Goal: Task Accomplishment & Management: Manage account settings

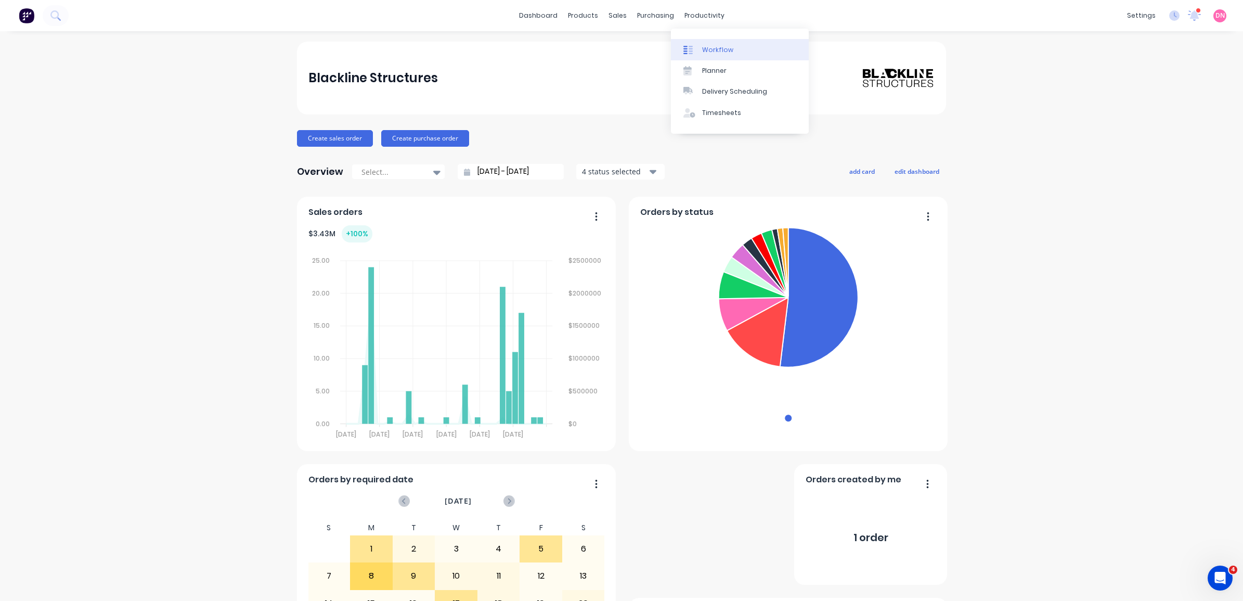
click at [713, 54] on div "Workflow" at bounding box center [717, 49] width 31 height 9
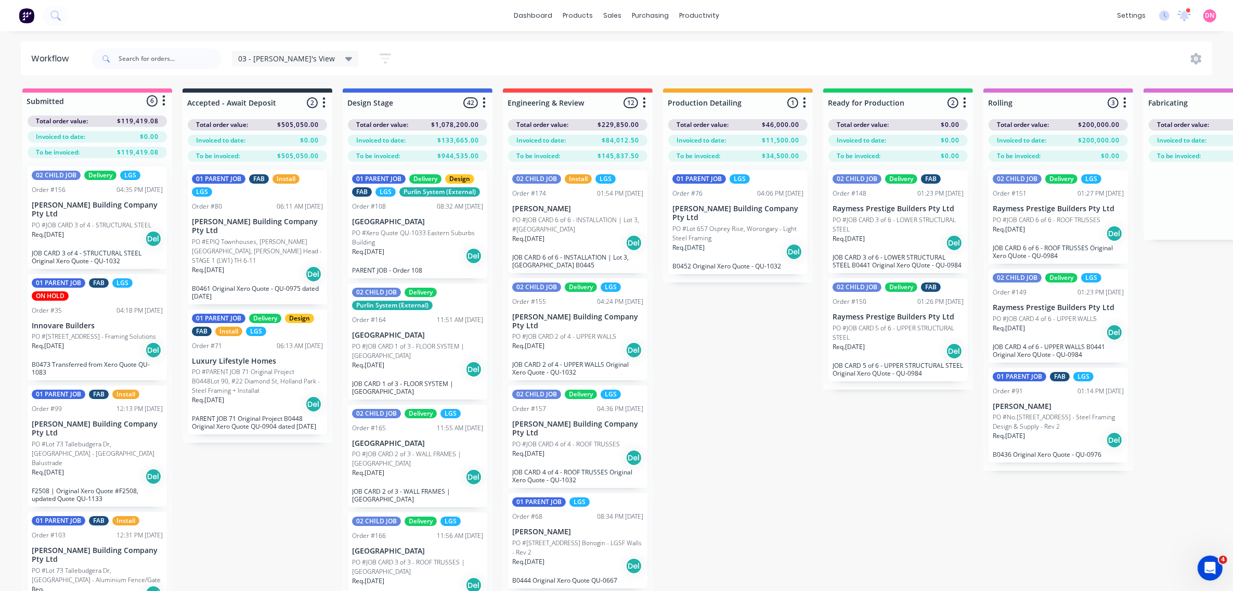
click at [857, 36] on div "dashboard products sales purchasing productivity dashboard products Product Cat…" at bounding box center [616, 264] width 1233 height 528
click at [559, 449] on div "Req. 09/09/25 Del" at bounding box center [577, 458] width 131 height 18
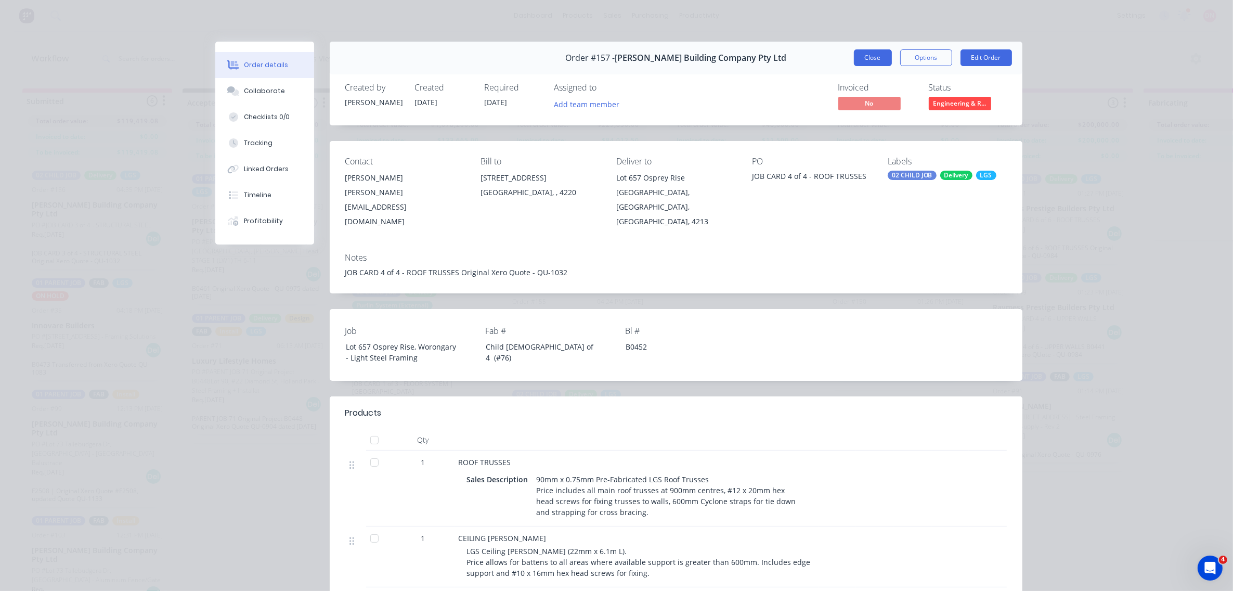
click at [859, 52] on button "Close" at bounding box center [873, 57] width 38 height 17
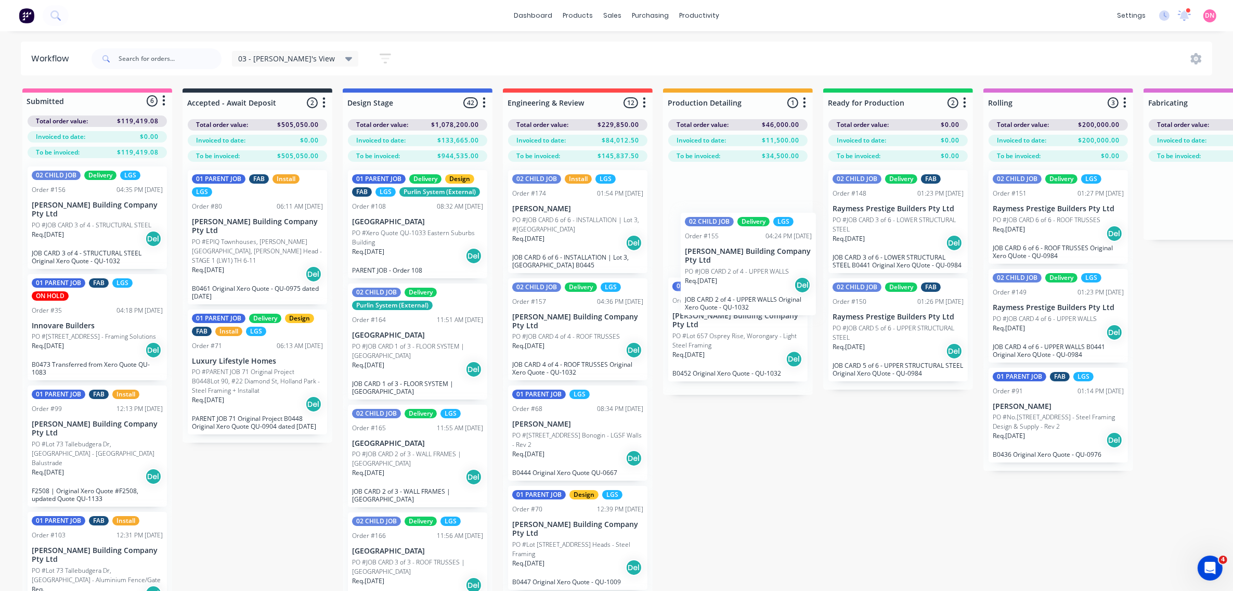
drag, startPoint x: 550, startPoint y: 331, endPoint x: 734, endPoint y: 263, distance: 196.9
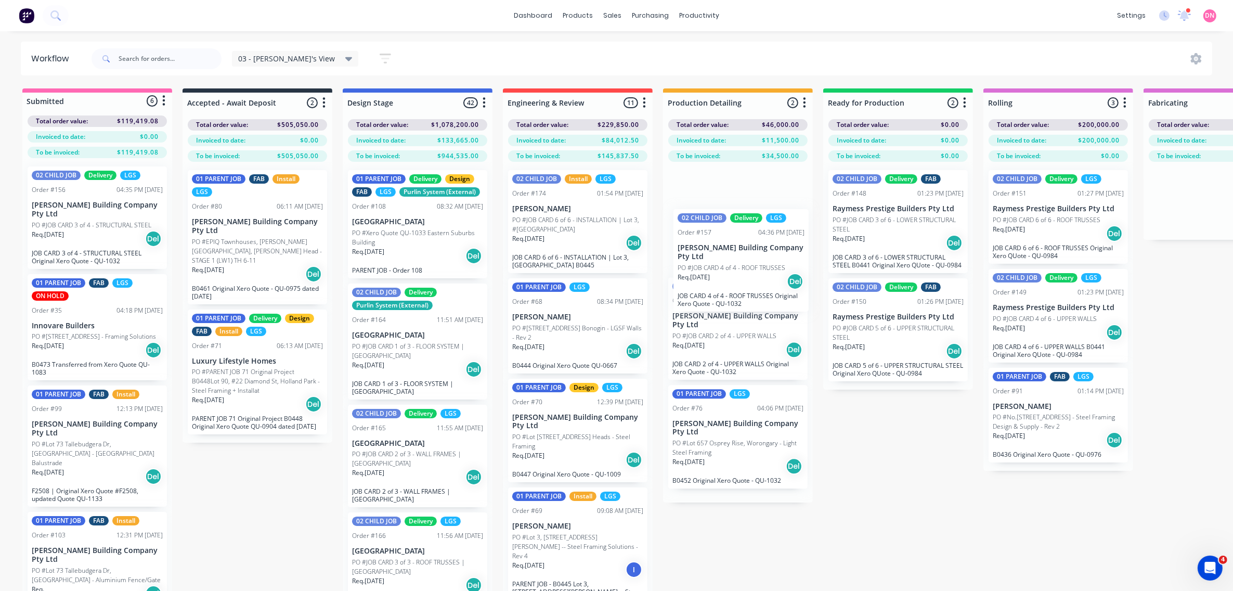
drag, startPoint x: 558, startPoint y: 358, endPoint x: 729, endPoint y: 287, distance: 185.1
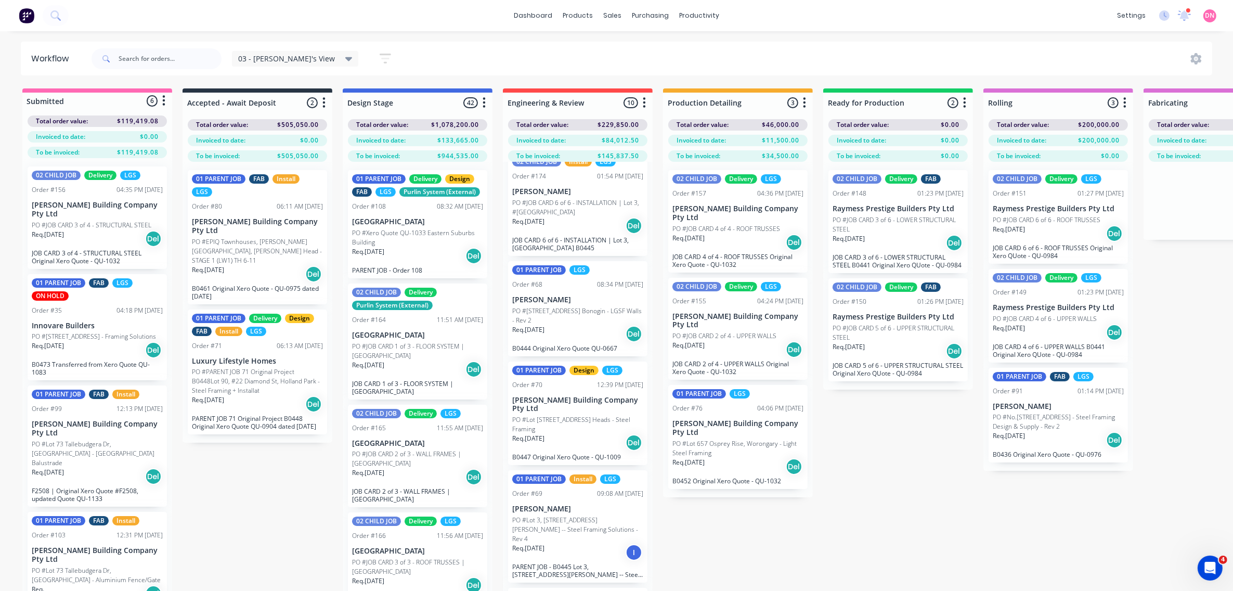
scroll to position [18, 0]
click at [582, 427] on p "PO #Lot 1002 Cowell Drive, Burleigh Heads - Steel Framing" at bounding box center [577, 423] width 131 height 19
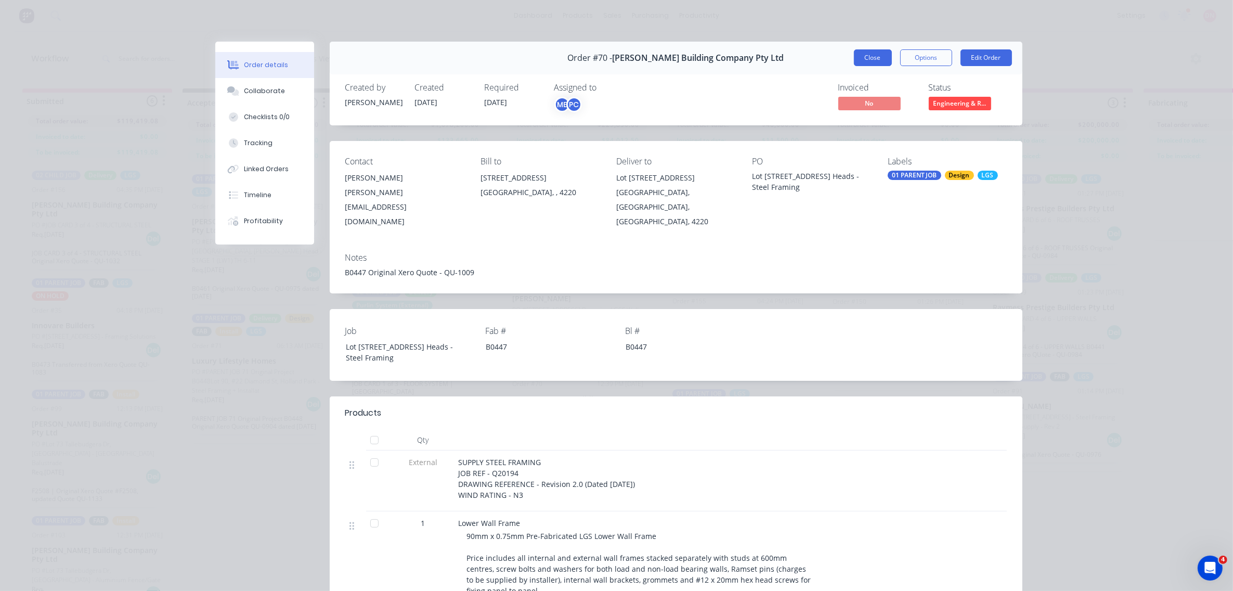
click at [873, 60] on button "Close" at bounding box center [873, 57] width 38 height 17
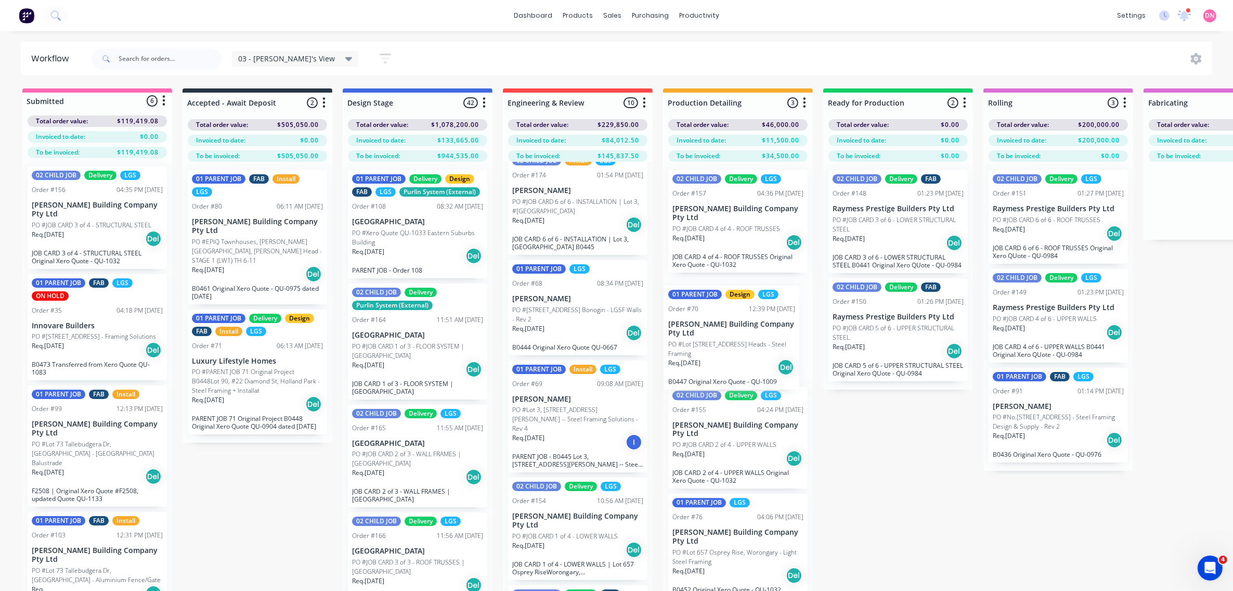
drag, startPoint x: 583, startPoint y: 438, endPoint x: 746, endPoint y: 360, distance: 180.7
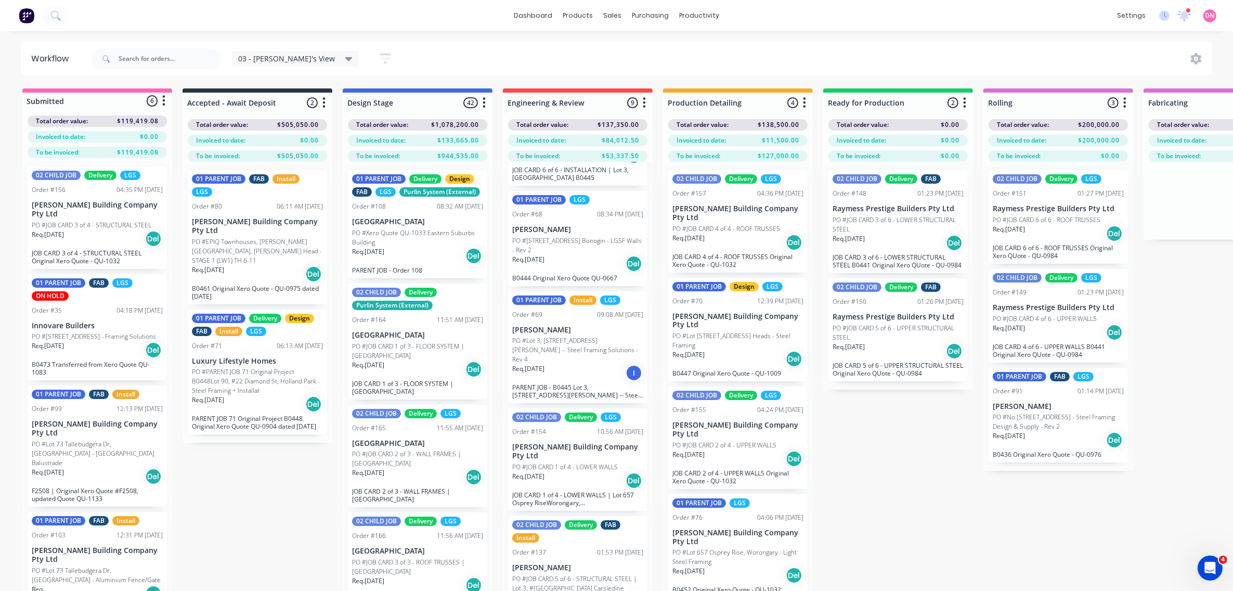
scroll to position [1, 0]
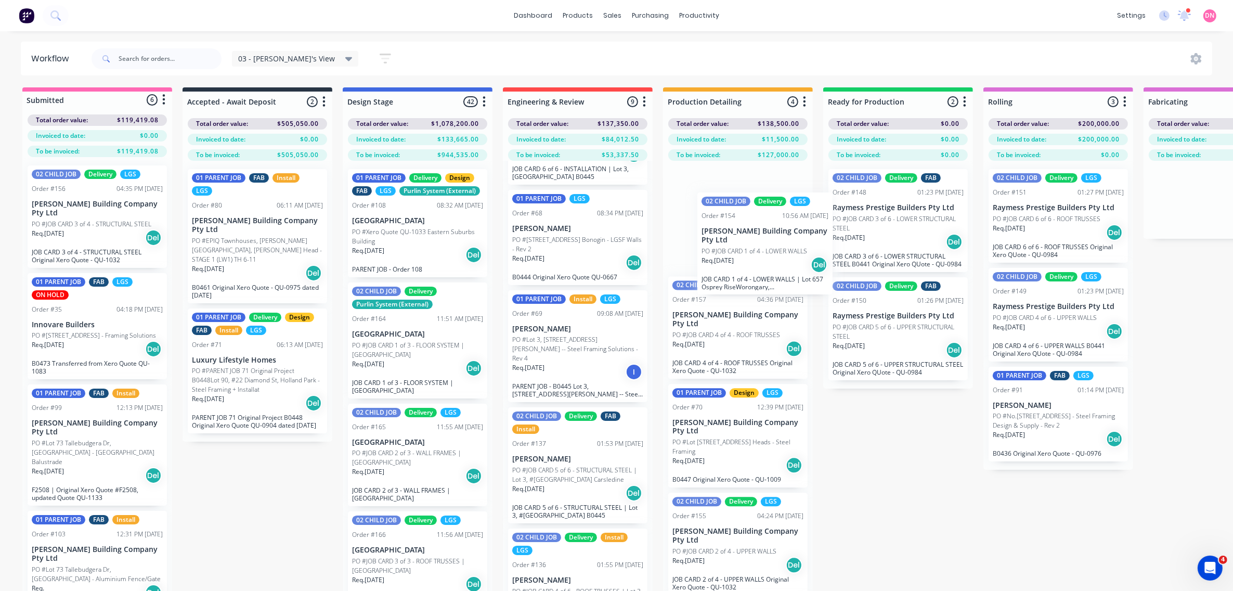
drag, startPoint x: 550, startPoint y: 446, endPoint x: 734, endPoint y: 235, distance: 279.7
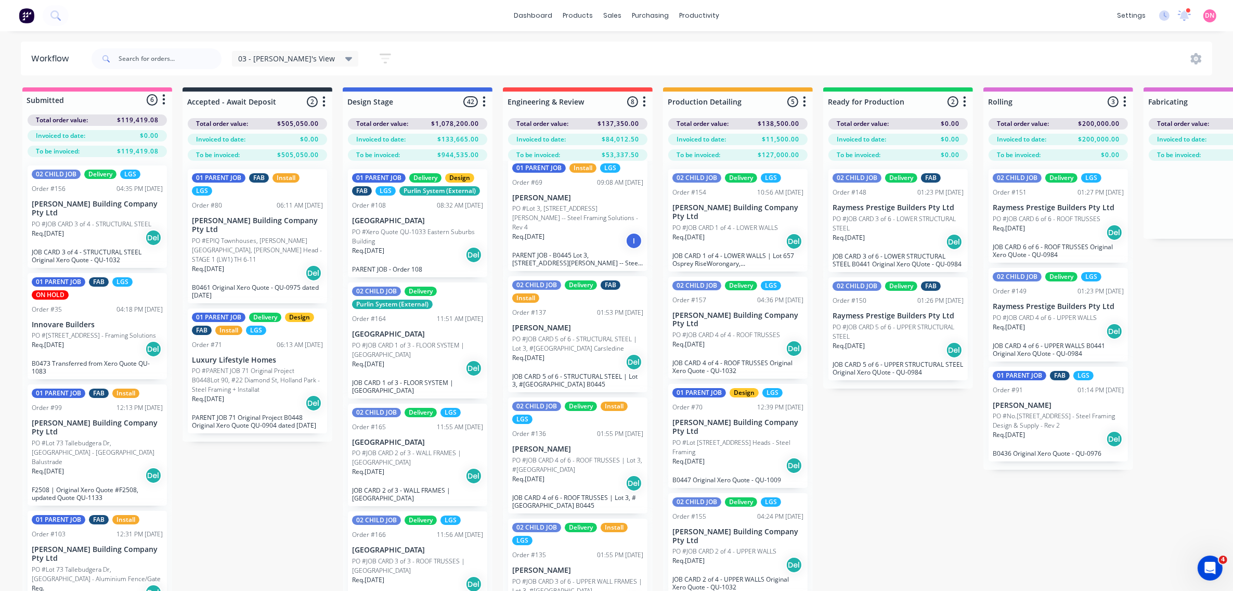
scroll to position [217, 0]
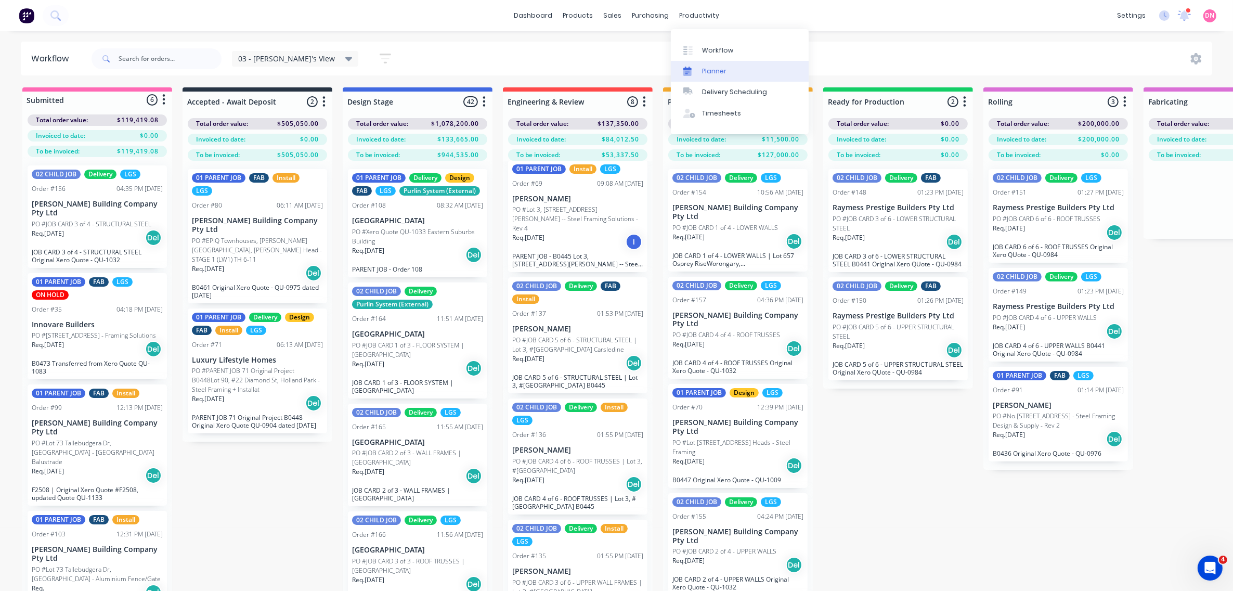
click at [689, 69] on icon at bounding box center [687, 71] width 8 height 8
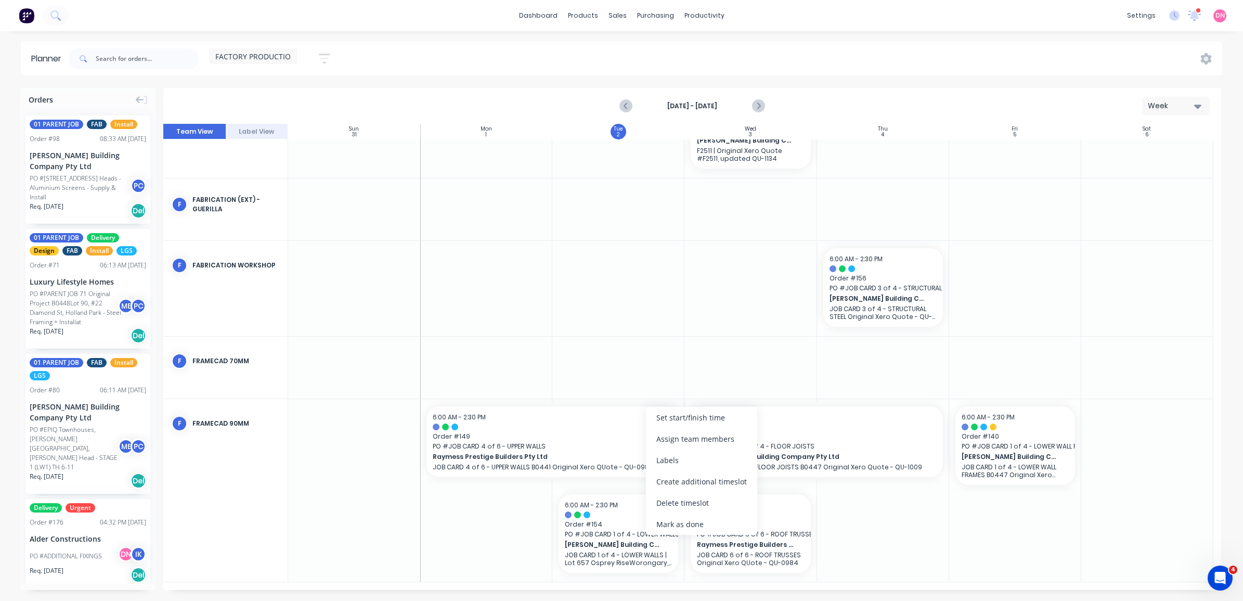
scroll to position [224, 0]
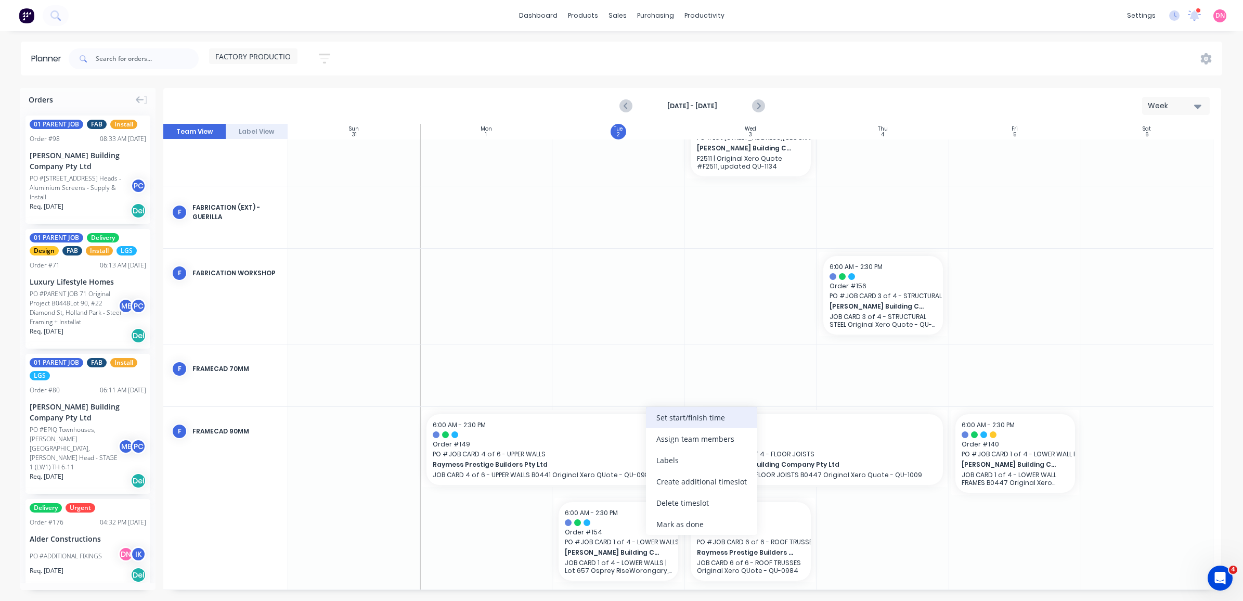
click at [669, 425] on div "Set start/finish time" at bounding box center [701, 417] width 111 height 21
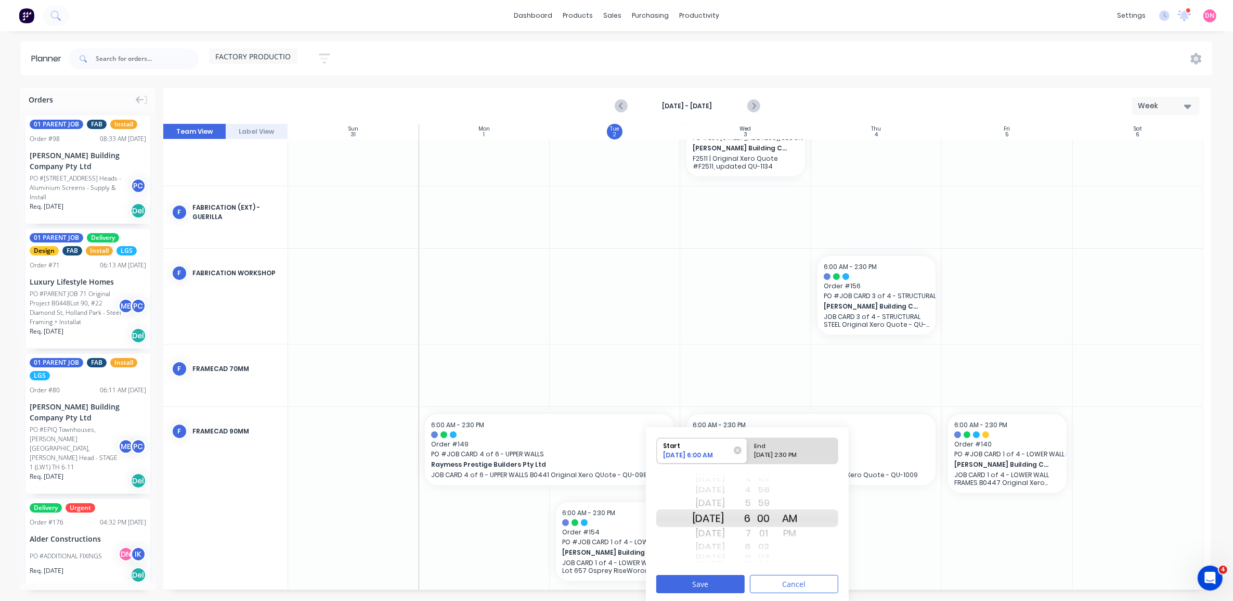
click at [795, 458] on div "09/02/2025 2:30 PM" at bounding box center [787, 456] width 75 height 13
click at [748, 458] on input "End 09/02/2025 2:30 PM" at bounding box center [747, 450] width 1 height 25
radio input "true"
click at [803, 503] on div "AM" at bounding box center [790, 503] width 26 height 17
click at [751, 533] on div "3" at bounding box center [738, 533] width 26 height 17
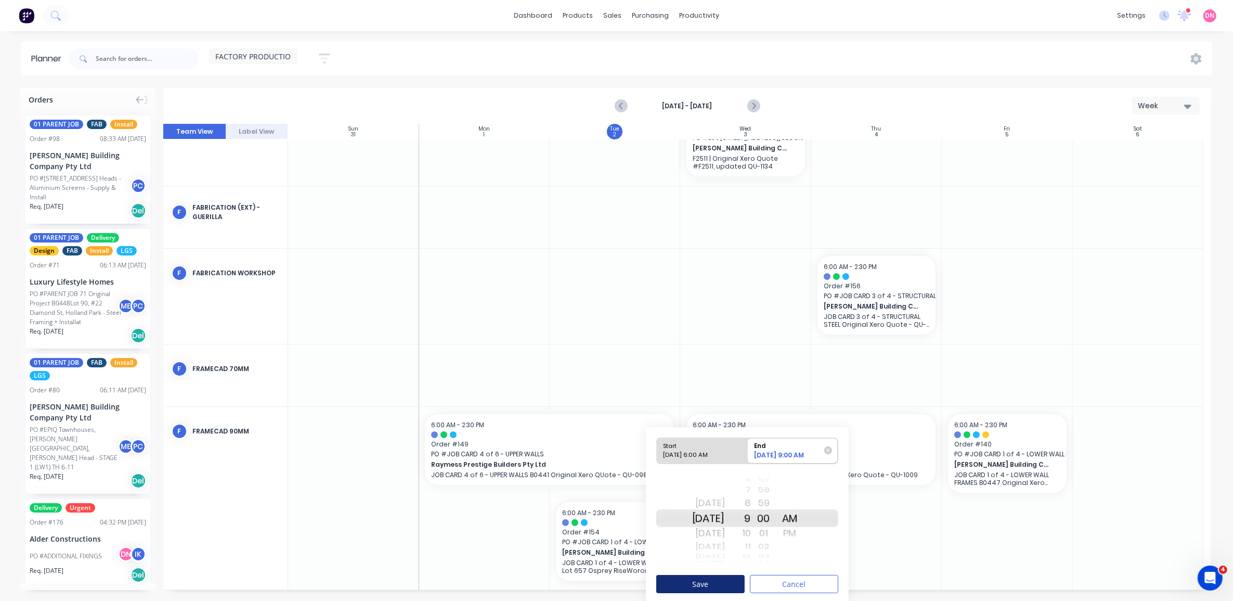
click at [716, 588] on button "Save" at bounding box center [700, 584] width 88 height 18
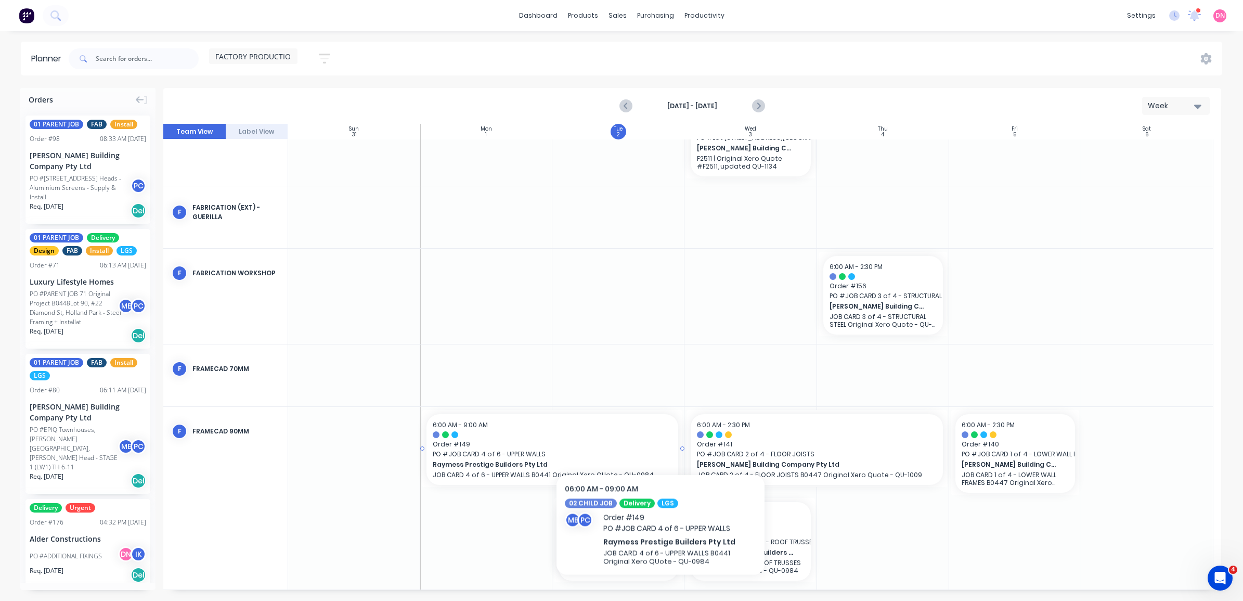
click at [660, 437] on div at bounding box center [552, 434] width 239 height 7
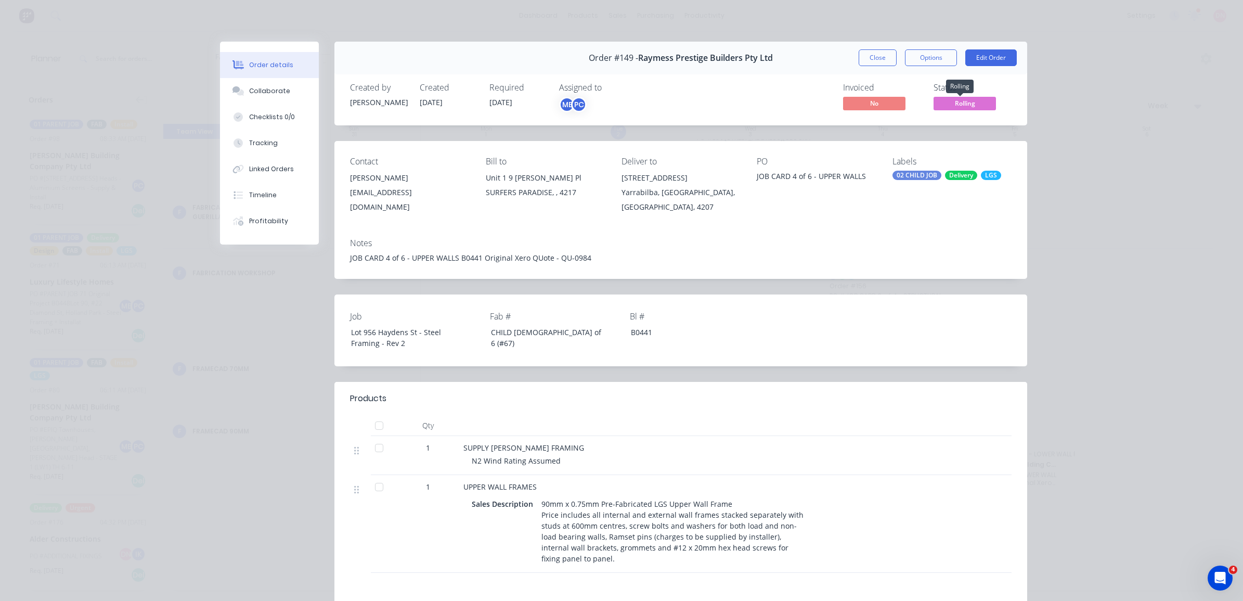
click at [973, 106] on span "Rolling" at bounding box center [964, 103] width 62 height 13
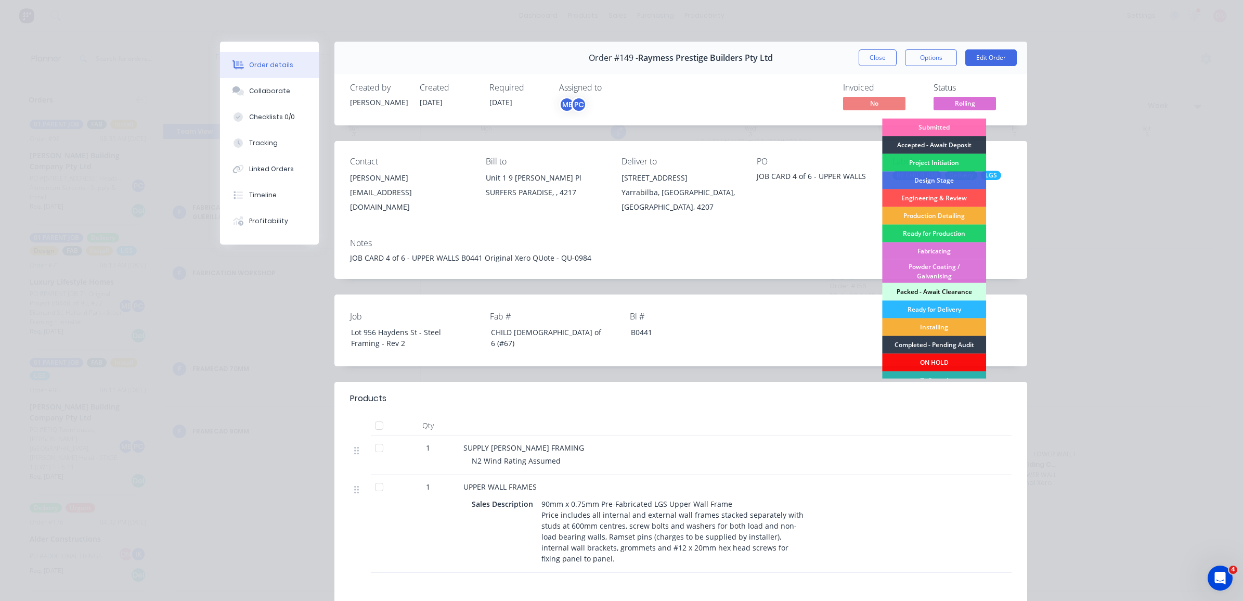
click at [966, 294] on div "Packed - Await Clearance" at bounding box center [934, 292] width 104 height 18
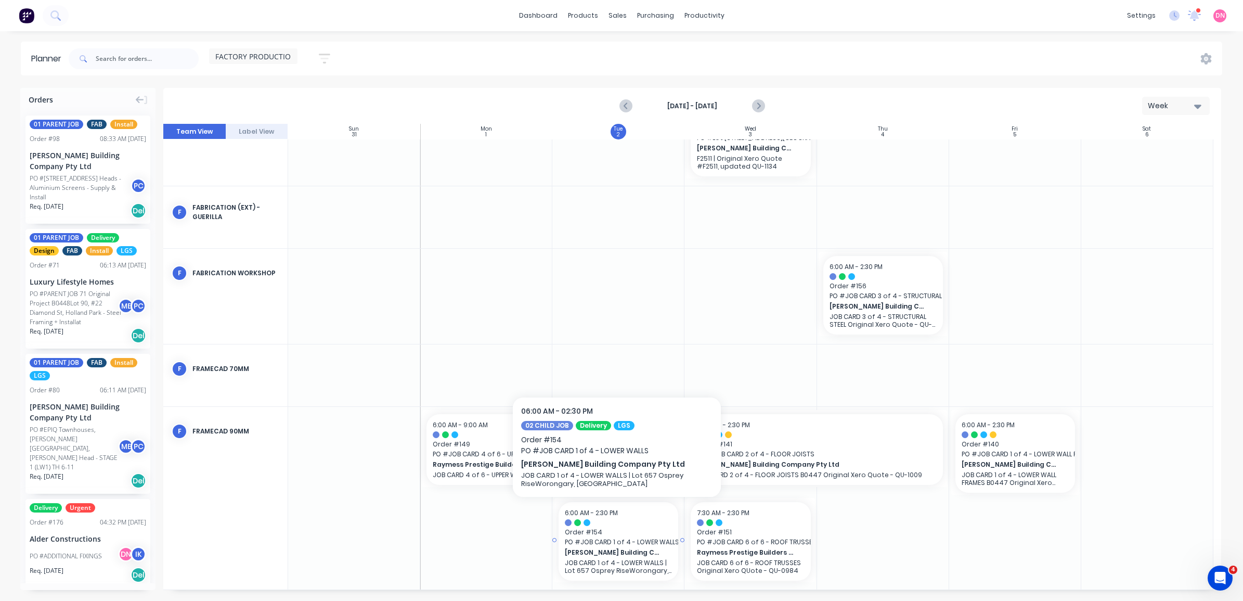
click at [589, 552] on span "[PERSON_NAME] Building Company Pty Ltd" at bounding box center [613, 552] width 97 height 9
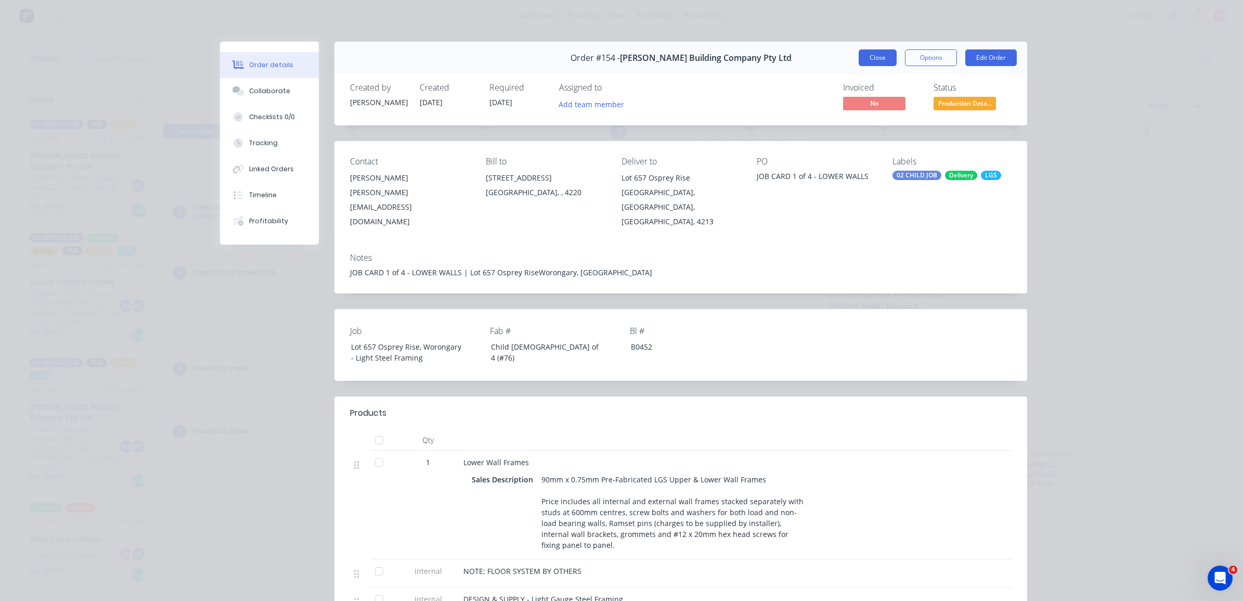
click at [885, 63] on button "Close" at bounding box center [877, 57] width 38 height 17
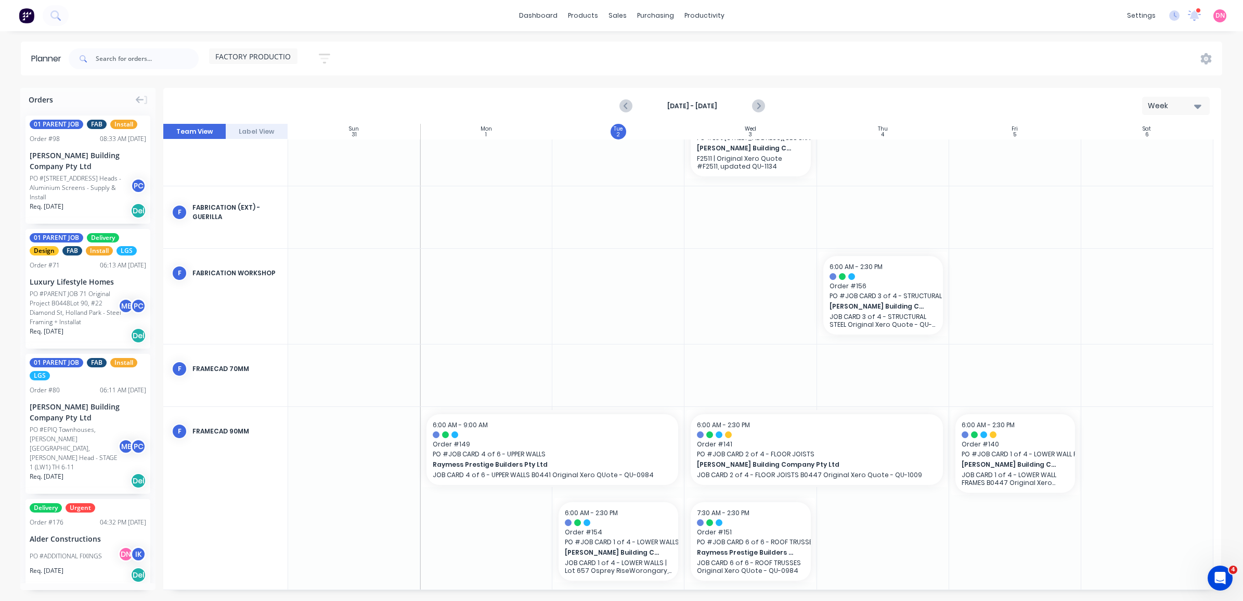
scroll to position [224, 0]
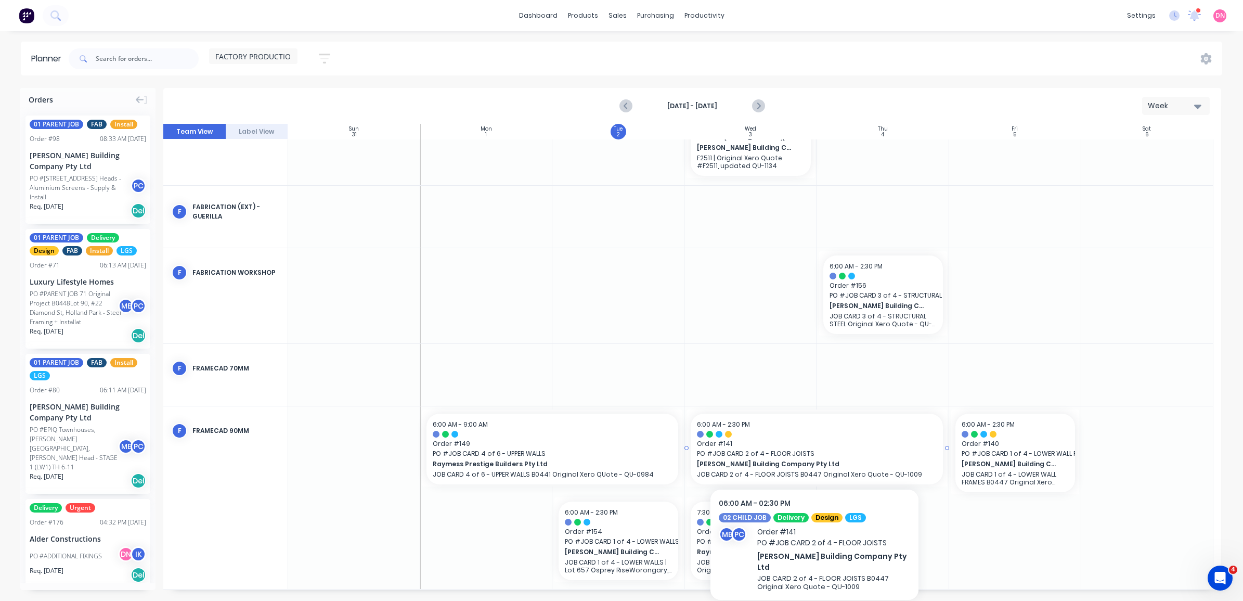
click at [770, 437] on div "6:00 AM - 2:30 PM Order # 141 PO # JOB CARD 2 of 4 - FLOOR JOISTS Blackwood Bui…" at bounding box center [817, 448] width 252 height 71
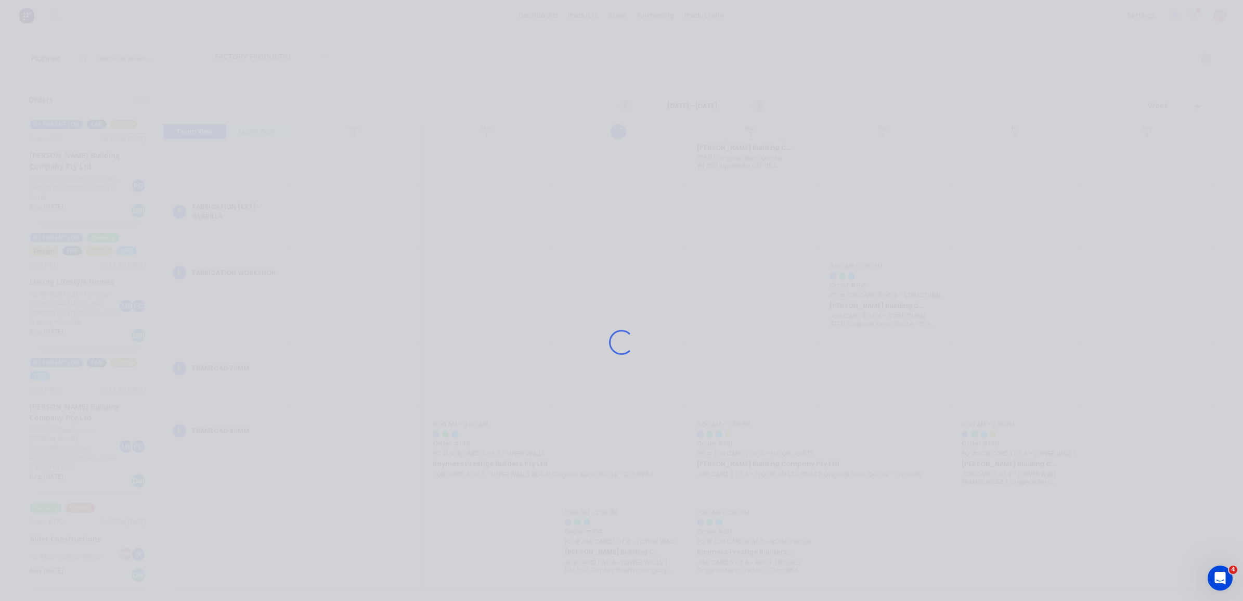
scroll to position [224, 0]
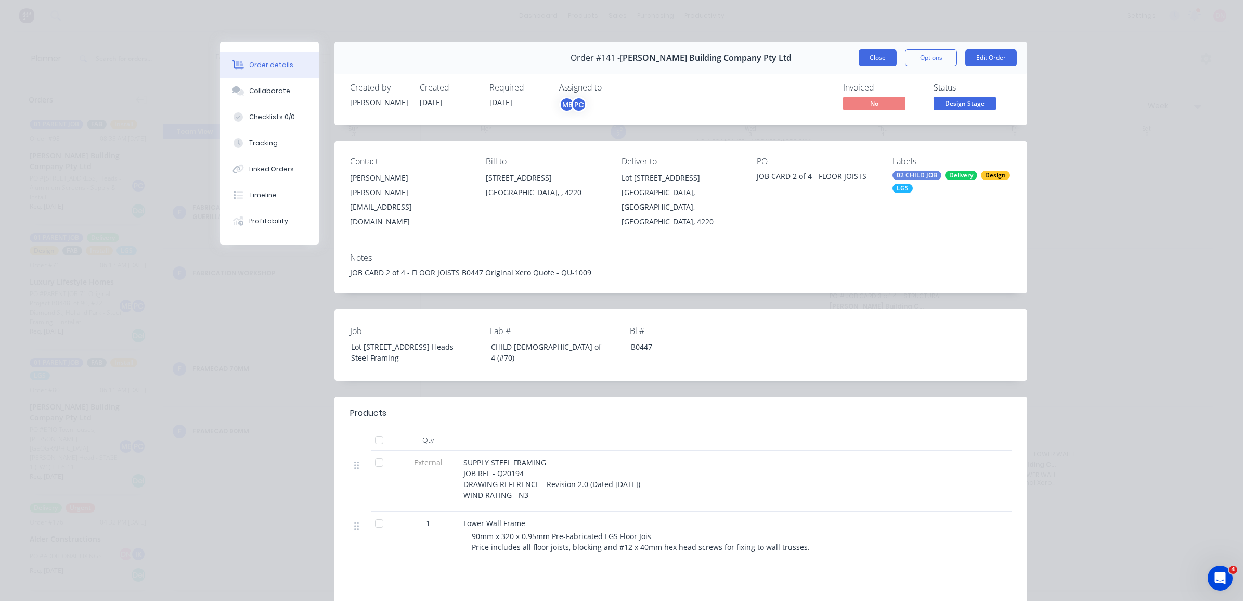
click at [861, 52] on button "Close" at bounding box center [877, 57] width 38 height 17
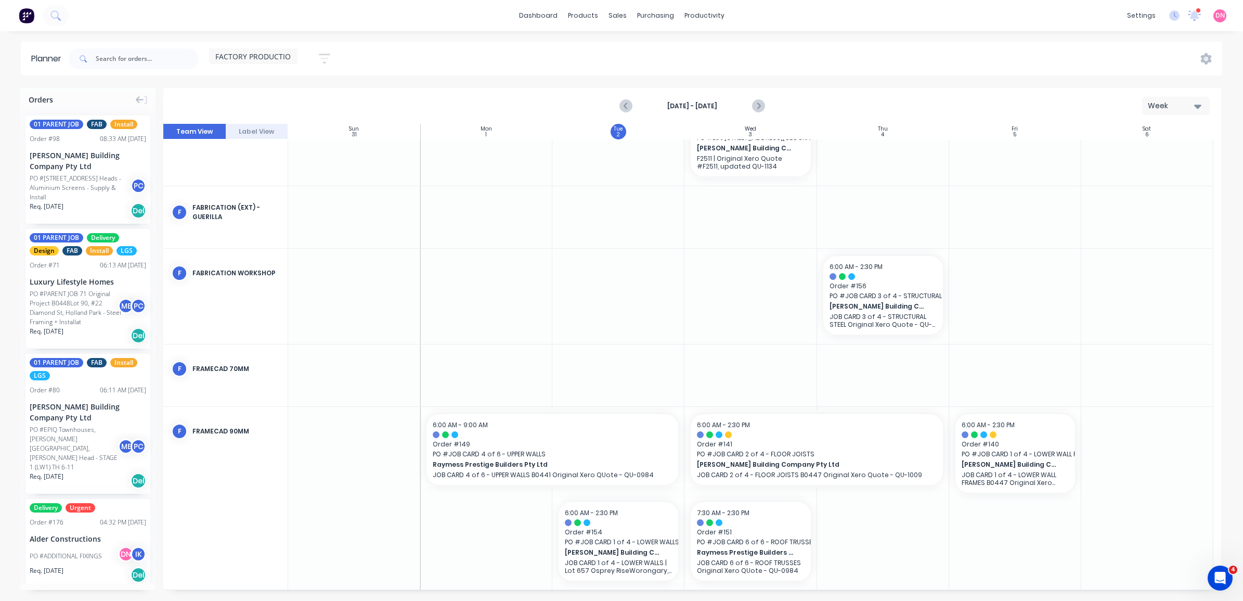
scroll to position [231, 0]
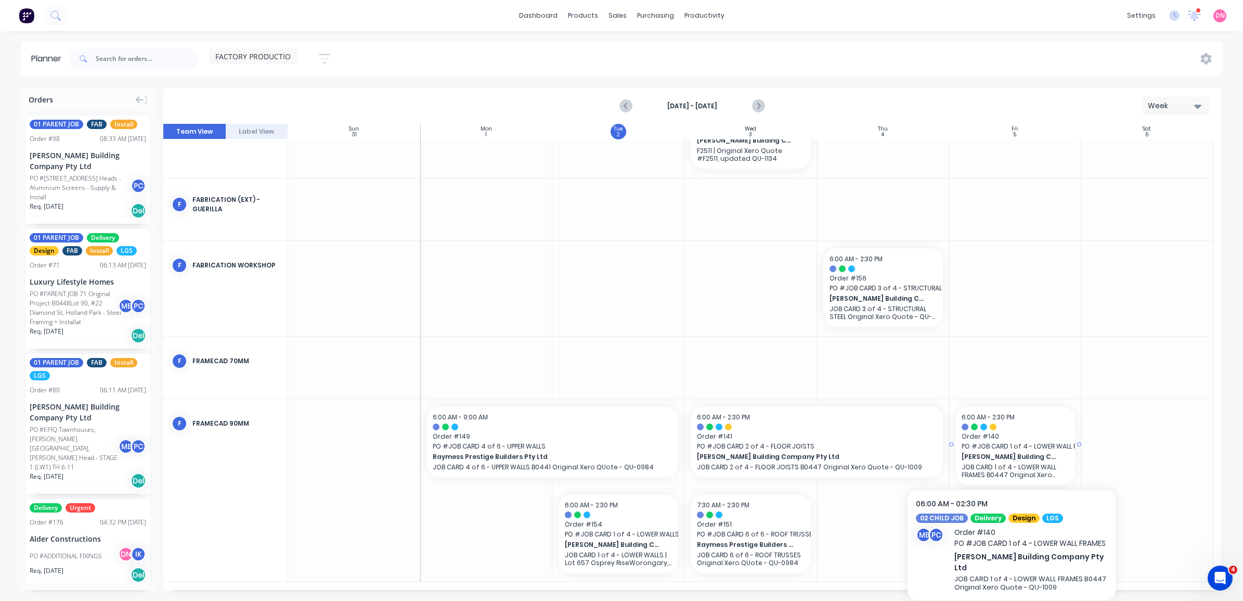
click at [987, 466] on p "JOB CARD 1 of 4 - LOWER WALL FRAMES B0447 Original Xero Quote - QU-1009" at bounding box center [1014, 471] width 107 height 16
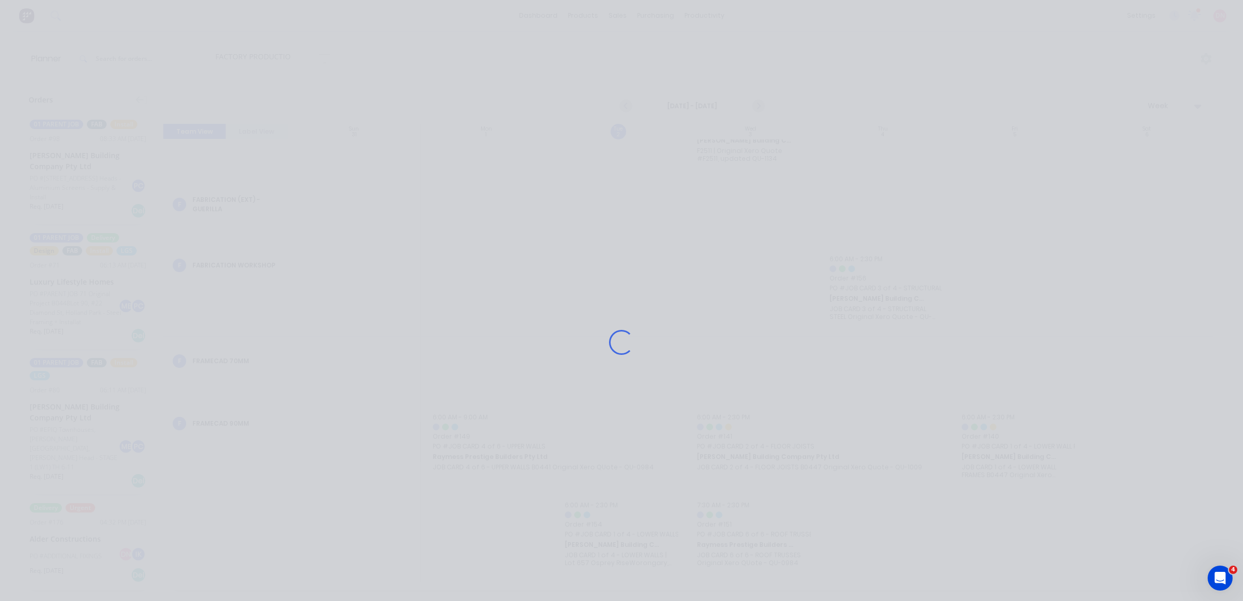
scroll to position [224, 0]
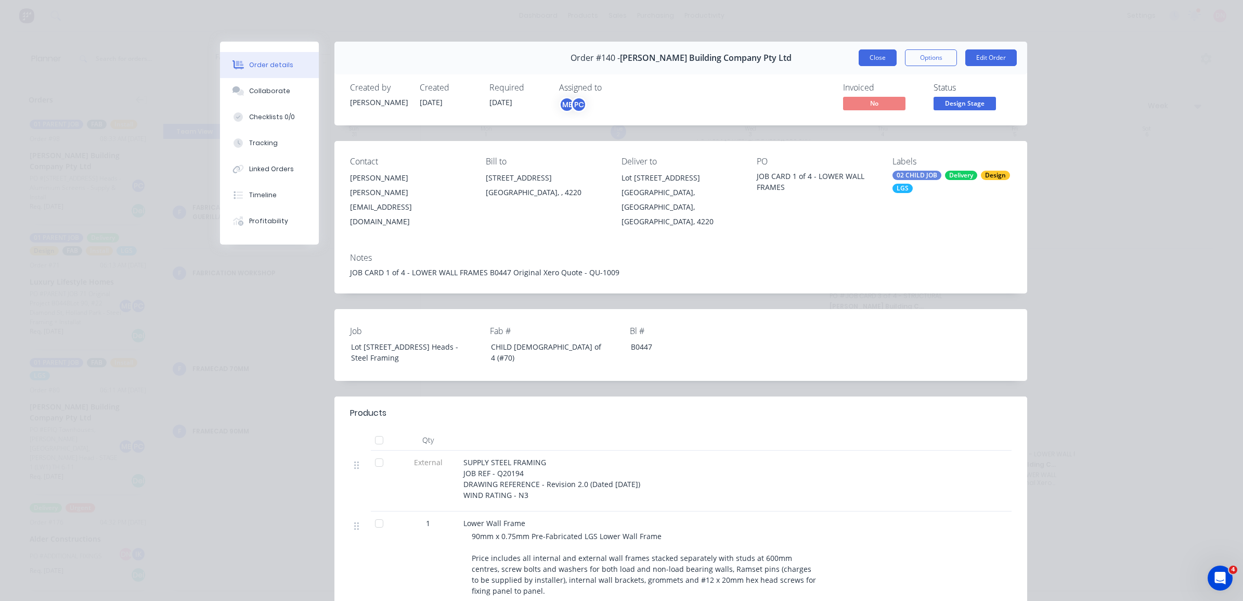
click at [871, 50] on button "Close" at bounding box center [877, 57] width 38 height 17
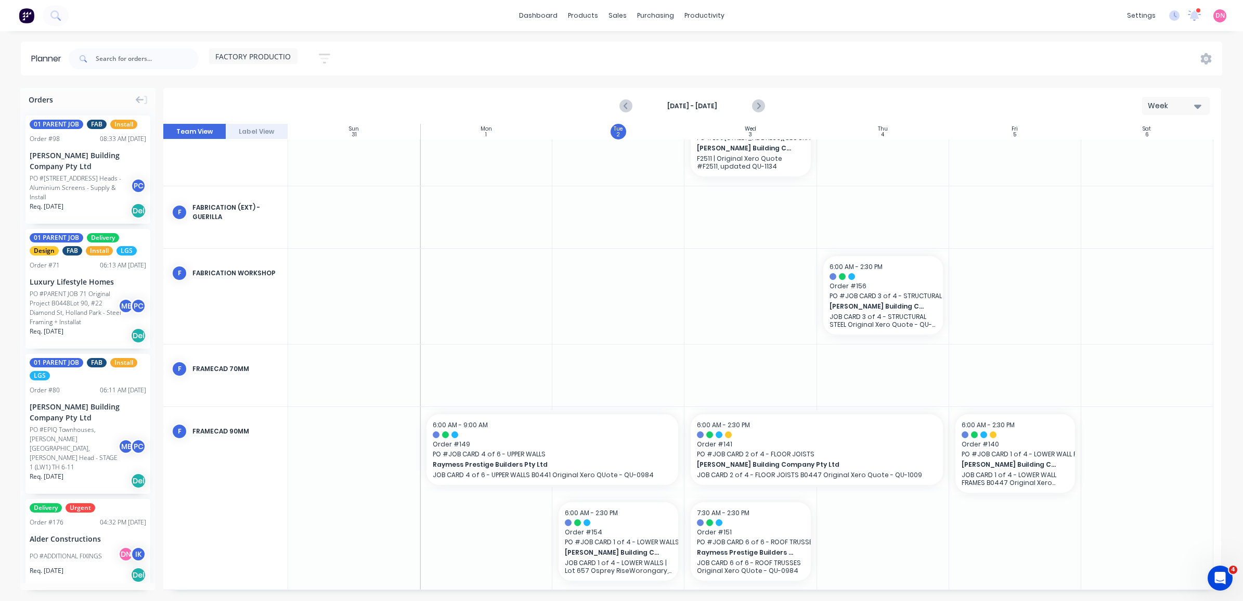
scroll to position [231, 0]
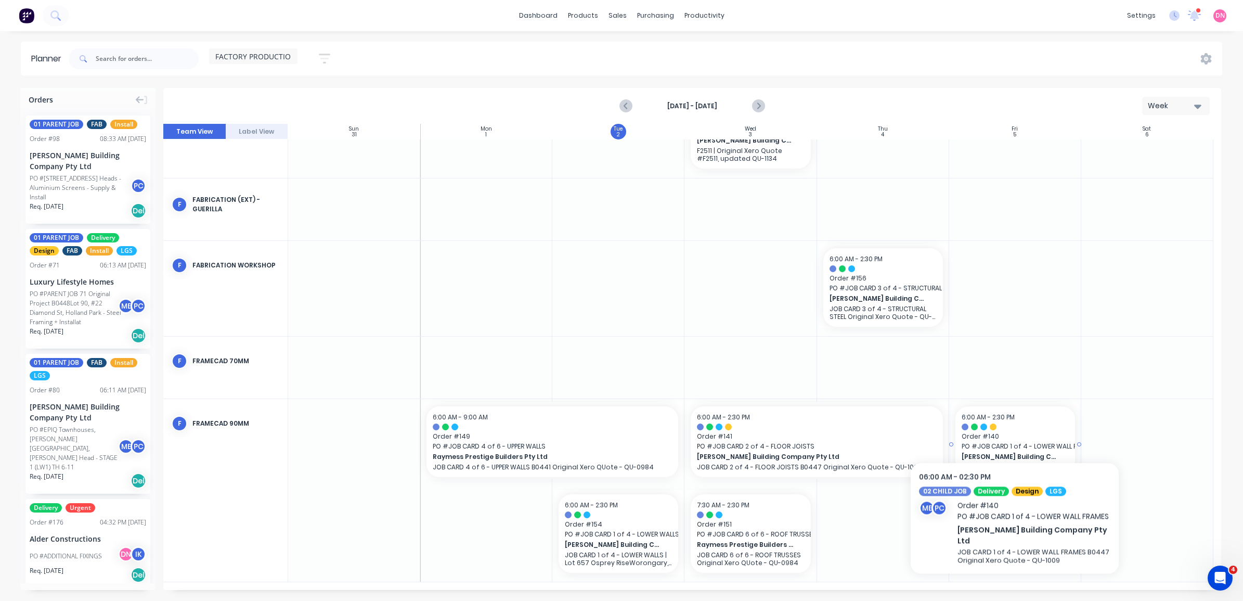
click at [1014, 425] on div at bounding box center [1014, 426] width 107 height 7
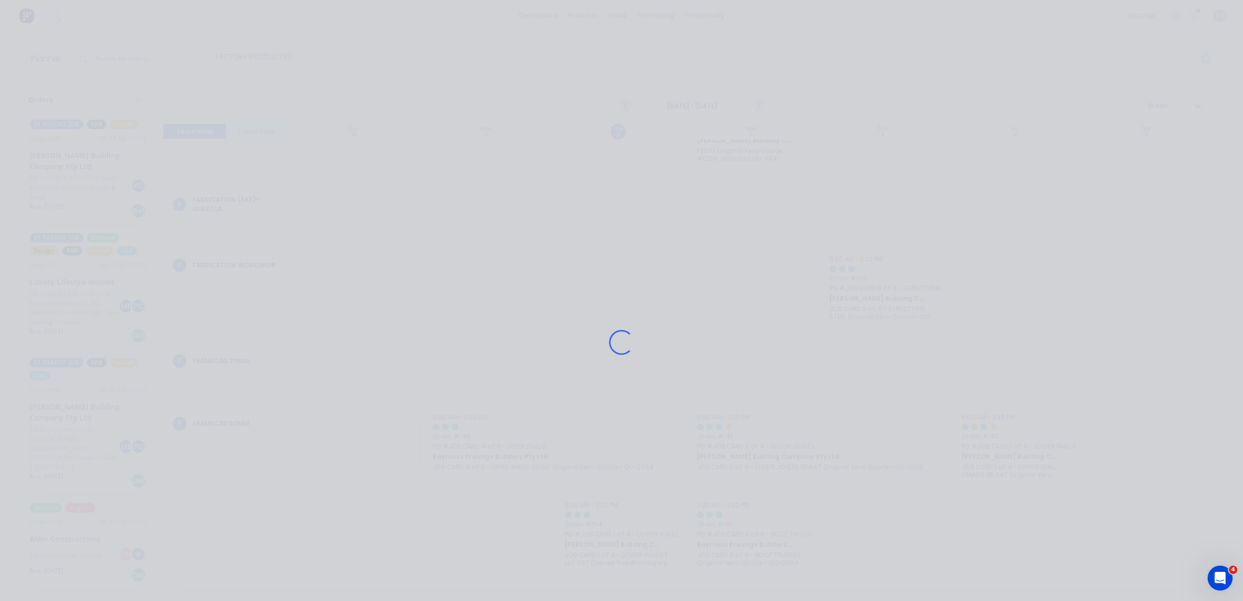
scroll to position [224, 0]
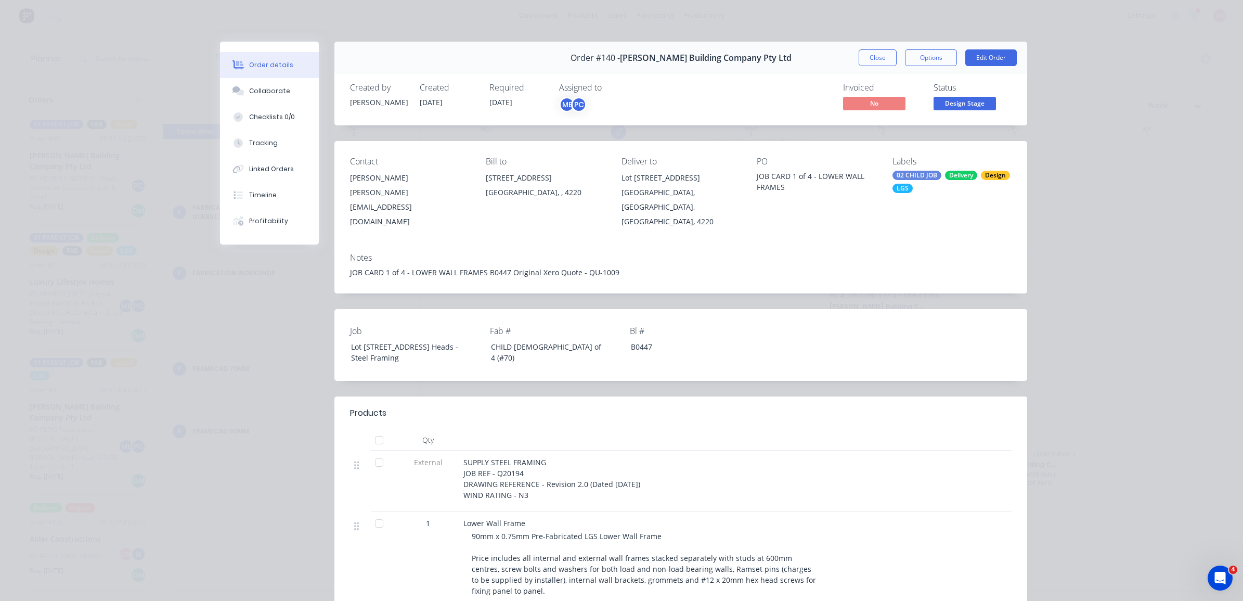
click at [626, 176] on div "Lot 1002 Cowell Drive" at bounding box center [680, 178] width 119 height 15
drag, startPoint x: 674, startPoint y: 211, endPoint x: 609, endPoint y: 172, distance: 75.5
click at [609, 172] on div "Contact Adrian Woolley a.woolley@blackwoodbuilding.co Bill to 2080 Gold Coast H…" at bounding box center [680, 192] width 693 height 103
copy div "Lot 1002 Cowell Drive Burleigh Heads, Queensland, Australia, 4220"
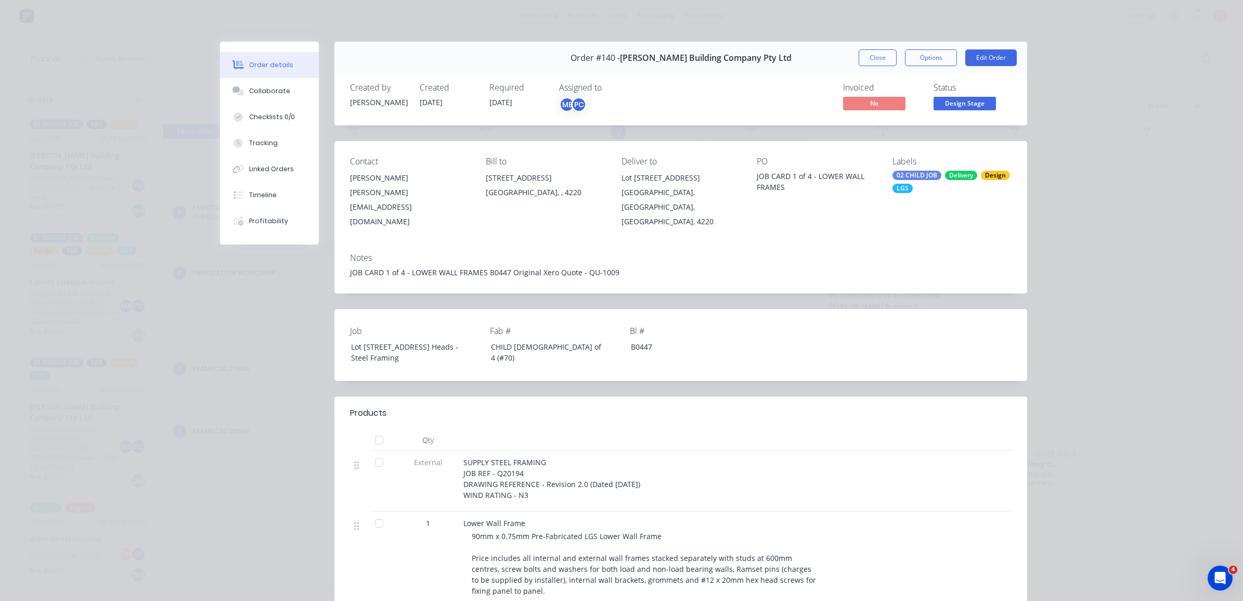
click at [798, 189] on div "JOB CARD 1 of 4 - LOWER WALL FRAMES" at bounding box center [816, 182] width 119 height 22
click at [785, 187] on div "JOB CARD 1 of 4 - LOWER WALL FRAMES" at bounding box center [816, 182] width 119 height 22
drag, startPoint x: 785, startPoint y: 187, endPoint x: 815, endPoint y: 175, distance: 32.4
click at [815, 175] on div "JOB CARD 1 of 4 - LOWER WALL FRAMES" at bounding box center [816, 182] width 119 height 22
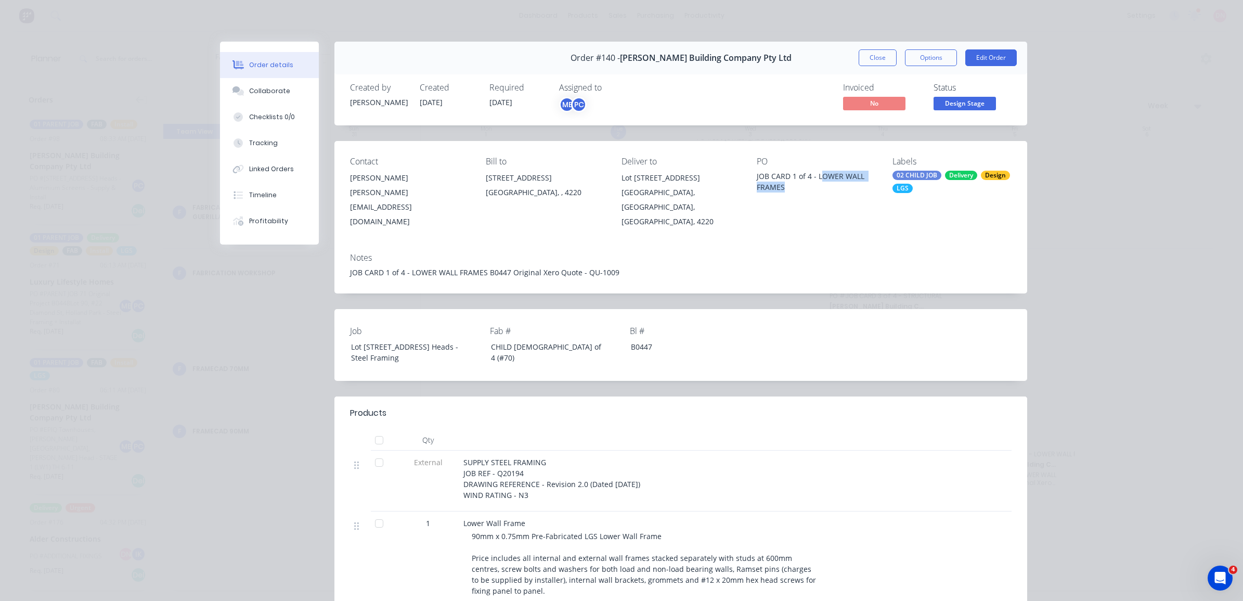
click at [815, 175] on div "JOB CARD 1 of 4 - LOWER WALL FRAMES" at bounding box center [816, 182] width 119 height 22
click at [630, 267] on div "JOB CARD 1 of 4 - LOWER WALL FRAMES B0447 Original Xero Quote - QU-1009" at bounding box center [680, 272] width 661 height 11
click at [874, 60] on button "Close" at bounding box center [877, 57] width 38 height 17
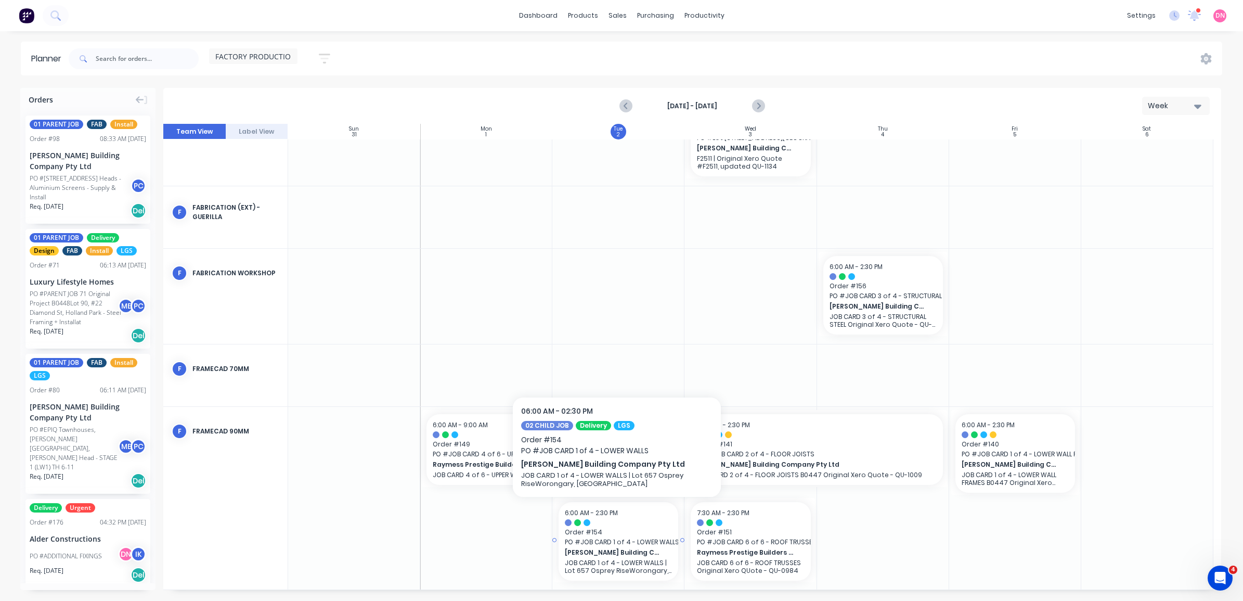
click at [608, 561] on p "JOB CARD 1 of 4 - LOWER WALLS | Lot 657 Osprey RiseWorongary, [GEOGRAPHIC_DATA]" at bounding box center [618, 566] width 107 height 16
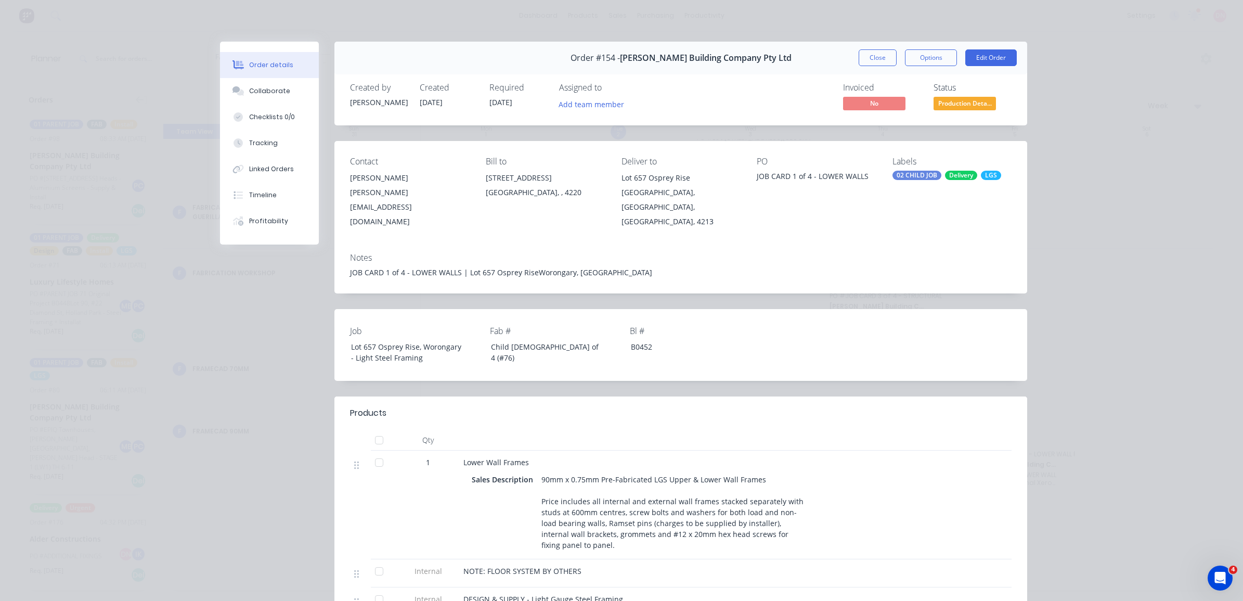
click at [573, 267] on div "JOB CARD 1 of 4 - LOWER WALLS | Lot 657 Osprey RiseWorongary, [GEOGRAPHIC_DATA]" at bounding box center [680, 272] width 661 height 11
drag, startPoint x: 573, startPoint y: 260, endPoint x: 456, endPoint y: 266, distance: 117.2
click at [456, 266] on div "Notes JOB CARD 1 of 4 - LOWER WALLS | Lot 657 Osprey RiseWorongary, Queensland" at bounding box center [680, 268] width 693 height 49
copy div "| Lot 657 Osprey RiseWorongary, Queensland"
click at [877, 62] on button "Close" at bounding box center [877, 57] width 38 height 17
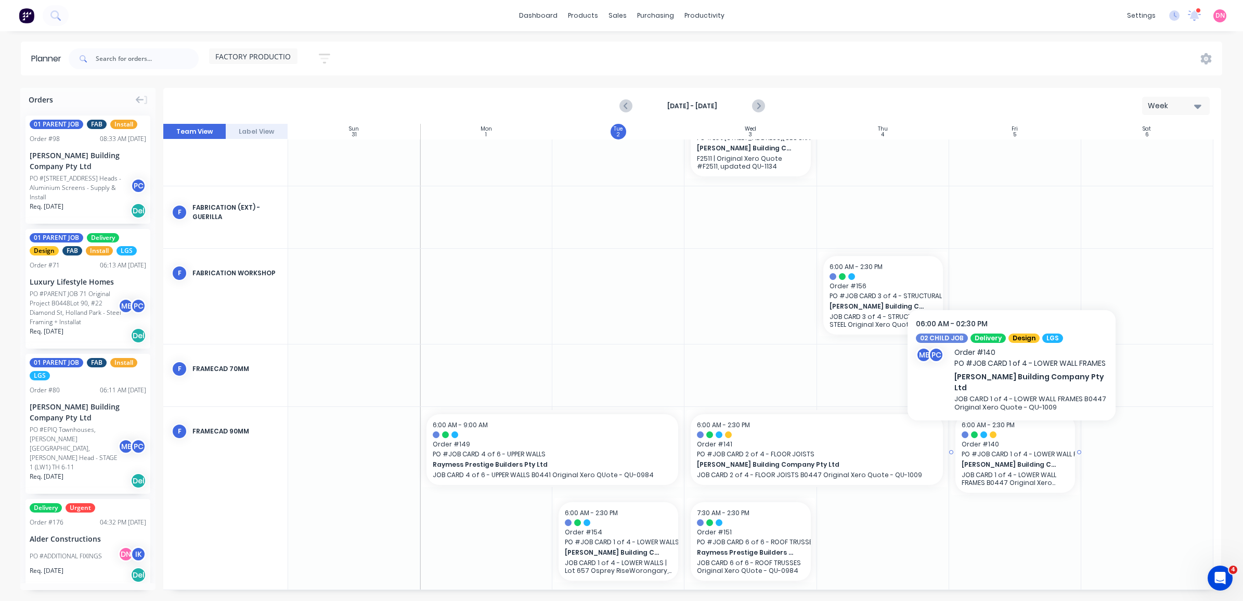
click at [979, 438] on div "6:00 AM - 2:30 PM Order # 140 PO # JOB CARD 1 of 4 - LOWER WALL FRAMES Blackwoo…" at bounding box center [1015, 453] width 120 height 79
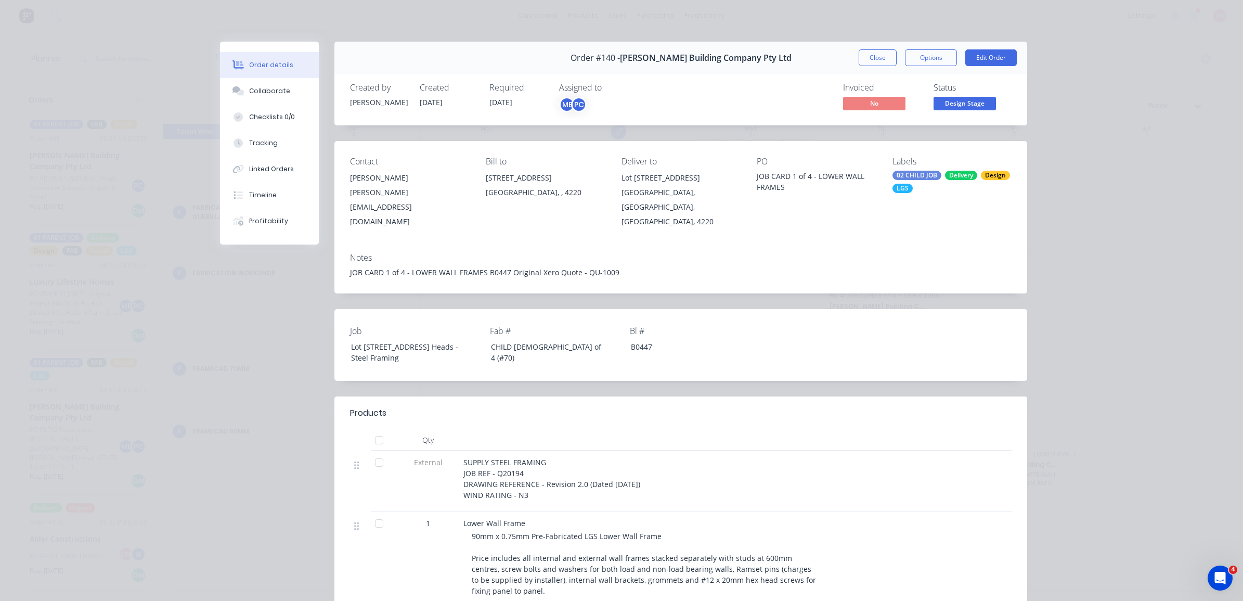
click at [564, 267] on div "JOB CARD 1 of 4 - LOWER WALL FRAMES B0447 Original Xero Quote - QU-1009" at bounding box center [680, 272] width 661 height 11
drag, startPoint x: 564, startPoint y: 254, endPoint x: 616, endPoint y: 248, distance: 52.4
click at [616, 253] on div "Notes" at bounding box center [680, 258] width 661 height 10
click at [979, 58] on button "Edit Order" at bounding box center [990, 57] width 51 height 17
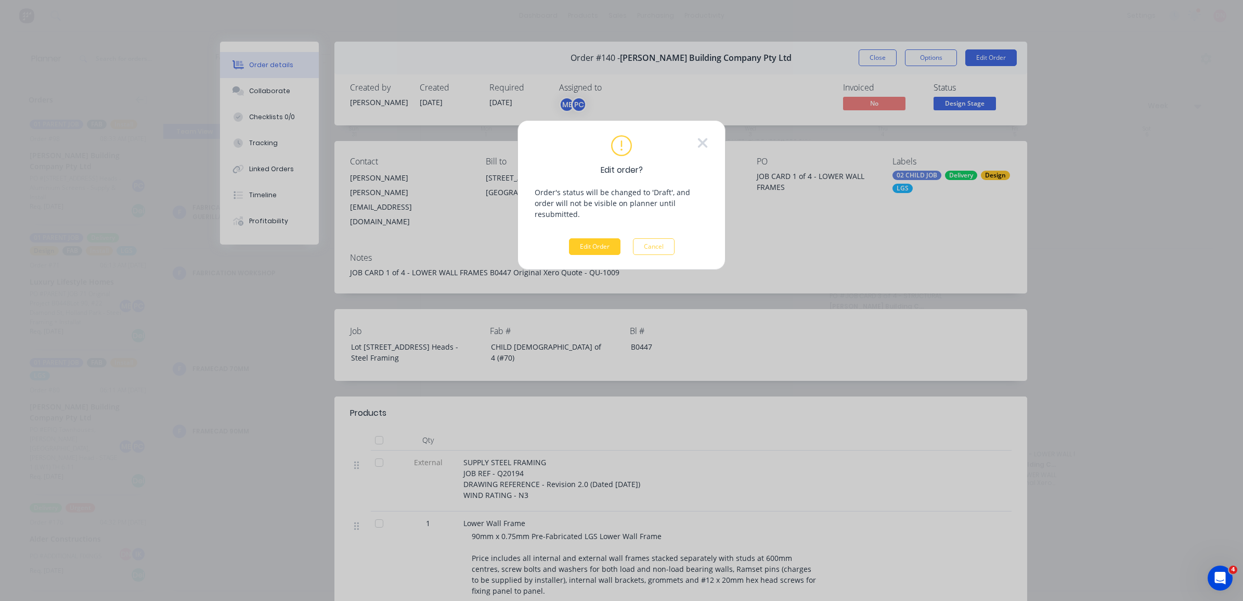
click at [601, 238] on button "Edit Order" at bounding box center [594, 246] width 51 height 17
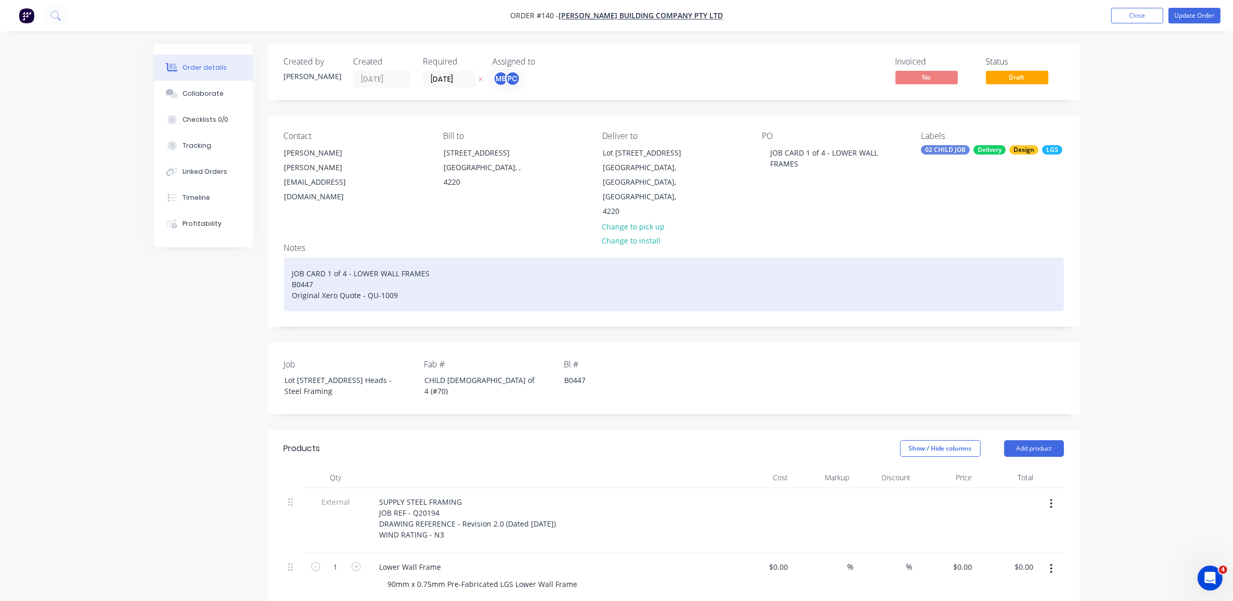
click at [500, 257] on div "JOB CARD 1 of 4 - LOWER WALL FRAMES B0447 Original Xero Quote - QU-1009" at bounding box center [674, 284] width 780 height 54
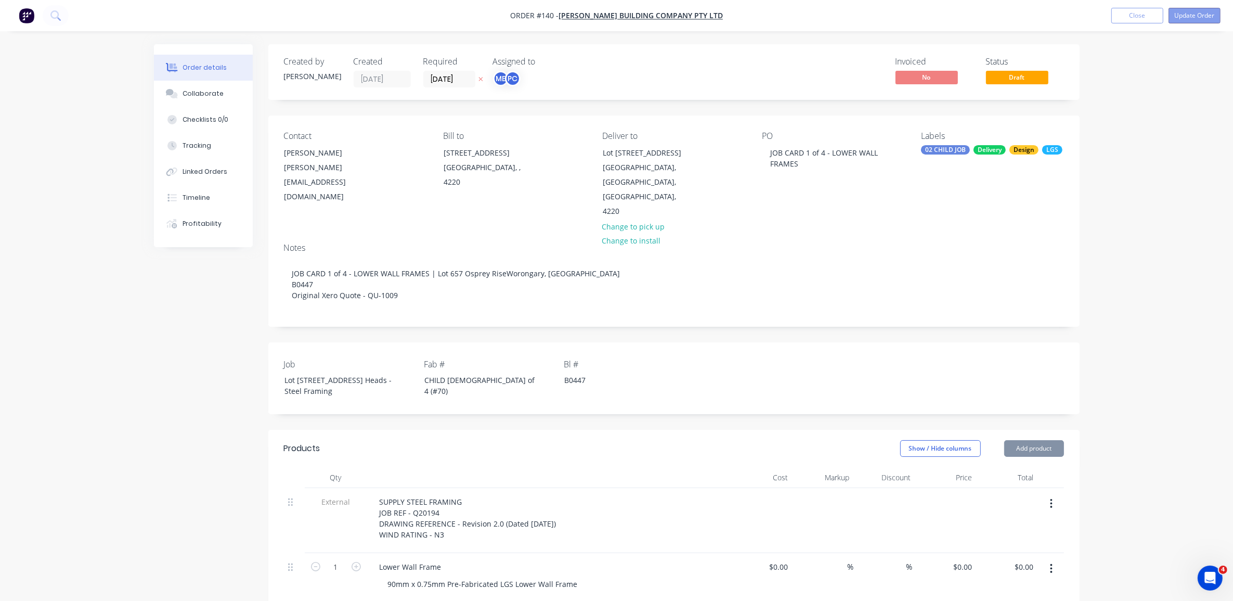
click at [1190, 8] on button "Update Order" at bounding box center [1194, 16] width 52 height 16
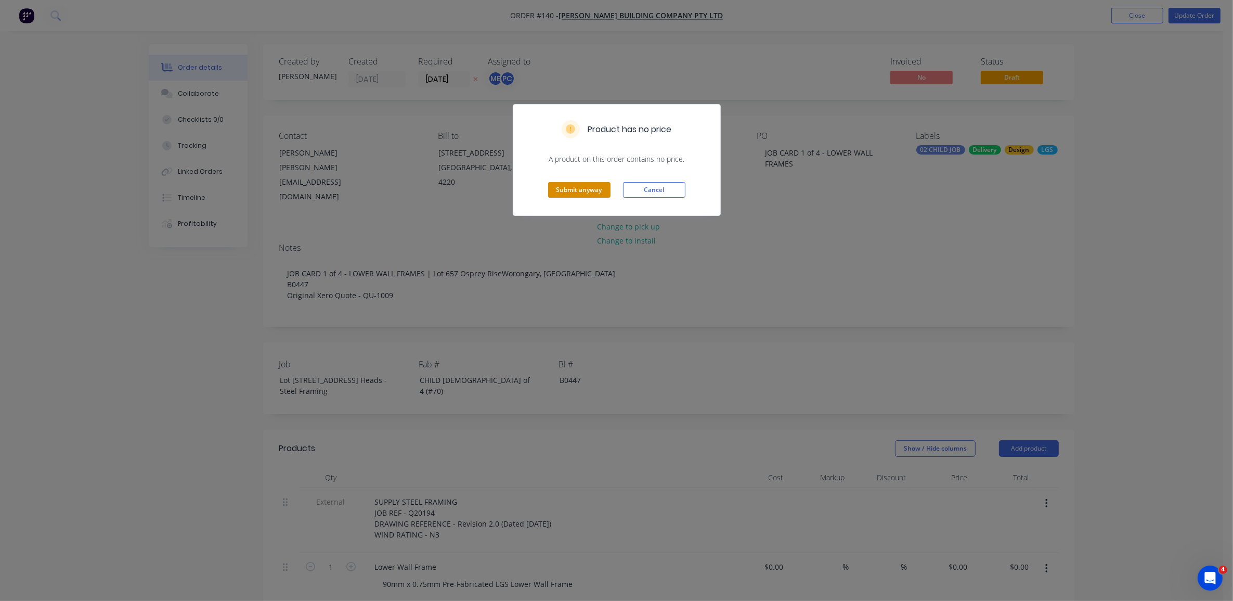
click at [601, 190] on button "Submit anyway" at bounding box center [579, 190] width 62 height 16
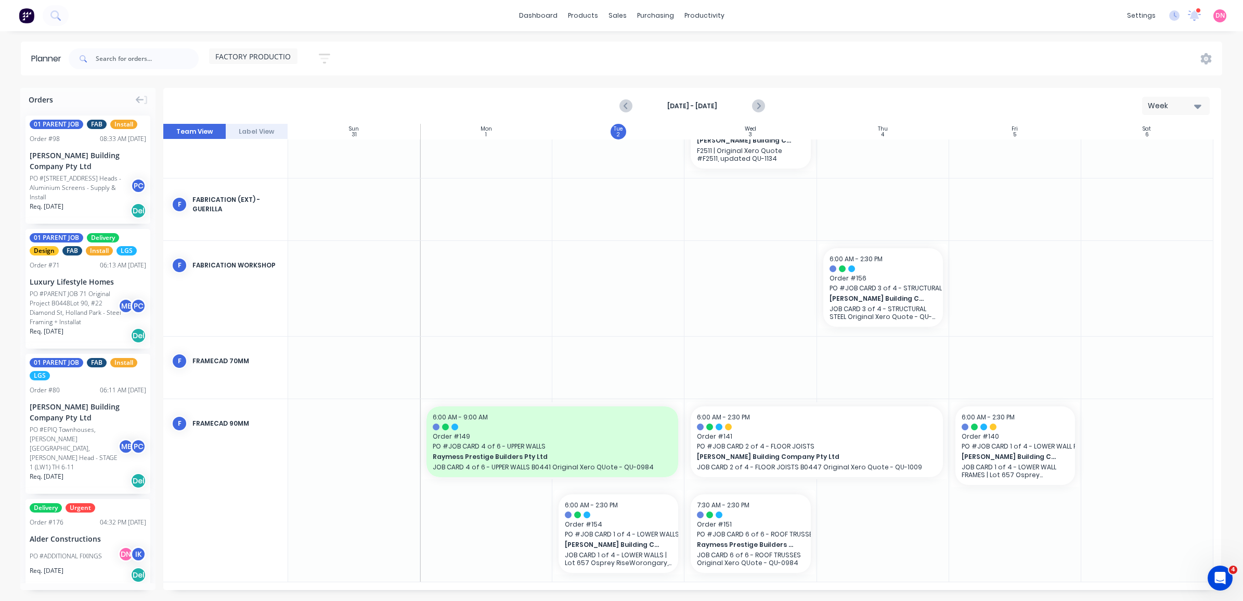
scroll to position [229, 0]
click at [758, 102] on icon "Next page" at bounding box center [757, 106] width 12 height 12
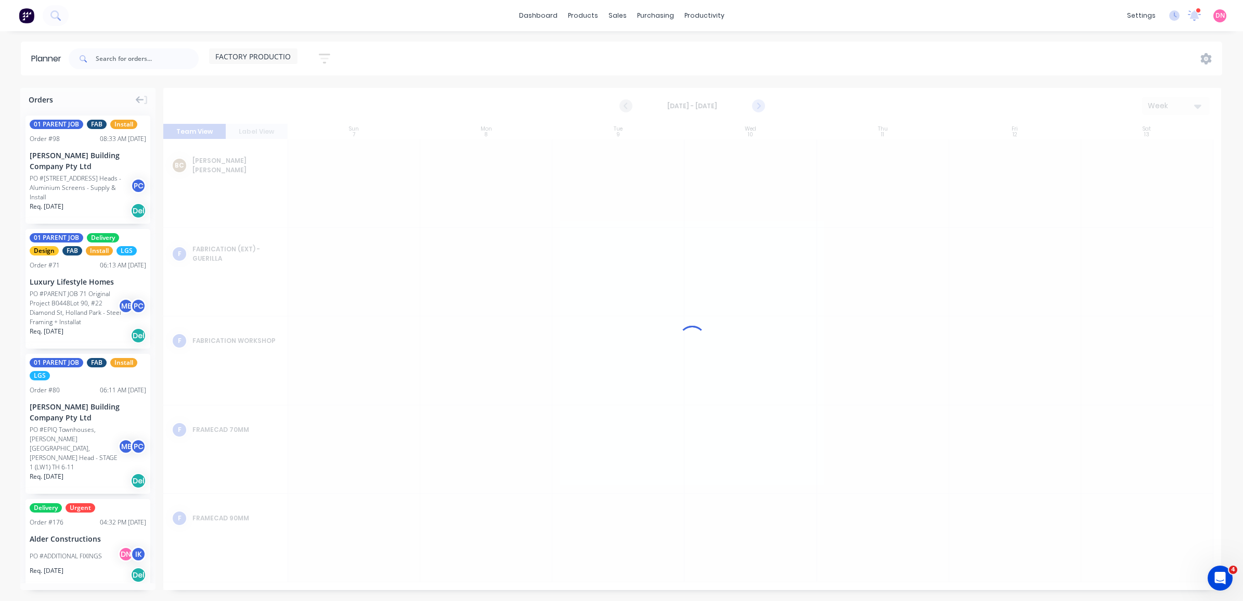
scroll to position [0, 0]
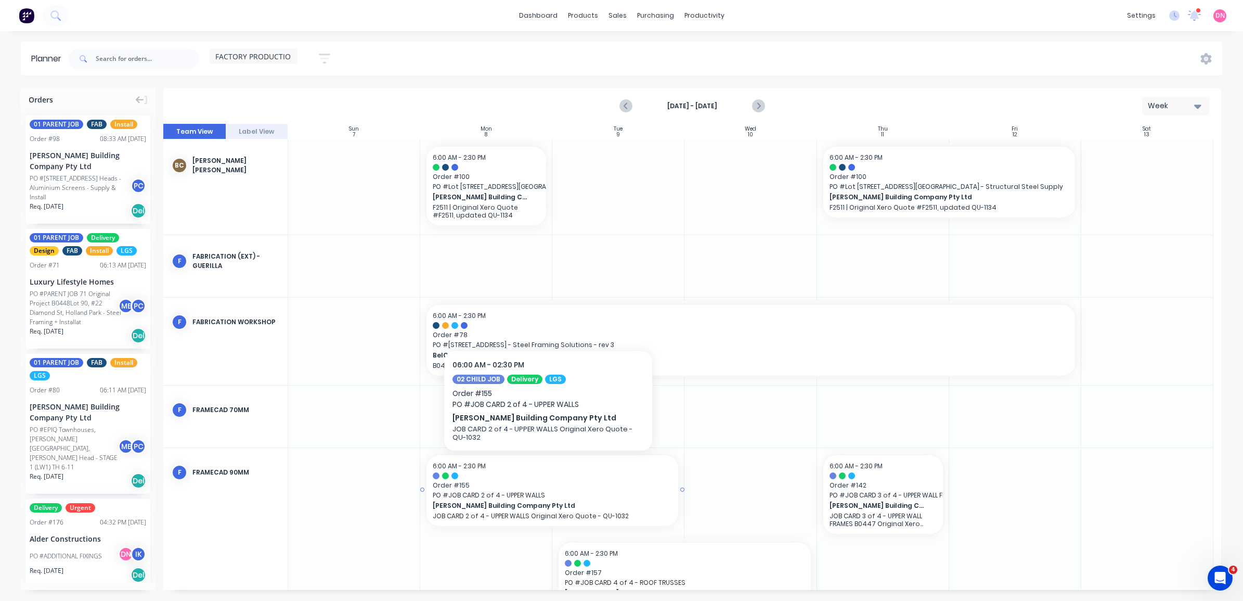
click at [586, 484] on span "Order # 155" at bounding box center [552, 484] width 239 height 9
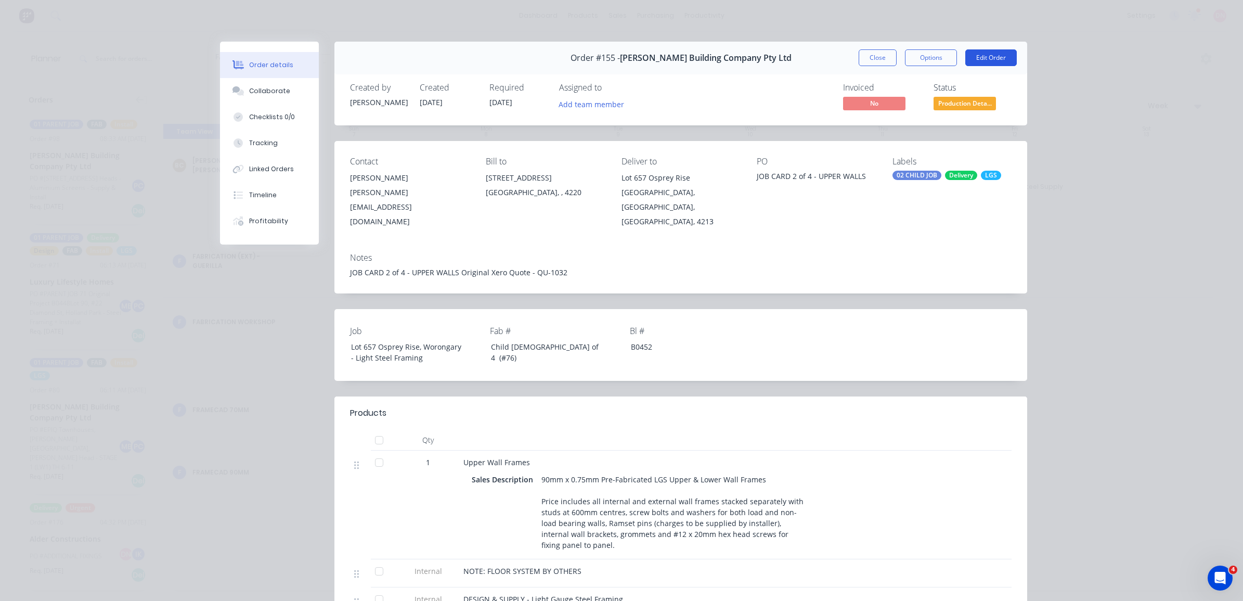
click at [965, 55] on button "Edit Order" at bounding box center [990, 57] width 51 height 17
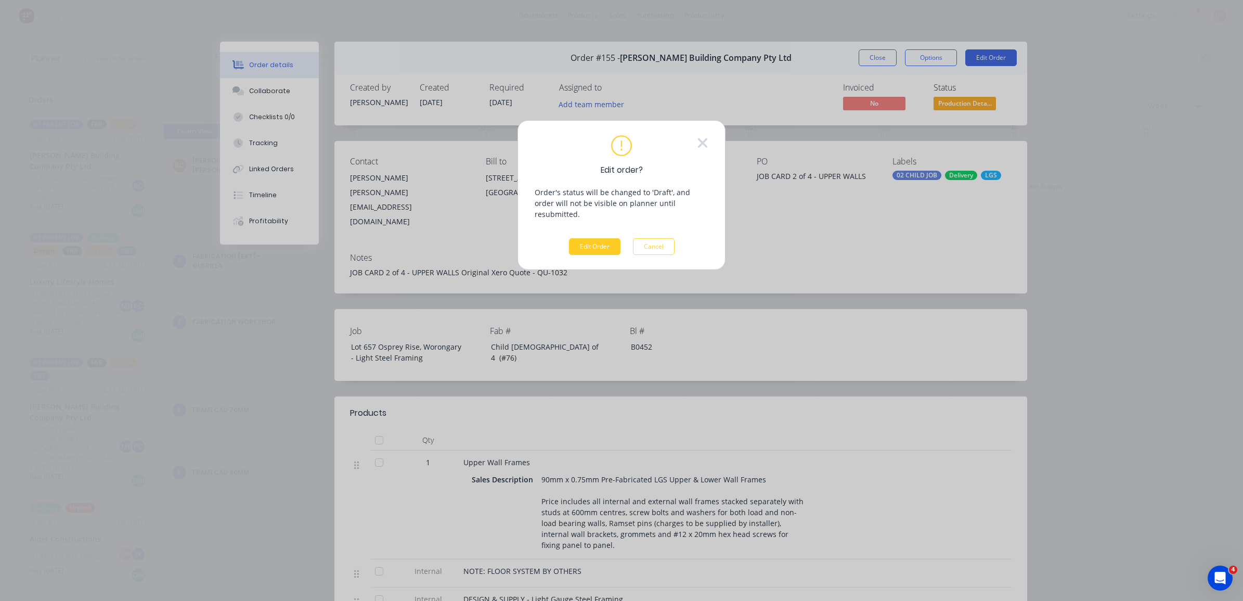
click at [591, 238] on button "Edit Order" at bounding box center [594, 246] width 51 height 17
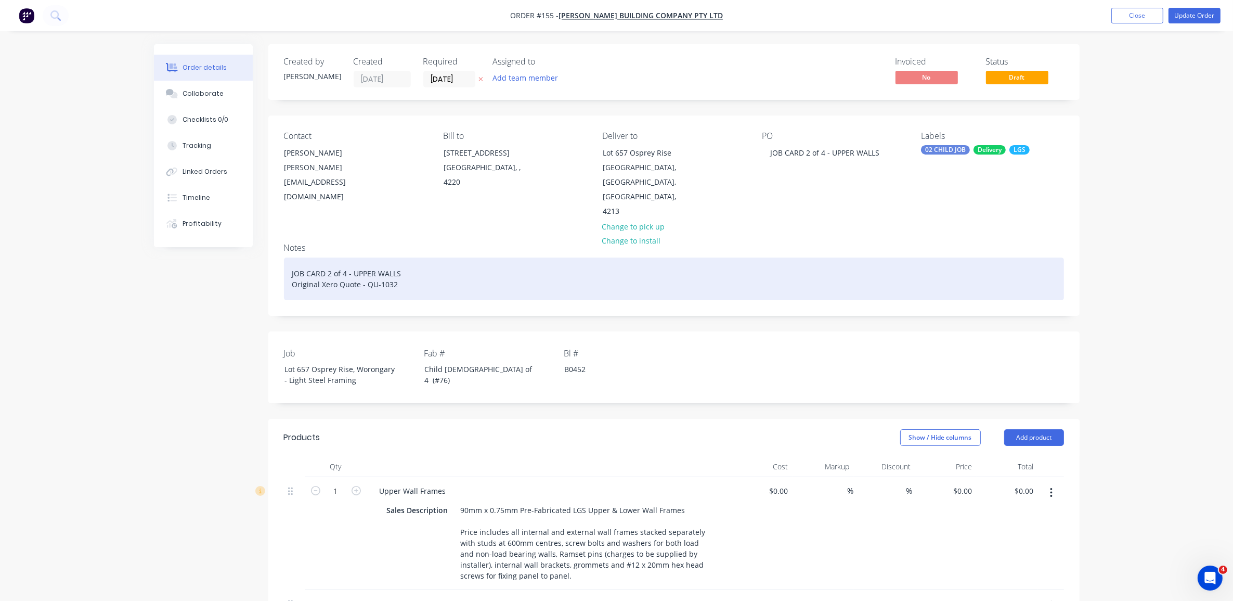
click at [418, 257] on div "JOB CARD 2 of 4 - UPPER WALLS Original Xero Quote - QU-1032" at bounding box center [674, 278] width 780 height 43
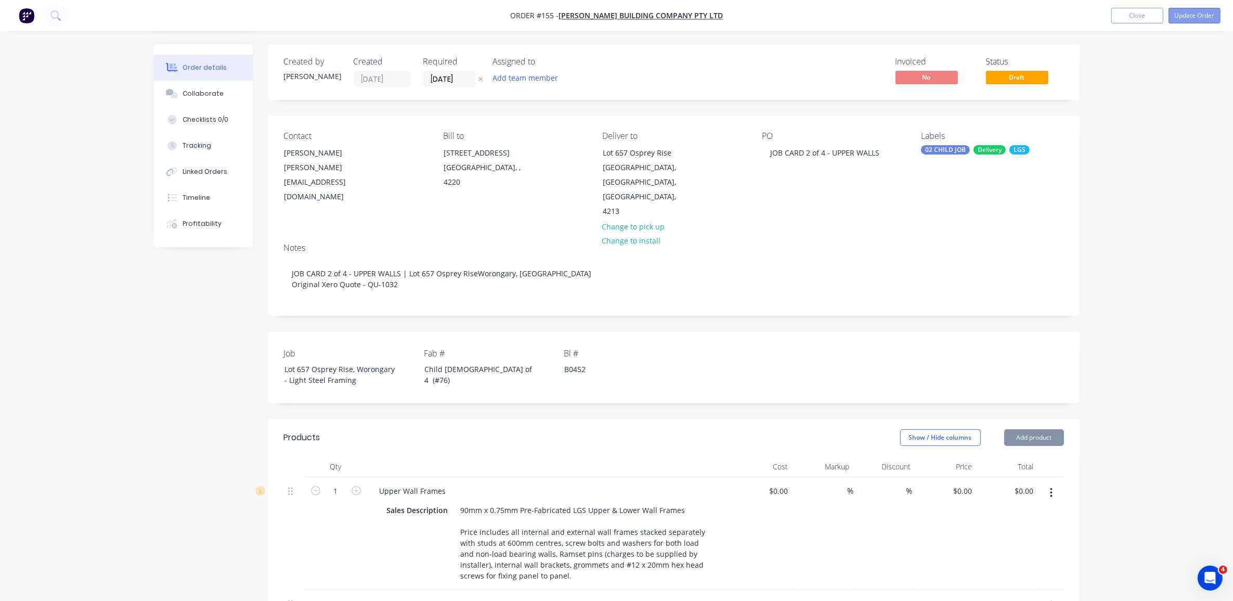
click at [1185, 10] on button "Update Order" at bounding box center [1194, 16] width 52 height 16
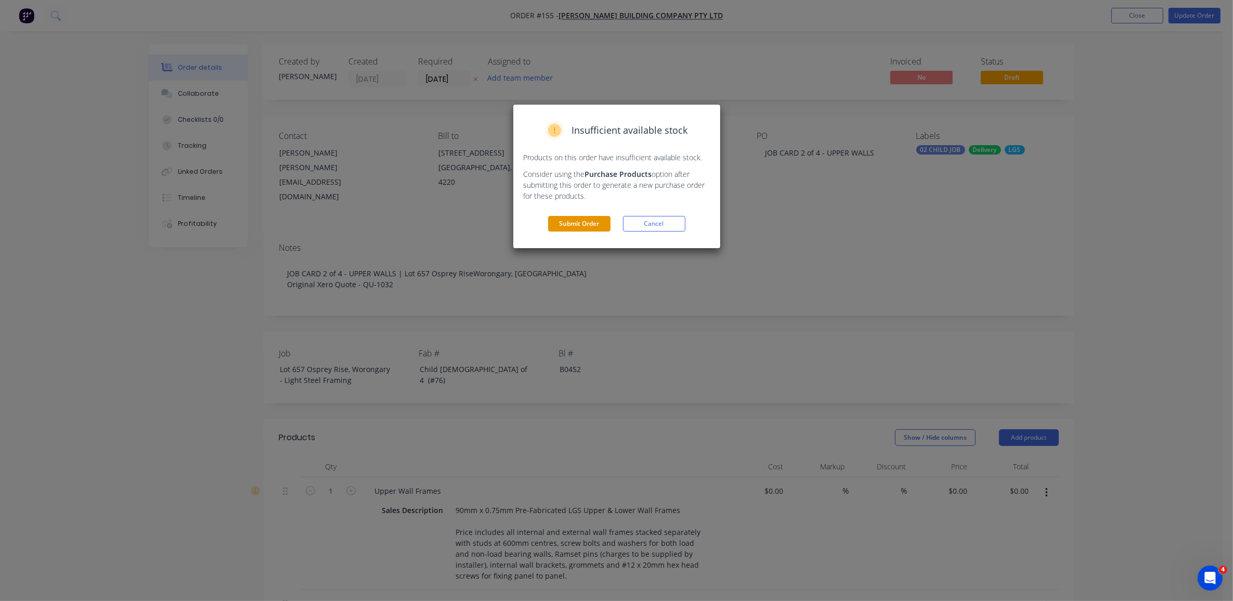
click at [578, 224] on button "Submit Order" at bounding box center [579, 224] width 62 height 16
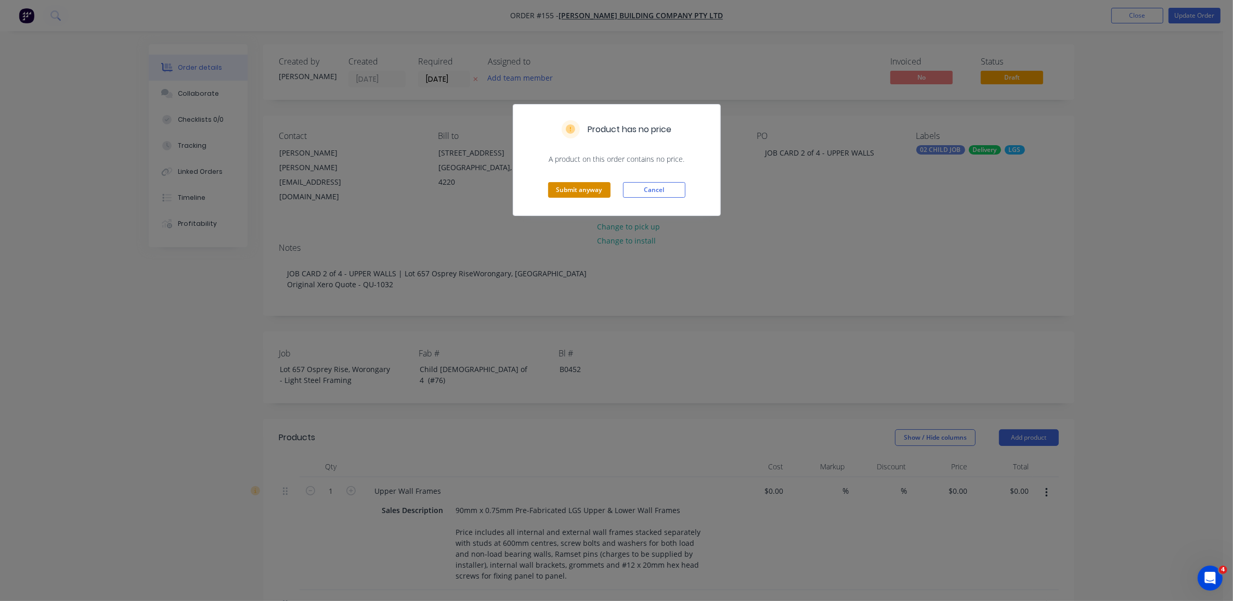
click at [591, 190] on button "Submit anyway" at bounding box center [579, 190] width 62 height 16
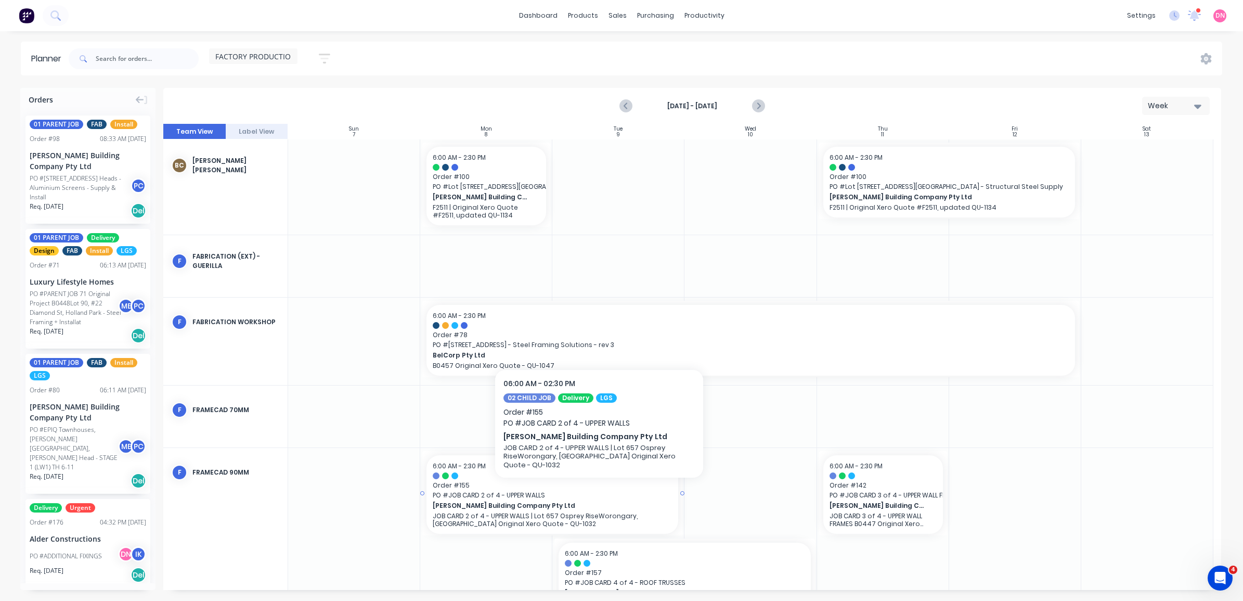
click at [599, 497] on span "PO # JOB CARD 2 of 4 - UPPER WALLS" at bounding box center [552, 494] width 239 height 9
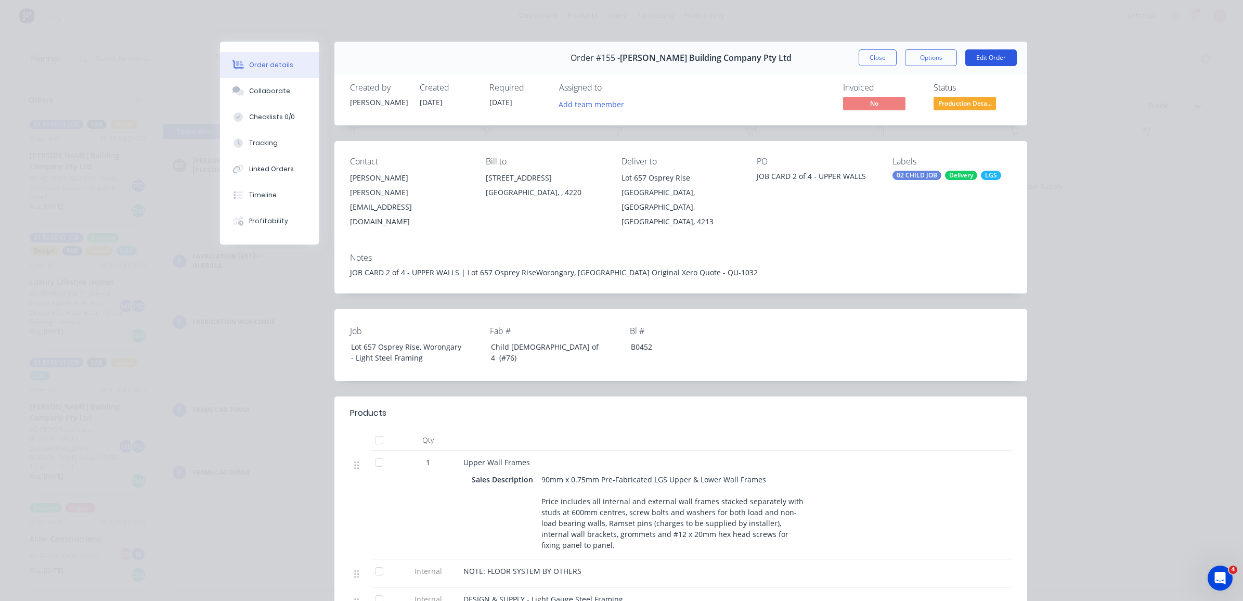
click at [973, 55] on button "Edit Order" at bounding box center [990, 57] width 51 height 17
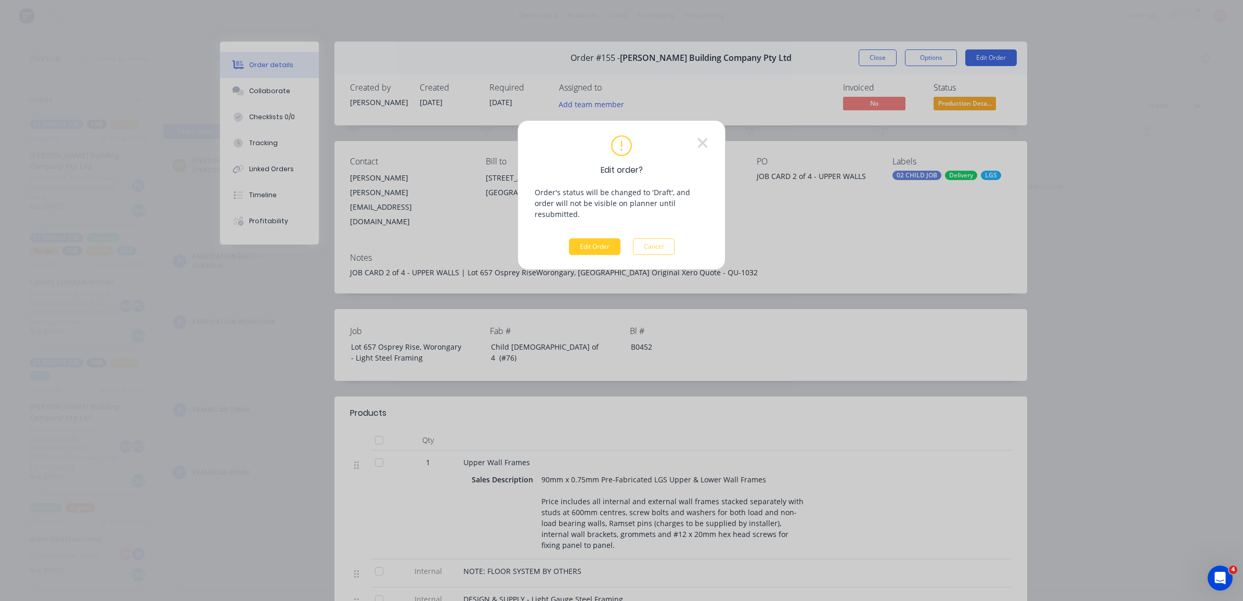
click at [606, 238] on button "Edit Order" at bounding box center [594, 246] width 51 height 17
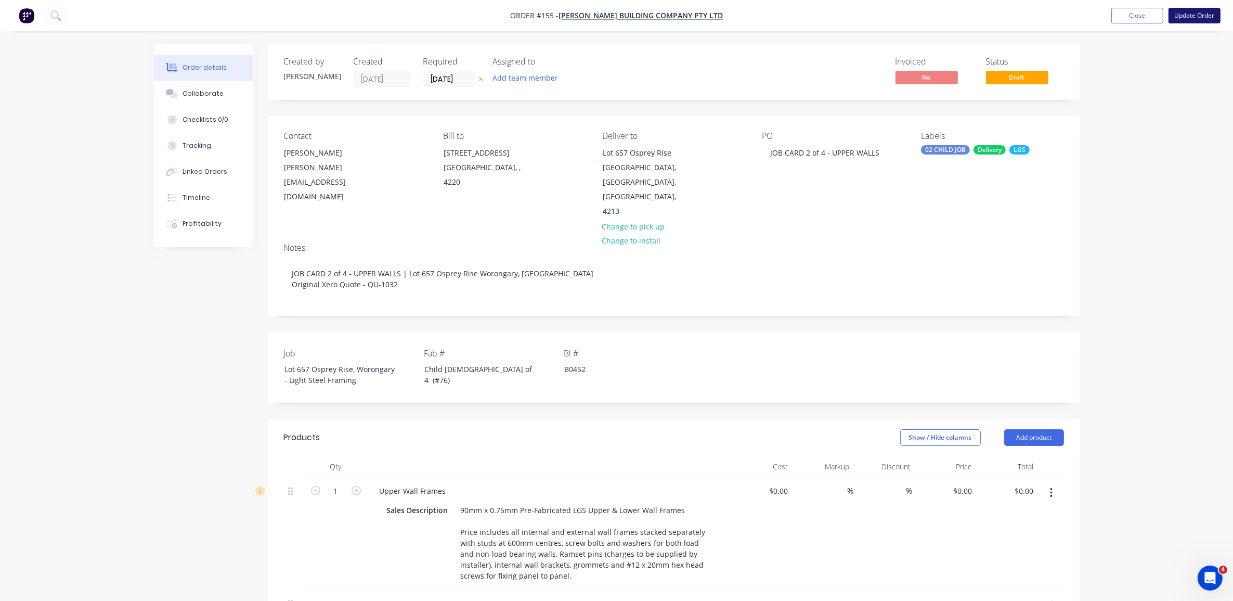
click at [1207, 13] on button "Update Order" at bounding box center [1194, 16] width 52 height 16
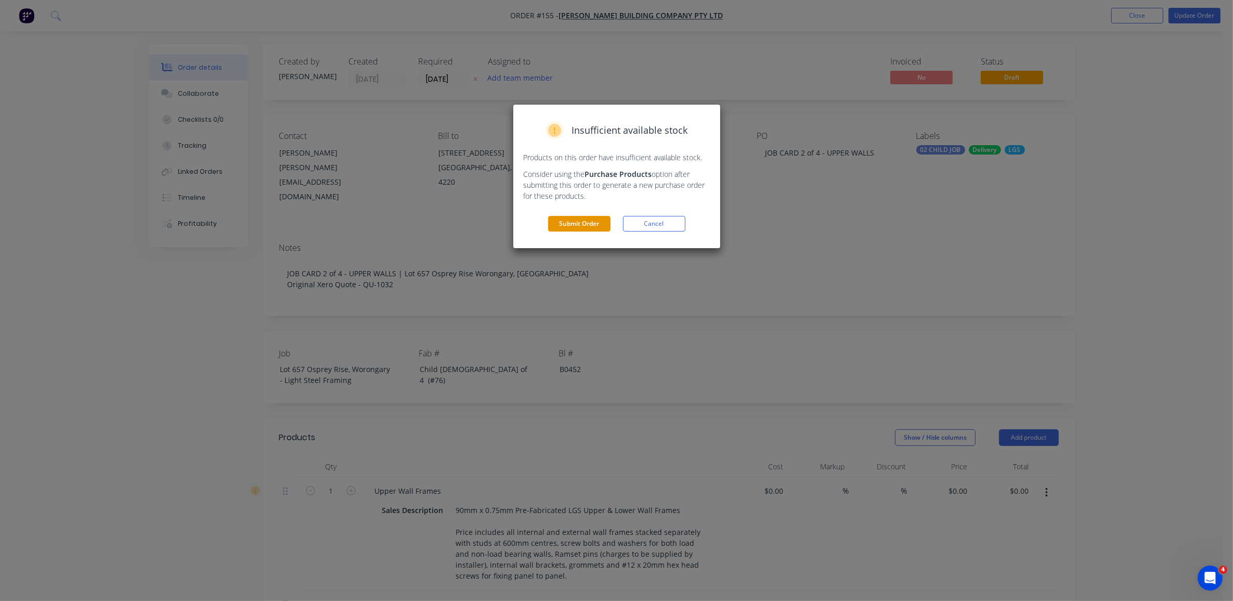
click at [567, 228] on button "Submit Order" at bounding box center [579, 224] width 62 height 16
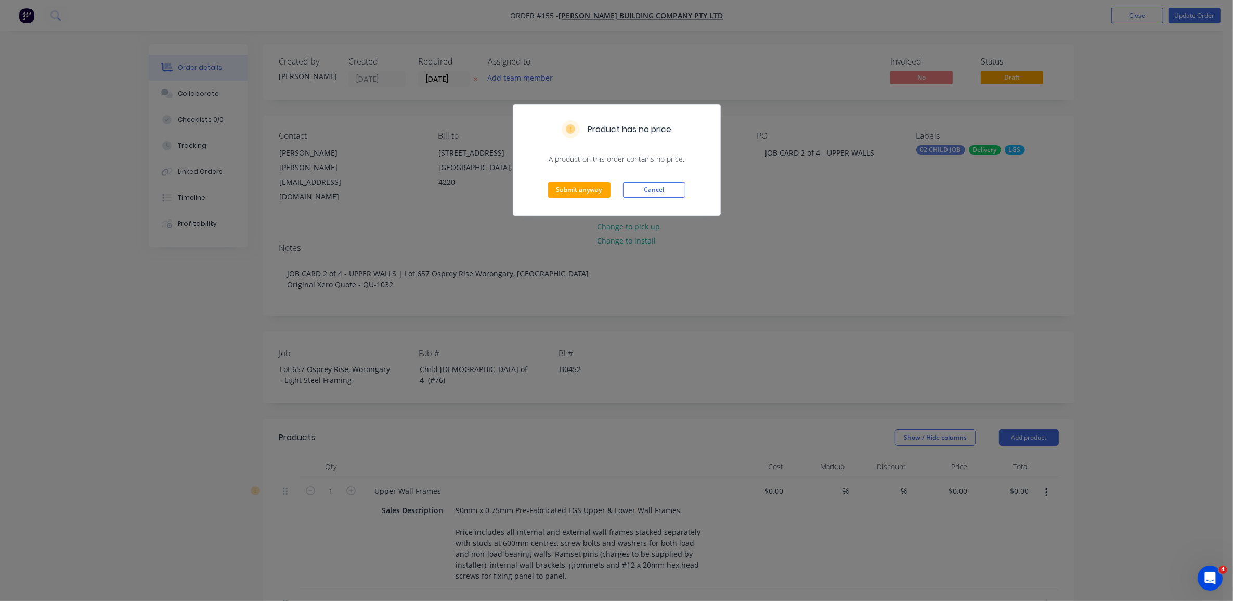
click at [567, 228] on div "Product has no price A product on this order contains no price. Submit anyway C…" at bounding box center [616, 300] width 1233 height 601
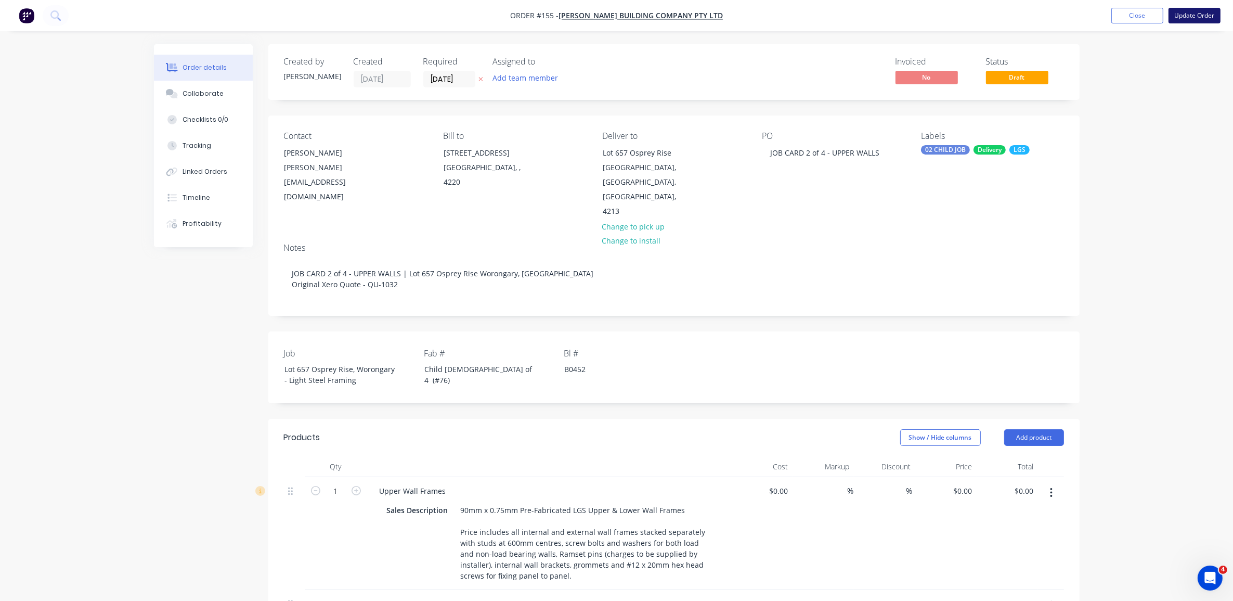
drag, startPoint x: 1191, startPoint y: 4, endPoint x: 1191, endPoint y: 17, distance: 13.0
click at [1191, 17] on nav "Order #155 - Blackwood Building Company Pty Ltd Add product Close Update Order" at bounding box center [616, 15] width 1233 height 31
click at [1191, 17] on button "Update Order" at bounding box center [1194, 16] width 52 height 16
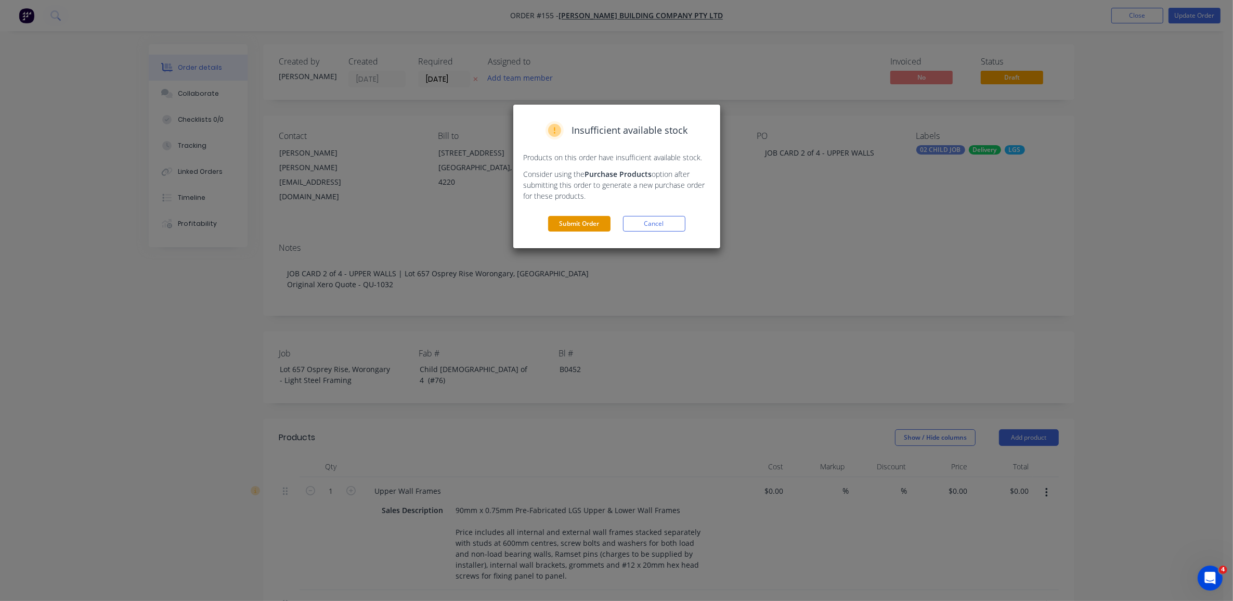
click at [571, 222] on button "Submit Order" at bounding box center [579, 224] width 62 height 16
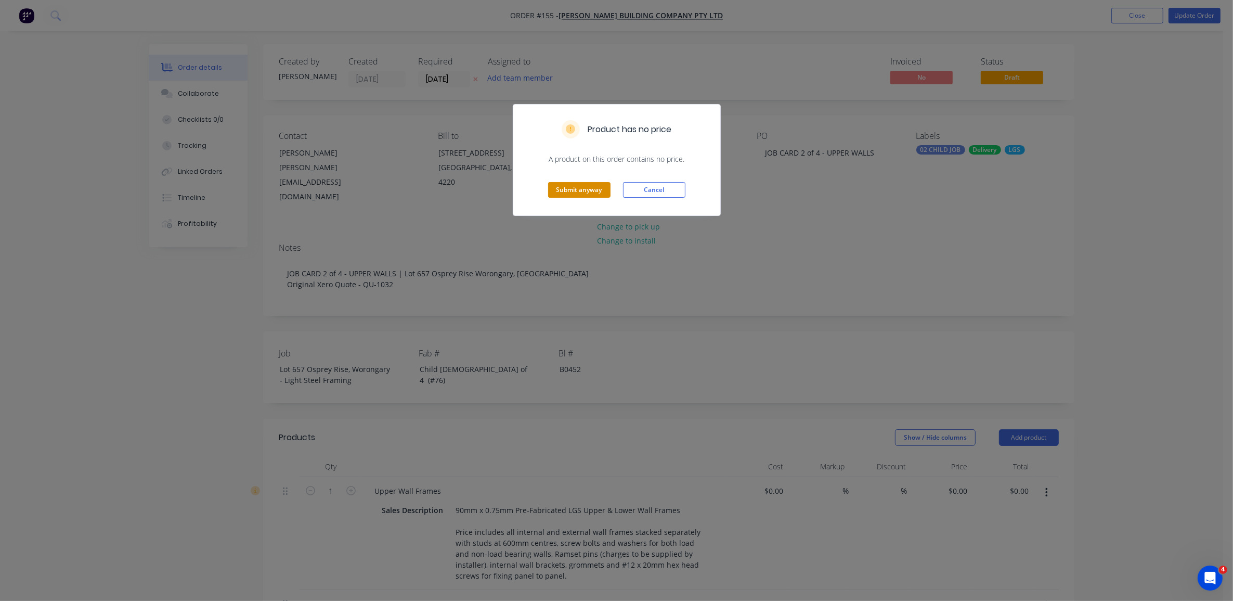
click at [567, 189] on button "Submit anyway" at bounding box center [579, 190] width 62 height 16
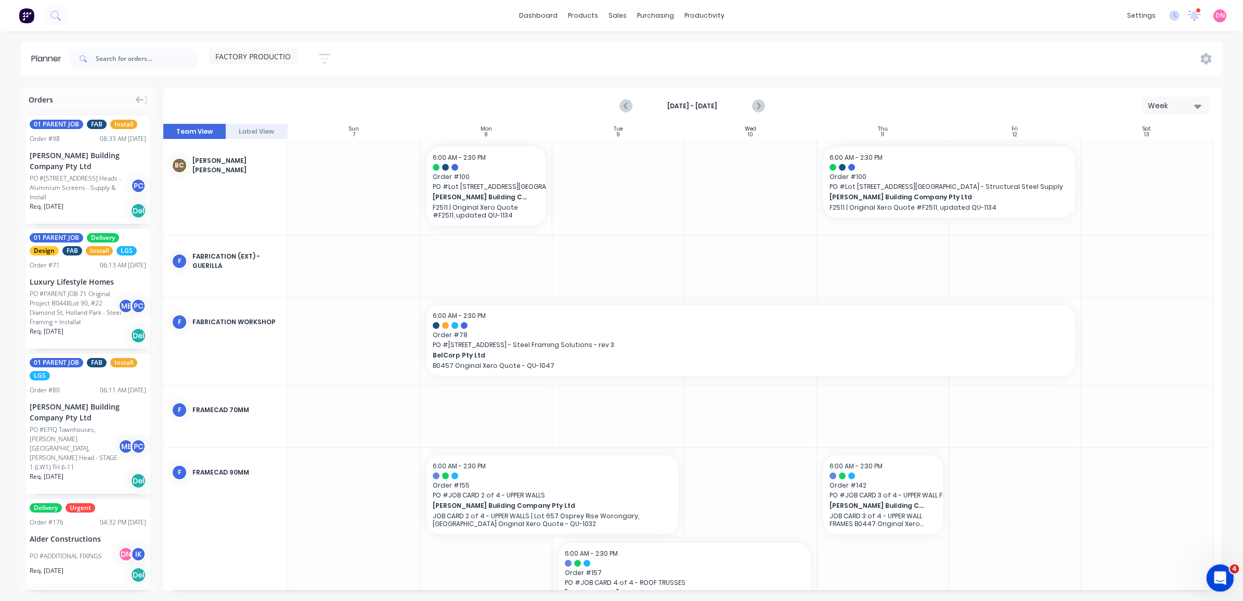
click at [1224, 579] on div "Open Intercom Messenger" at bounding box center [1218, 576] width 34 height 34
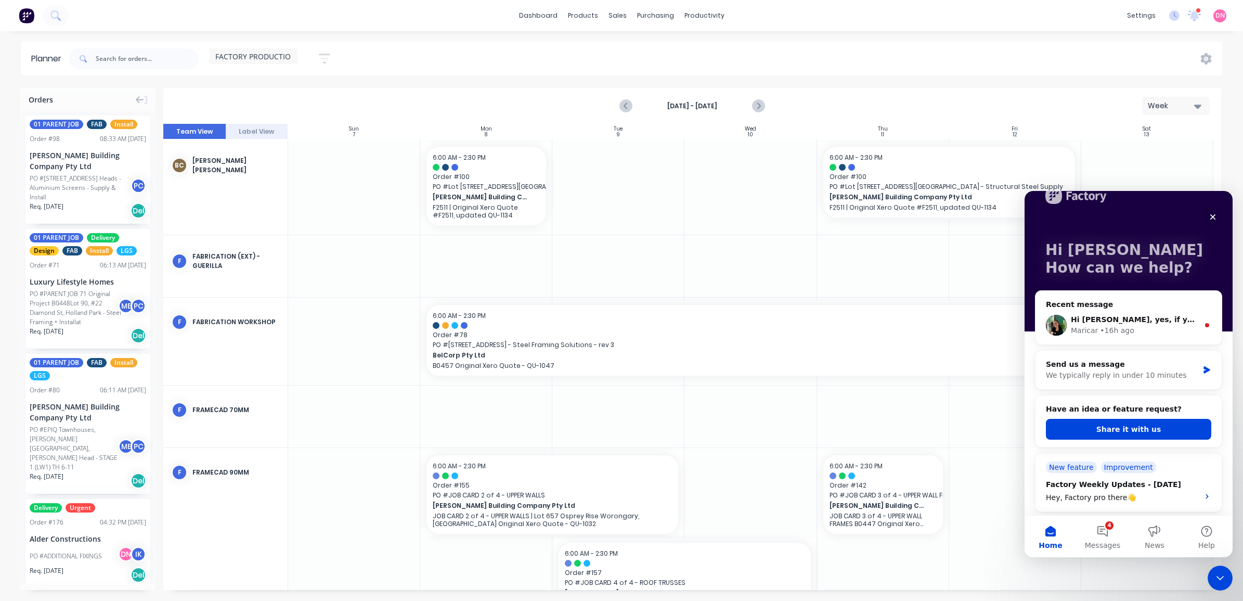
scroll to position [24, 0]
click at [1135, 340] on div "Hi Demi, yes, if you’d like to add the Supplier Code for other suppliers, you c…" at bounding box center [1128, 324] width 186 height 38
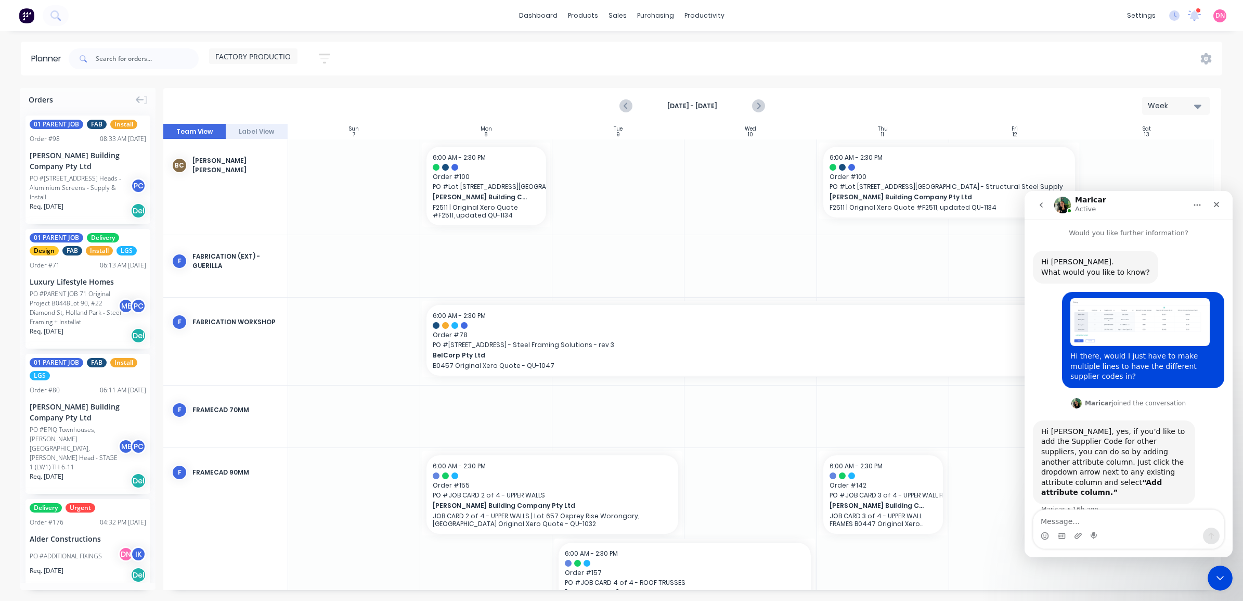
click at [1038, 199] on button "go back" at bounding box center [1041, 205] width 20 height 20
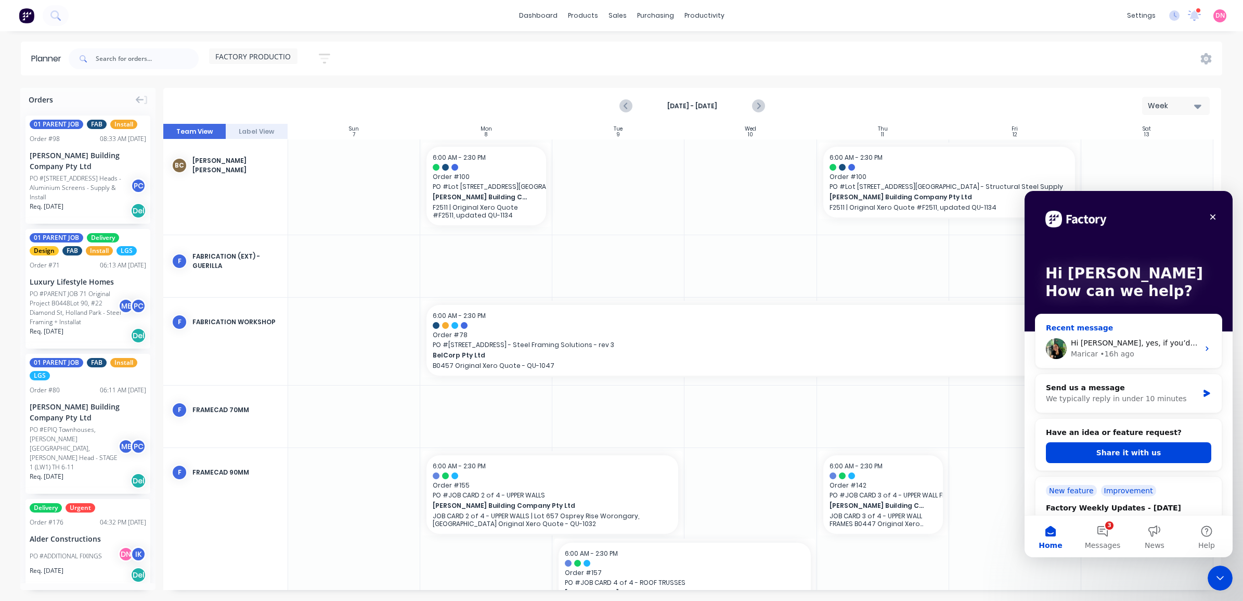
click at [1094, 332] on div "Hi Demi, yes, if you’d like to add the Supplier Code for other suppliers, you c…" at bounding box center [1128, 348] width 186 height 38
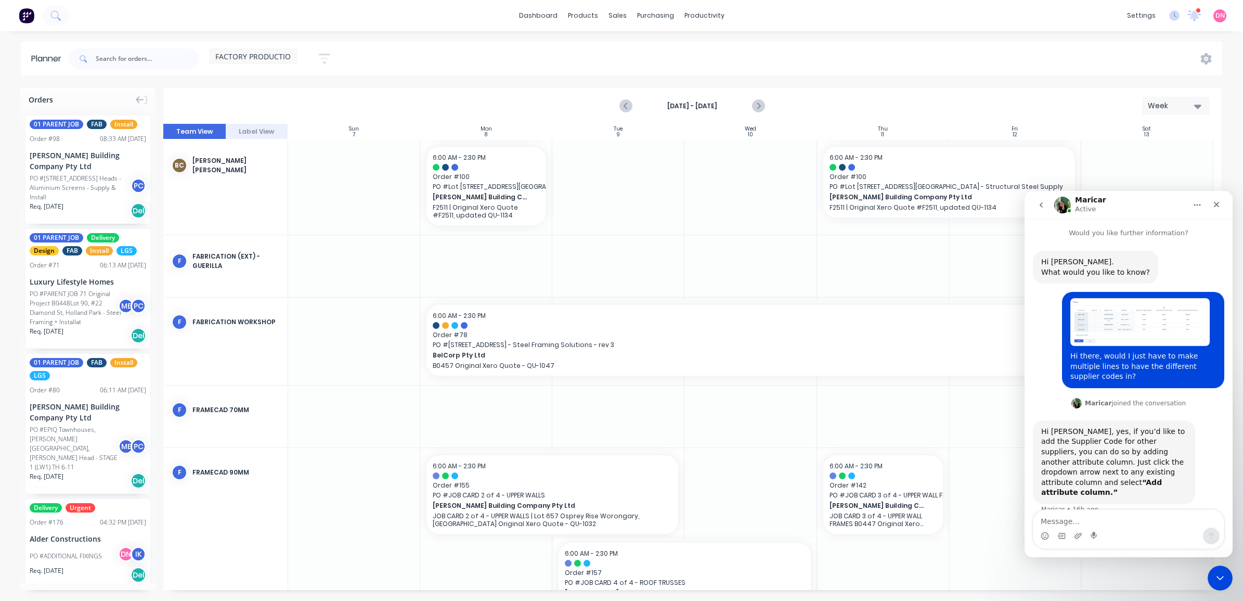
click at [1040, 207] on icon "go back" at bounding box center [1041, 205] width 8 height 8
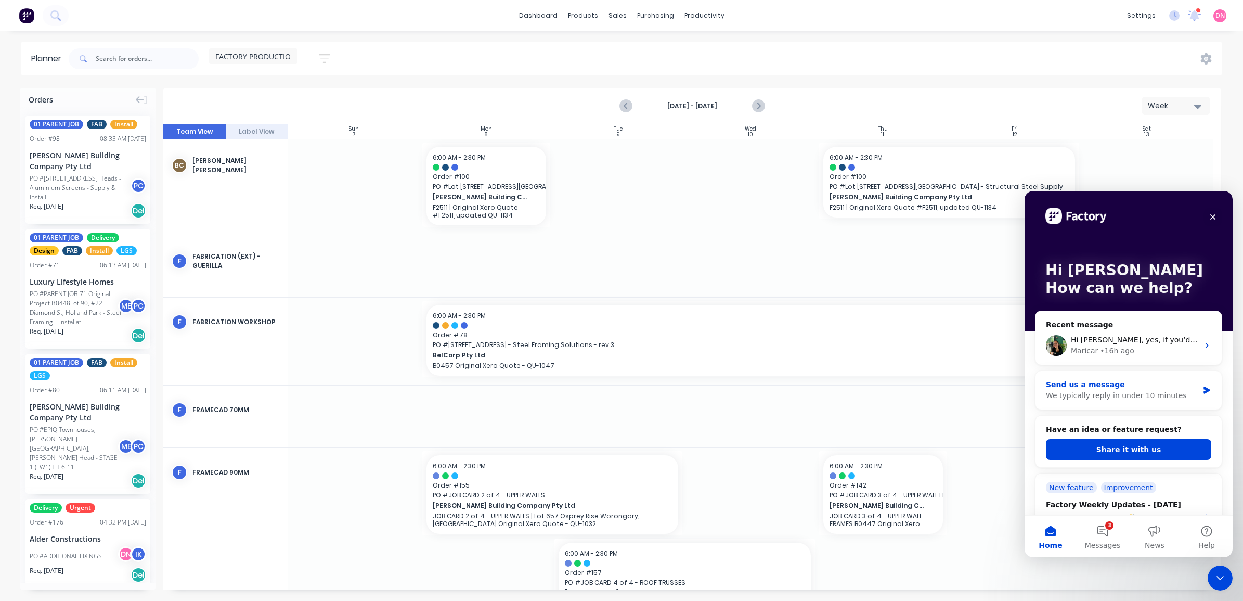
scroll to position [1, 0]
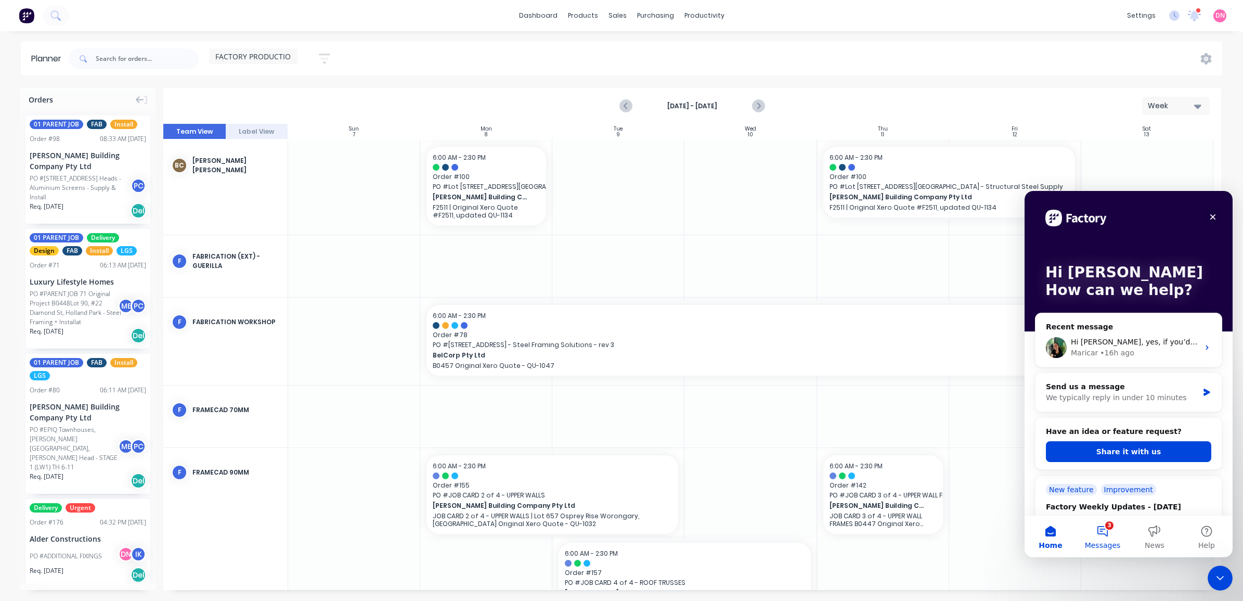
click at [1119, 523] on button "3 Messages" at bounding box center [1102, 536] width 52 height 42
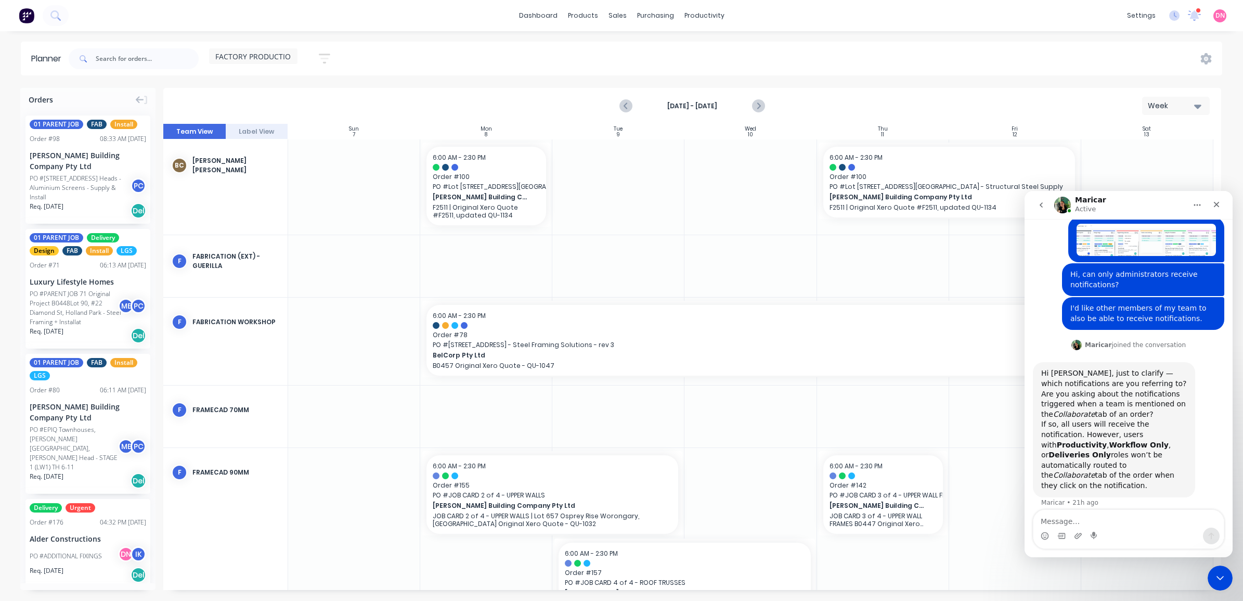
scroll to position [41, 0]
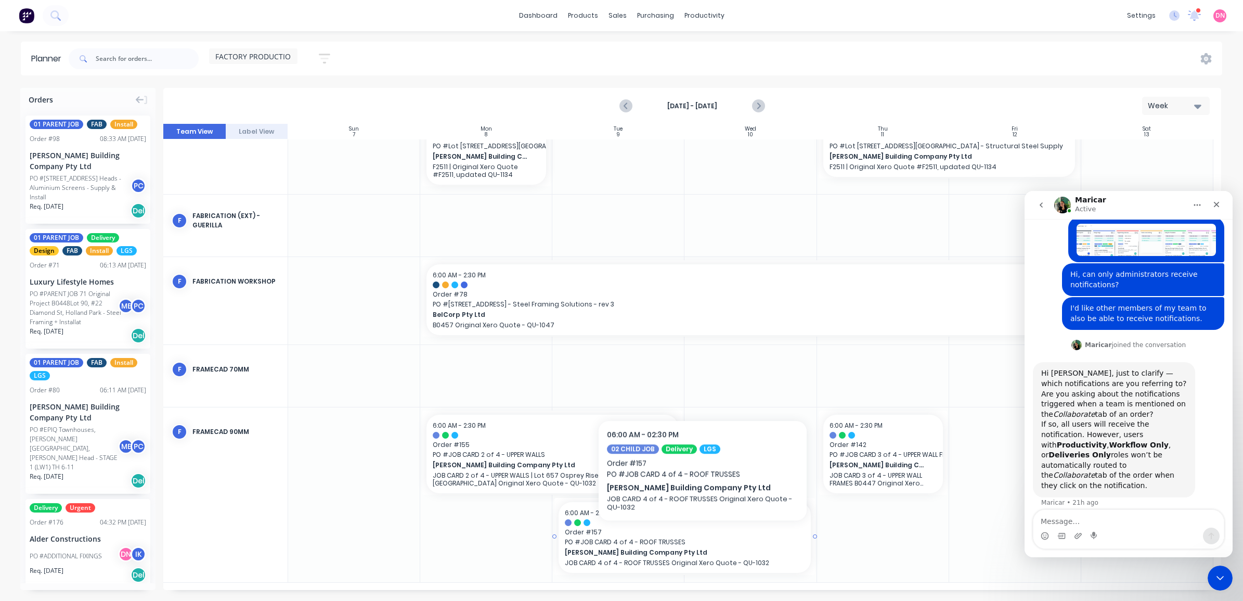
click at [702, 537] on span "PO # JOB CARD 4 of 4 - ROOF TRUSSES" at bounding box center [684, 541] width 239 height 9
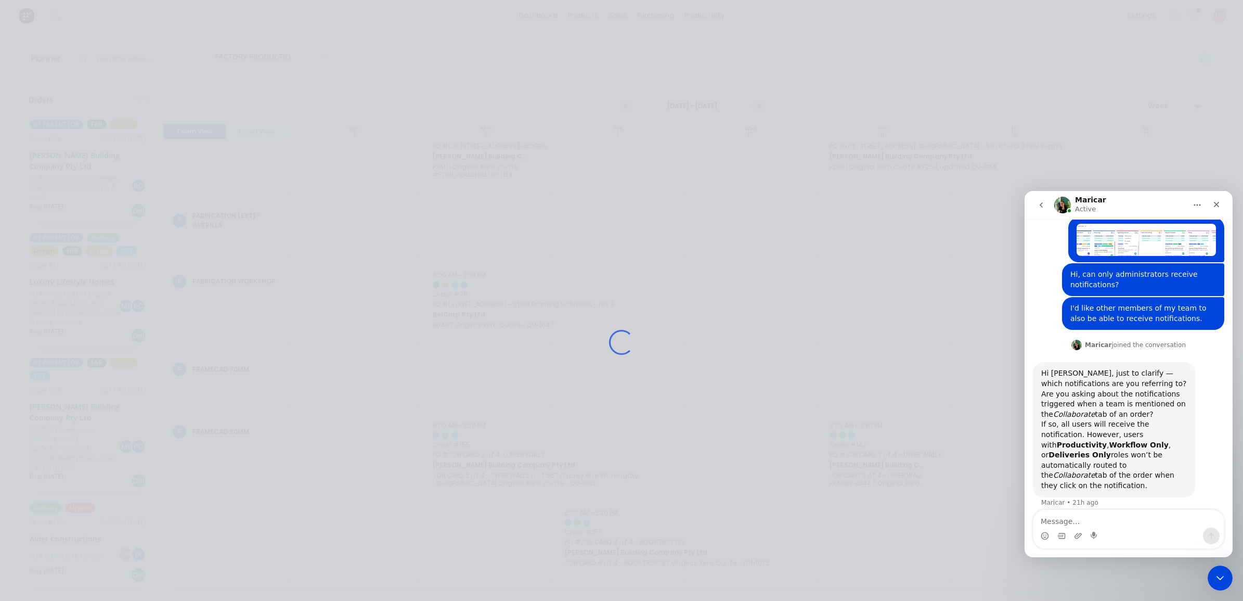
scroll to position [33, 0]
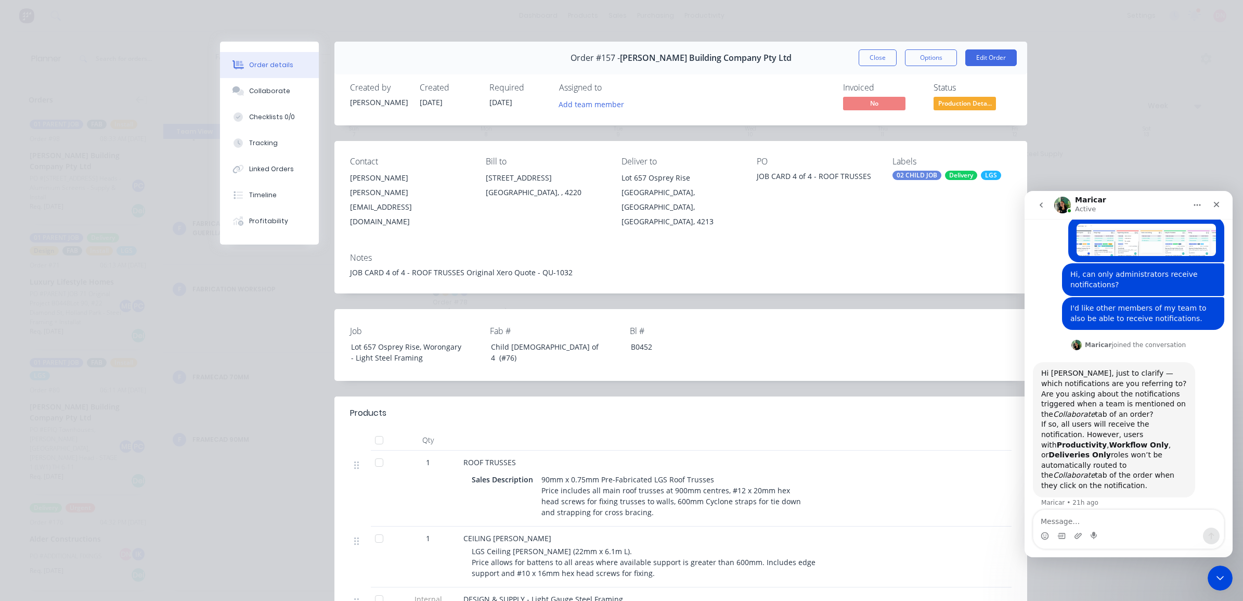
click at [565, 267] on div "JOB CARD 4 of 4 - ROOF TRUSSES Original Xero Quote - QU-1032" at bounding box center [680, 272] width 661 height 11
click at [458, 267] on div "JOB CARD 4 of 4 - ROOF TRUSSES Original Xero Quote - QU-1032" at bounding box center [680, 272] width 661 height 11
click at [942, 58] on button "Options" at bounding box center [931, 57] width 52 height 17
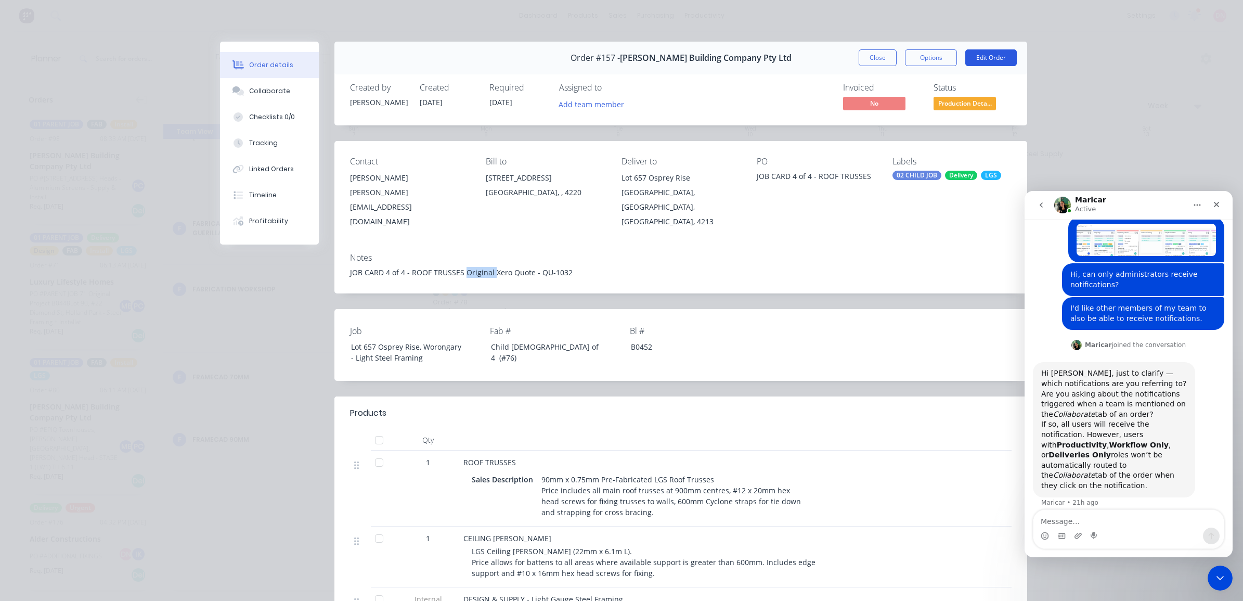
click at [983, 54] on button "Edit Order" at bounding box center [990, 57] width 51 height 17
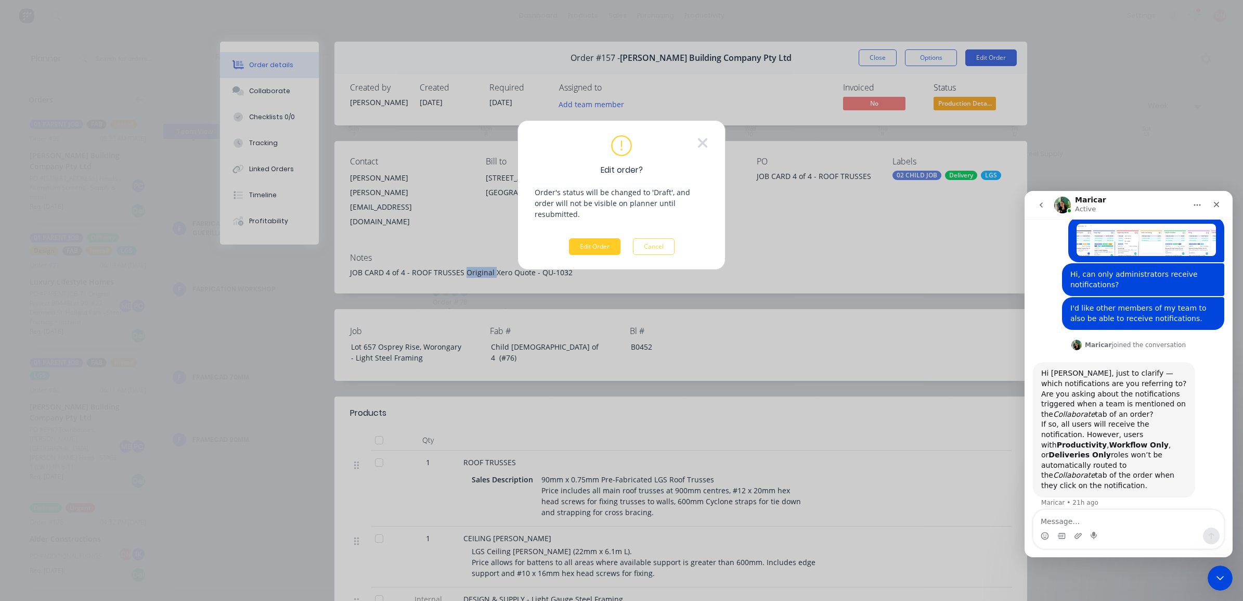
click at [609, 238] on button "Edit Order" at bounding box center [594, 246] width 51 height 17
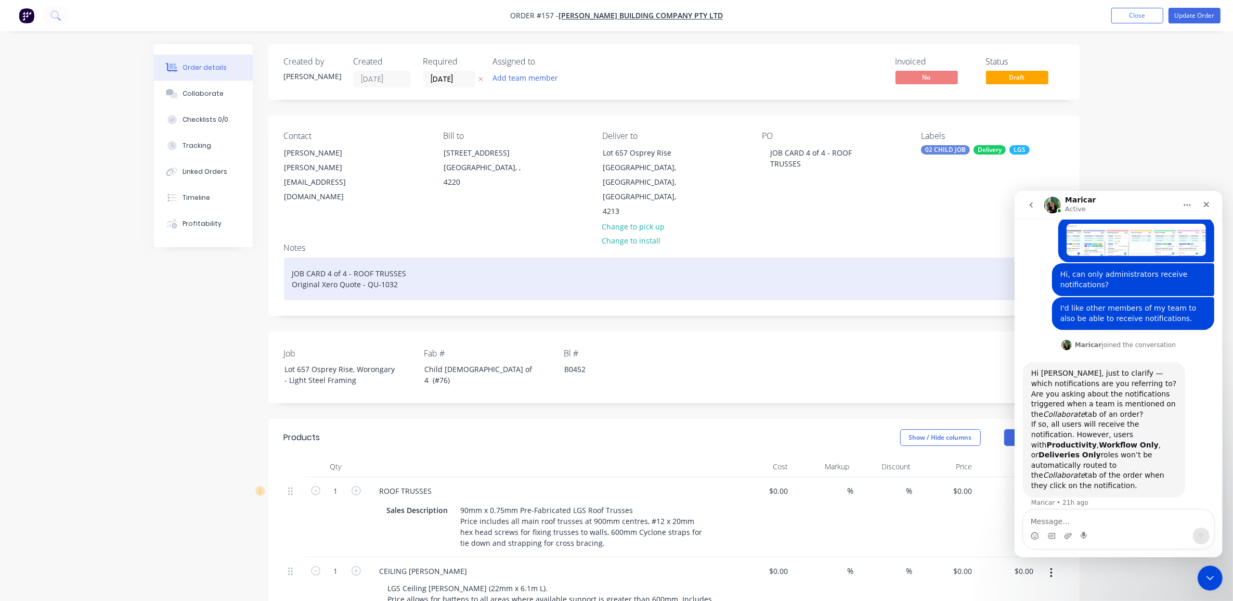
click at [416, 257] on div "JOB CARD 4 of 4 - ROOF TRUSSES Original Xero Quote - QU-1032" at bounding box center [674, 278] width 780 height 43
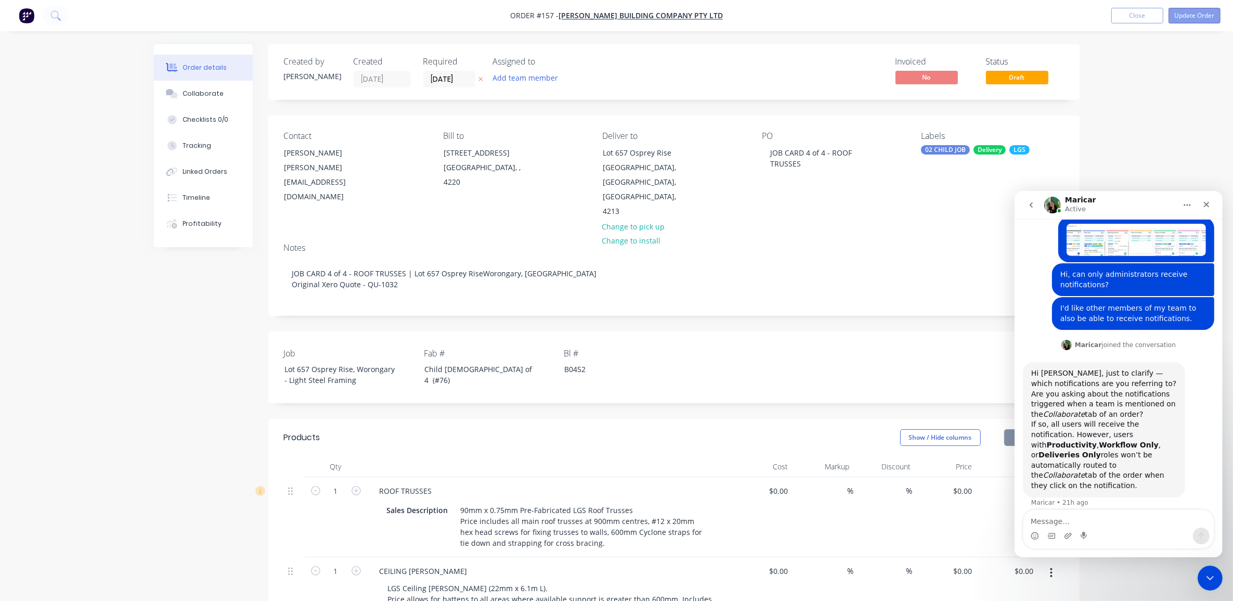
click at [1181, 18] on button "Update Order" at bounding box center [1194, 16] width 52 height 16
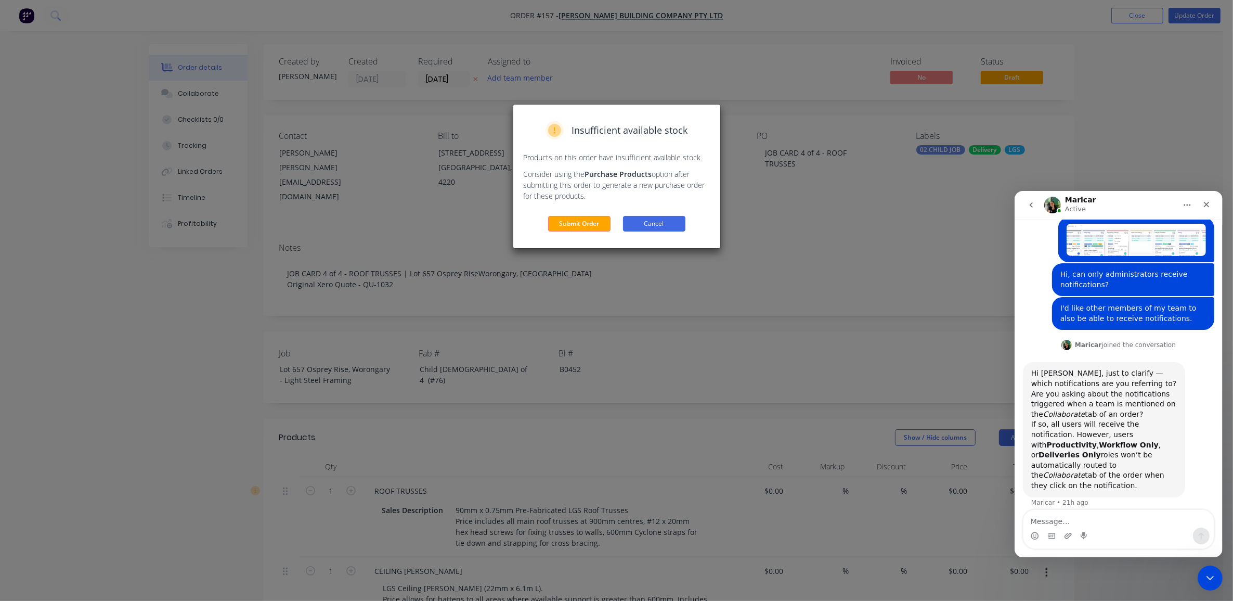
click at [669, 220] on button "Cancel" at bounding box center [654, 224] width 62 height 16
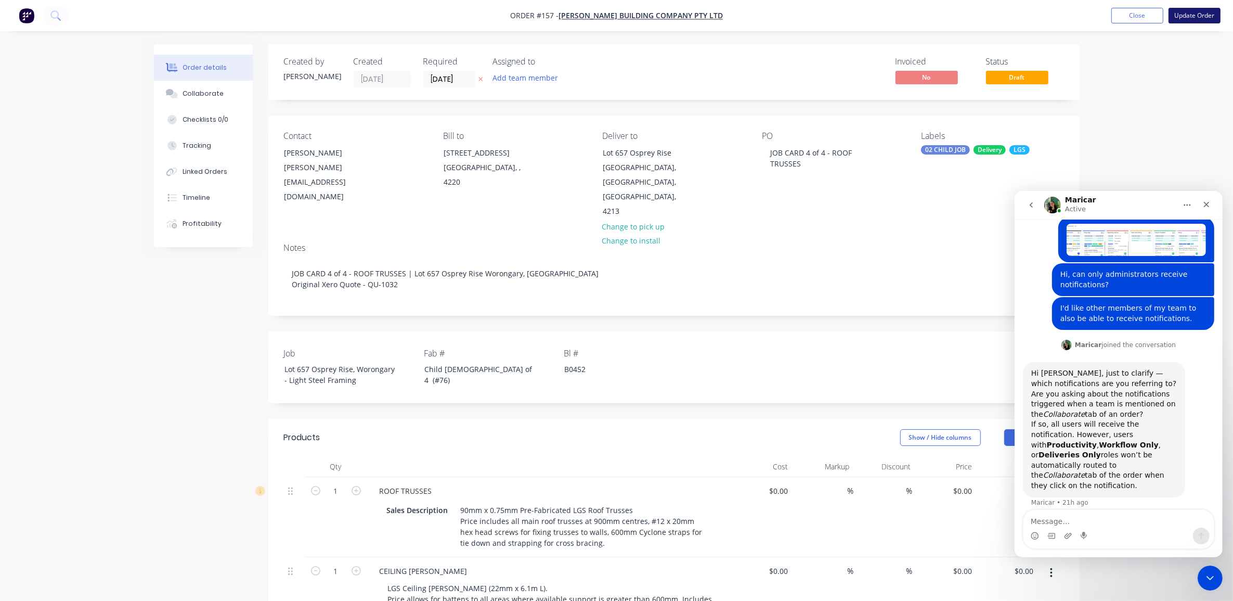
click at [1191, 16] on button "Update Order" at bounding box center [1194, 16] width 52 height 16
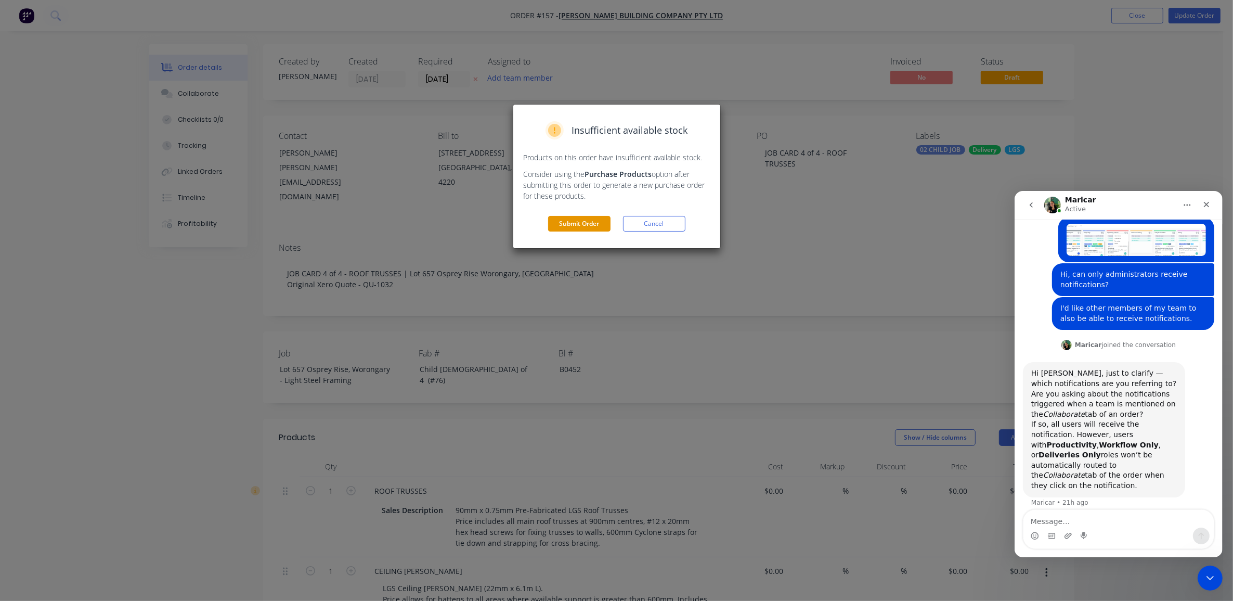
click at [596, 225] on button "Submit Order" at bounding box center [579, 224] width 62 height 16
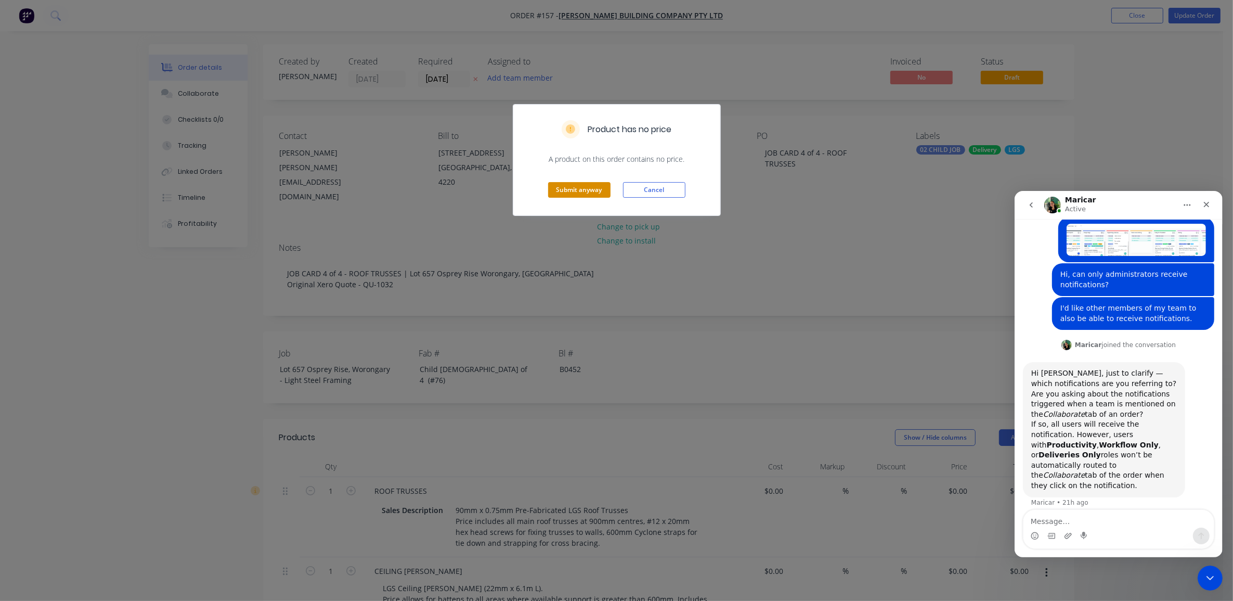
click at [591, 188] on button "Submit anyway" at bounding box center [579, 190] width 62 height 16
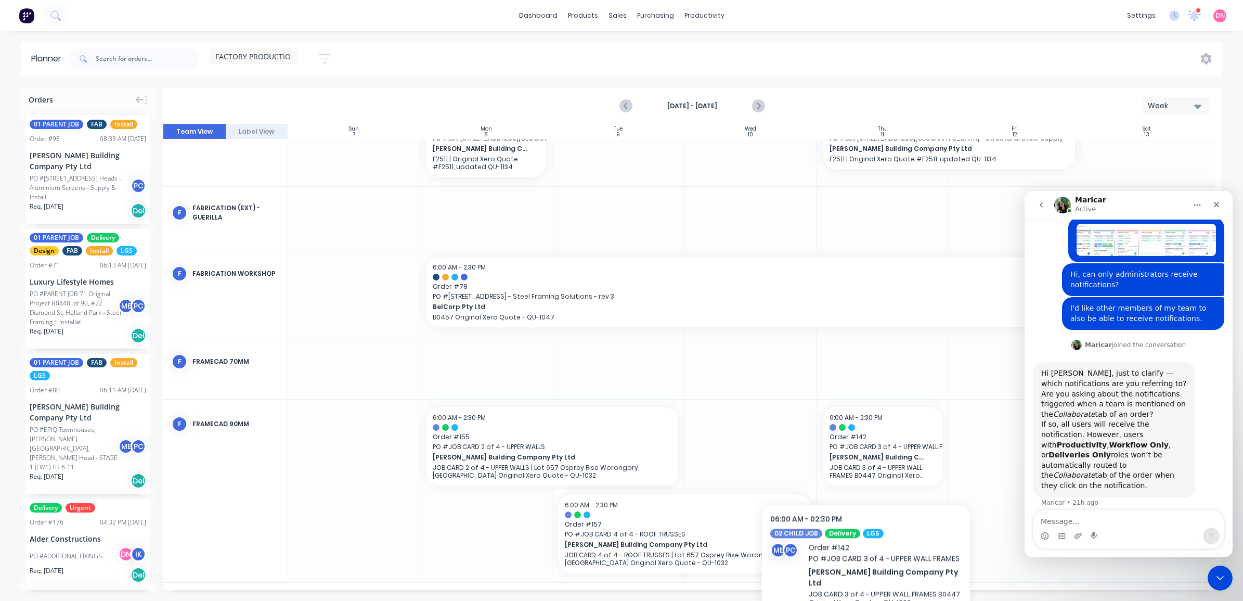
scroll to position [41, 0]
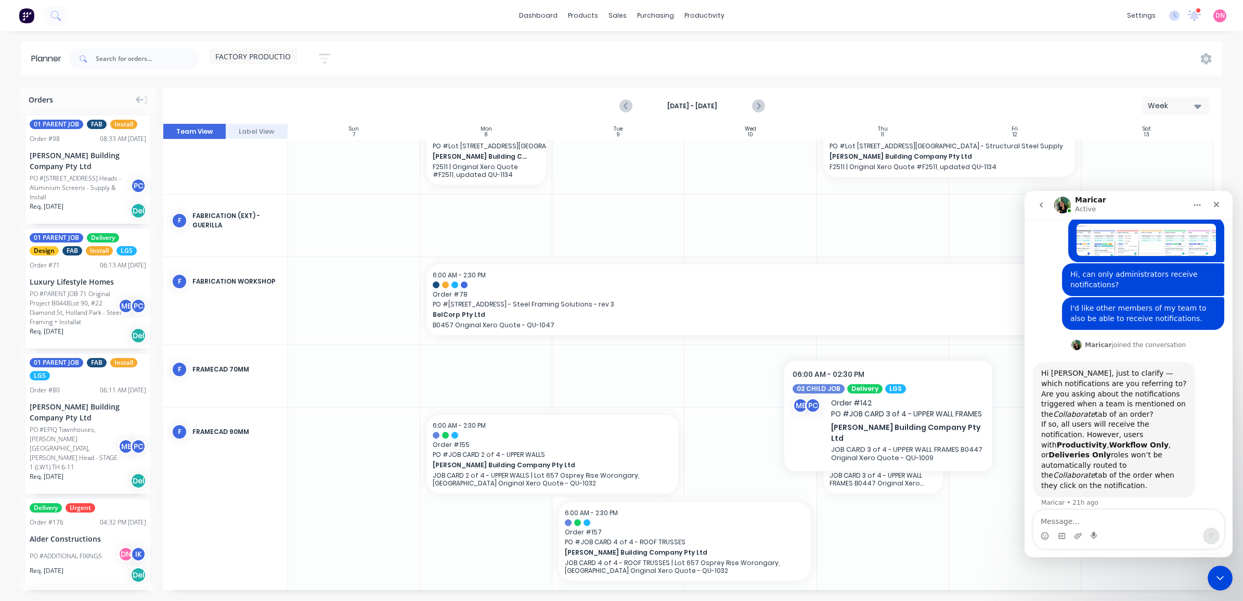
click at [888, 477] on p "JOB CARD 3 of 4 - UPPER WALL FRAMES B0447 Original Xero Quote - QU-1009" at bounding box center [882, 479] width 107 height 16
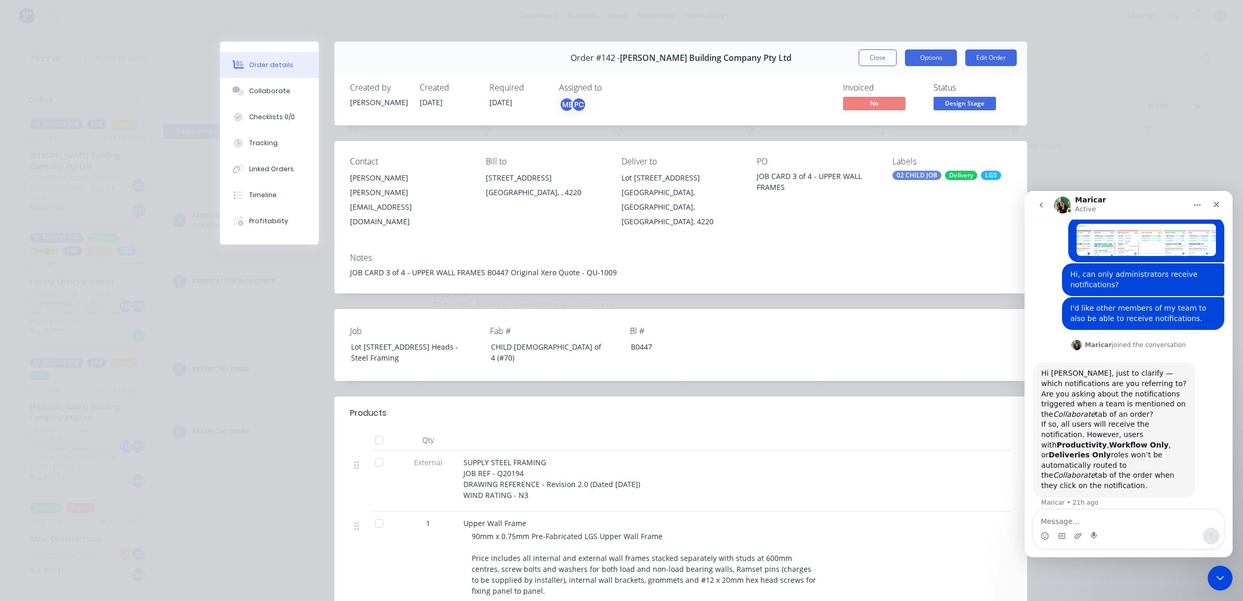
click at [930, 51] on button "Options" at bounding box center [931, 57] width 52 height 17
drag, startPoint x: 931, startPoint y: 53, endPoint x: 918, endPoint y: 53, distance: 13.0
click at [918, 53] on button "Options" at bounding box center [931, 57] width 52 height 17
click at [918, 61] on button "Options" at bounding box center [931, 57] width 52 height 17
click at [980, 66] on button "Edit Order" at bounding box center [990, 57] width 51 height 17
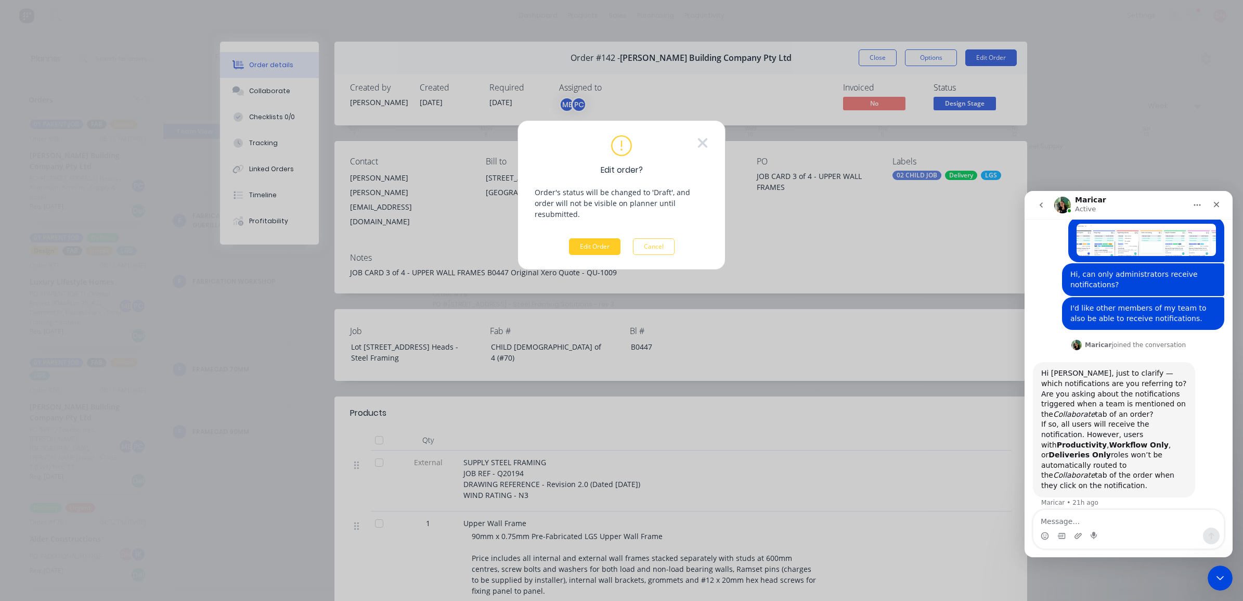
click at [583, 238] on button "Edit Order" at bounding box center [594, 246] width 51 height 17
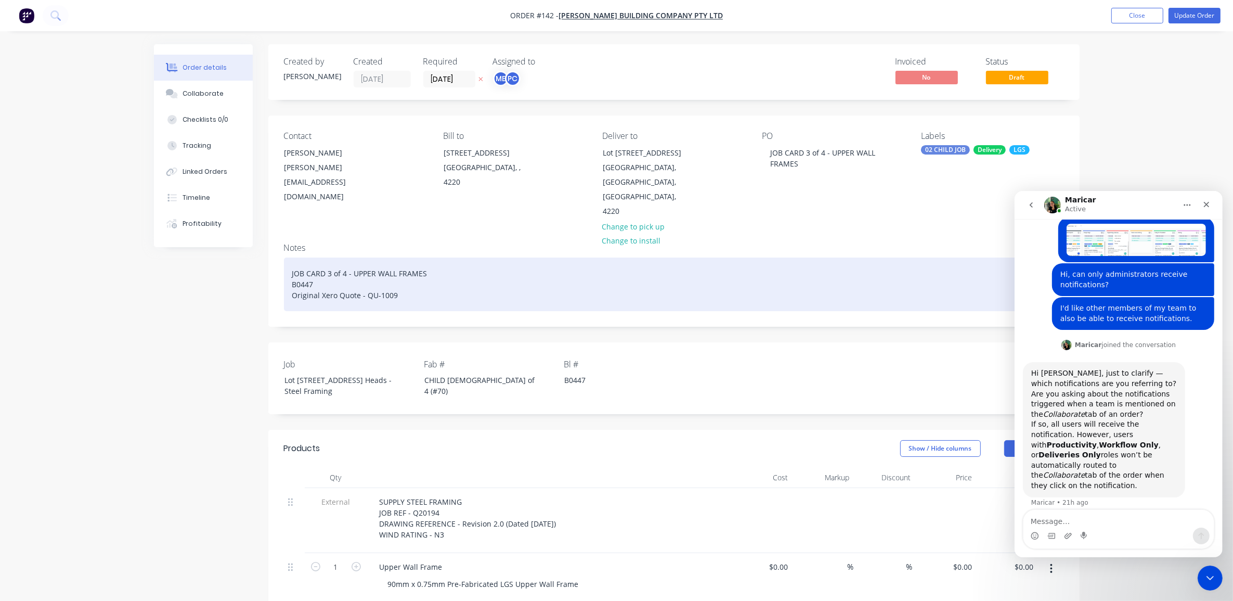
click at [448, 257] on div "JOB CARD 3 of 4 - UPPER WALL FRAMES B0447 Original Xero Quote - QU-1009" at bounding box center [674, 284] width 780 height 54
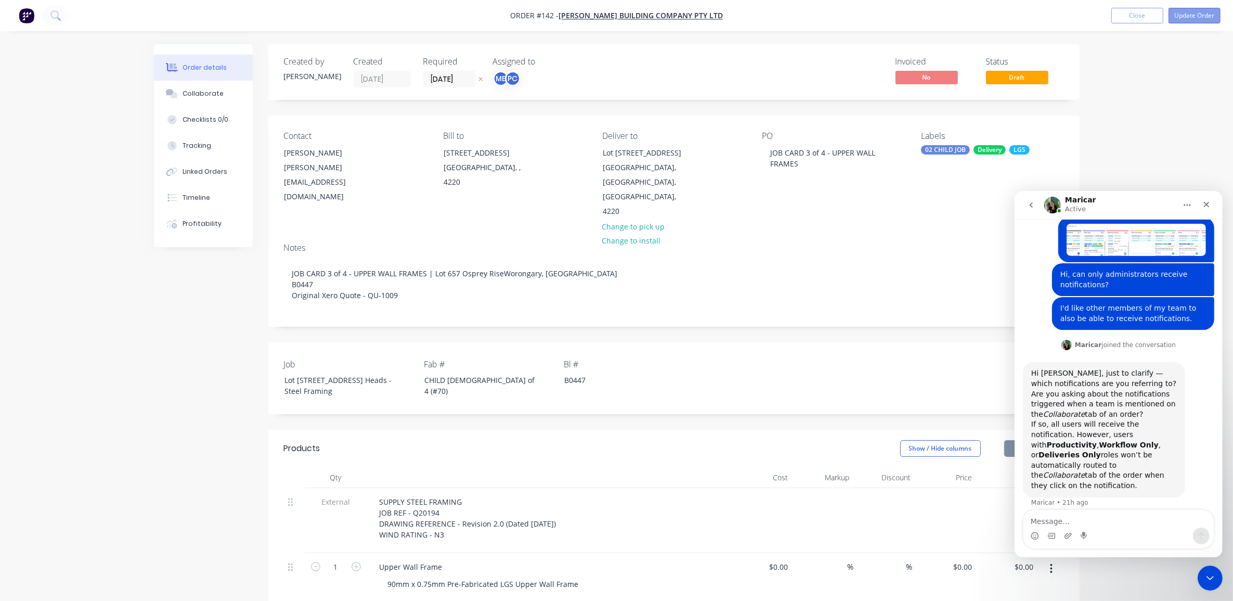
click at [1200, 17] on button "Update Order" at bounding box center [1194, 16] width 52 height 16
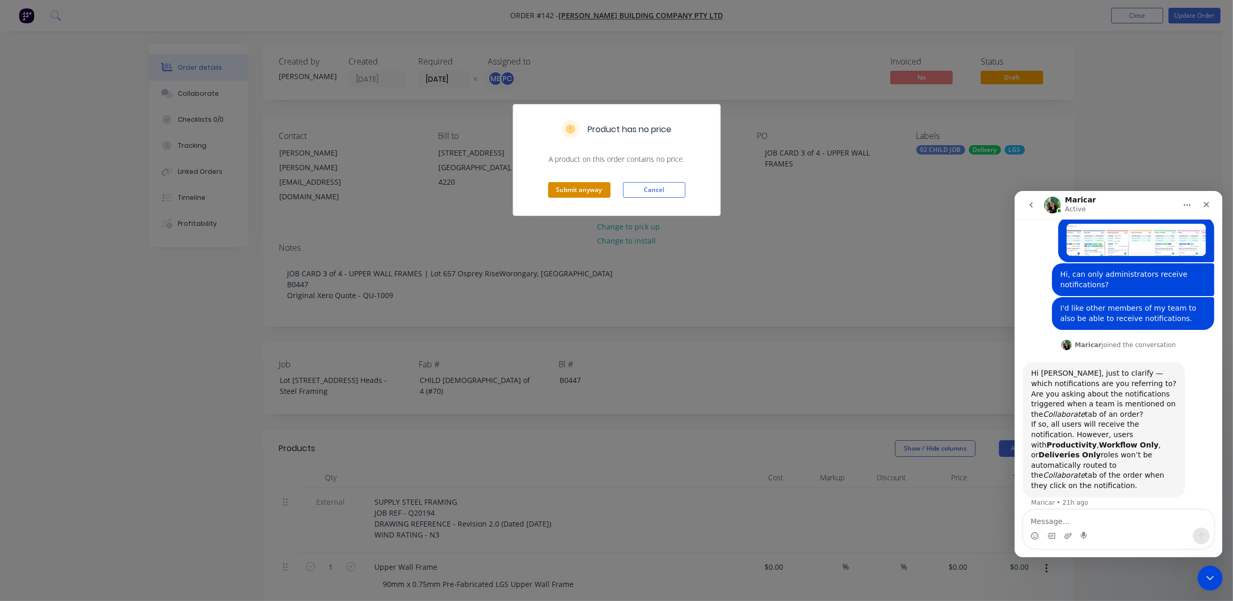
click at [576, 187] on button "Submit anyway" at bounding box center [579, 190] width 62 height 16
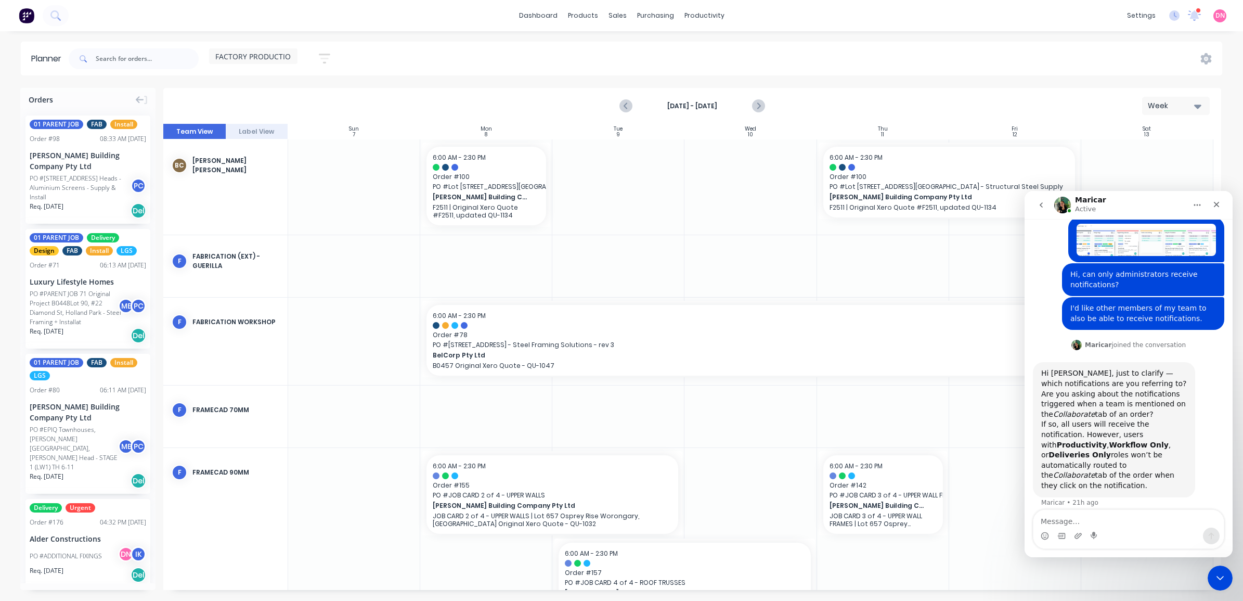
scroll to position [48, 0]
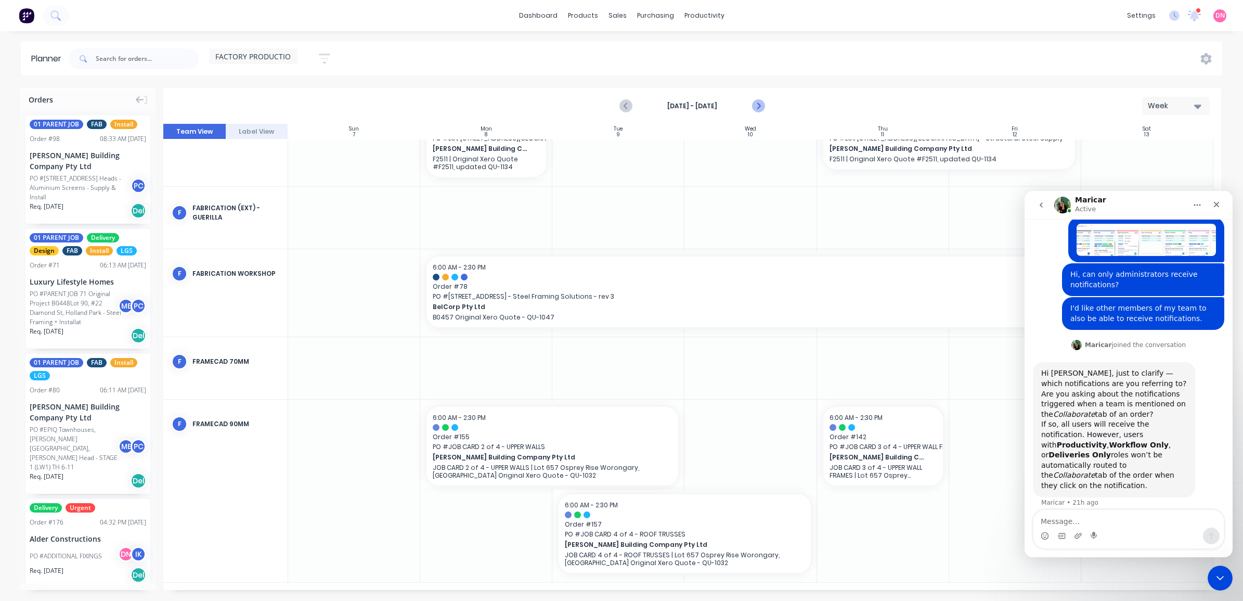
click at [755, 105] on icon "Next page" at bounding box center [757, 106] width 12 height 12
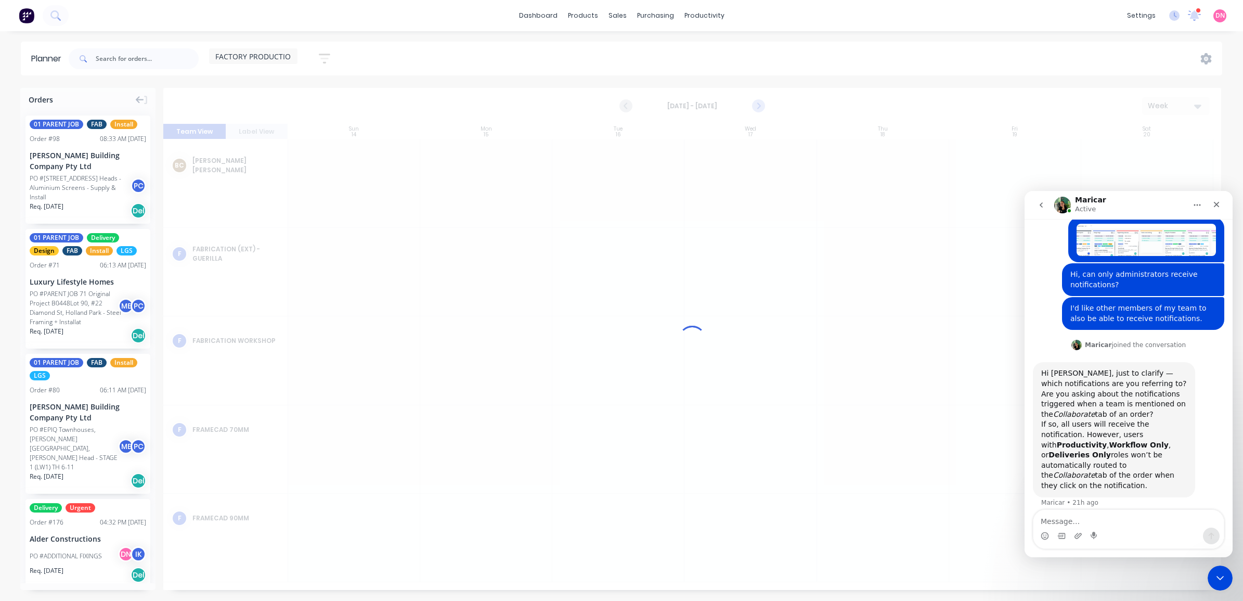
scroll to position [0, 0]
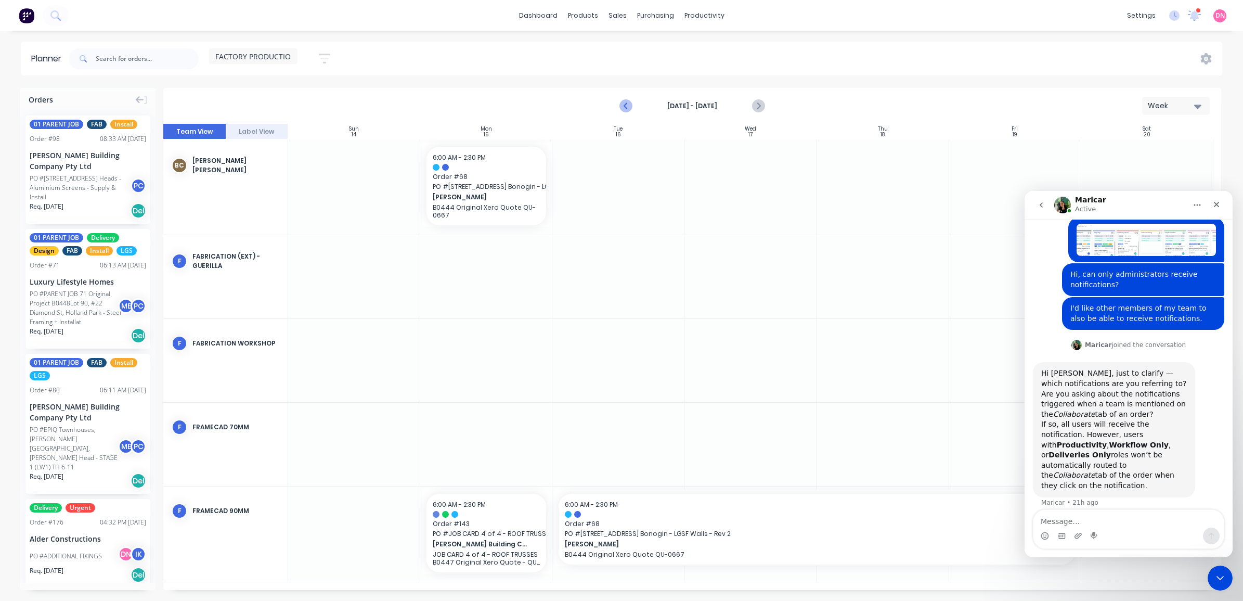
click at [630, 108] on icon "Previous page" at bounding box center [626, 106] width 12 height 12
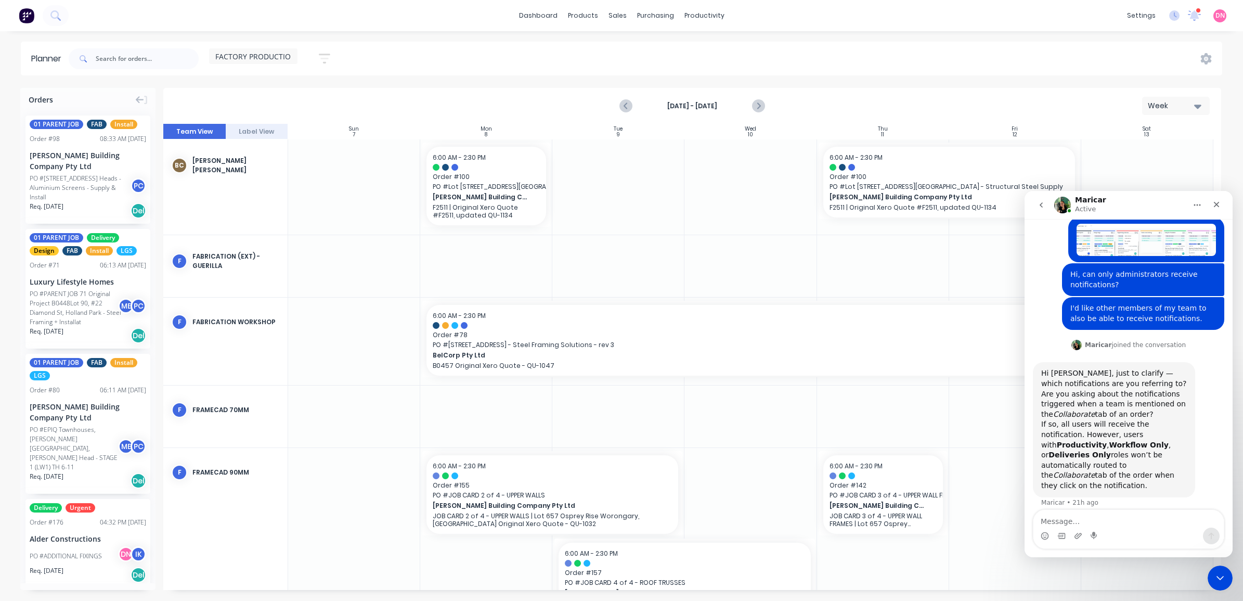
scroll to position [48, 0]
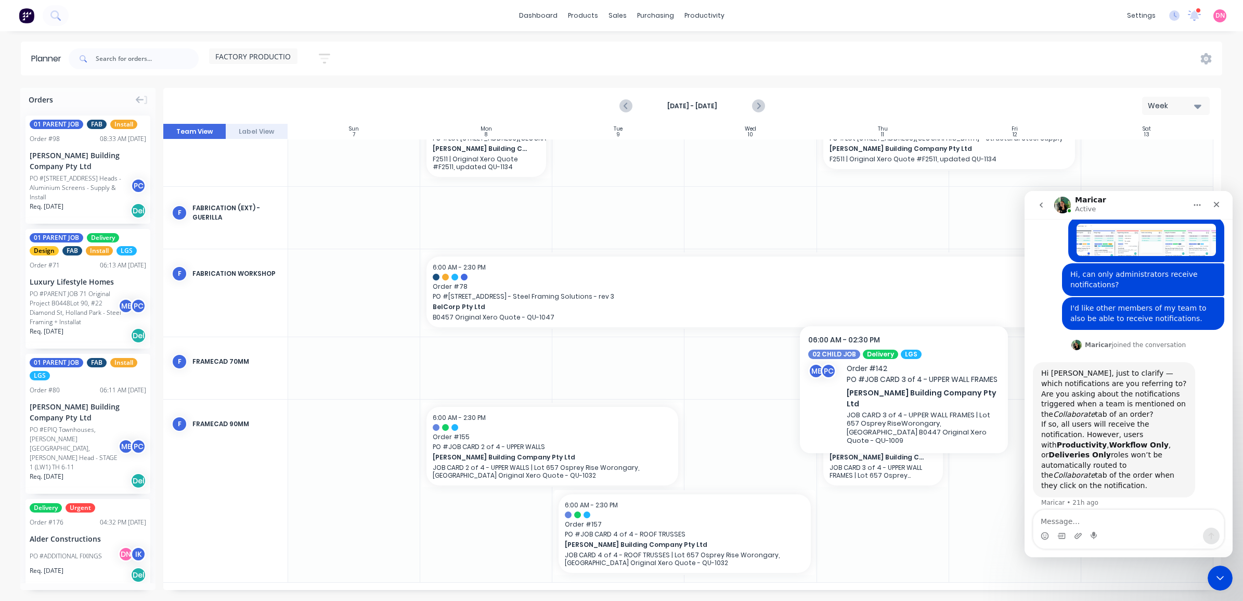
click at [904, 453] on span "[PERSON_NAME] Building Company Pty Ltd" at bounding box center [877, 456] width 97 height 9
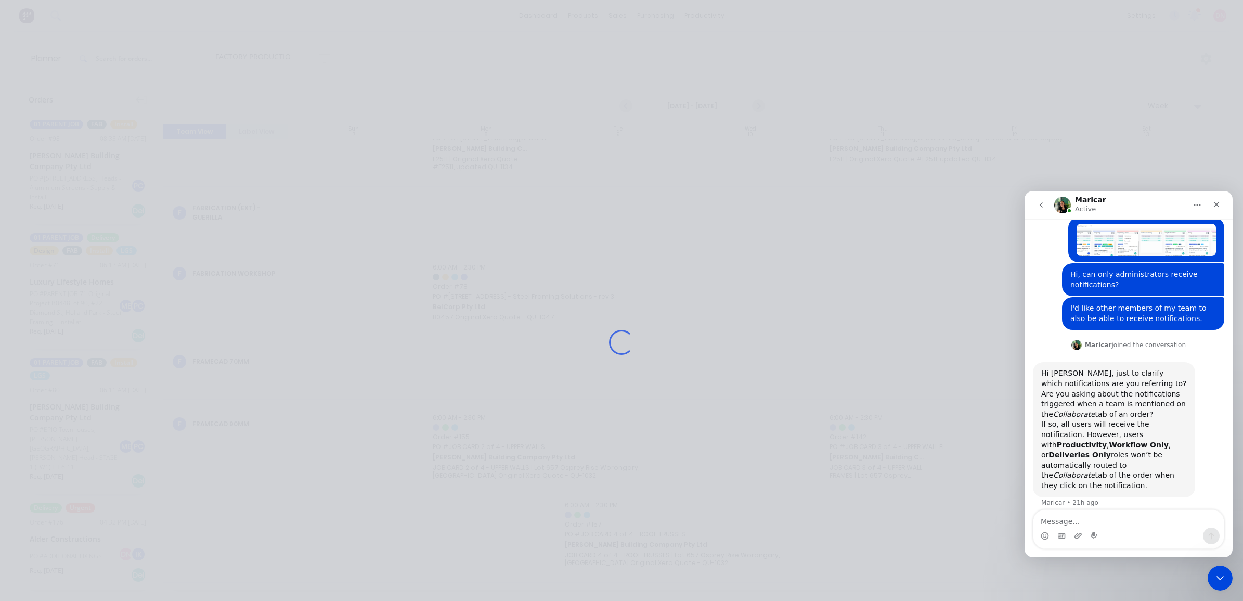
scroll to position [41, 0]
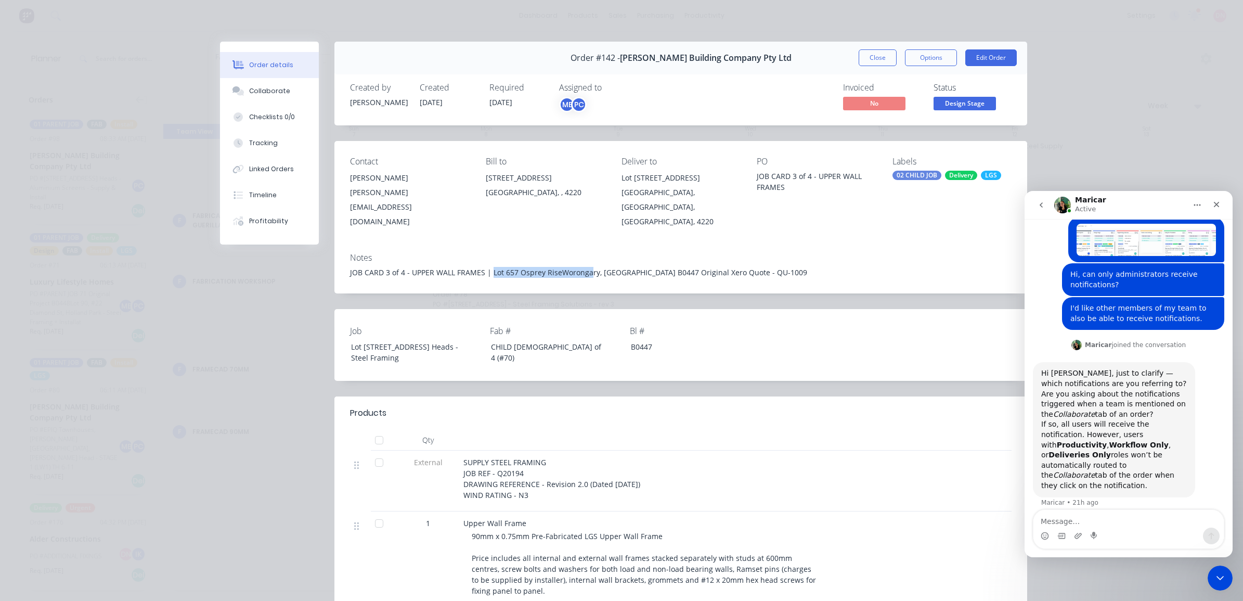
drag, startPoint x: 584, startPoint y: 260, endPoint x: 485, endPoint y: 258, distance: 98.8
click at [485, 267] on div "JOB CARD 3 of 4 - UPPER WALL FRAMES | Lot 657 Osprey RiseWorongary, Queensland …" at bounding box center [680, 272] width 661 height 11
click at [659, 172] on div "Lot 1002 Cowell Drive" at bounding box center [680, 178] width 119 height 15
drag, startPoint x: 689, startPoint y: 176, endPoint x: 607, endPoint y: 177, distance: 81.6
click at [607, 177] on div "Contact Adrian Woolley a.woolley@blackwoodbuilding.co Bill to 2080 Gold Coast H…" at bounding box center [680, 192] width 693 height 103
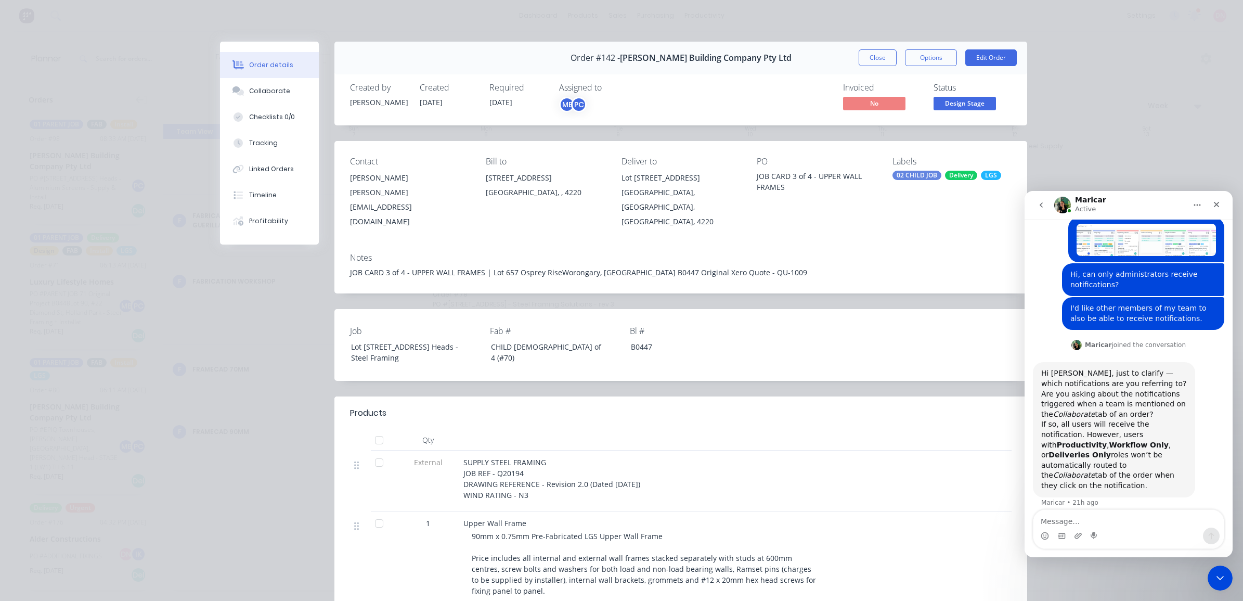
click at [607, 177] on div "Contact Adrian Woolley a.woolley@blackwoodbuilding.co Bill to 2080 Gold Coast H…" at bounding box center [680, 192] width 693 height 103
drag, startPoint x: 633, startPoint y: 257, endPoint x: 485, endPoint y: 255, distance: 147.7
click at [485, 267] on div "JOB CARD 3 of 4 - UPPER WALL FRAMES | Lot 657 Osprey RiseWorongary, Queensland …" at bounding box center [680, 272] width 661 height 11
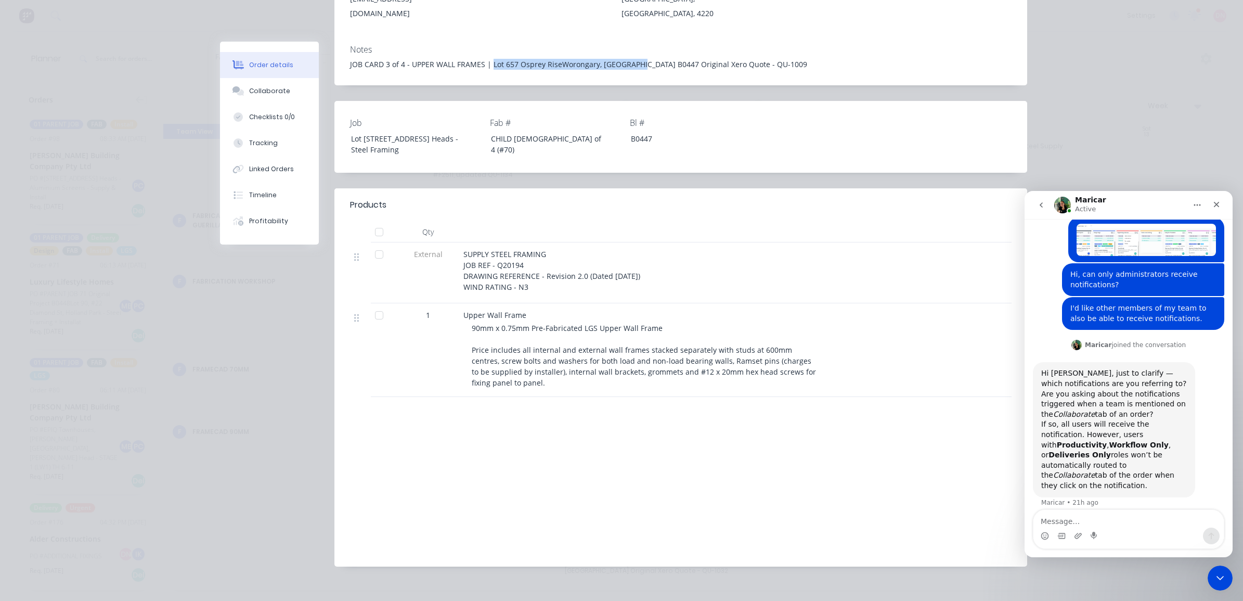
scroll to position [0, 0]
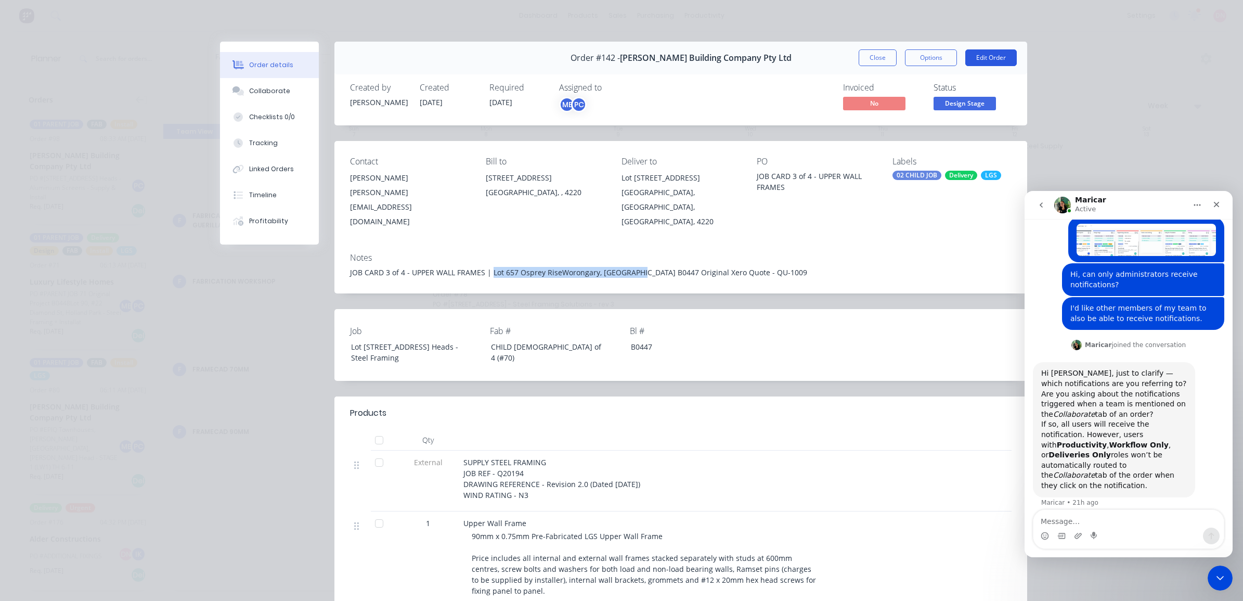
click at [971, 59] on button "Edit Order" at bounding box center [990, 57] width 51 height 17
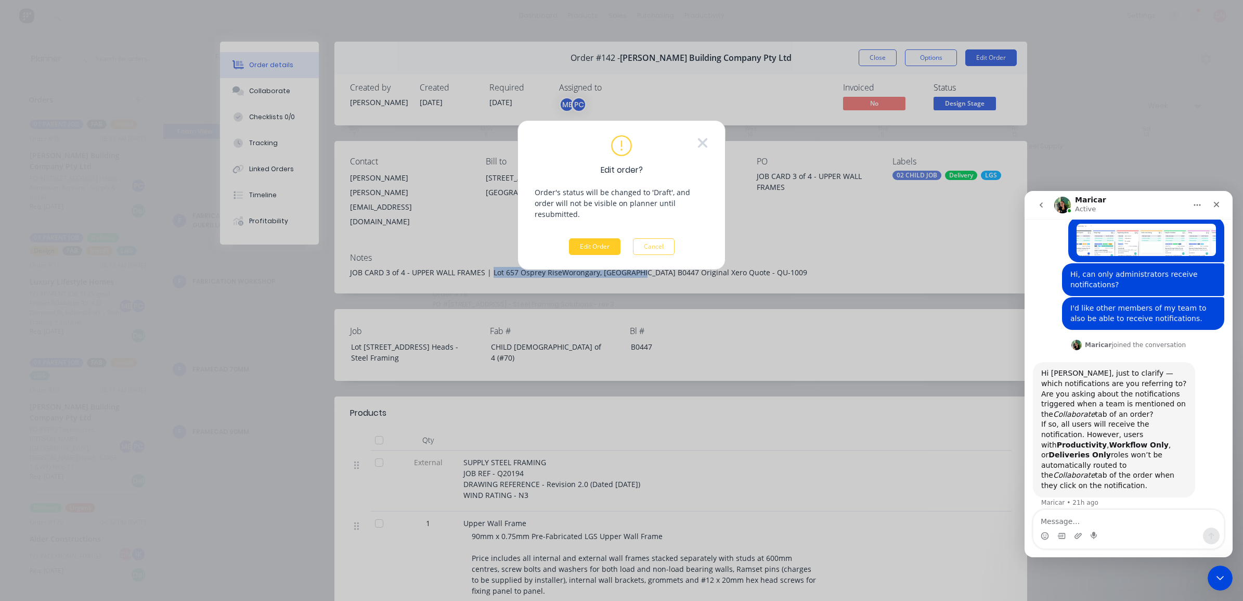
click at [605, 238] on button "Edit Order" at bounding box center [594, 246] width 51 height 17
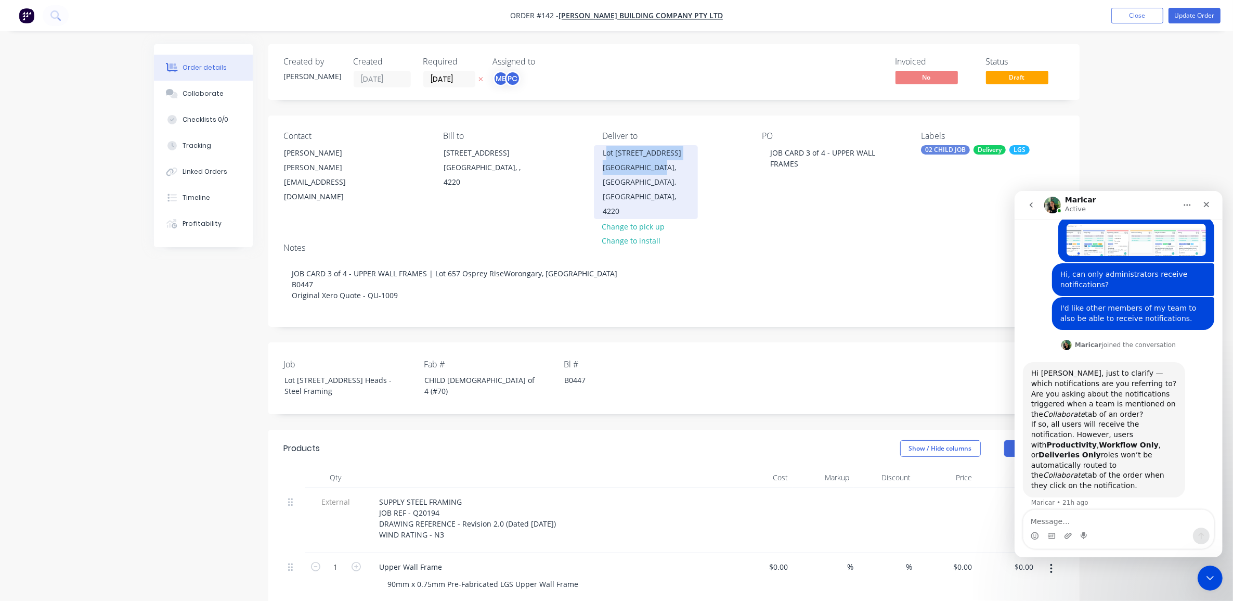
drag, startPoint x: 671, startPoint y: 165, endPoint x: 606, endPoint y: 155, distance: 65.7
click at [606, 155] on div "Lot 1002 Cowell Drive Burleigh Heads, Queensland, Australia, 4220" at bounding box center [646, 182] width 104 height 74
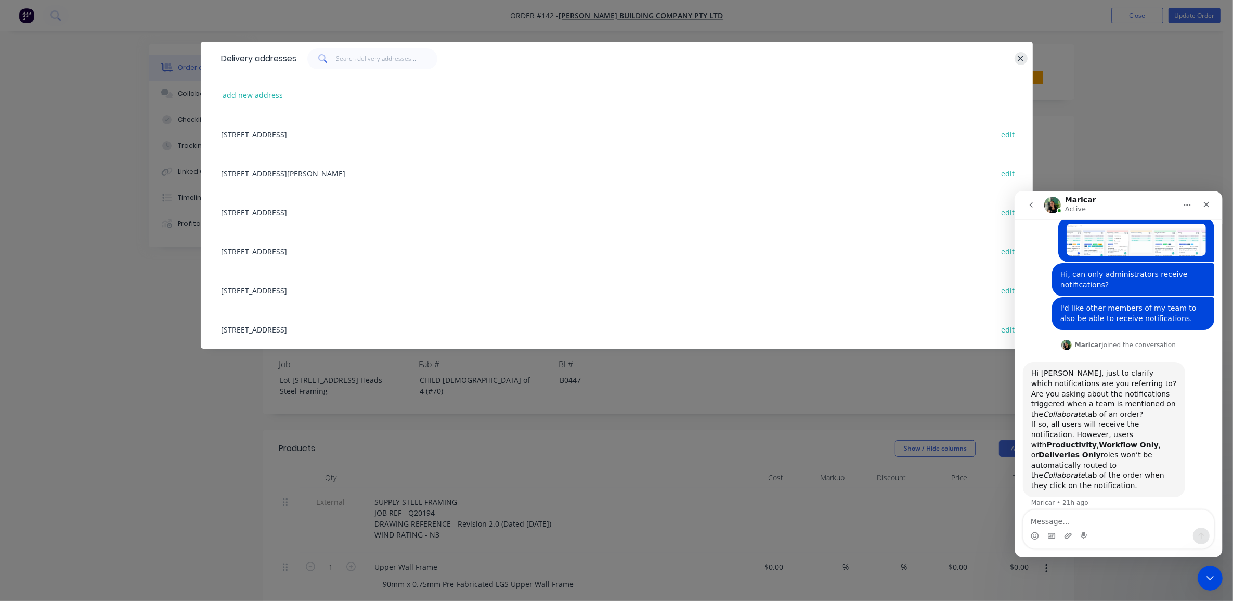
click at [1022, 60] on icon "button" at bounding box center [1020, 58] width 7 height 9
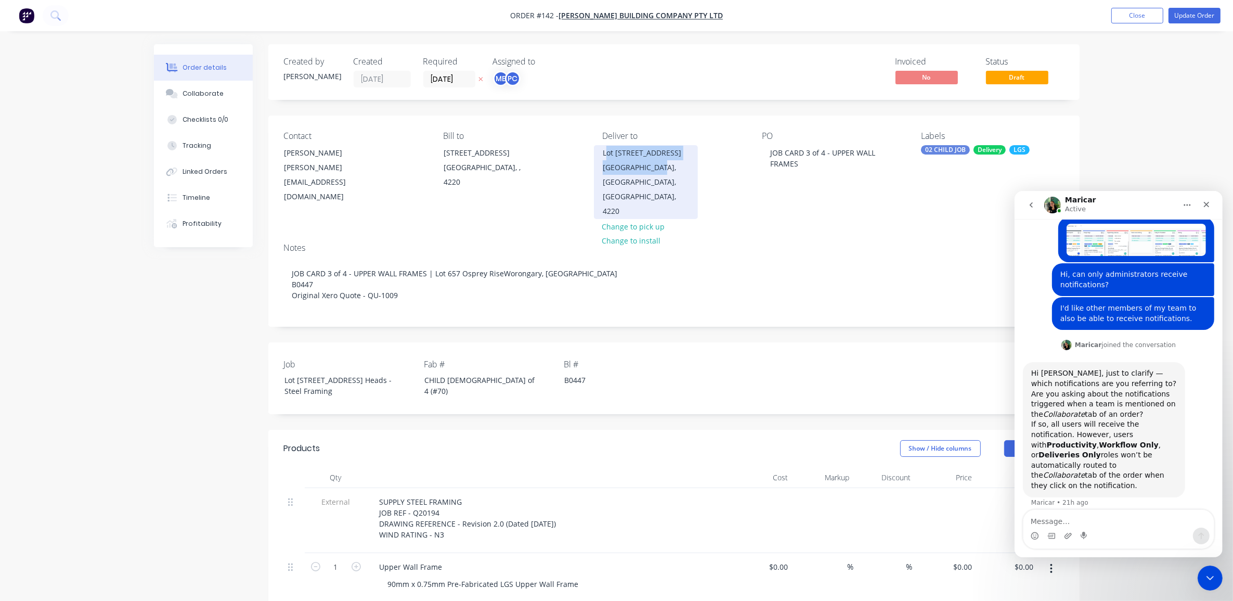
copy div "ot 1002 Cowell Drive Burleigh Heads,"
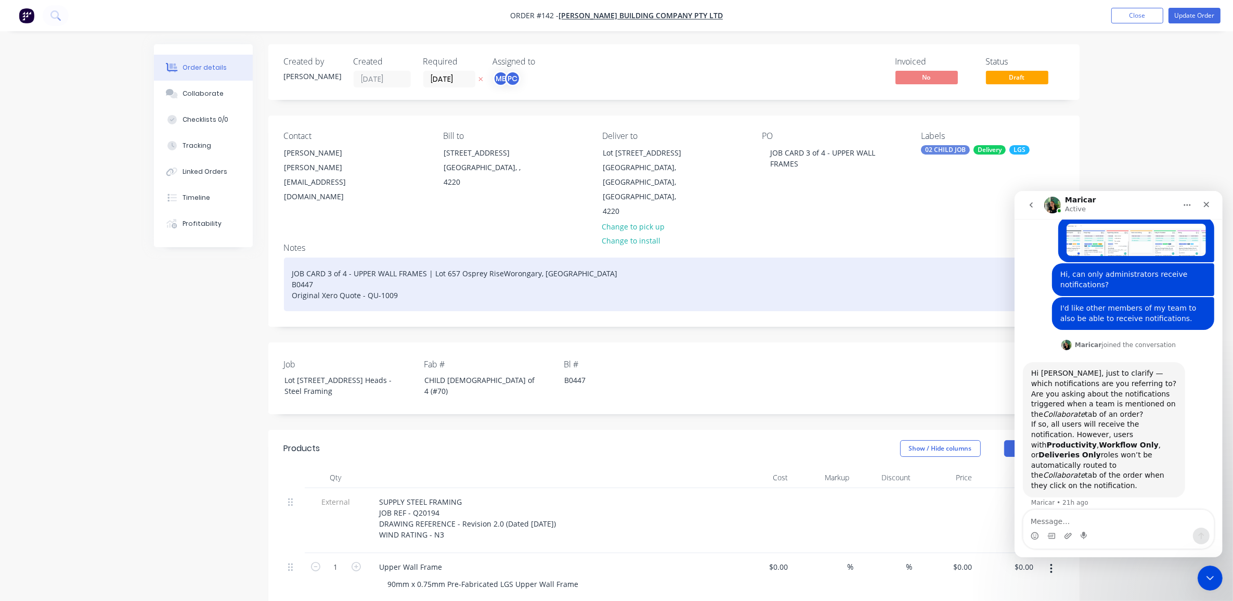
click at [585, 257] on div "JOB CARD 3 of 4 - UPPER WALL FRAMES | Lot 657 Osprey RiseWorongary, Queensland …" at bounding box center [674, 284] width 780 height 54
drag, startPoint x: 432, startPoint y: 256, endPoint x: 585, endPoint y: 262, distance: 153.5
click at [585, 262] on div "JOB CARD 3 of 4 - UPPER WALL FRAMES | Lot 657 Osprey RiseWorongary, Queensland …" at bounding box center [674, 284] width 780 height 54
paste div
click at [430, 257] on div "JOB CARD 3 of 4 - UPPER WALL FRAMES | ot 1002 Cowell DriveBurleigh Heads, B0447…" at bounding box center [674, 284] width 780 height 54
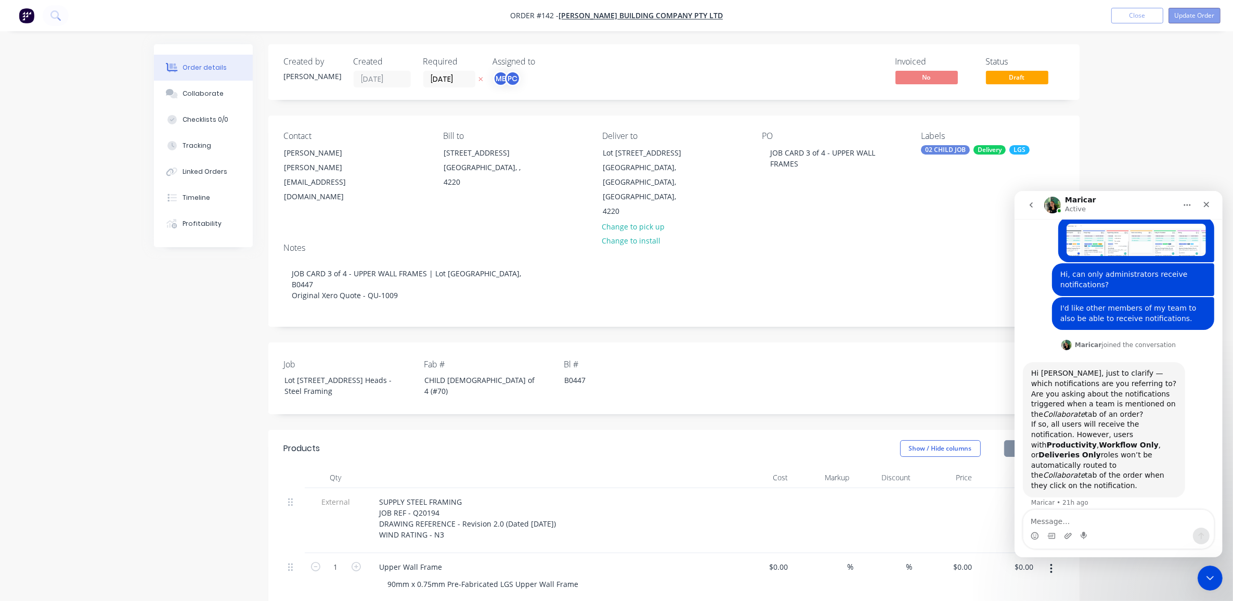
click at [1202, 17] on button "Update Order" at bounding box center [1194, 16] width 52 height 16
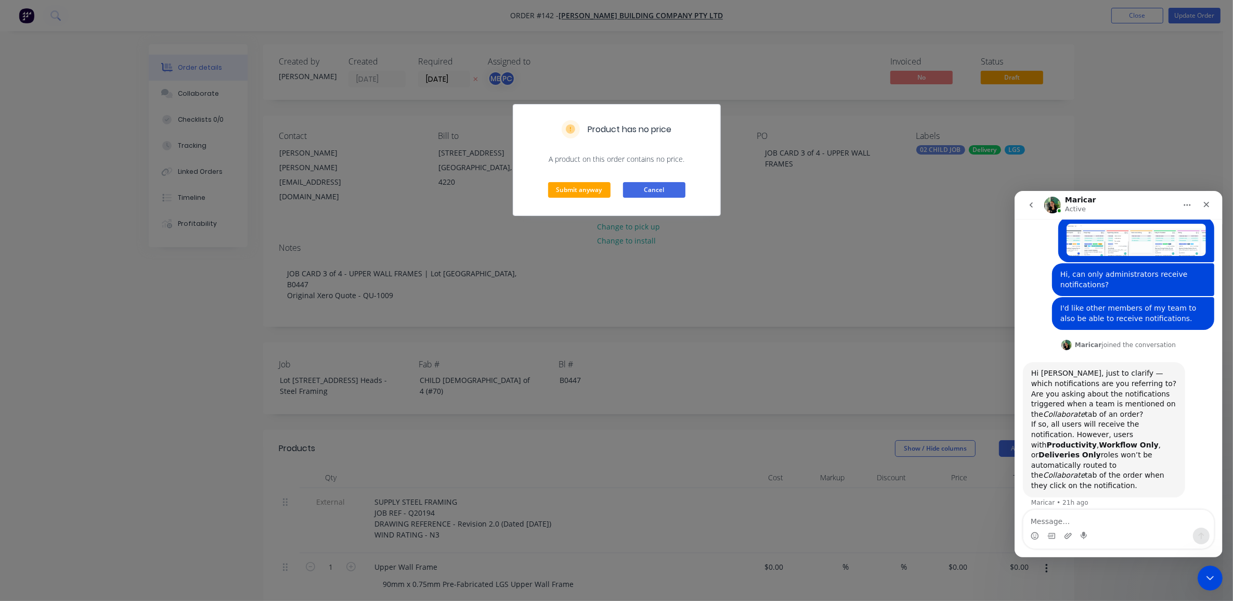
click at [667, 193] on button "Cancel" at bounding box center [654, 190] width 62 height 16
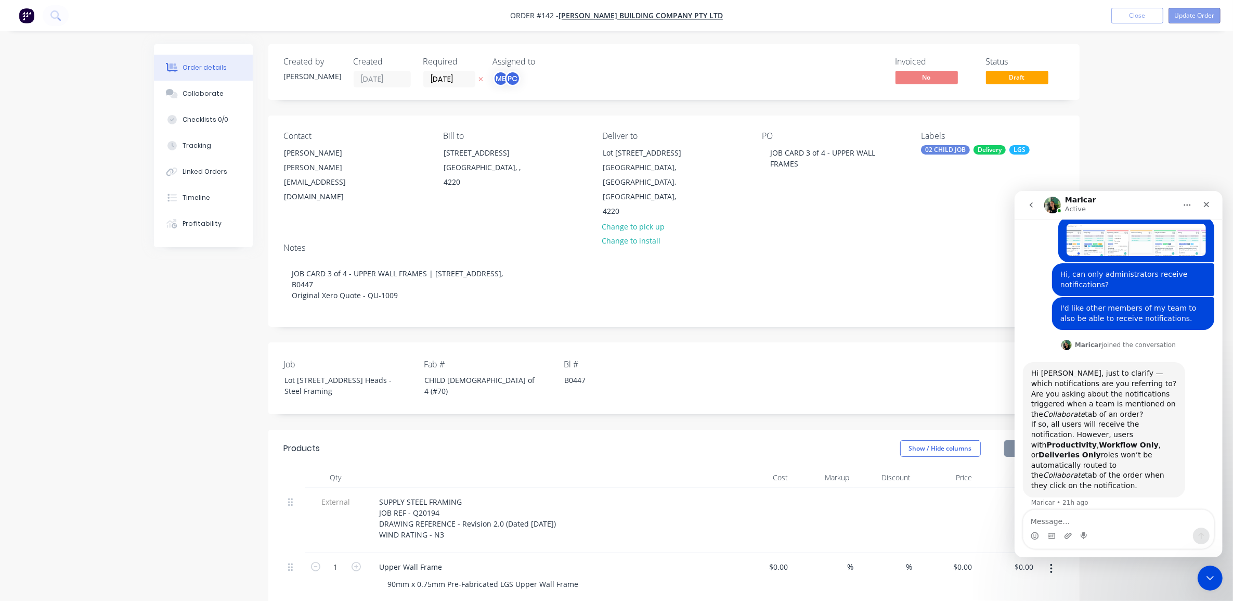
click at [1204, 10] on button "Update Order" at bounding box center [1194, 16] width 52 height 16
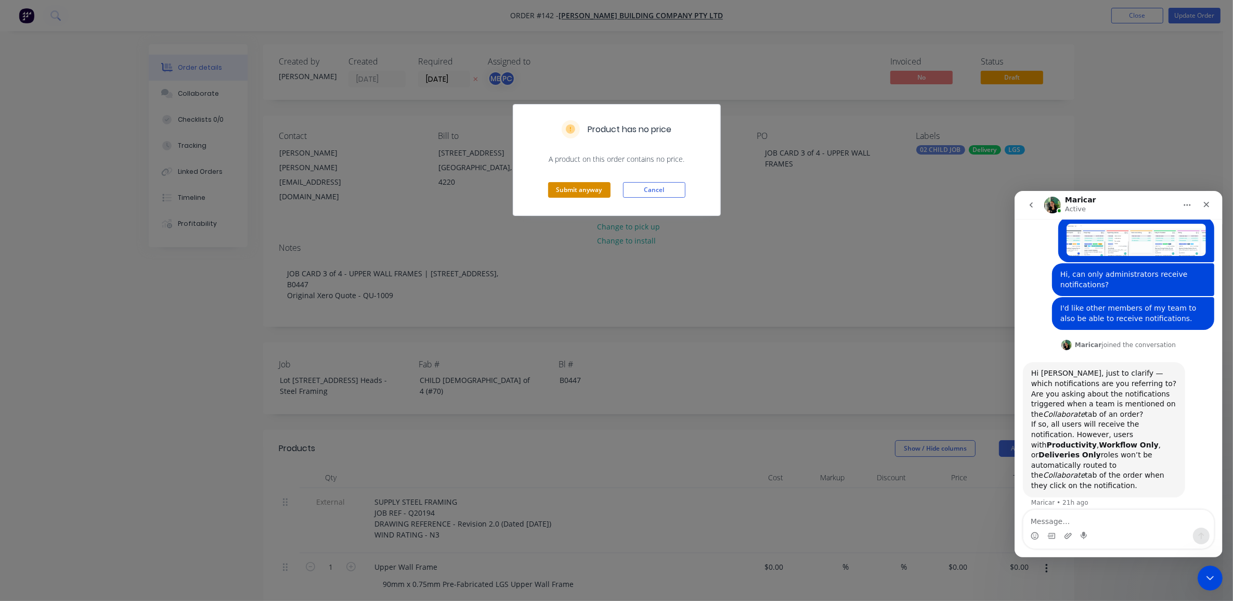
click at [579, 191] on button "Submit anyway" at bounding box center [579, 190] width 62 height 16
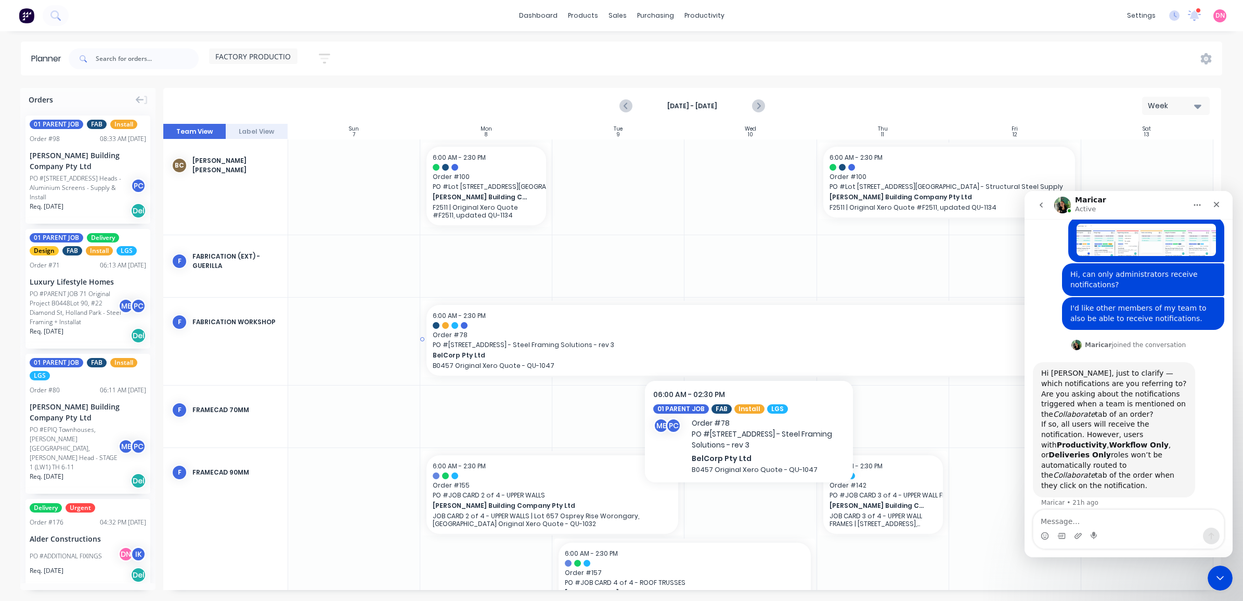
scroll to position [48, 0]
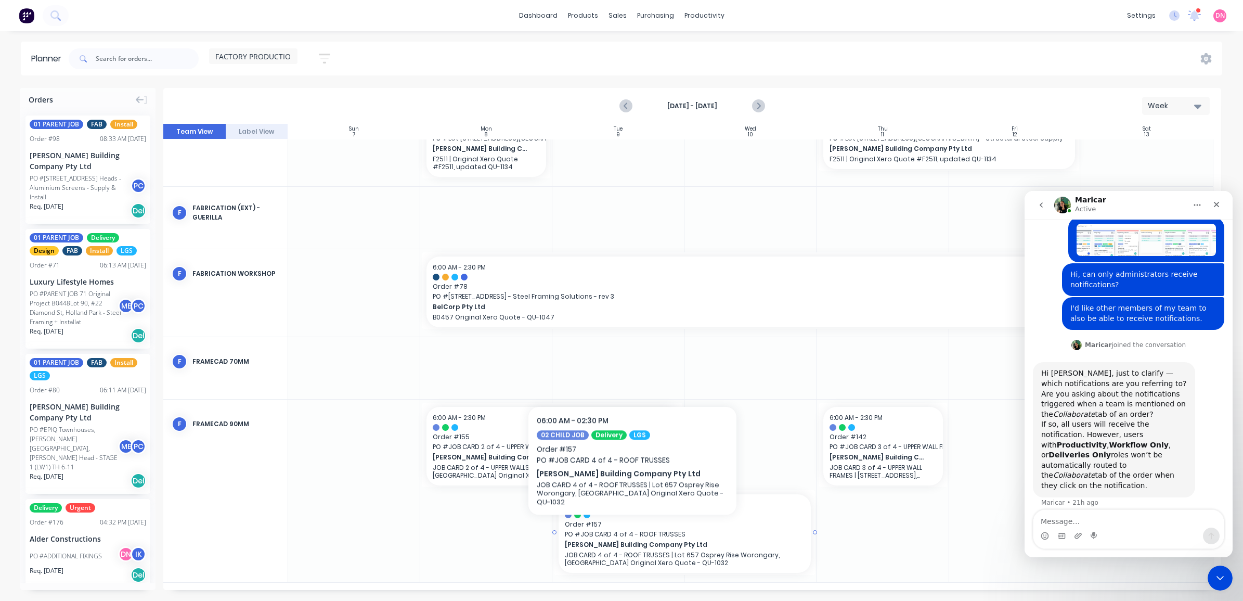
click at [632, 523] on span "Order # 157" at bounding box center [684, 523] width 239 height 9
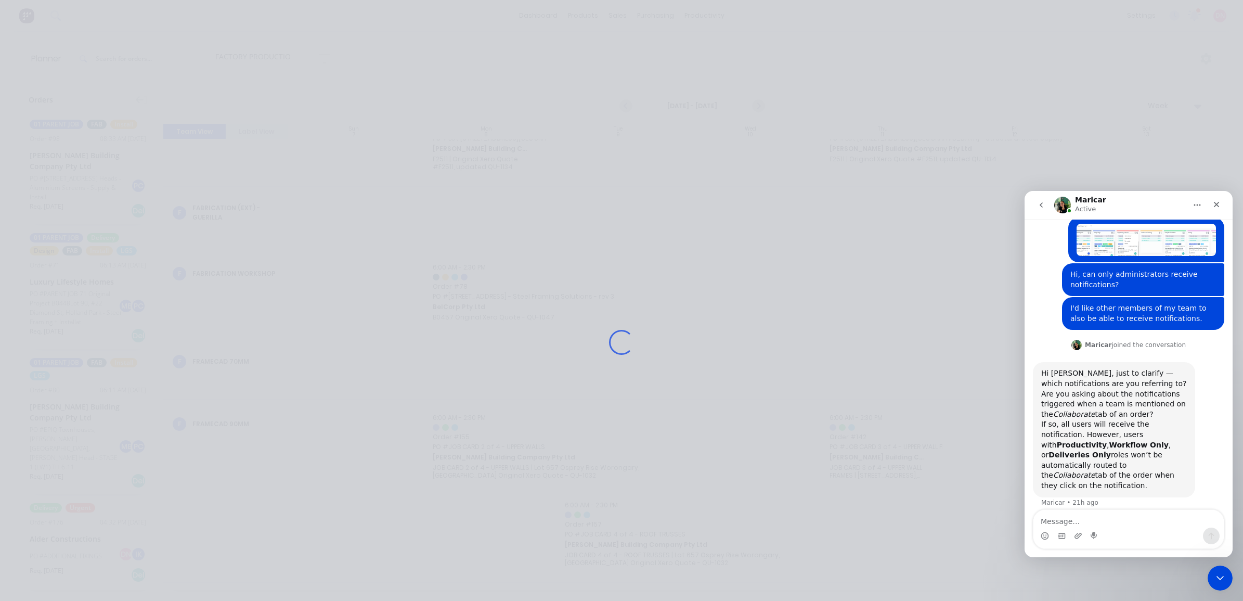
scroll to position [41, 0]
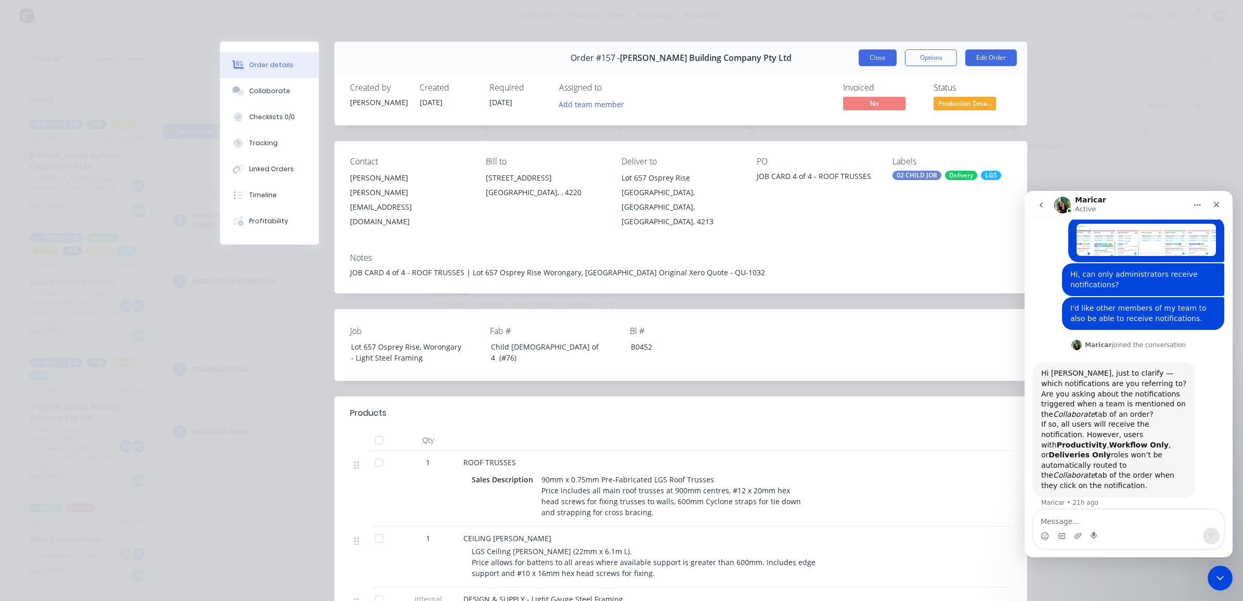
click at [875, 56] on button "Close" at bounding box center [877, 57] width 38 height 17
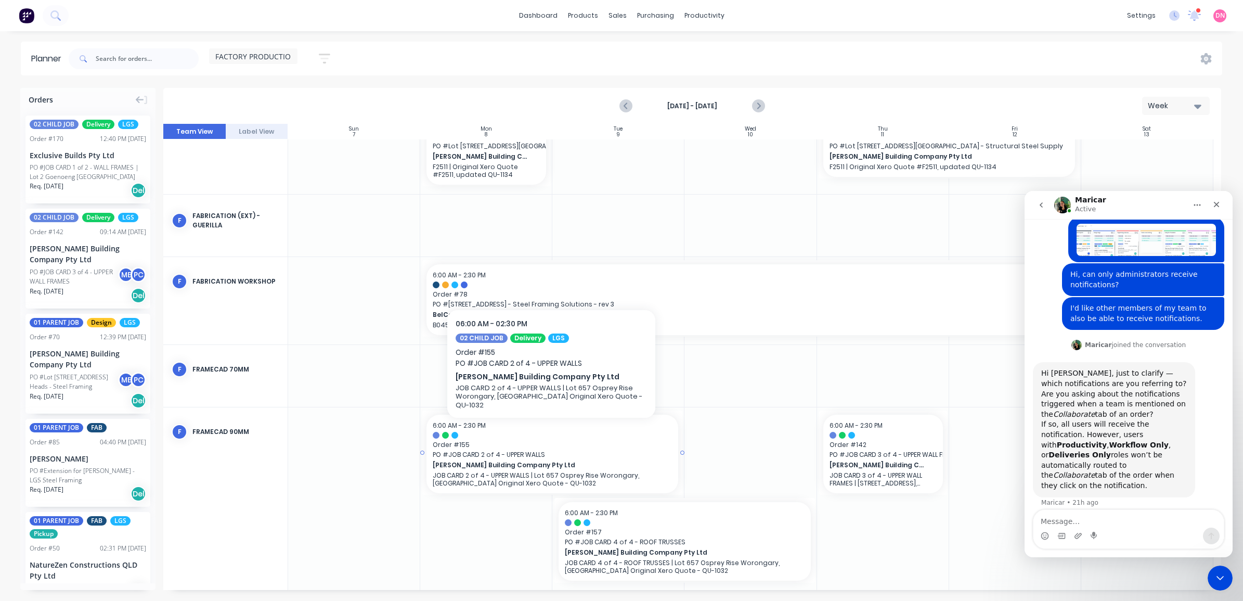
click at [569, 432] on div at bounding box center [552, 435] width 239 height 7
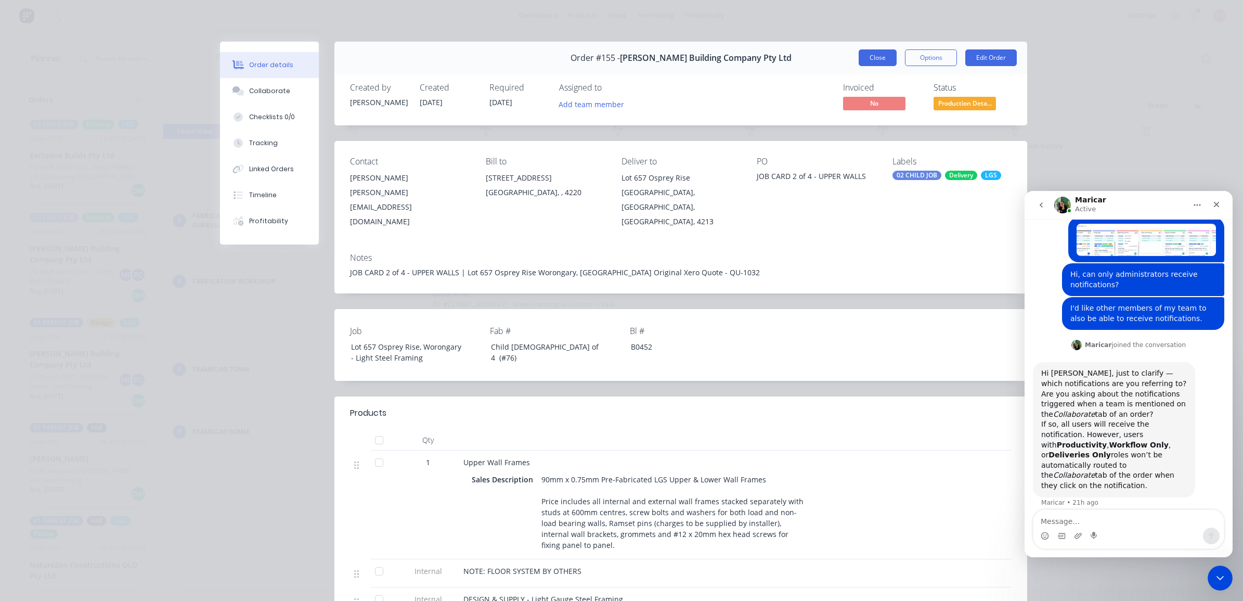
click at [872, 50] on button "Close" at bounding box center [877, 57] width 38 height 17
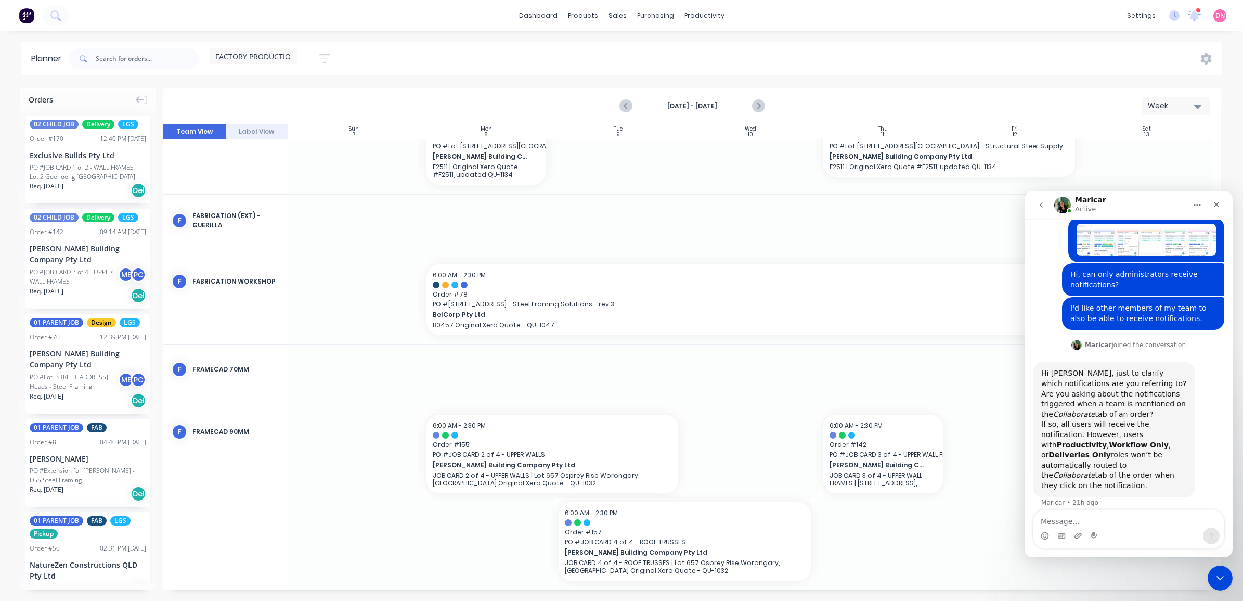
scroll to position [48, 0]
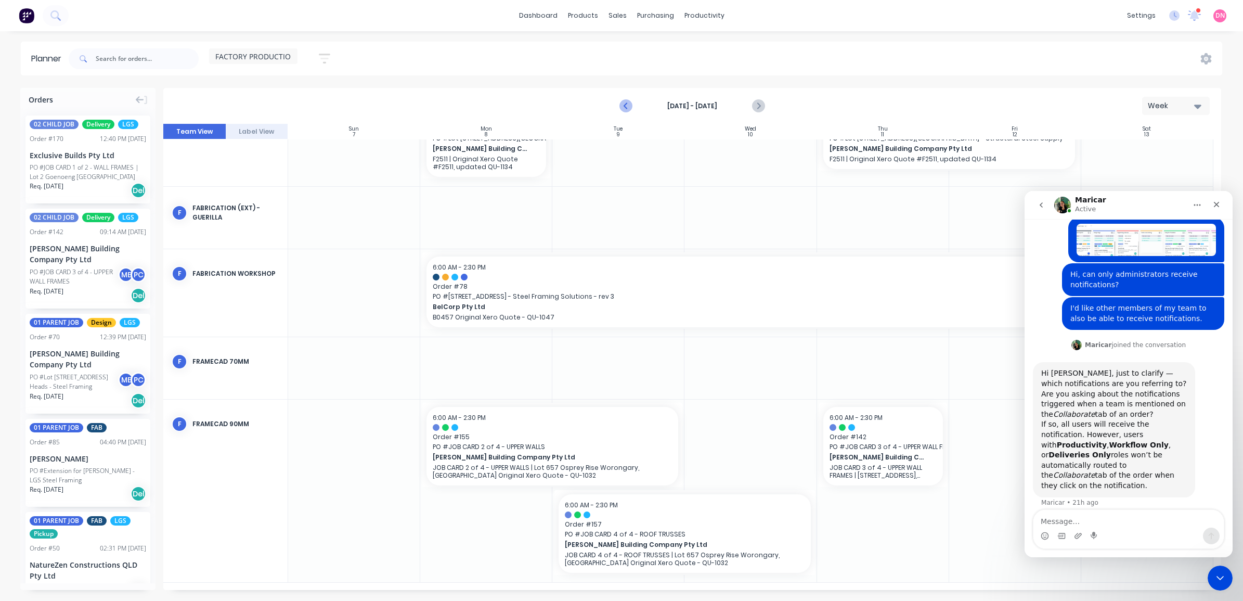
click at [632, 110] on icon "Previous page" at bounding box center [626, 106] width 12 height 12
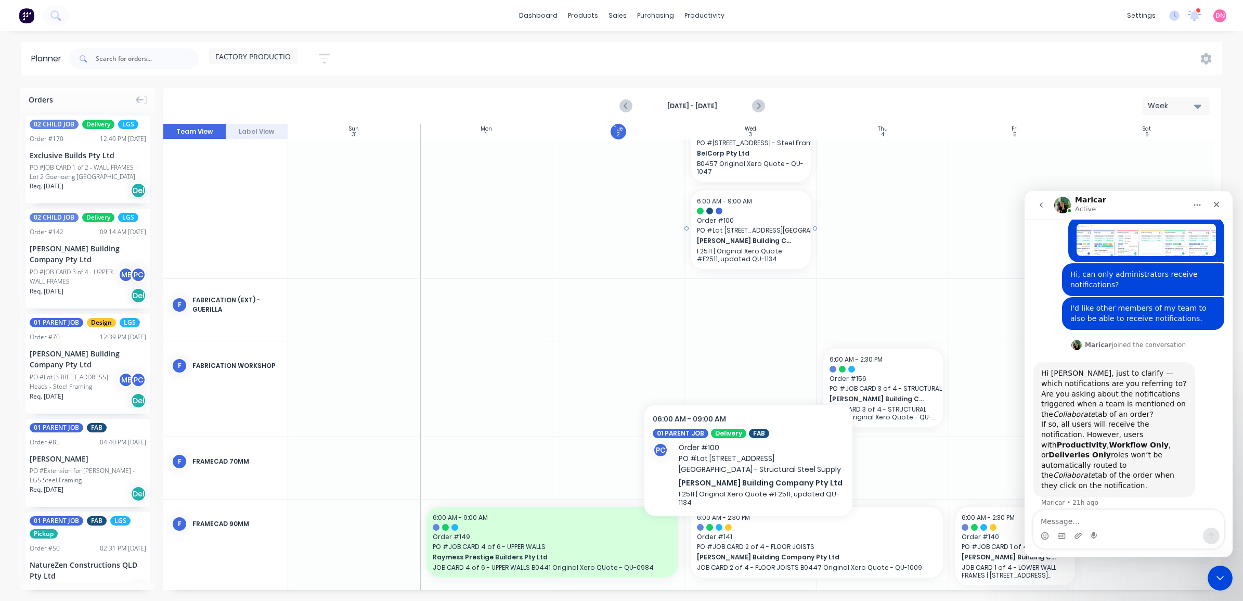
scroll to position [133, 0]
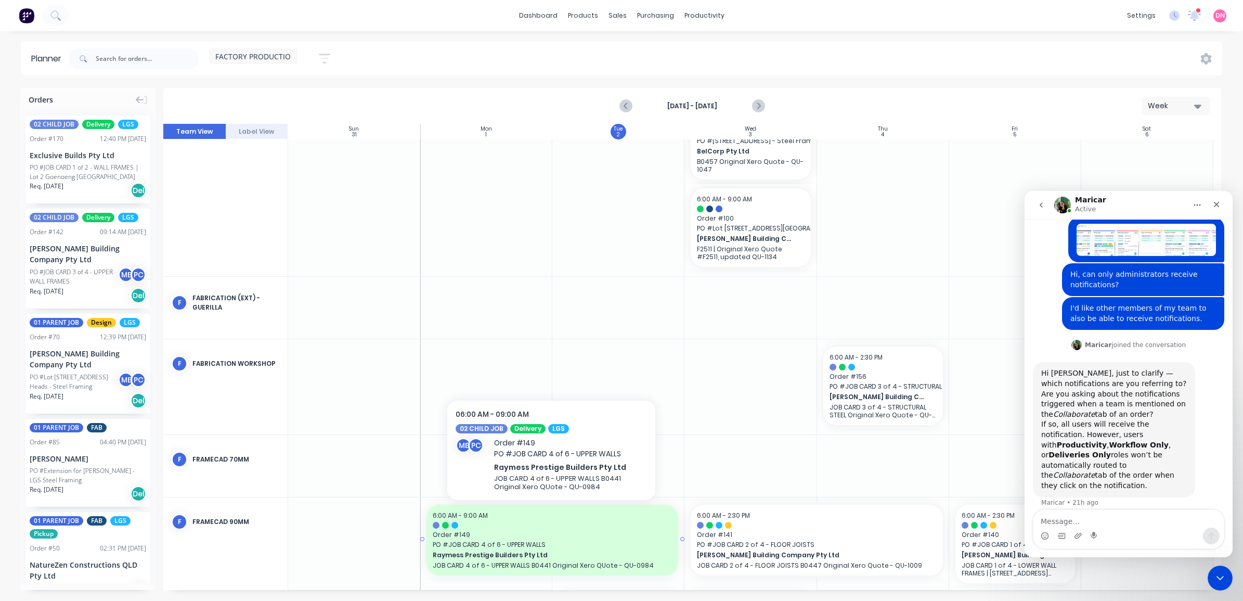
click at [609, 535] on span "Order # 149" at bounding box center [552, 534] width 239 height 9
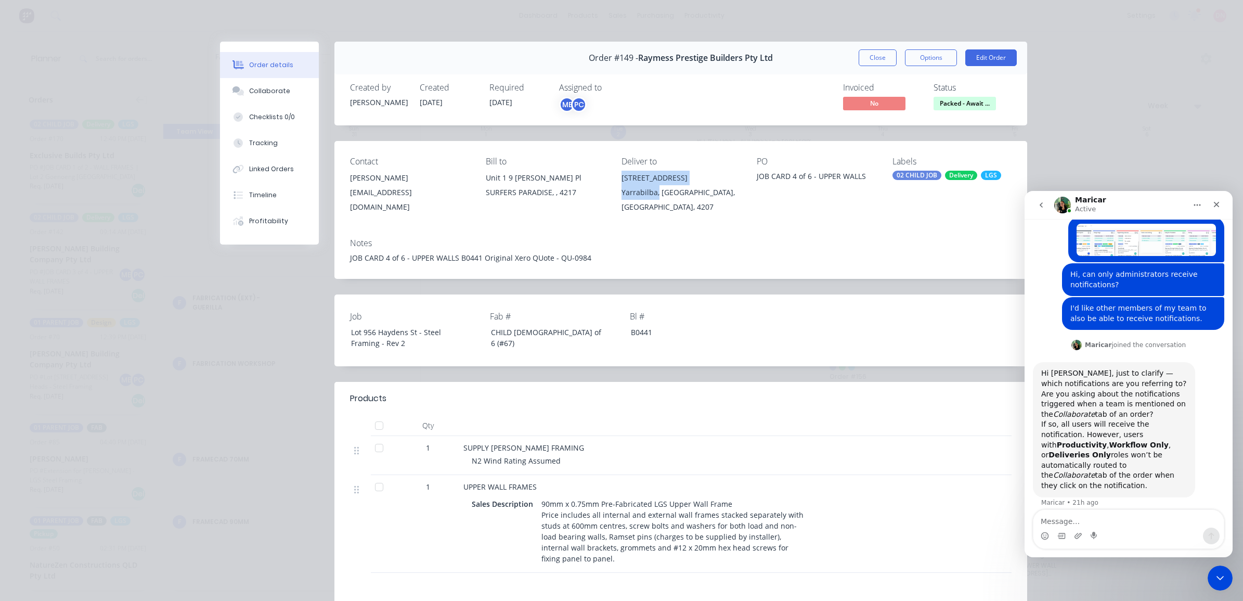
drag, startPoint x: 618, startPoint y: 177, endPoint x: 653, endPoint y: 193, distance: 38.6
click at [653, 193] on div "956 Haydens Street Yarrabilba, Queensland, Australia, 4207" at bounding box center [680, 193] width 119 height 44
copy div "956 Haydens Street Yarrabilba,"
click at [448, 255] on div "JOB CARD 4 of 6 - UPPER WALLS B0441 Original Xero QUote - QU-0984" at bounding box center [680, 257] width 661 height 11
click at [455, 255] on div "JOB CARD 4 of 6 - UPPER WALLS B0441 Original Xero QUote - QU-0984" at bounding box center [680, 257] width 661 height 11
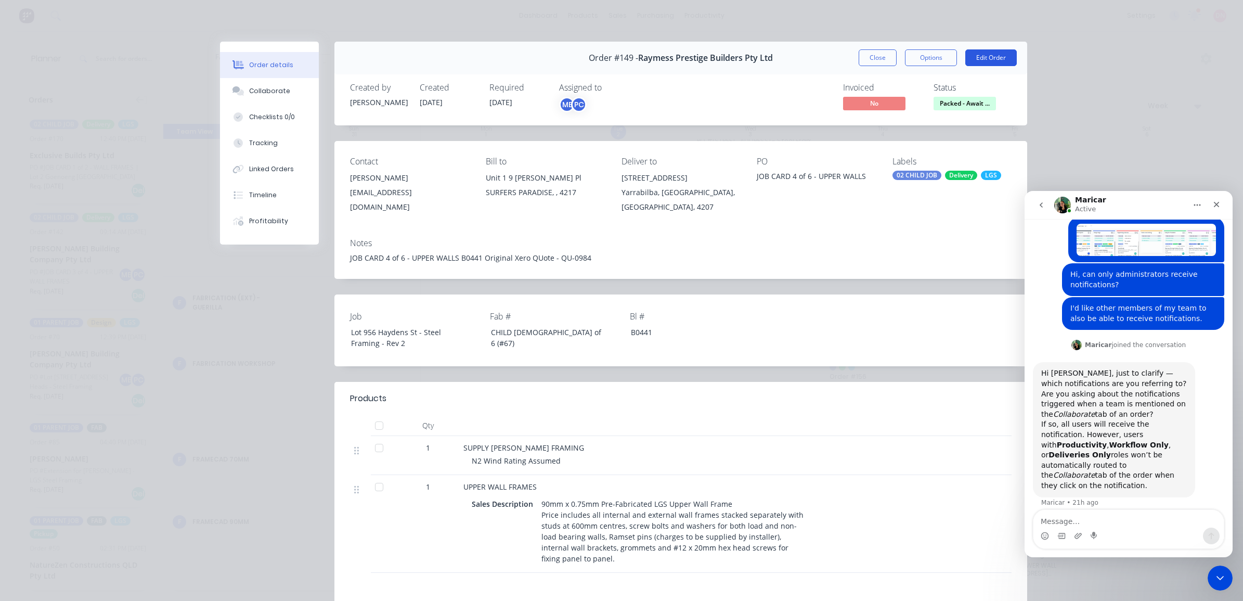
click at [979, 61] on button "Edit Order" at bounding box center [990, 57] width 51 height 17
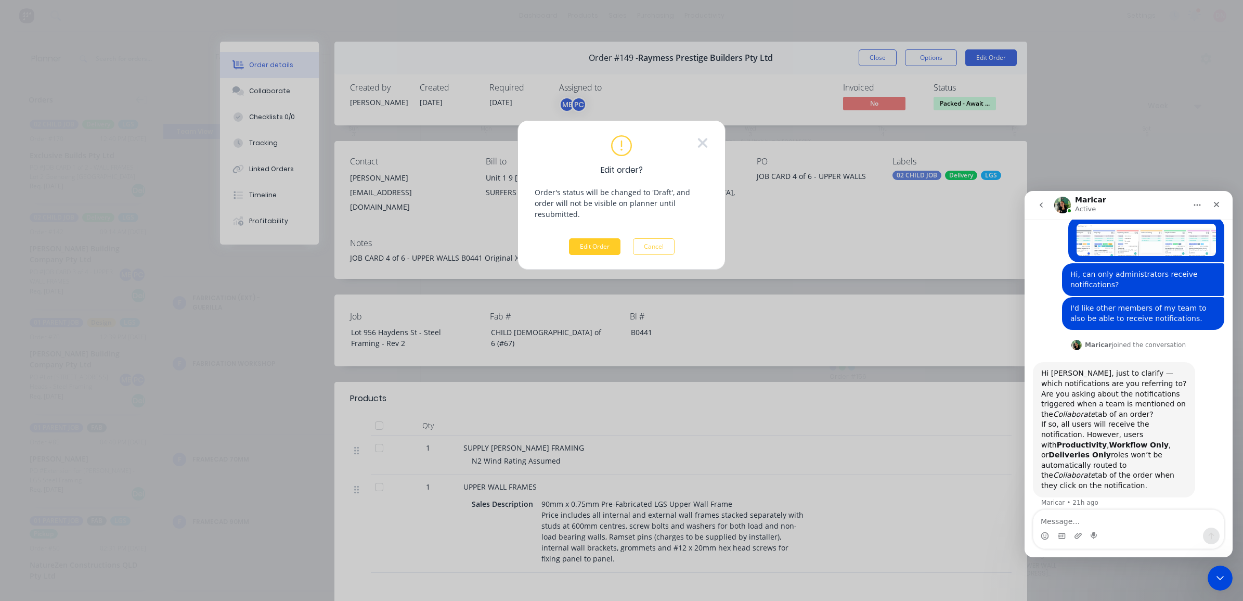
click at [597, 238] on button "Edit Order" at bounding box center [594, 246] width 51 height 17
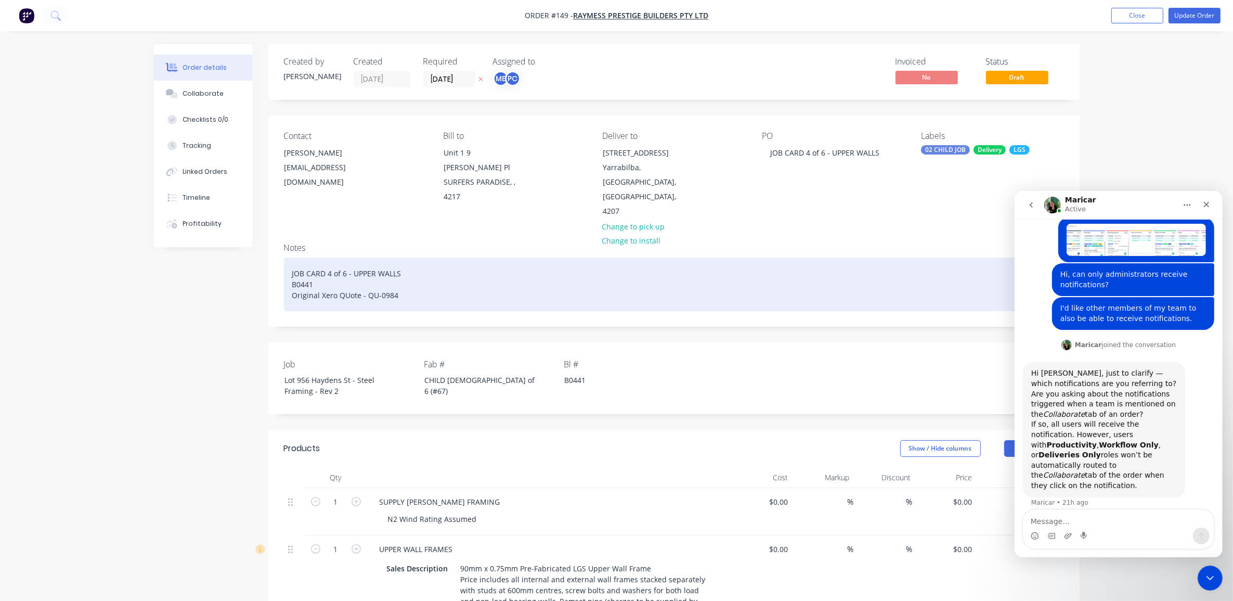
click at [432, 257] on div "JOB CARD 4 of 6 - UPPER WALLS B0441 Original Xero QUote - QU-0984" at bounding box center [674, 284] width 780 height 54
click at [420, 257] on div "JOB CARD 4 of 6 - UPPER WALLS B0441 Original Xero QUote - QU-0984" at bounding box center [674, 284] width 780 height 54
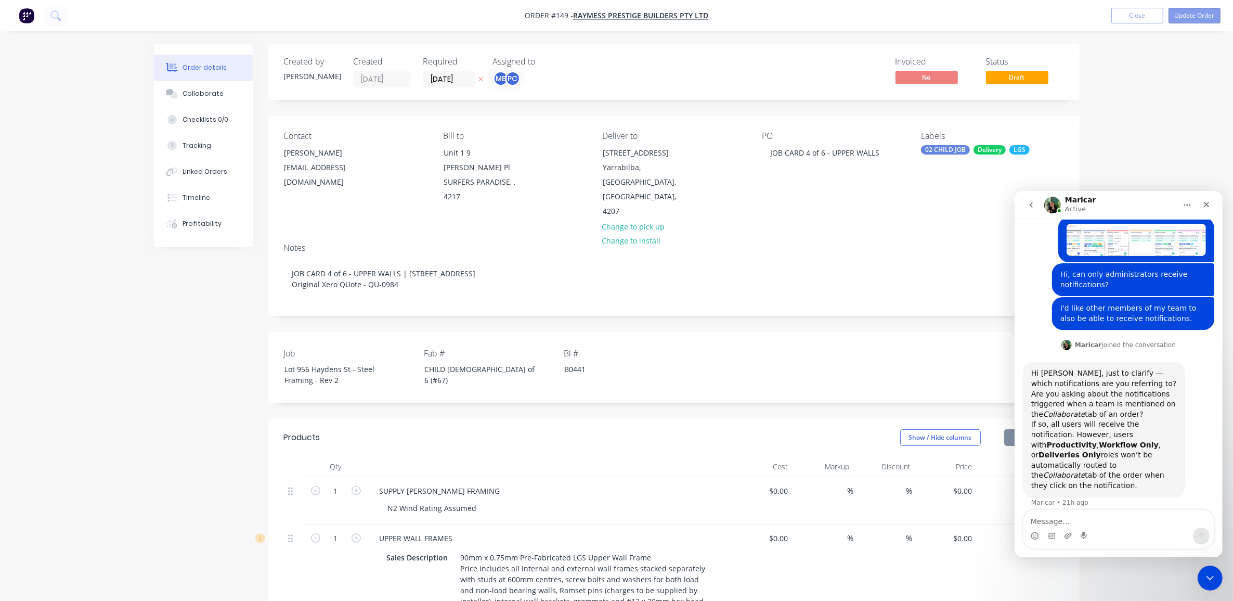
click at [1205, 17] on button "Update Order" at bounding box center [1194, 16] width 52 height 16
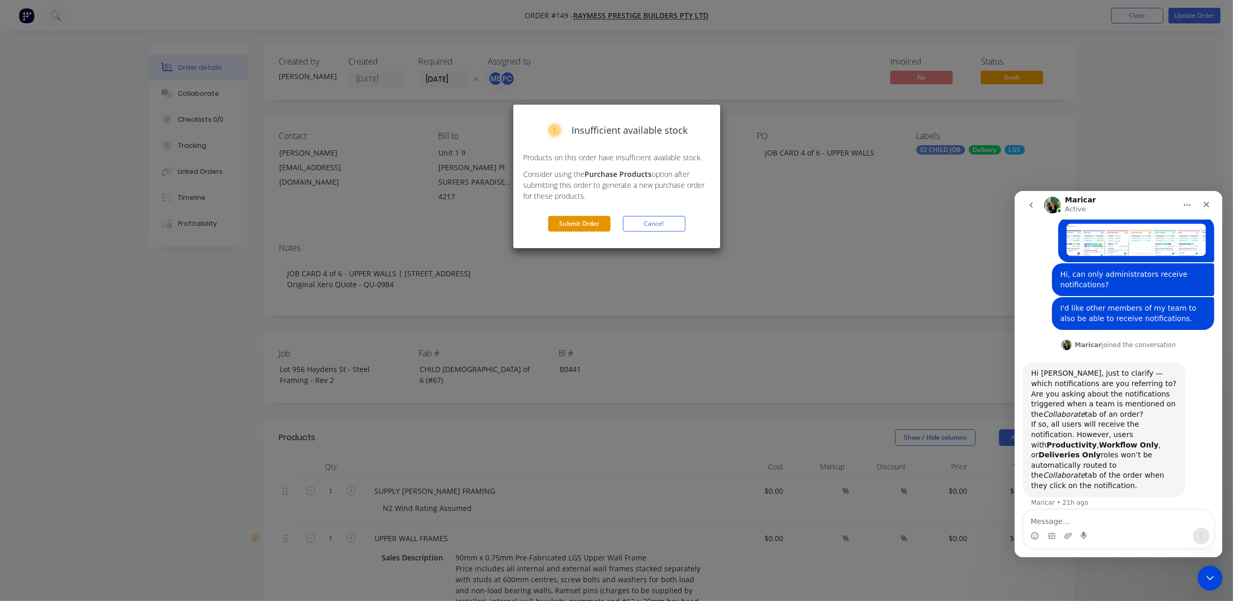
click at [595, 221] on button "Submit Order" at bounding box center [579, 224] width 62 height 16
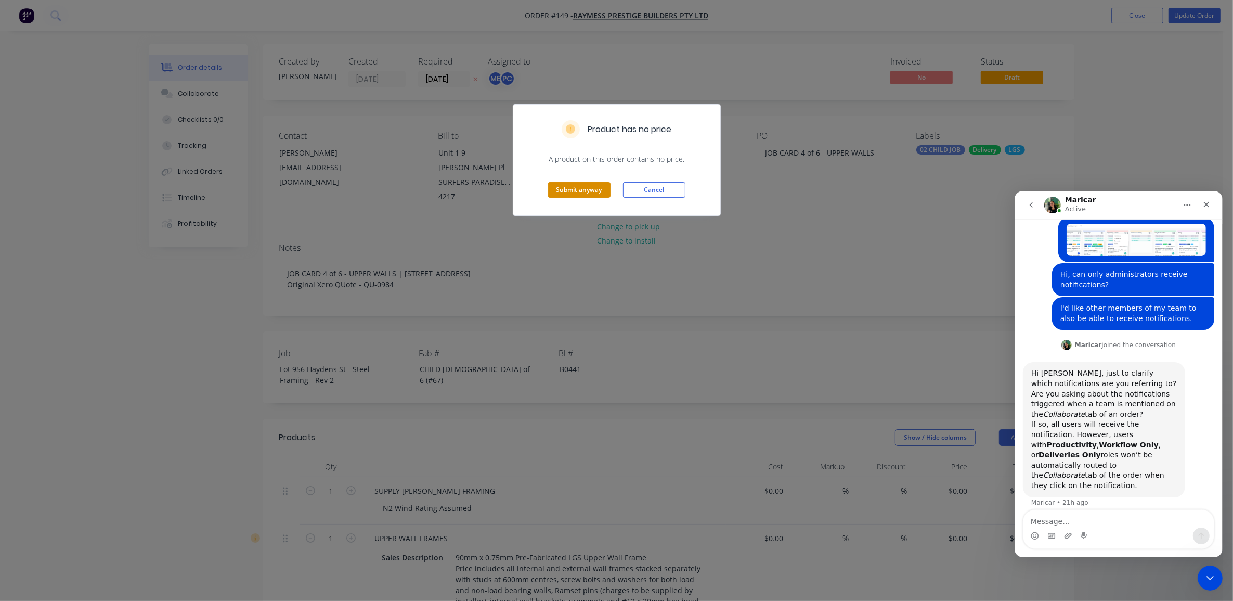
click at [593, 196] on button "Submit anyway" at bounding box center [579, 190] width 62 height 16
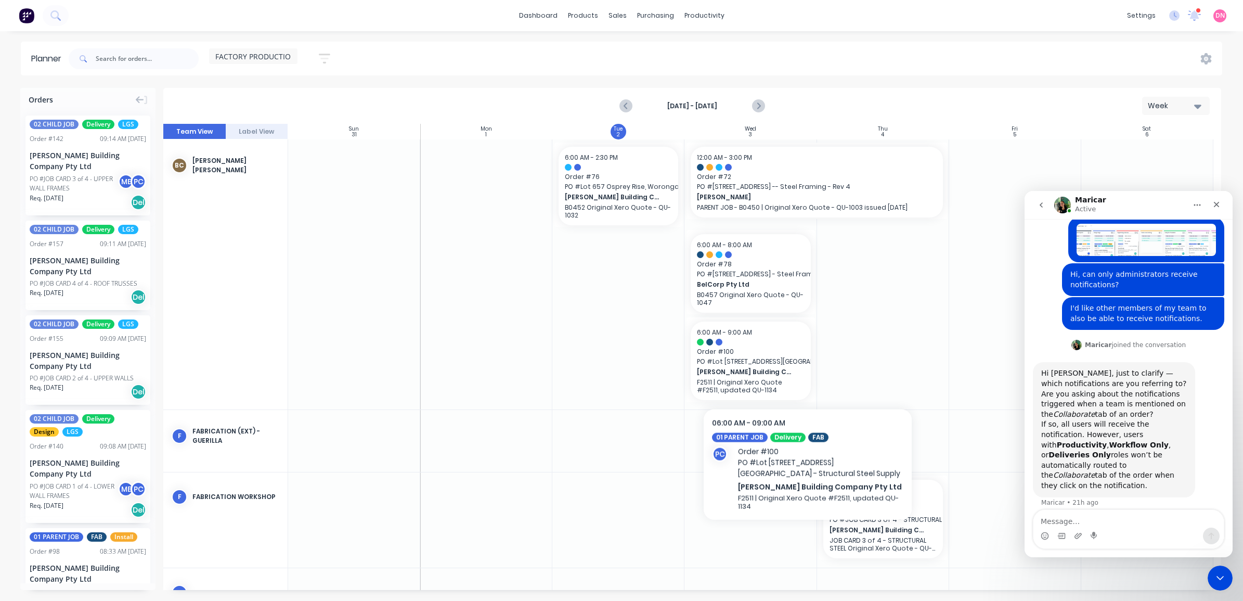
scroll to position [231, 0]
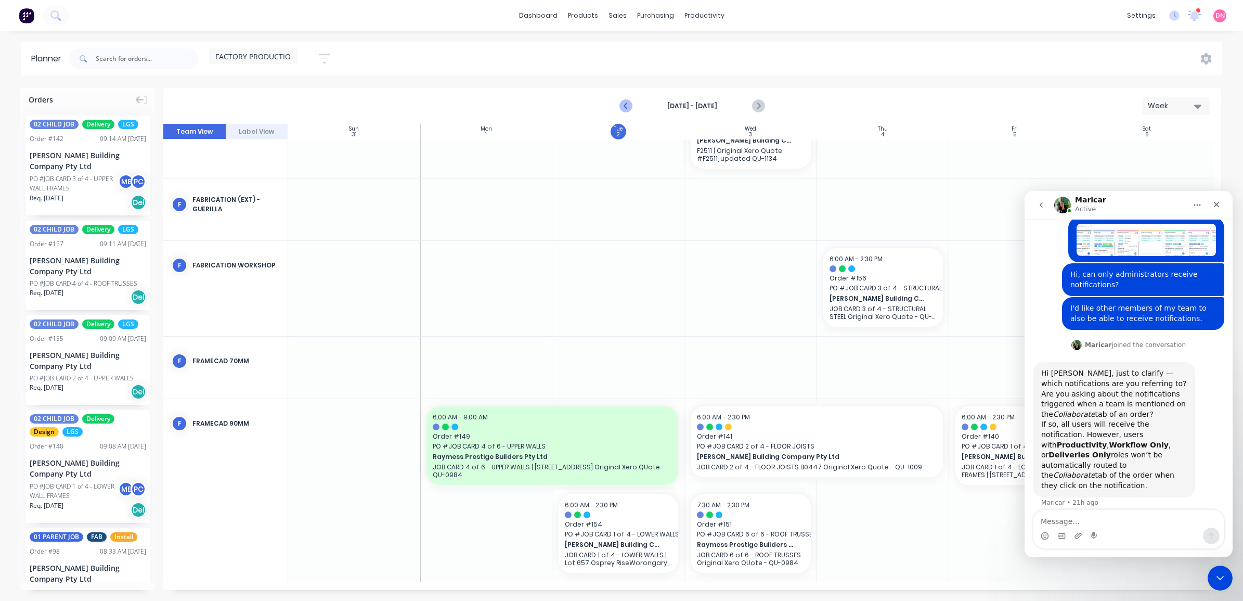
click at [625, 107] on icon "Previous page" at bounding box center [626, 106] width 5 height 8
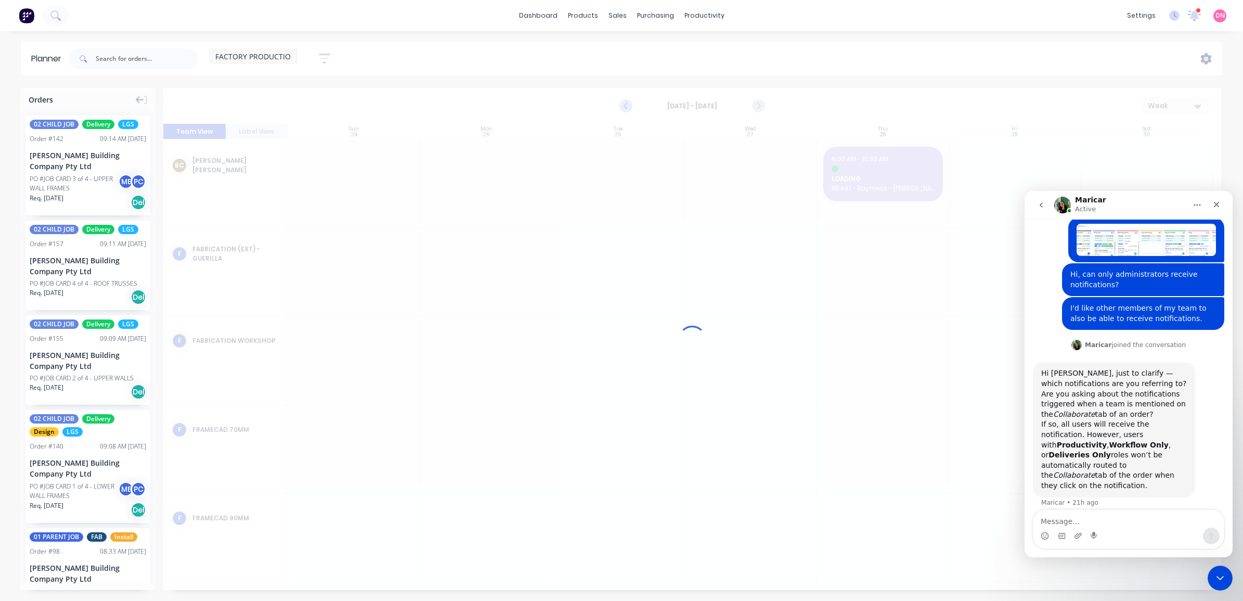
scroll to position [0, 0]
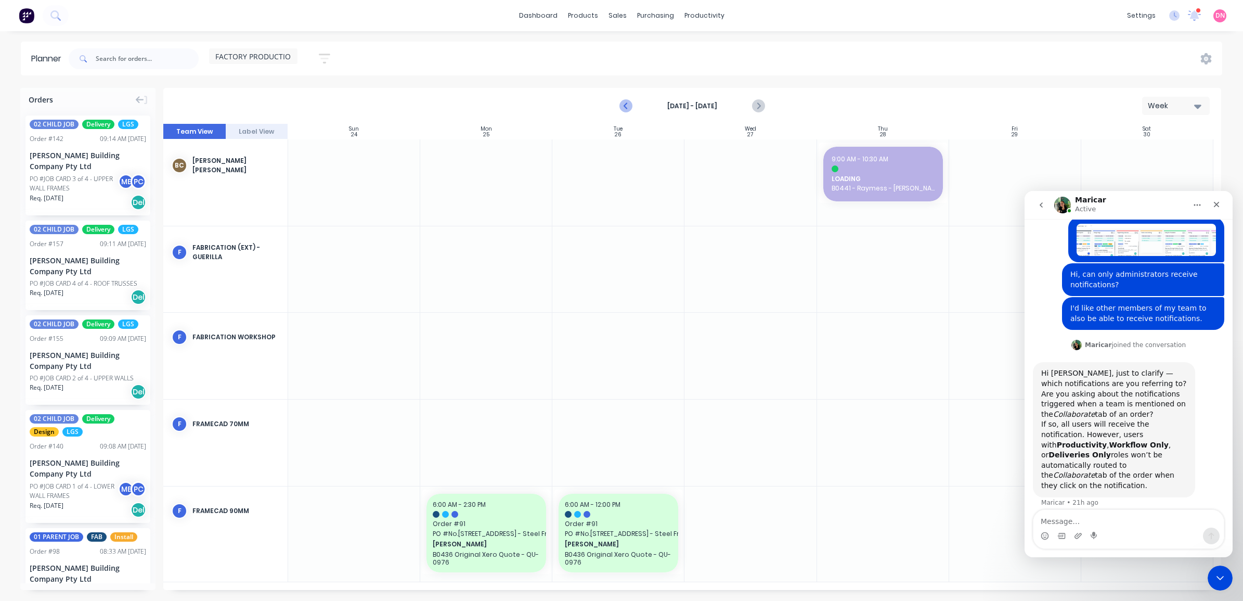
click at [625, 107] on icon "Previous page" at bounding box center [626, 106] width 5 height 8
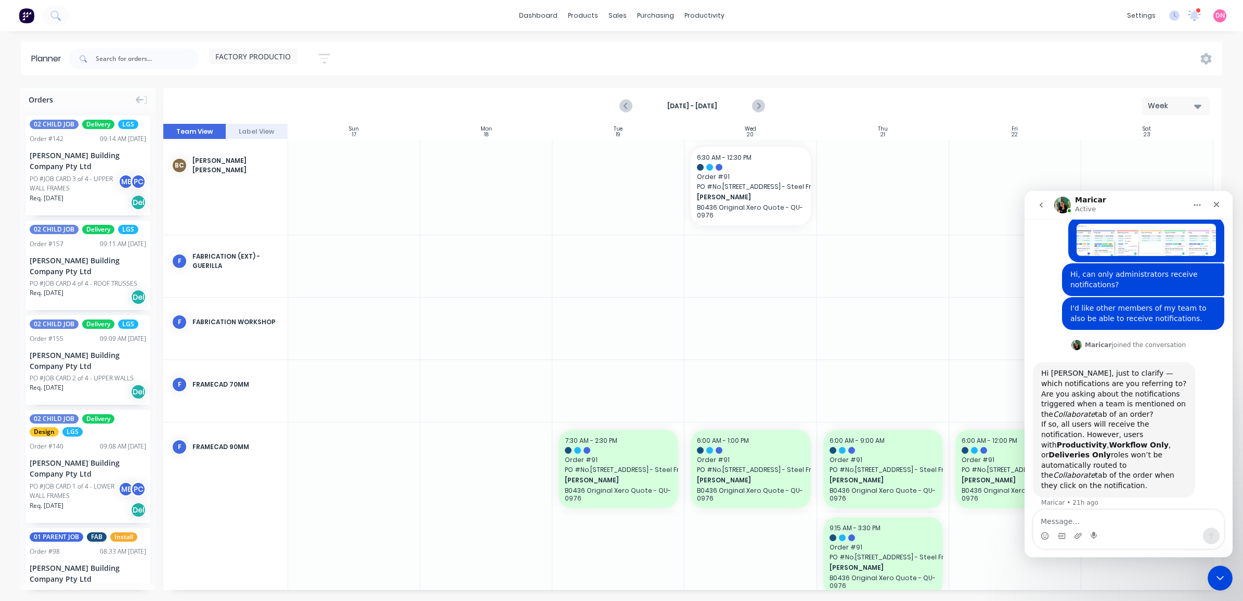
click at [884, 381] on div at bounding box center [883, 391] width 132 height 62
click at [887, 367] on div at bounding box center [883, 391] width 132 height 62
click at [762, 107] on icon "Next page" at bounding box center [757, 106] width 12 height 12
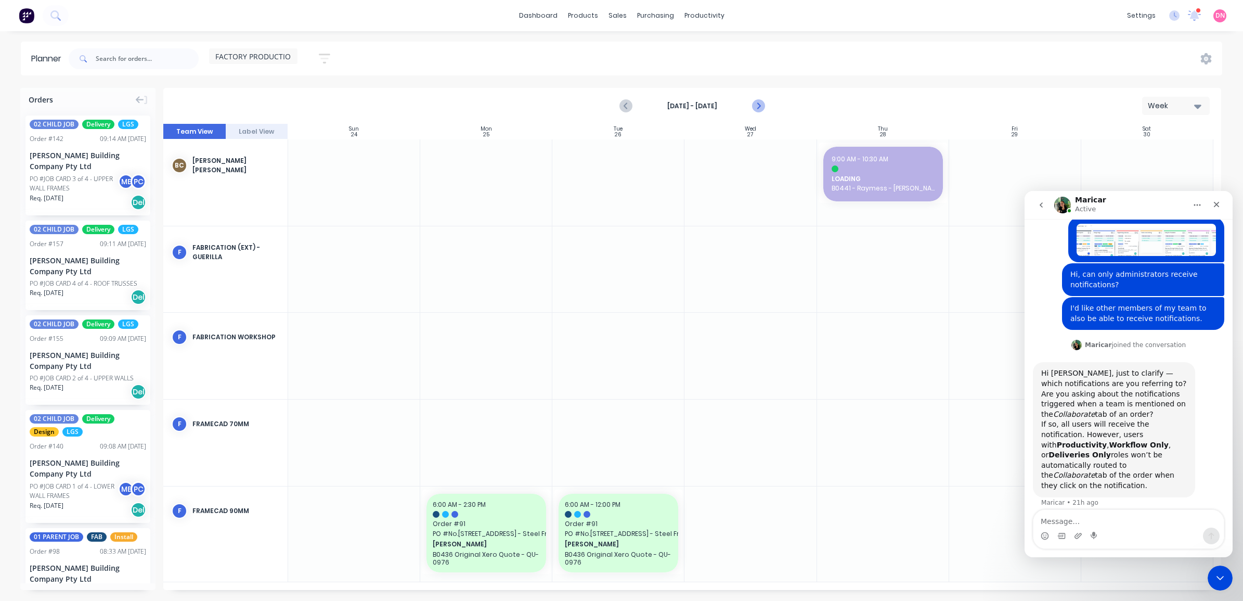
click at [762, 107] on icon "Next page" at bounding box center [757, 106] width 12 height 12
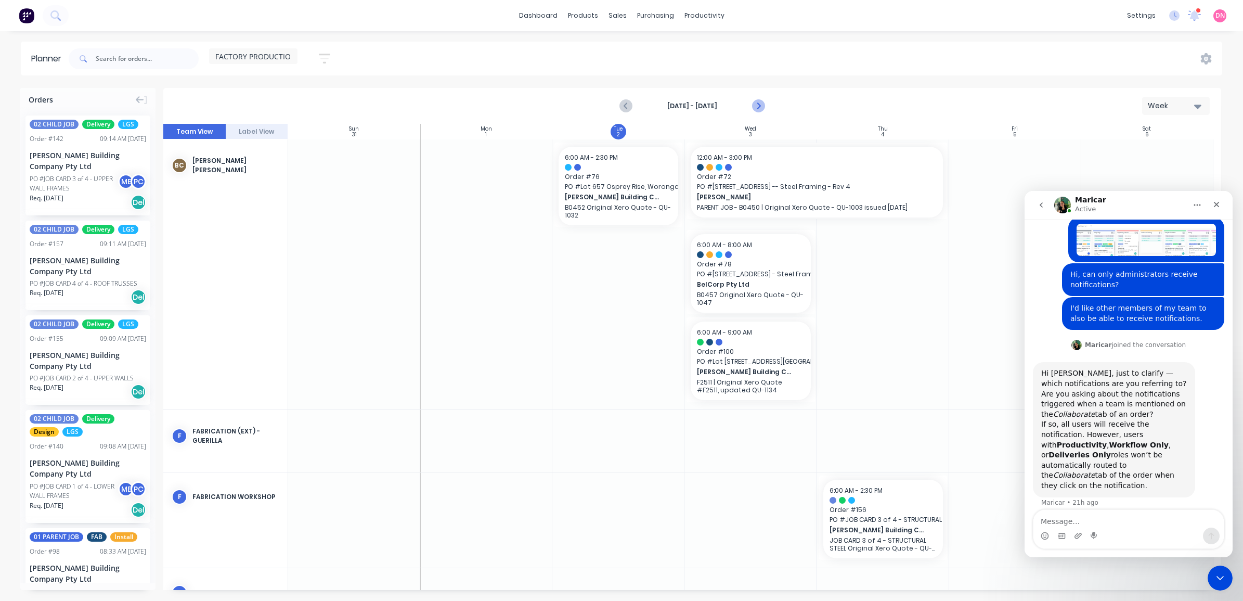
click at [762, 107] on icon "Next page" at bounding box center [757, 106] width 12 height 12
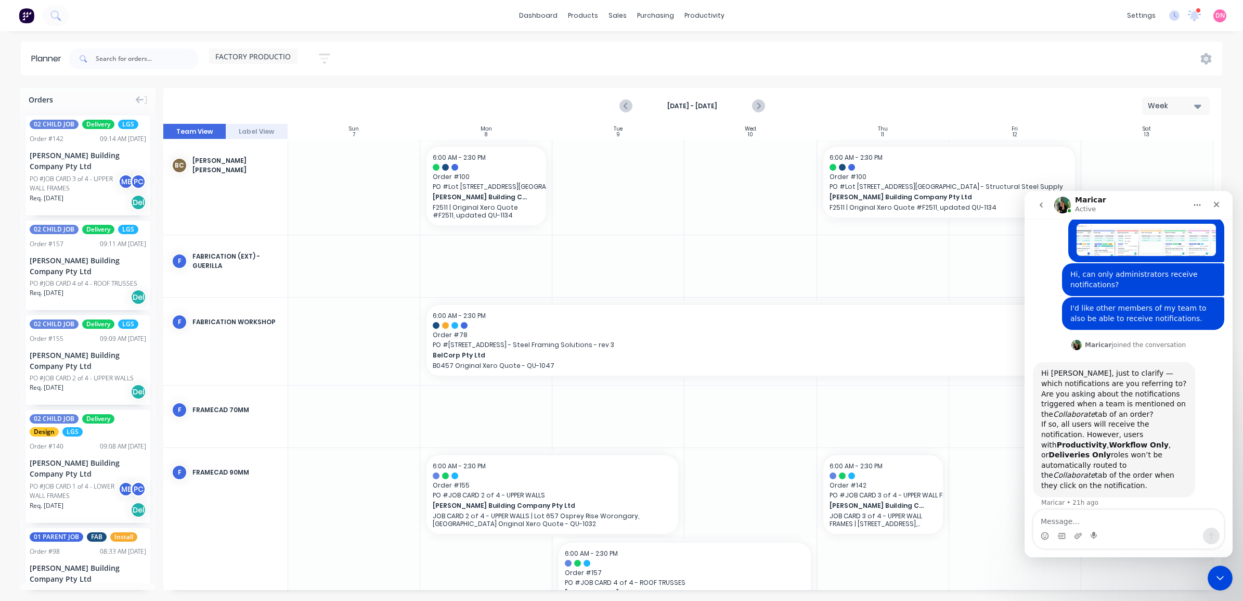
scroll to position [48, 0]
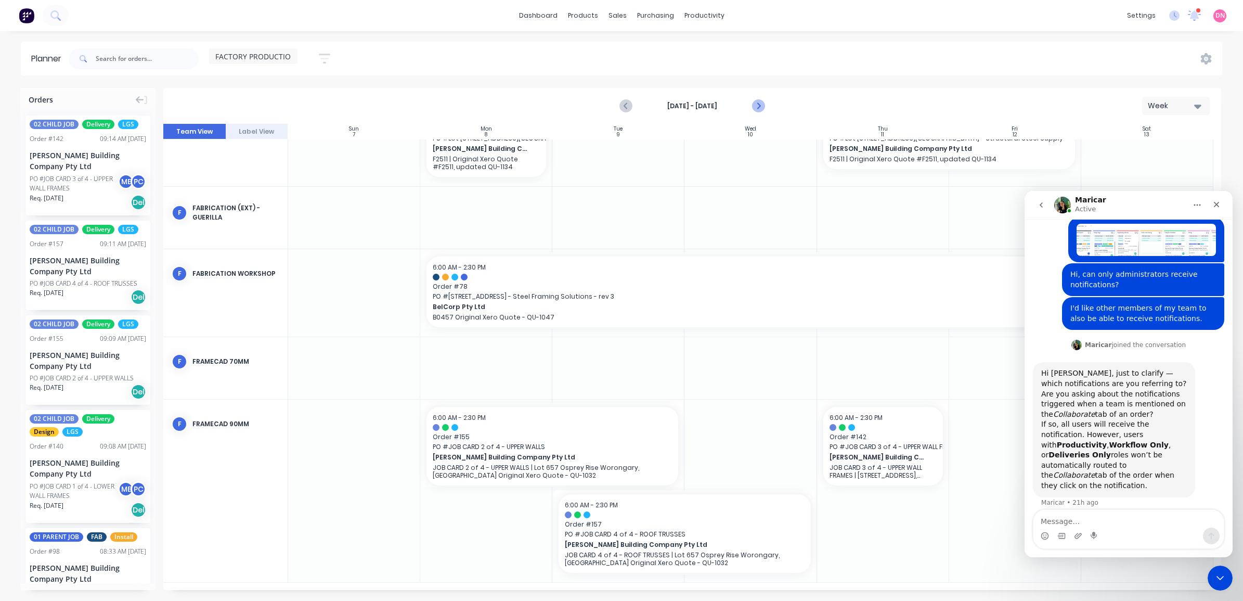
click at [759, 112] on icon "Next page" at bounding box center [757, 106] width 12 height 12
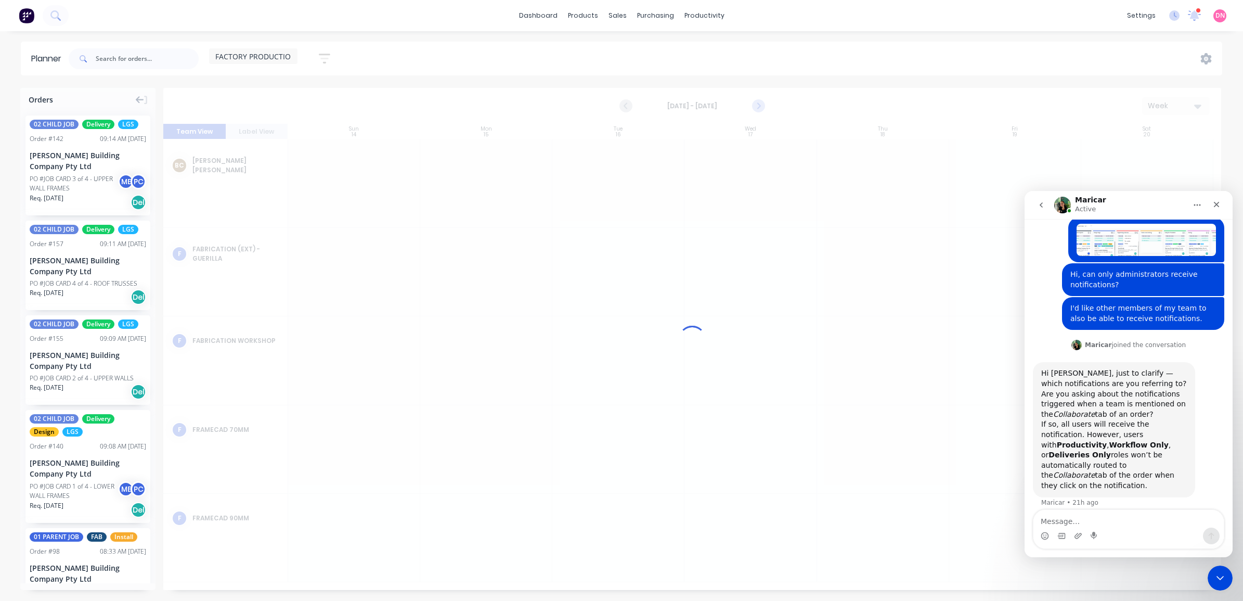
scroll to position [0, 0]
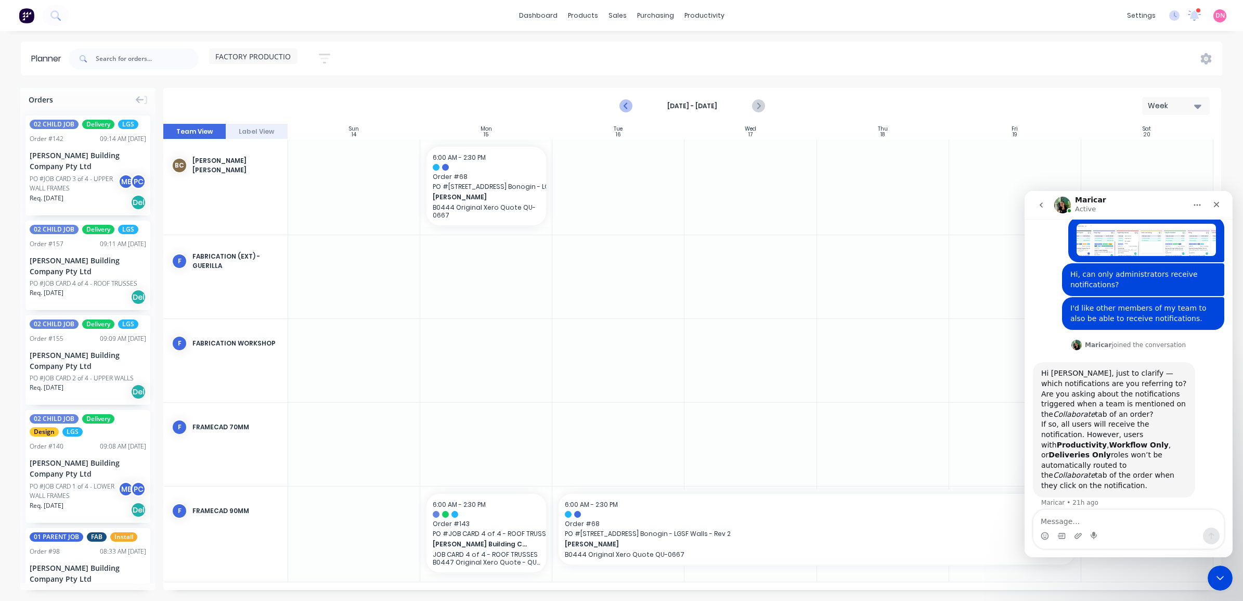
click at [623, 108] on icon "Previous page" at bounding box center [626, 106] width 12 height 12
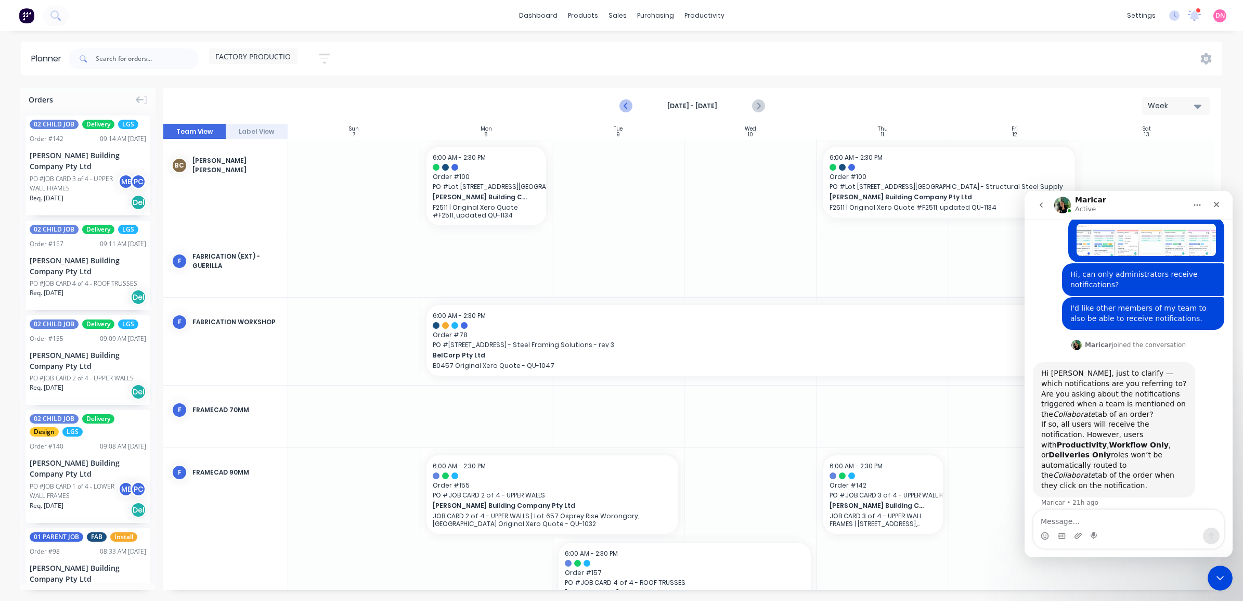
click at [623, 108] on icon "Previous page" at bounding box center [626, 106] width 12 height 12
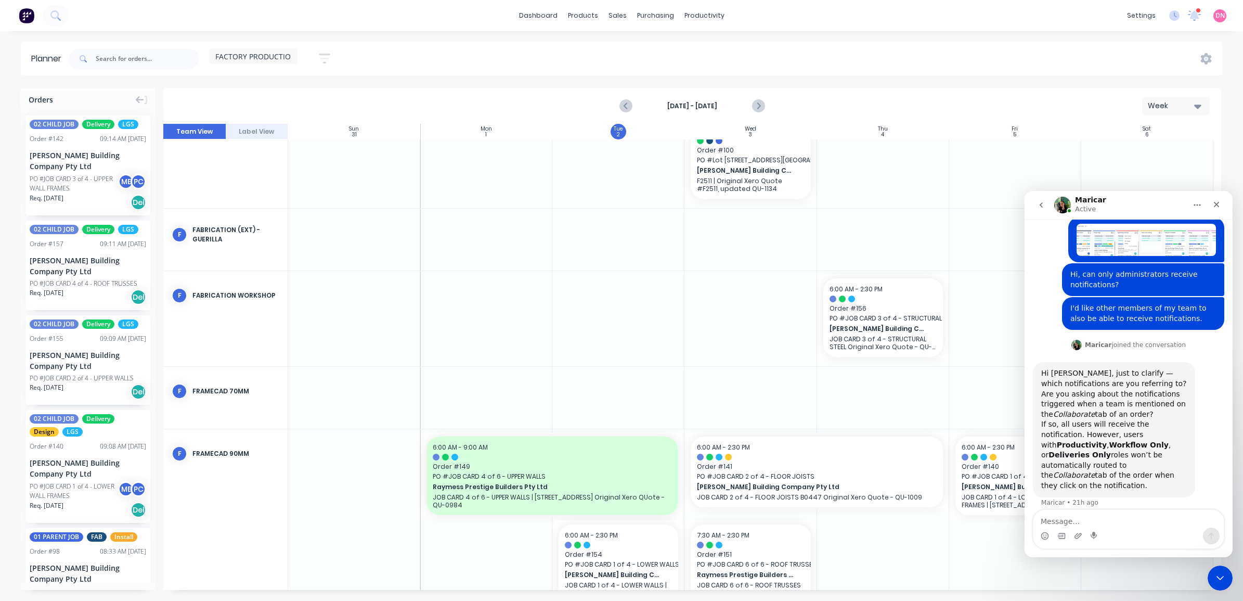
scroll to position [231, 0]
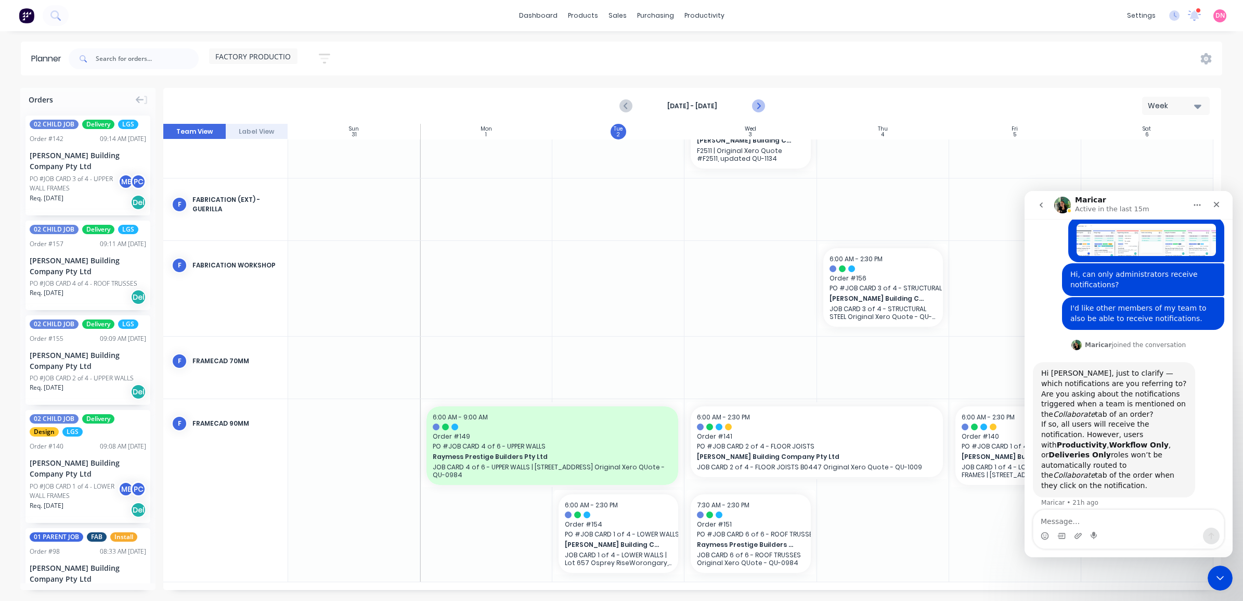
click at [757, 103] on icon "Next page" at bounding box center [758, 106] width 5 height 8
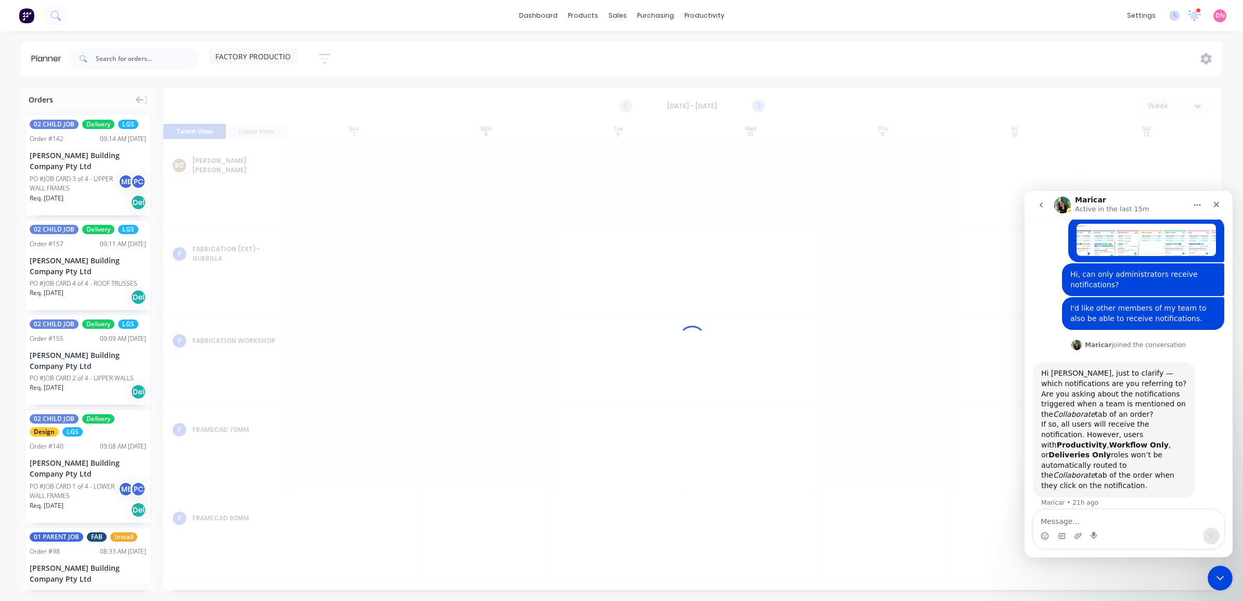
scroll to position [0, 0]
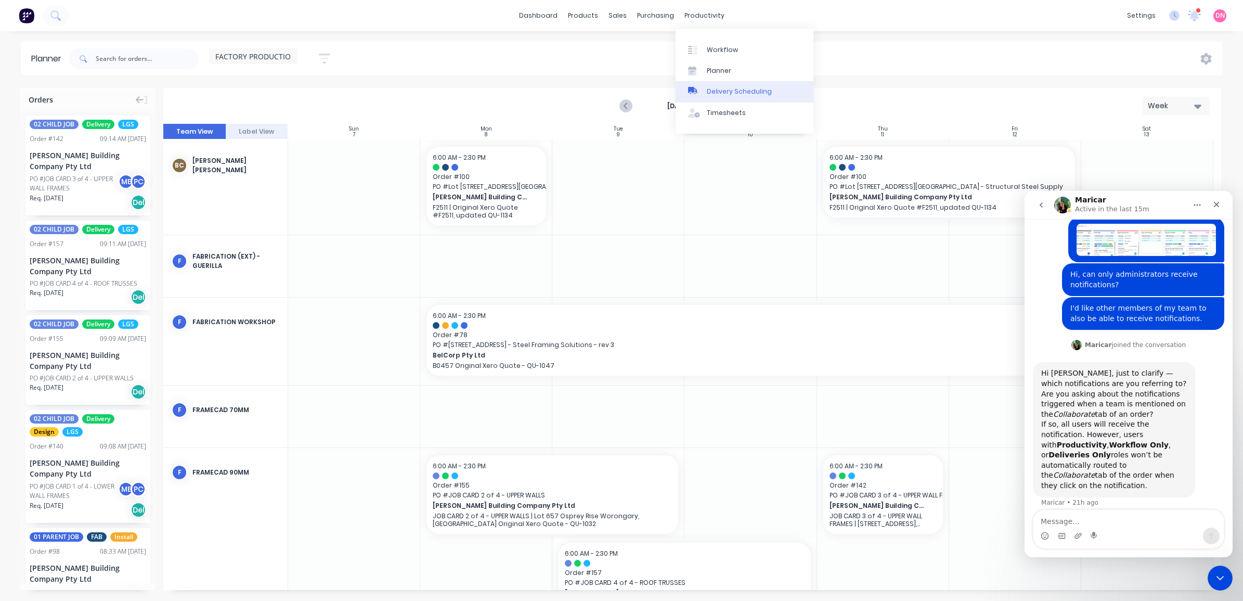
click at [712, 89] on div "Delivery Scheduling" at bounding box center [739, 91] width 65 height 9
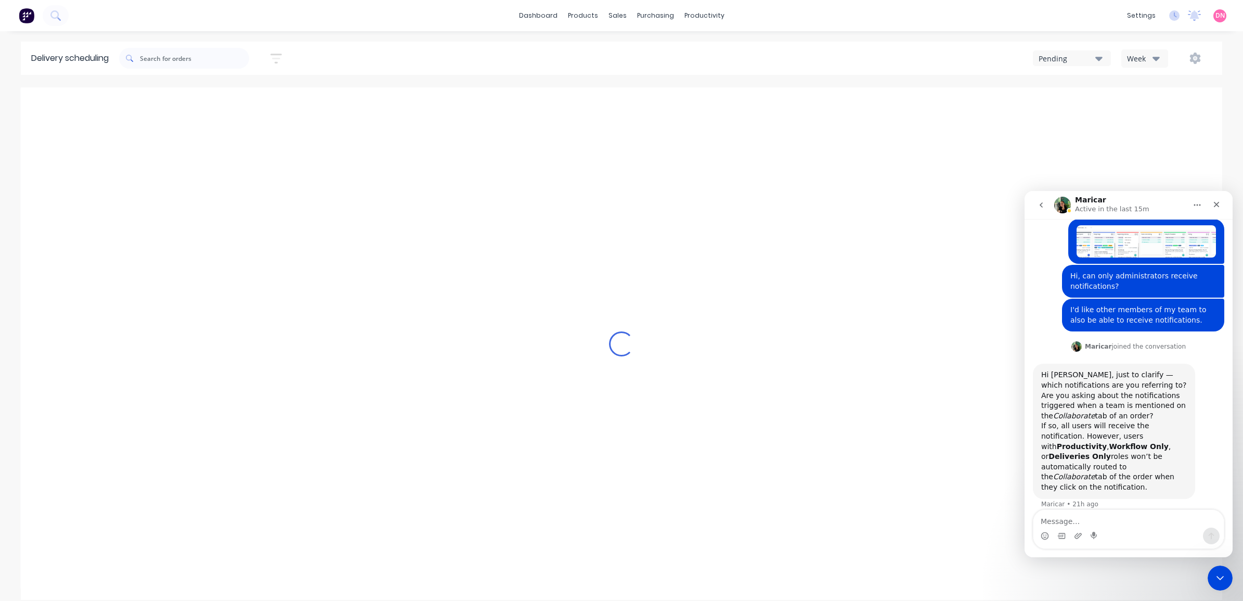
scroll to position [73, 0]
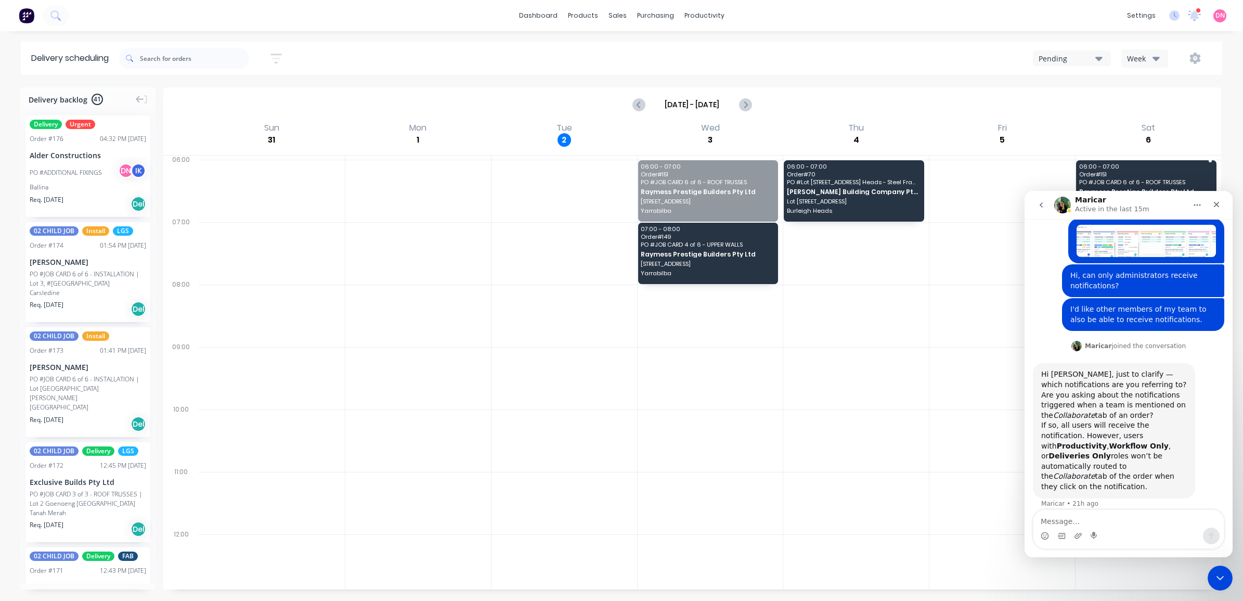
drag, startPoint x: 688, startPoint y: 185, endPoint x: 1101, endPoint y: 185, distance: 413.4
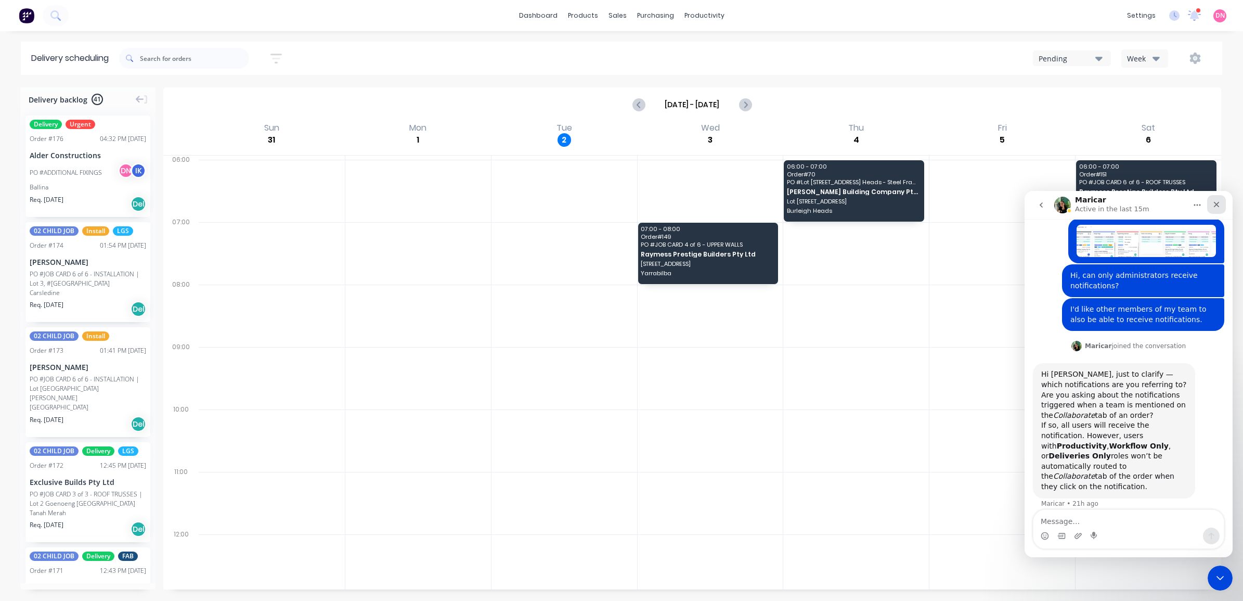
click at [1213, 201] on icon "Close" at bounding box center [1216, 204] width 8 height 8
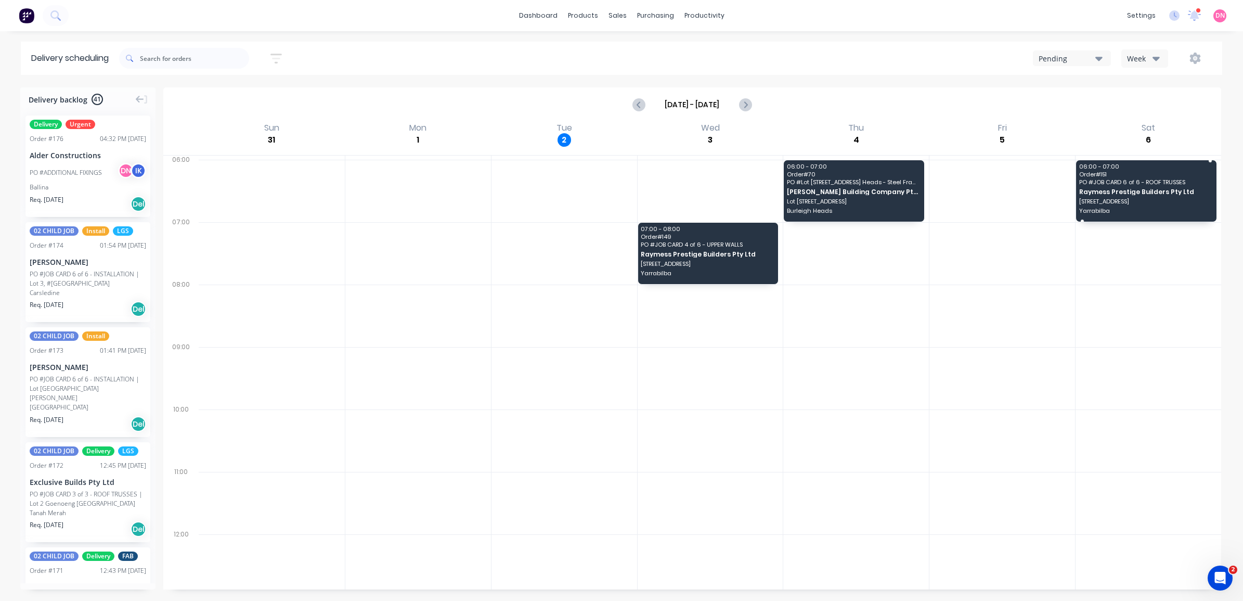
drag, startPoint x: 1147, startPoint y: 204, endPoint x: 1140, endPoint y: 201, distance: 7.4
click at [1205, 252] on div "Moved to Backlog" at bounding box center [1190, 257] width 105 height 21
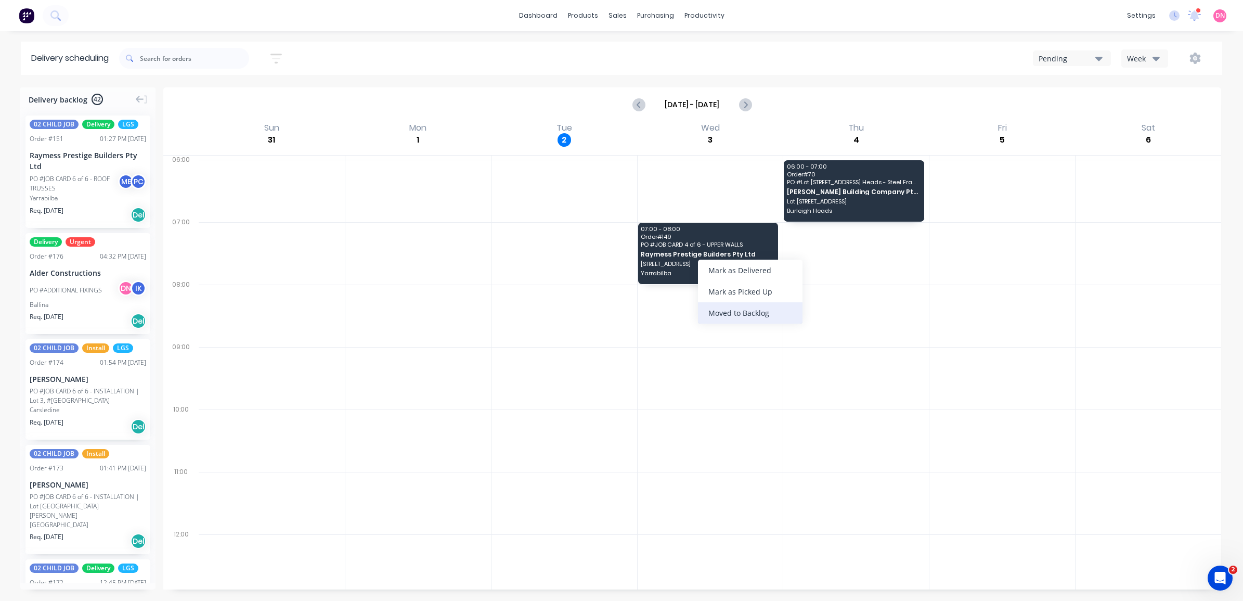
click at [742, 318] on div "Moved to Backlog" at bounding box center [750, 312] width 105 height 21
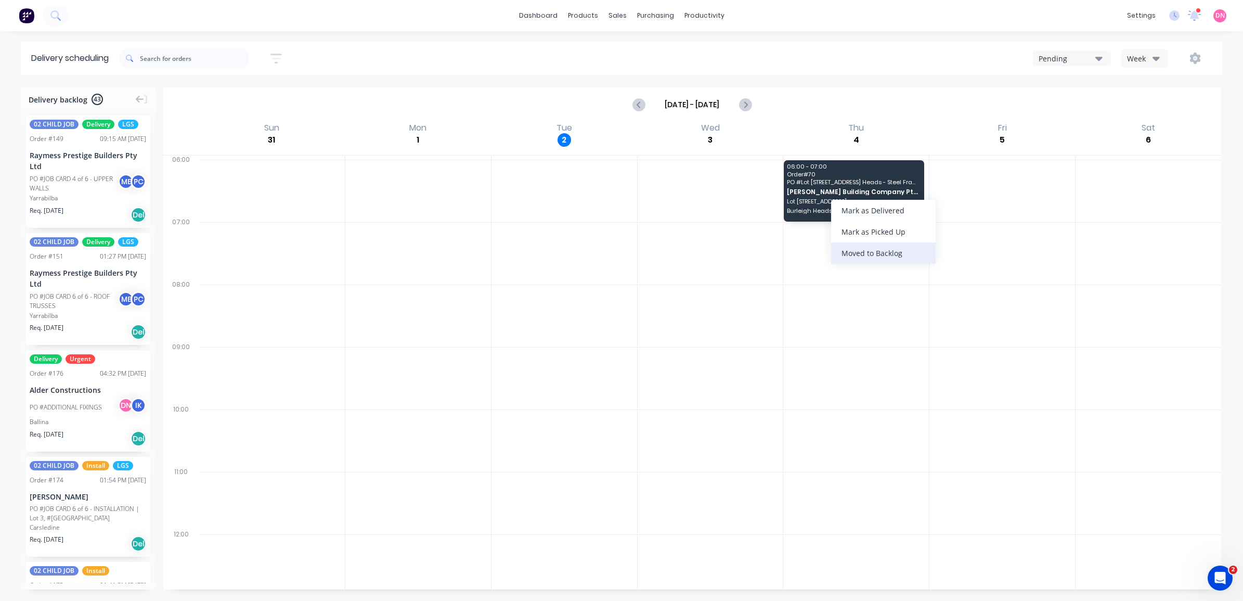
click at [858, 261] on div "Moved to Backlog" at bounding box center [883, 252] width 105 height 21
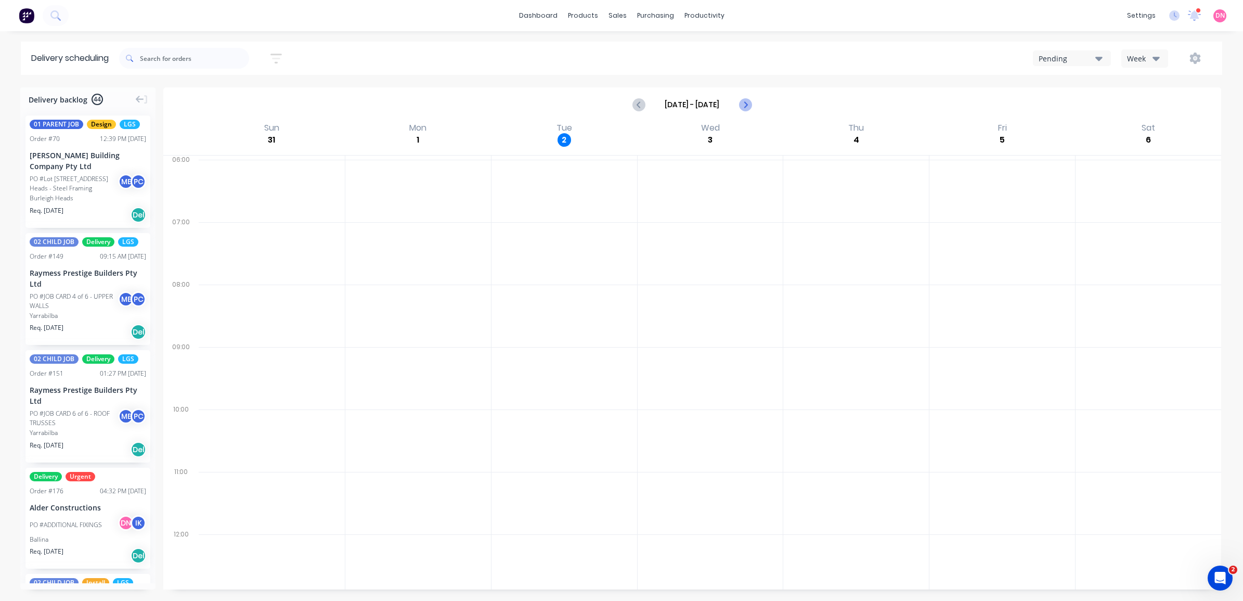
click at [748, 105] on icon "Next page" at bounding box center [744, 104] width 12 height 12
type input "Sep 7 - Sep 13"
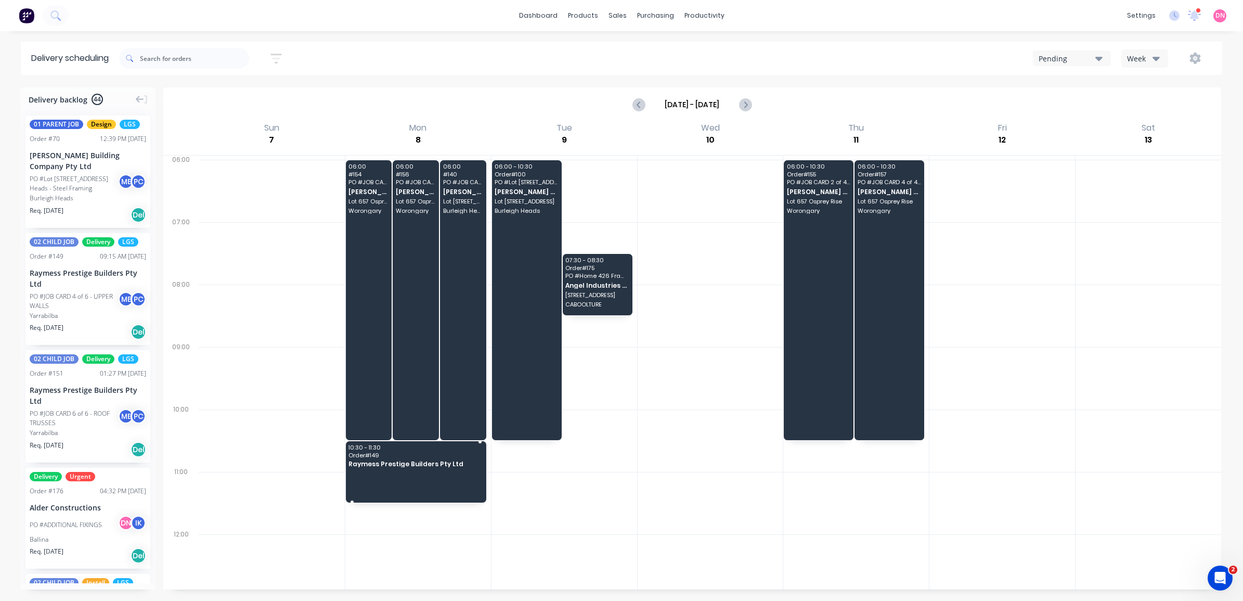
drag, startPoint x: 73, startPoint y: 275, endPoint x: 406, endPoint y: 471, distance: 385.8
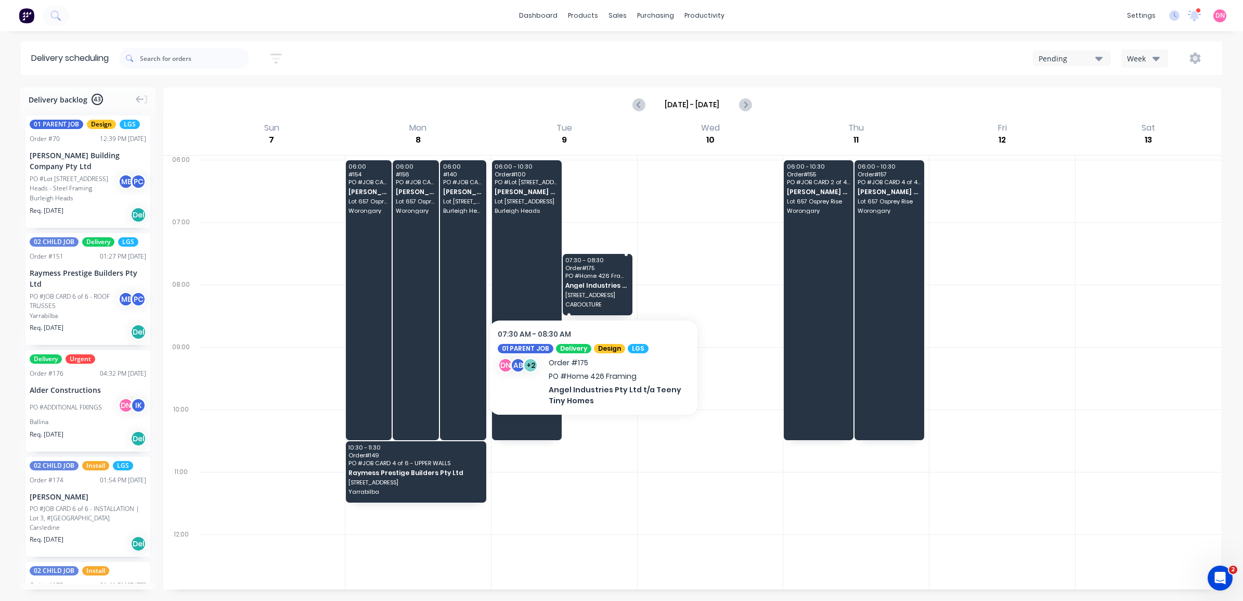
click at [592, 304] on span "CABOOLTURE" at bounding box center [596, 304] width 63 height 6
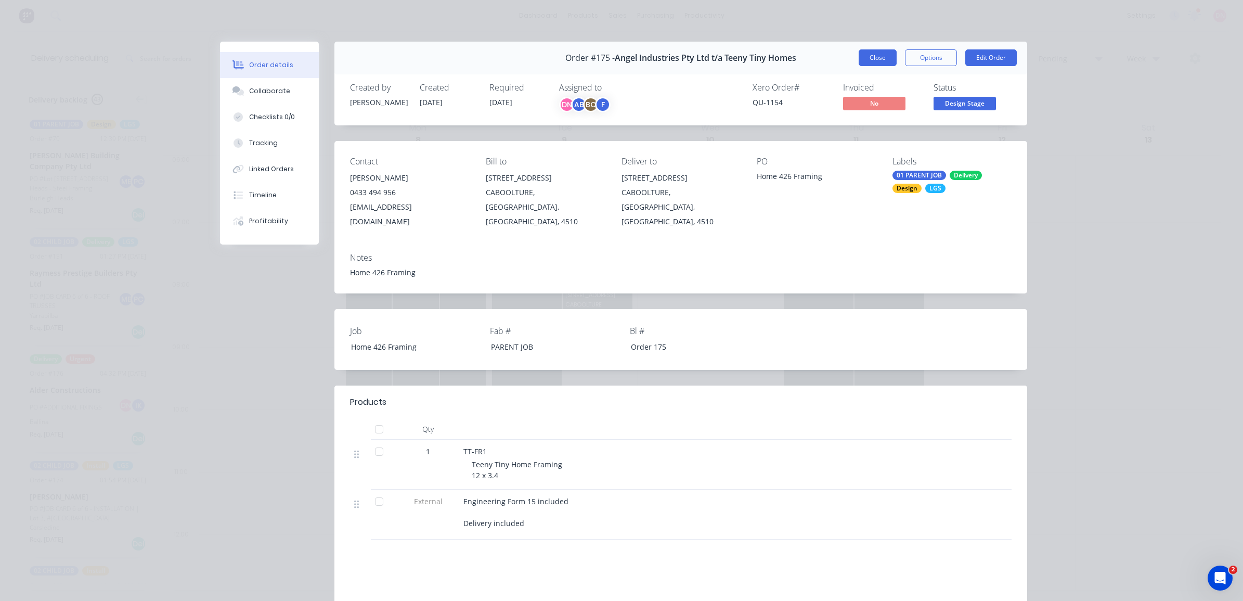
click at [871, 58] on button "Close" at bounding box center [877, 57] width 38 height 17
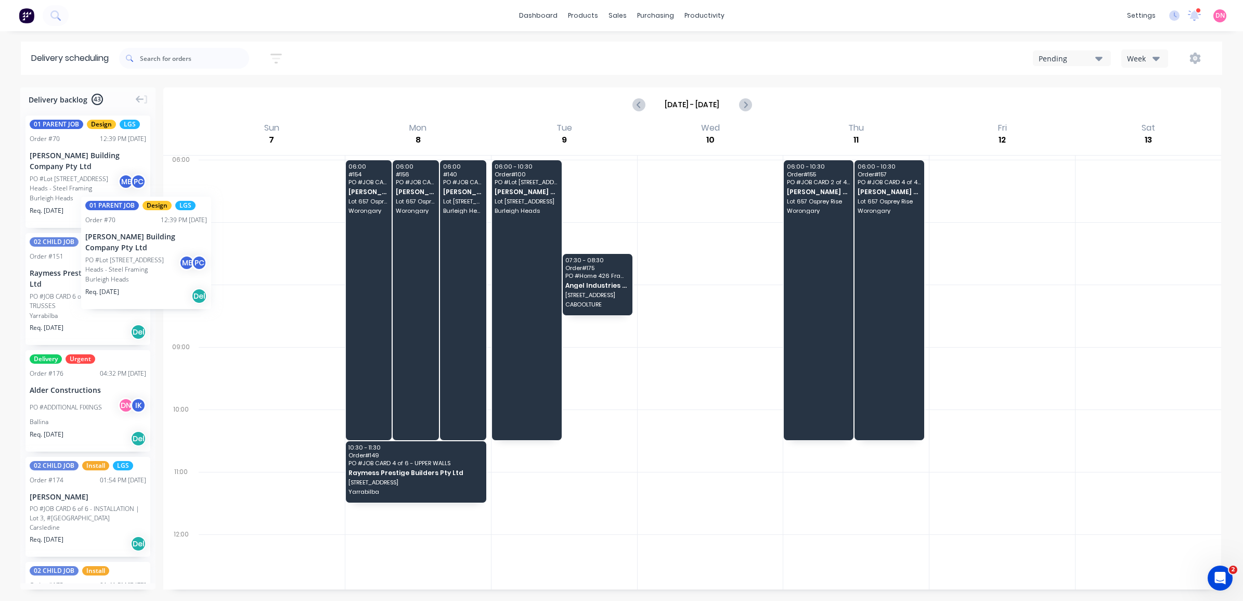
drag, startPoint x: 97, startPoint y: 180, endPoint x: 69, endPoint y: 175, distance: 28.7
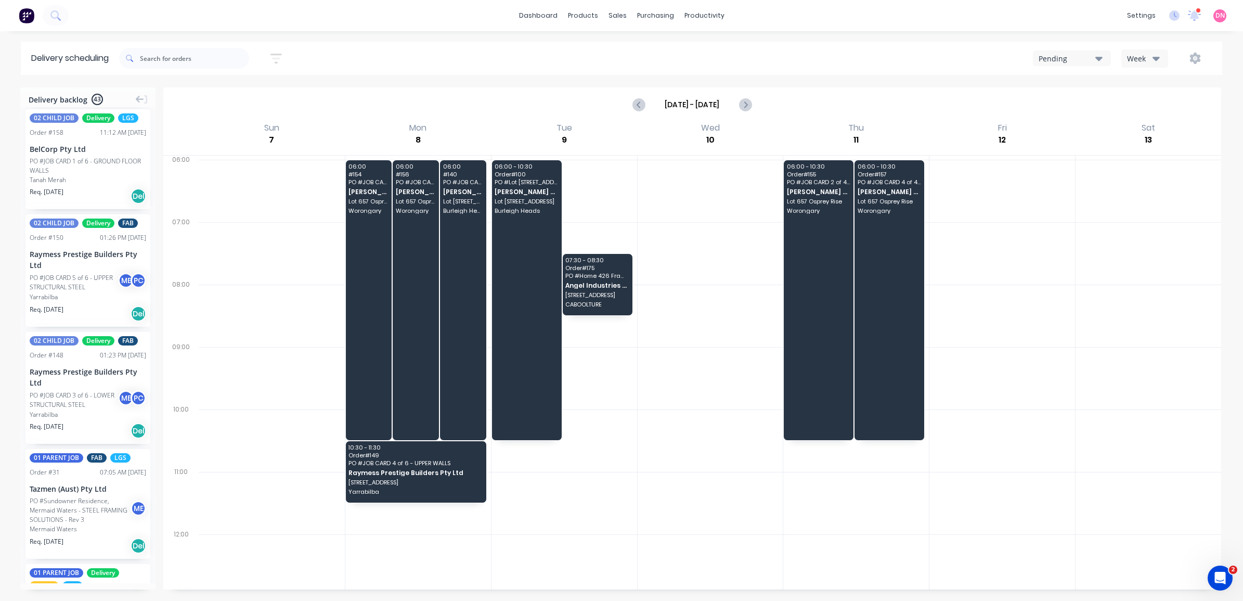
scroll to position [1969, 0]
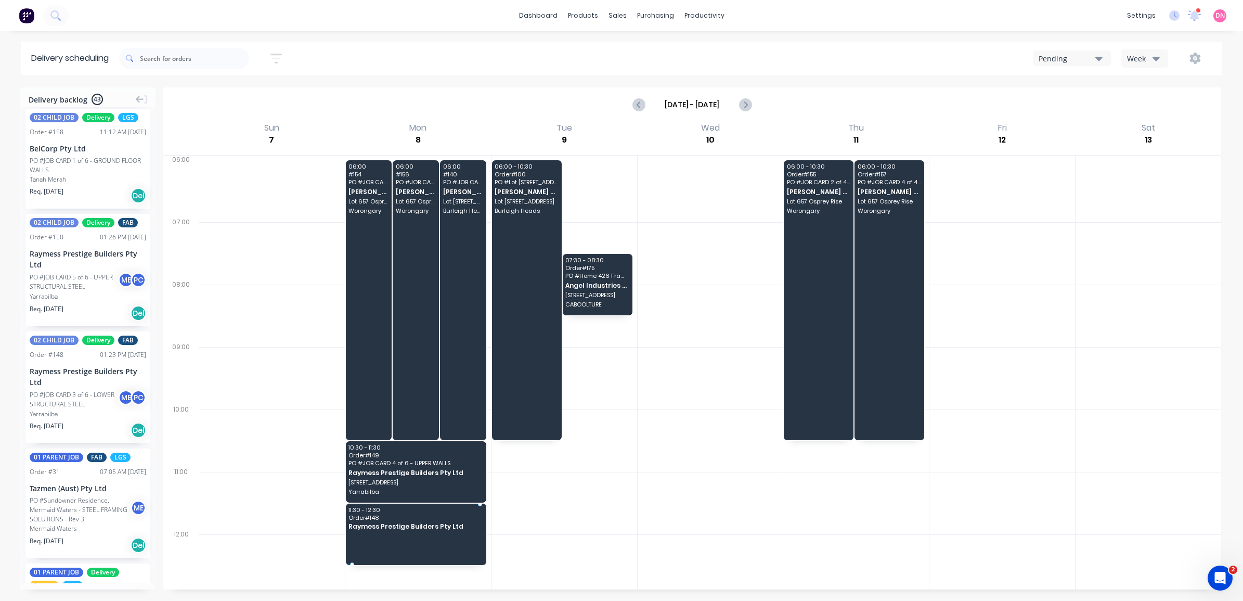
drag, startPoint x: 82, startPoint y: 411, endPoint x: 372, endPoint y: 502, distance: 303.6
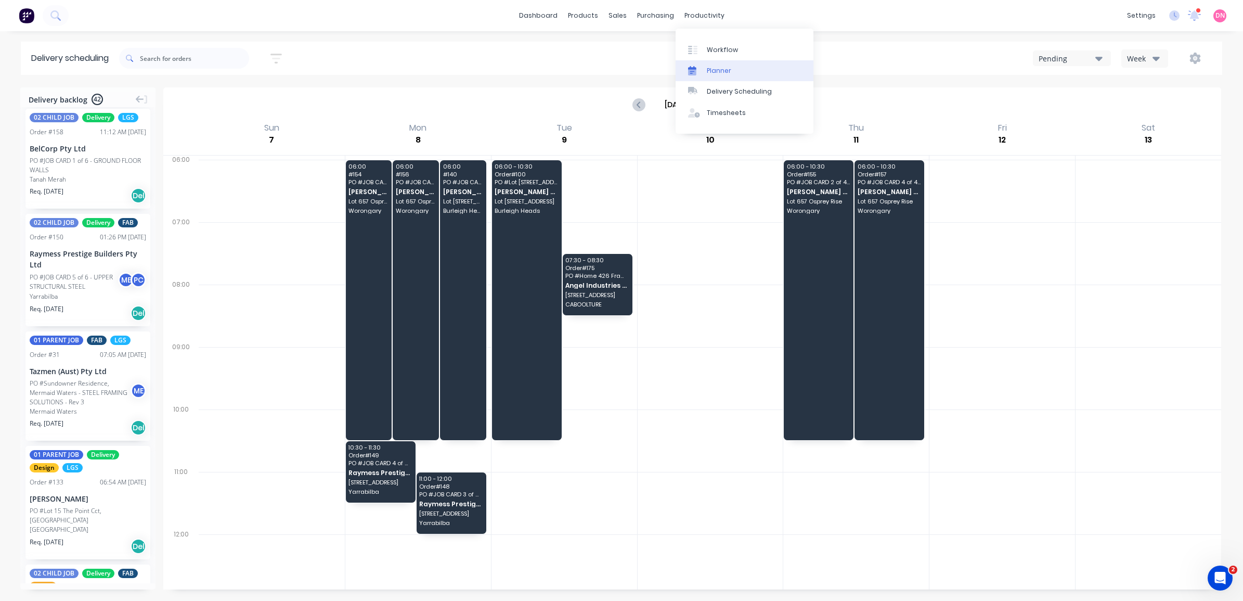
click at [713, 67] on div "Planner" at bounding box center [719, 70] width 24 height 9
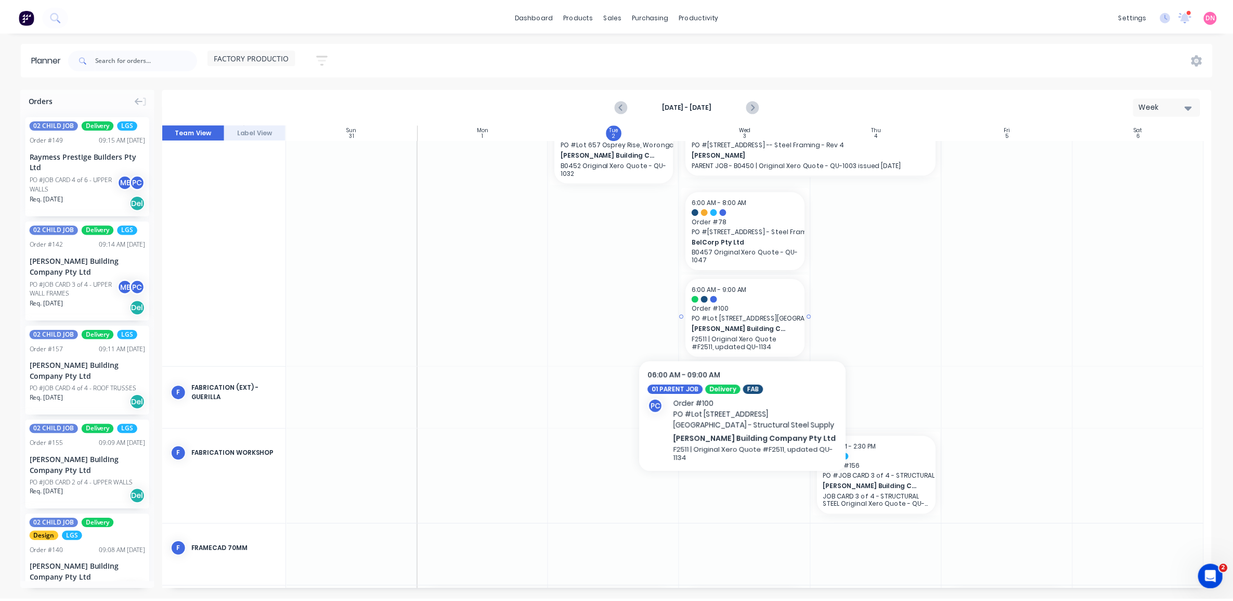
scroll to position [231, 0]
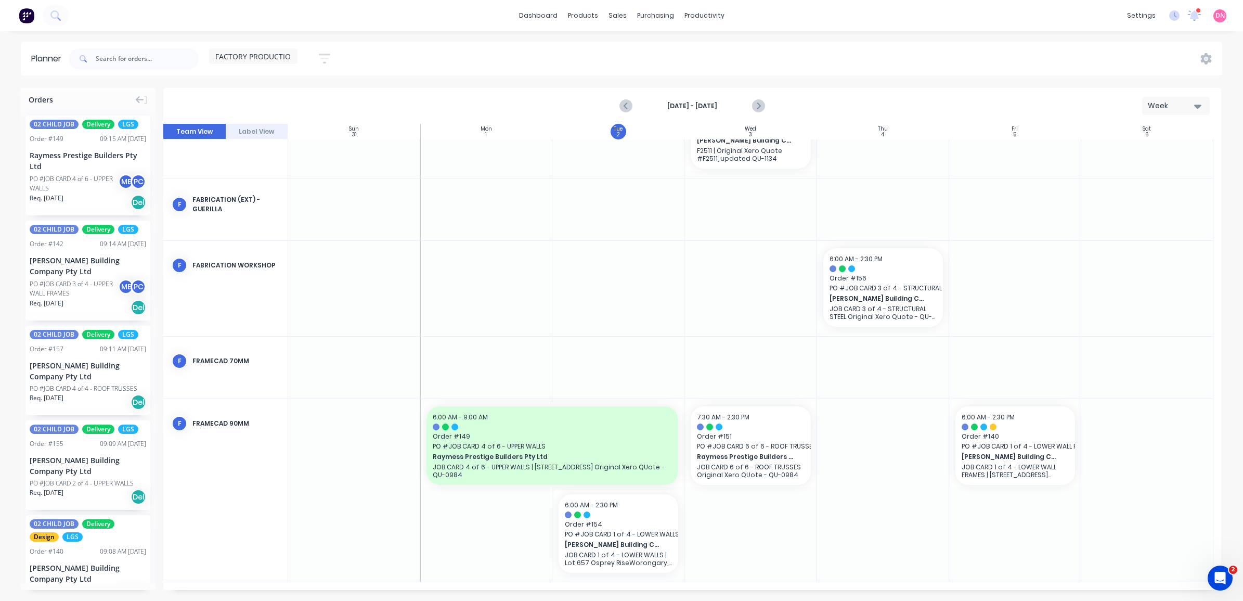
click at [929, 560] on div at bounding box center [883, 490] width 132 height 183
drag, startPoint x: 974, startPoint y: 456, endPoint x: 874, endPoint y: 459, distance: 99.9
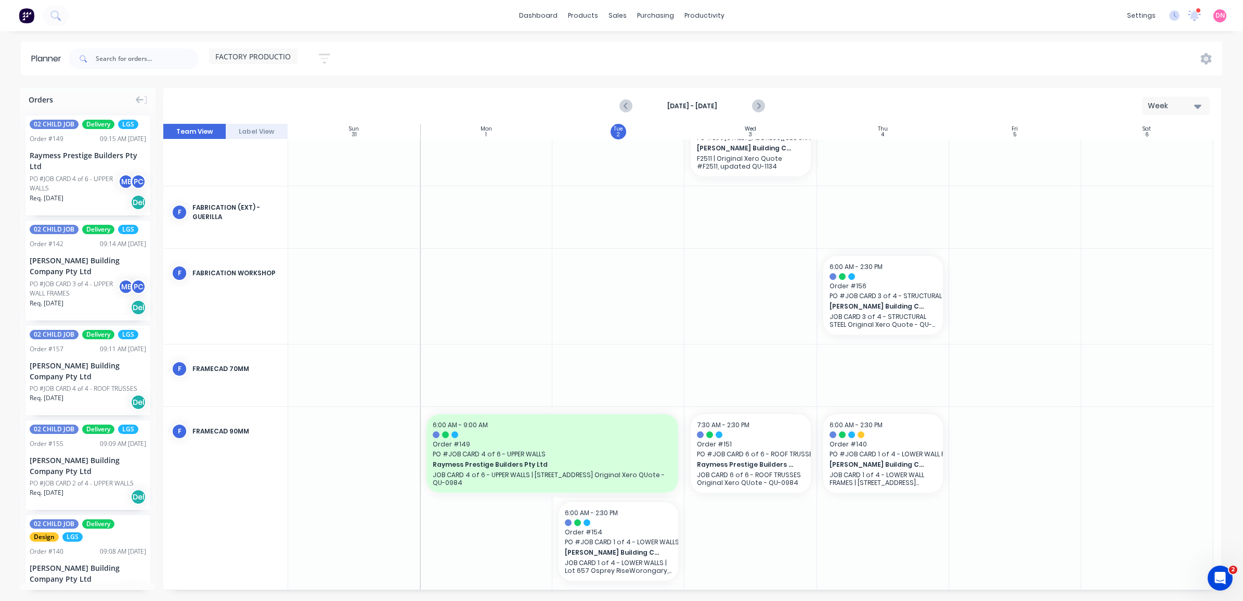
click at [79, 284] on div "PO #JOB CARD 3 of 4 - UPPER WALL FRAMES" at bounding box center [76, 288] width 92 height 19
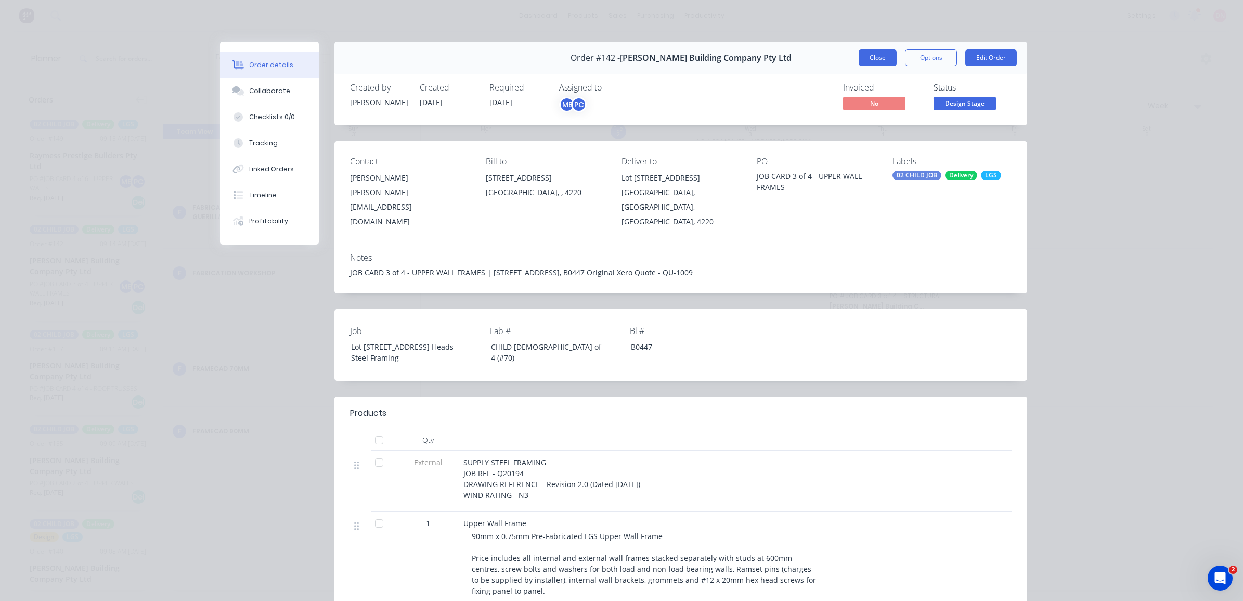
click at [877, 49] on button "Close" at bounding box center [877, 57] width 38 height 17
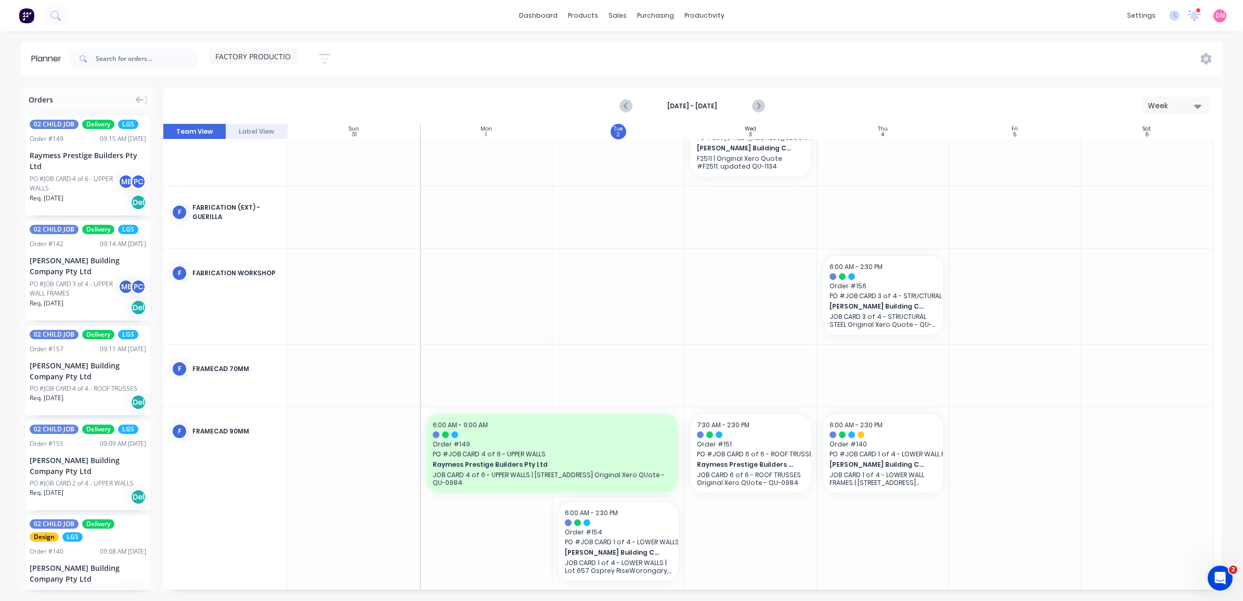
click at [95, 196] on div "Req. [DATE] Del" at bounding box center [88, 202] width 116 height 18
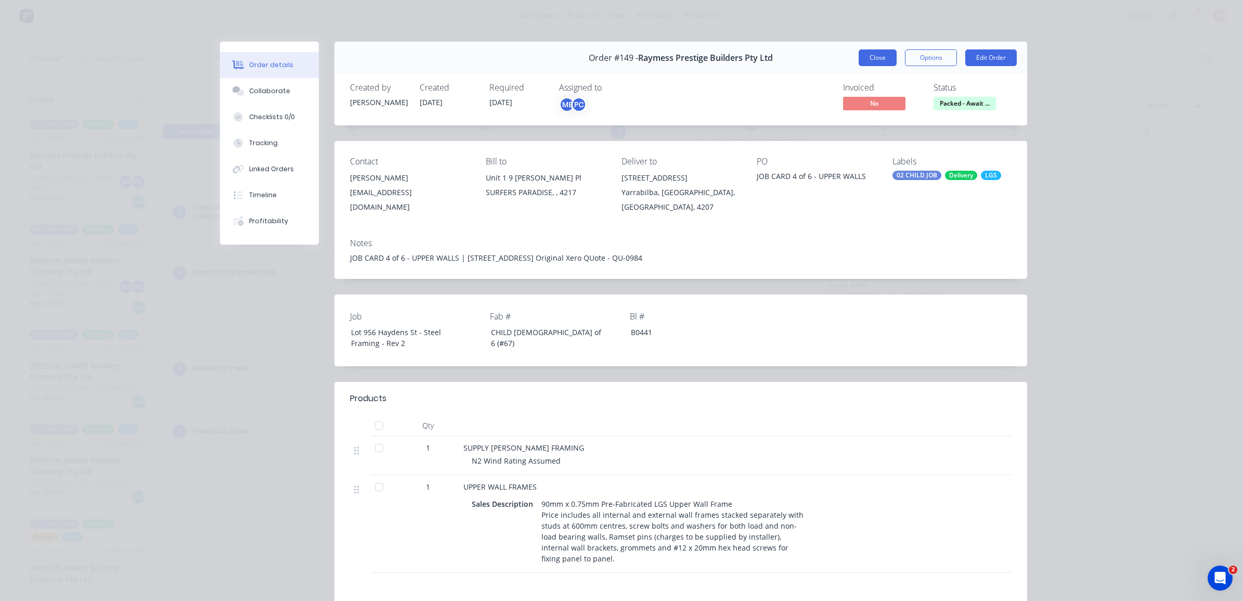
click at [884, 57] on button "Close" at bounding box center [877, 57] width 38 height 17
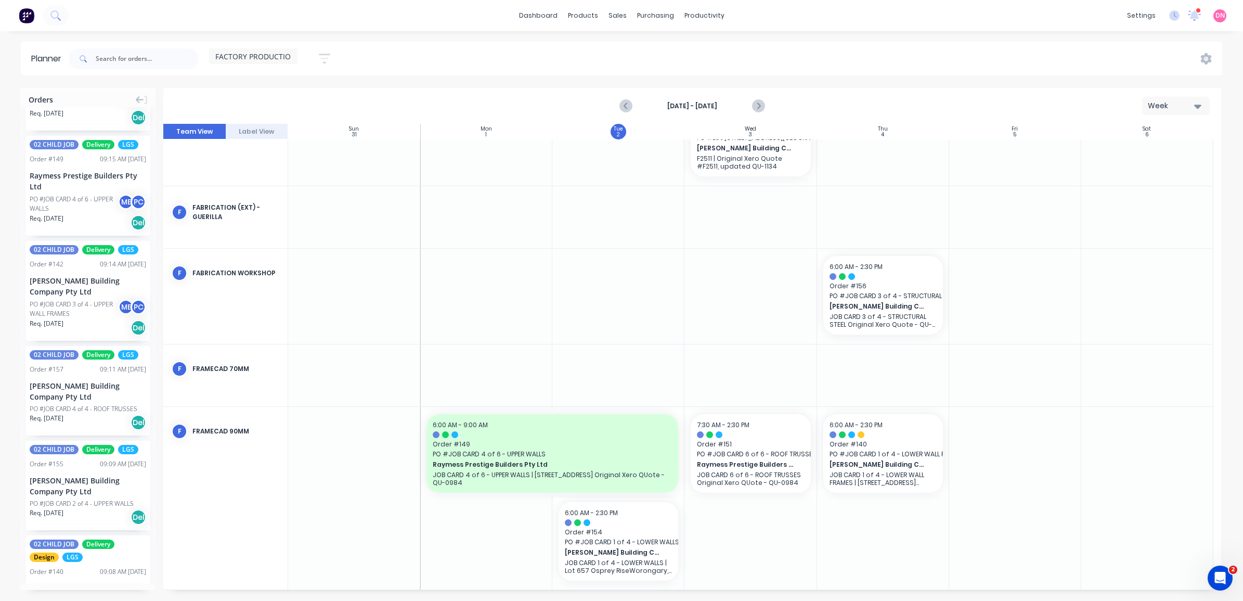
scroll to position [0, 0]
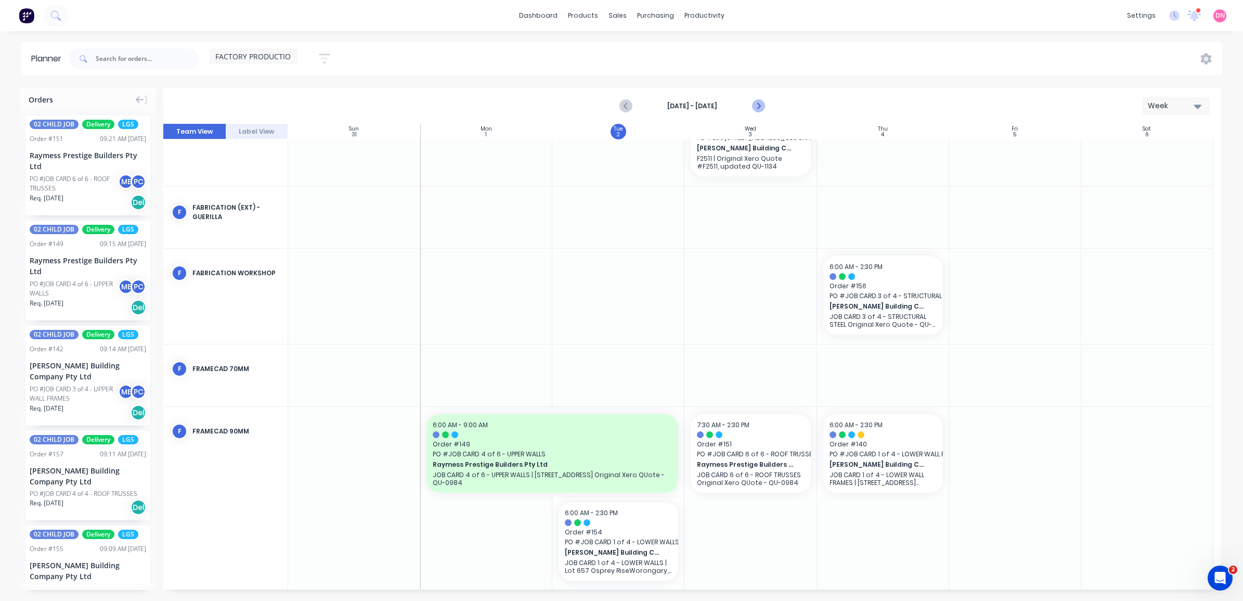
click at [750, 109] on button "Next page" at bounding box center [757, 106] width 21 height 21
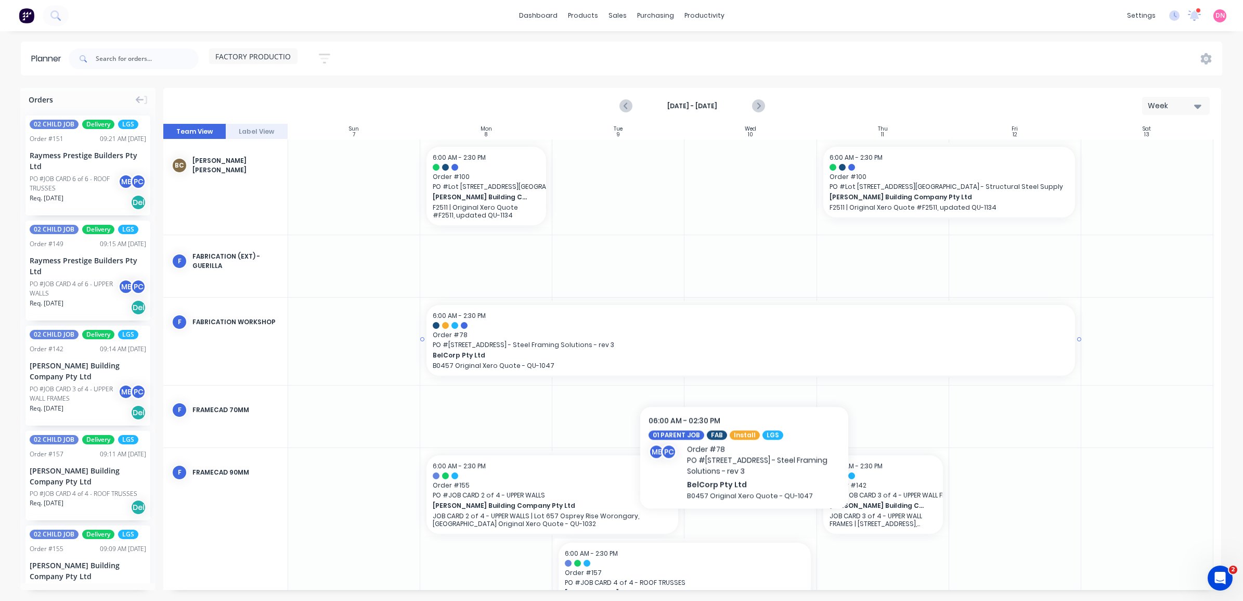
scroll to position [48, 0]
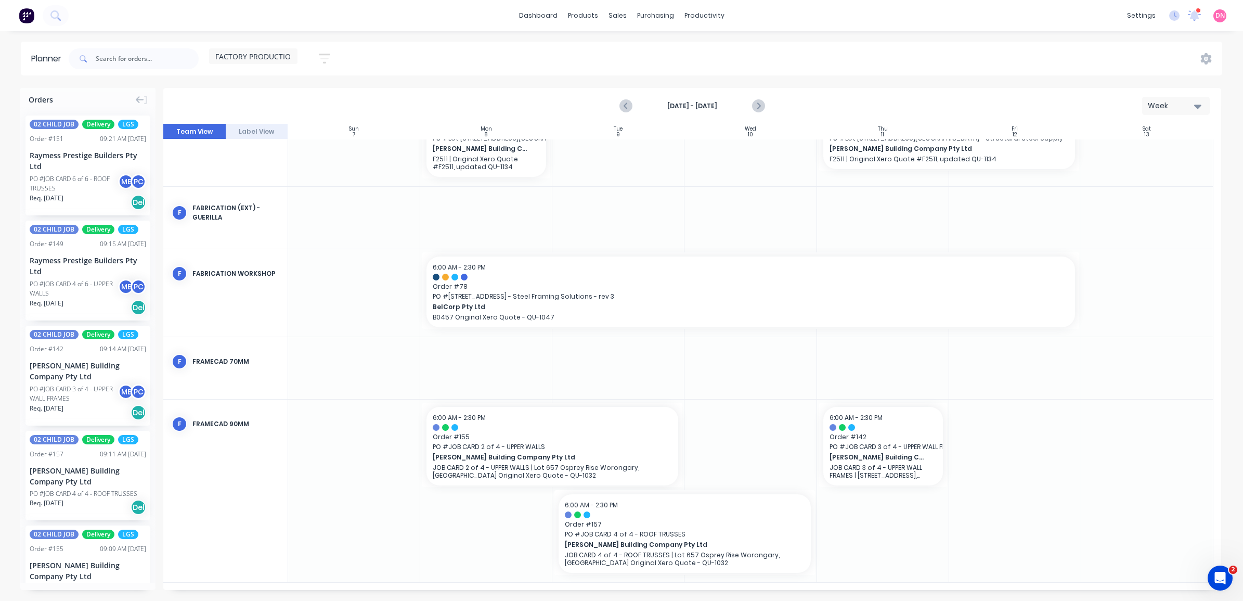
click at [584, 55] on div "FACTORY PRODUCTION Save new view None edit FACTORY PRODUCTION (Default) edit DE…" at bounding box center [644, 58] width 1155 height 31
click at [633, 110] on button "Previous page" at bounding box center [626, 106] width 21 height 21
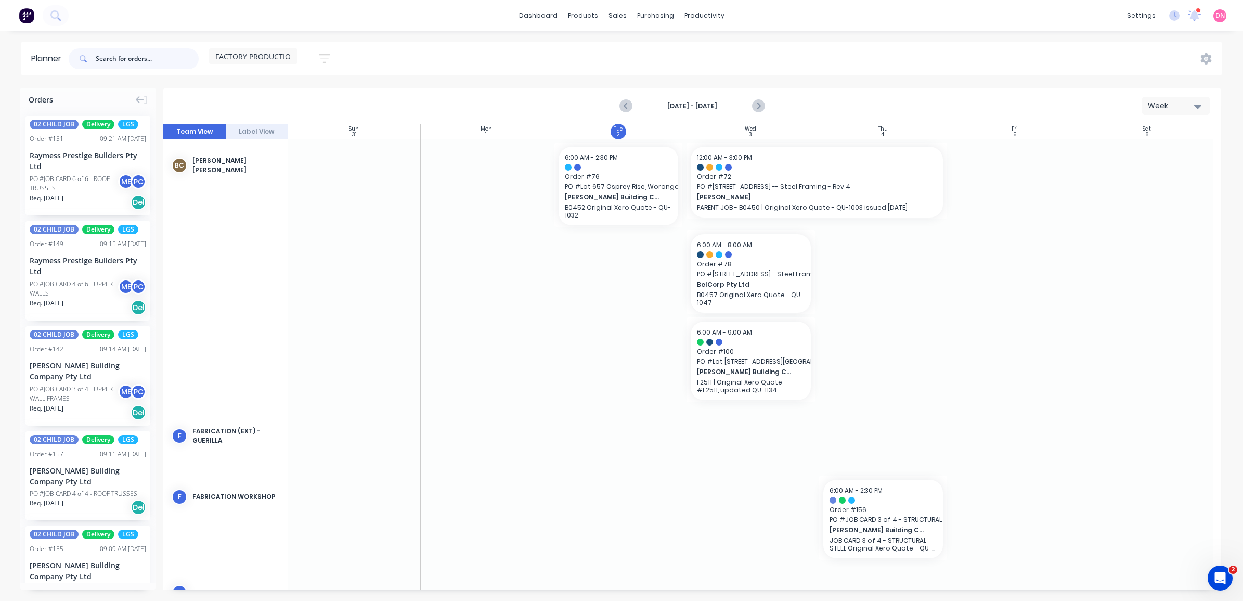
click at [126, 60] on input "text" at bounding box center [147, 58] width 103 height 21
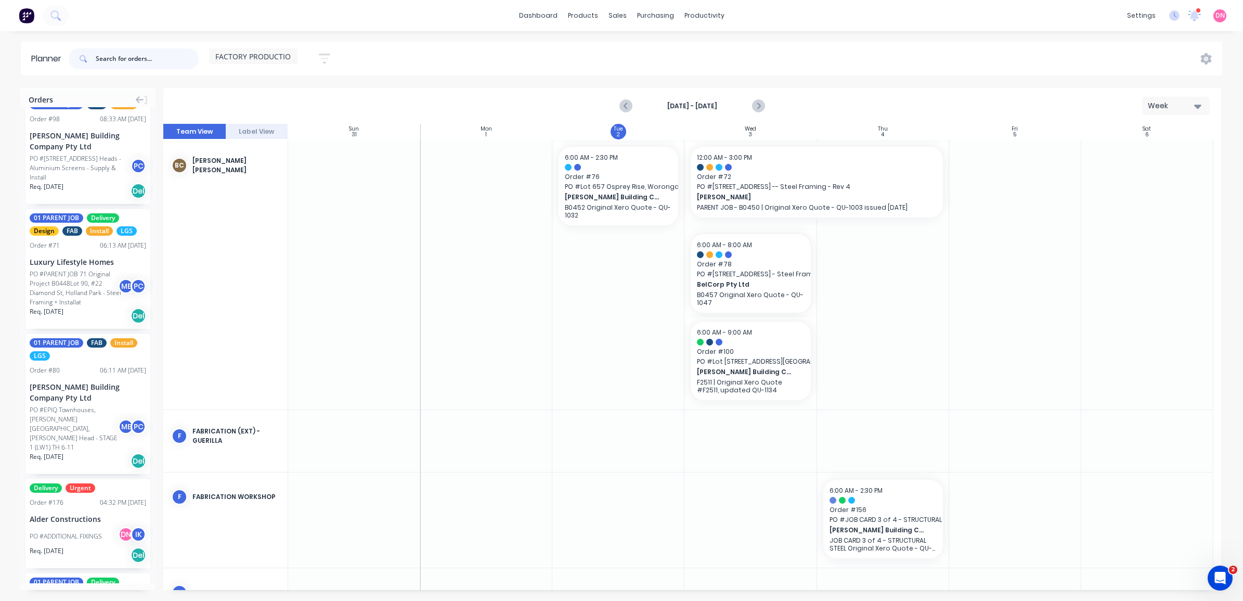
scroll to position [231, 0]
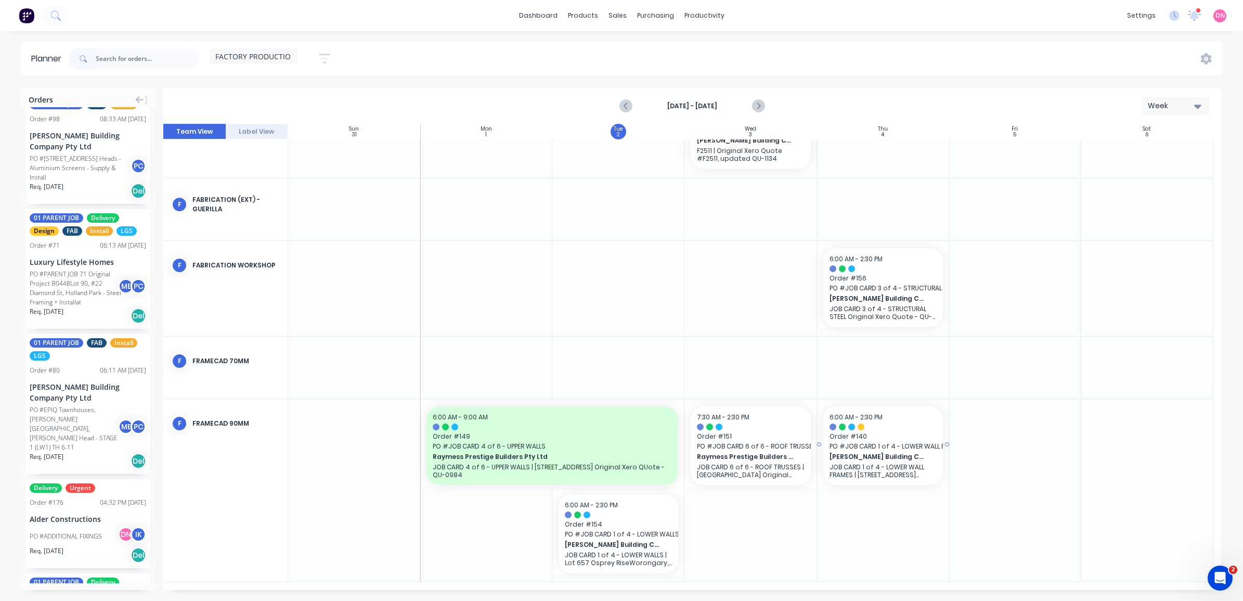
click at [858, 414] on span "6:00 AM - 2:30 PM" at bounding box center [855, 416] width 53 height 9
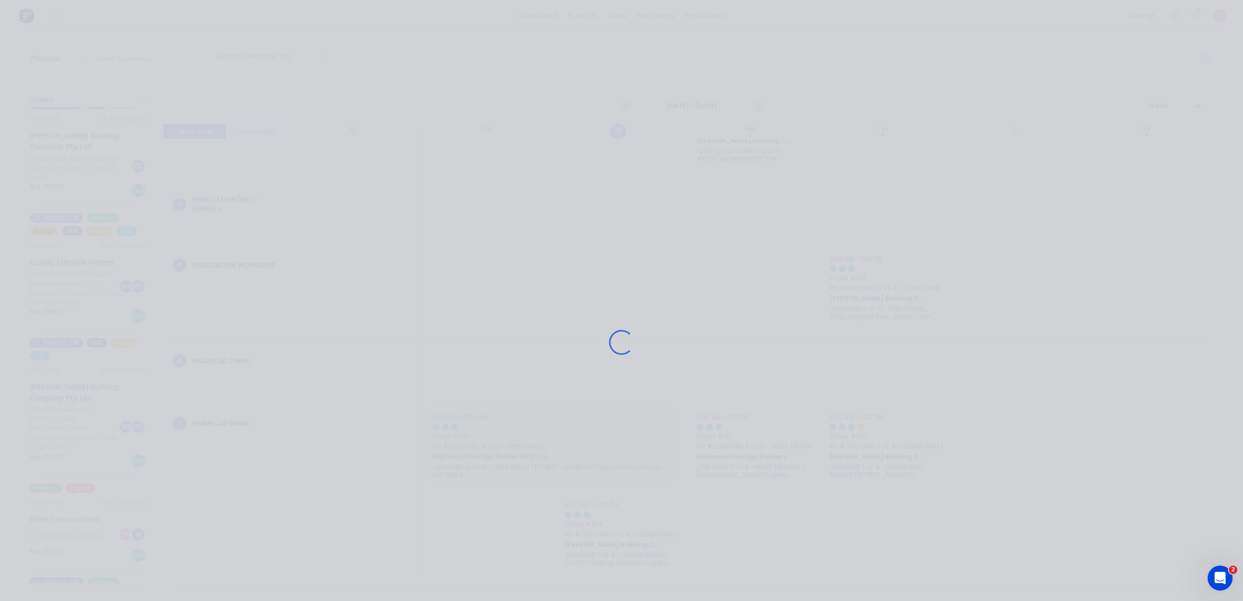
scroll to position [224, 0]
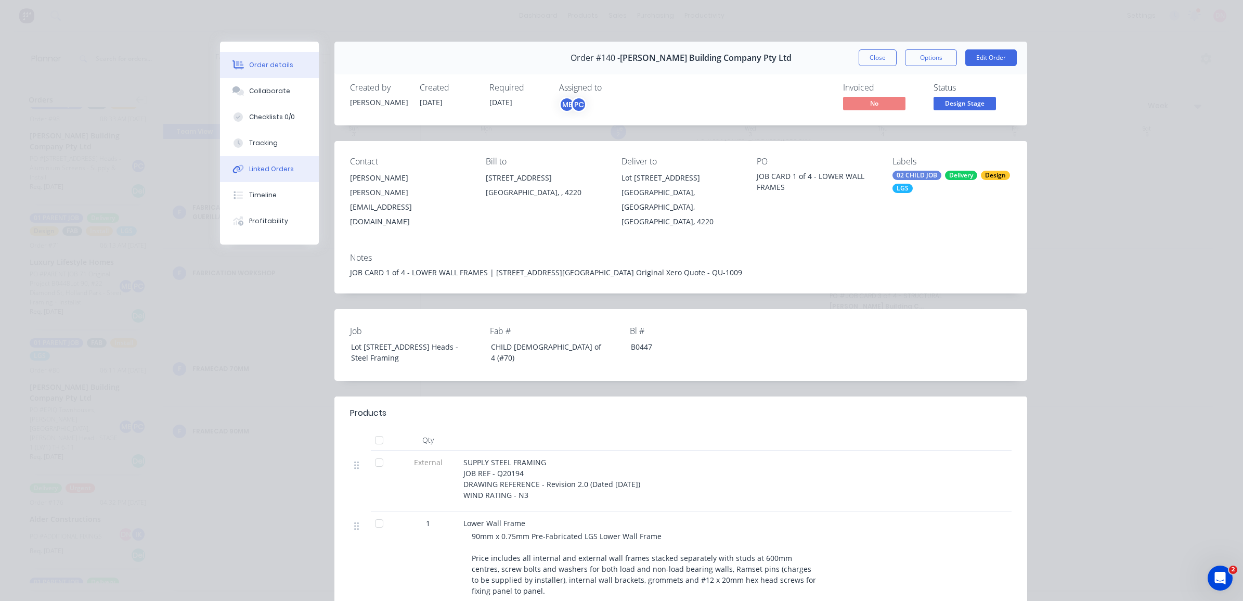
click at [284, 171] on div "Linked Orders" at bounding box center [271, 168] width 45 height 9
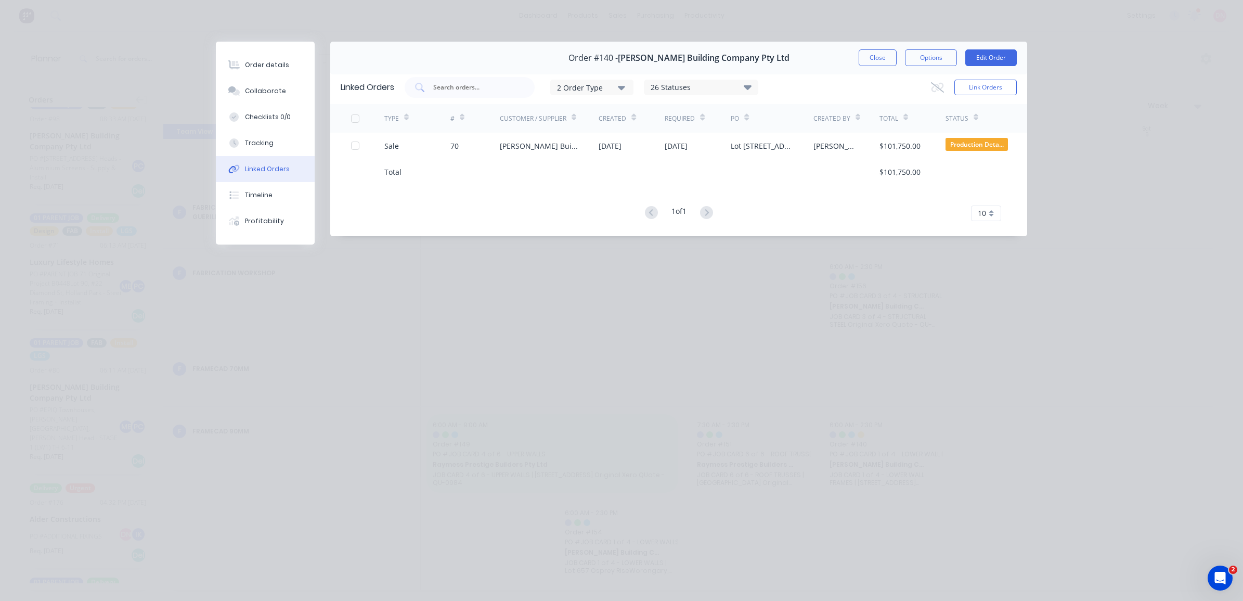
click at [882, 47] on div "Order #140 - Blackwood Building Company Pty Ltd Close Options Edit Order" at bounding box center [678, 58] width 697 height 33
click at [882, 55] on button "Close" at bounding box center [877, 57] width 38 height 17
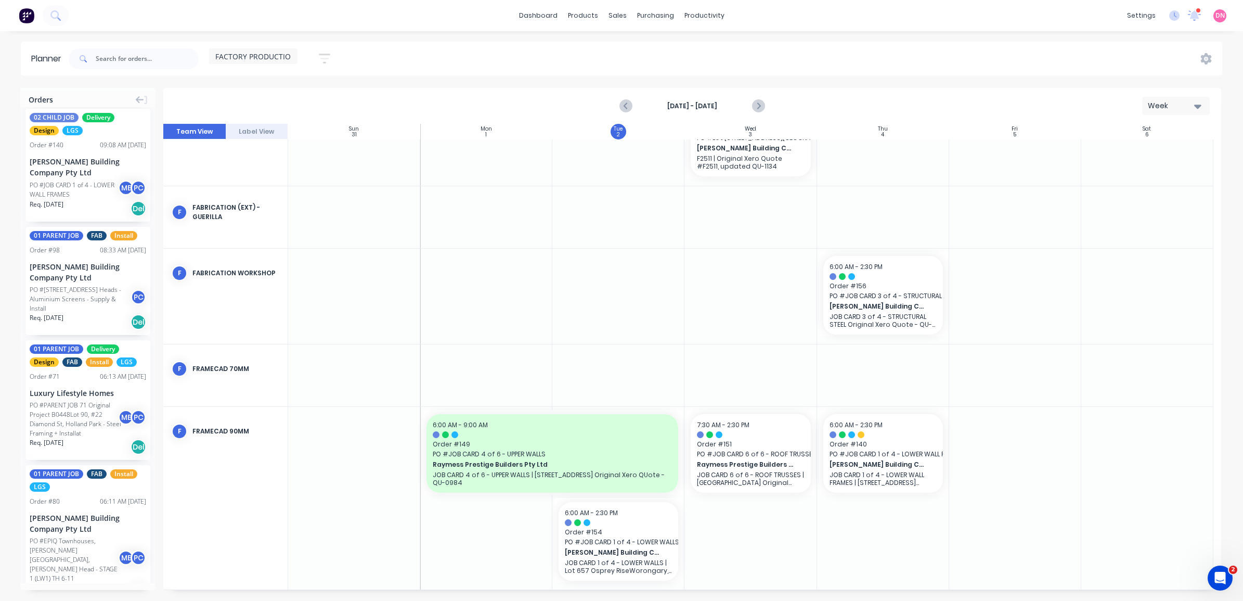
scroll to position [511, 0]
click at [75, 290] on div "PO #Lot 63 Cowell Drive, Burleigh Heads - Aluminium Screens - Supply & Install" at bounding box center [82, 299] width 104 height 28
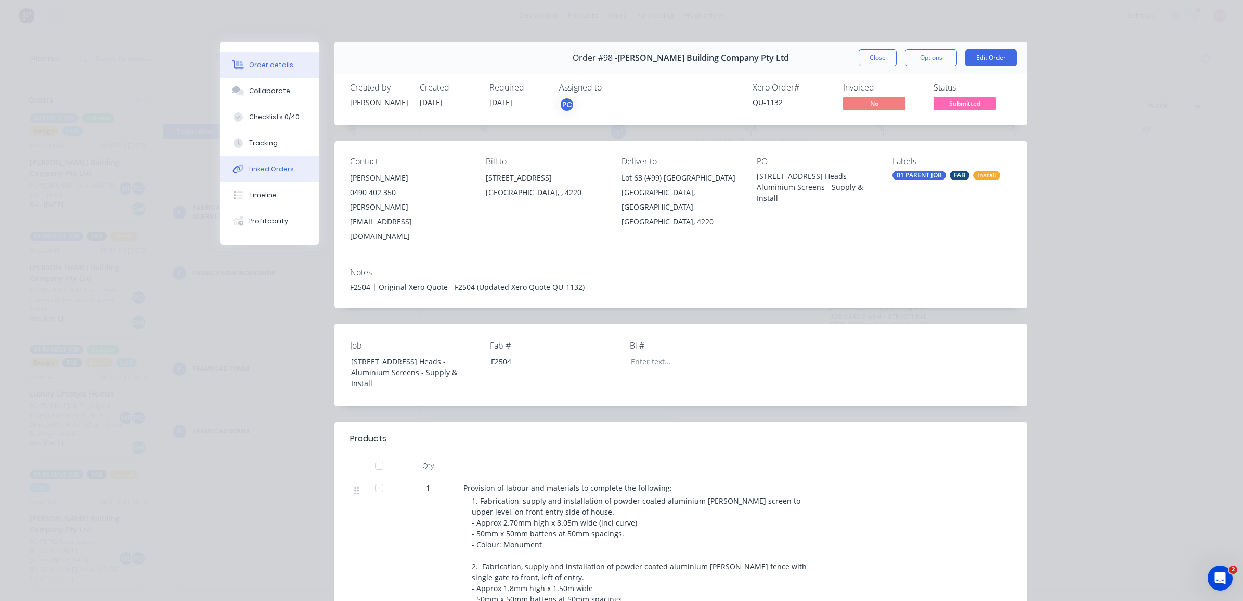
click at [282, 173] on div "Linked Orders" at bounding box center [271, 168] width 45 height 9
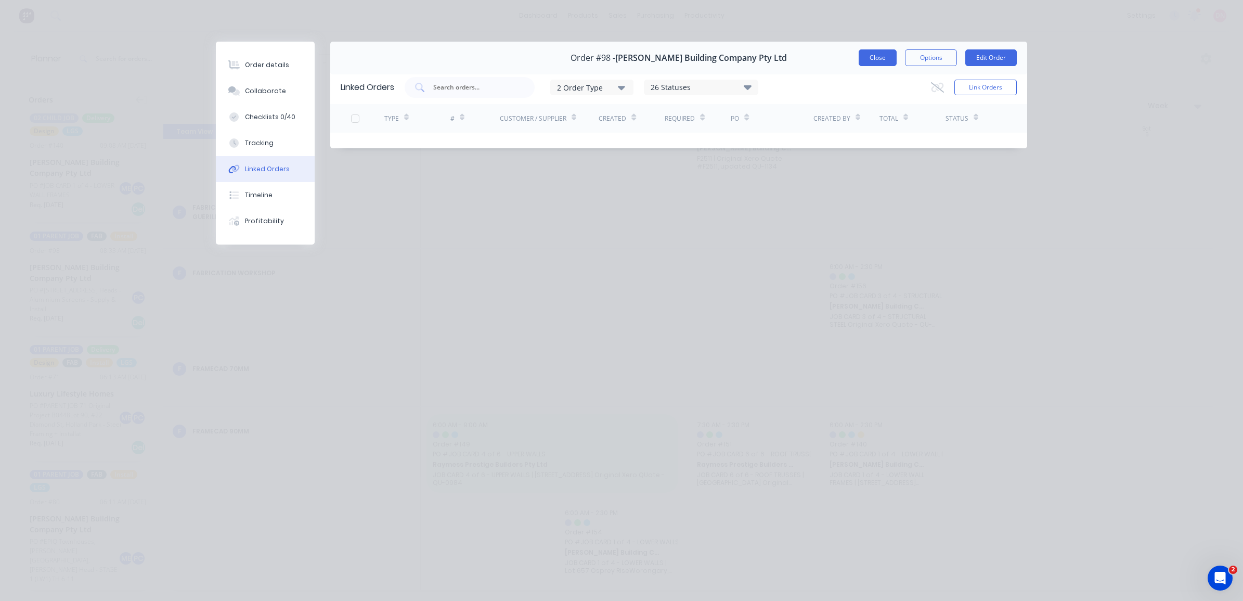
click at [893, 56] on button "Close" at bounding box center [877, 57] width 38 height 17
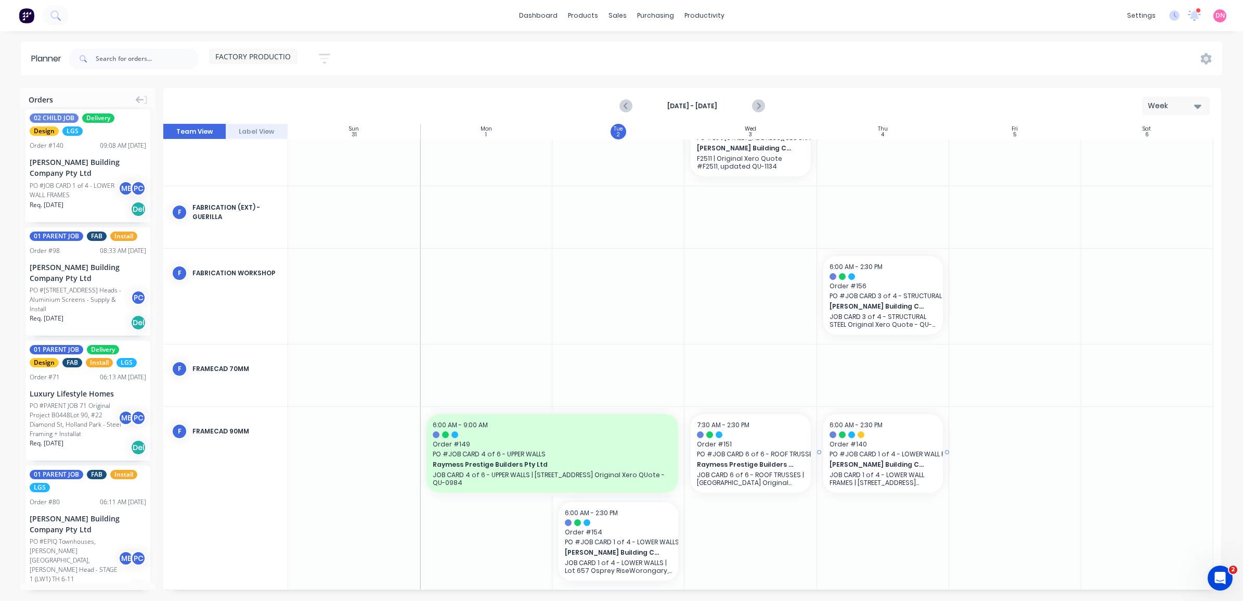
click at [835, 452] on span "PO # JOB CARD 1 of 4 - LOWER WALL FRAMES" at bounding box center [882, 453] width 107 height 9
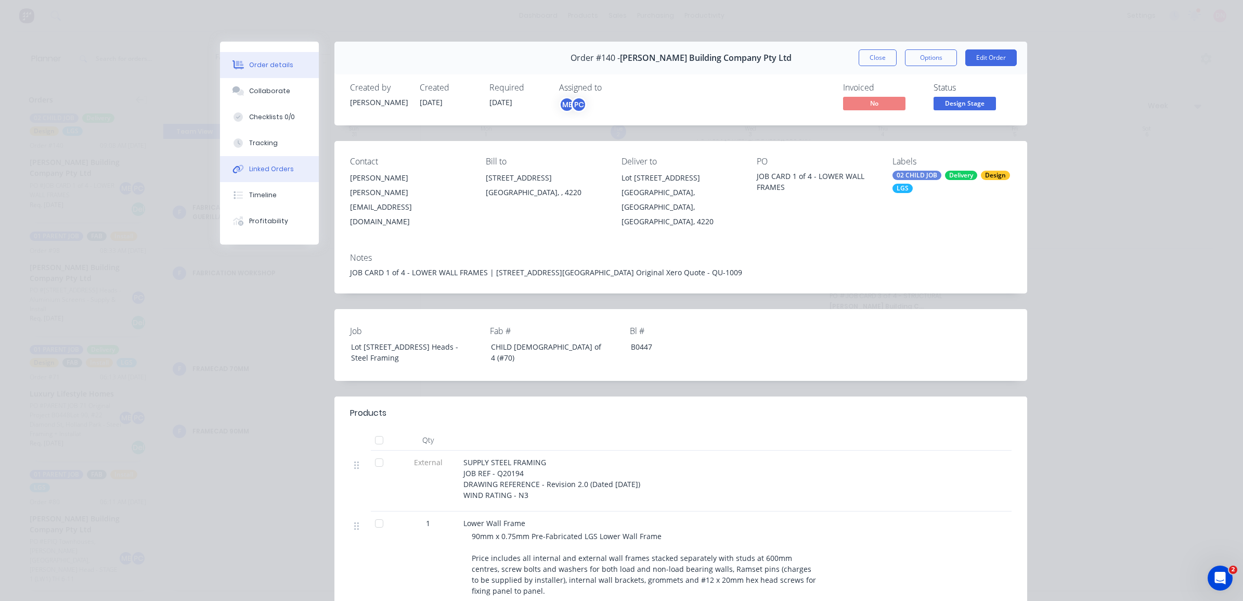
click at [258, 175] on button "Linked Orders" at bounding box center [269, 169] width 99 height 26
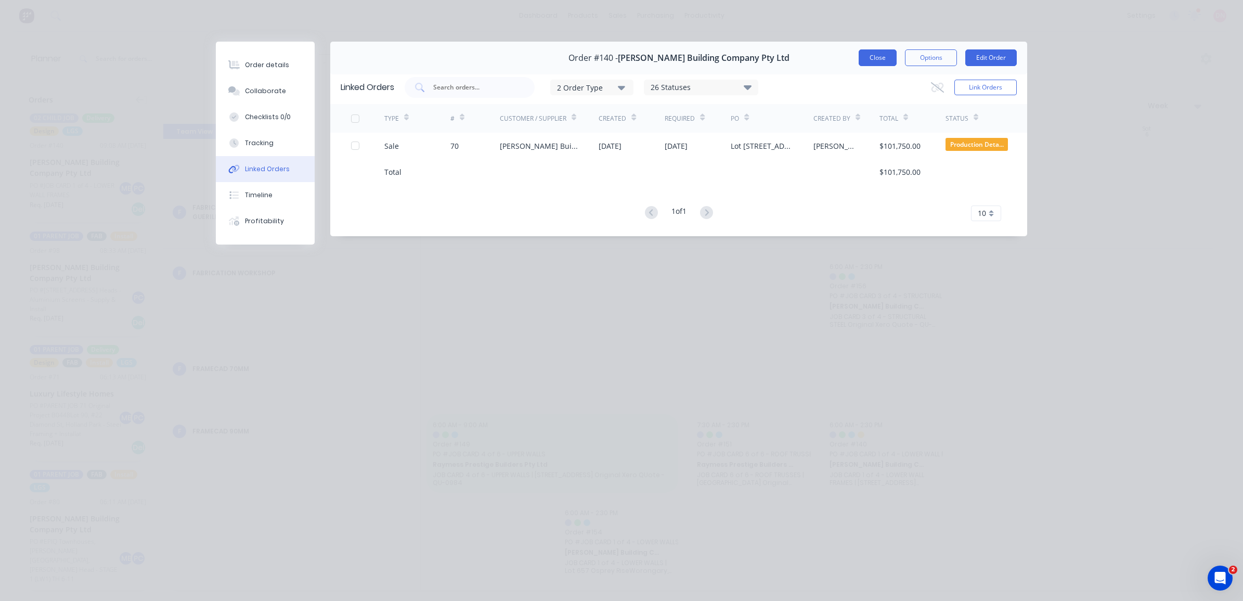
click at [869, 57] on button "Close" at bounding box center [877, 57] width 38 height 17
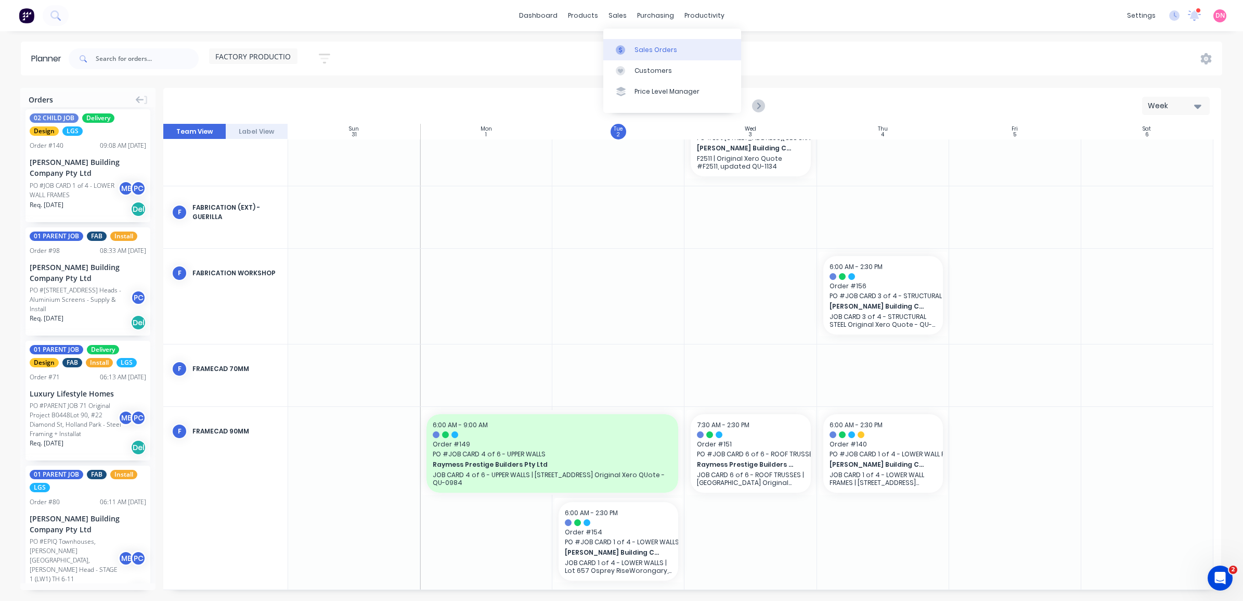
click at [626, 50] on div at bounding box center [624, 49] width 16 height 9
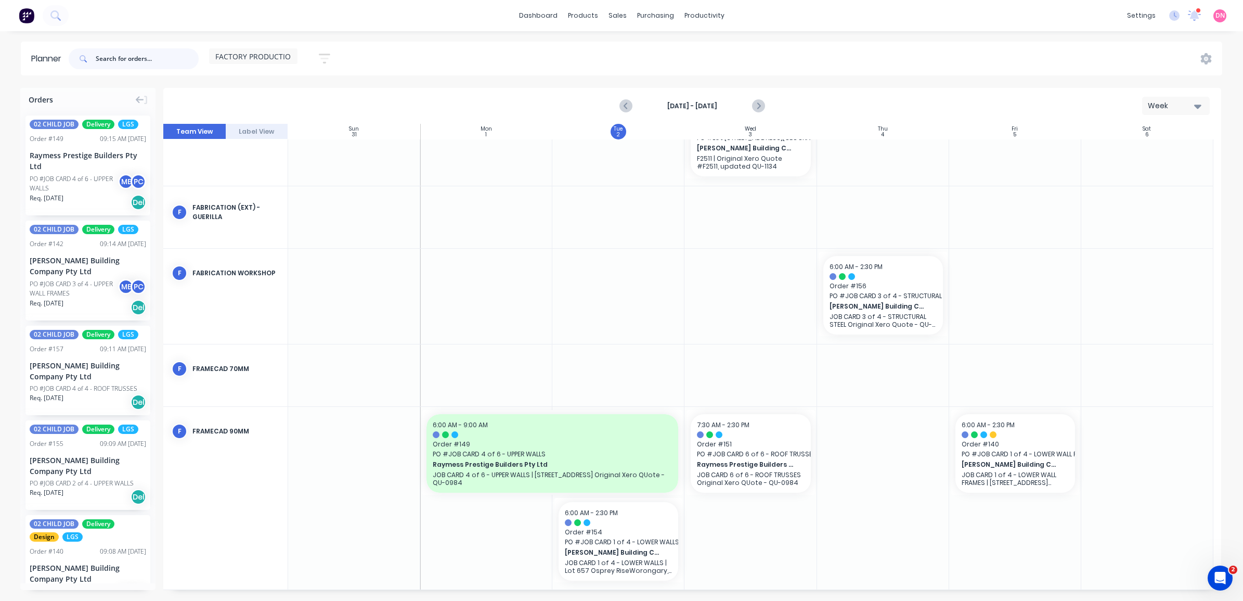
click at [164, 61] on input "text" at bounding box center [147, 58] width 103 height 21
type input "141"
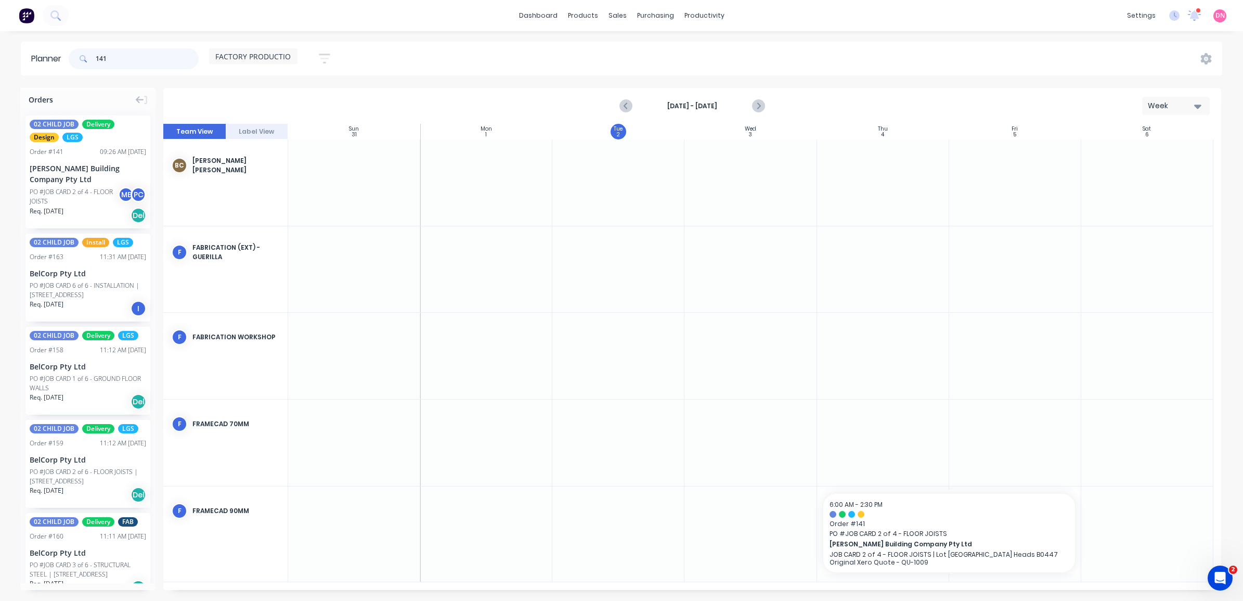
drag, startPoint x: 121, startPoint y: 55, endPoint x: 0, endPoint y: 54, distance: 121.2
click at [0, 54] on html "dashboard products sales purchasing productivity dashboard products Product Cat…" at bounding box center [621, 300] width 1243 height 601
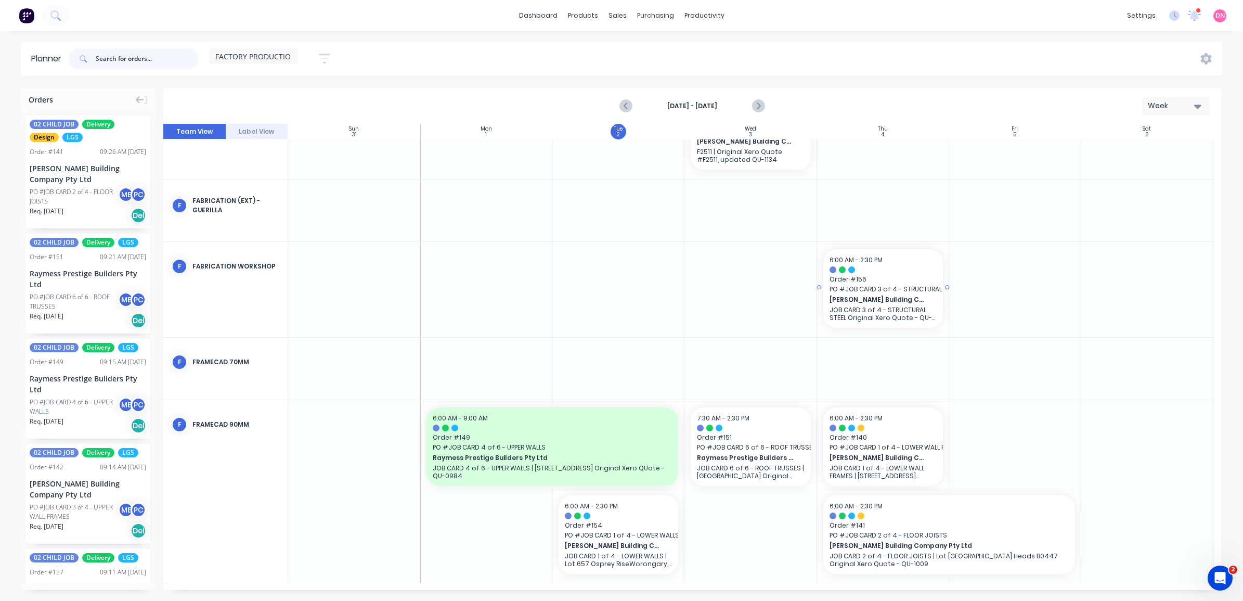
scroll to position [231, 0]
click at [760, 106] on icon "Next page" at bounding box center [758, 106] width 5 height 8
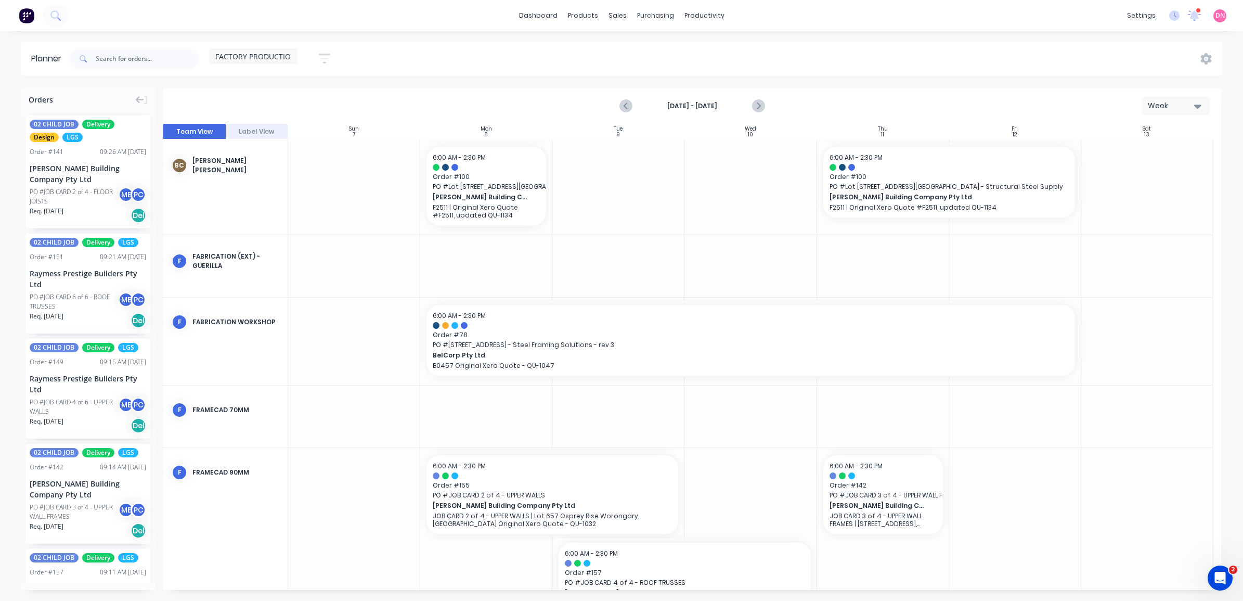
scroll to position [48, 0]
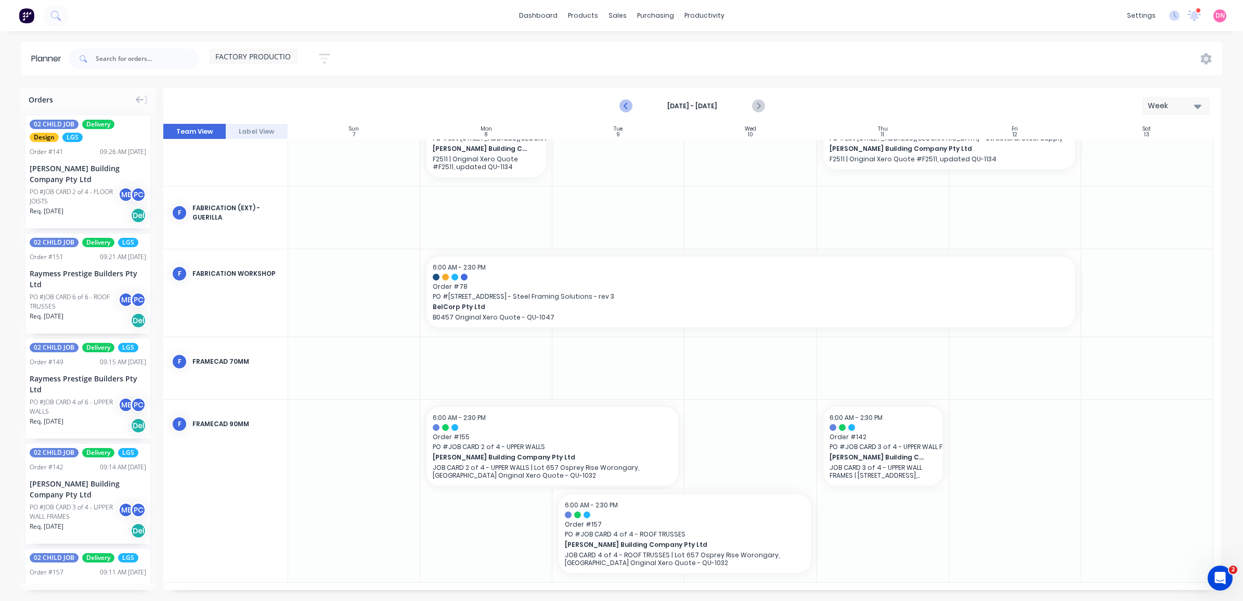
click at [631, 110] on icon "Previous page" at bounding box center [626, 106] width 12 height 12
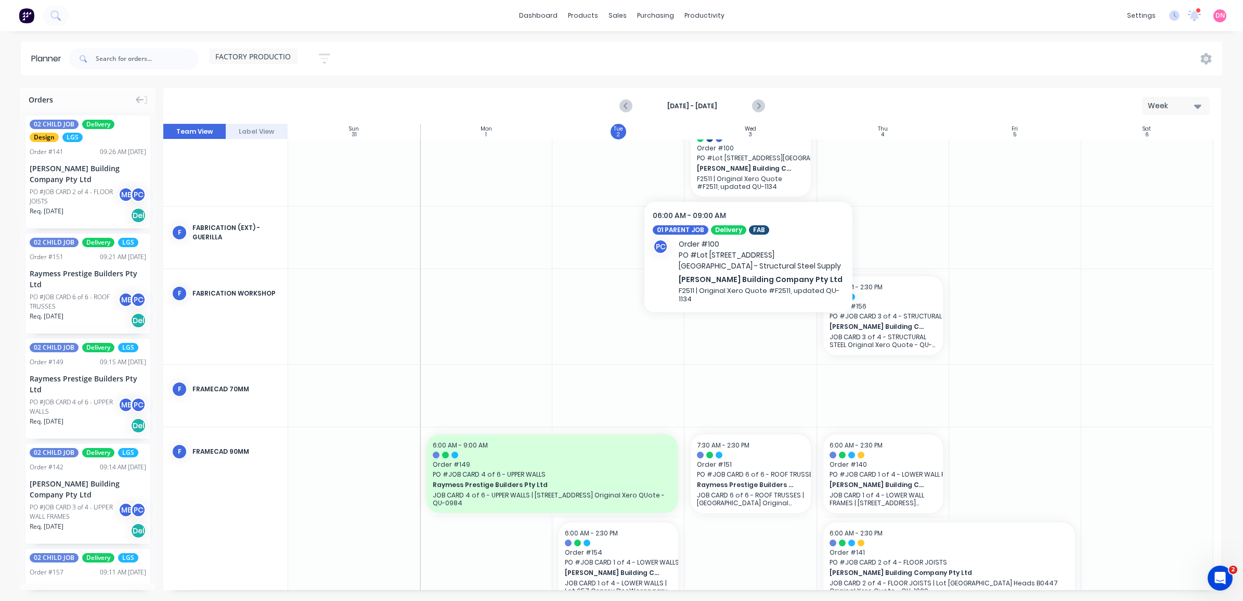
scroll to position [231, 0]
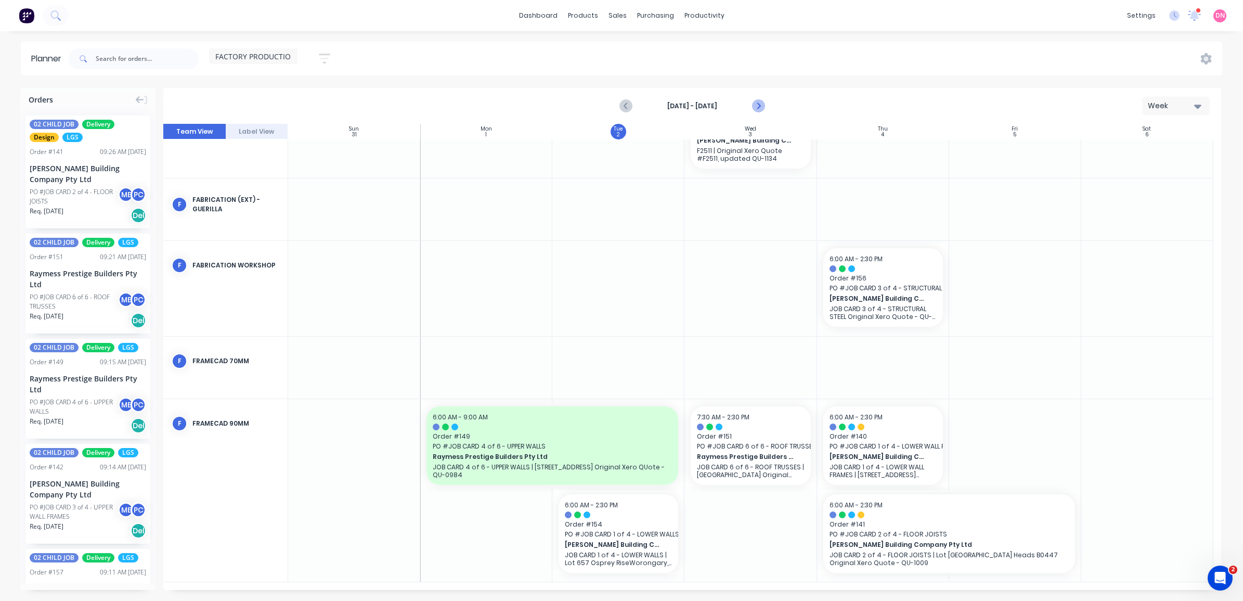
click at [761, 104] on icon "Next page" at bounding box center [757, 106] width 12 height 12
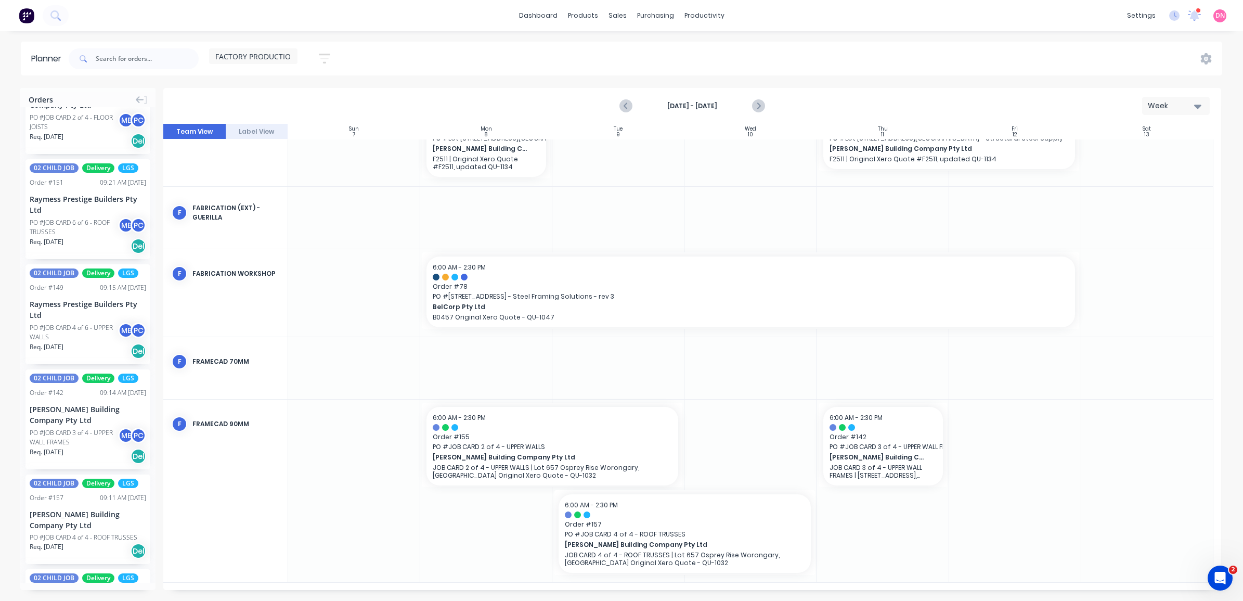
scroll to position [75, 0]
click at [77, 514] on div "[PERSON_NAME] Building Company Pty Ltd" at bounding box center [88, 519] width 116 height 22
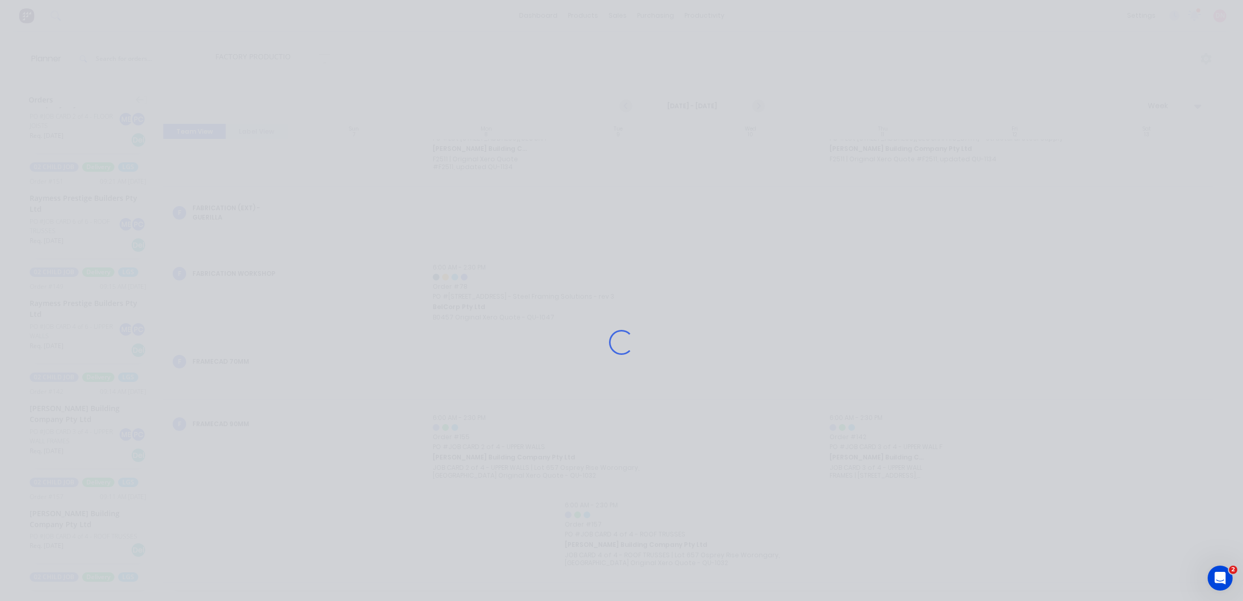
scroll to position [41, 0]
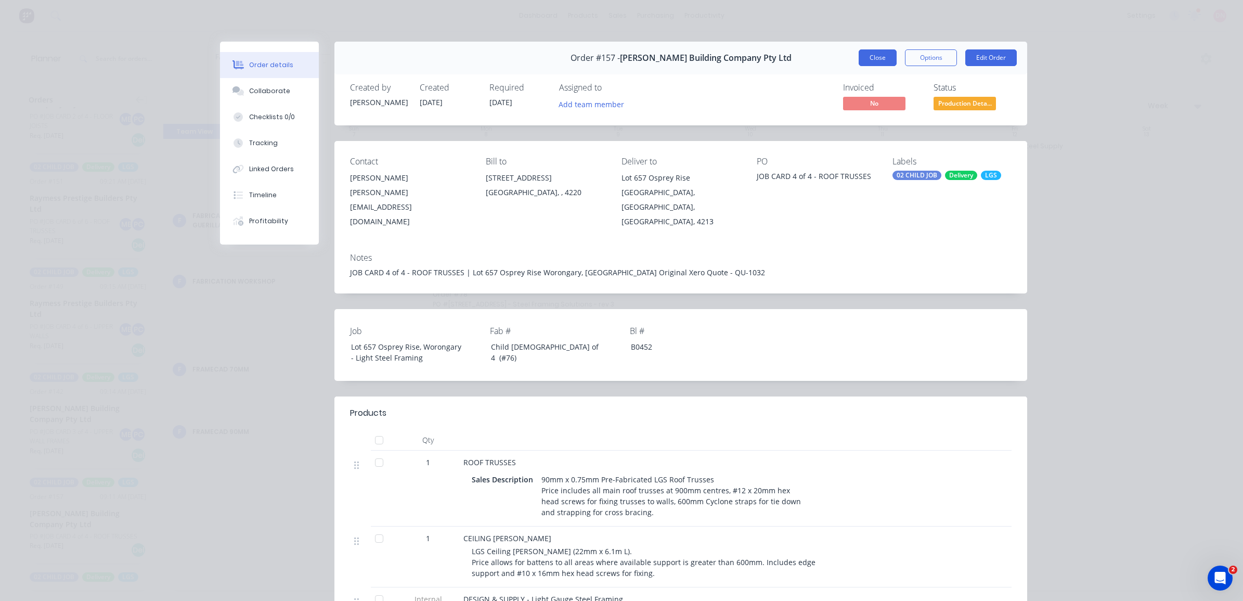
click at [858, 53] on button "Close" at bounding box center [877, 57] width 38 height 17
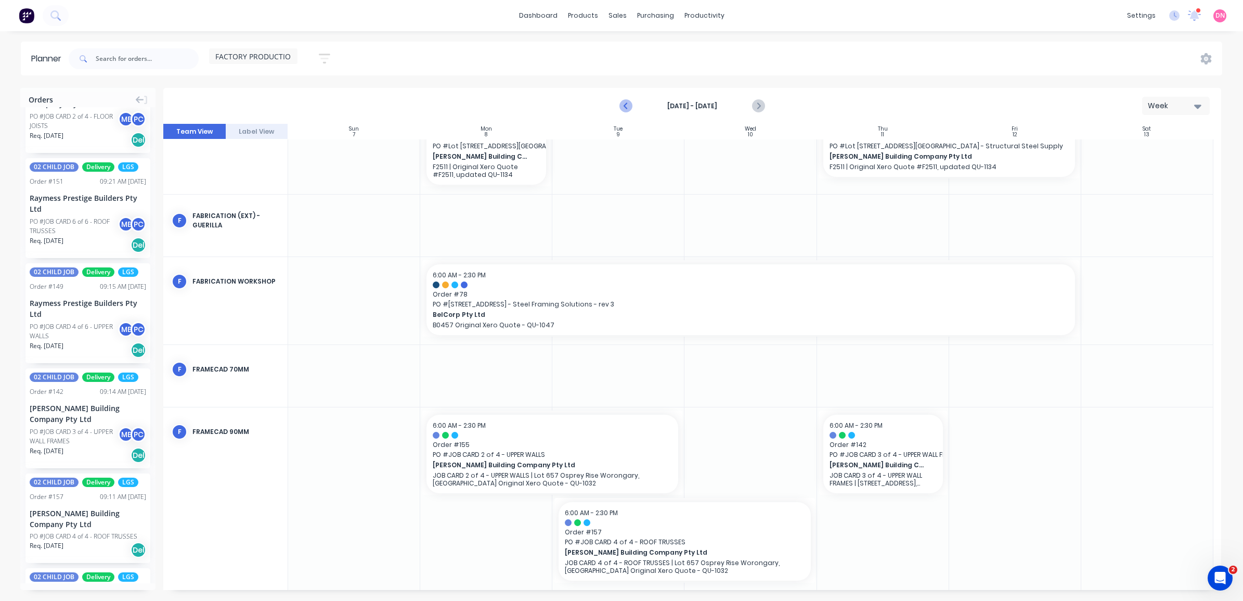
click at [617, 110] on button "Previous page" at bounding box center [626, 106] width 21 height 21
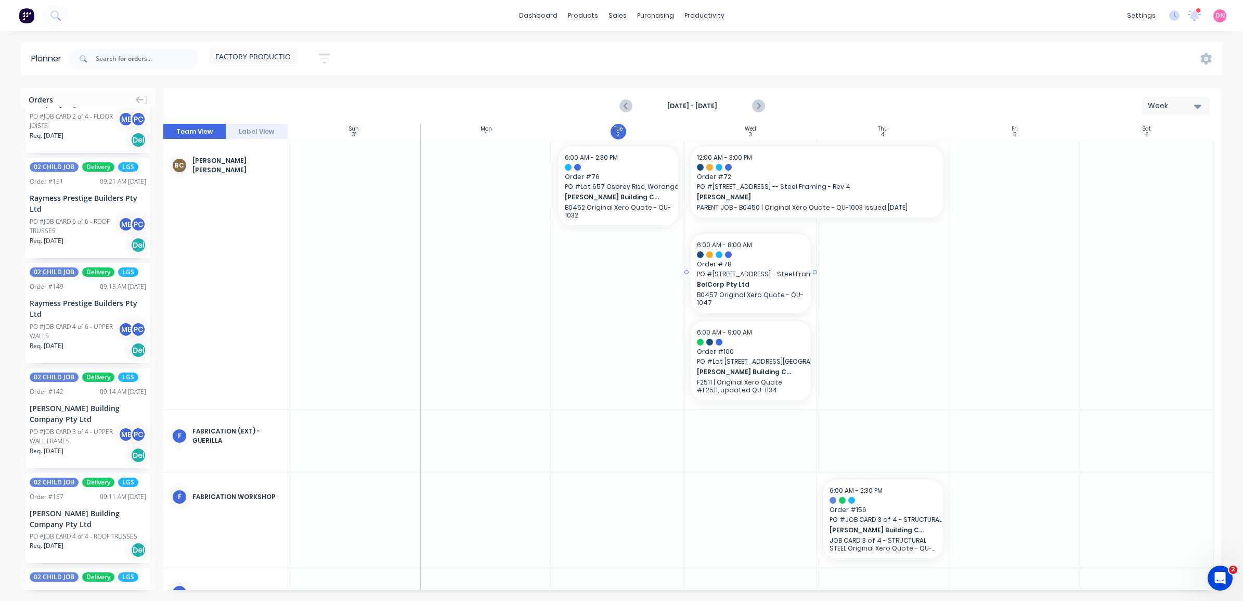
scroll to position [231, 0]
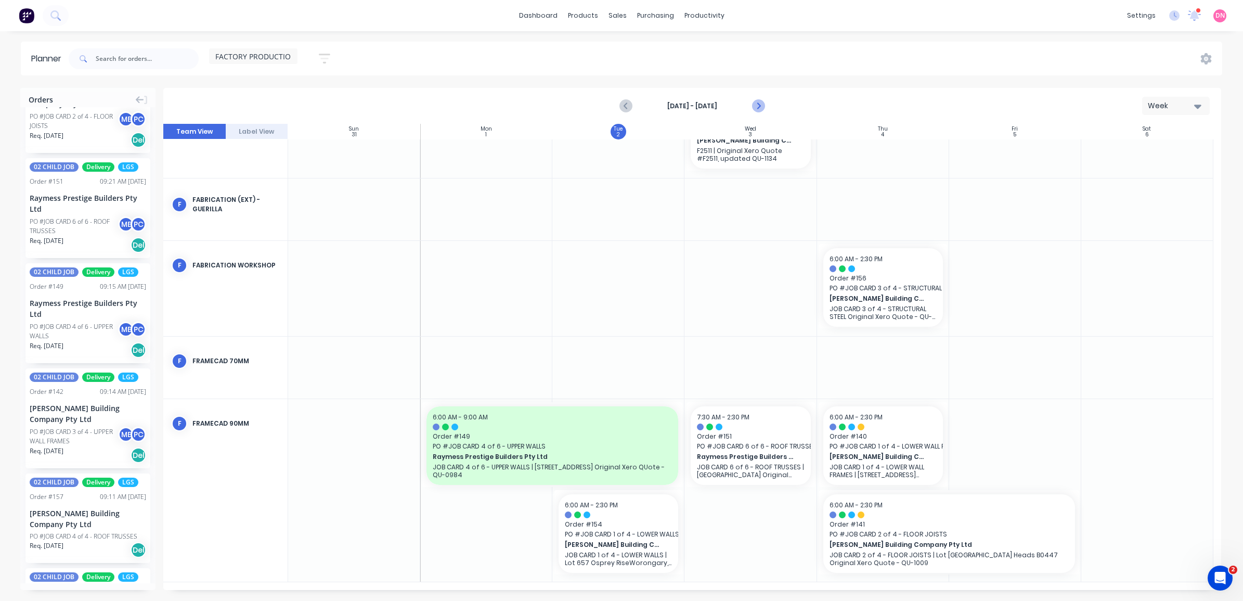
click at [758, 102] on icon "Next page" at bounding box center [757, 106] width 12 height 12
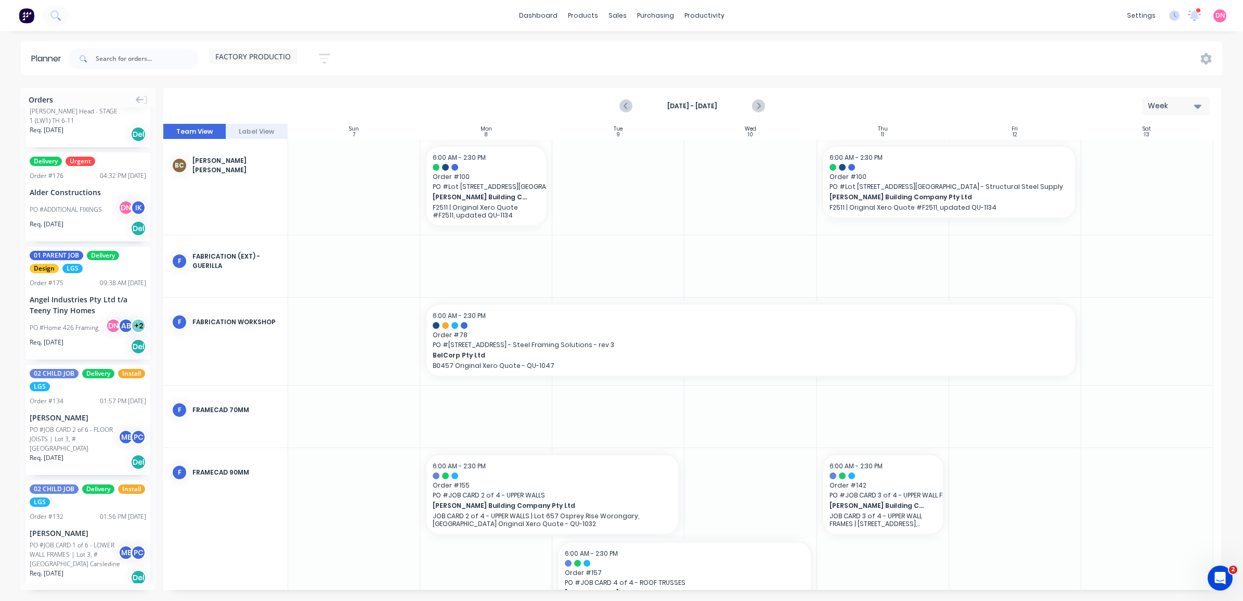
scroll to position [1087, 0]
click at [157, 60] on input "text" at bounding box center [147, 58] width 103 height 21
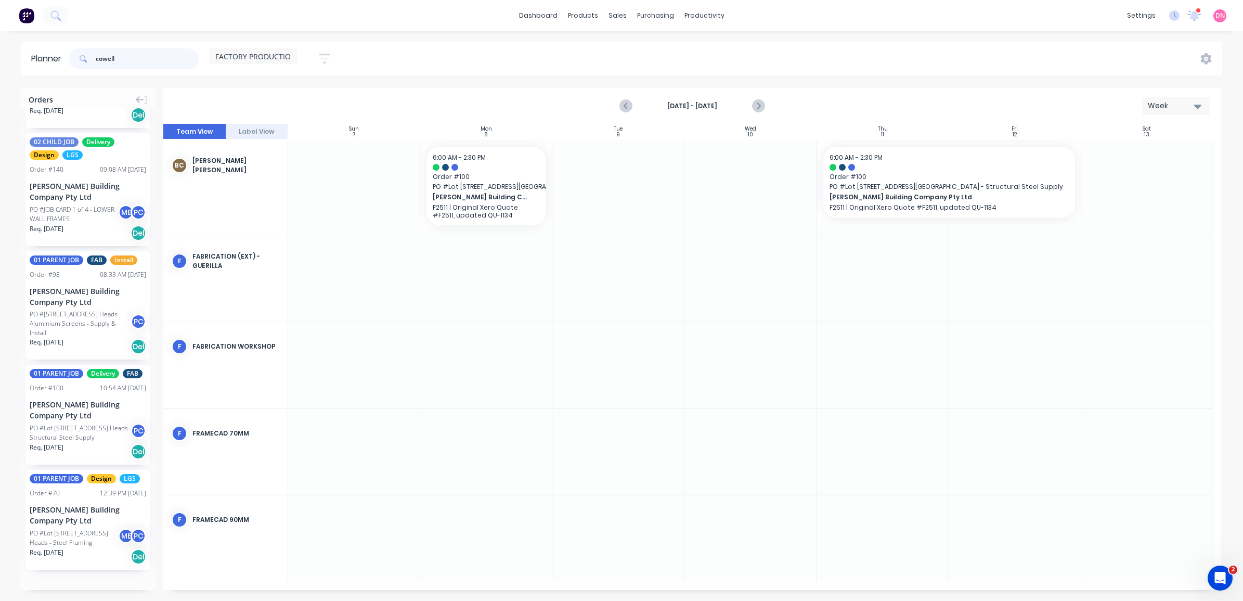
scroll to position [0, 0]
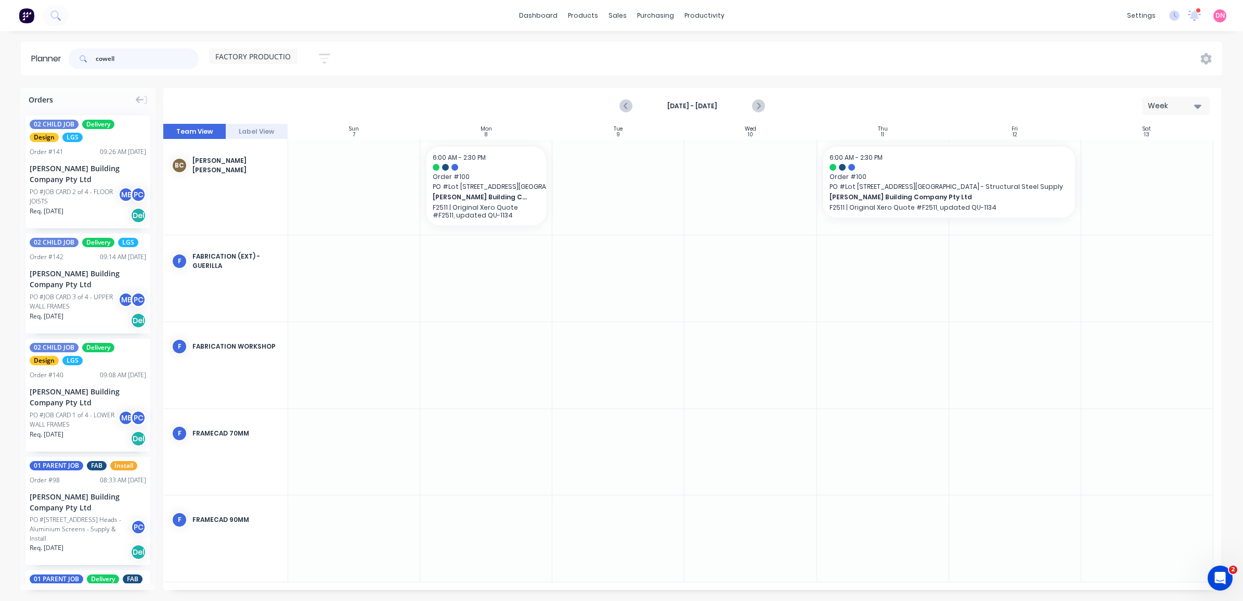
drag, startPoint x: 169, startPoint y: 59, endPoint x: -3, endPoint y: 74, distance: 172.3
click at [0, 74] on html "dashboard products sales purchasing productivity dashboard products Product Cat…" at bounding box center [621, 300] width 1243 height 601
type input "143"
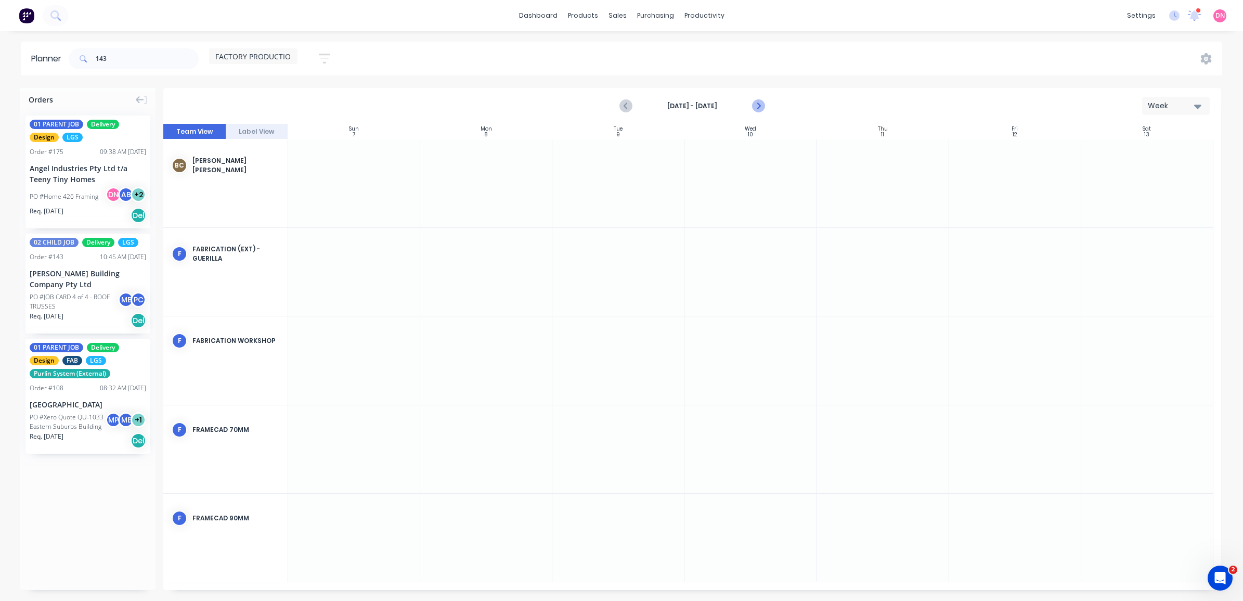
click at [757, 101] on icon "Next page" at bounding box center [757, 106] width 12 height 12
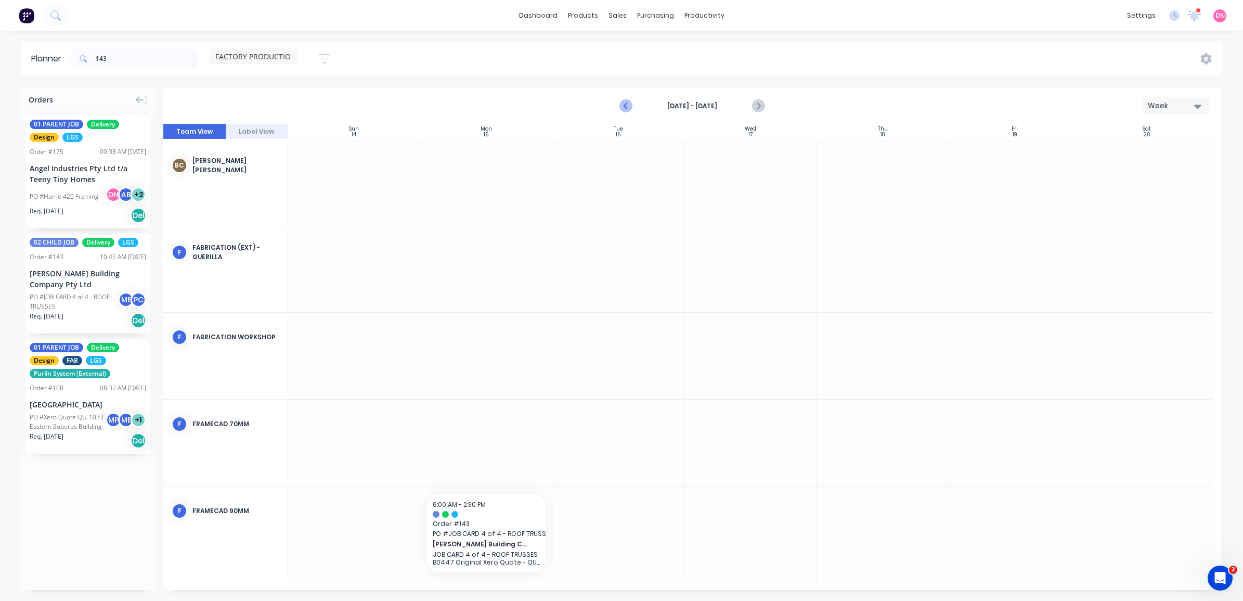
click at [622, 105] on icon "Previous page" at bounding box center [626, 106] width 12 height 12
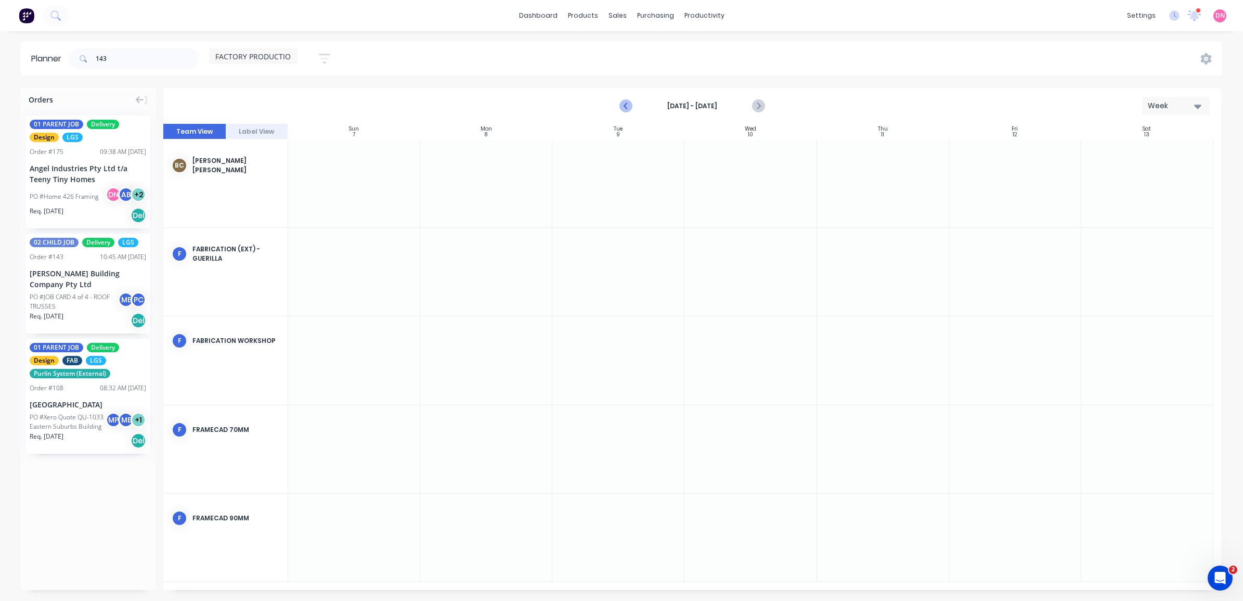
click at [627, 100] on icon "Previous page" at bounding box center [626, 106] width 12 height 12
click at [287, 53] on span "FACTORY PRODUCTION" at bounding box center [255, 56] width 81 height 11
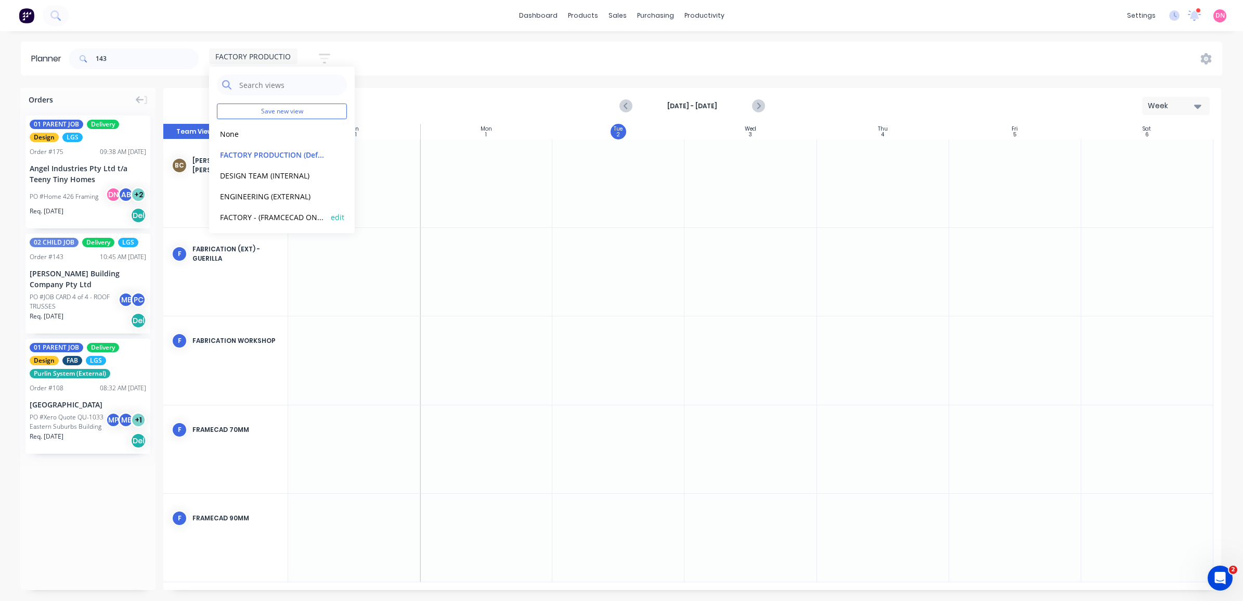
click at [295, 222] on button "FACTORY - (FRAMCECAD ONLY)" at bounding box center [272, 217] width 111 height 12
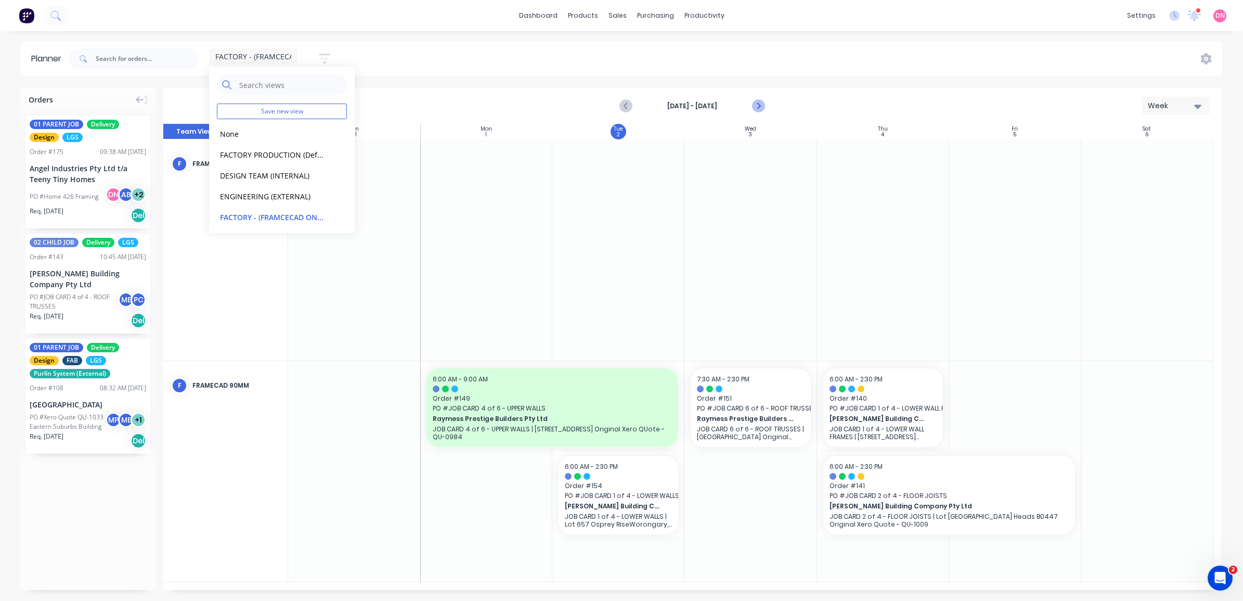
click at [754, 102] on icon "Next page" at bounding box center [757, 106] width 12 height 12
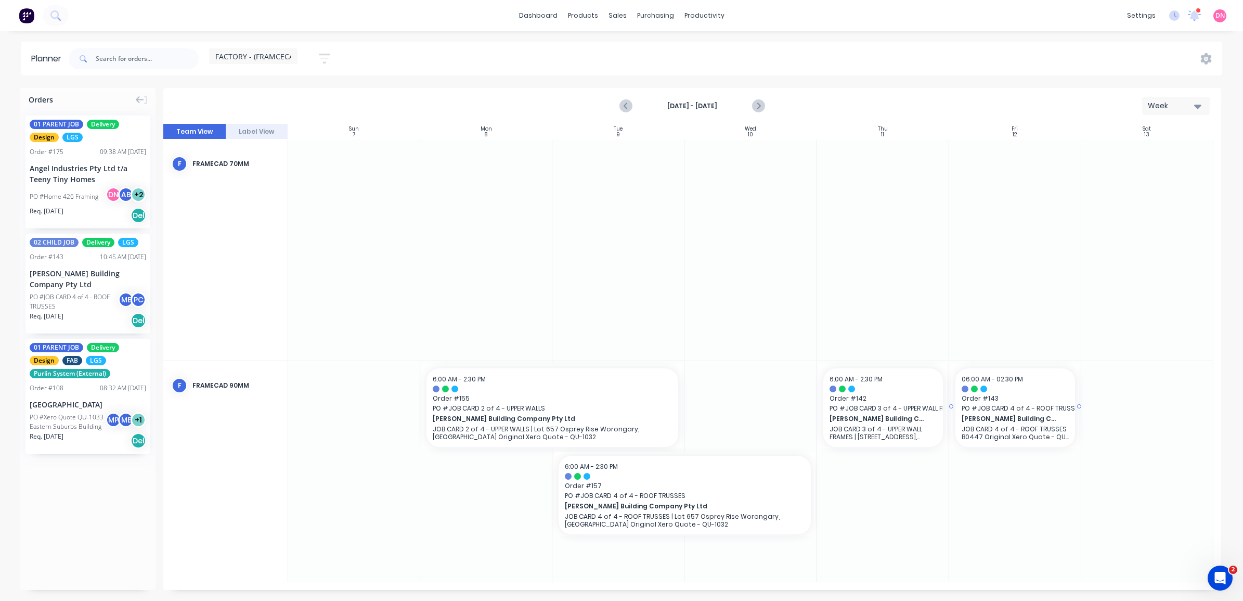
drag, startPoint x: 77, startPoint y: 291, endPoint x: 991, endPoint y: 445, distance: 926.5
drag, startPoint x: 1017, startPoint y: 429, endPoint x: 915, endPoint y: 485, distance: 115.9
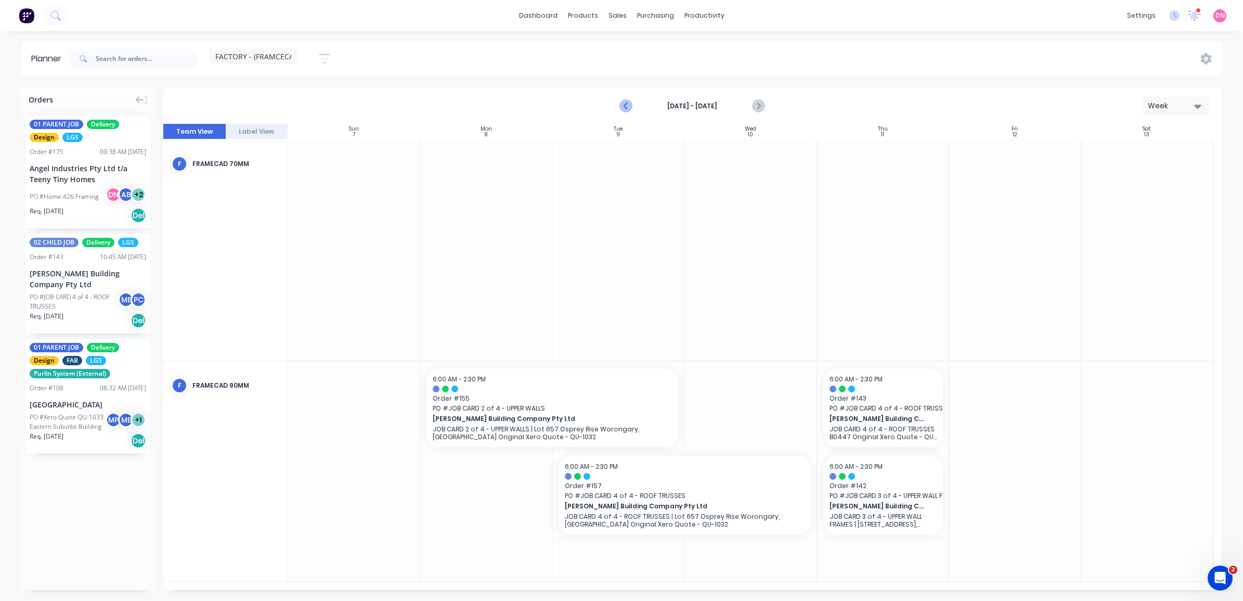
click at [627, 105] on icon "Previous page" at bounding box center [626, 106] width 12 height 12
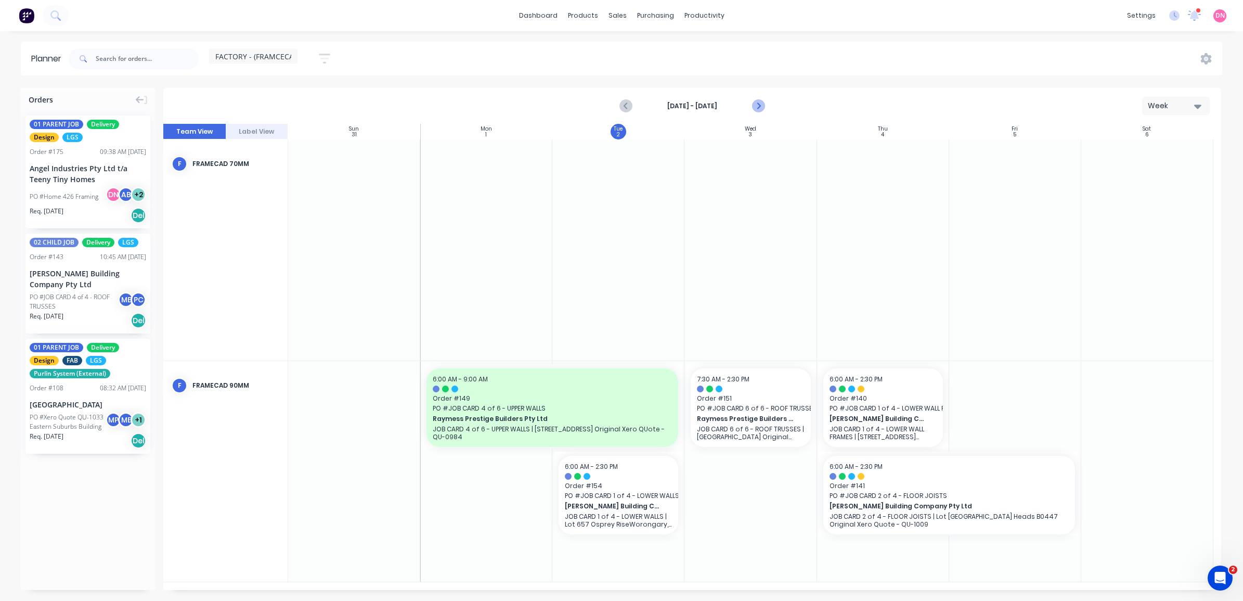
click at [758, 103] on icon "Next page" at bounding box center [757, 106] width 12 height 12
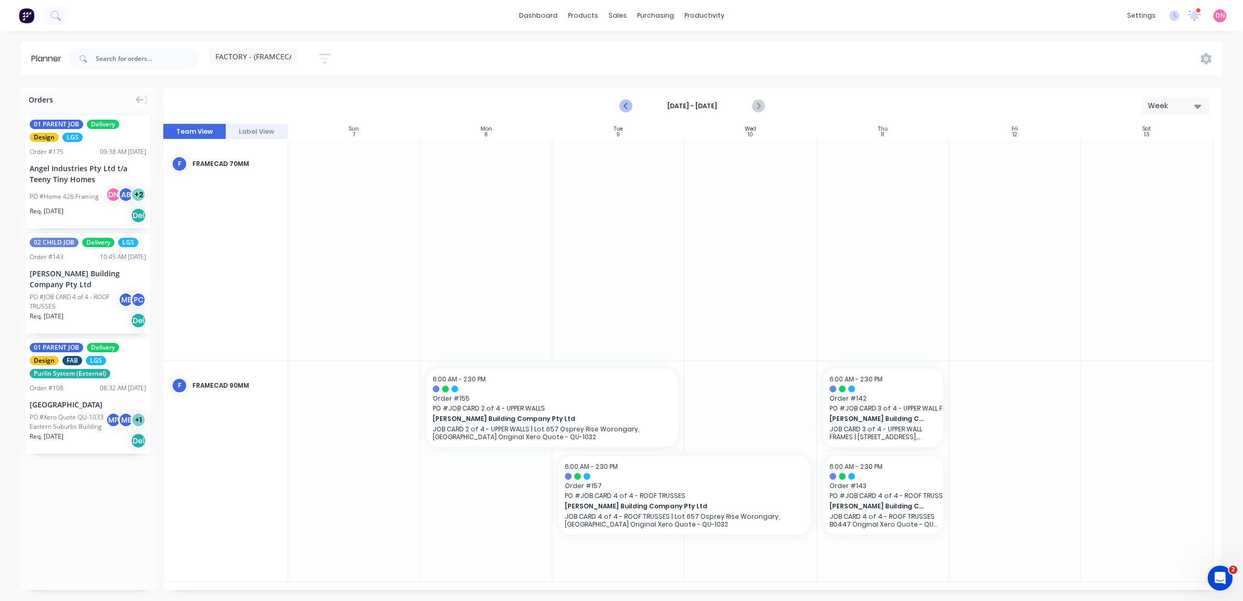
click at [624, 108] on icon "Previous page" at bounding box center [626, 106] width 12 height 12
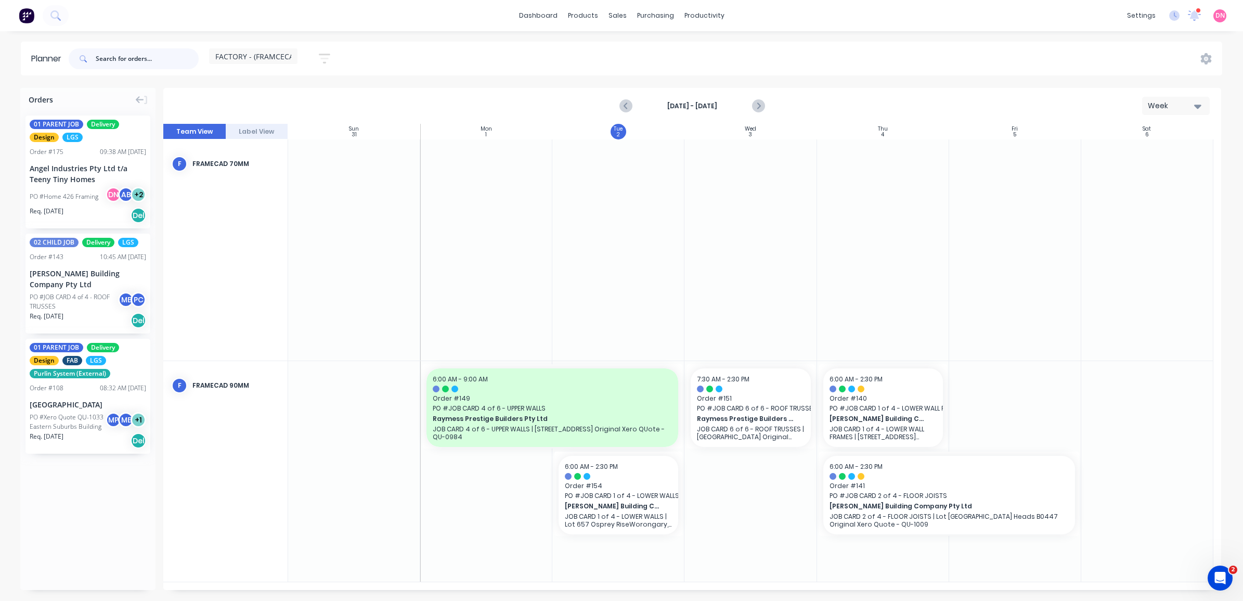
click at [160, 58] on input "text" at bounding box center [147, 58] width 103 height 21
type input "osprey"
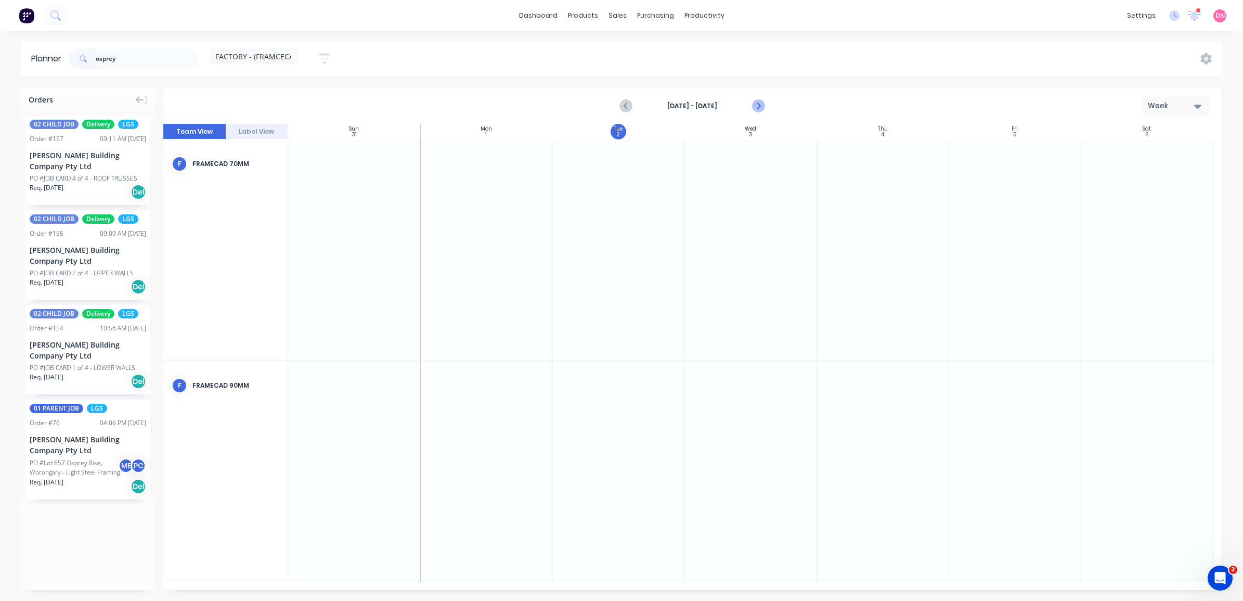
click at [760, 105] on icon "Next page" at bounding box center [757, 106] width 12 height 12
click at [620, 110] on icon "Previous page" at bounding box center [626, 106] width 12 height 12
click at [193, 52] on input "osprey" at bounding box center [147, 58] width 103 height 21
type input "y"
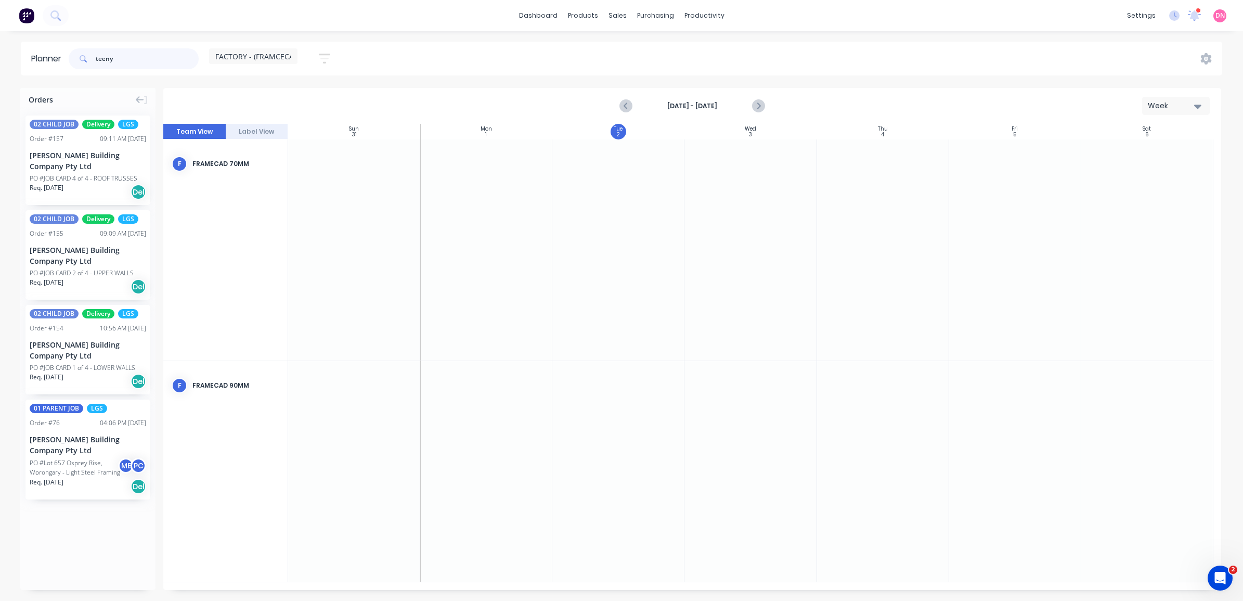
type input "teeny"
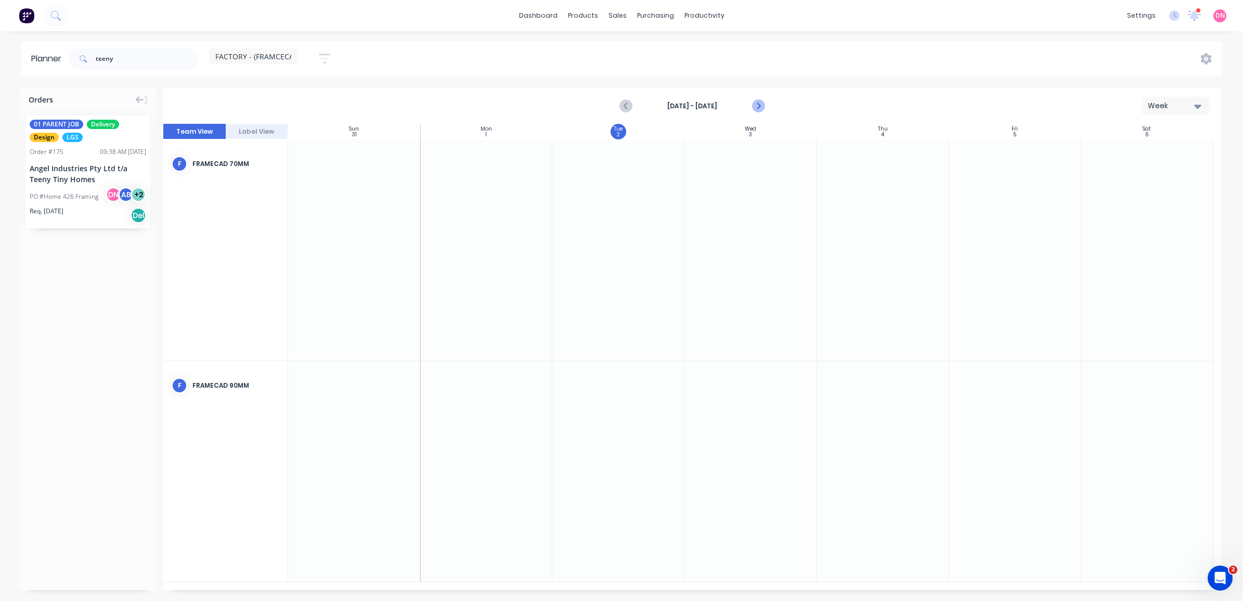
click at [762, 108] on icon "Next page" at bounding box center [757, 106] width 12 height 12
drag, startPoint x: 162, startPoint y: 42, endPoint x: 138, endPoint y: 55, distance: 26.8
click at [138, 55] on header "Planner teeny FACTORY - (FRAMCECAD ONLY) Save new view None edit FACTORY PRODUC…" at bounding box center [621, 59] width 1201 height 34
drag, startPoint x: 138, startPoint y: 55, endPoint x: 48, endPoint y: 56, distance: 90.0
click at [48, 56] on header "Planner teeny FACTORY - (FRAMCECAD ONLY) Save new view None edit FACTORY PRODUC…" at bounding box center [621, 59] width 1201 height 34
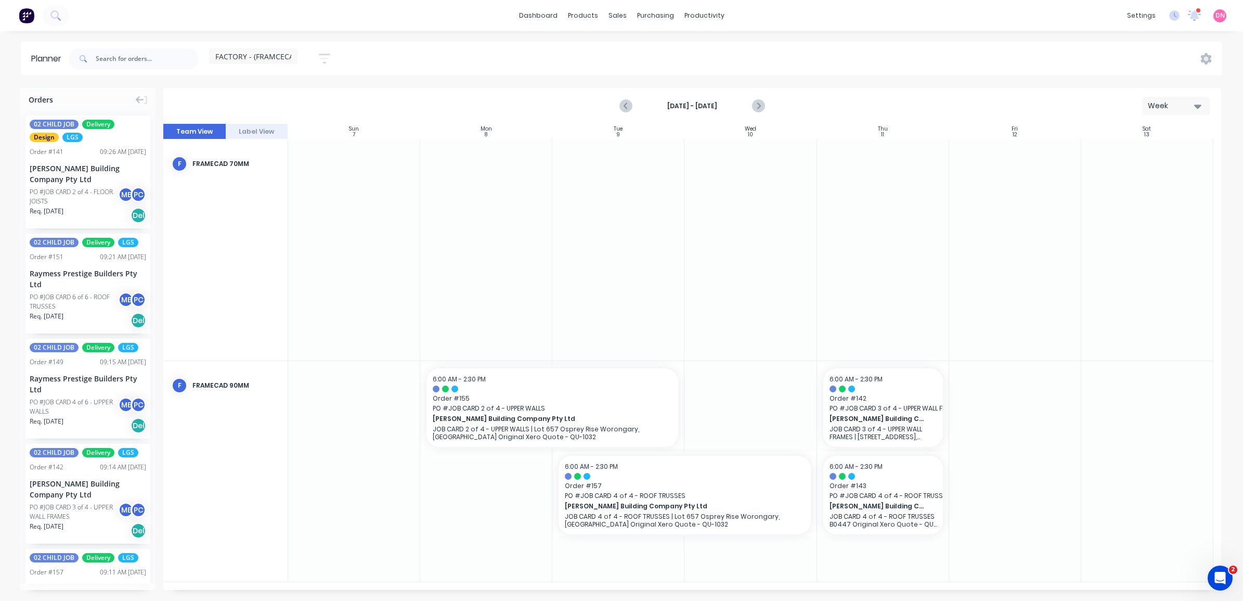
click at [536, 94] on div "Sep 7th - Sep 13th Week" at bounding box center [692, 106] width 1056 height 34
click at [629, 99] on button "Previous page" at bounding box center [626, 106] width 21 height 21
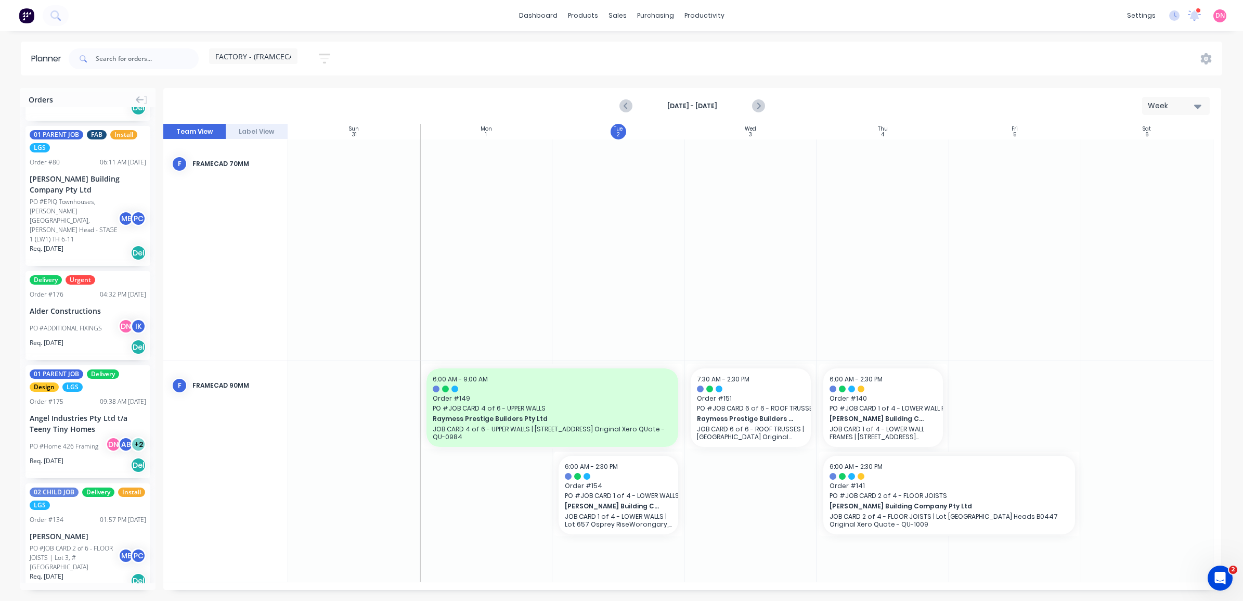
scroll to position [971, 0]
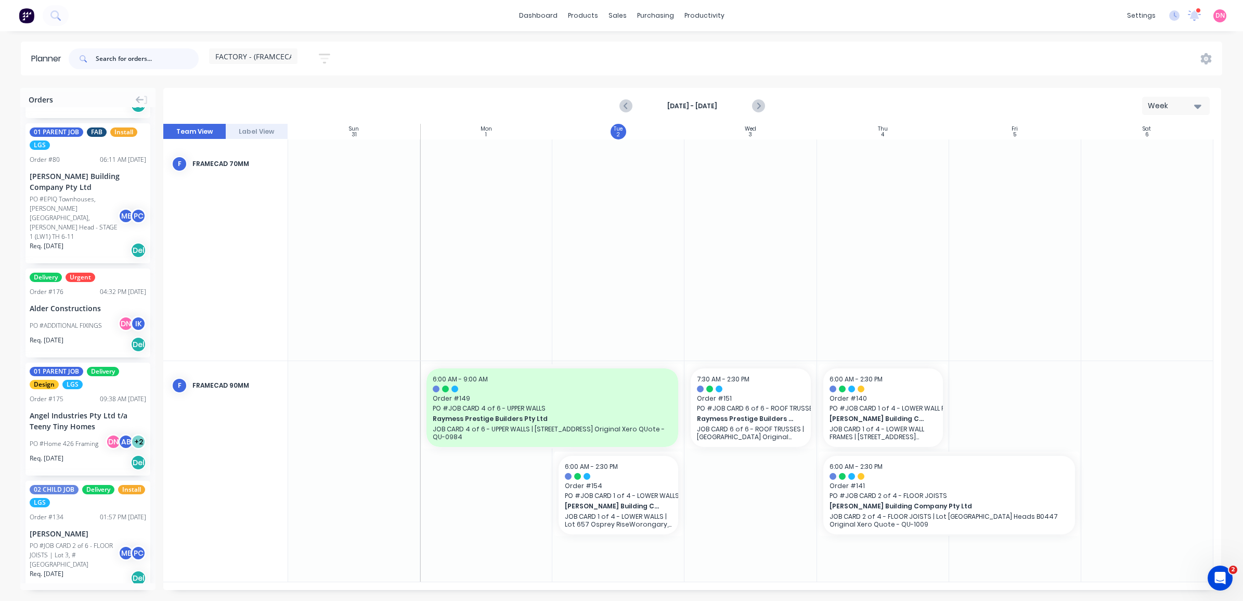
click at [111, 56] on input "text" at bounding box center [147, 58] width 103 height 21
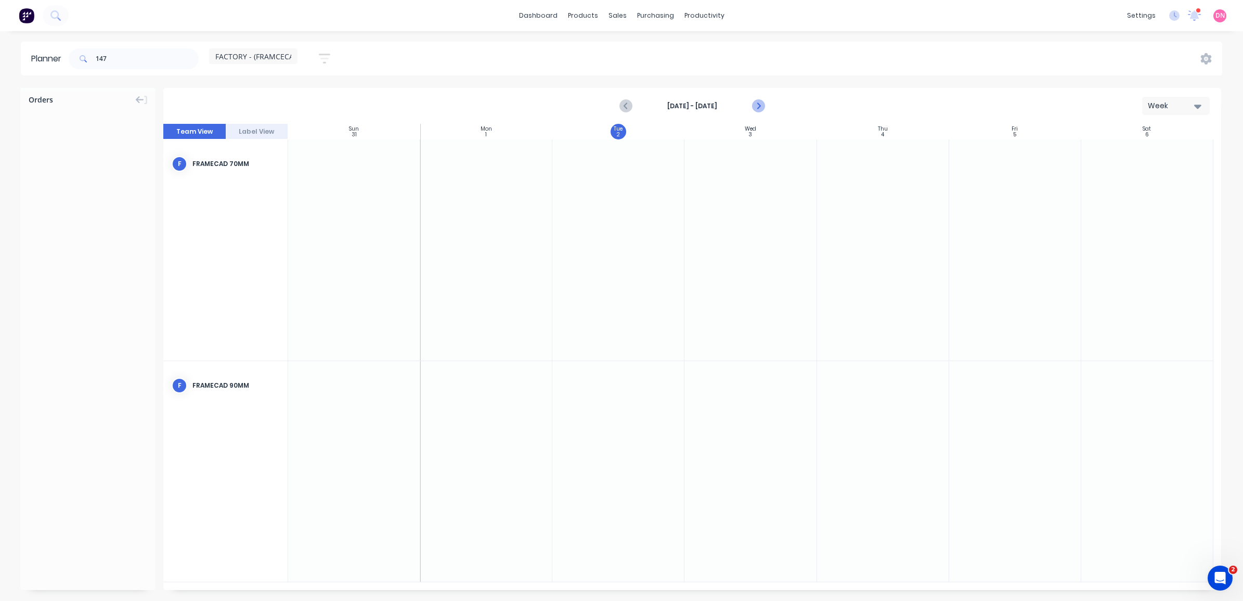
click at [758, 102] on icon "Next page" at bounding box center [757, 106] width 12 height 12
click at [625, 111] on icon "Previous page" at bounding box center [626, 106] width 12 height 12
drag, startPoint x: 147, startPoint y: 61, endPoint x: 28, endPoint y: 63, distance: 119.6
click at [28, 63] on header "Planner 147 FACTORY - (FRAMCECAD ONLY) Save new view None edit FACTORY PRODUCTI…" at bounding box center [621, 59] width 1201 height 34
click at [100, 160] on div "DN Demi Nguyen (You) AB April Neil Buceta BC Bastian Cuadra F FRAMECAD 90mm" at bounding box center [101, 166] width 156 height 108
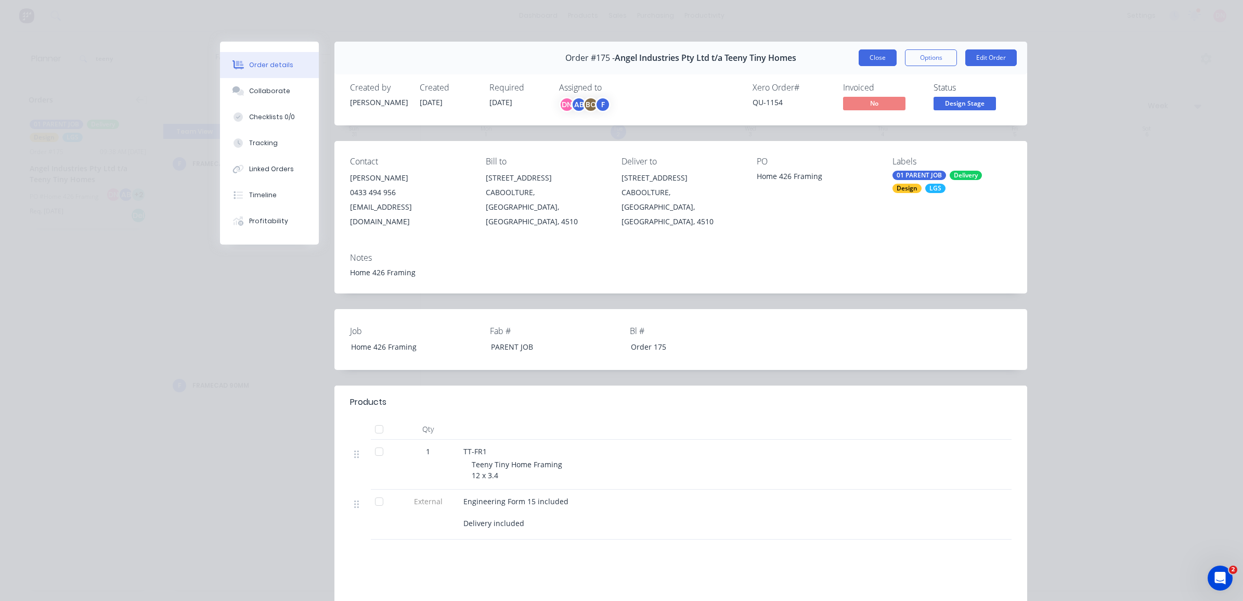
click at [884, 60] on button "Close" at bounding box center [877, 57] width 38 height 17
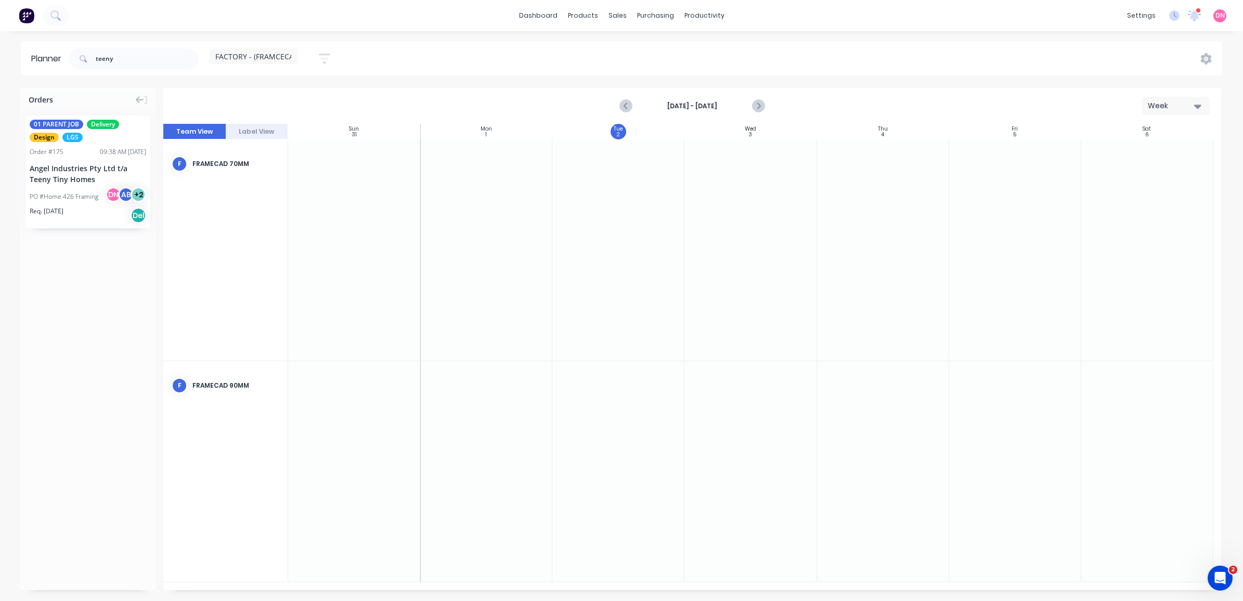
click at [79, 177] on div "Angel Industries Pty Ltd t/a Teeny Tiny Homes" at bounding box center [88, 174] width 116 height 22
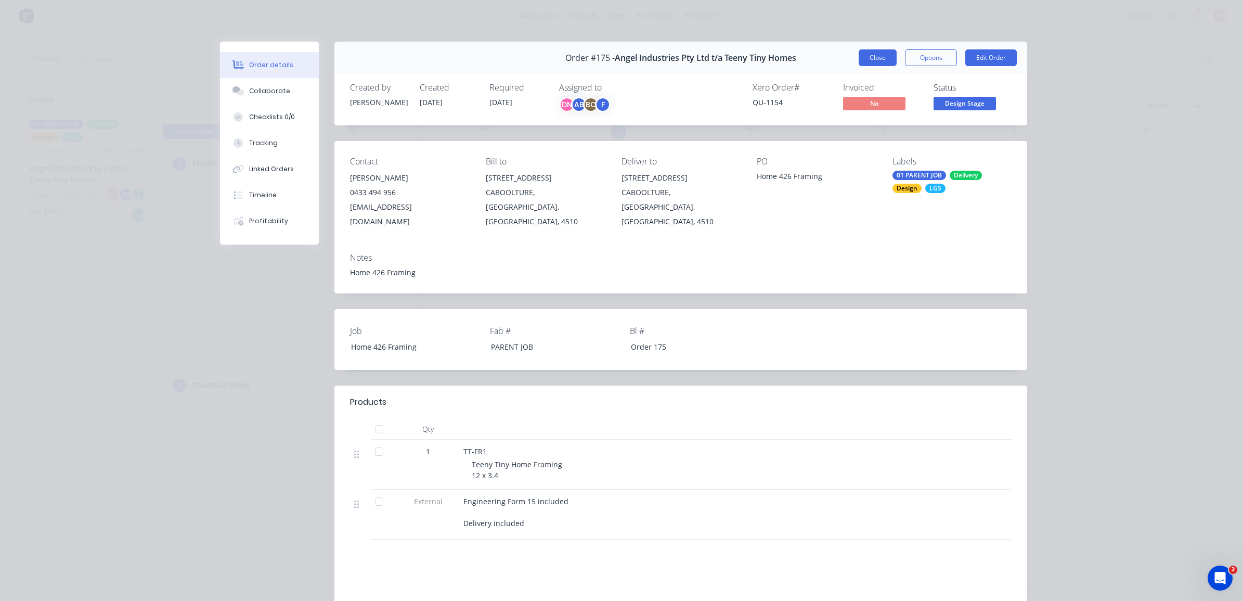
click at [869, 56] on button "Close" at bounding box center [877, 57] width 38 height 17
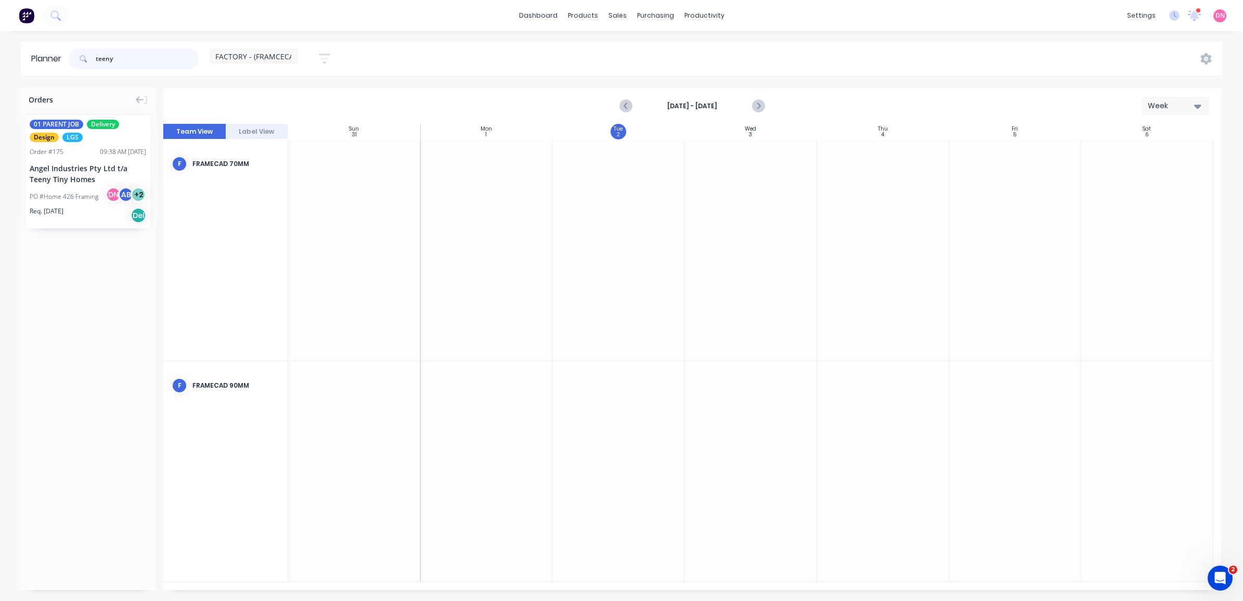
click at [144, 60] on input "teeny" at bounding box center [147, 58] width 103 height 21
type input "t"
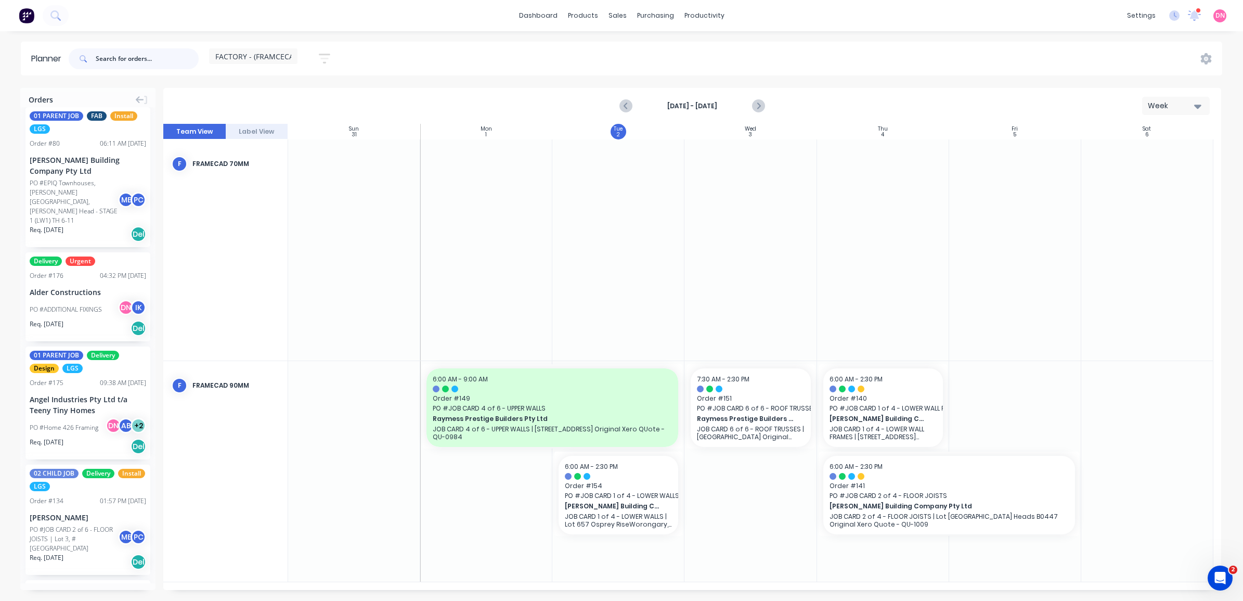
scroll to position [988, 0]
drag, startPoint x: 81, startPoint y: 383, endPoint x: 983, endPoint y: 422, distance: 903.0
click at [755, 108] on icon "Next page" at bounding box center [757, 106] width 12 height 12
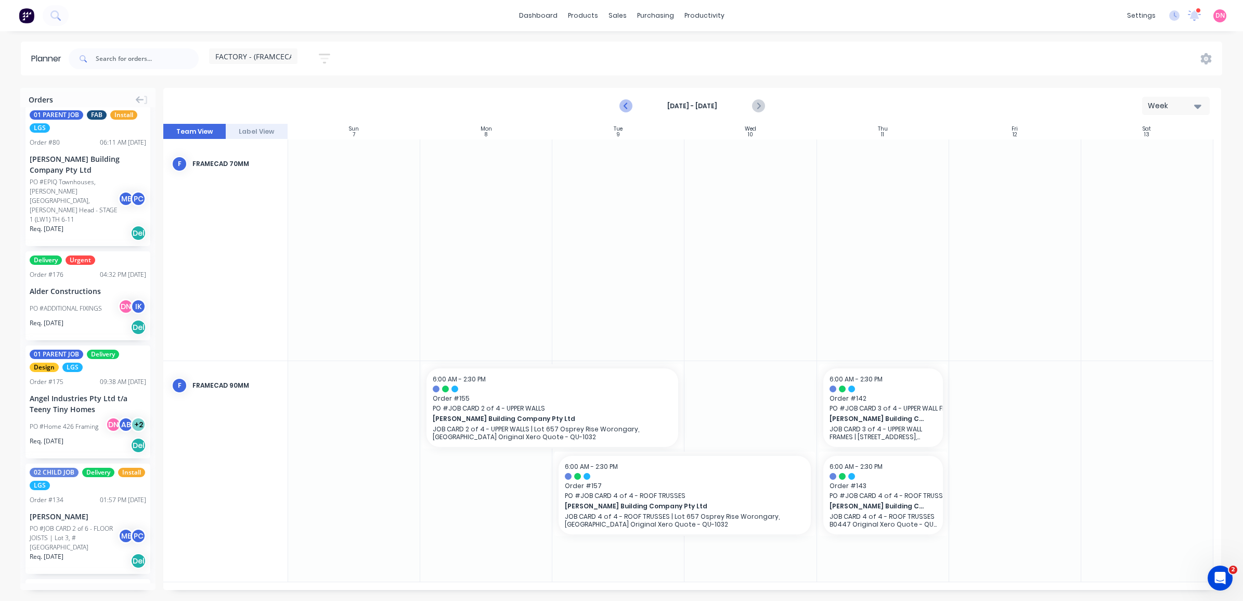
click at [627, 104] on icon "Previous page" at bounding box center [626, 106] width 12 height 12
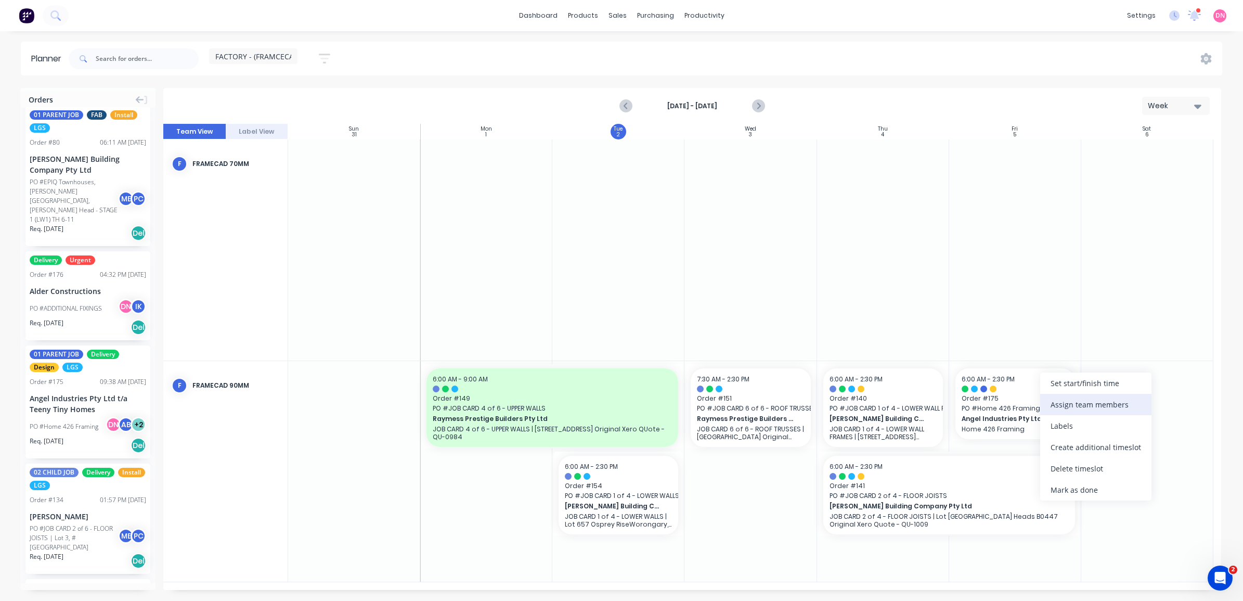
click at [1040, 399] on div "Assign team members" at bounding box center [1095, 404] width 111 height 21
click at [1094, 341] on div at bounding box center [1147, 249] width 132 height 221
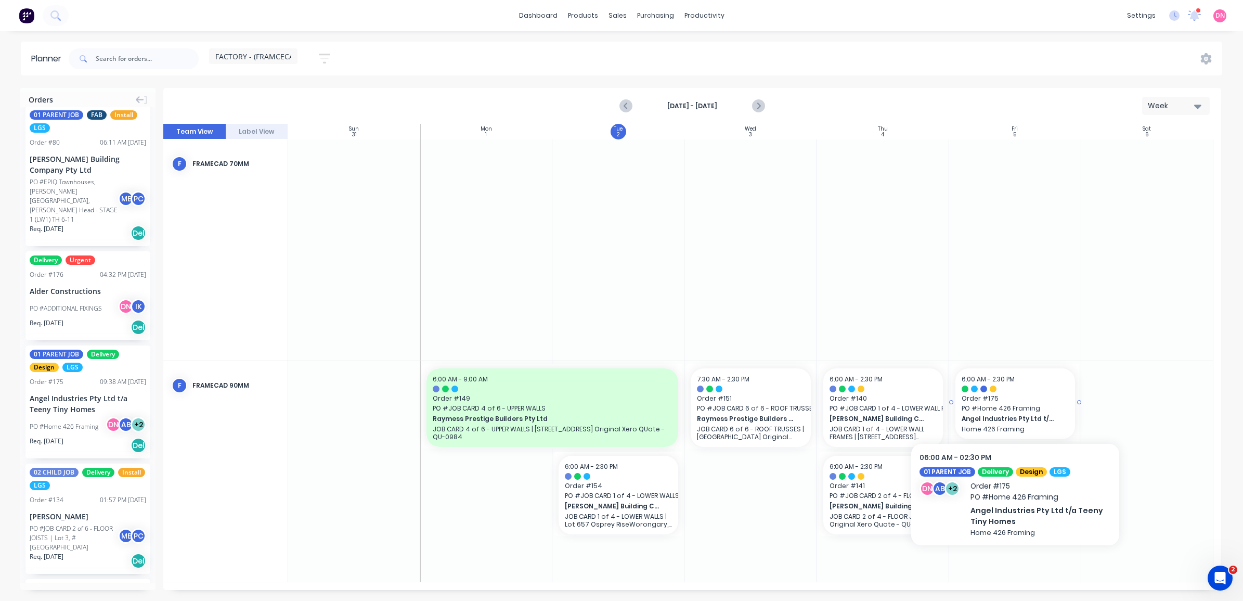
click at [1010, 395] on span "Order # 175" at bounding box center [1014, 398] width 107 height 9
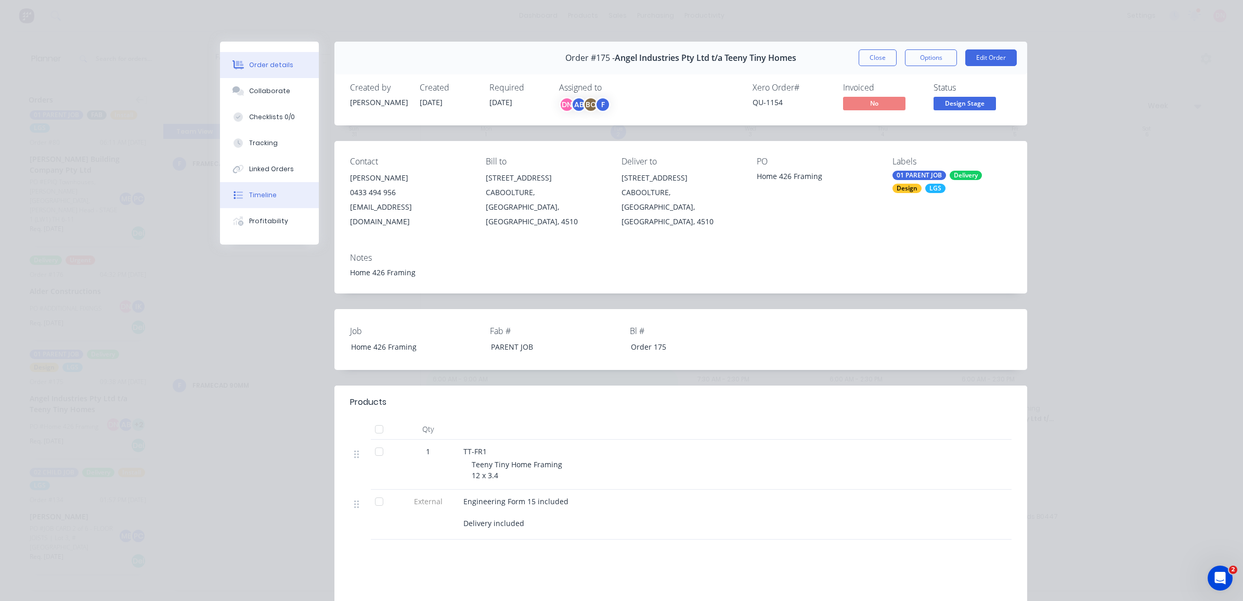
click at [271, 192] on button "Timeline" at bounding box center [269, 195] width 99 height 26
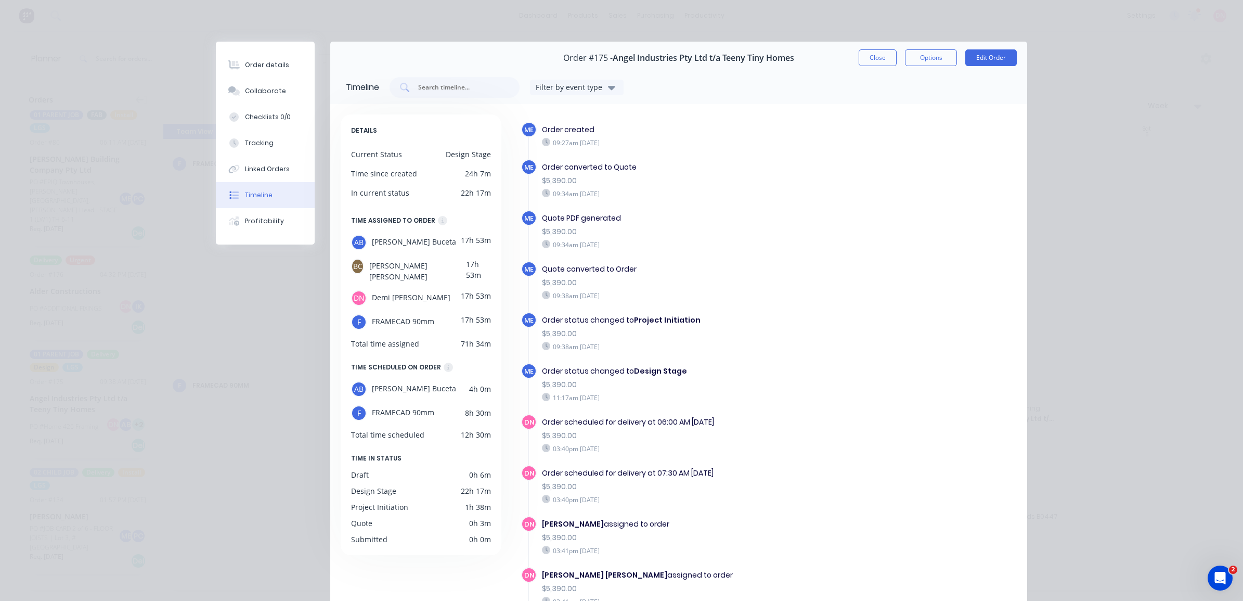
scroll to position [114, 0]
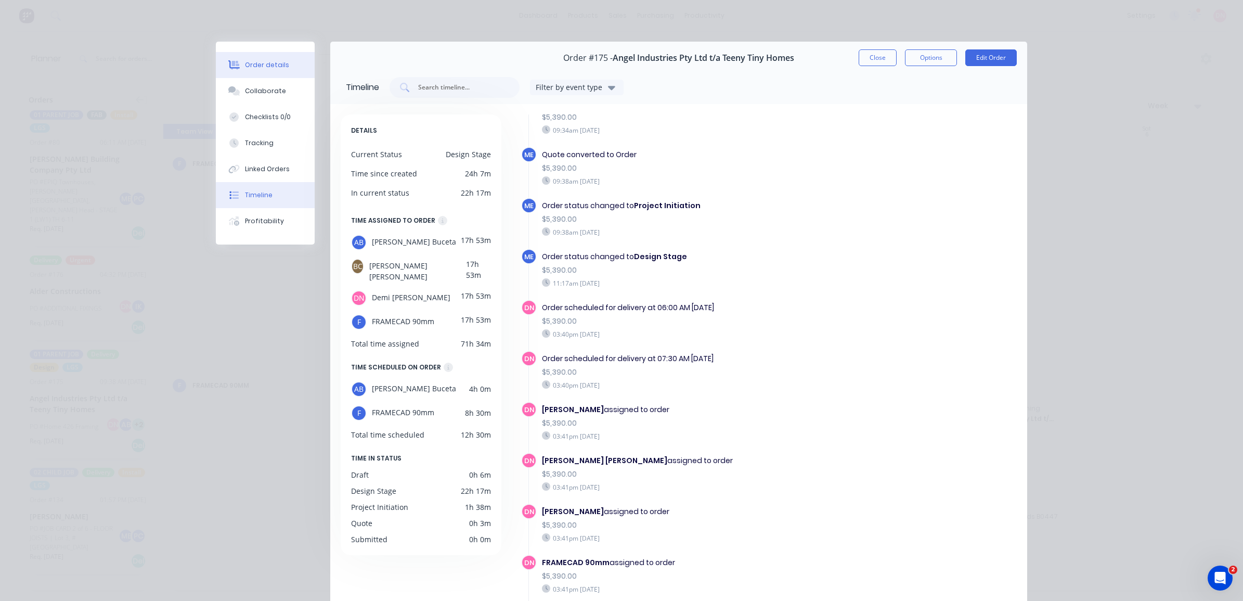
click at [235, 68] on div at bounding box center [234, 64] width 16 height 9
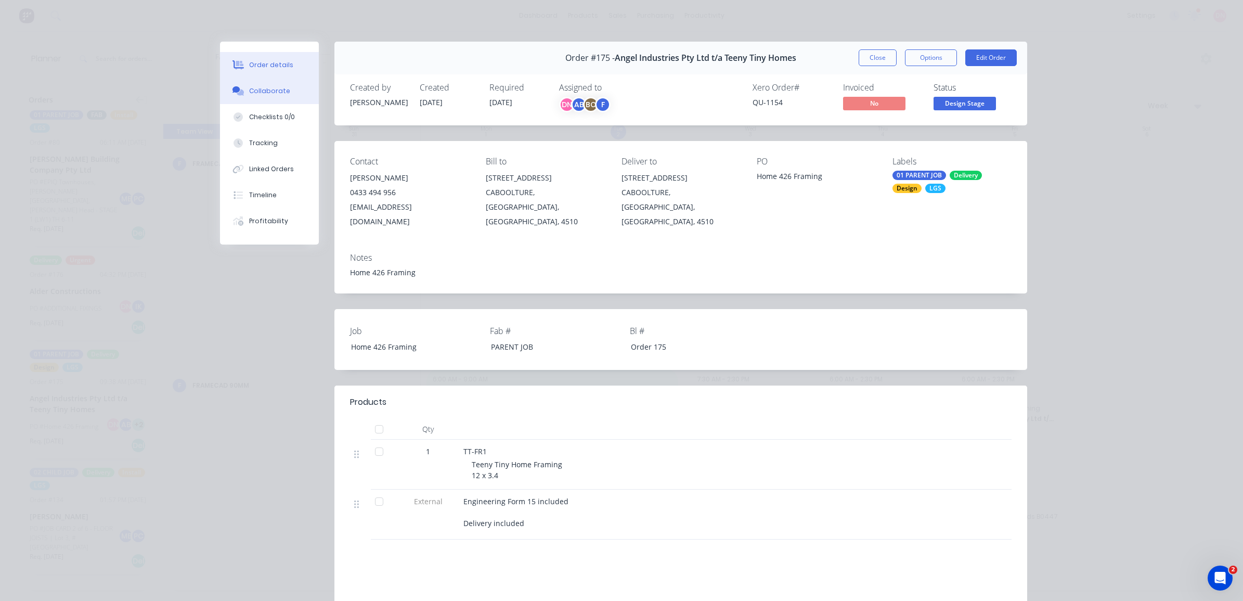
click at [242, 88] on button "Collaborate" at bounding box center [269, 91] width 99 height 26
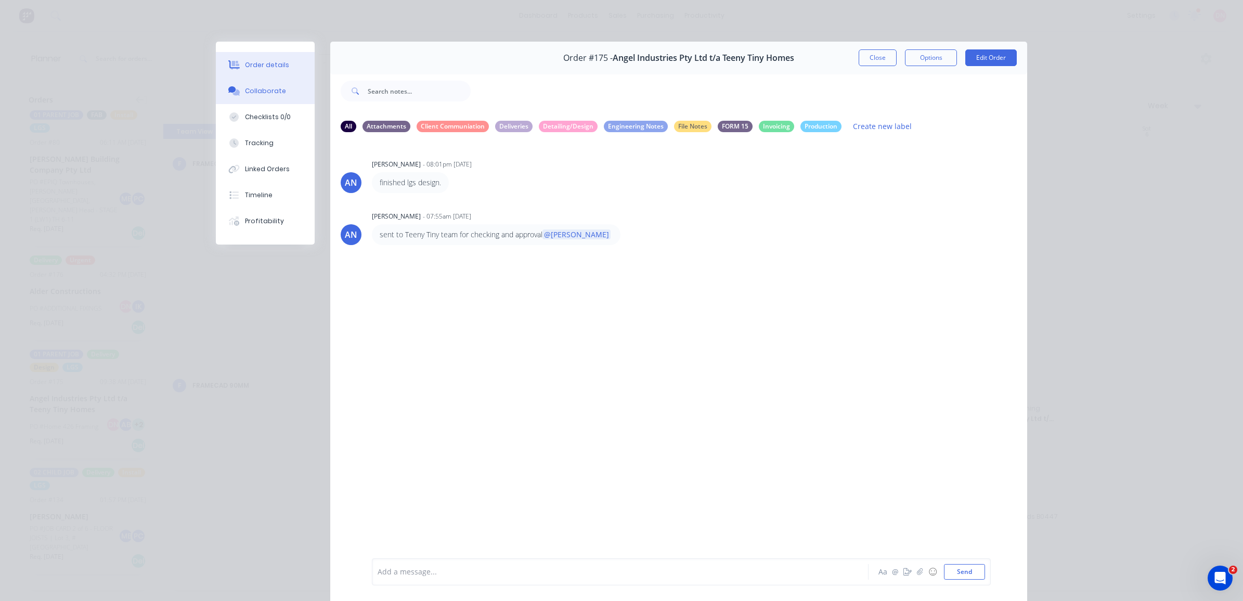
click at [238, 60] on button "Order details" at bounding box center [265, 65] width 99 height 26
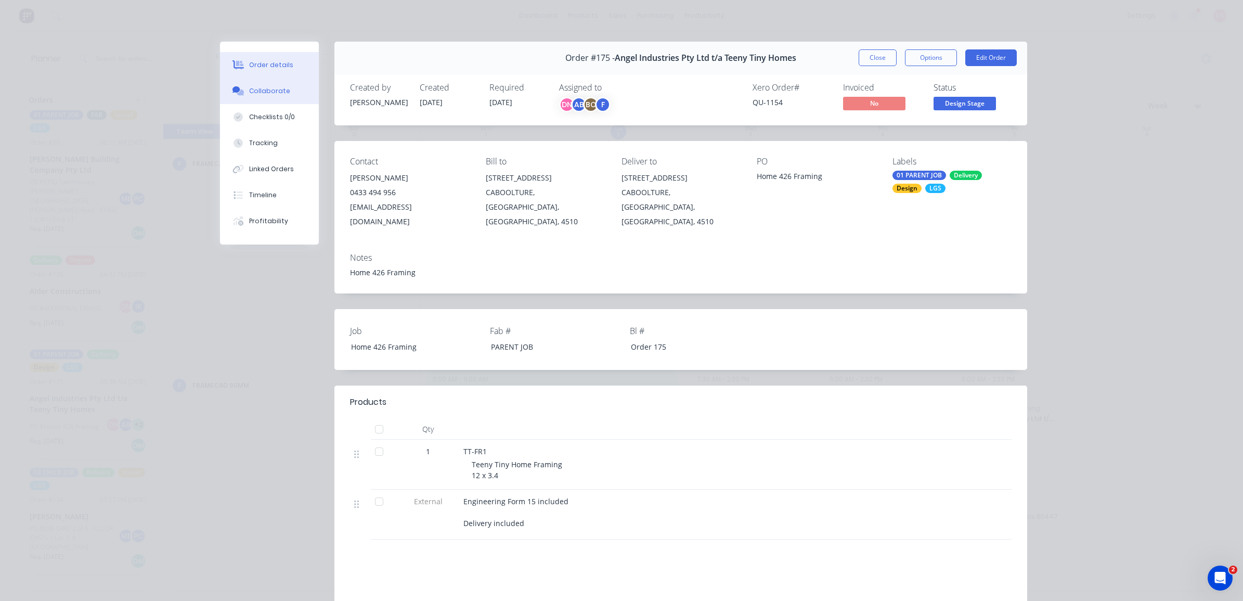
click at [277, 92] on div "Collaborate" at bounding box center [269, 90] width 41 height 9
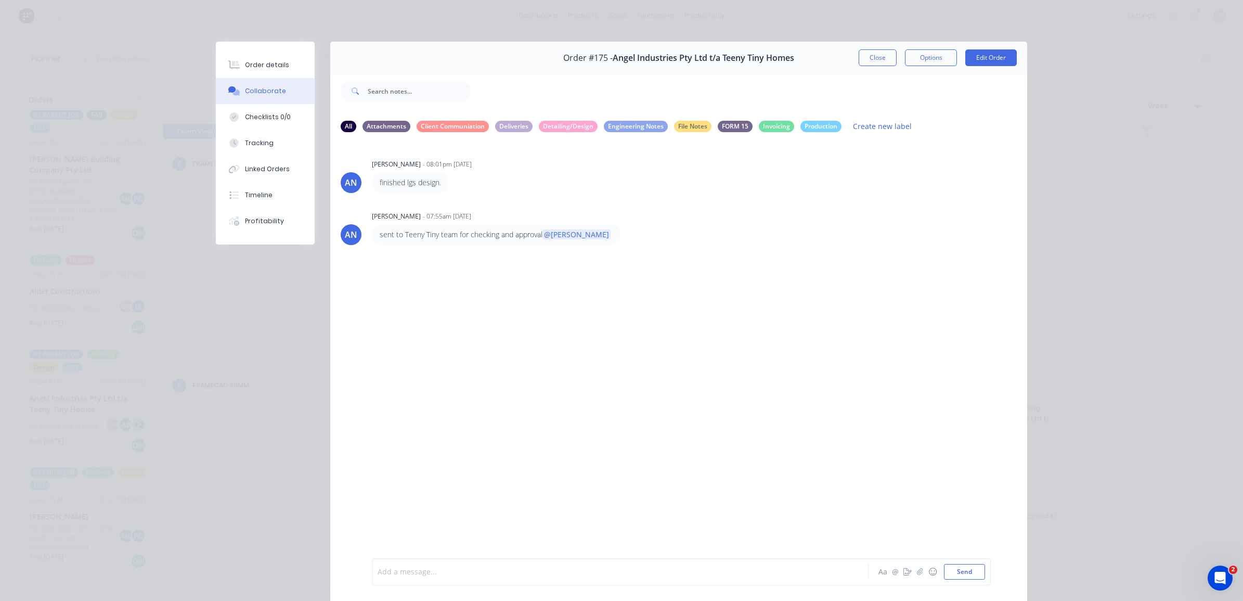
click at [500, 576] on div at bounding box center [605, 571] width 455 height 11
click at [291, 126] on button "Checklists 0/0" at bounding box center [265, 117] width 99 height 26
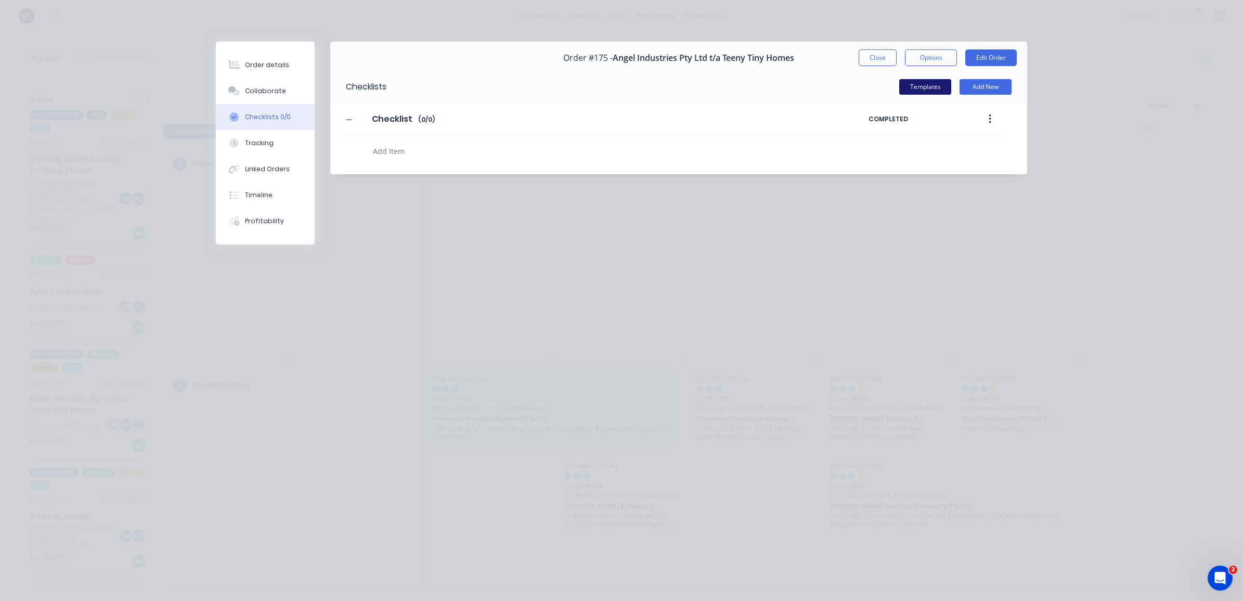
click at [939, 87] on button "Templates" at bounding box center [925, 87] width 52 height 16
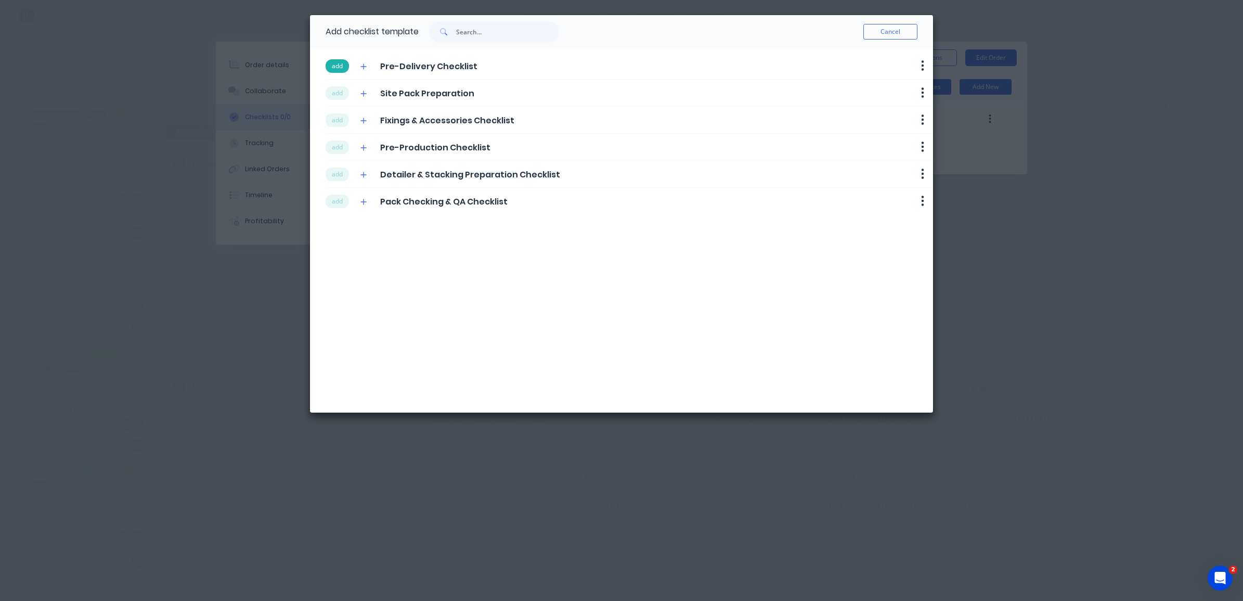
click at [343, 63] on button "add" at bounding box center [337, 66] width 23 height 14
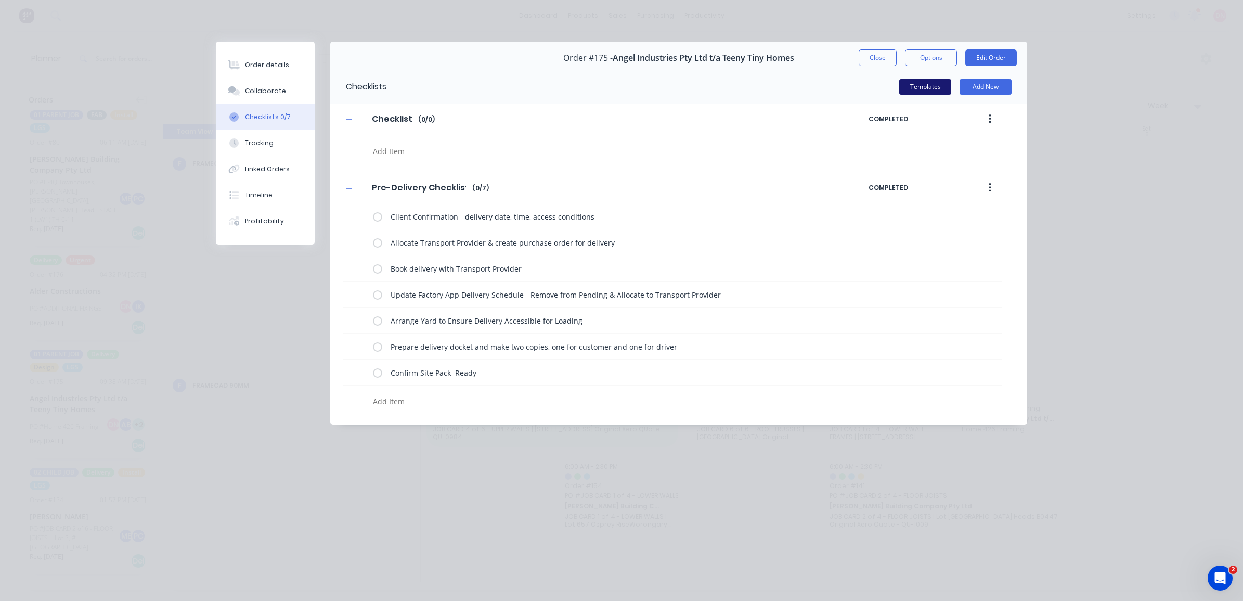
click at [936, 84] on button "Templates" at bounding box center [925, 87] width 52 height 16
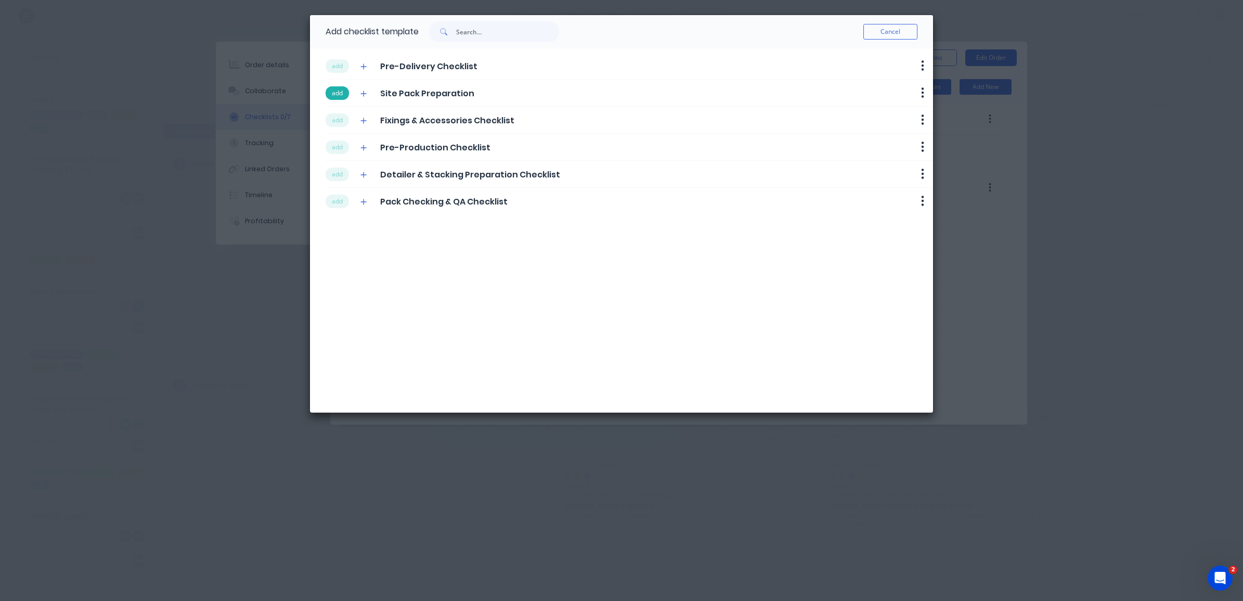
click at [343, 96] on button "add" at bounding box center [337, 93] width 23 height 14
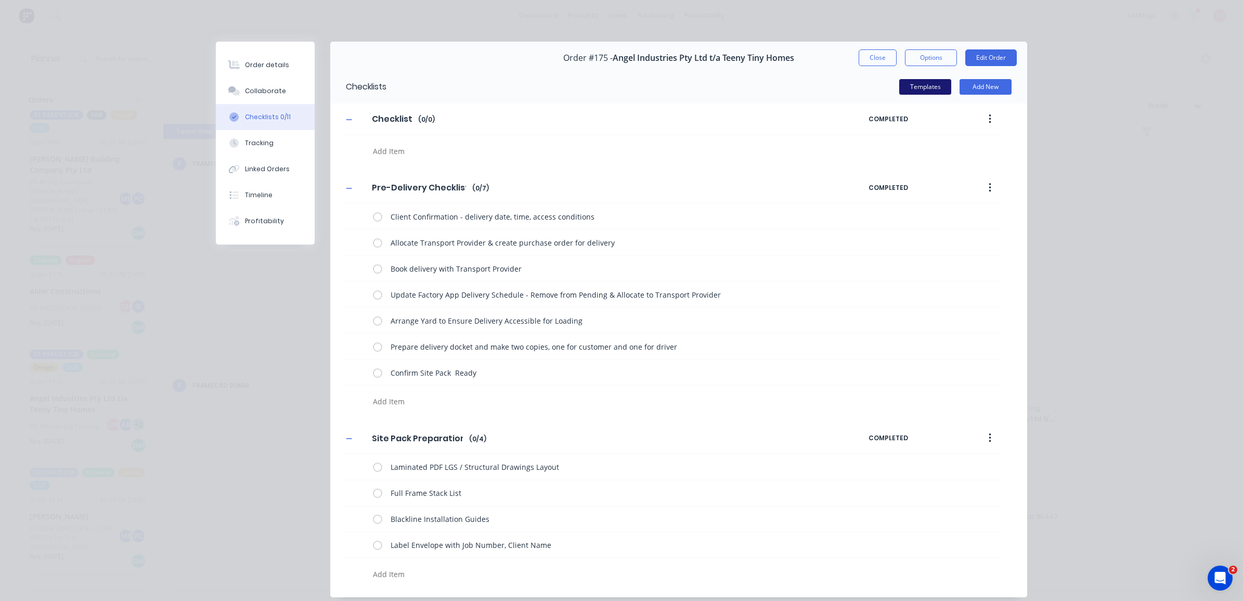
click at [909, 79] on button "Templates" at bounding box center [925, 87] width 52 height 16
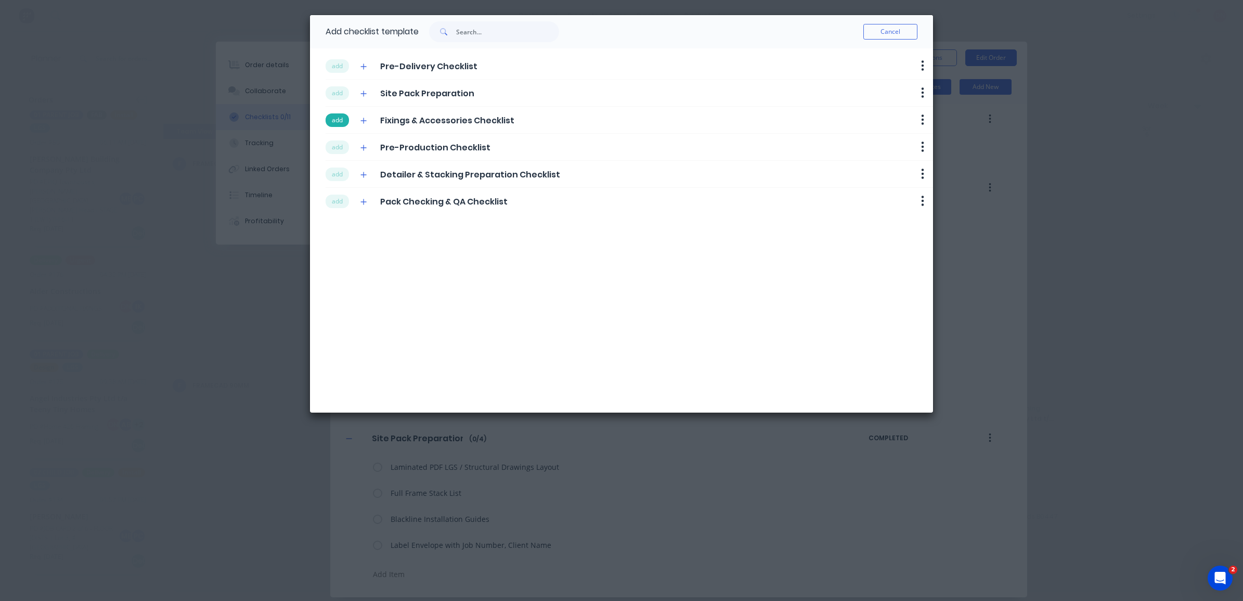
click at [336, 125] on button "add" at bounding box center [337, 120] width 23 height 14
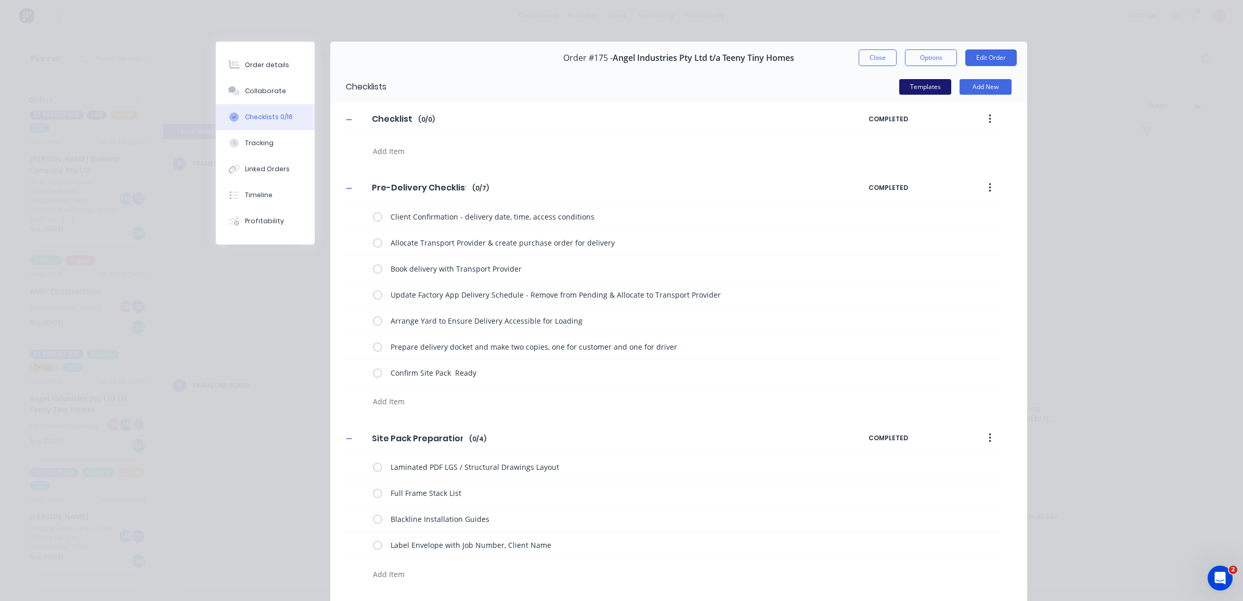
click at [925, 88] on button "Templates" at bounding box center [925, 87] width 52 height 16
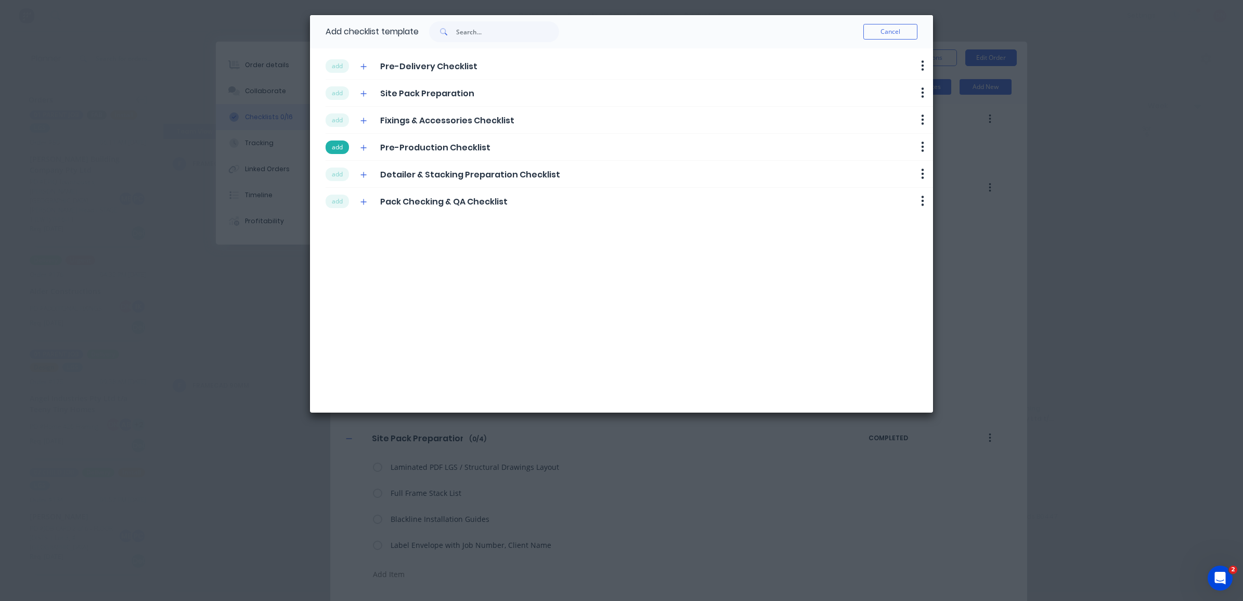
click at [339, 147] on button "add" at bounding box center [337, 147] width 23 height 14
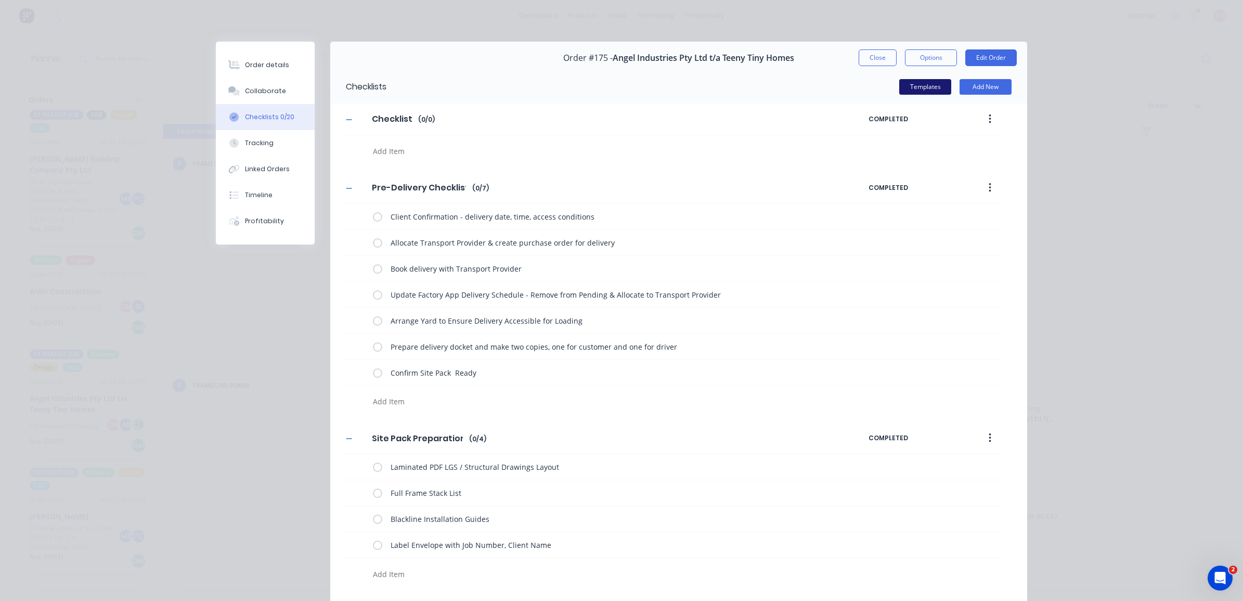
click at [918, 84] on button "Templates" at bounding box center [925, 87] width 52 height 16
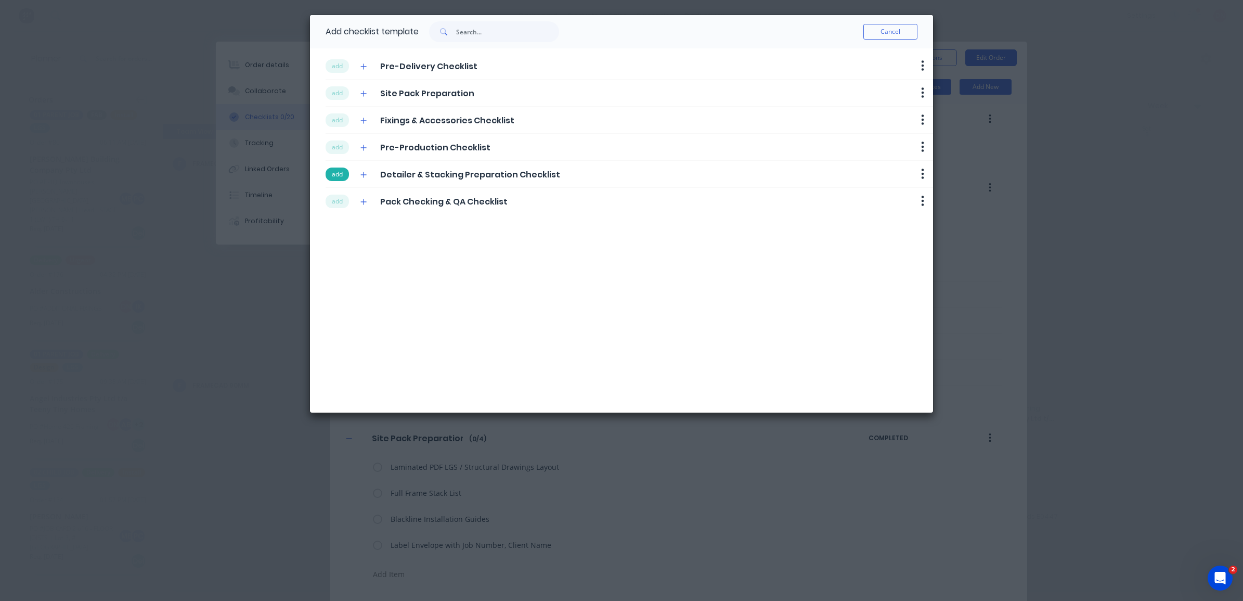
click at [339, 175] on button "add" at bounding box center [337, 174] width 23 height 14
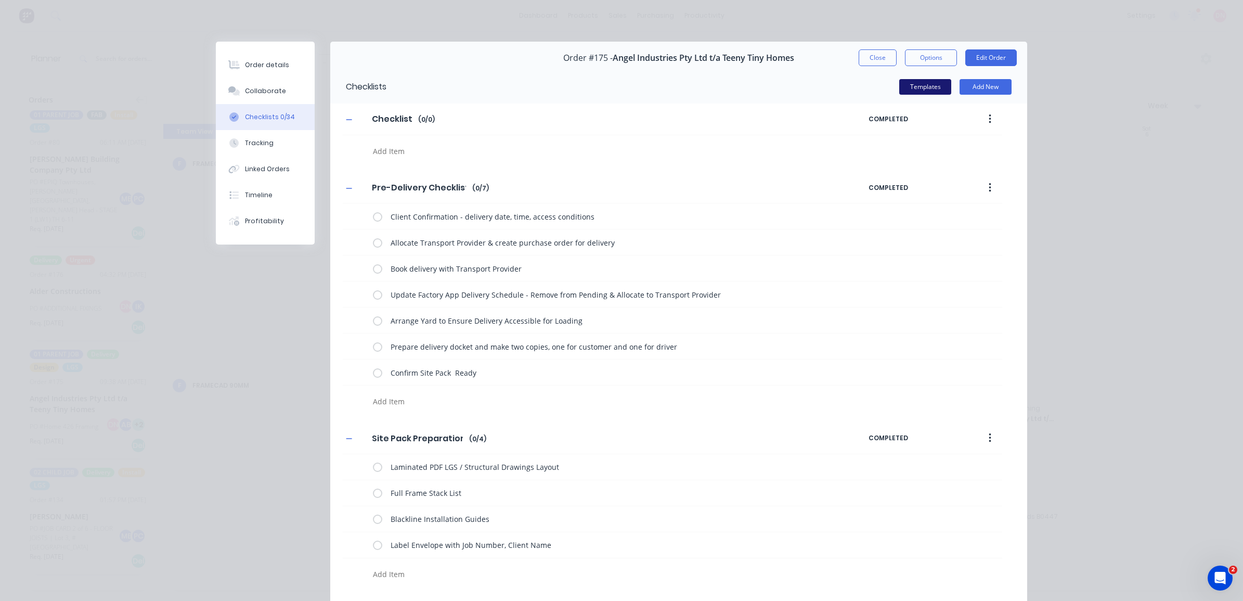
click at [922, 89] on button "Templates" at bounding box center [925, 87] width 52 height 16
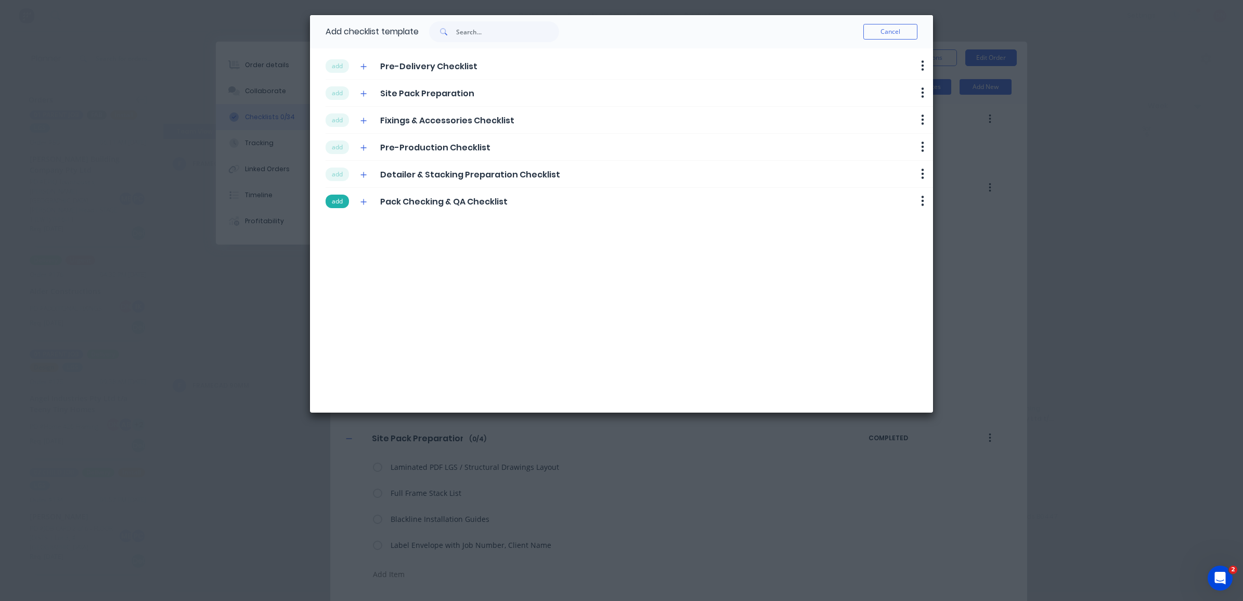
click at [328, 201] on button "add" at bounding box center [337, 201] width 23 height 14
type textarea "x"
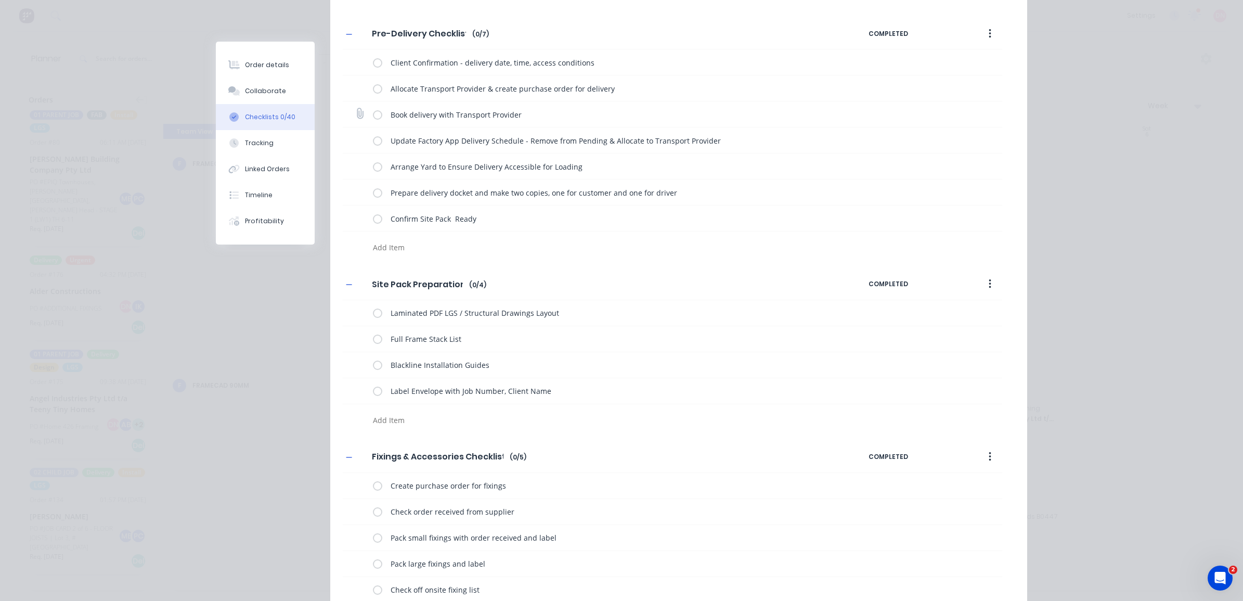
scroll to position [25, 0]
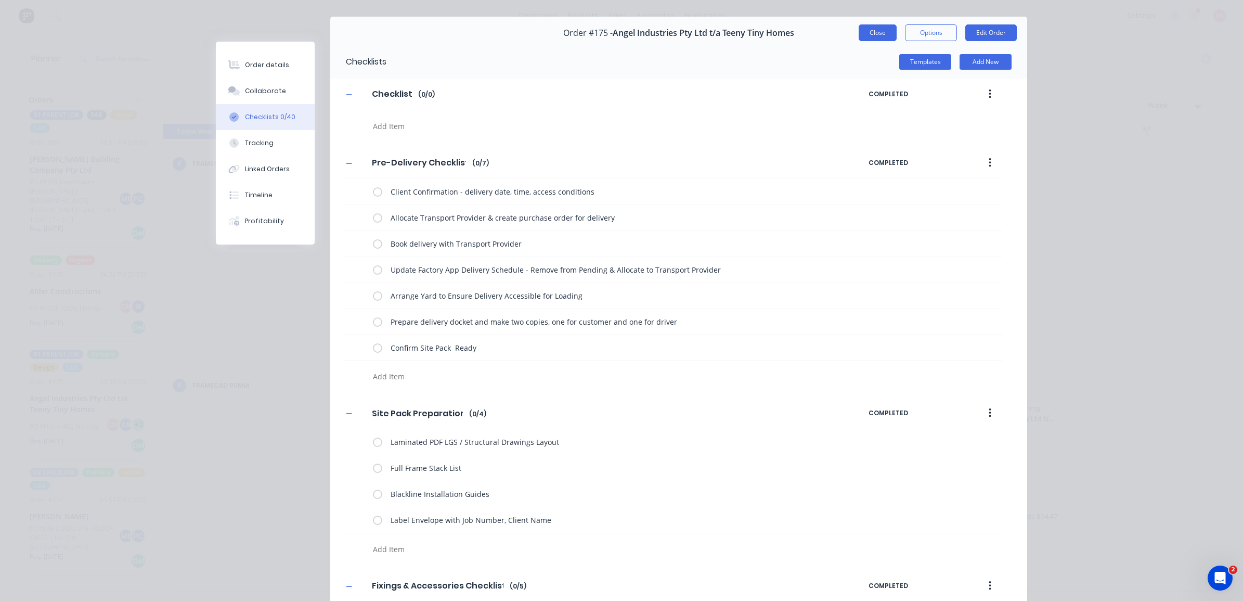
click at [867, 34] on button "Close" at bounding box center [877, 32] width 38 height 17
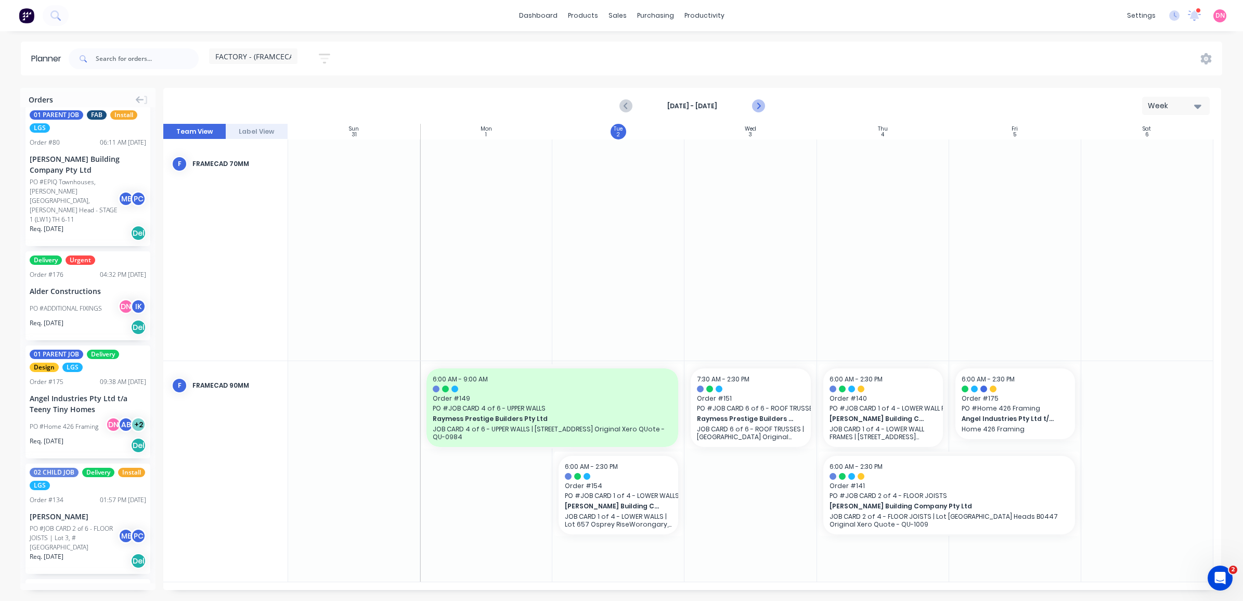
click at [757, 106] on icon "Next page" at bounding box center [757, 106] width 12 height 12
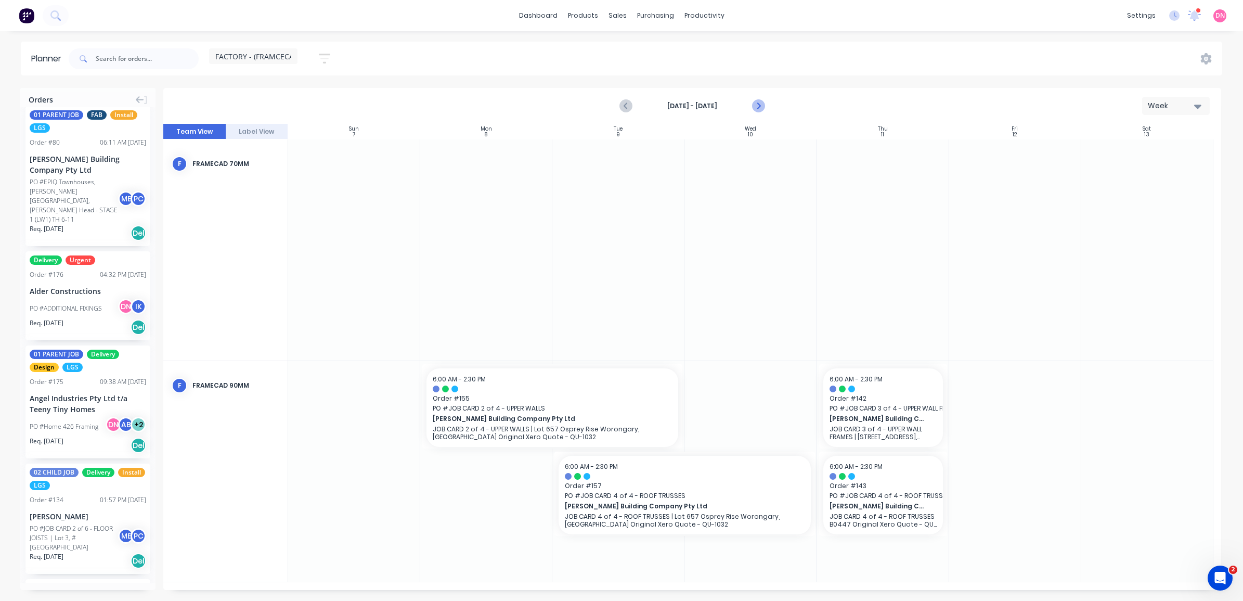
click at [757, 106] on icon "Next page" at bounding box center [757, 106] width 12 height 12
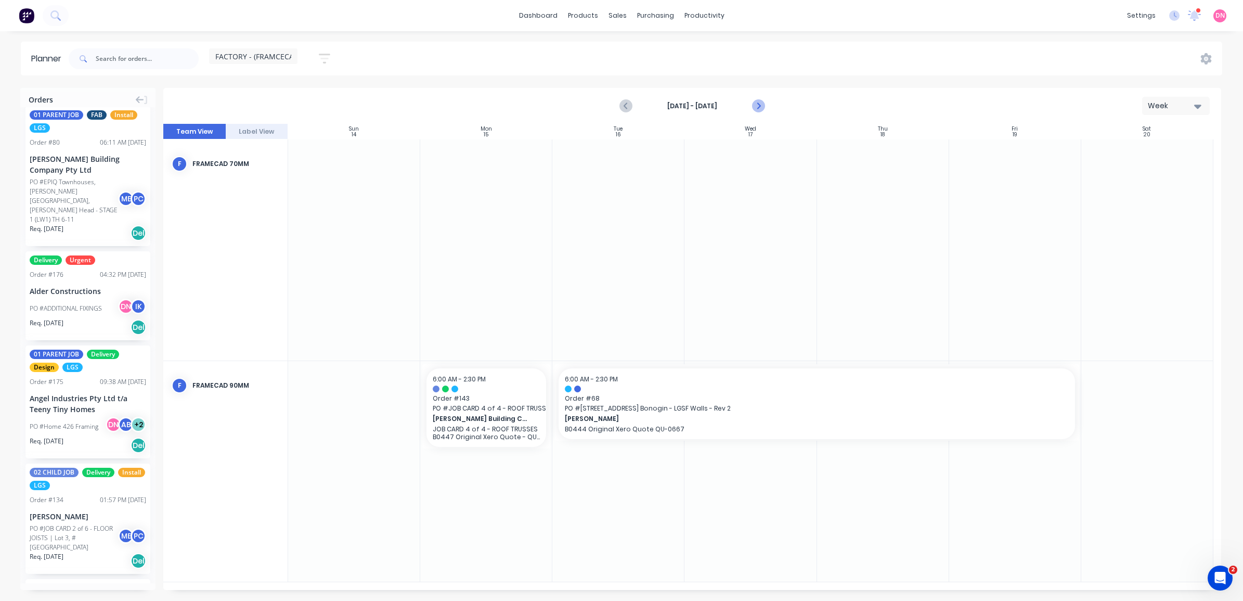
click at [757, 106] on icon "Next page" at bounding box center [757, 106] width 12 height 12
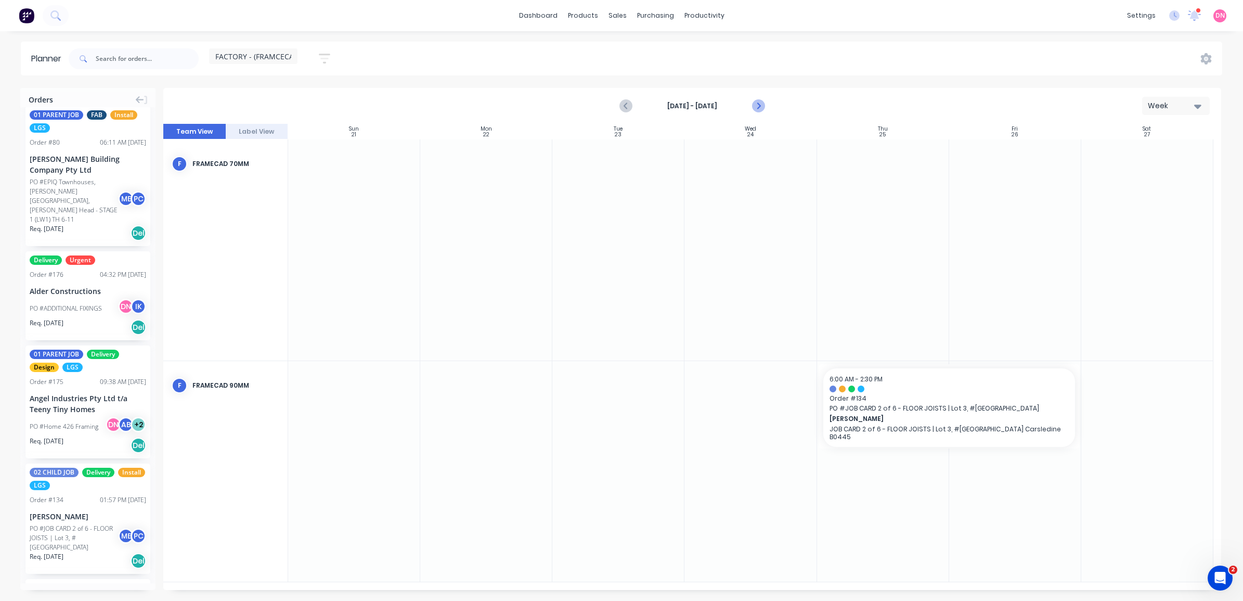
click at [757, 106] on icon "Next page" at bounding box center [757, 106] width 12 height 12
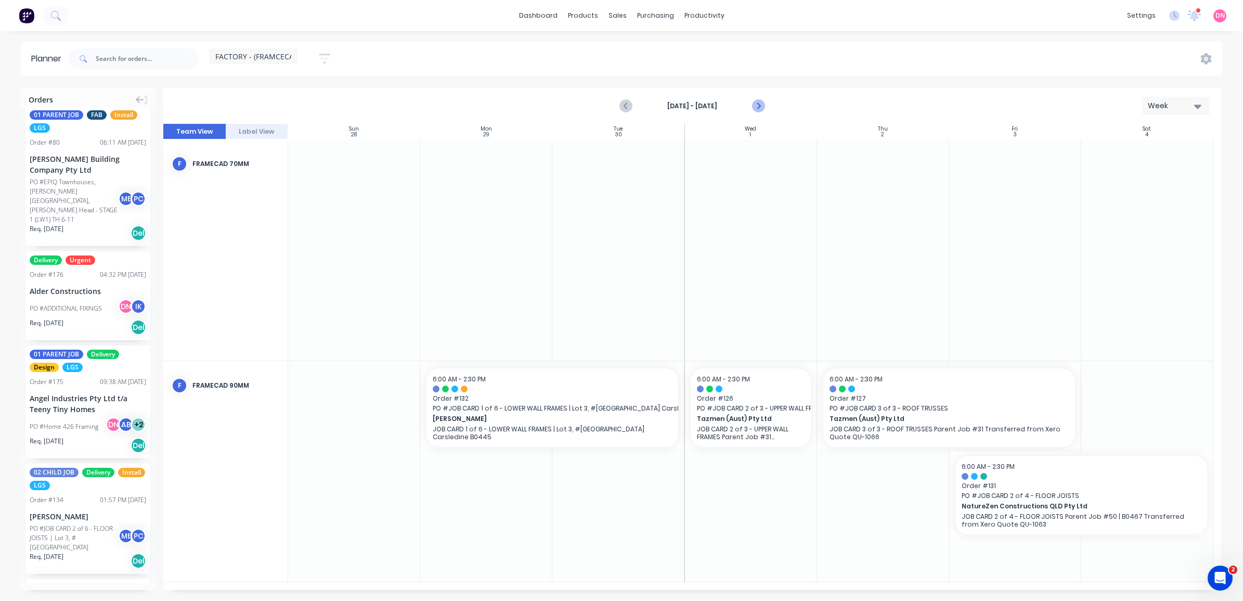
click at [757, 106] on icon "Next page" at bounding box center [757, 106] width 12 height 12
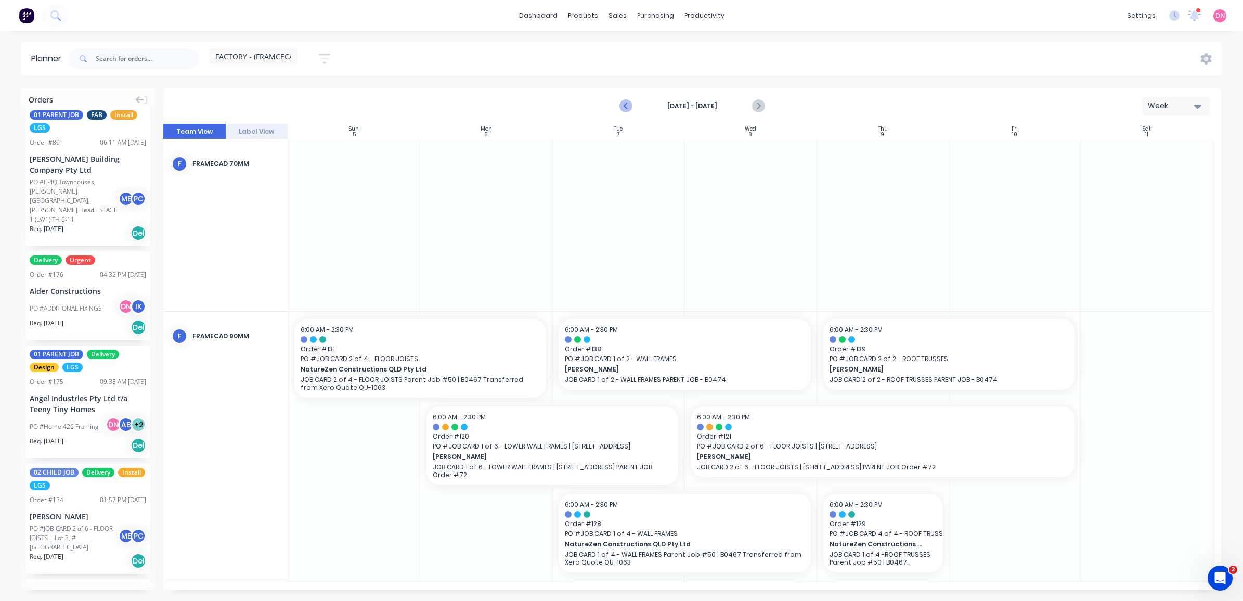
click at [627, 101] on icon "Previous page" at bounding box center [626, 106] width 12 height 12
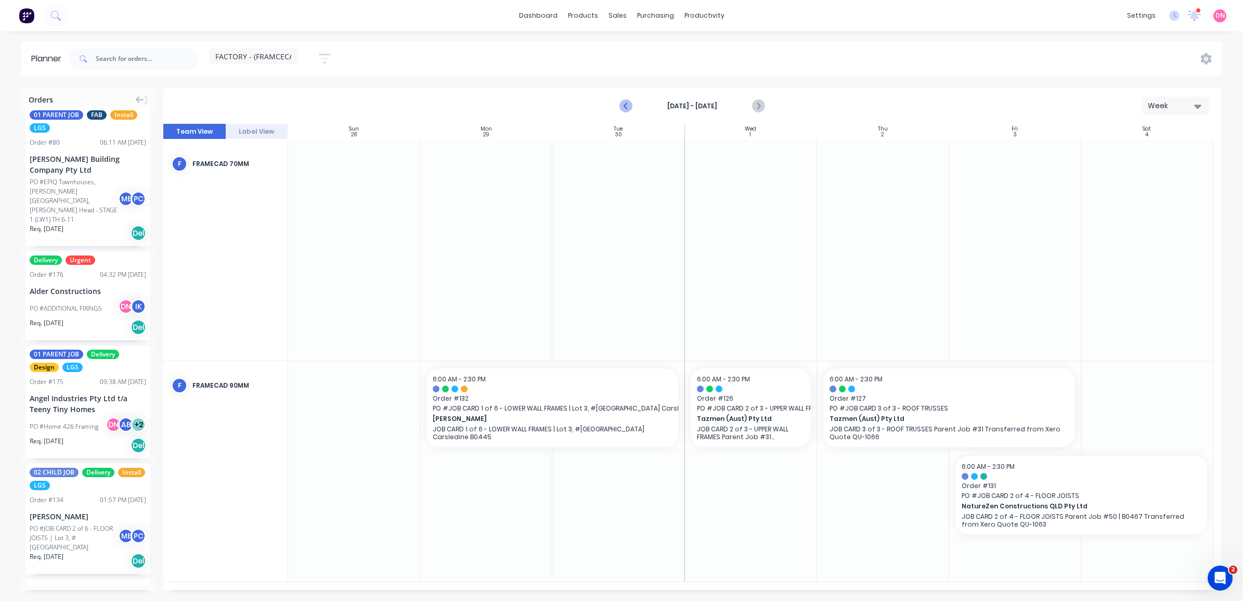
click at [627, 101] on icon "Previous page" at bounding box center [626, 106] width 12 height 12
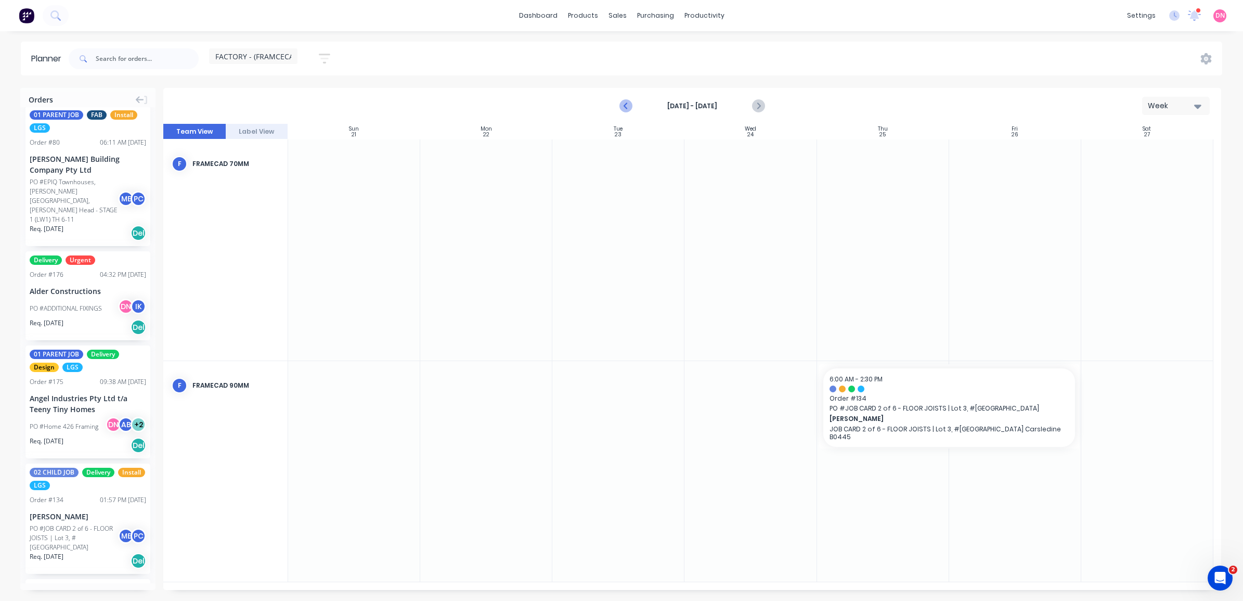
click at [627, 101] on icon "Previous page" at bounding box center [626, 106] width 12 height 12
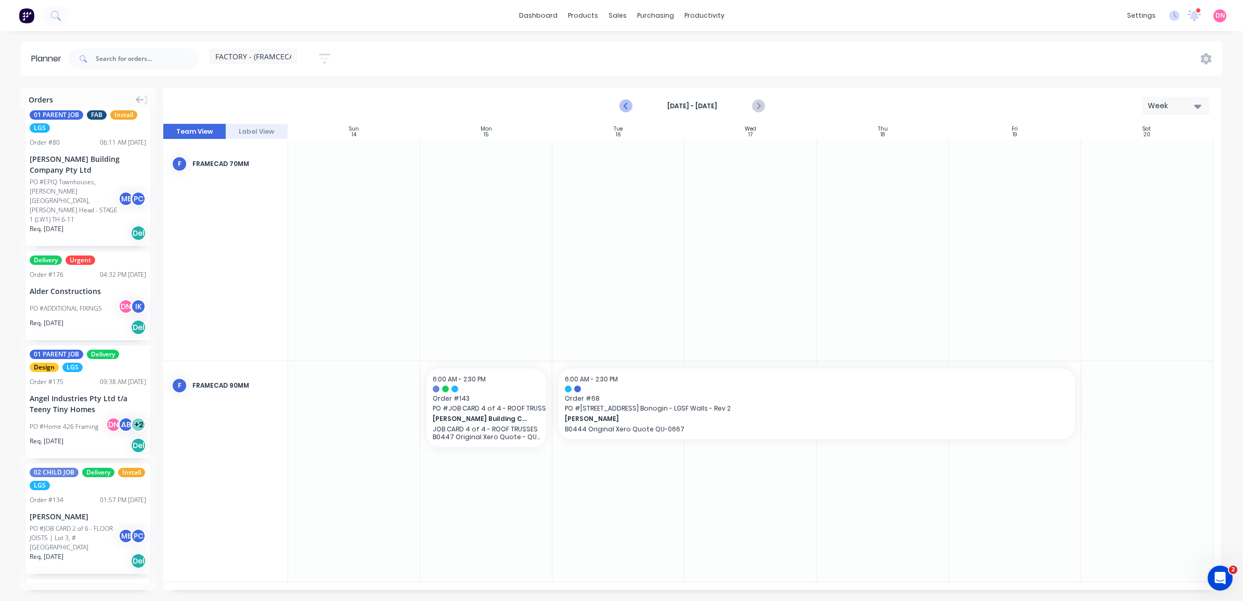
click at [636, 106] on button "Previous page" at bounding box center [626, 106] width 21 height 21
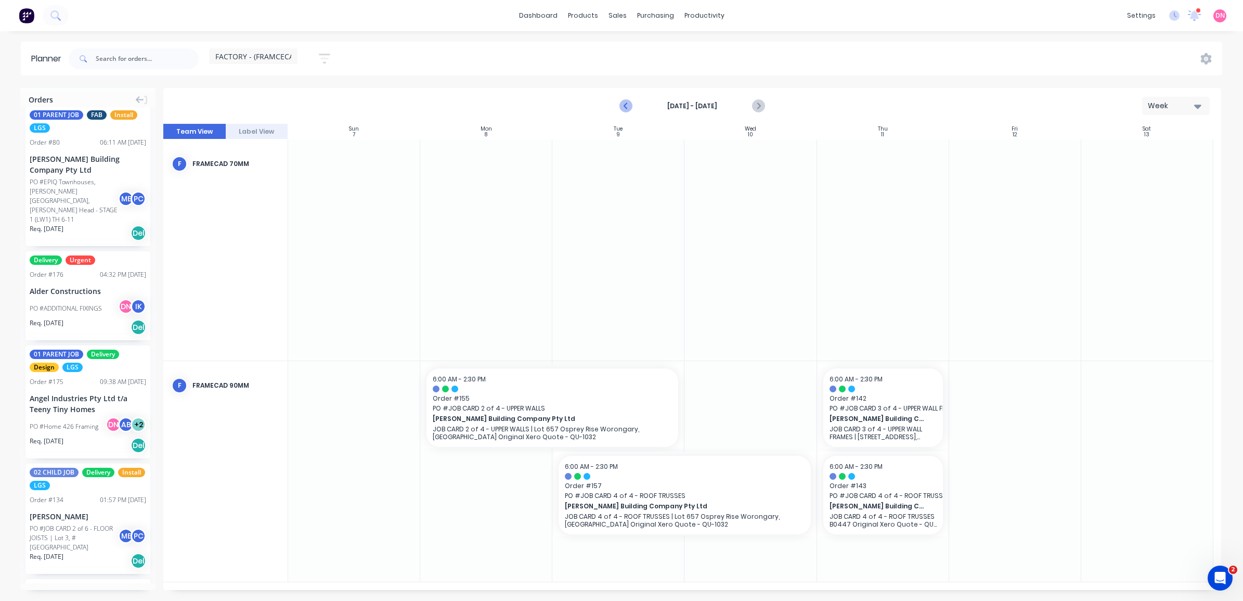
click at [636, 106] on button "Previous page" at bounding box center [626, 106] width 21 height 21
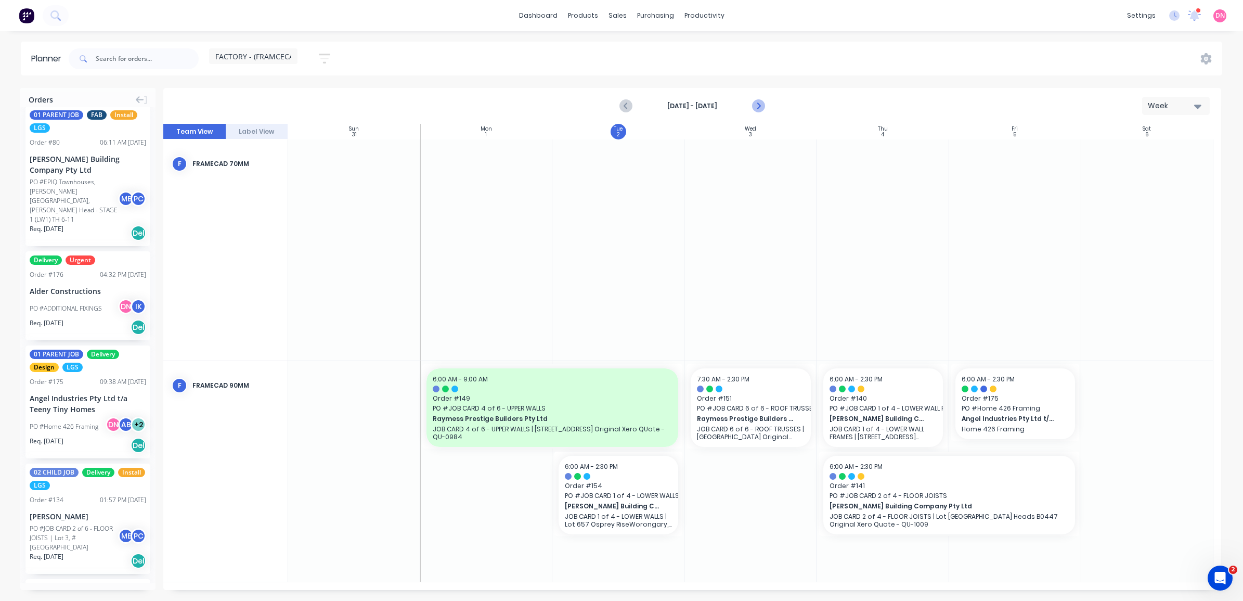
click at [757, 105] on icon "Next page" at bounding box center [757, 106] width 12 height 12
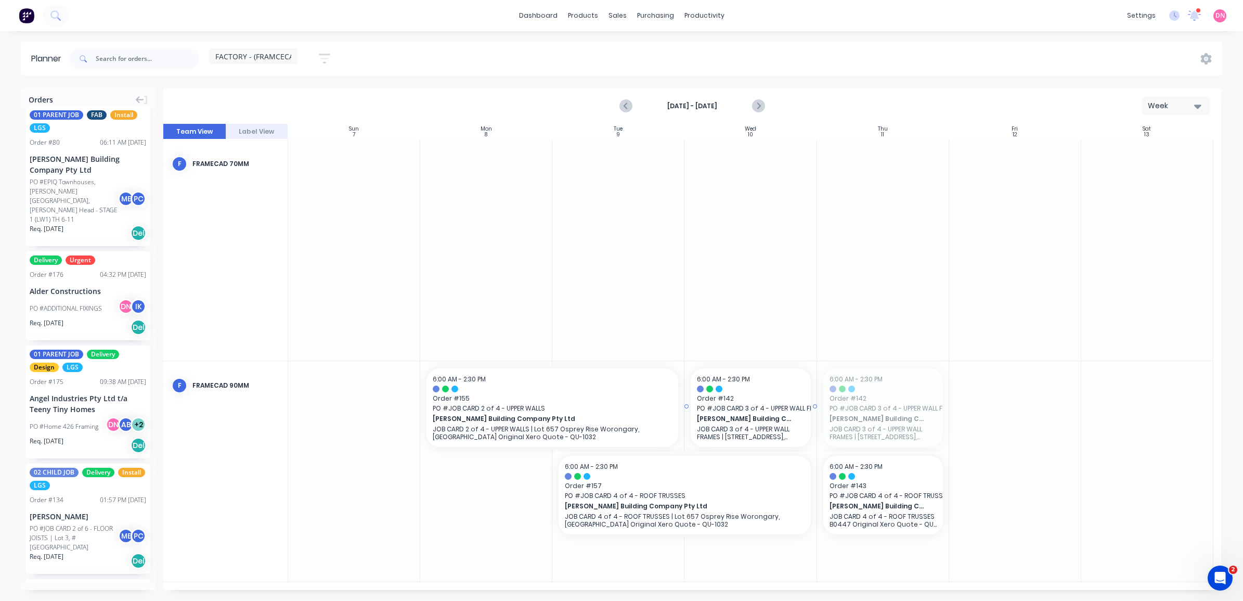
drag, startPoint x: 866, startPoint y: 394, endPoint x: 771, endPoint y: 390, distance: 95.8
drag, startPoint x: 814, startPoint y: 404, endPoint x: 862, endPoint y: 407, distance: 47.9
drag, startPoint x: 946, startPoint y: 489, endPoint x: 1027, endPoint y: 500, distance: 81.3
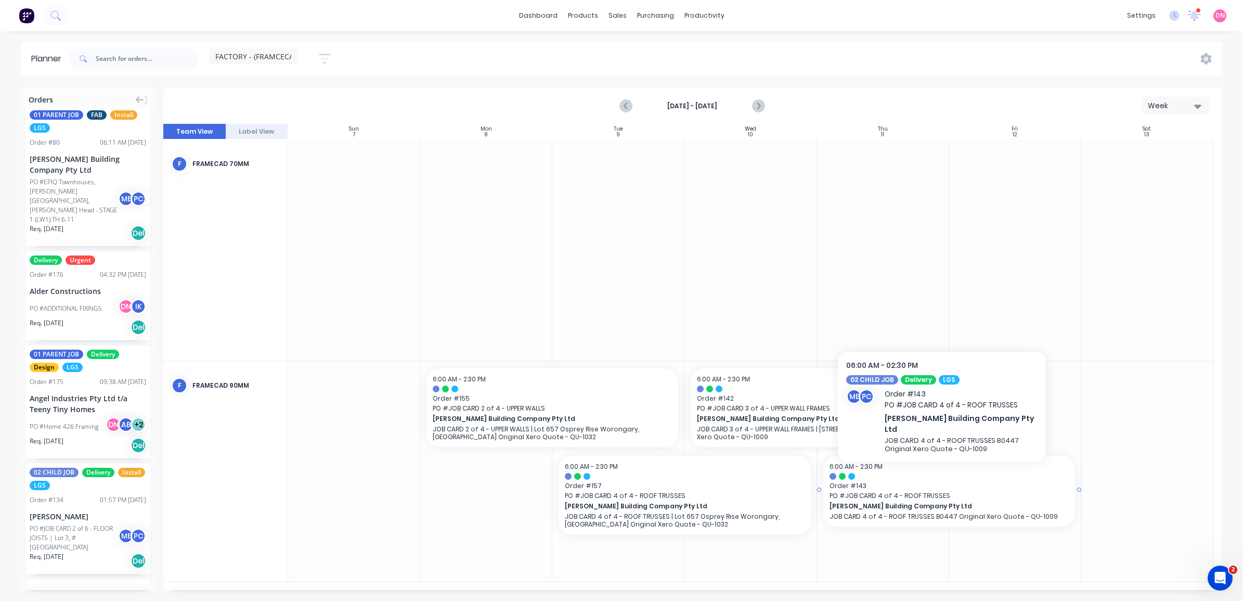
click at [895, 491] on span "PO # JOB CARD 4 of 4 - ROOF TRUSSES" at bounding box center [948, 495] width 239 height 9
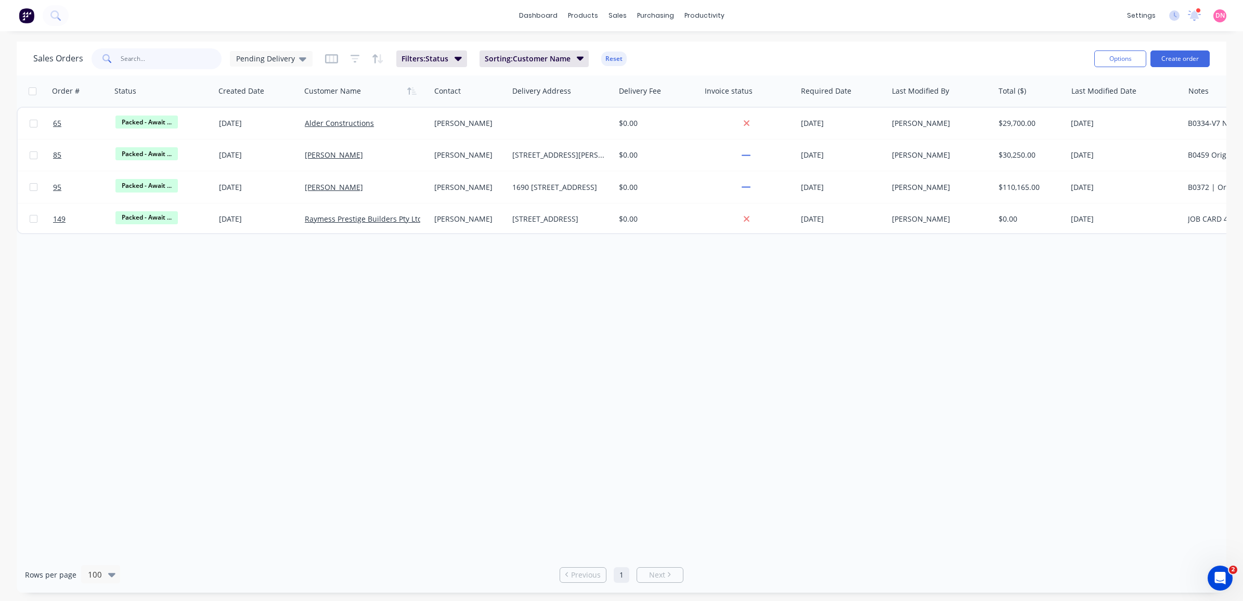
click at [201, 61] on input "text" at bounding box center [171, 58] width 101 height 21
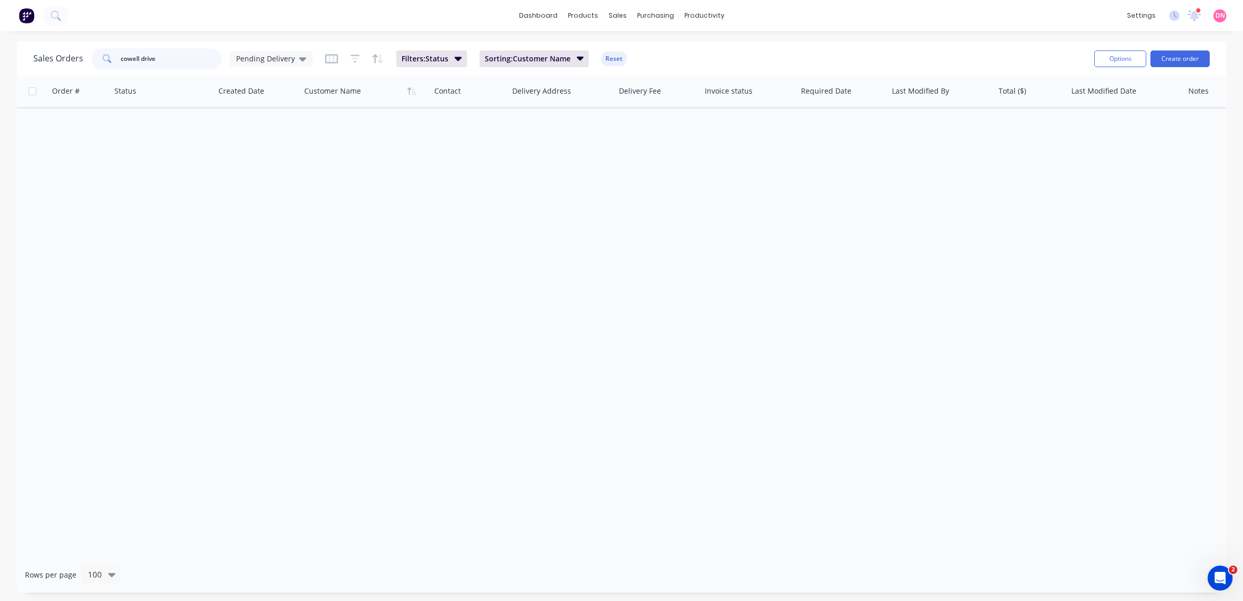
type input "cowell drive"
click at [617, 62] on button "Reset" at bounding box center [613, 58] width 25 height 15
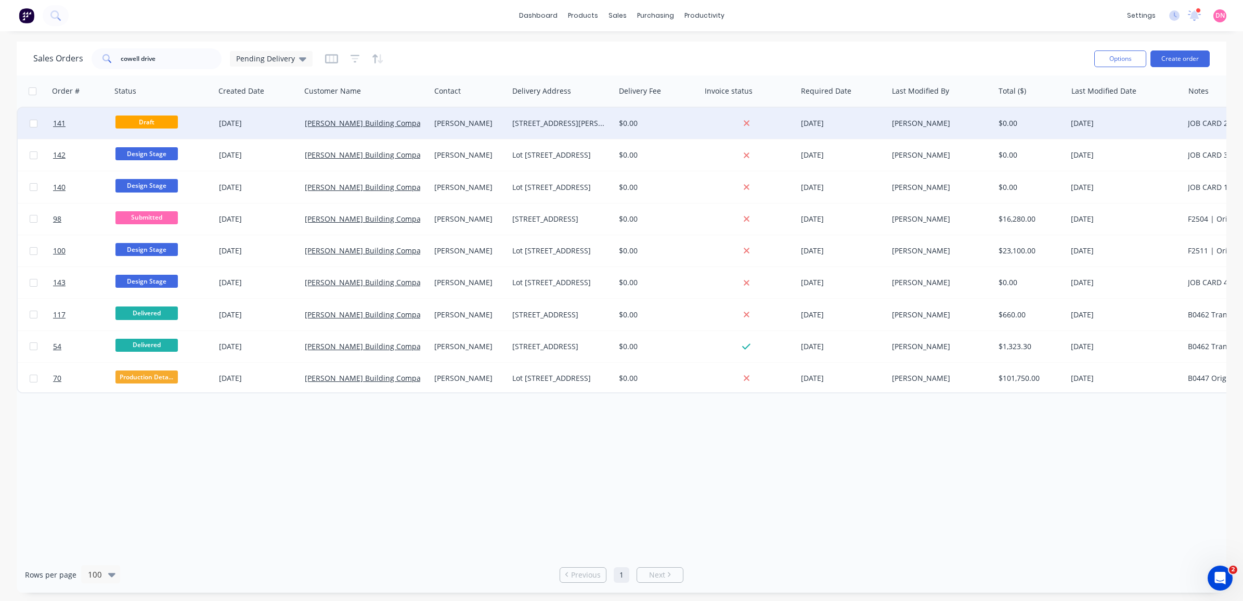
click at [464, 112] on div "[PERSON_NAME]" at bounding box center [469, 123] width 78 height 31
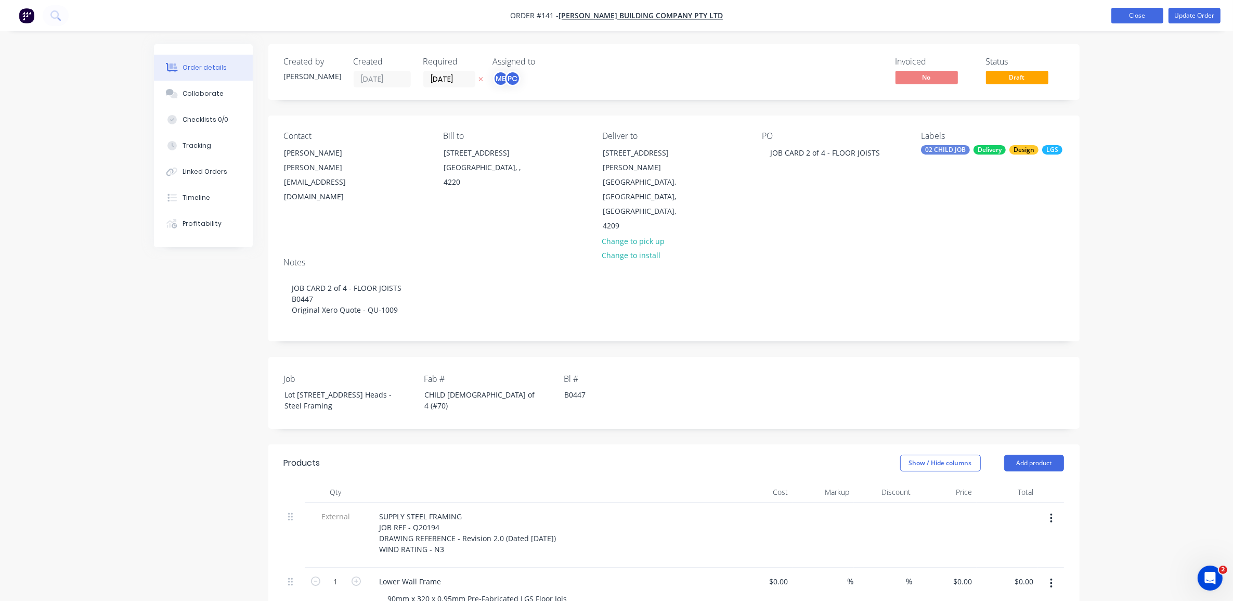
click at [1129, 8] on button "Close" at bounding box center [1137, 16] width 52 height 16
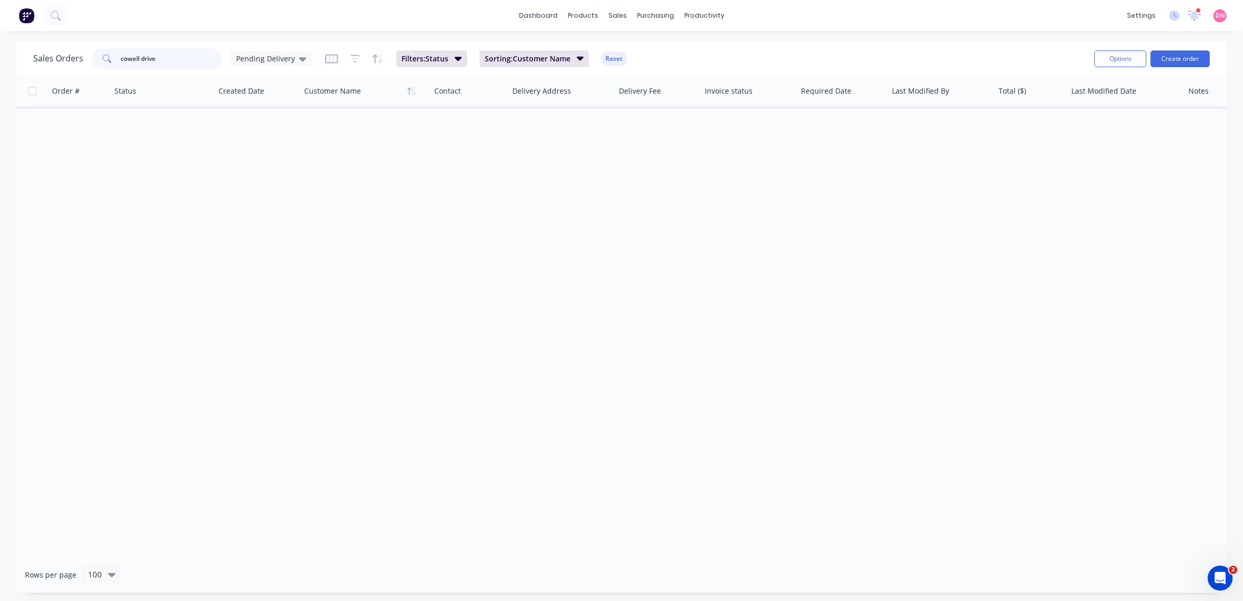
click at [209, 60] on input "cowell drive" at bounding box center [171, 58] width 101 height 21
click at [284, 54] on span "Pending Delivery" at bounding box center [265, 58] width 59 height 11
click at [278, 149] on button "None" at bounding box center [292, 147] width 119 height 12
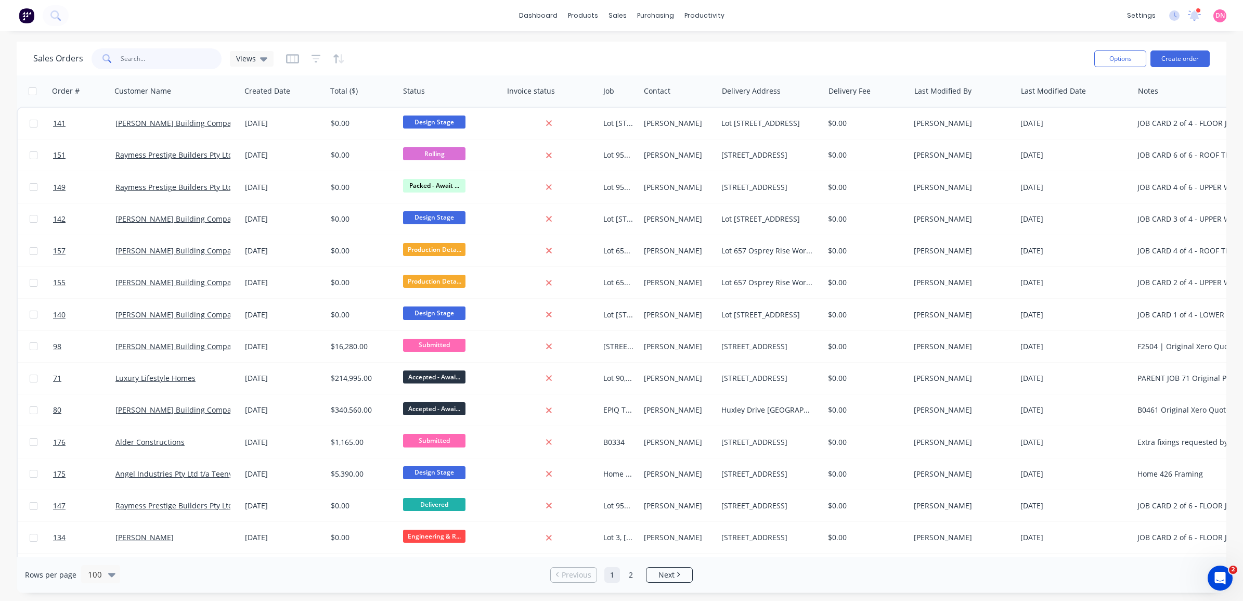
click at [198, 59] on input "cowell drive" at bounding box center [171, 58] width 101 height 21
click at [186, 74] on div "Sales Orders cowell drive Views Options Create order" at bounding box center [621, 59] width 1209 height 34
click at [185, 58] on input "cowell drive" at bounding box center [171, 58] width 101 height 21
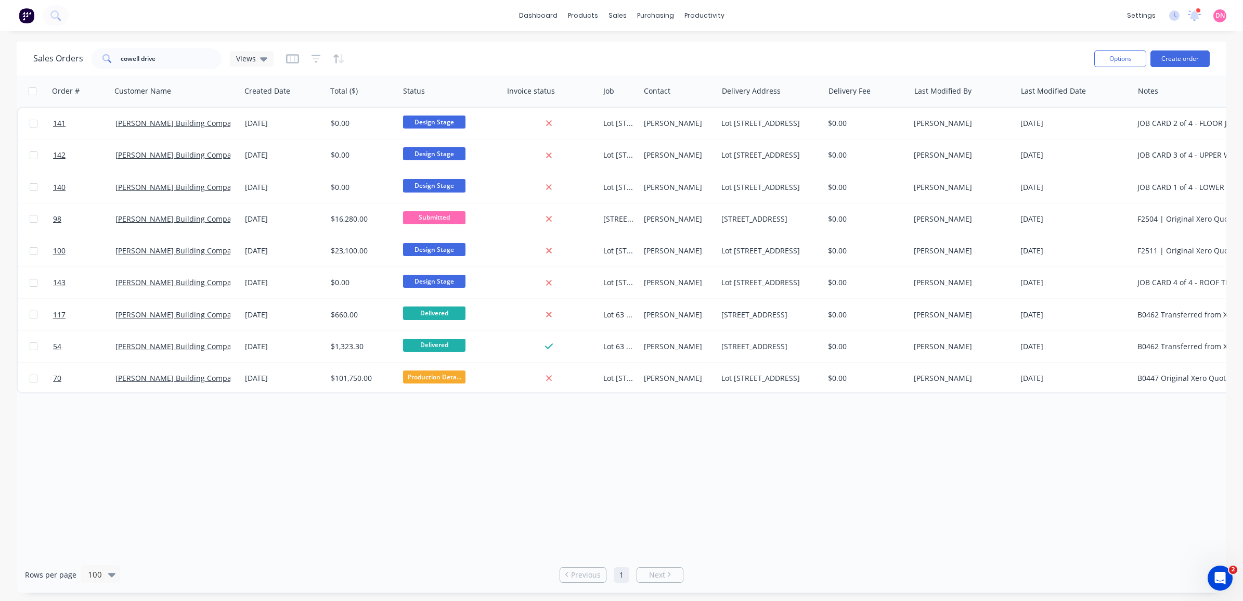
drag, startPoint x: 177, startPoint y: 71, endPoint x: 172, endPoint y: 60, distance: 12.3
click at [172, 60] on div "Sales Orders cowell drive Views Options Create order" at bounding box center [621, 59] width 1209 height 34
drag, startPoint x: 172, startPoint y: 60, endPoint x: 68, endPoint y: 63, distance: 103.5
click at [68, 63] on div "Sales Orders cowell drive Views" at bounding box center [153, 58] width 240 height 21
type input "osprey"
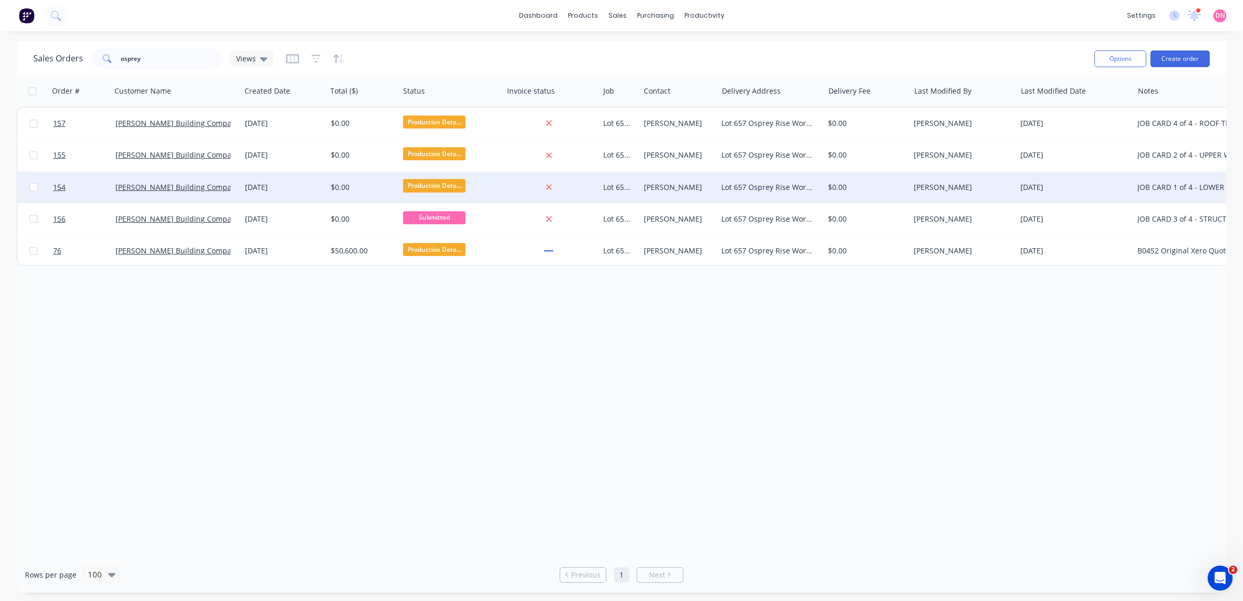
click at [448, 186] on span "Production Deta..." at bounding box center [434, 185] width 62 height 13
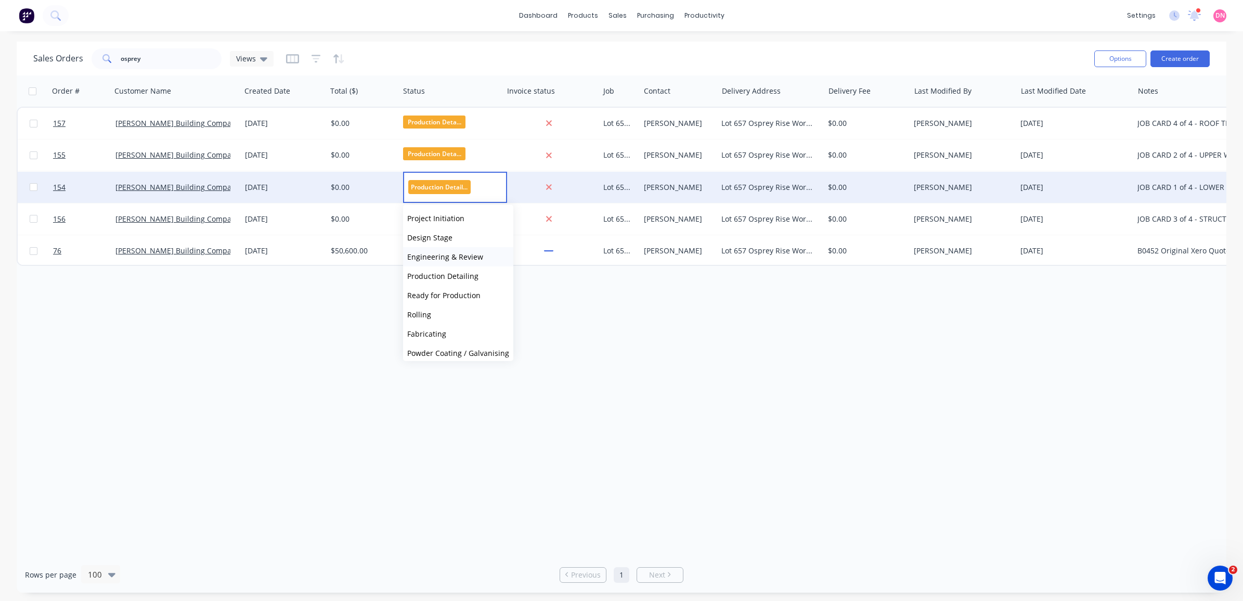
scroll to position [41, 0]
click at [454, 312] on button "Rolling" at bounding box center [458, 312] width 110 height 19
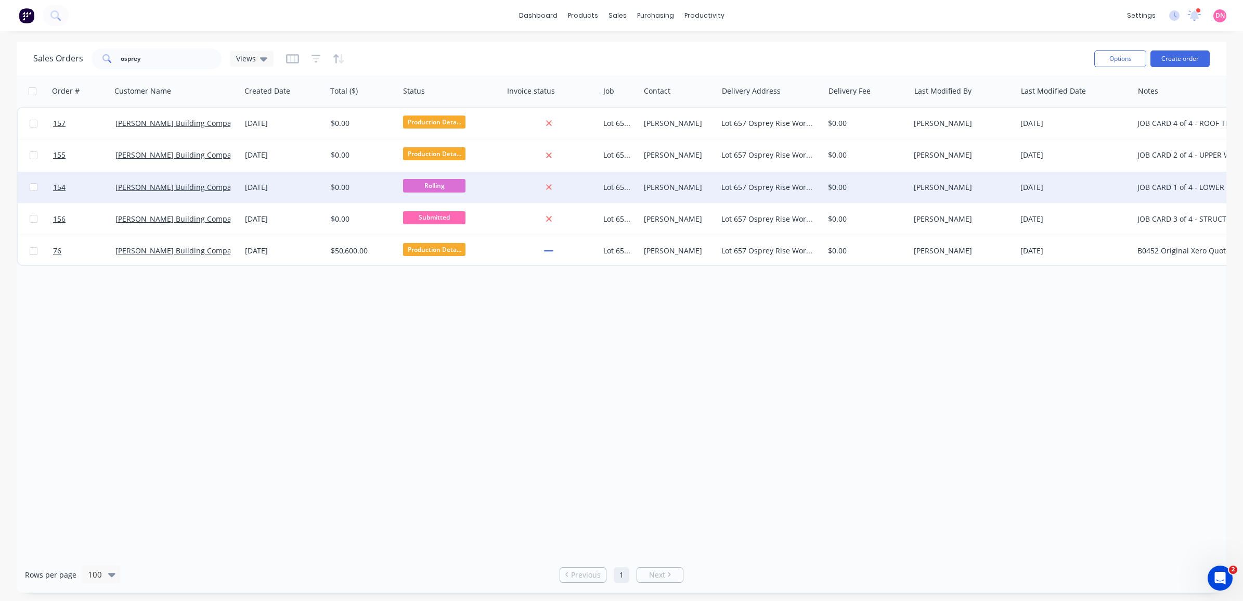
click at [439, 187] on span "Rolling" at bounding box center [434, 185] width 62 height 13
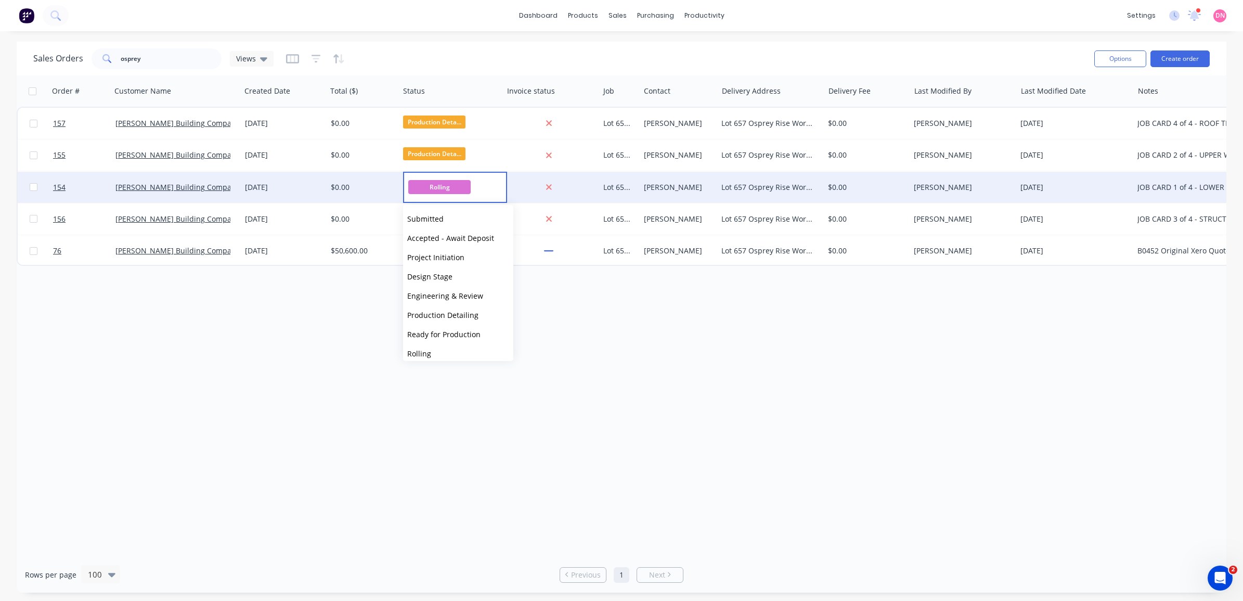
click at [760, 454] on div "Order # Customer Name Created Date Total ($) Status Invoice status Job Contact …" at bounding box center [621, 315] width 1209 height 481
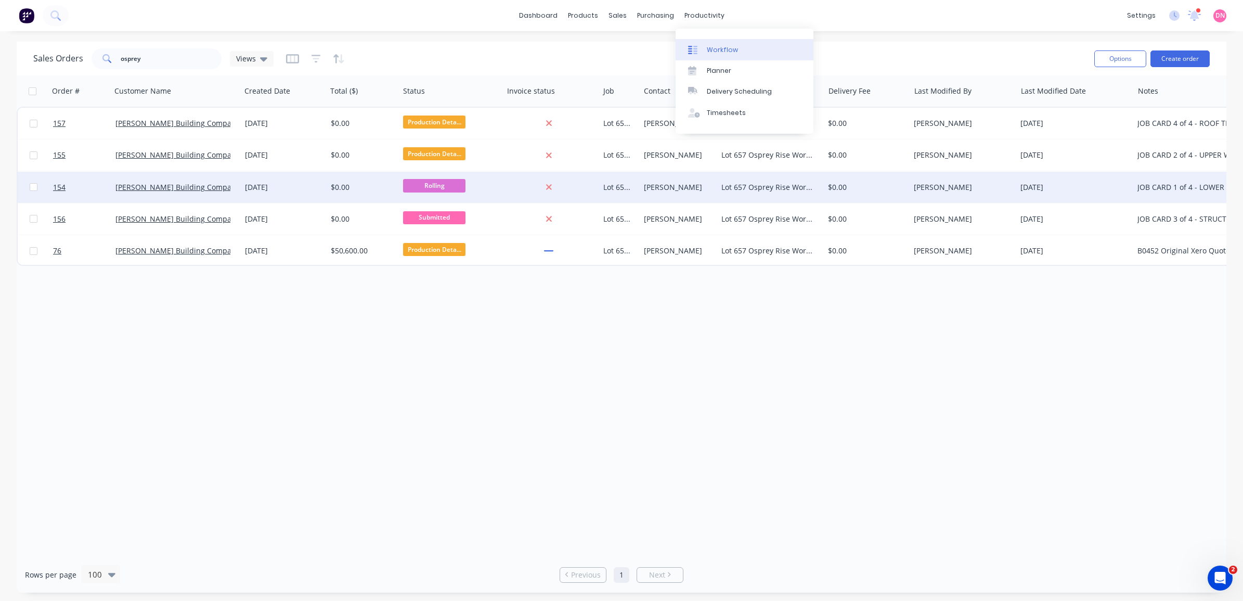
click at [695, 42] on link "Workflow" at bounding box center [744, 49] width 138 height 21
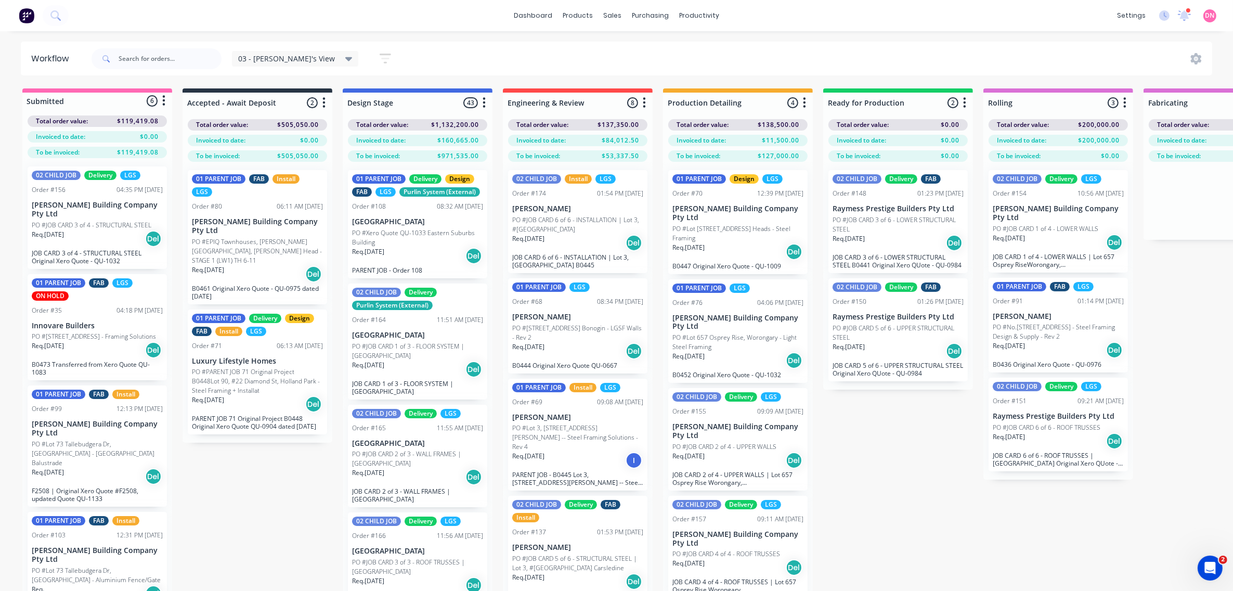
click at [1126, 98] on button "button" at bounding box center [1124, 103] width 12 height 12
click at [1094, 138] on button "Notifications" at bounding box center [1078, 141] width 104 height 17
click at [1168, 159] on label at bounding box center [1168, 159] width 0 height 0
click at [1152, 165] on input "checkbox" at bounding box center [1147, 164] width 8 height 10
checkbox input "true"
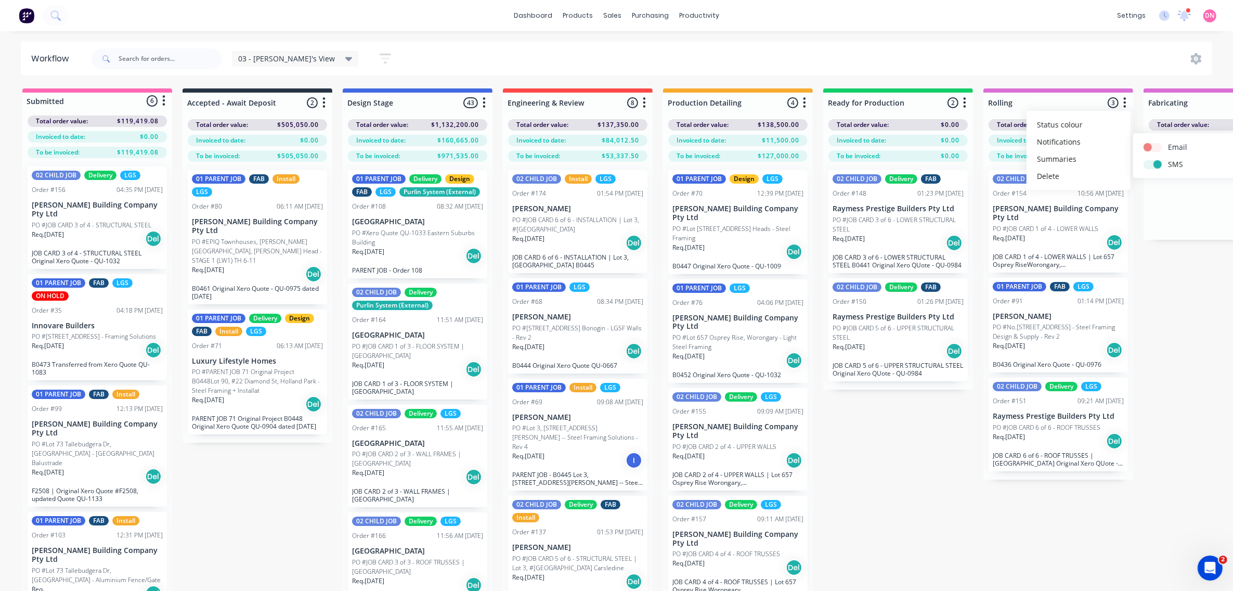
click at [1168, 141] on label at bounding box center [1168, 141] width 0 height 0
click at [1152, 148] on input "checkbox" at bounding box center [1147, 146] width 8 height 10
checkbox input "true"
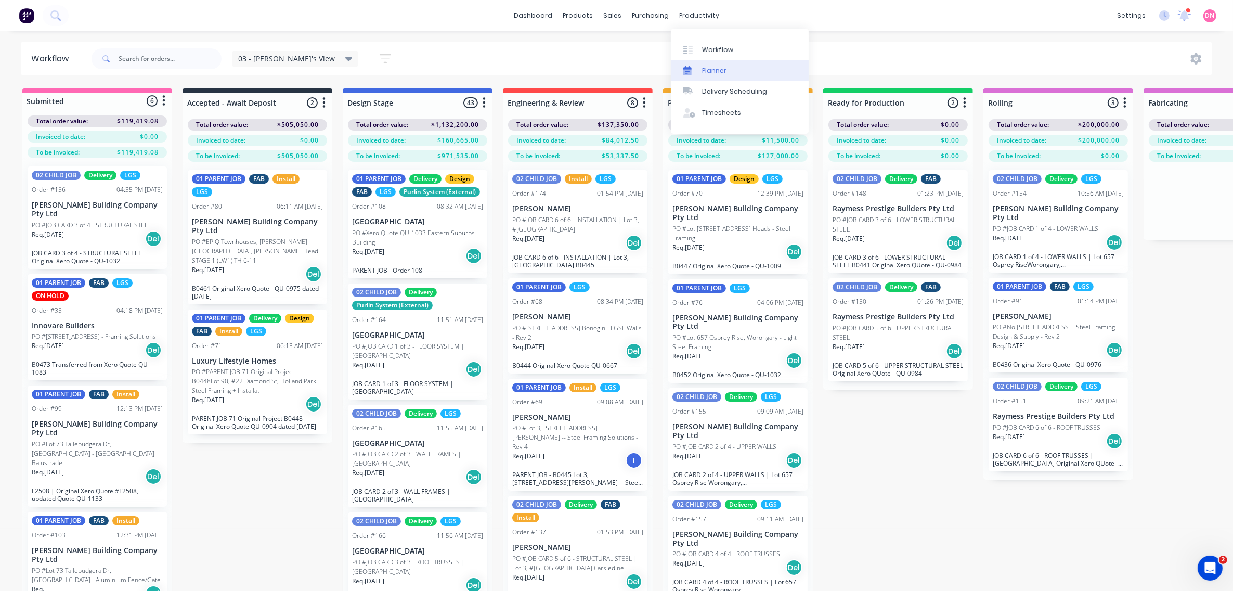
click at [744, 71] on link "Planner" at bounding box center [740, 70] width 138 height 21
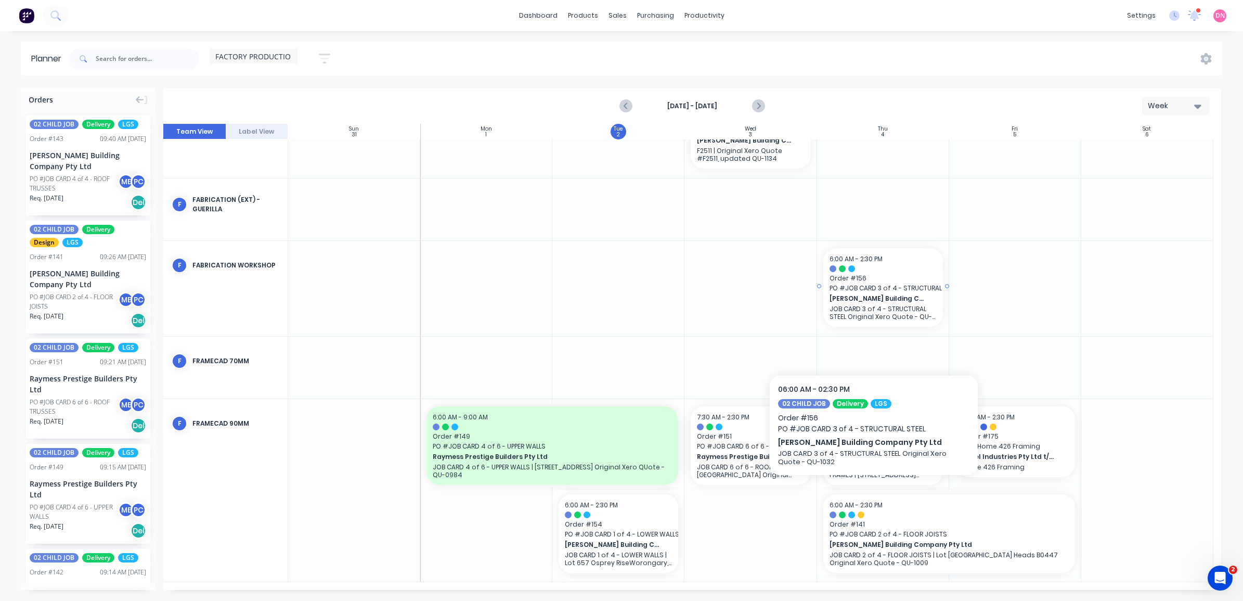
scroll to position [231, 0]
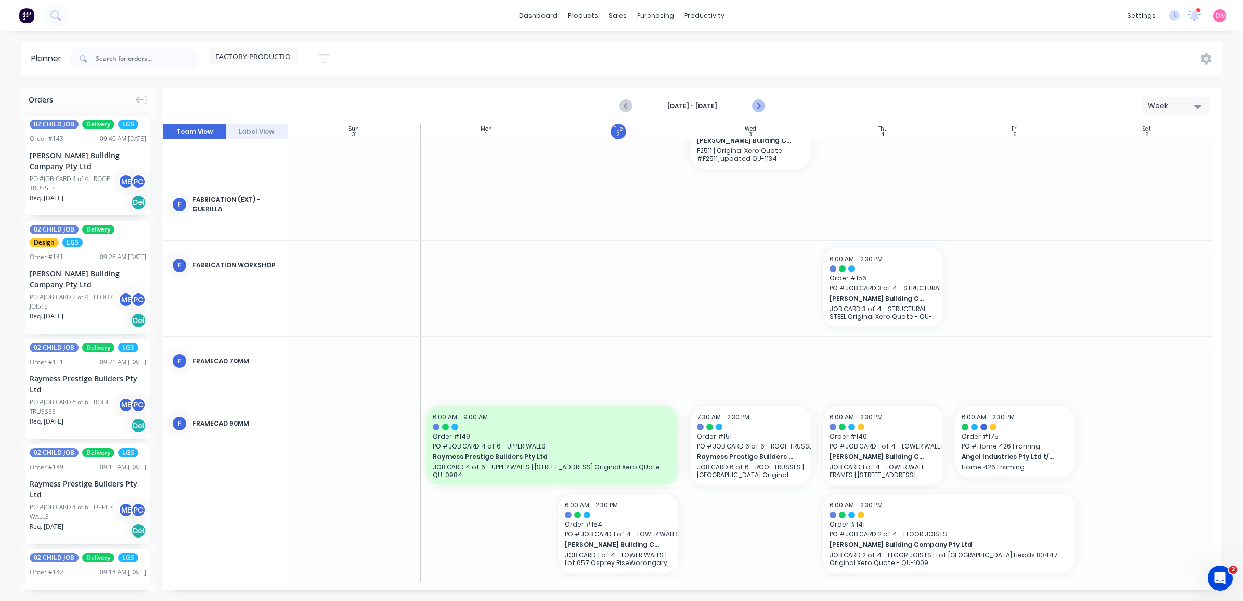
click at [763, 107] on icon "Next page" at bounding box center [757, 106] width 12 height 12
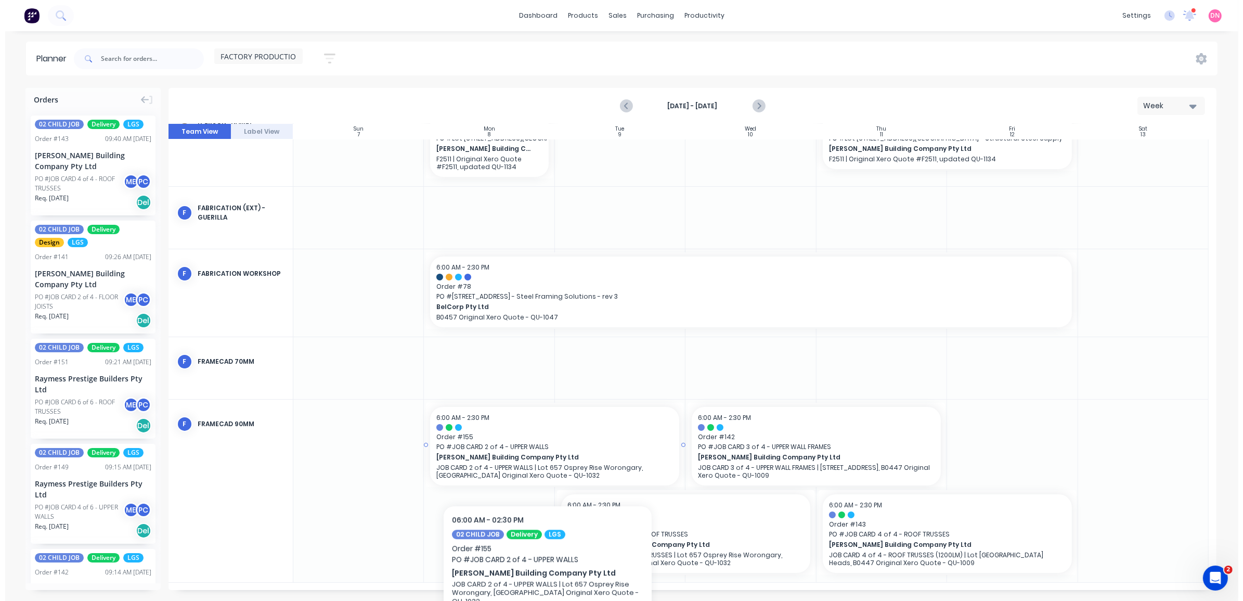
scroll to position [41, 0]
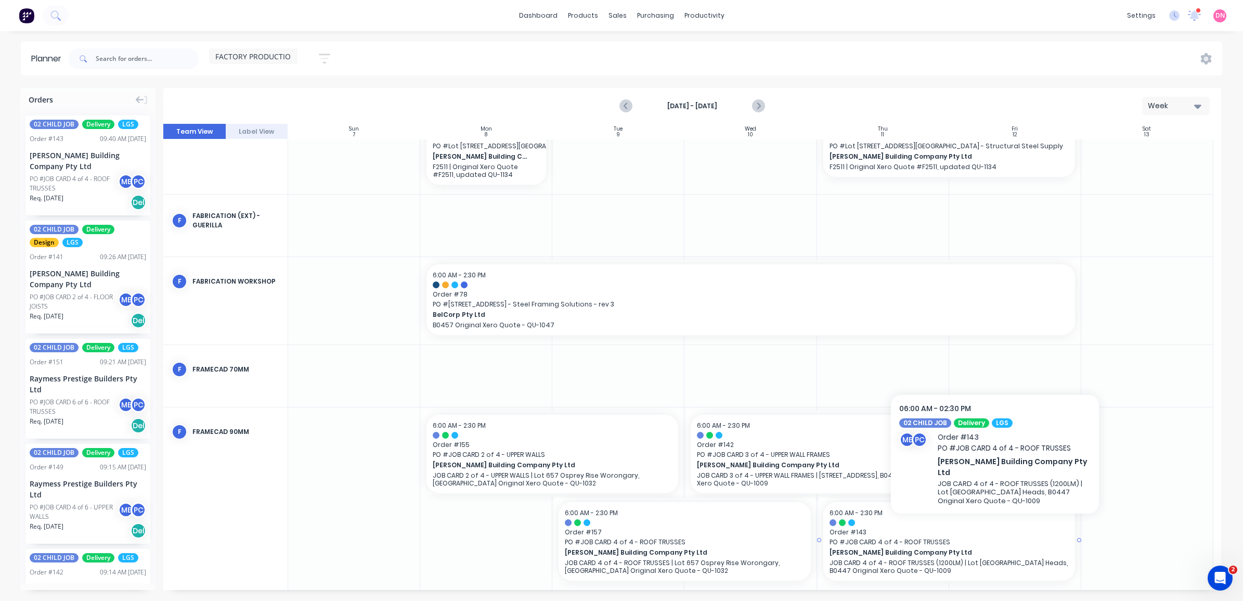
click at [995, 522] on div at bounding box center [948, 522] width 239 height 7
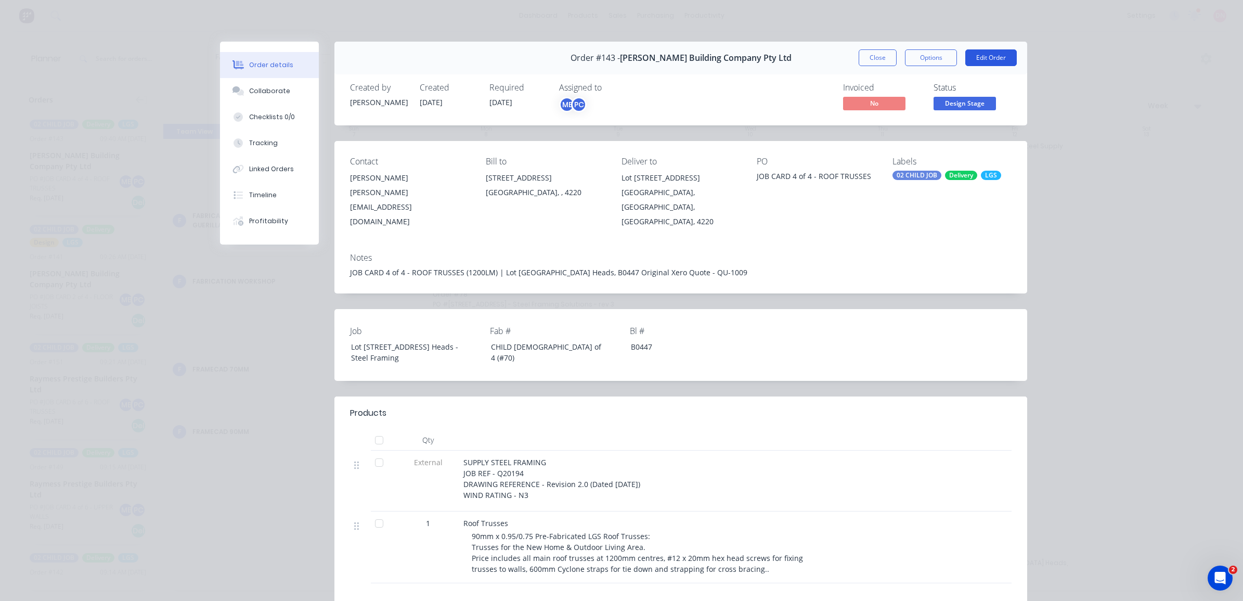
click at [987, 58] on button "Edit Order" at bounding box center [990, 57] width 51 height 17
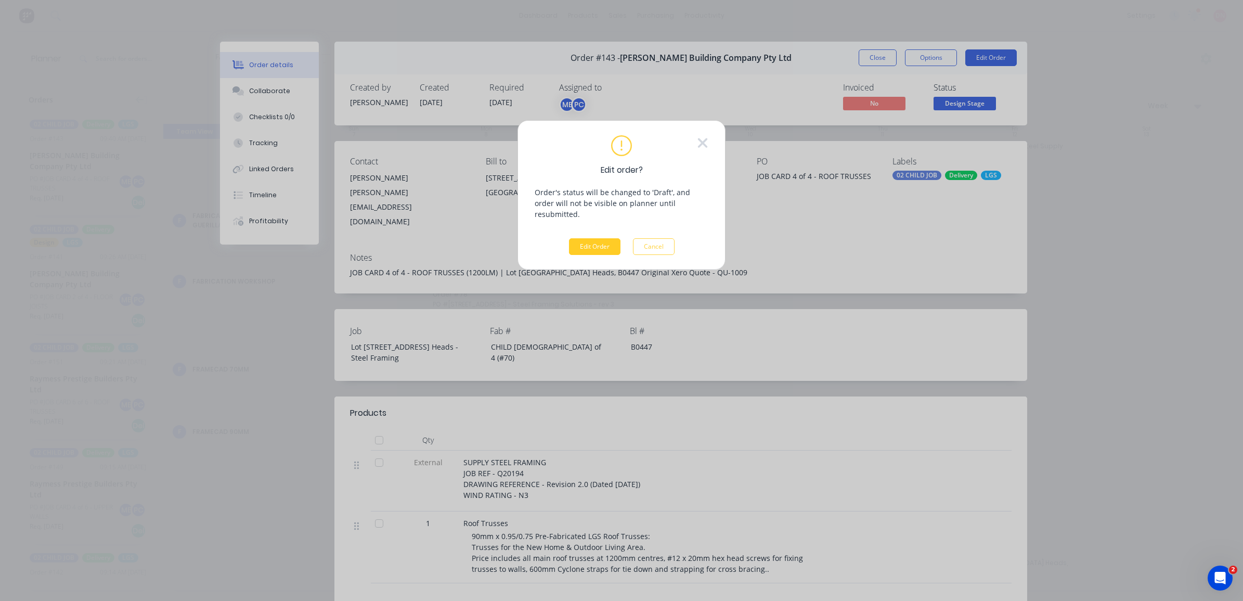
click at [588, 238] on button "Edit Order" at bounding box center [594, 246] width 51 height 17
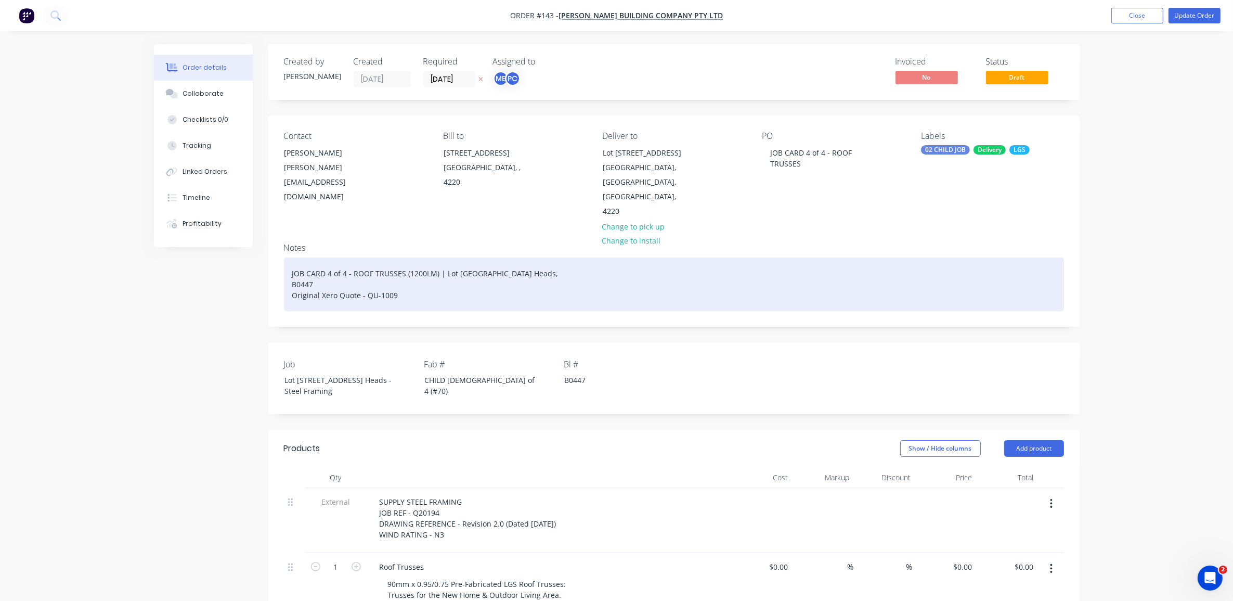
click at [414, 257] on div "JOB CARD 4 of 4 - ROOF TRUSSES (1200LM) | Lot [GEOGRAPHIC_DATA] Heads, B0447 Or…" at bounding box center [674, 284] width 780 height 54
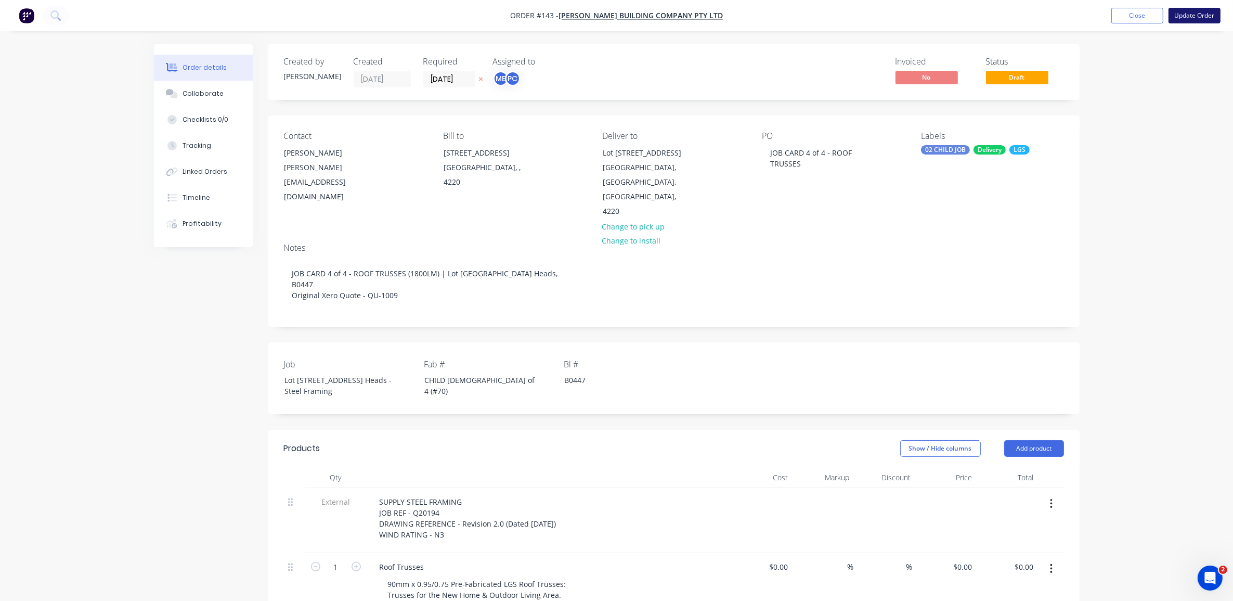
click at [1179, 9] on button "Update Order" at bounding box center [1194, 16] width 52 height 16
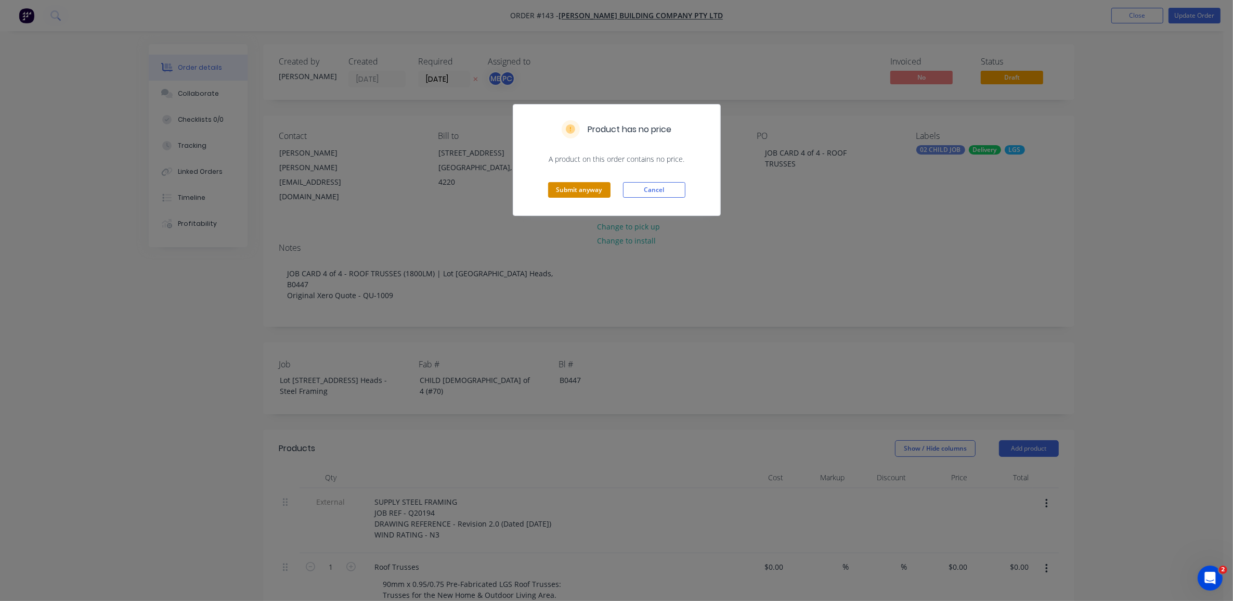
click at [605, 189] on button "Submit anyway" at bounding box center [579, 190] width 62 height 16
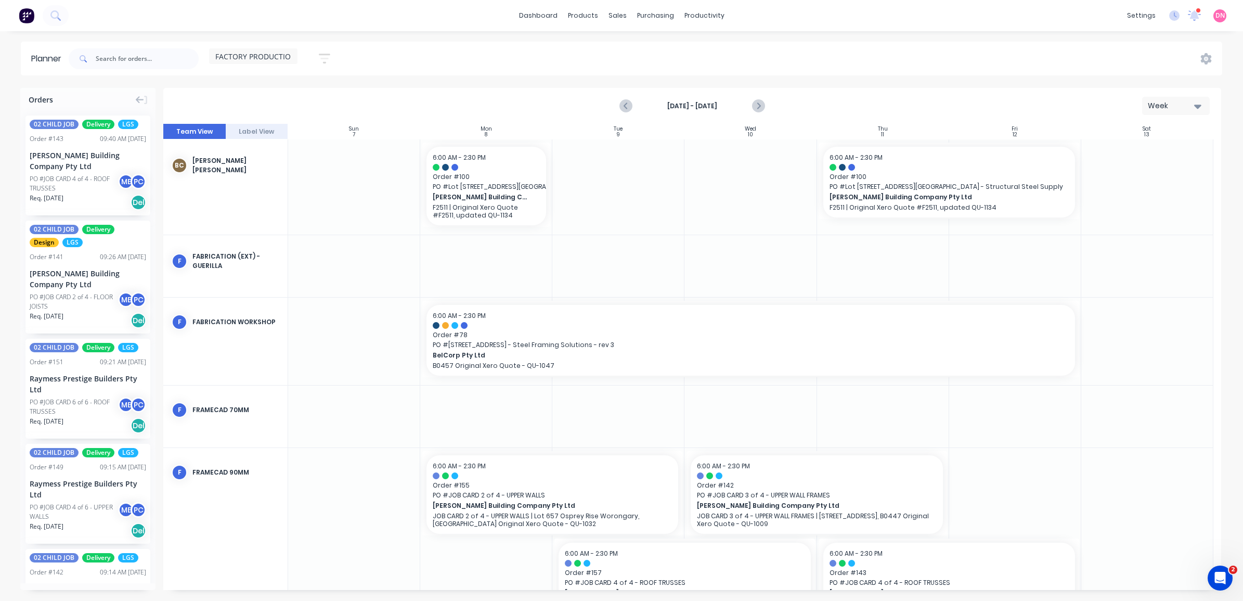
click at [324, 48] on button "button" at bounding box center [324, 58] width 33 height 20
click at [1163, 100] on div "Week" at bounding box center [1172, 105] width 48 height 11
click at [1152, 133] on div "Day" at bounding box center [1156, 134] width 103 height 21
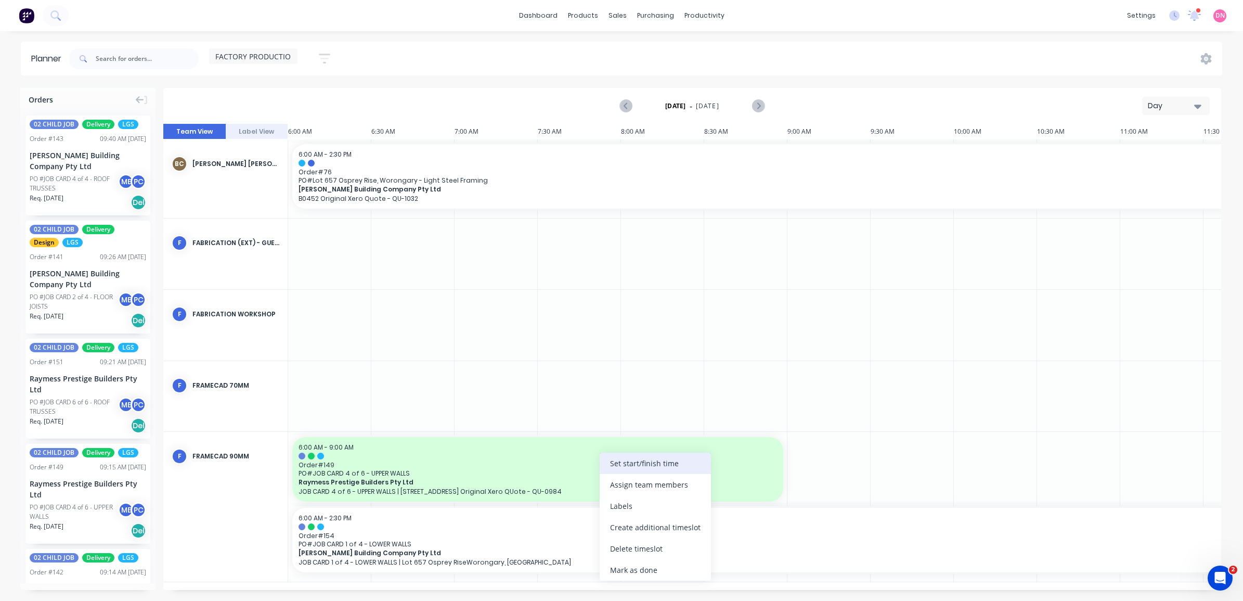
click at [663, 466] on div "Set start/finish time" at bounding box center [655, 462] width 111 height 21
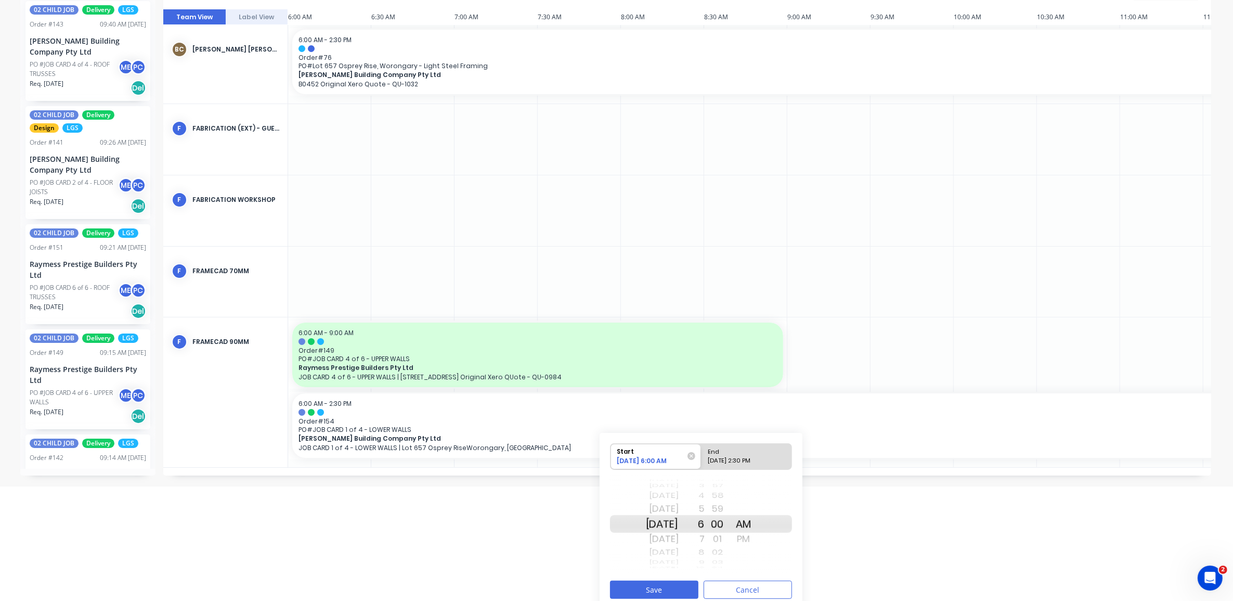
scroll to position [115, 0]
click at [667, 588] on button "Save" at bounding box center [654, 588] width 88 height 18
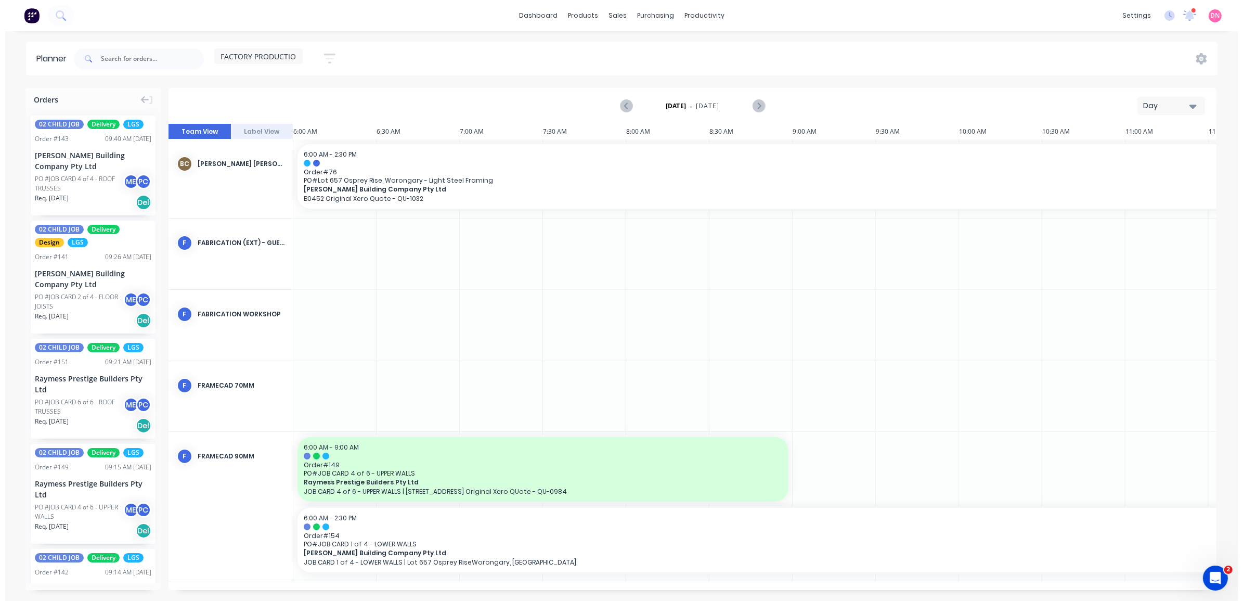
scroll to position [0, 0]
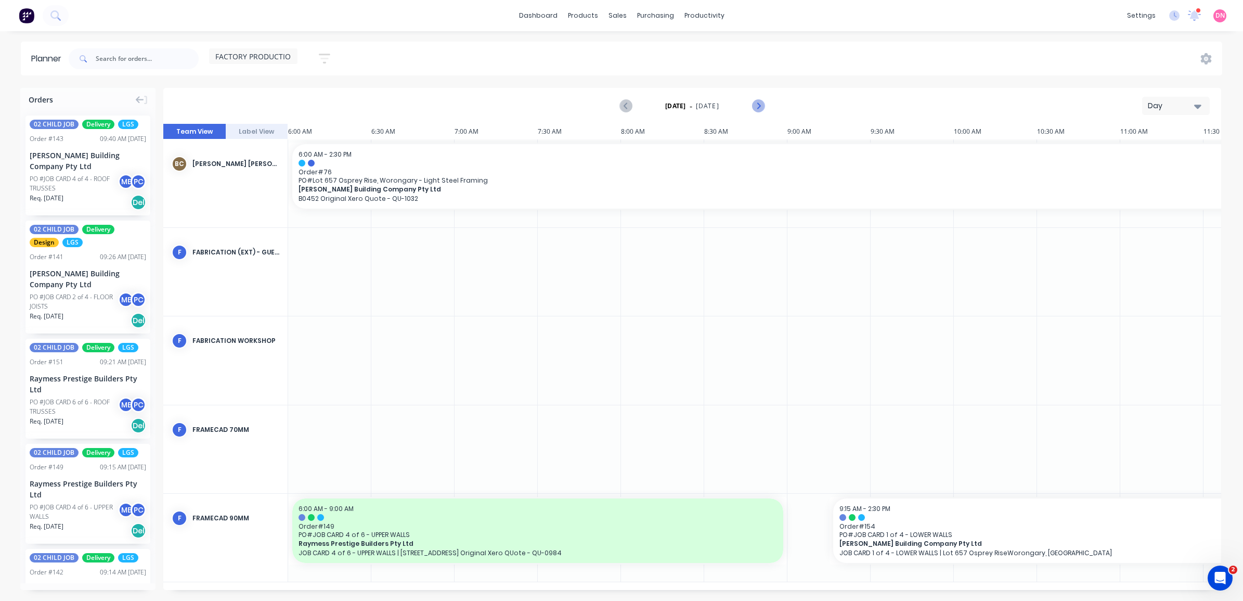
click at [761, 98] on button "Next page" at bounding box center [757, 106] width 21 height 21
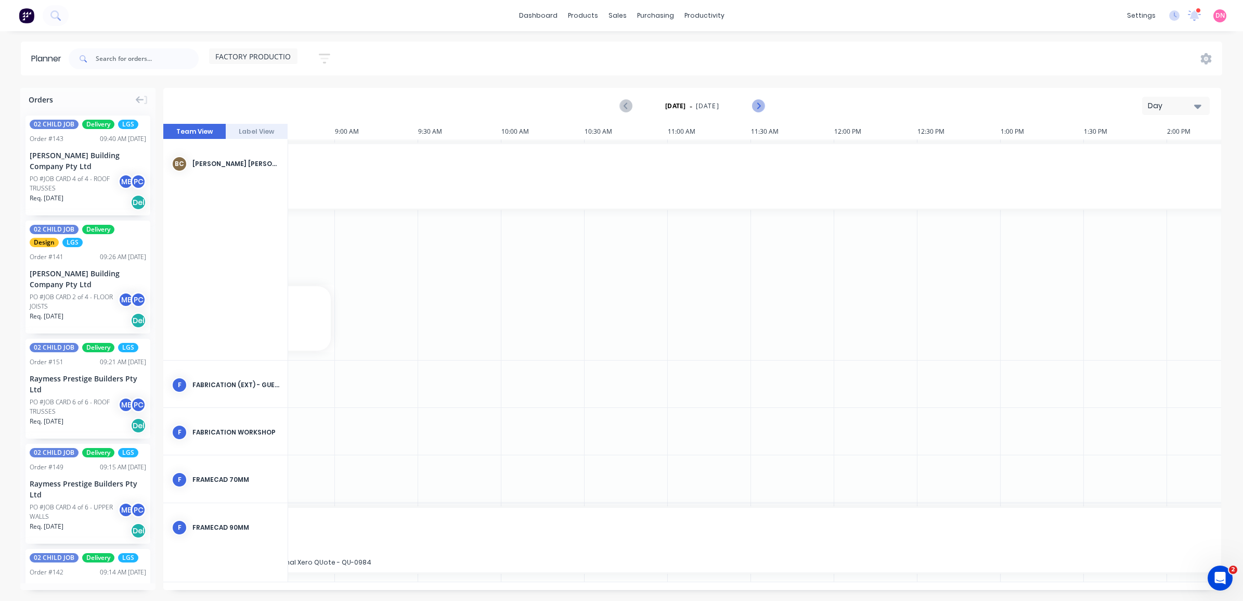
scroll to position [0, 482]
click at [761, 98] on button "Next page" at bounding box center [757, 106] width 21 height 21
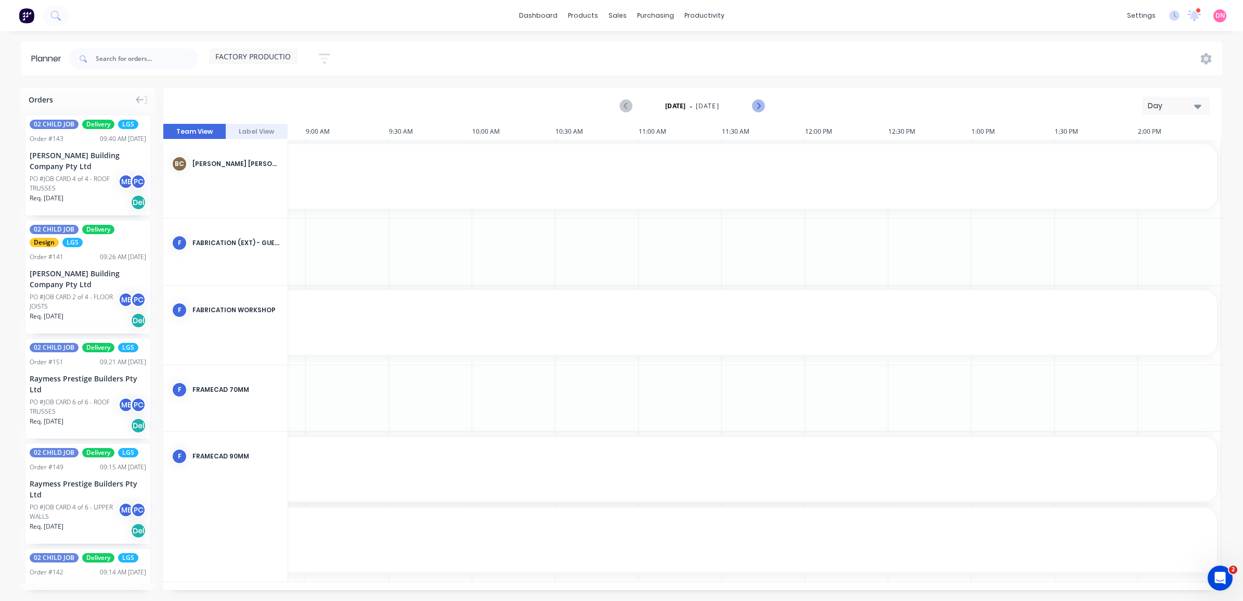
click at [761, 98] on button "Next page" at bounding box center [757, 106] width 21 height 21
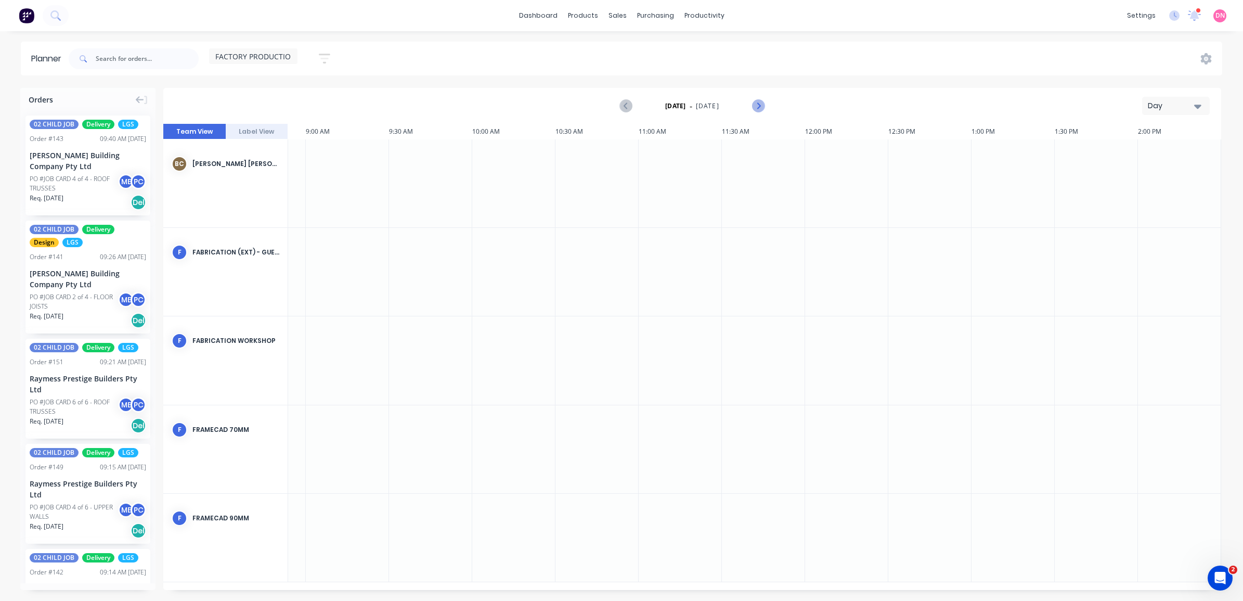
click at [761, 98] on button "Next page" at bounding box center [757, 106] width 21 height 21
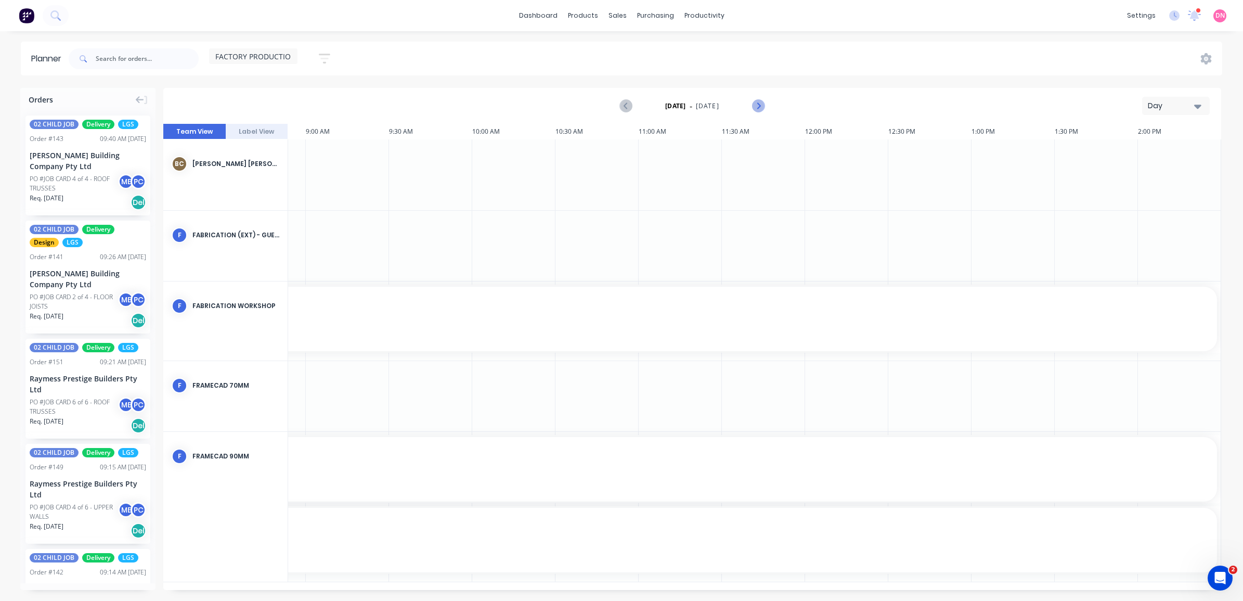
click at [754, 103] on icon "Next page" at bounding box center [757, 106] width 12 height 12
click at [1148, 109] on div "Day" at bounding box center [1172, 105] width 48 height 11
click at [1146, 159] on div "Week" at bounding box center [1156, 155] width 103 height 21
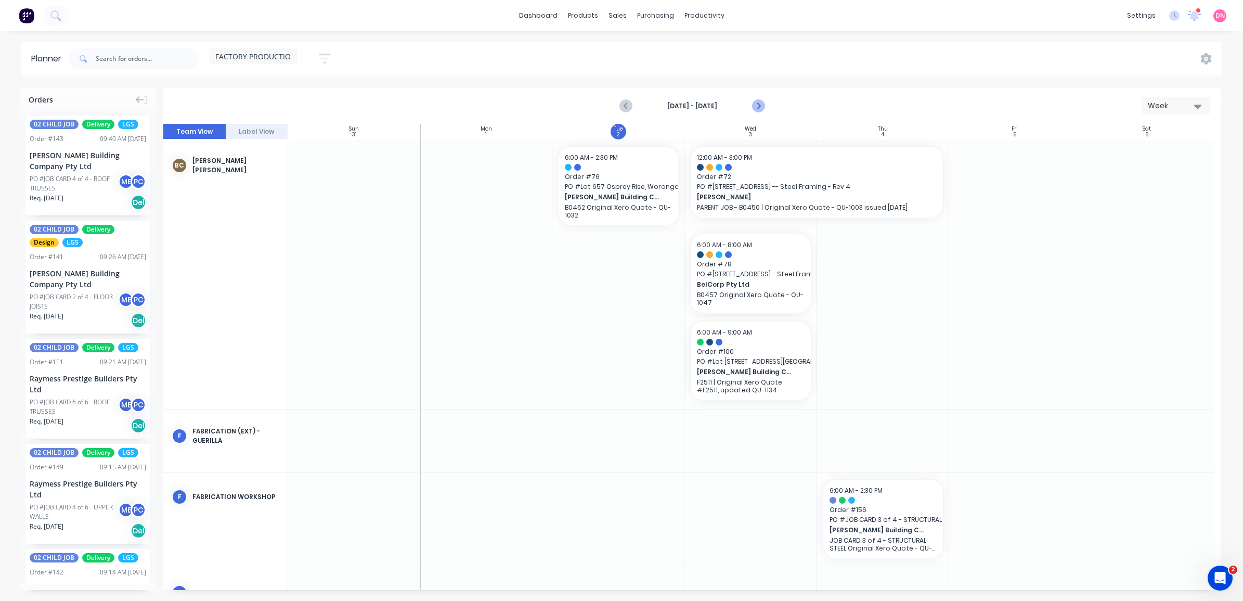
click at [752, 108] on icon "Next page" at bounding box center [757, 106] width 12 height 12
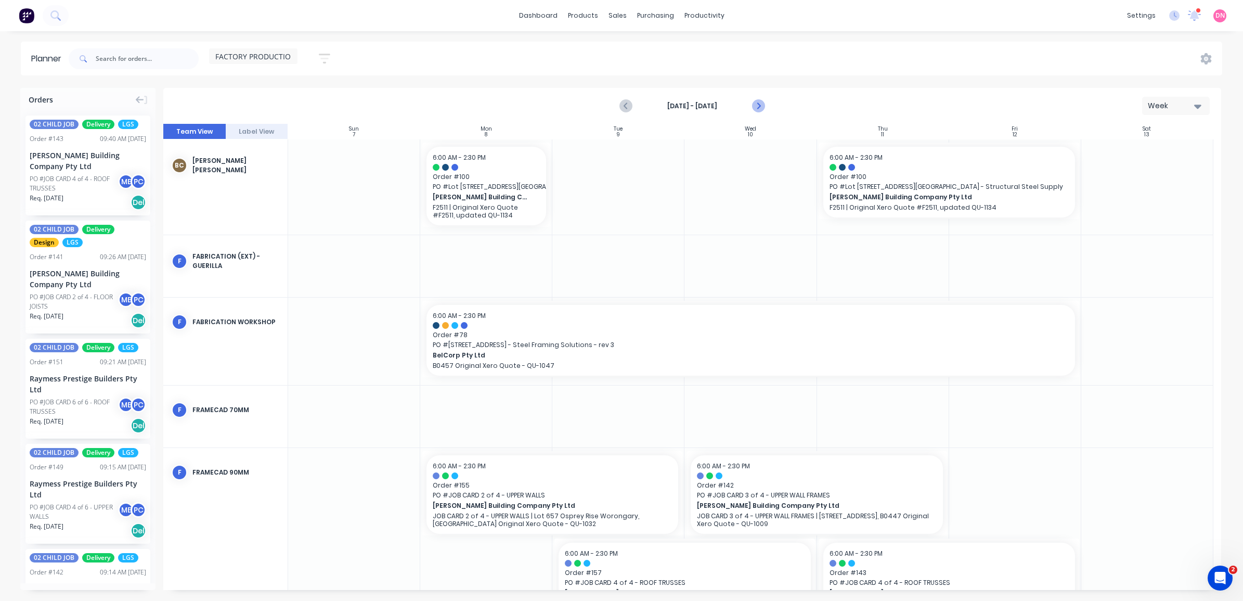
click at [752, 108] on icon "Next page" at bounding box center [757, 106] width 12 height 12
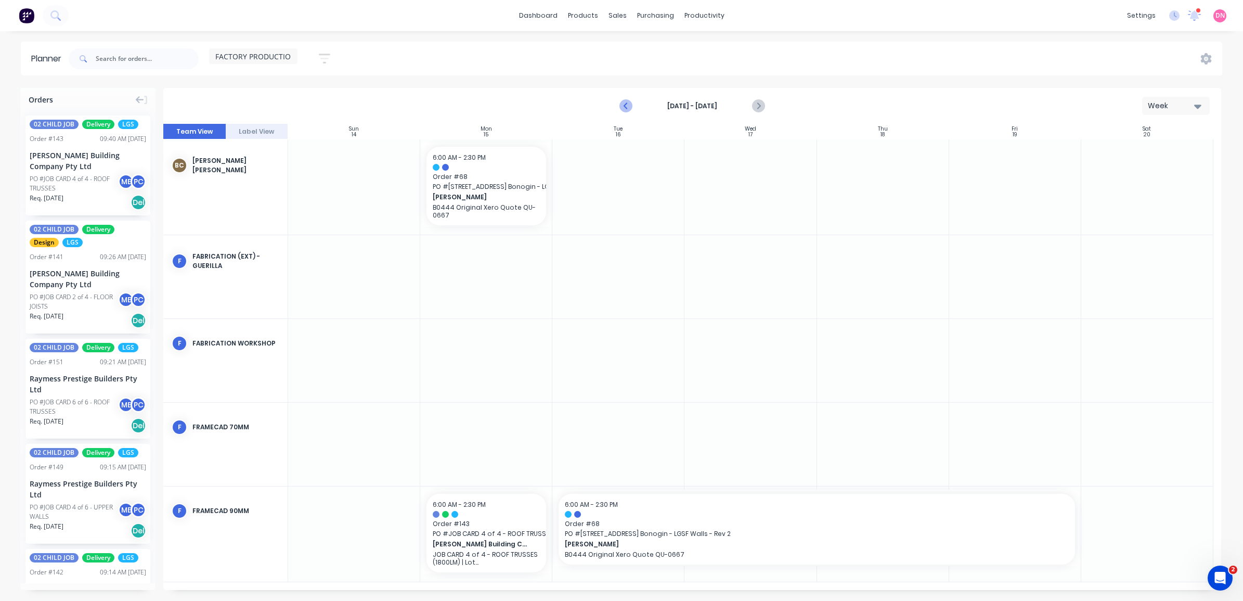
click at [633, 104] on button "Previous page" at bounding box center [626, 106] width 21 height 21
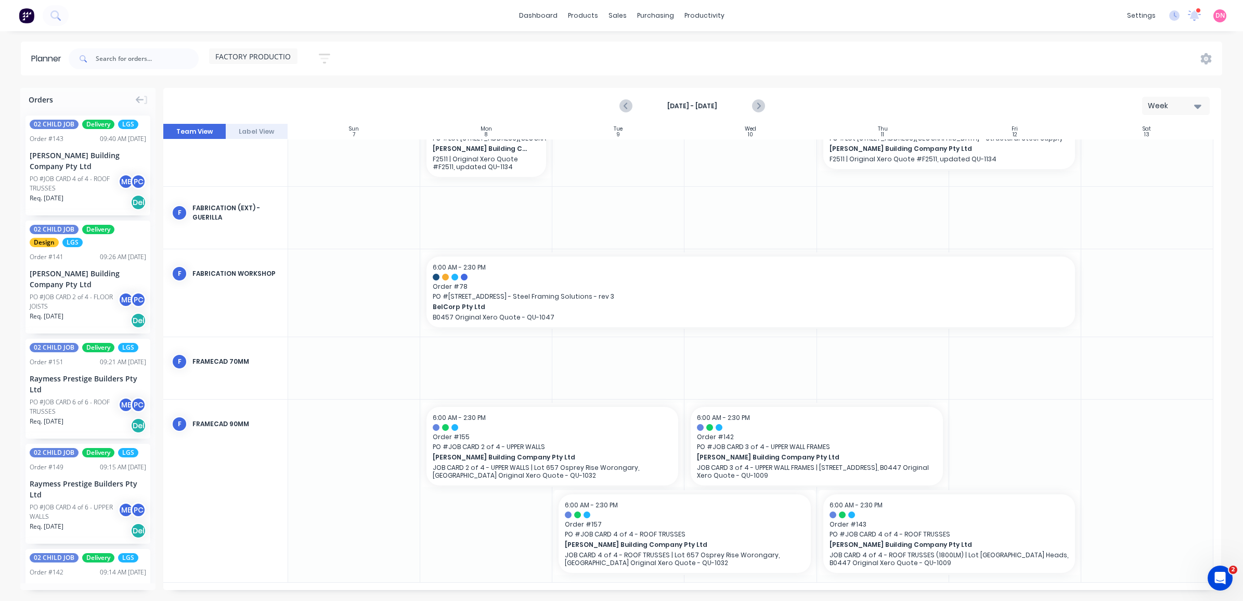
scroll to position [48, 0]
click at [758, 99] on button "Next page" at bounding box center [757, 106] width 21 height 21
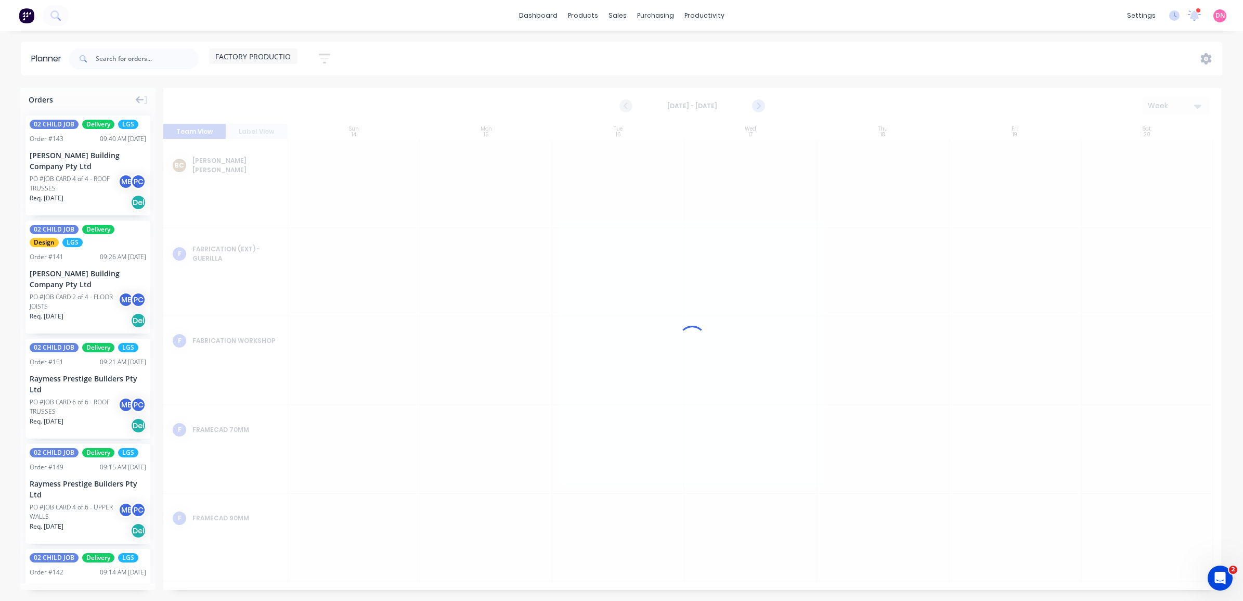
scroll to position [0, 0]
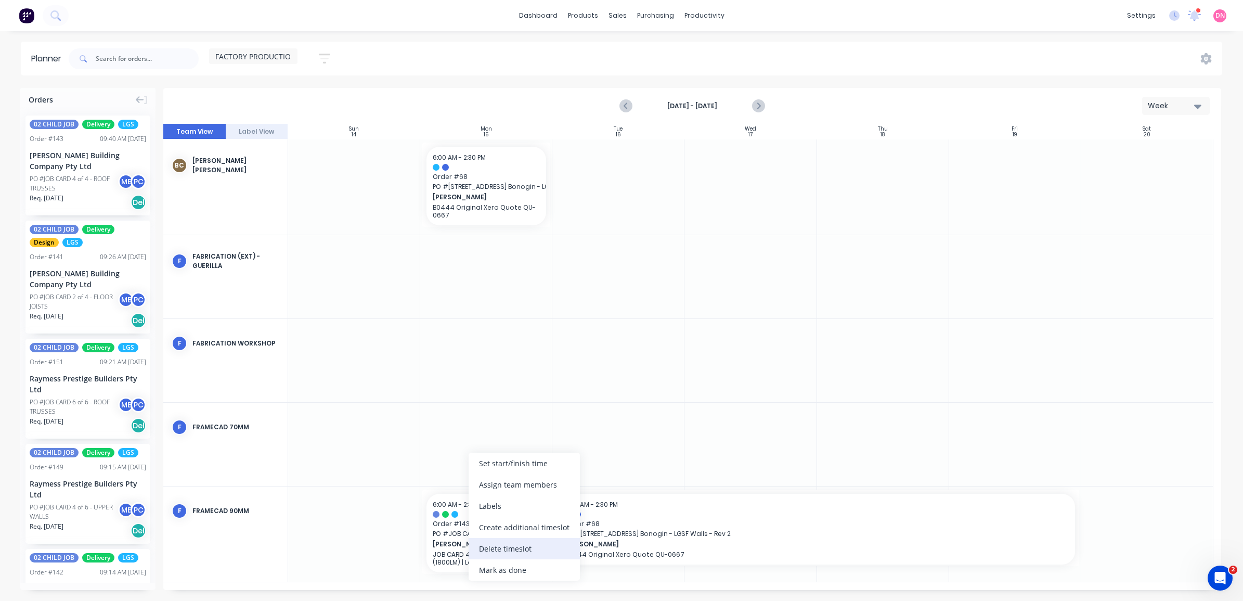
click at [531, 543] on div "Delete timeslot" at bounding box center [524, 548] width 111 height 21
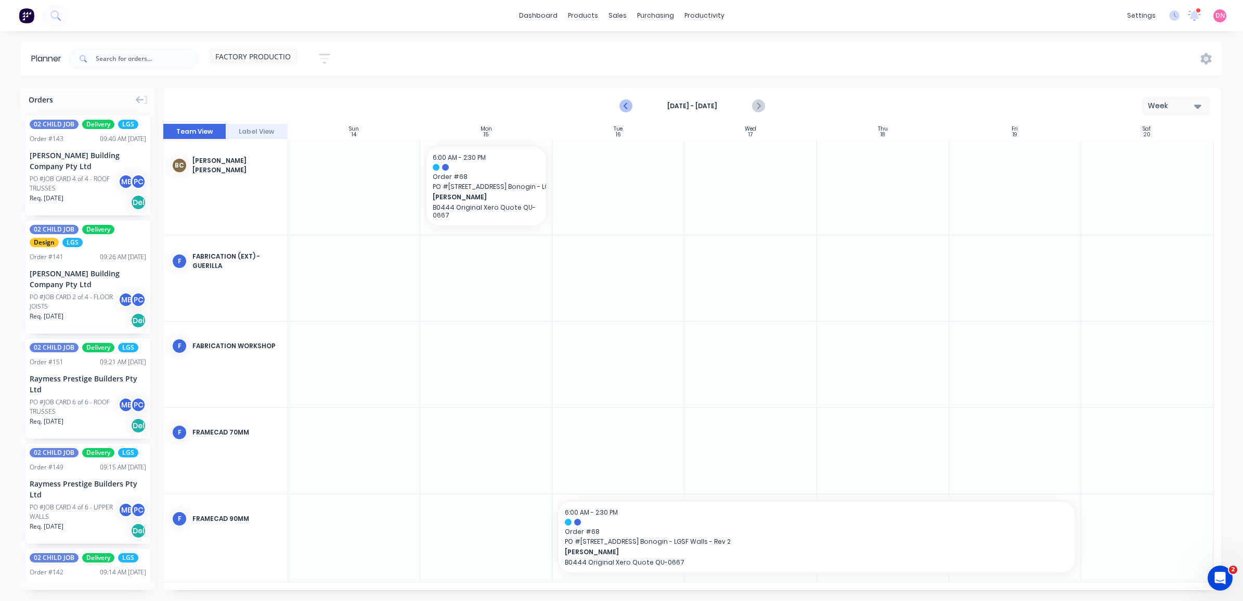
click at [628, 103] on icon "Previous page" at bounding box center [626, 106] width 12 height 12
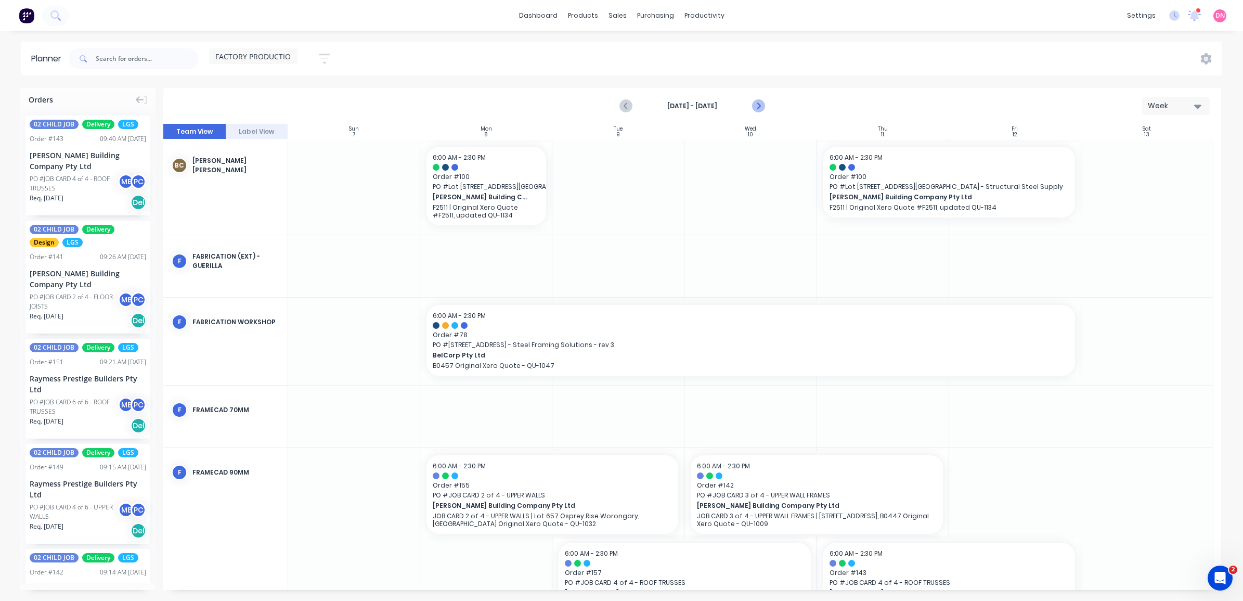
click at [755, 102] on icon "Next page" at bounding box center [757, 106] width 12 height 12
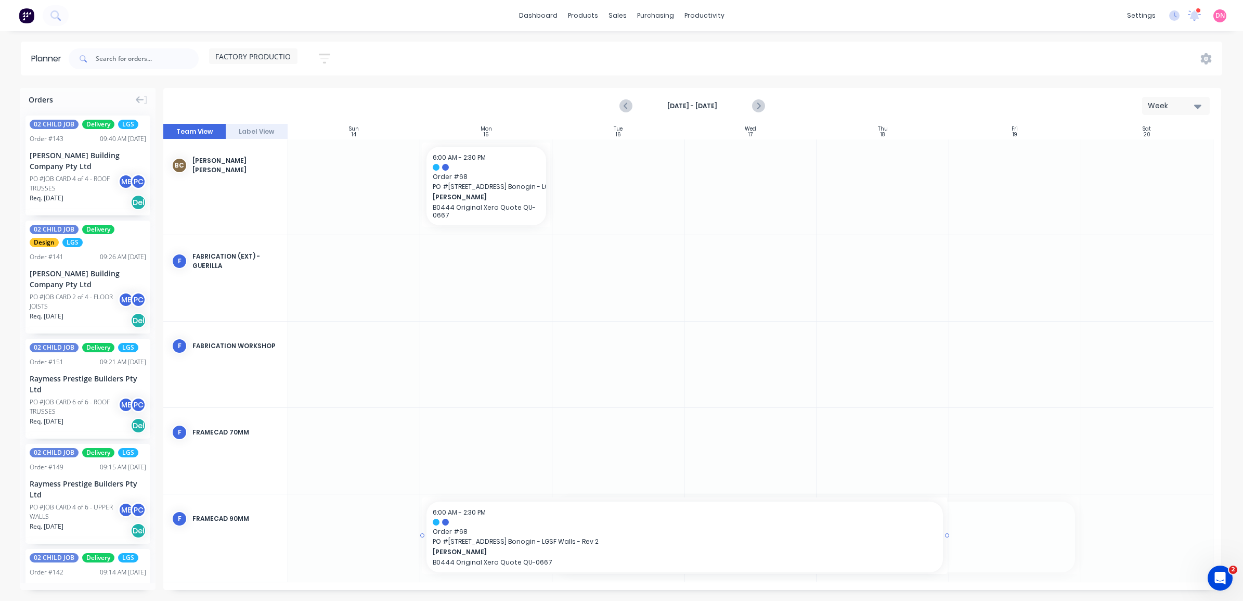
drag, startPoint x: 648, startPoint y: 547, endPoint x: 472, endPoint y: 550, distance: 176.3
drag, startPoint x: 944, startPoint y: 536, endPoint x: 957, endPoint y: 534, distance: 13.2
click at [764, 105] on button "Next page" at bounding box center [757, 106] width 21 height 21
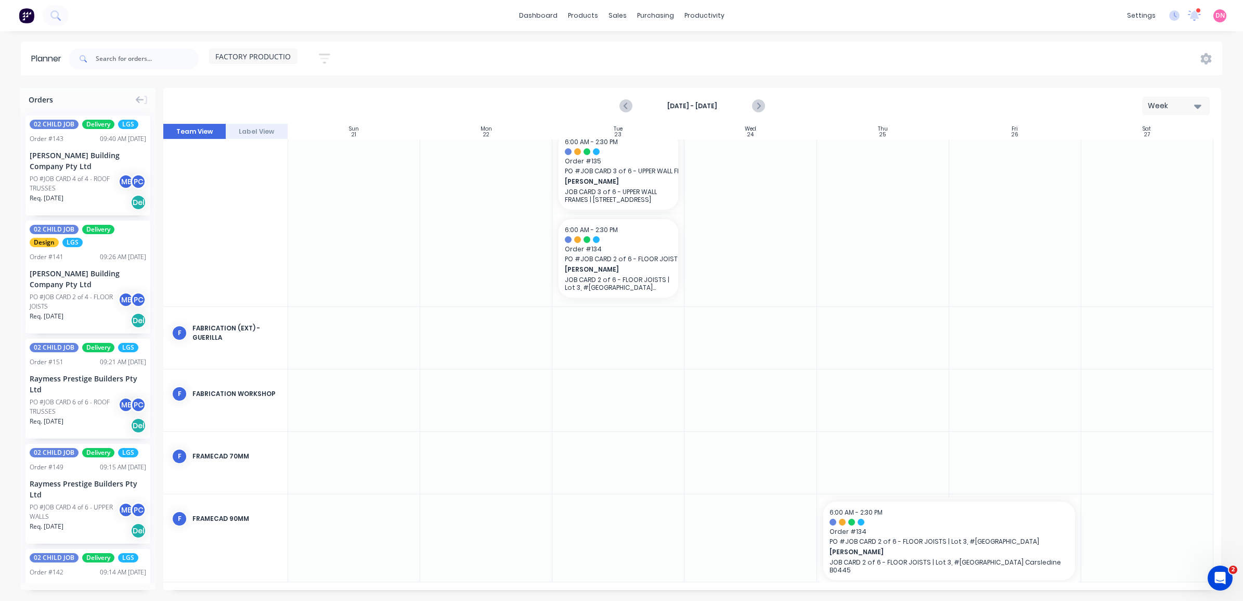
scroll to position [190, 0]
click at [625, 105] on icon "Previous page" at bounding box center [626, 106] width 5 height 8
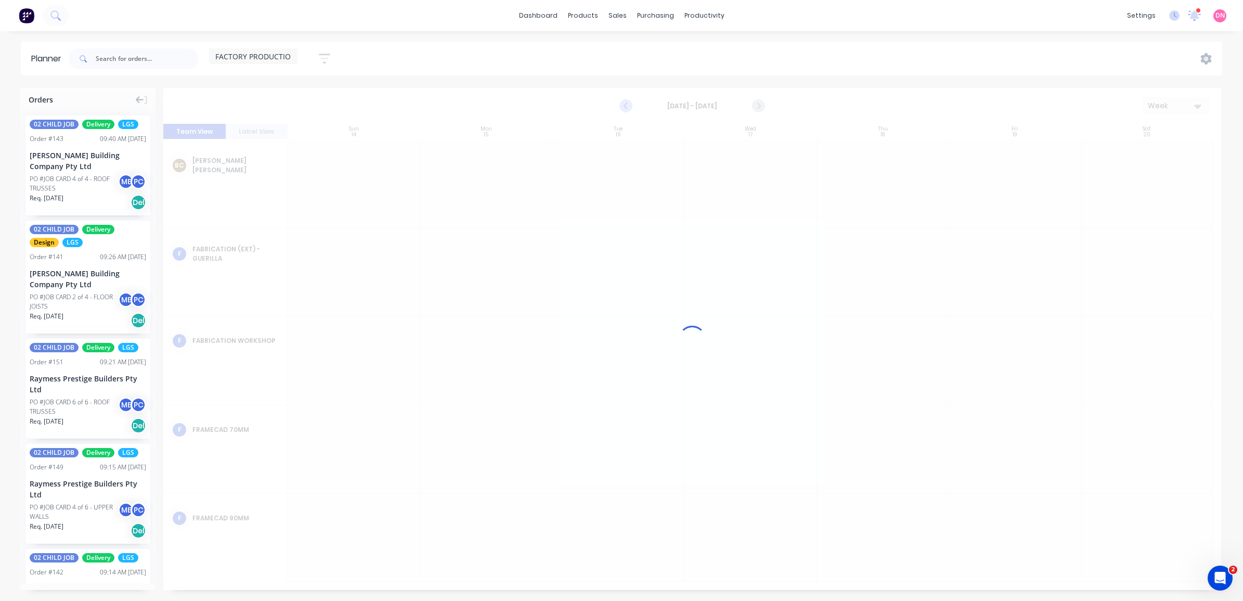
scroll to position [0, 0]
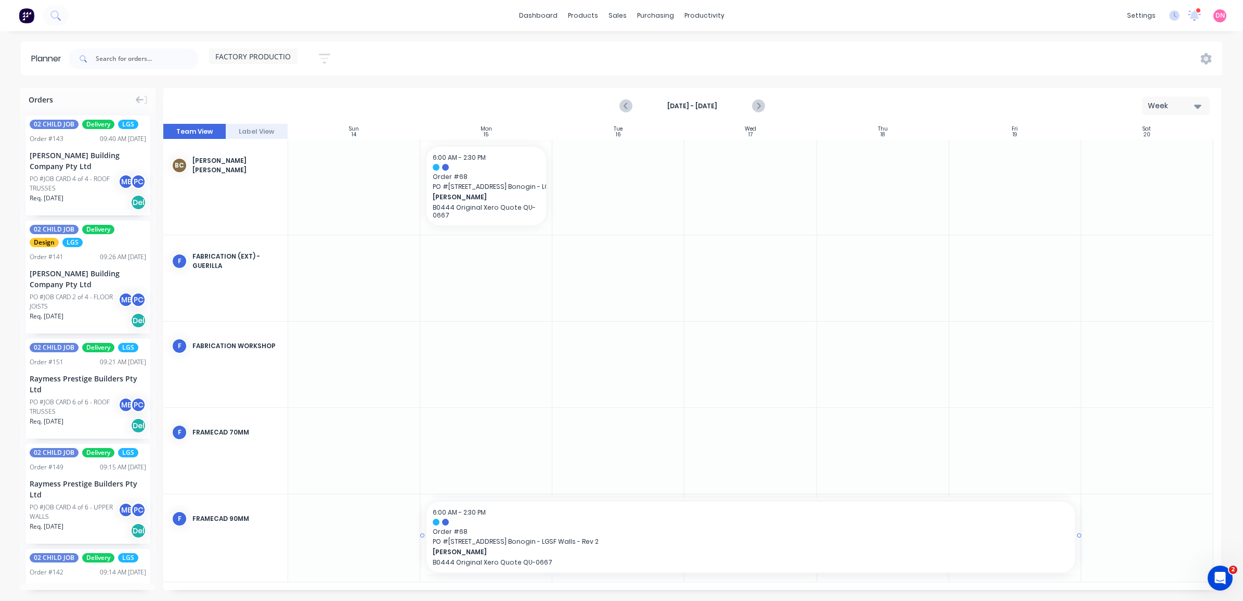
drag, startPoint x: 1080, startPoint y: 534, endPoint x: 1021, endPoint y: 548, distance: 60.9
drag, startPoint x: 1080, startPoint y: 538, endPoint x: 1042, endPoint y: 526, distance: 40.3
click at [982, 453] on div at bounding box center [1015, 451] width 132 height 86
drag, startPoint x: 1080, startPoint y: 536, endPoint x: 913, endPoint y: 527, distance: 167.7
click at [691, 521] on div at bounding box center [685, 521] width 504 height 7
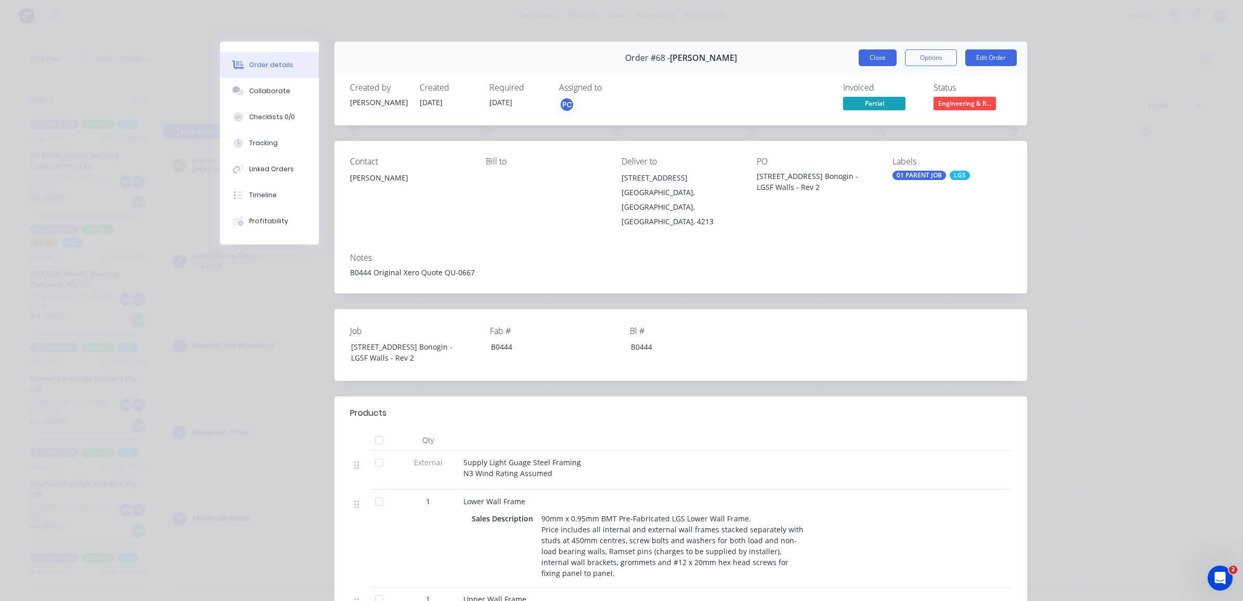
click at [873, 58] on button "Close" at bounding box center [877, 57] width 38 height 17
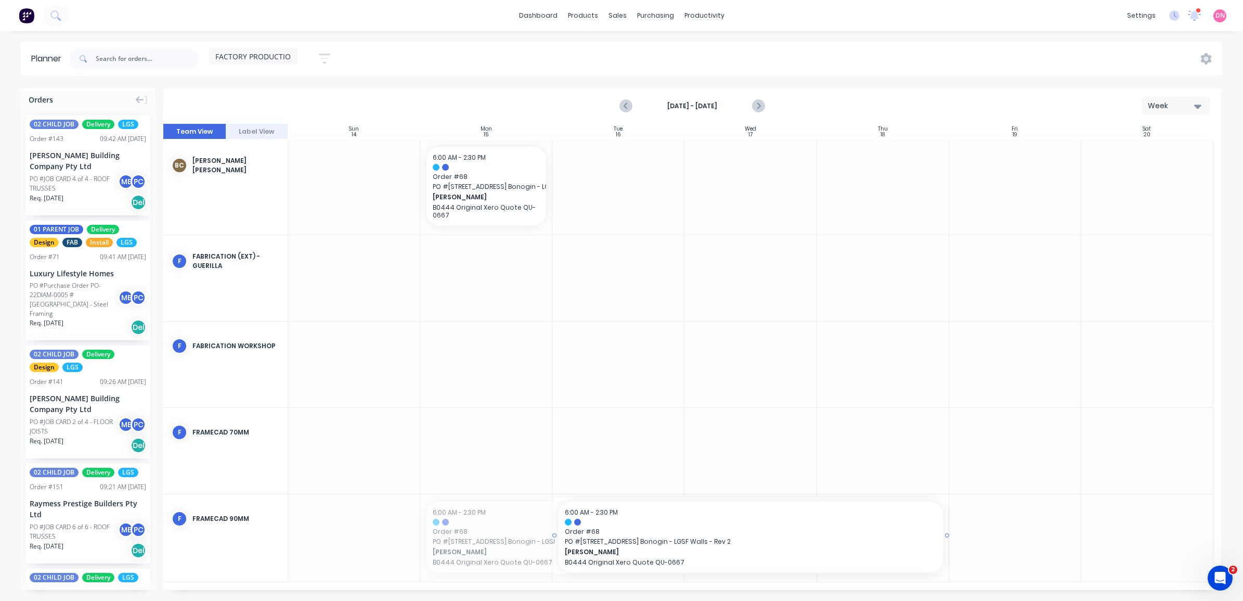
drag, startPoint x: 422, startPoint y: 535, endPoint x: 580, endPoint y: 534, distance: 157.6
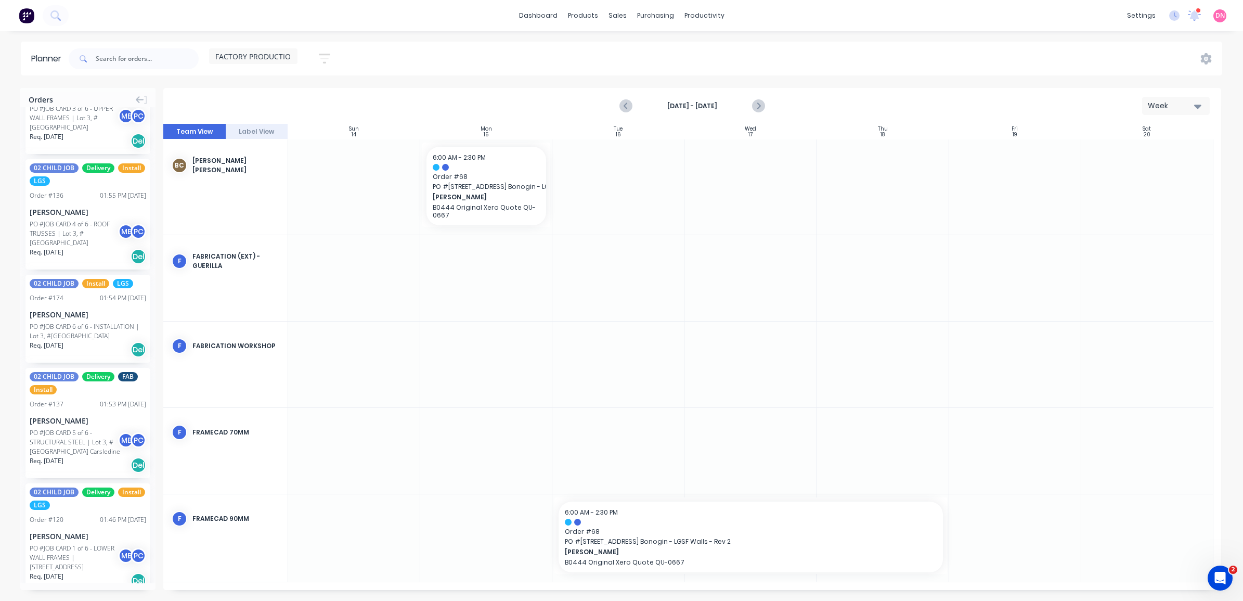
scroll to position [1898, 0]
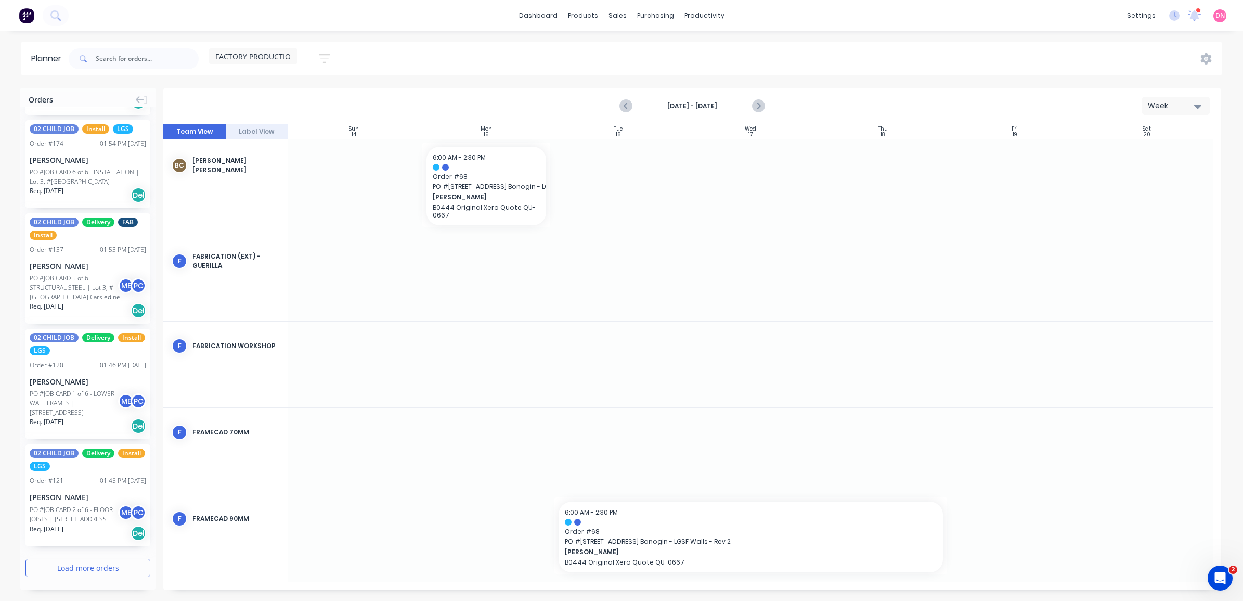
click at [95, 562] on button "Load more orders" at bounding box center [87, 567] width 125 height 18
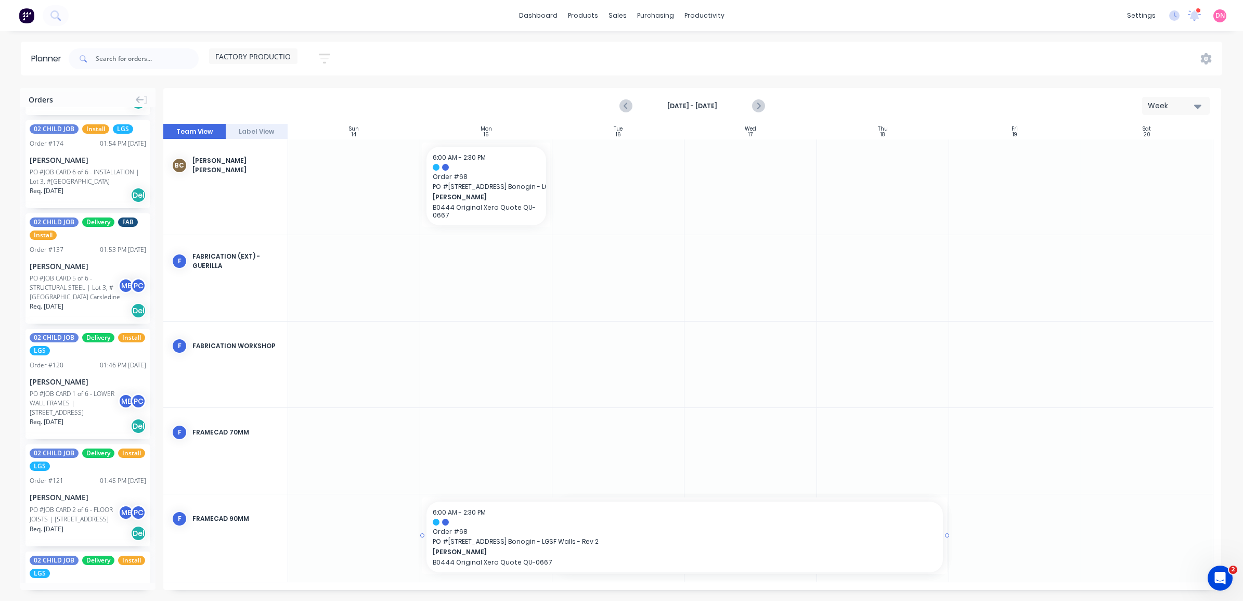
drag, startPoint x: 554, startPoint y: 536, endPoint x: 407, endPoint y: 535, distance: 147.7
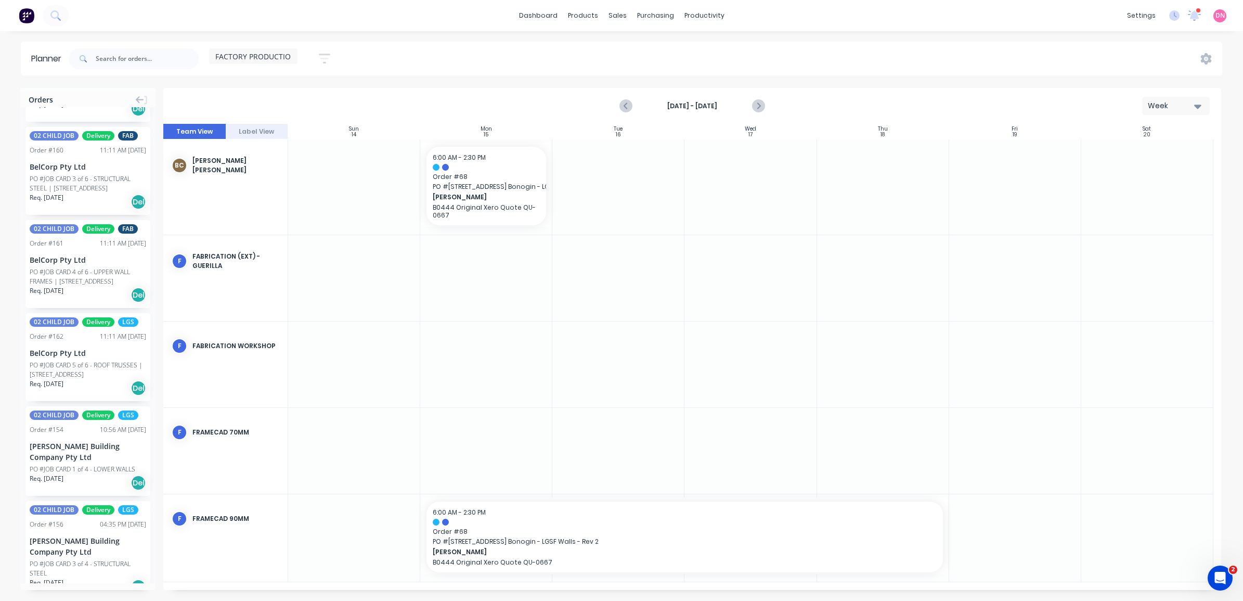
scroll to position [3950, 0]
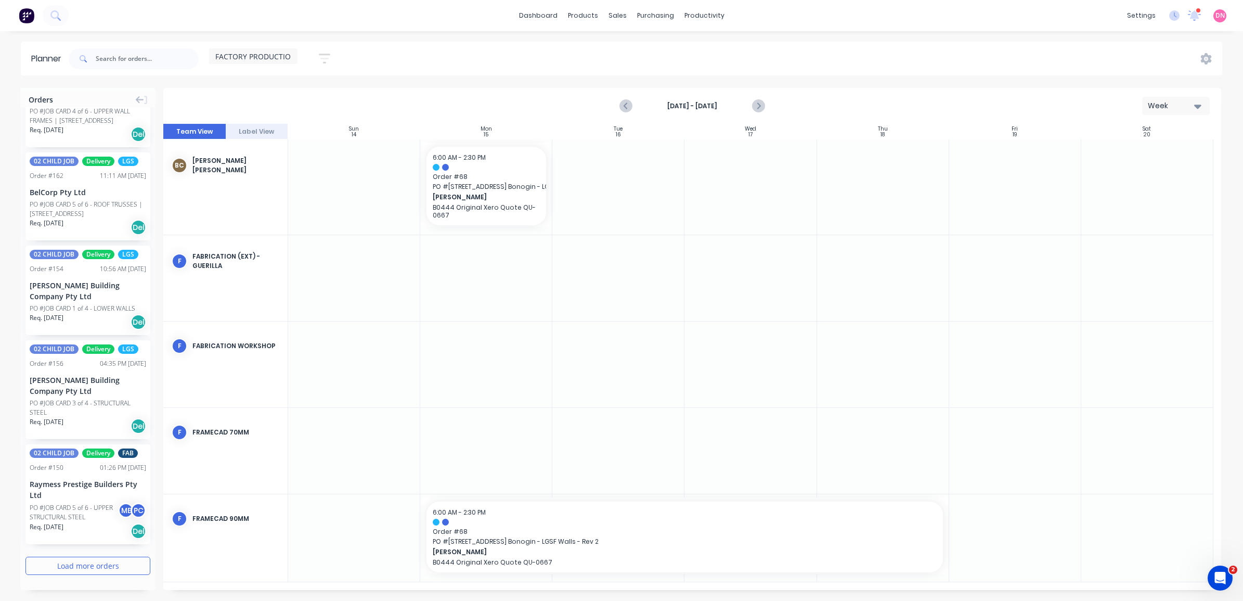
click at [104, 571] on button "Load more orders" at bounding box center [87, 565] width 125 height 18
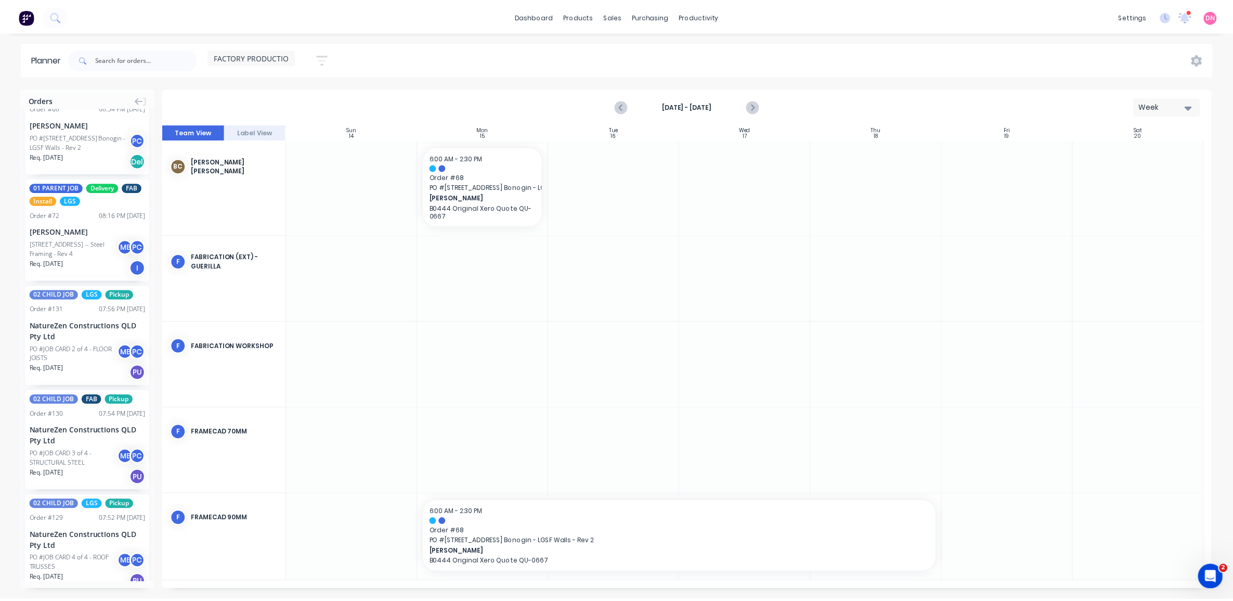
scroll to position [5291, 0]
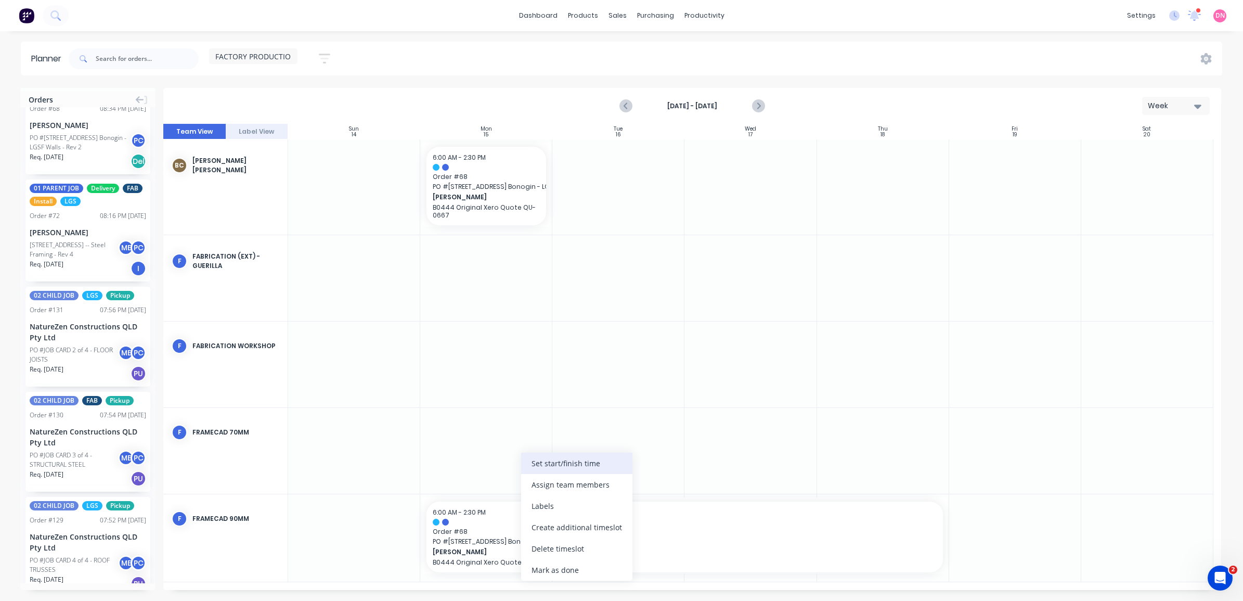
click at [602, 464] on div "Set start/finish time" at bounding box center [576, 462] width 111 height 21
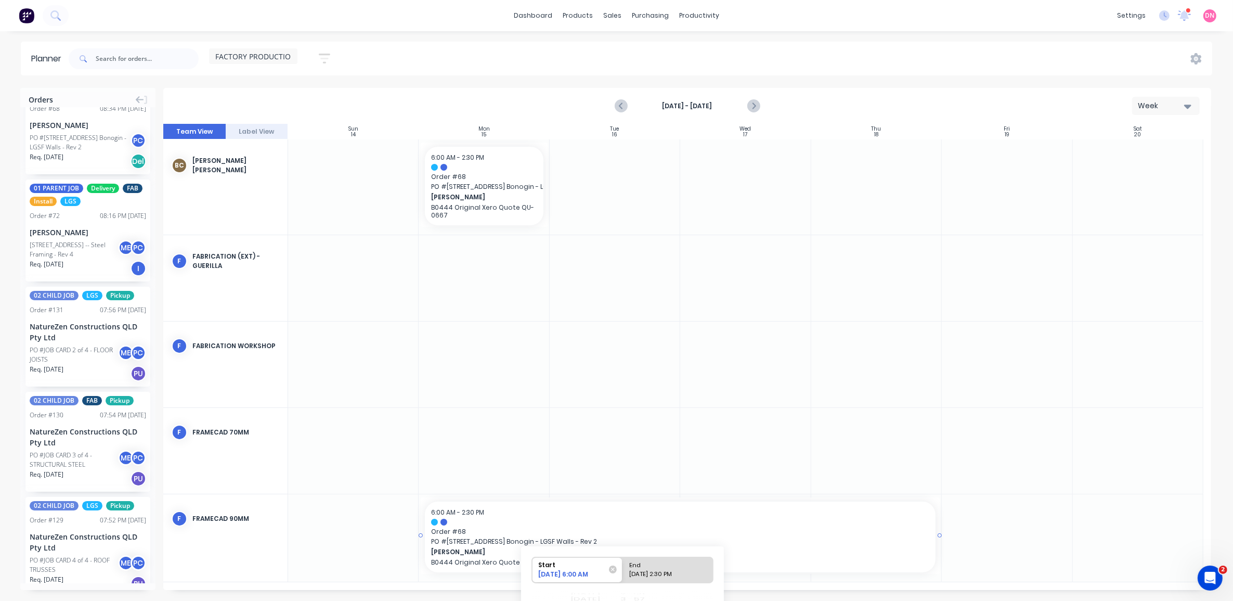
scroll to position [123, 0]
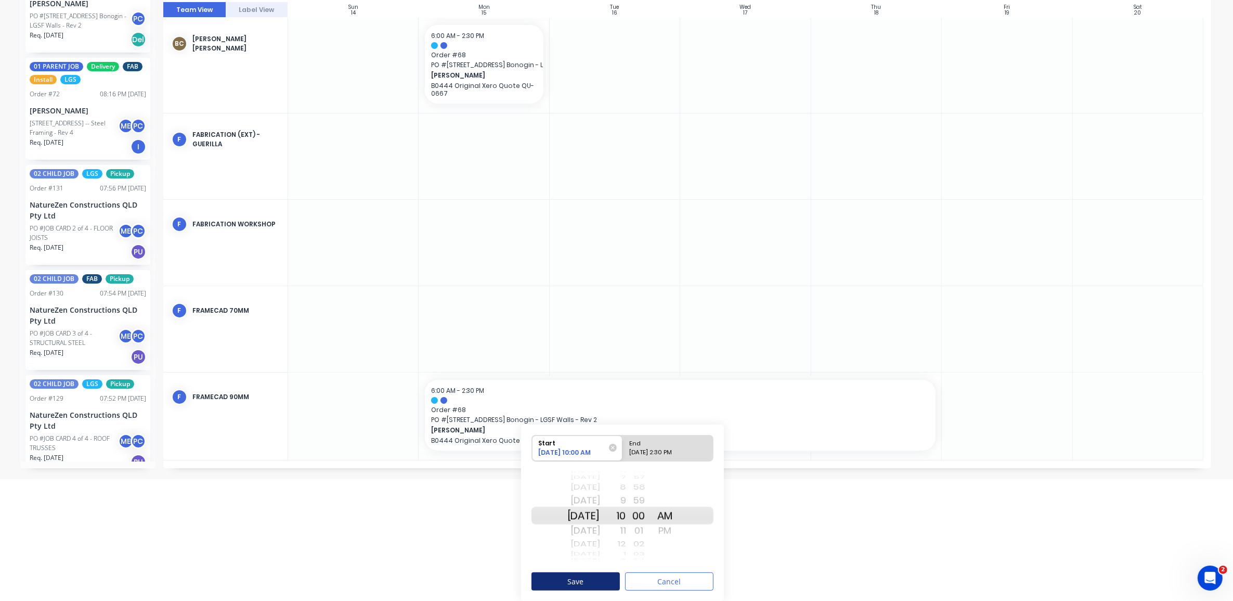
click at [575, 580] on button "Save" at bounding box center [575, 581] width 88 height 18
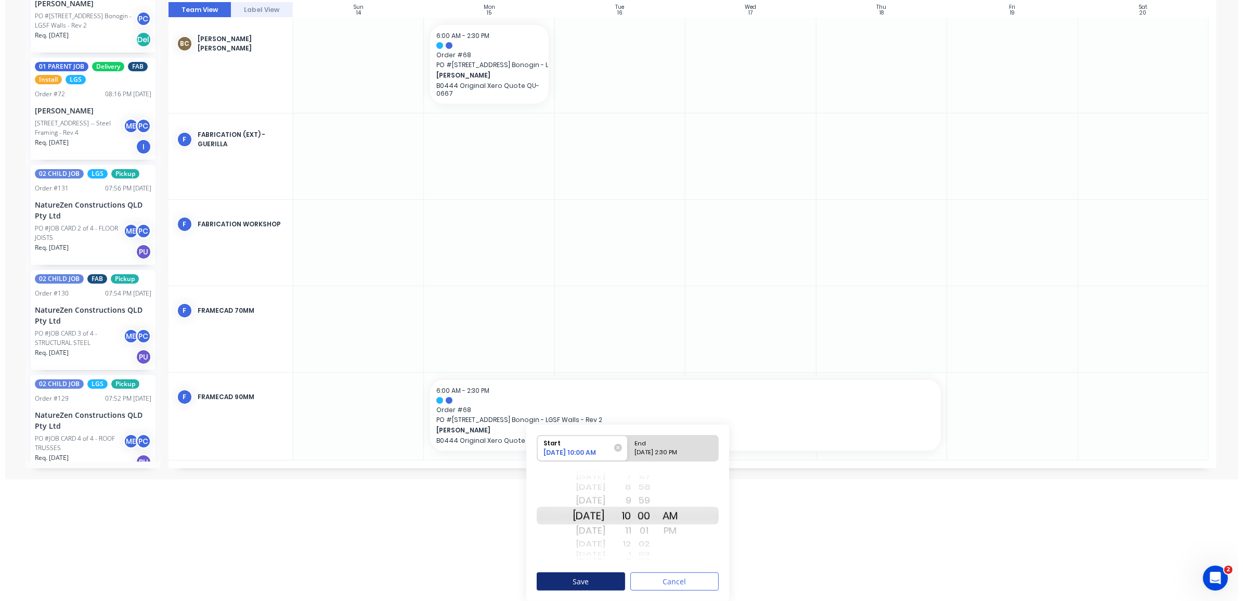
scroll to position [0, 0]
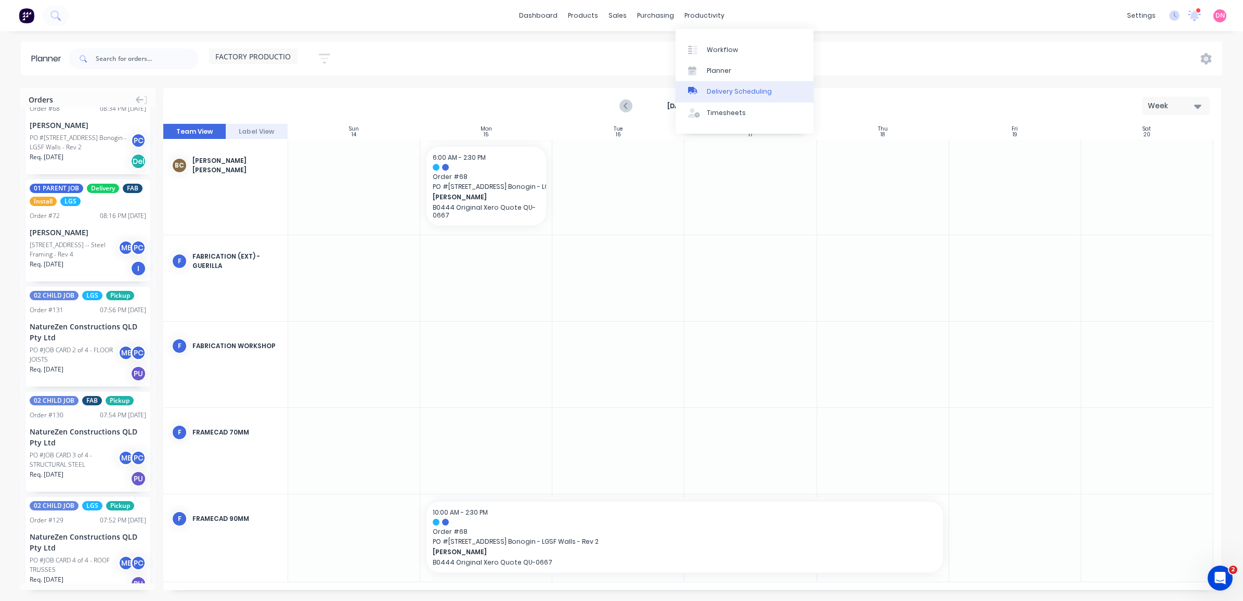
click at [707, 92] on div "Delivery Scheduling" at bounding box center [739, 91] width 65 height 9
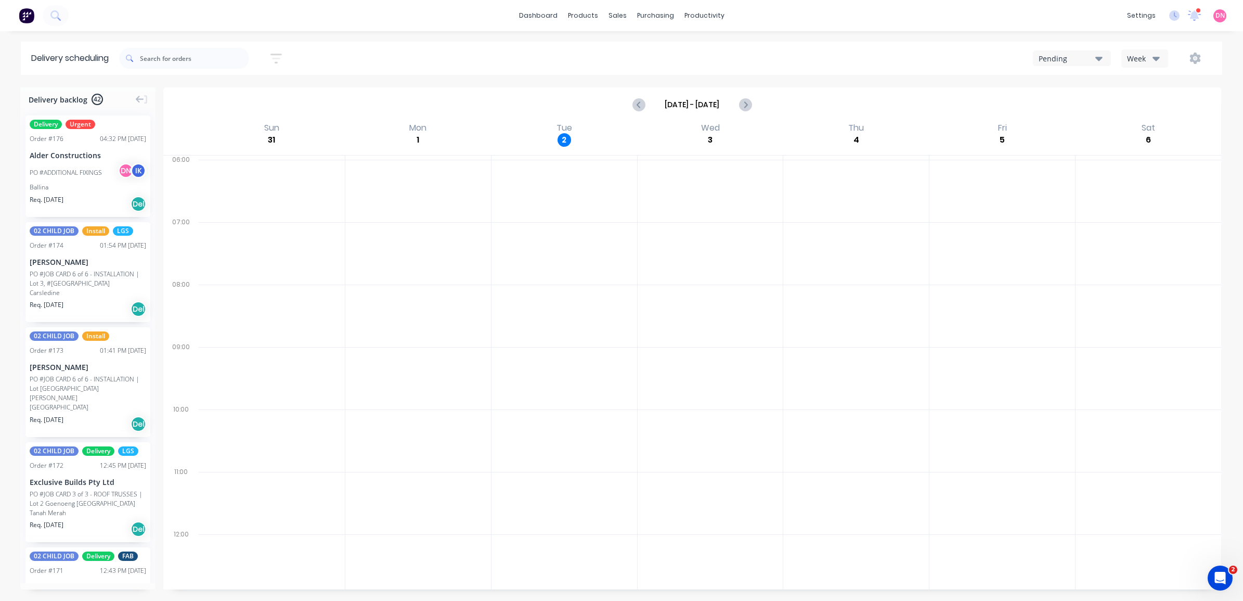
click at [1132, 58] on div "Week" at bounding box center [1142, 58] width 30 height 11
click at [1144, 107] on div "Vehicle" at bounding box center [1173, 107] width 103 height 21
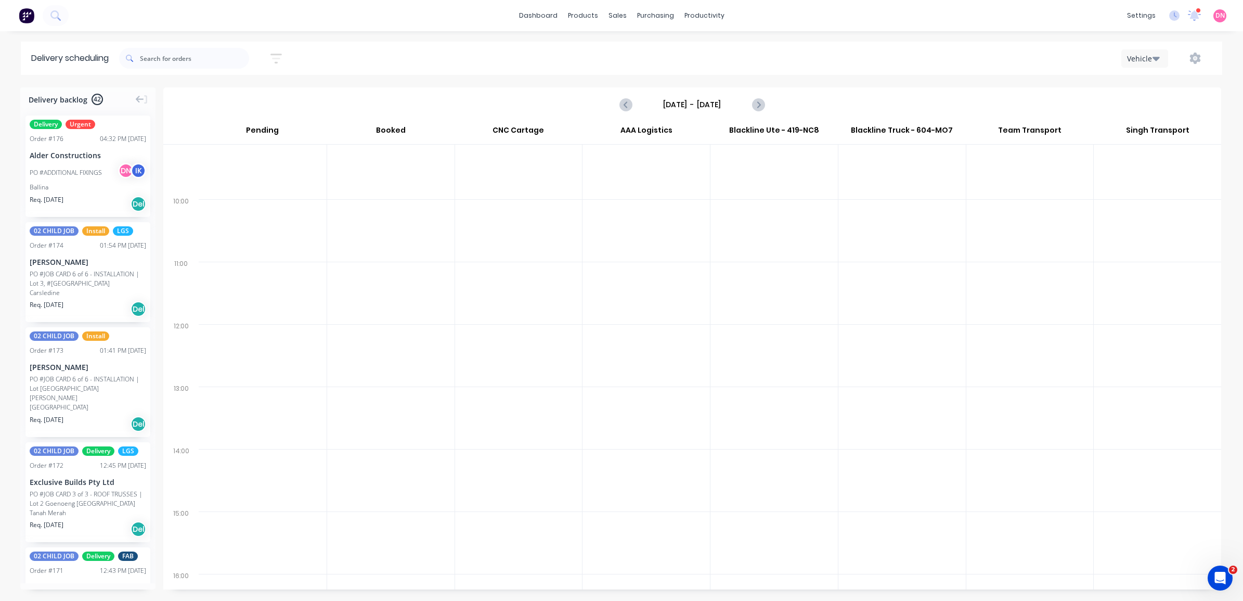
scroll to position [200, 0]
click at [761, 103] on icon "Next page" at bounding box center [757, 104] width 12 height 12
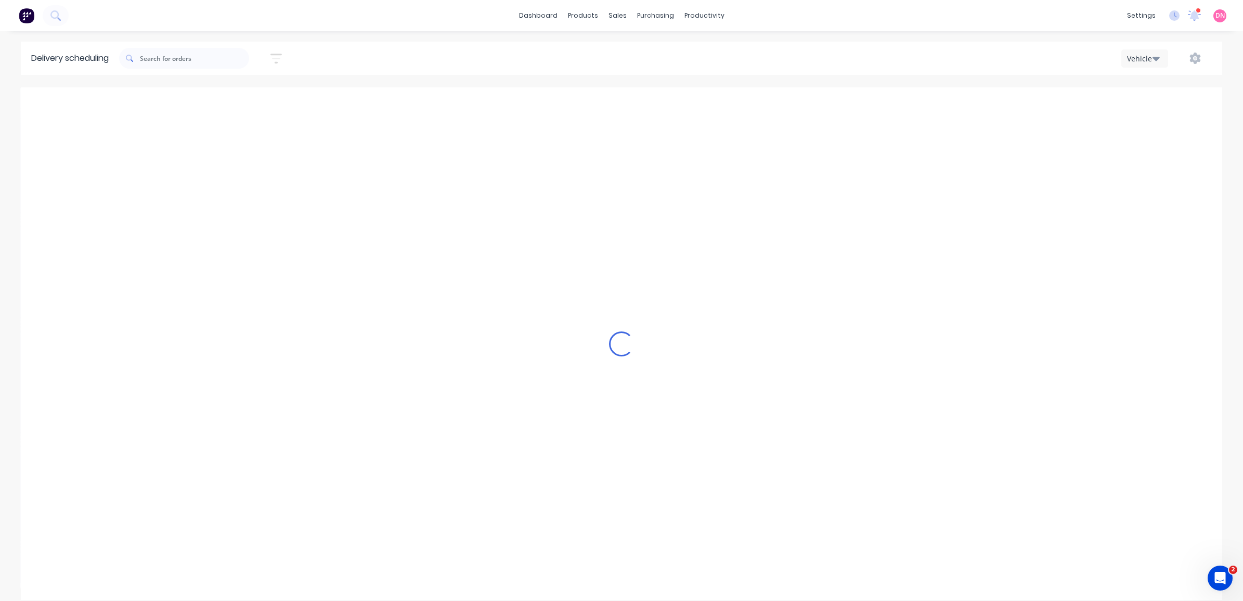
scroll to position [0, 0]
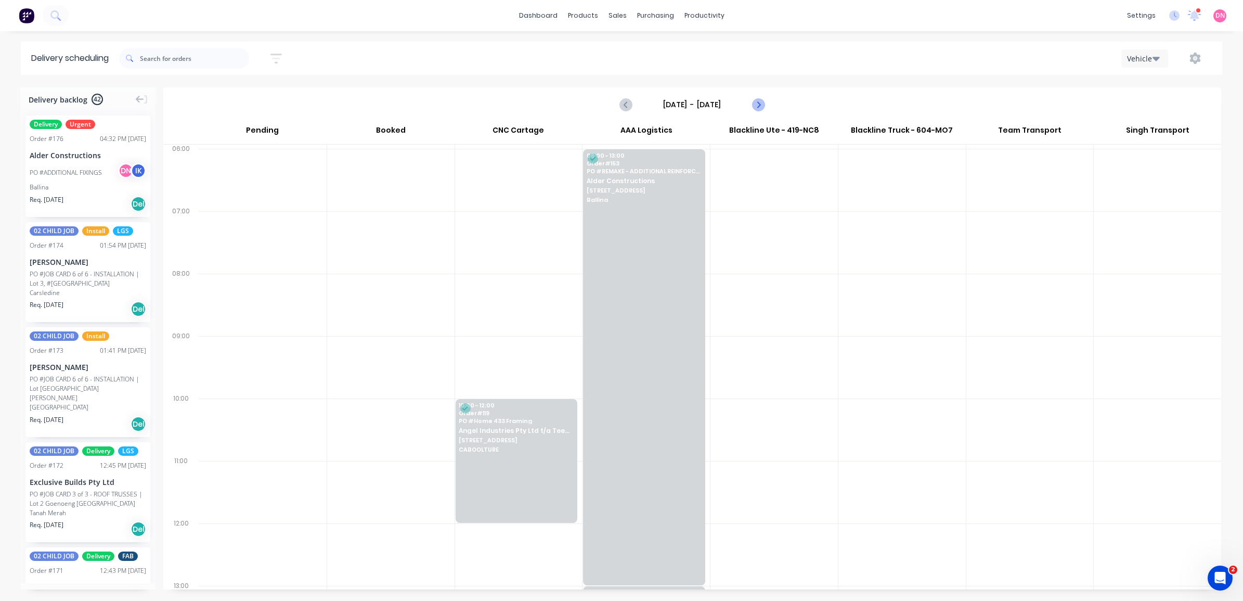
click at [761, 103] on icon "Next page" at bounding box center [757, 104] width 12 height 12
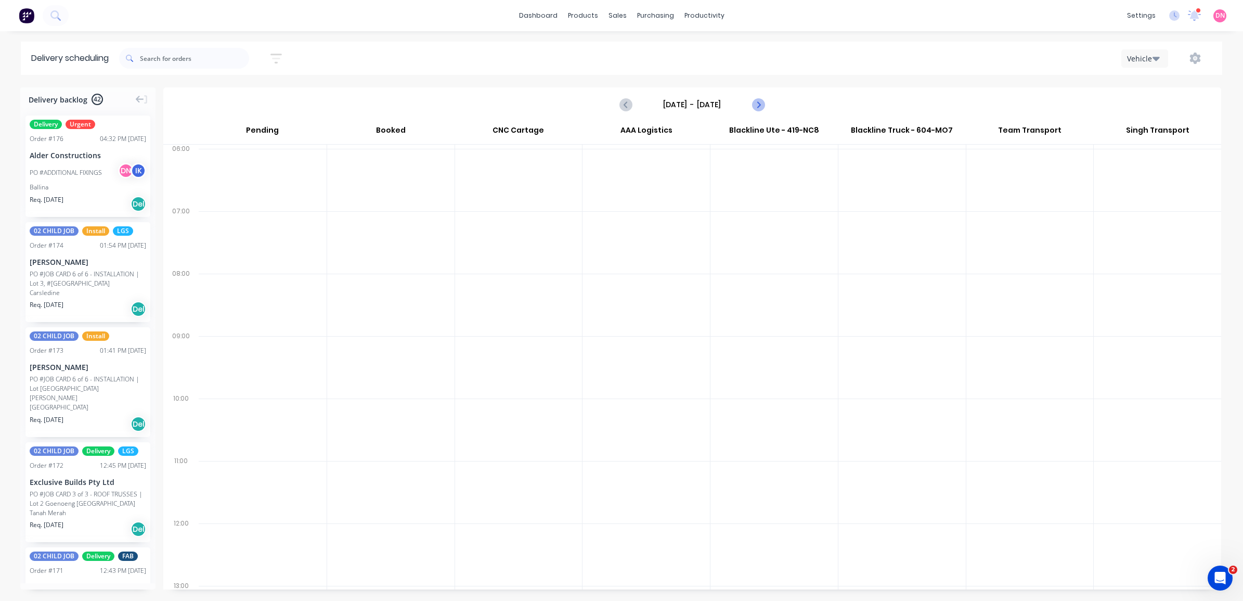
click at [761, 103] on icon "Next page" at bounding box center [757, 104] width 12 height 12
click at [628, 107] on icon "Previous page" at bounding box center [626, 104] width 12 height 12
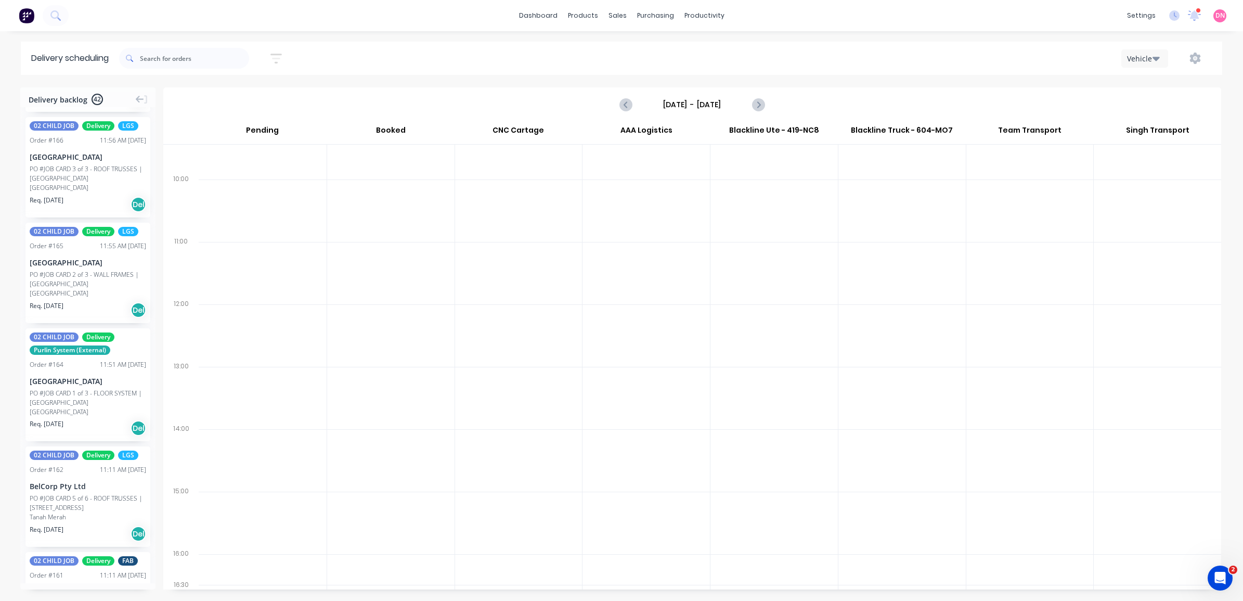
scroll to position [1217, 0]
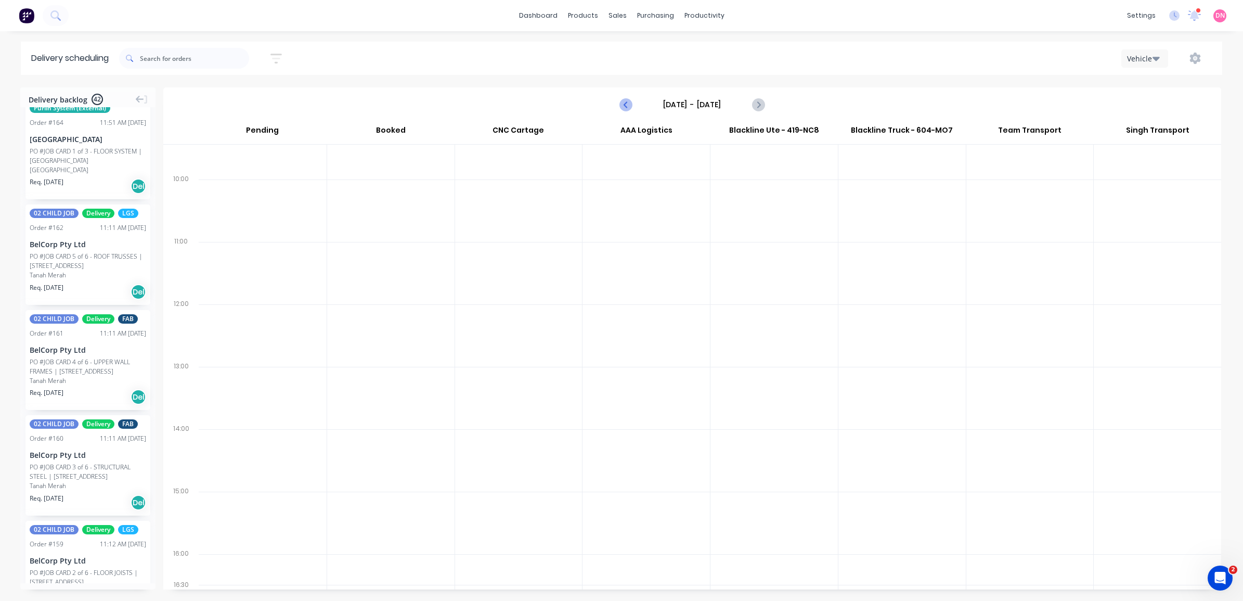
click at [624, 107] on icon "Previous page" at bounding box center [626, 104] width 12 height 12
click at [629, 111] on button "Previous page" at bounding box center [626, 104] width 21 height 21
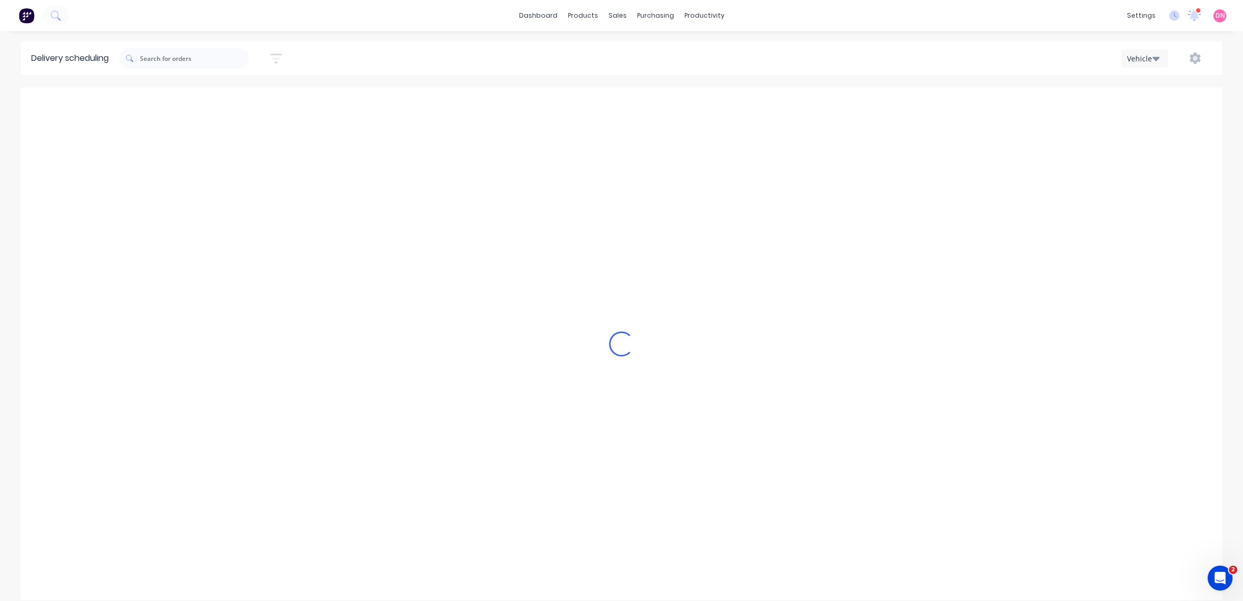
scroll to position [0, 0]
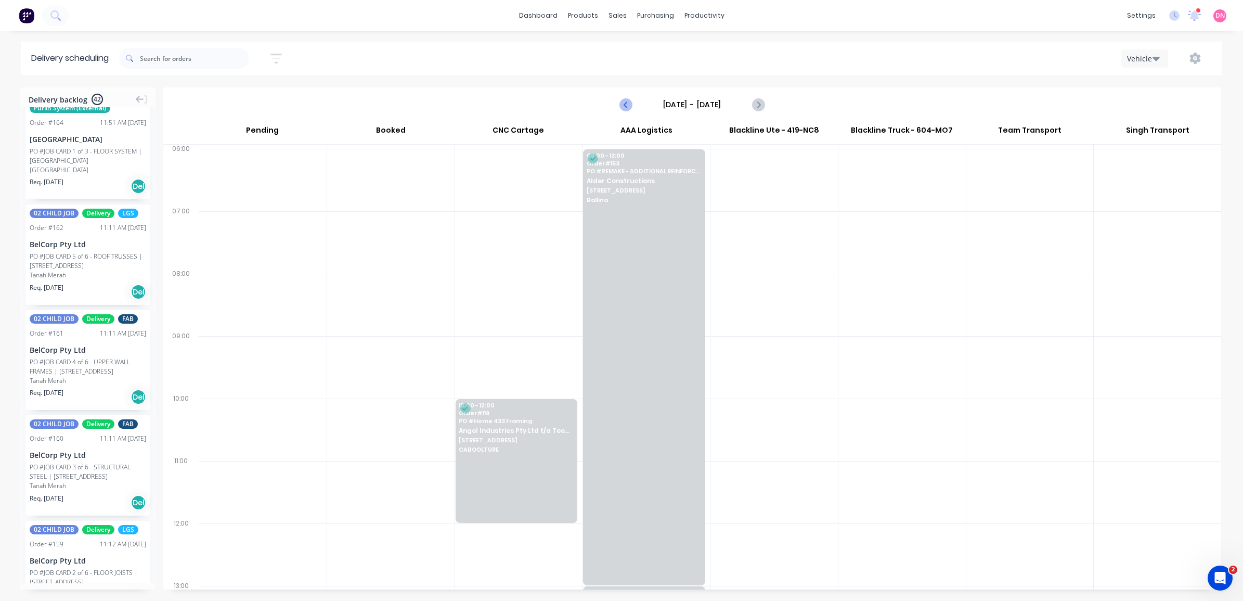
click at [629, 111] on button "Previous page" at bounding box center [626, 104] width 21 height 21
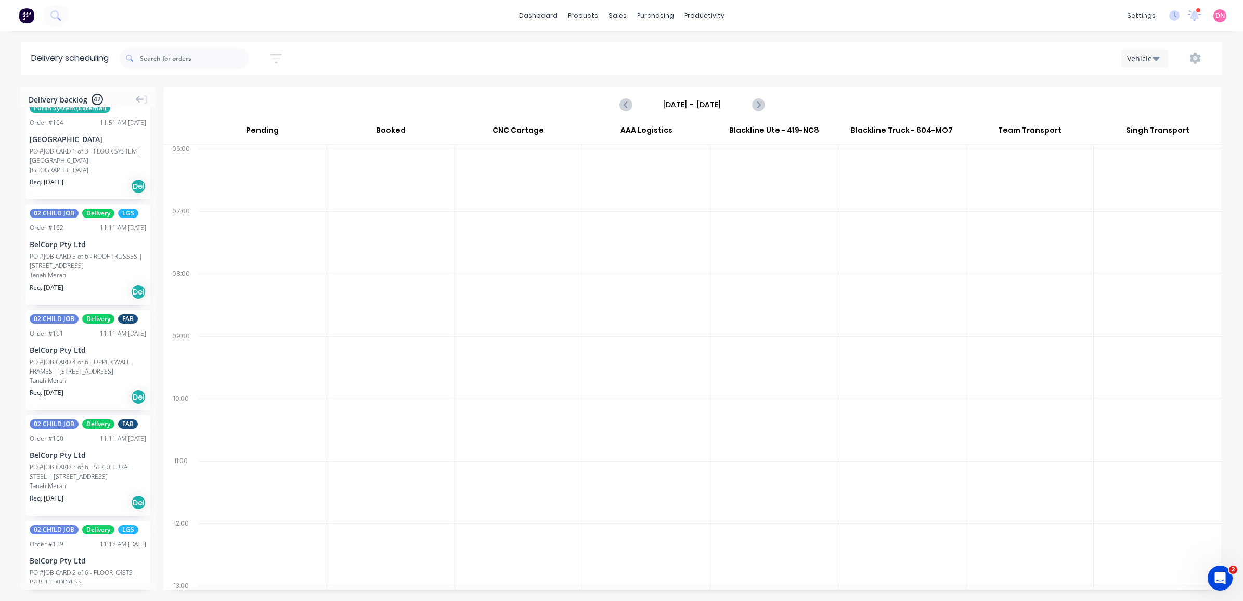
click at [633, 90] on div "[DATE] - [DATE]" at bounding box center [692, 104] width 1056 height 32
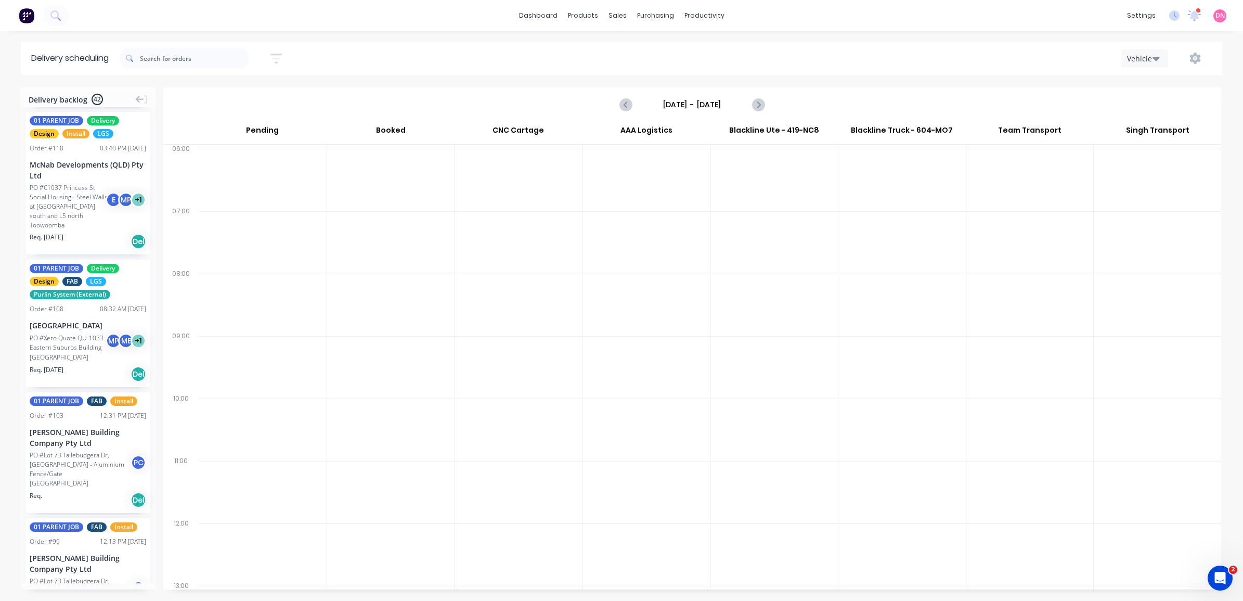
scroll to position [219, 0]
click at [764, 107] on button "Next page" at bounding box center [757, 104] width 21 height 21
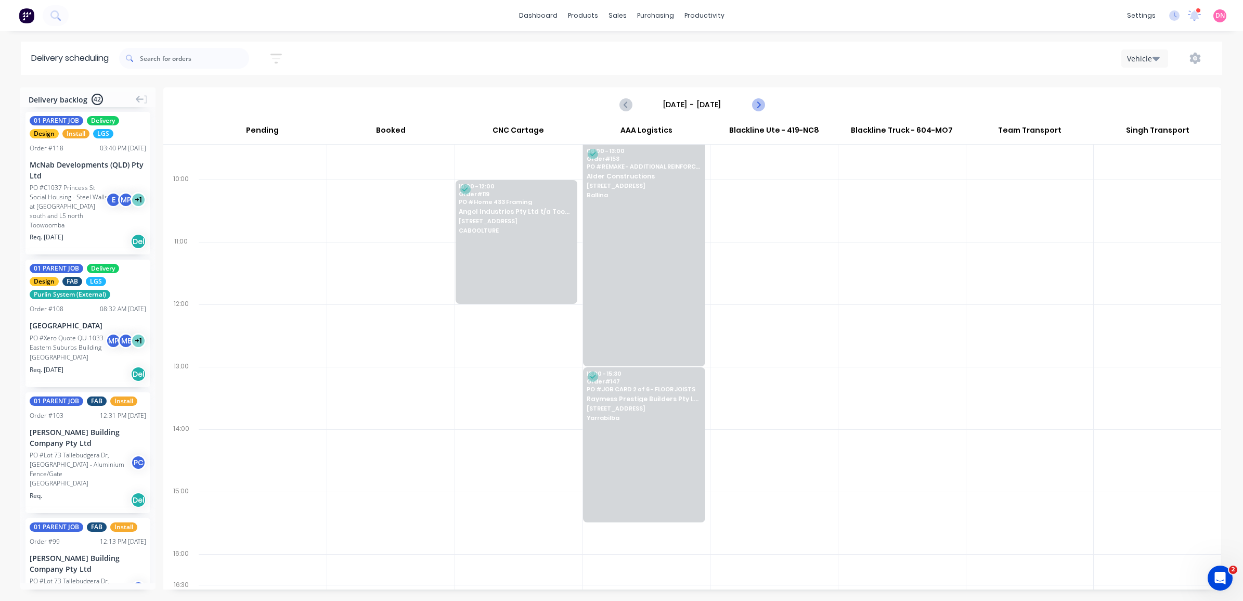
click at [755, 102] on icon "Next page" at bounding box center [757, 104] width 12 height 12
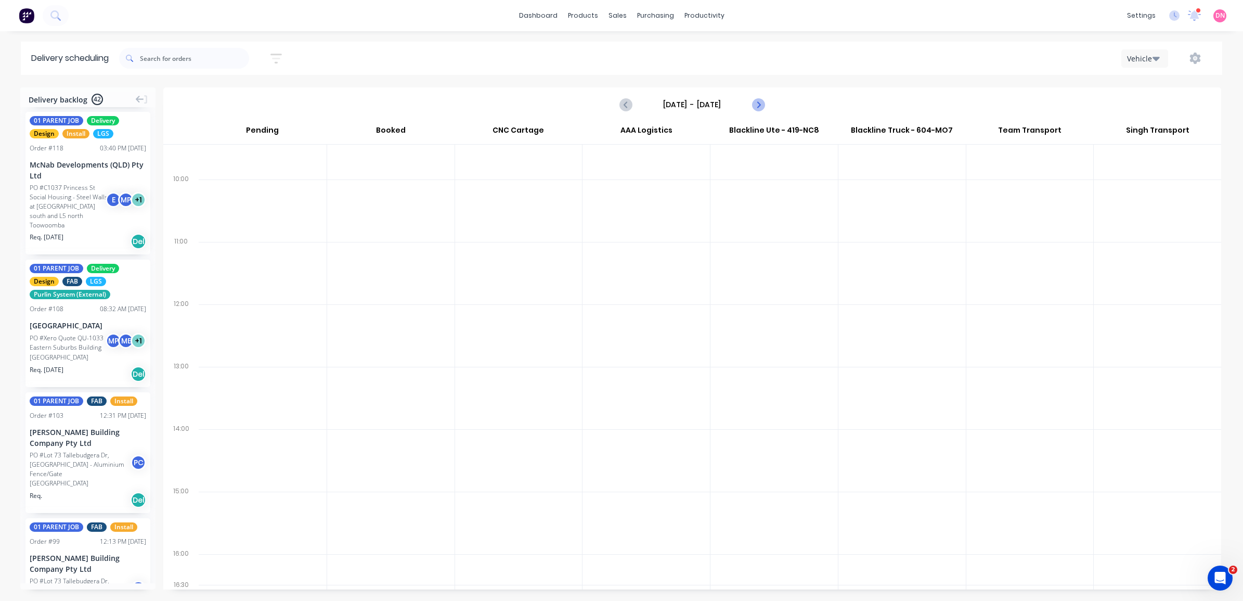
click at [761, 105] on icon "Next page" at bounding box center [757, 104] width 12 height 12
click at [762, 107] on icon "Next page" at bounding box center [757, 104] width 12 height 12
click at [762, 110] on icon "Next page" at bounding box center [757, 104] width 12 height 12
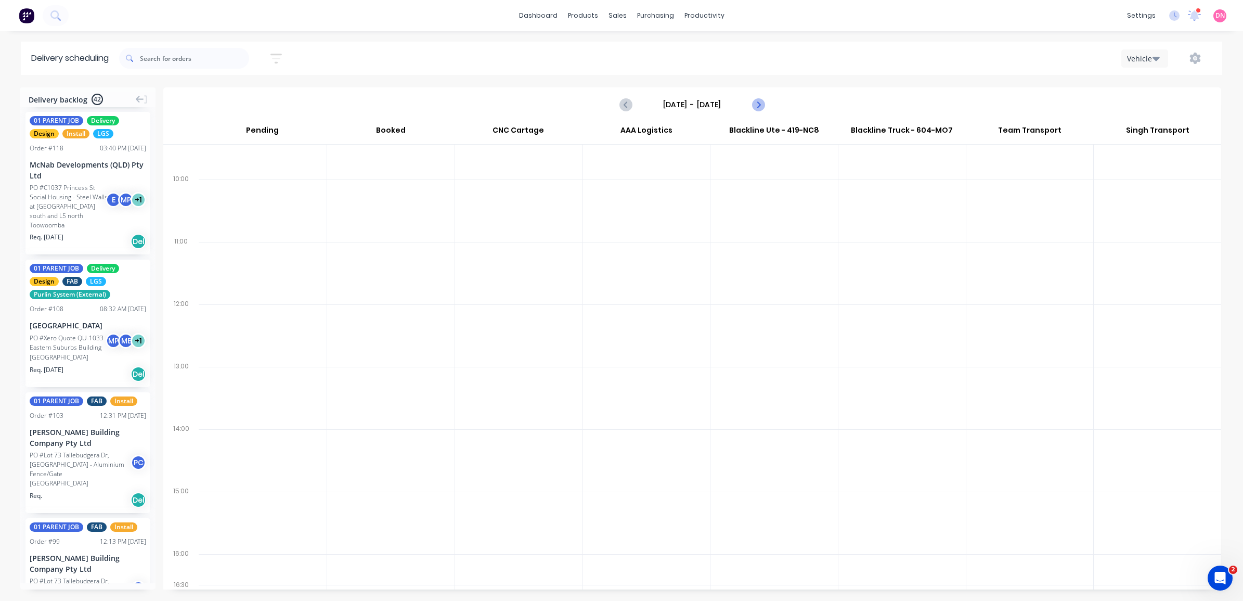
type input "[DATE] - [DATE]"
click at [1165, 60] on button "Vehicle" at bounding box center [1144, 58] width 47 height 18
click at [216, 59] on input "text" at bounding box center [194, 58] width 109 height 21
type input "raymess"
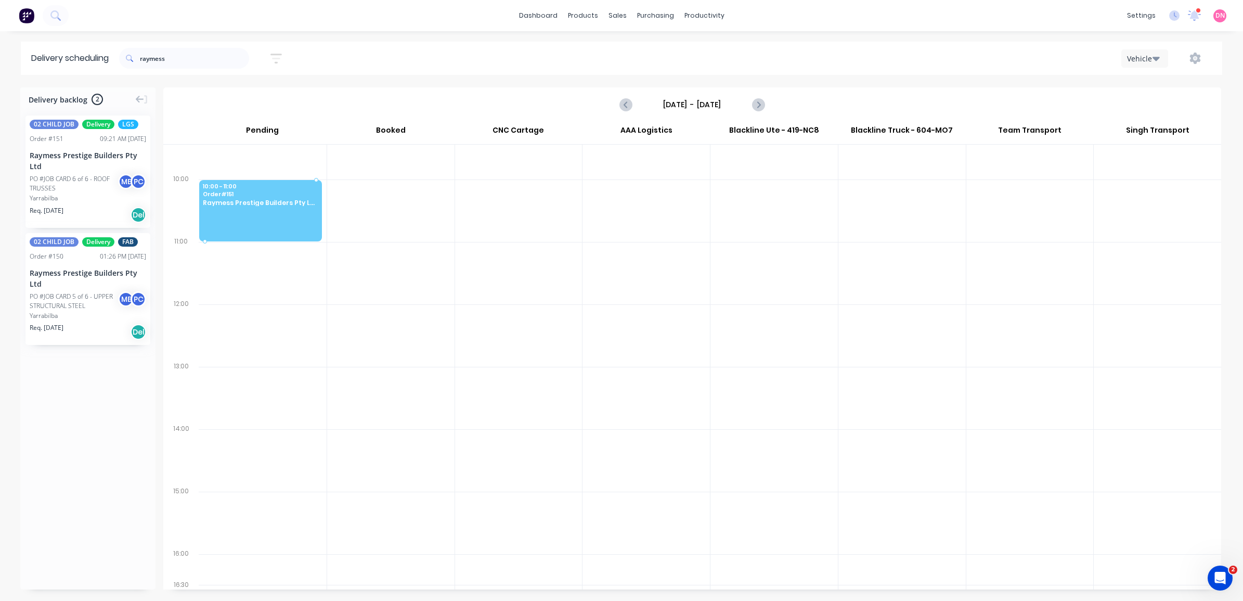
drag, startPoint x: 86, startPoint y: 192, endPoint x: 271, endPoint y: 203, distance: 185.4
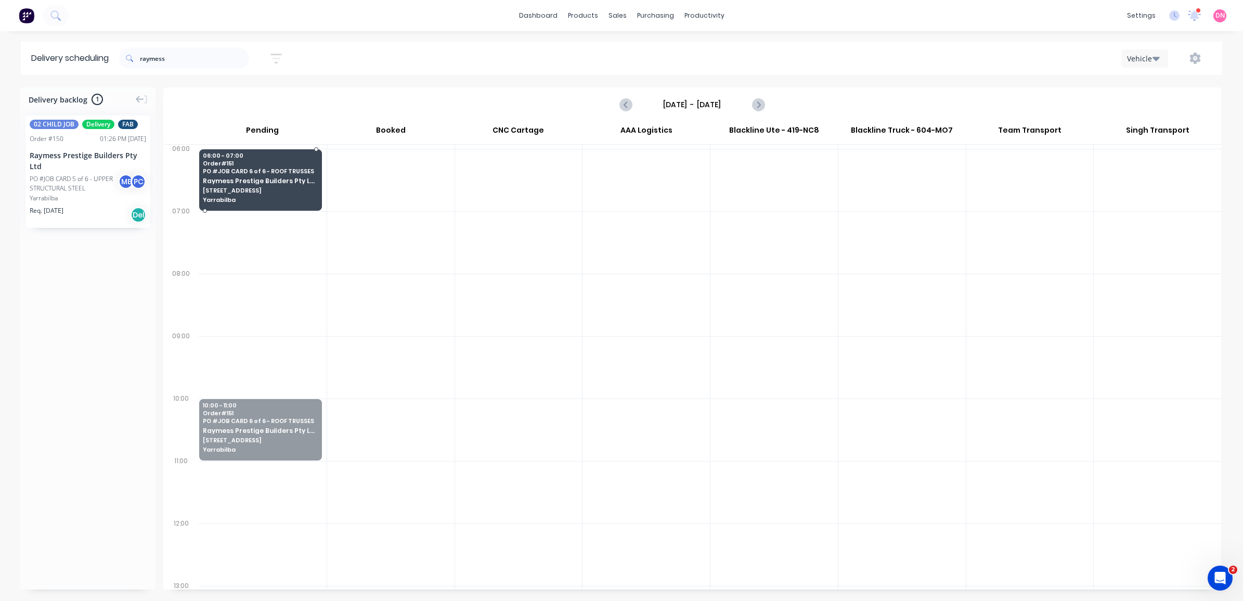
drag, startPoint x: 277, startPoint y: 411, endPoint x: 298, endPoint y: 167, distance: 244.3
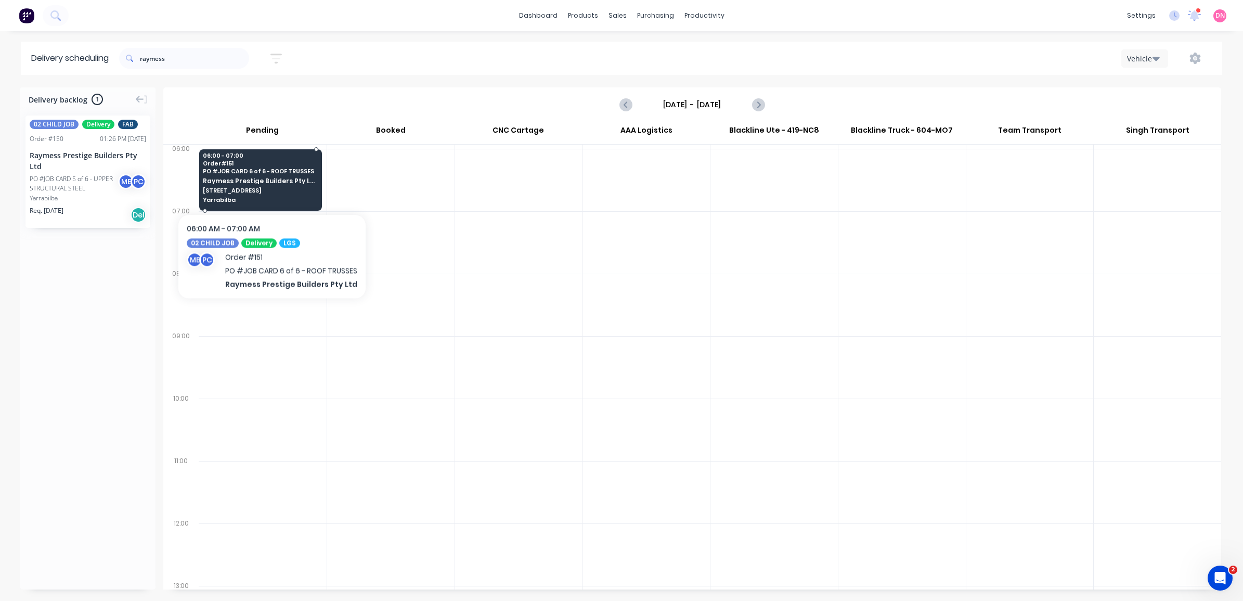
click at [271, 182] on div "06:00 - 07:00 Order # 151 PO # JOB CARD 6 of 6 - ROOF TRUSSES Raymess Prestige …" at bounding box center [261, 178] width 122 height 58
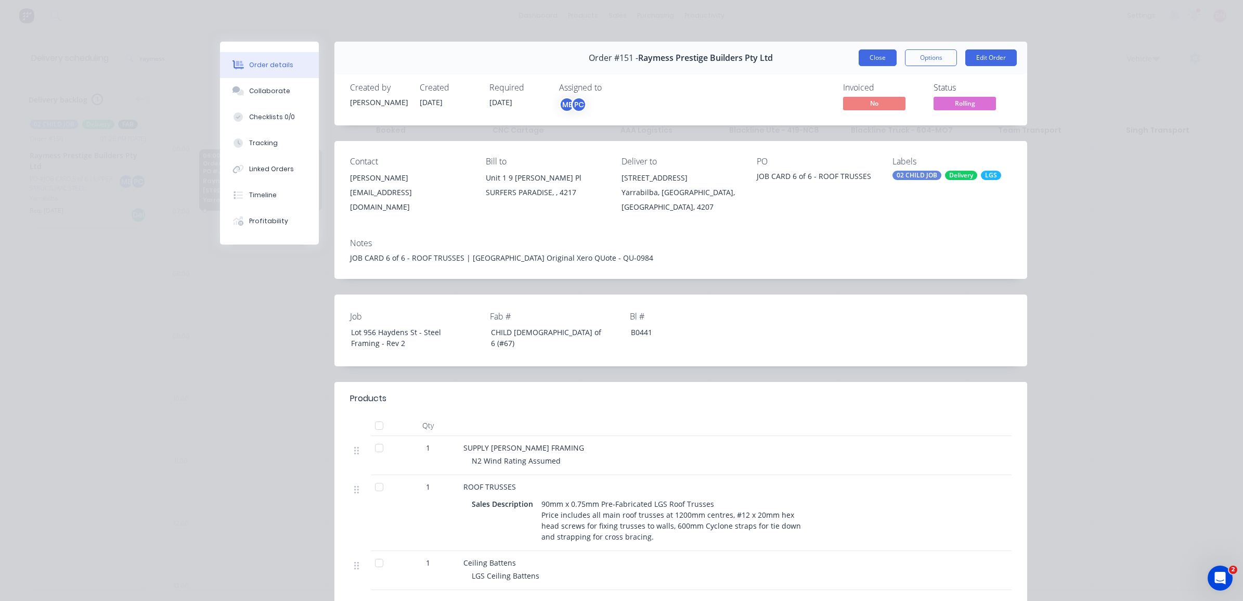
click at [875, 55] on button "Close" at bounding box center [877, 57] width 38 height 17
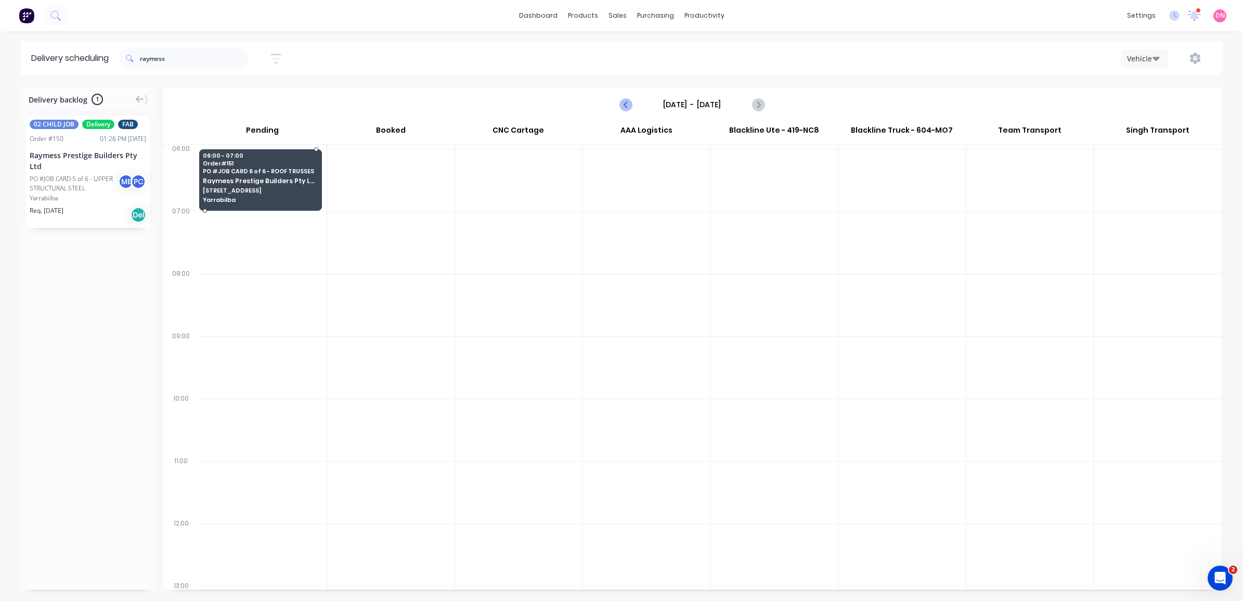
click at [628, 104] on icon "Previous page" at bounding box center [626, 104] width 12 height 12
click at [626, 97] on button "Previous page" at bounding box center [626, 104] width 21 height 21
click at [621, 97] on button "Previous page" at bounding box center [626, 104] width 21 height 21
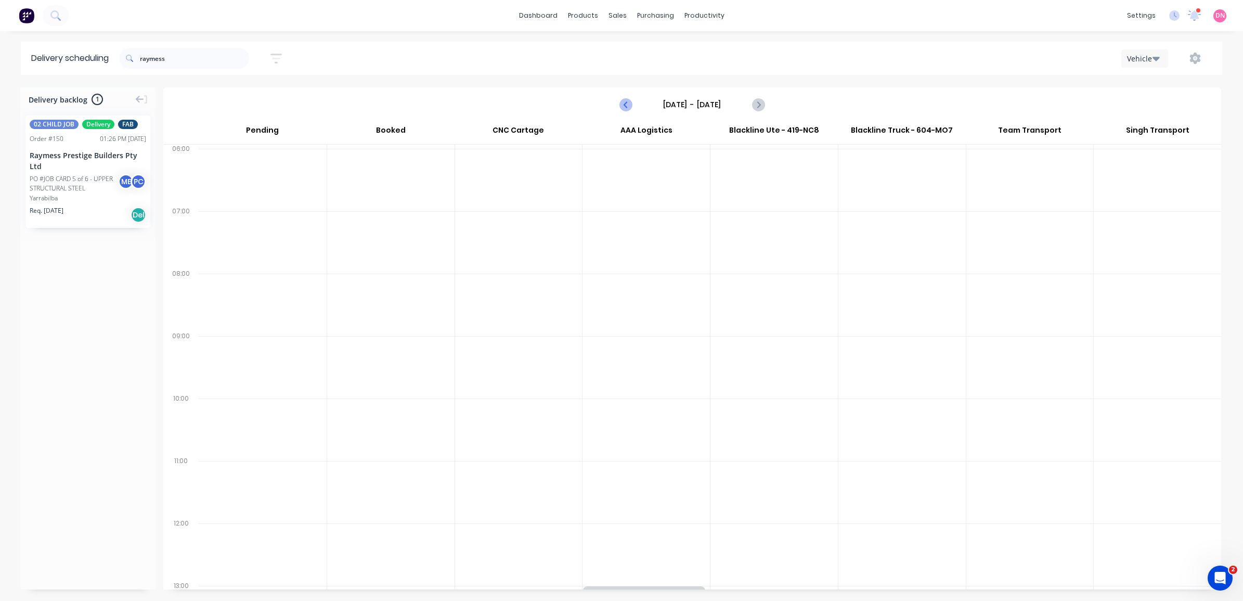
type input "[DATE] - [DATE]"
click at [630, 55] on link "Sales Orders" at bounding box center [672, 49] width 138 height 21
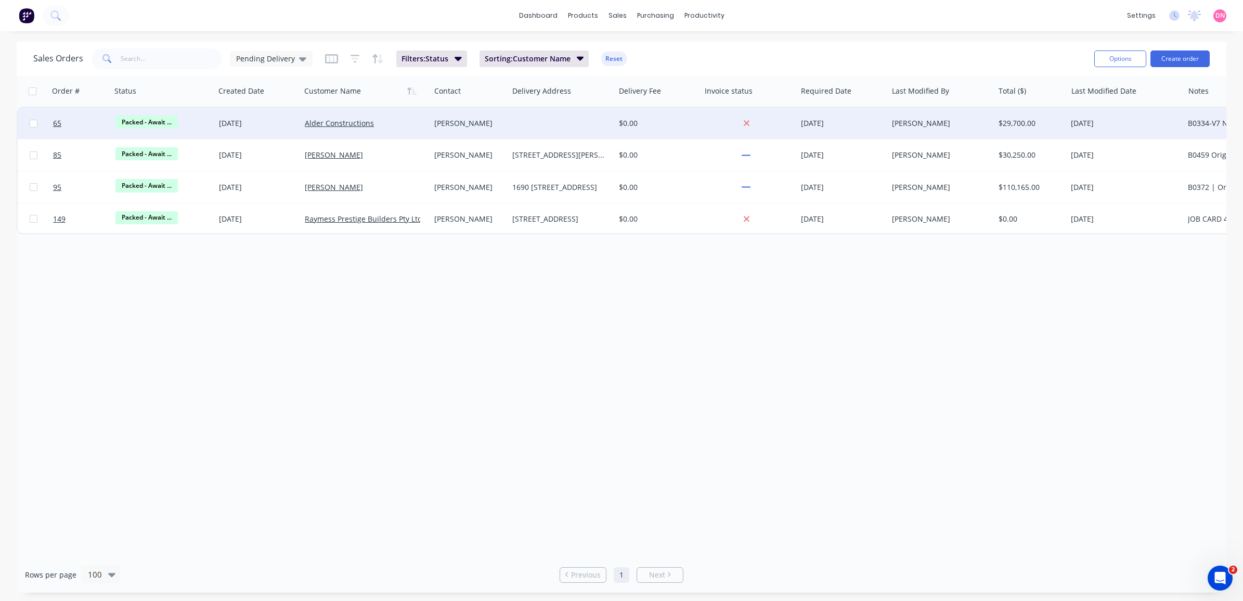
click at [386, 118] on div "Alder Constructions" at bounding box center [362, 123] width 115 height 10
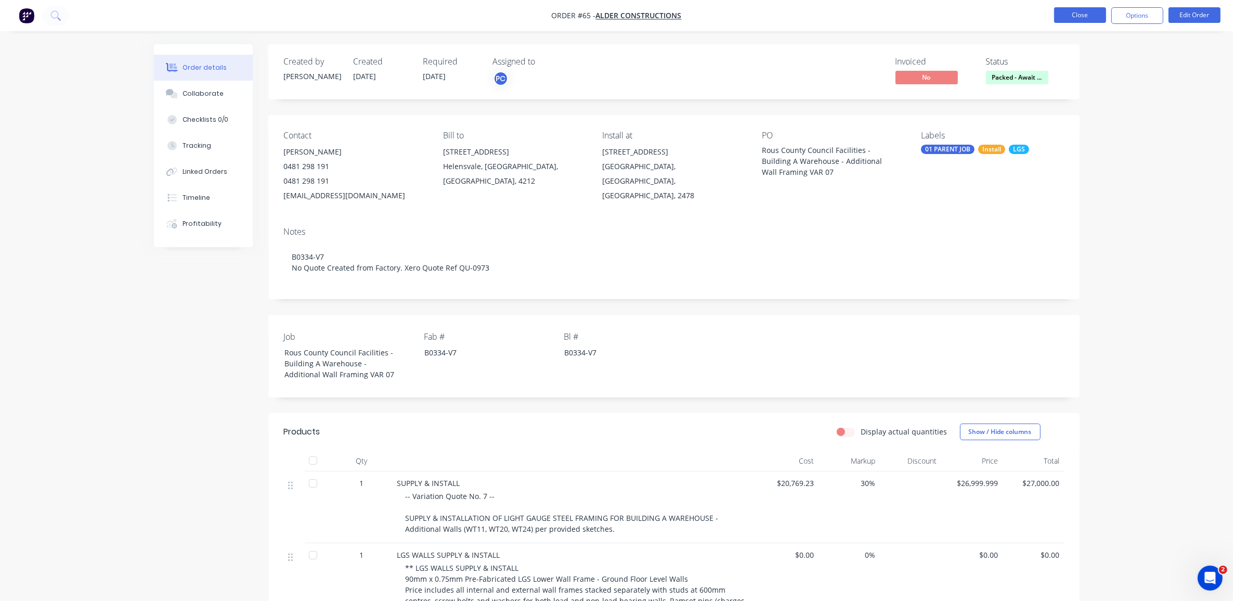
click at [1083, 12] on button "Close" at bounding box center [1080, 15] width 52 height 16
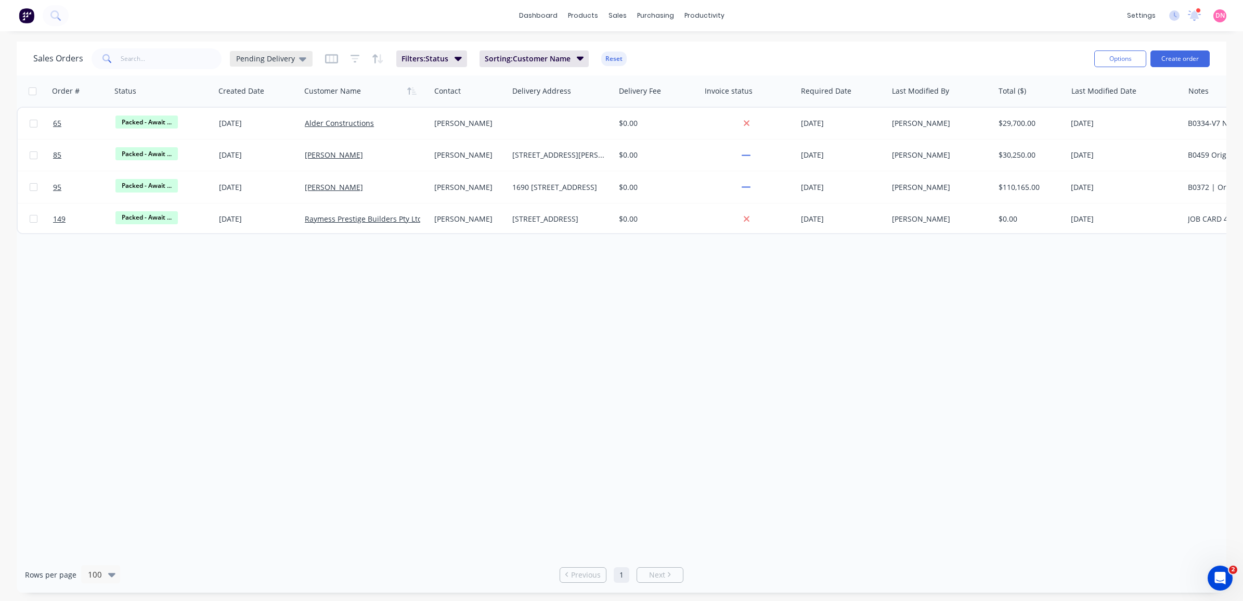
click at [301, 66] on div "Pending Delivery" at bounding box center [271, 59] width 83 height 16
click at [294, 141] on button "None" at bounding box center [292, 147] width 119 height 12
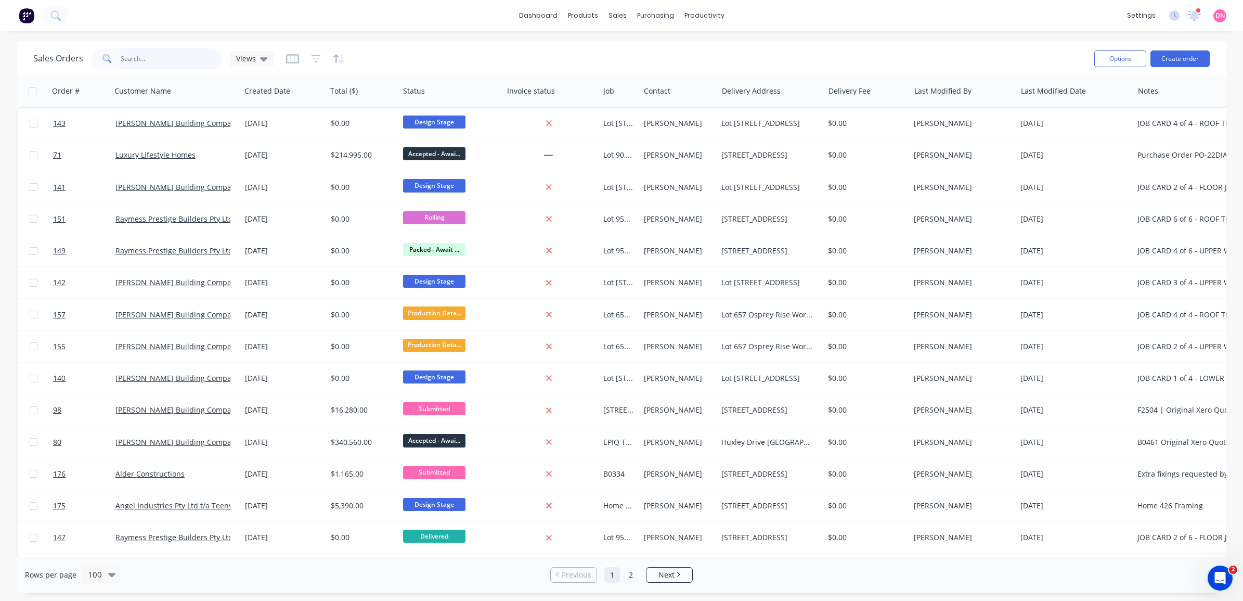
click at [201, 60] on input "text" at bounding box center [171, 58] width 101 height 21
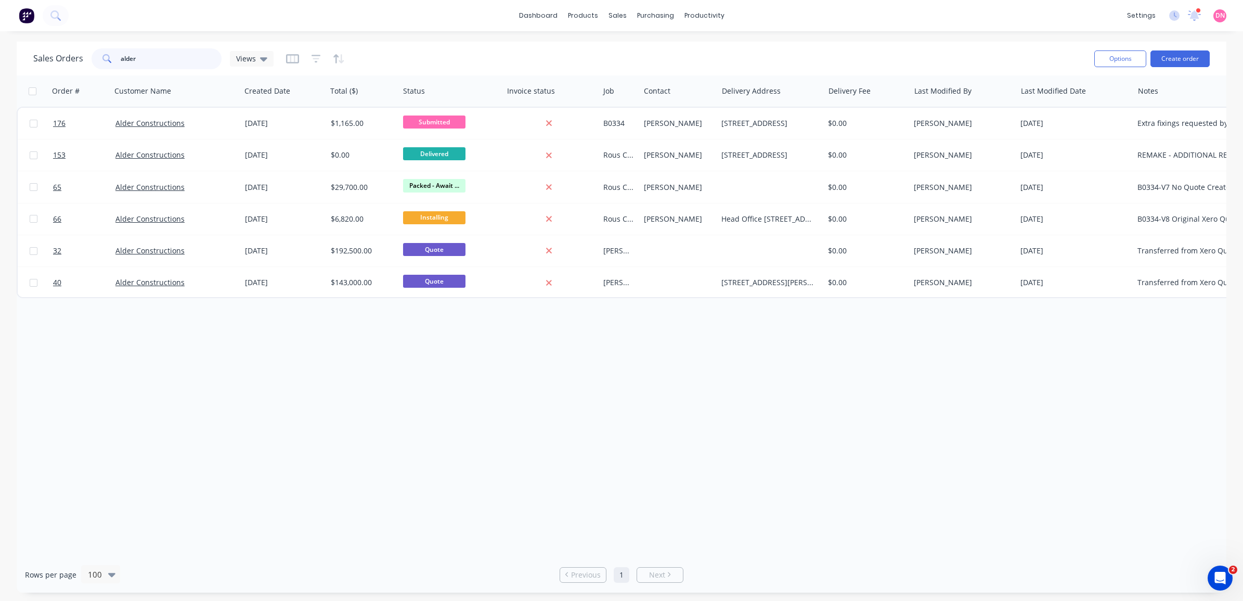
type input "alder"
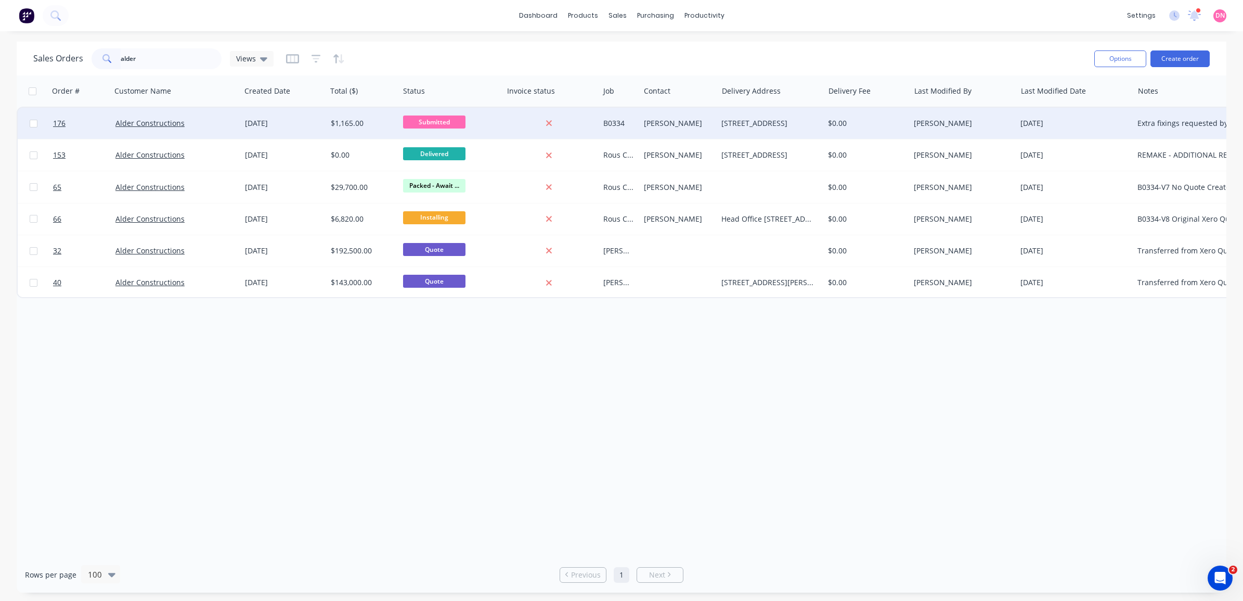
click at [327, 125] on div "$1,165.00" at bounding box center [363, 123] width 73 height 31
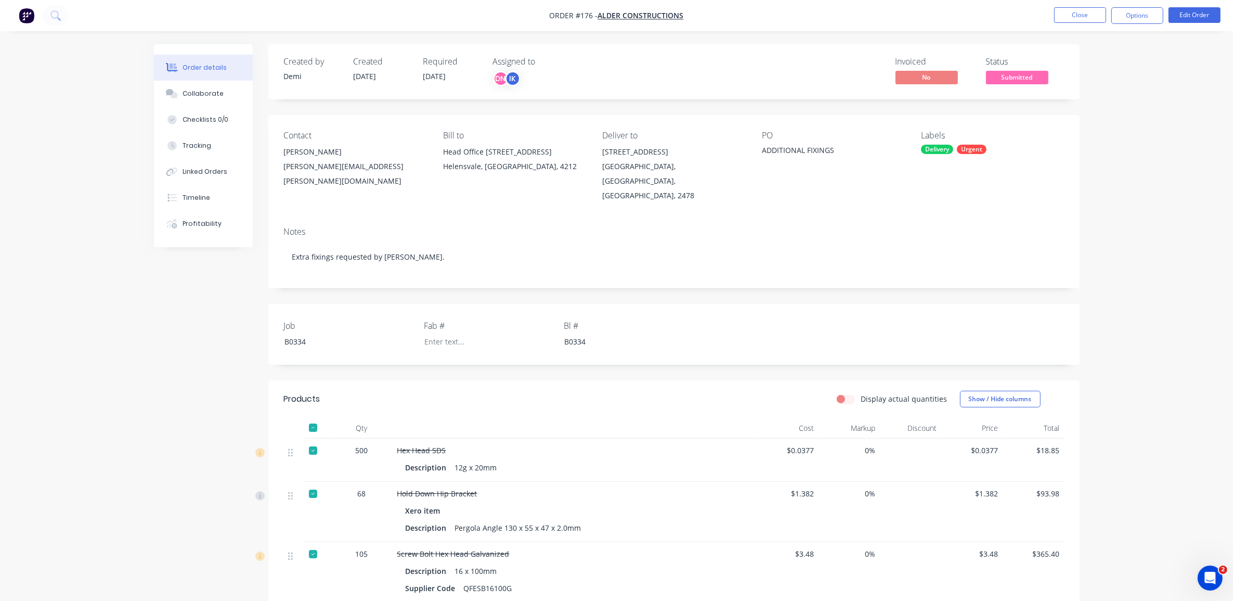
click at [783, 148] on div "ADDITIONAL FIXINGS" at bounding box center [827, 152] width 130 height 15
drag, startPoint x: 770, startPoint y: 149, endPoint x: 796, endPoint y: 148, distance: 26.5
click at [796, 148] on div "ADDITIONAL FIXINGS" at bounding box center [827, 152] width 130 height 15
drag, startPoint x: 796, startPoint y: 148, endPoint x: 796, endPoint y: 173, distance: 25.0
click at [796, 173] on div "PO ADDITIONAL FIXINGS" at bounding box center [833, 167] width 142 height 72
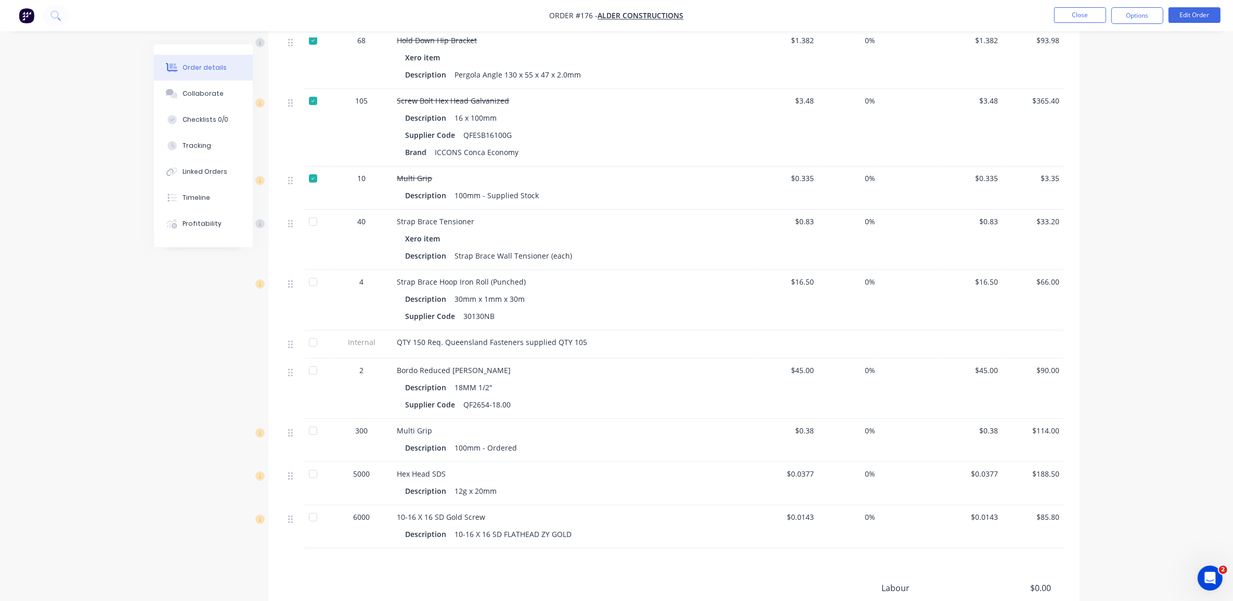
scroll to position [455, 0]
click at [319, 209] on div at bounding box center [313, 219] width 21 height 21
click at [312, 269] on div at bounding box center [313, 279] width 21 height 21
click at [318, 418] on div at bounding box center [313, 428] width 21 height 21
click at [315, 461] on div at bounding box center [313, 471] width 21 height 21
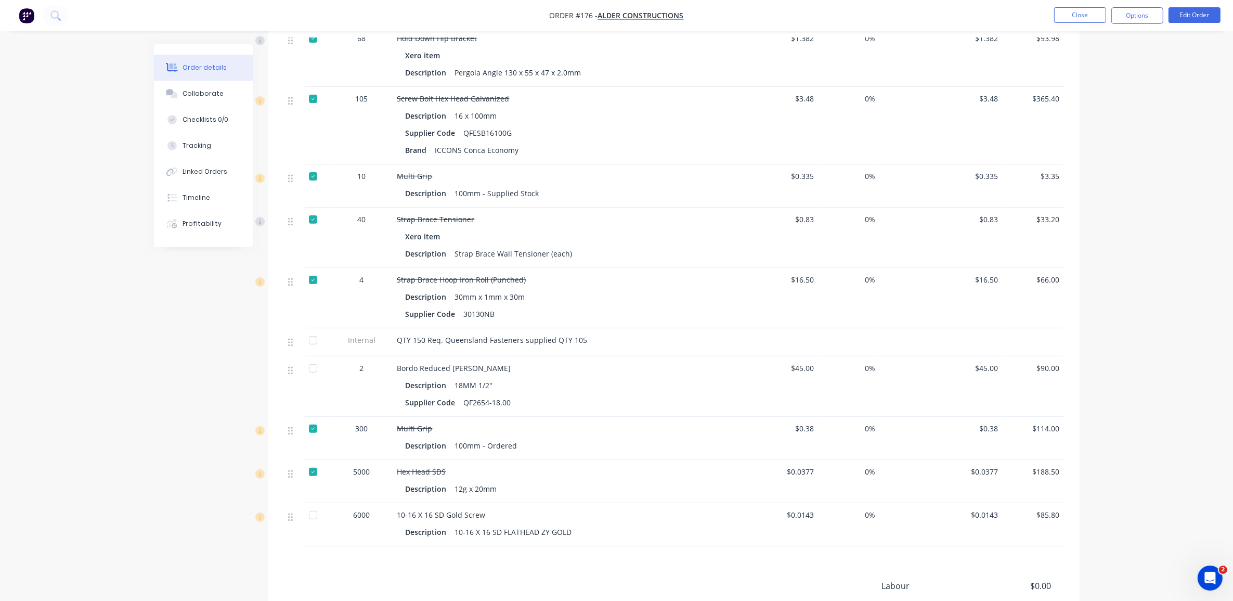
click at [314, 504] on div at bounding box center [313, 514] width 21 height 21
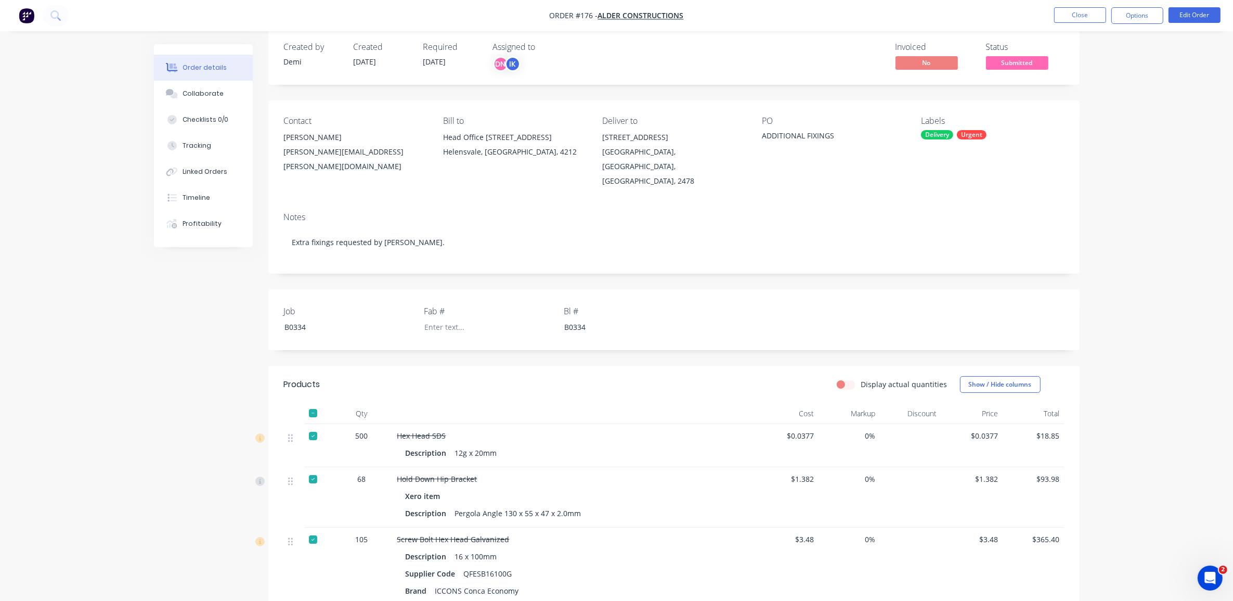
scroll to position [0, 0]
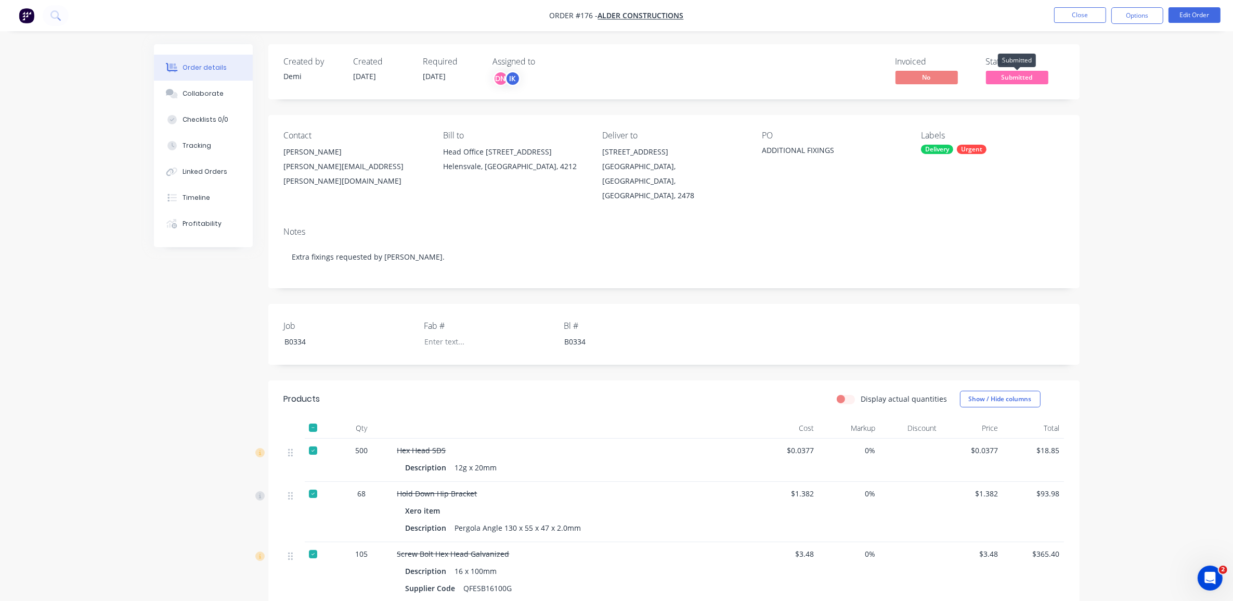
click at [1010, 76] on span "Submitted" at bounding box center [1017, 77] width 62 height 13
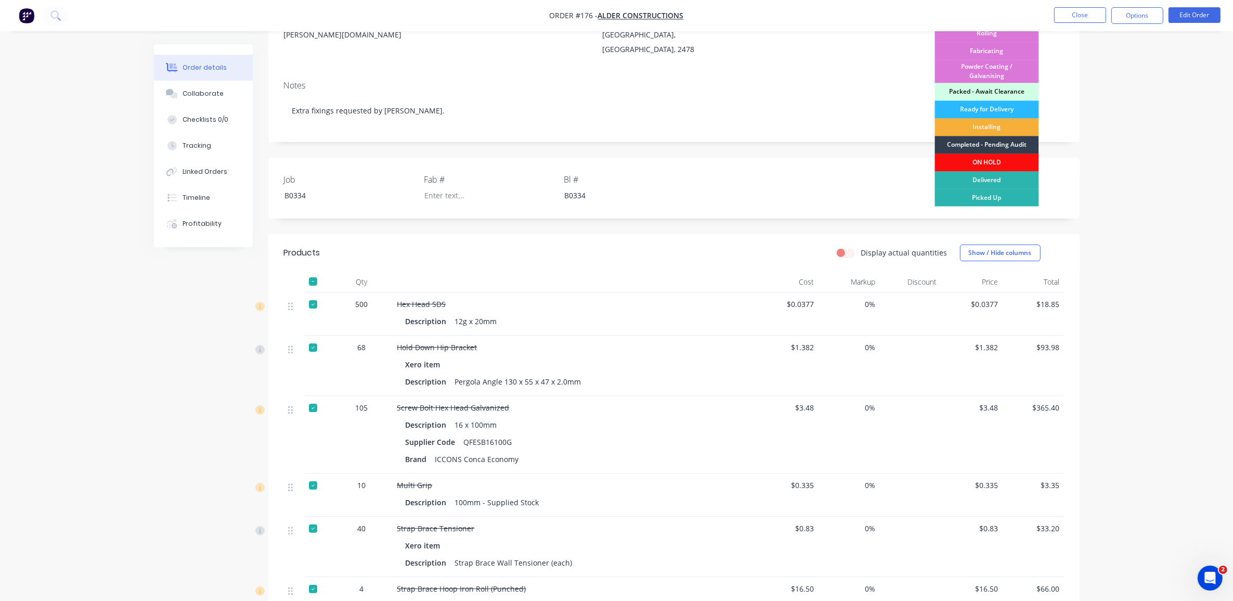
scroll to position [390, 0]
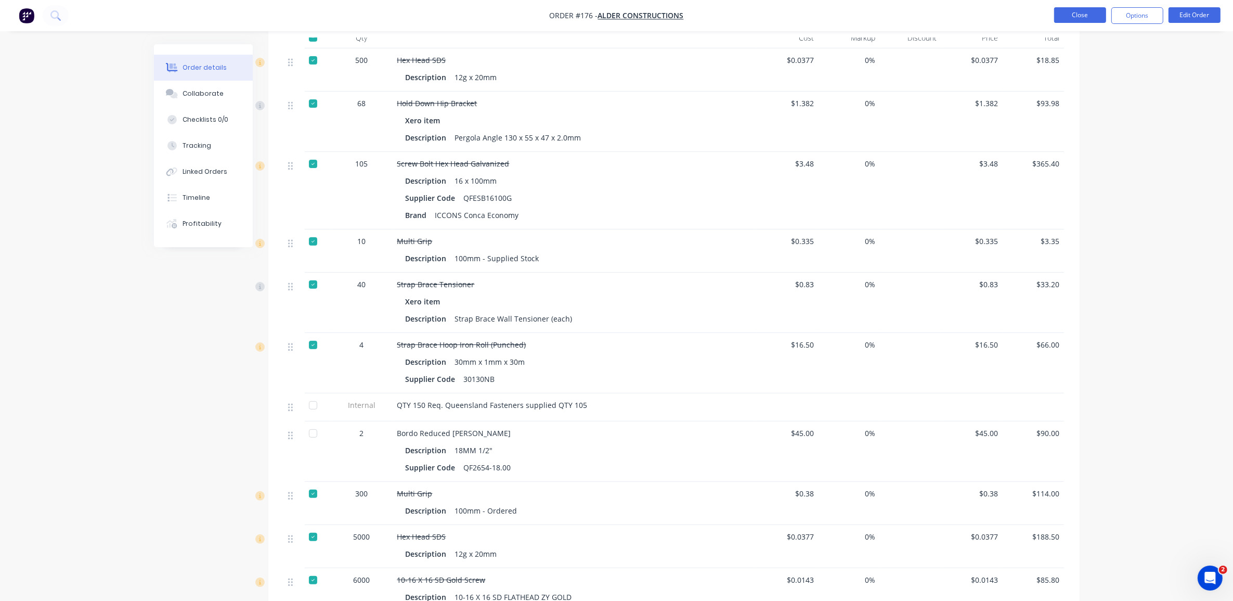
click at [1077, 19] on button "Close" at bounding box center [1080, 15] width 52 height 16
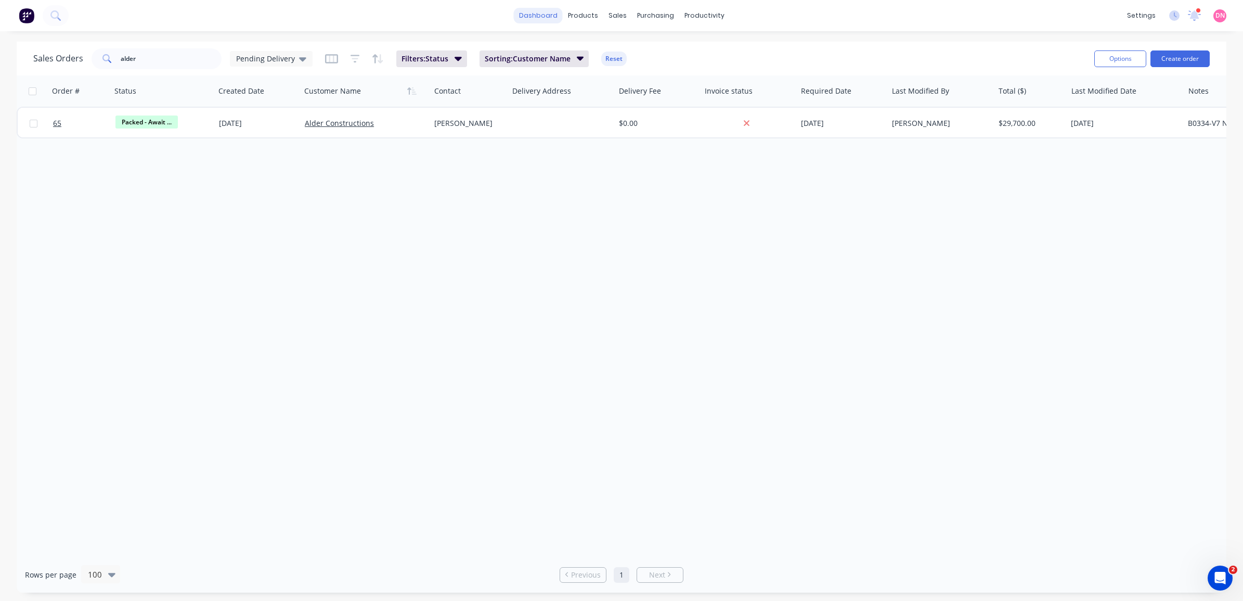
click at [531, 8] on link "dashboard" at bounding box center [538, 16] width 49 height 16
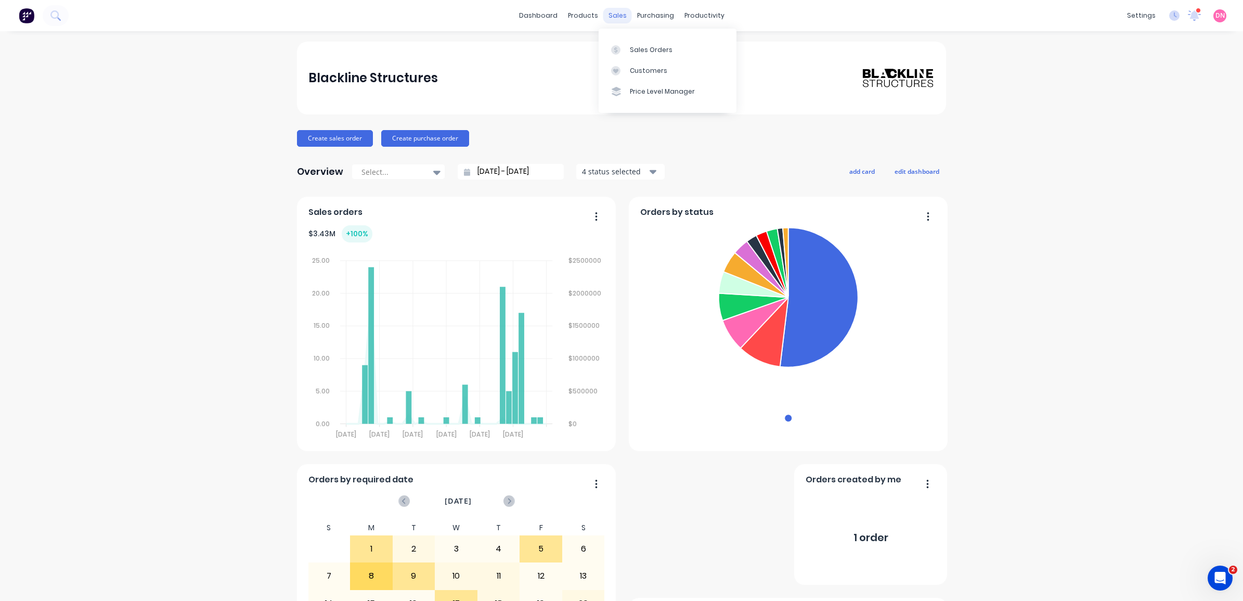
click at [619, 15] on div "sales" at bounding box center [617, 16] width 29 height 16
click at [623, 43] on link "Sales Orders" at bounding box center [667, 49] width 138 height 21
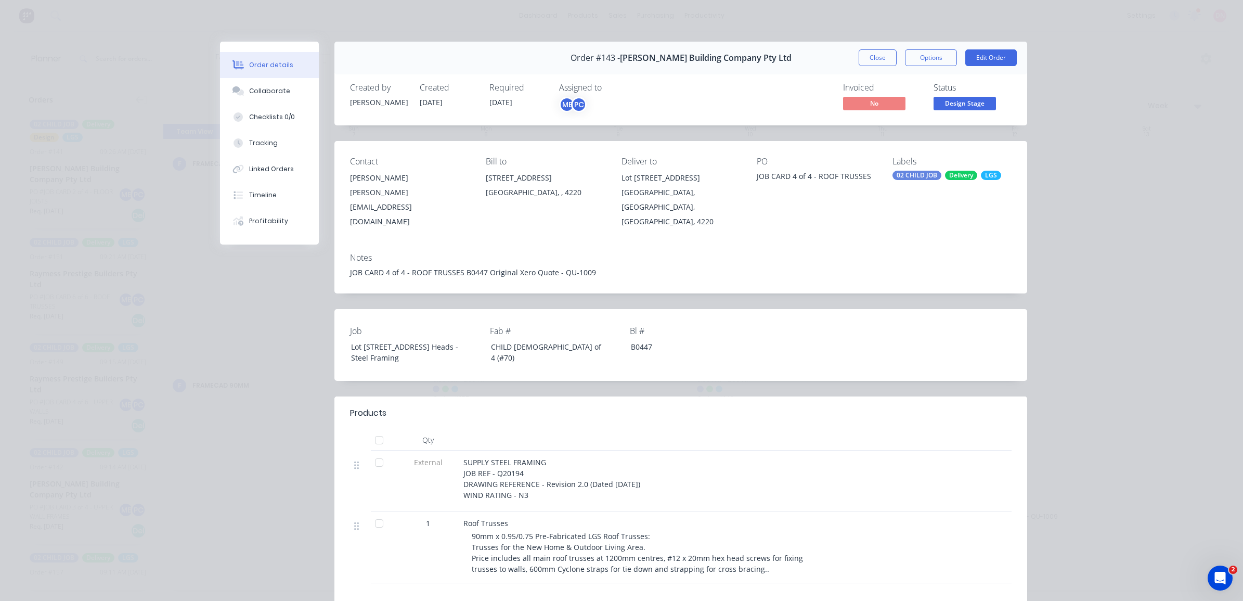
scroll to position [988, 0]
click at [858, 59] on button "Close" at bounding box center [877, 57] width 38 height 17
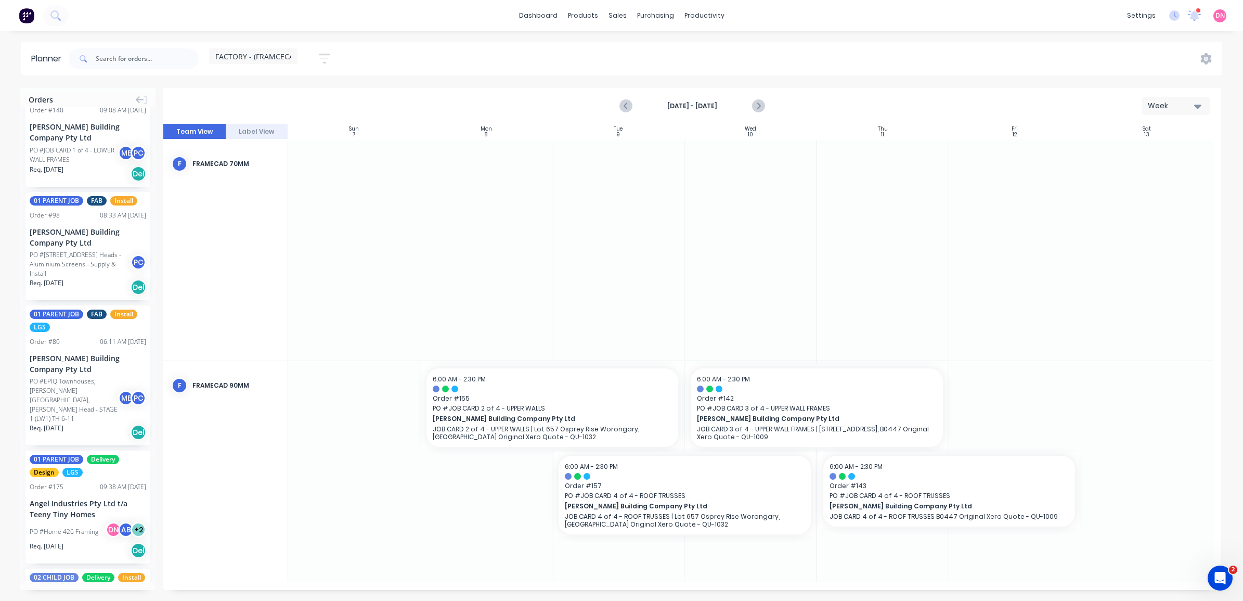
scroll to position [0, 0]
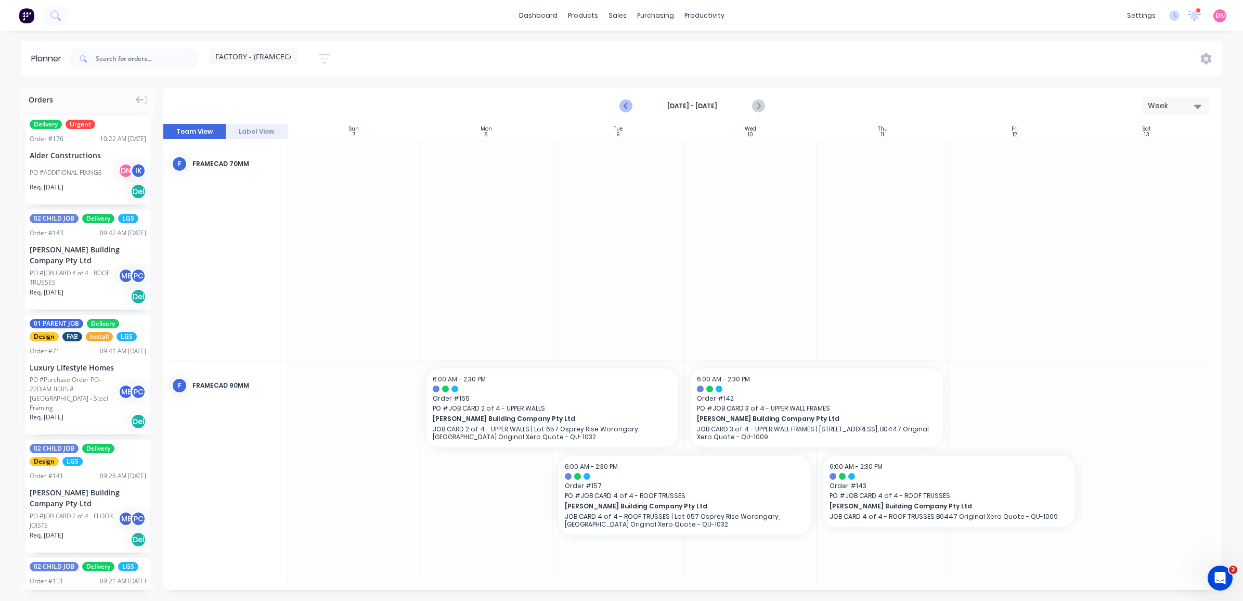
click at [621, 107] on icon "Previous page" at bounding box center [626, 106] width 12 height 12
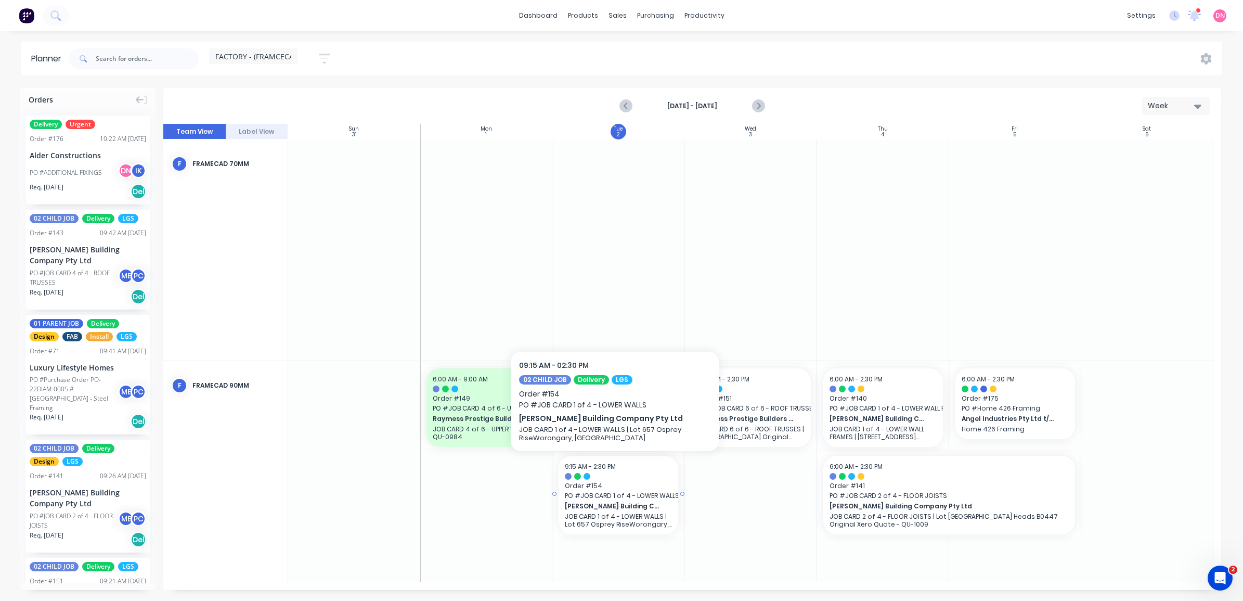
click at [646, 462] on div "9:15 AM - 2:30 PM" at bounding box center [618, 466] width 107 height 9
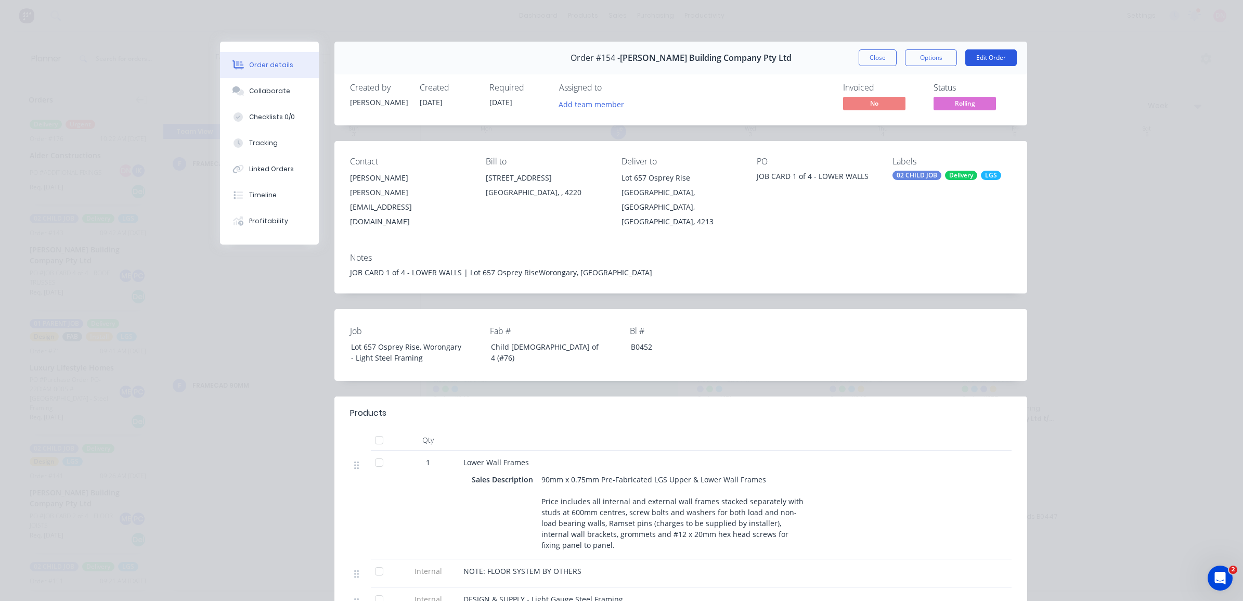
click at [969, 61] on button "Edit Order" at bounding box center [990, 57] width 51 height 17
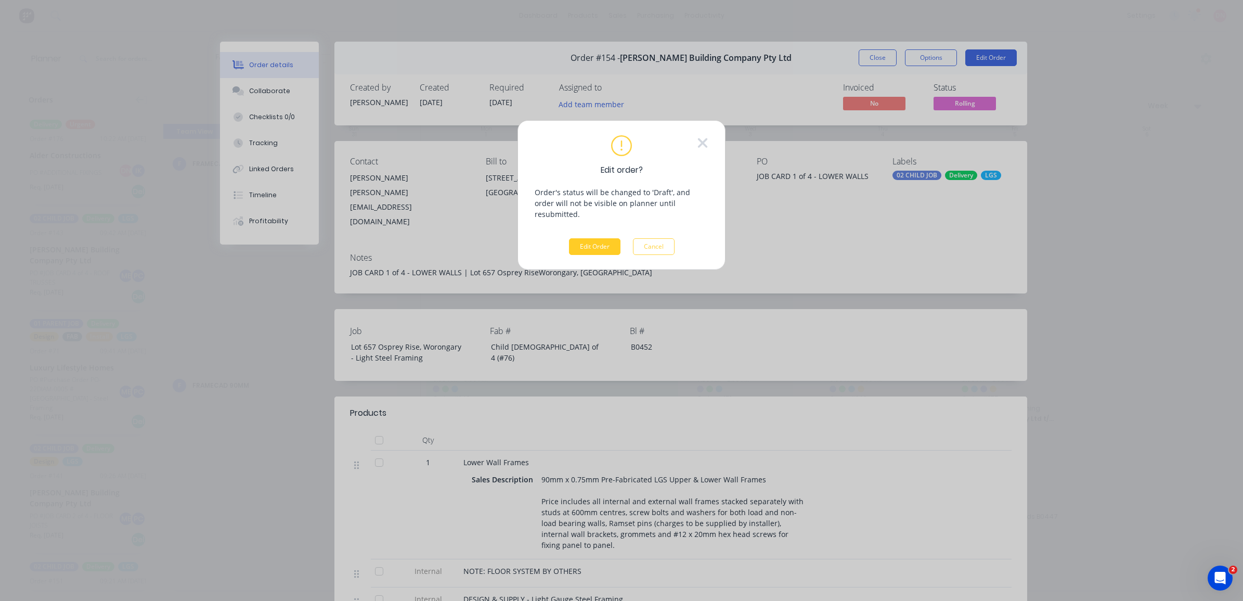
click at [605, 238] on button "Edit Order" at bounding box center [594, 246] width 51 height 17
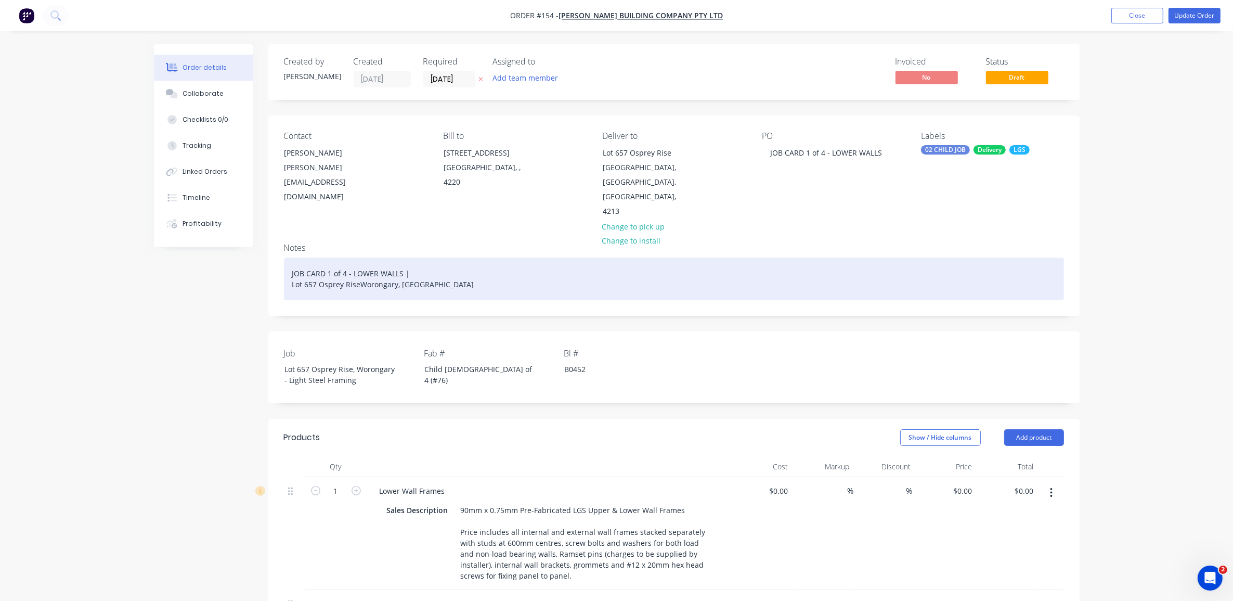
click at [358, 257] on div "JOB CARD 1 of 4 - LOWER WALLS | Lot 657 Osprey RiseWorongary, Queensland" at bounding box center [674, 278] width 780 height 43
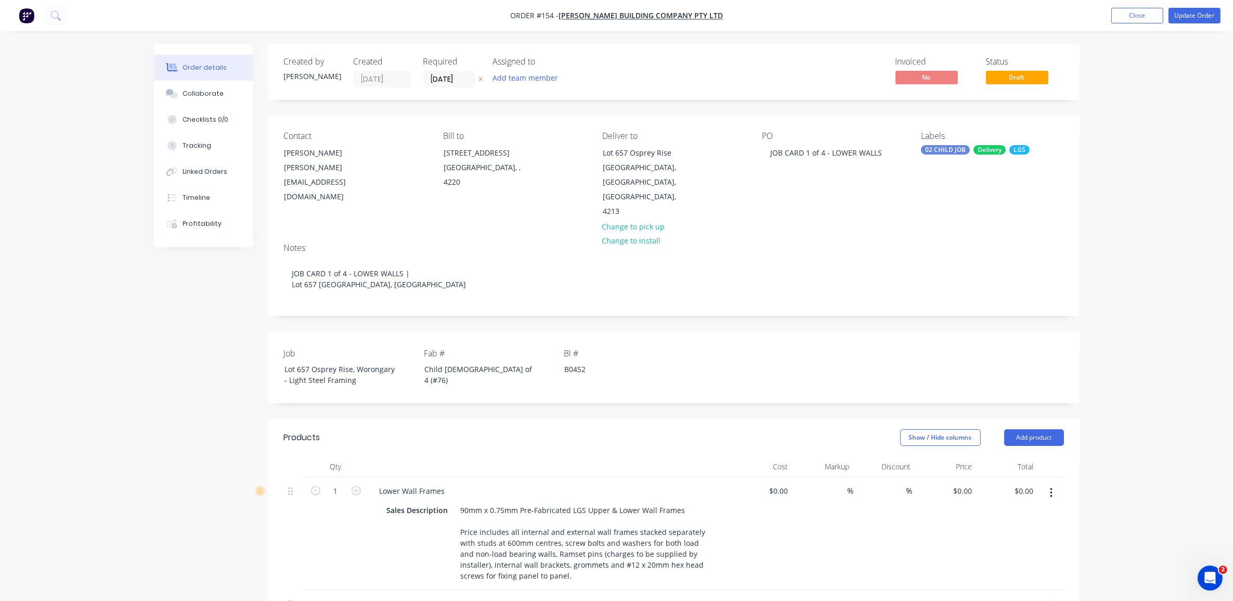
click at [1167, 16] on ul "Add product Close Update Order" at bounding box center [1166, 16] width 134 height 16
click at [1173, 16] on button "Update Order" at bounding box center [1194, 16] width 52 height 16
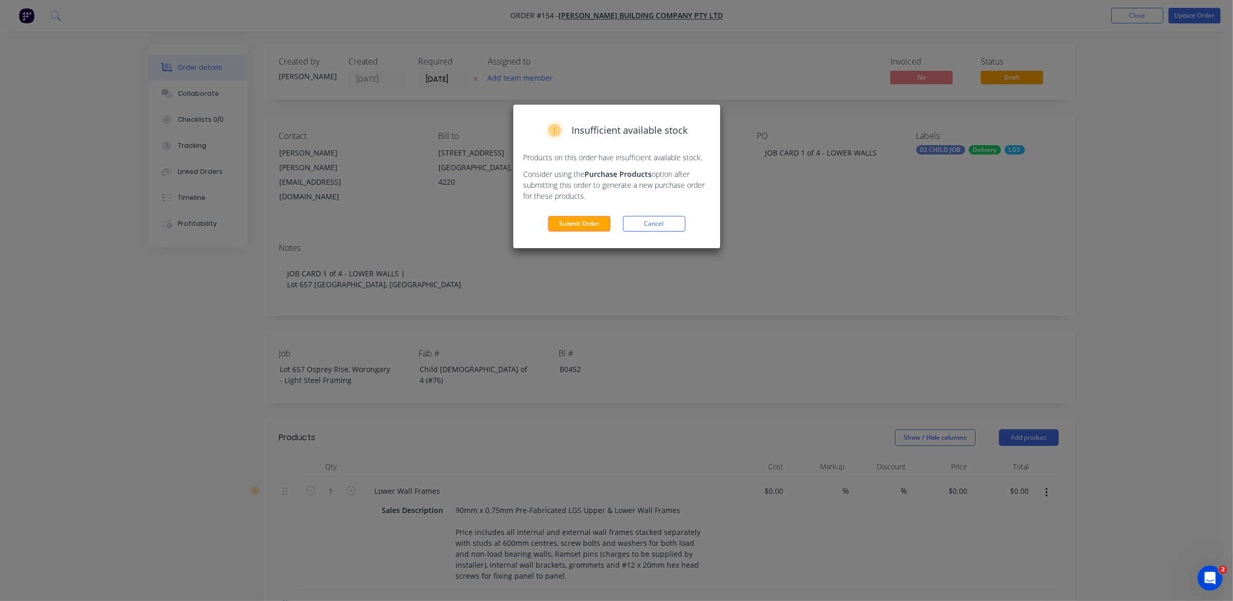
click at [618, 217] on div "Submit Order Cancel" at bounding box center [617, 224] width 186 height 16
click at [595, 222] on button "Submit Order" at bounding box center [579, 224] width 62 height 16
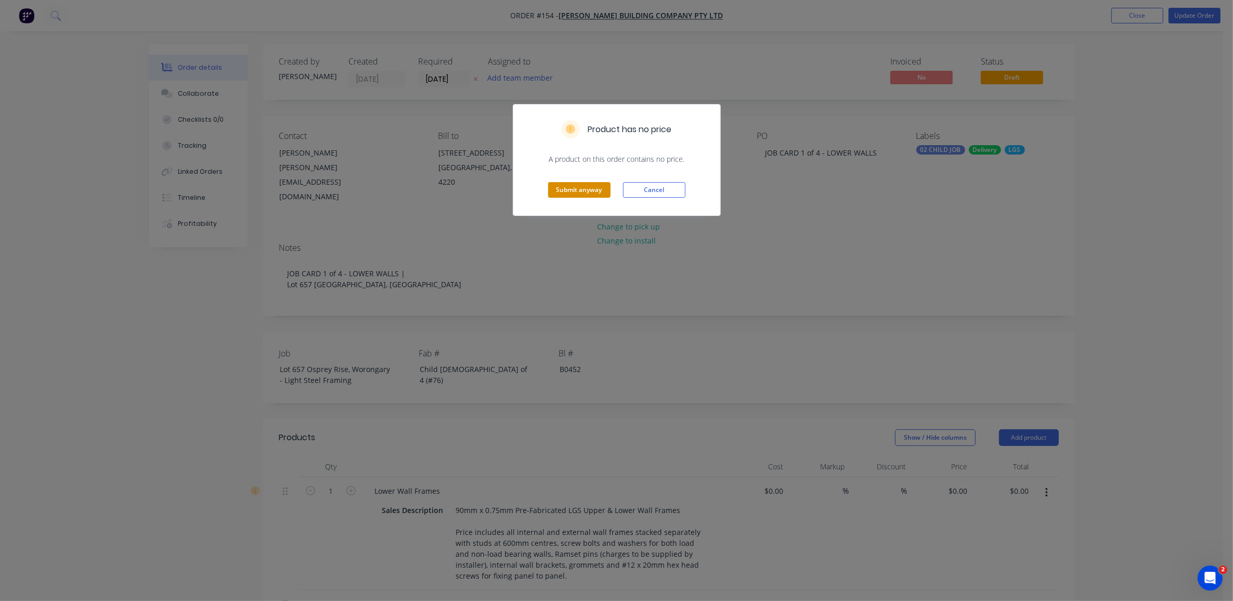
click at [590, 193] on button "Submit anyway" at bounding box center [579, 190] width 62 height 16
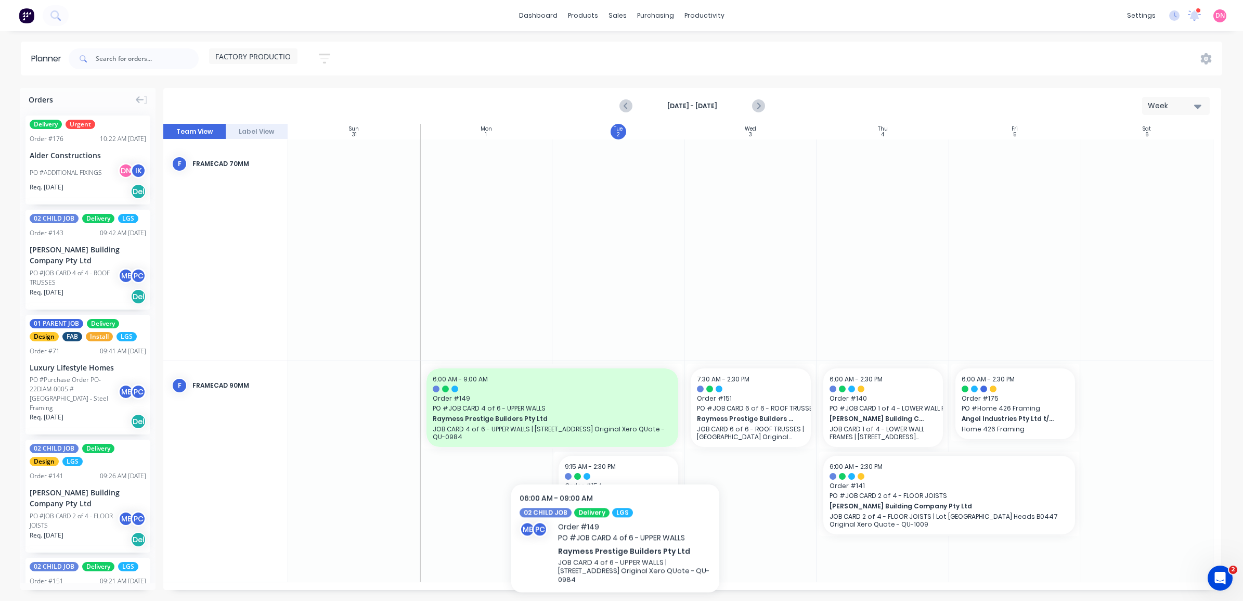
click at [628, 487] on span "Order # 154" at bounding box center [618, 485] width 107 height 9
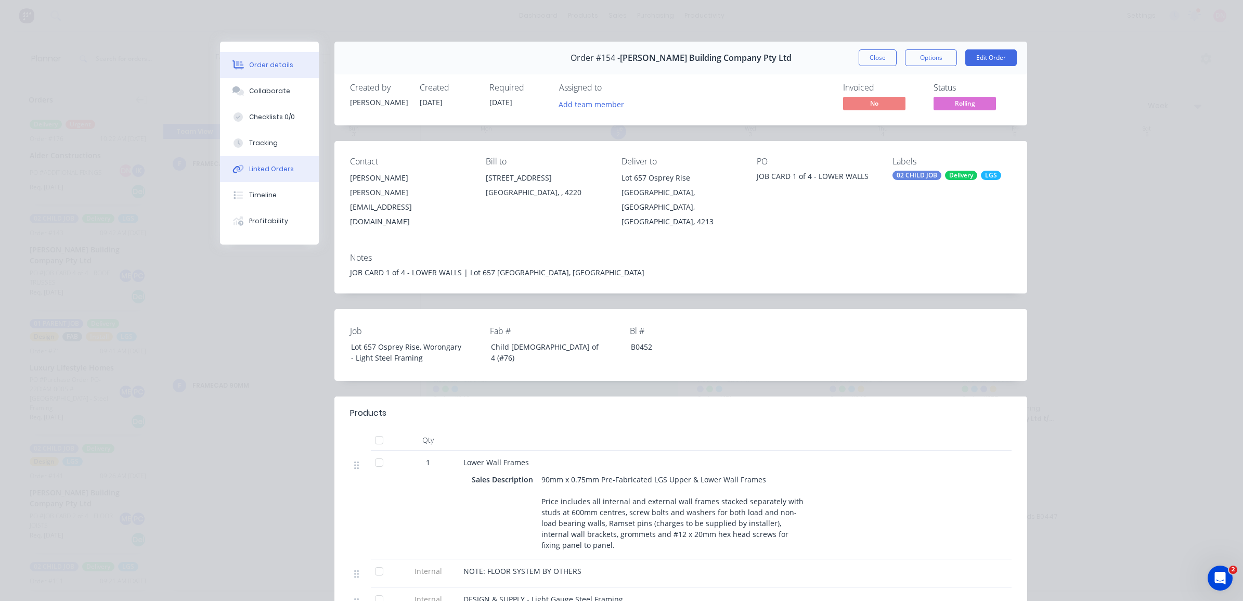
click at [280, 168] on div "Linked Orders" at bounding box center [271, 168] width 45 height 9
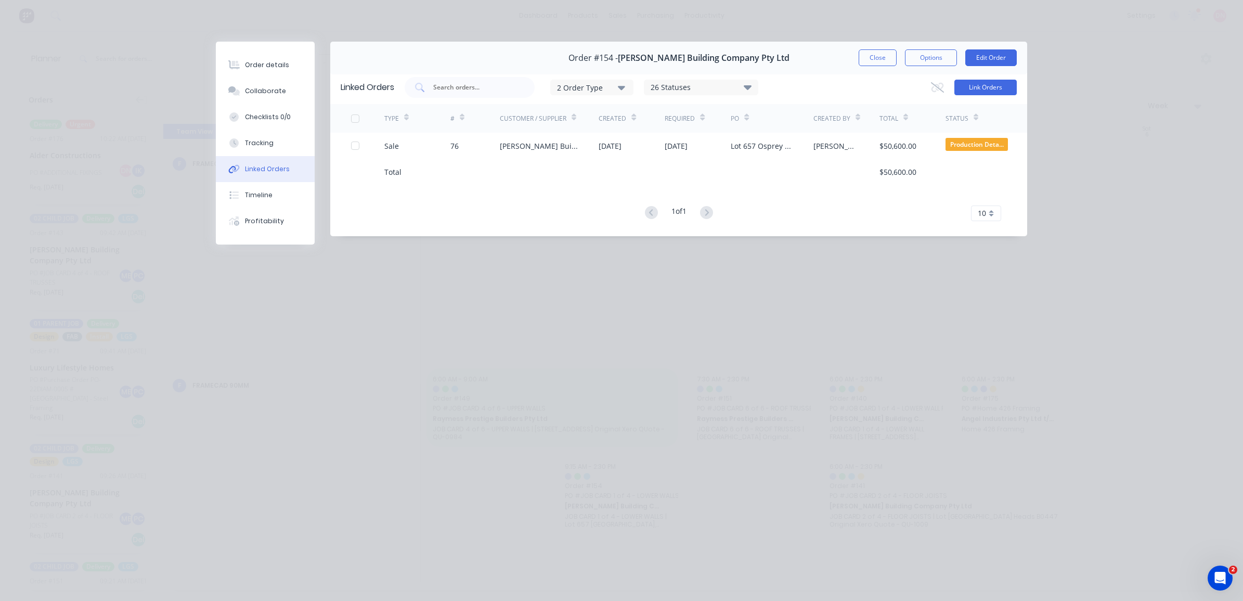
click at [964, 84] on button "Link Orders" at bounding box center [985, 88] width 62 height 16
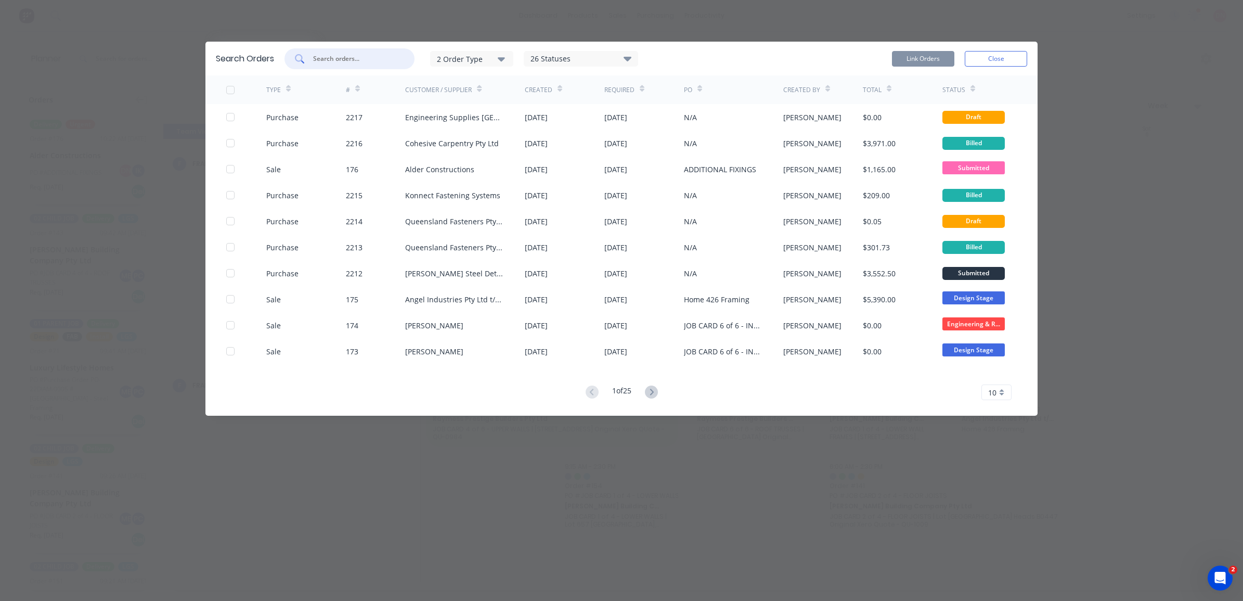
click at [359, 57] on input "text" at bounding box center [355, 59] width 86 height 10
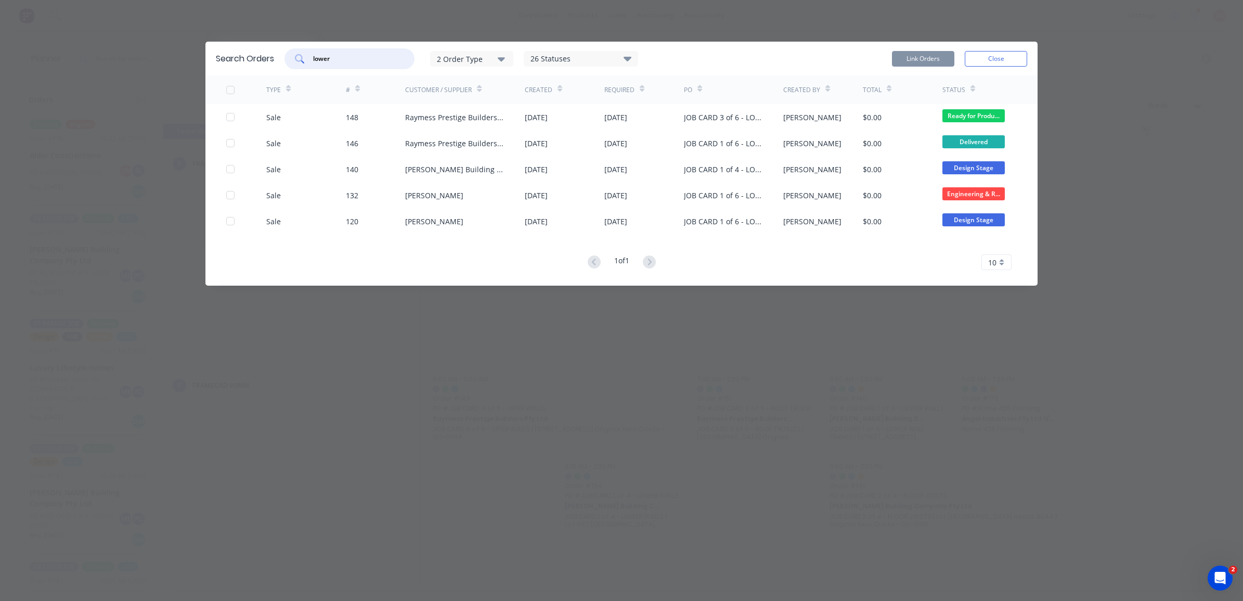
drag, startPoint x: 377, startPoint y: 61, endPoint x: 262, endPoint y: 58, distance: 115.5
click at [262, 58] on div "Search Orders lower 2 Order Type 26 Statuses Sales Order Status All Archived Dr…" at bounding box center [621, 59] width 832 height 34
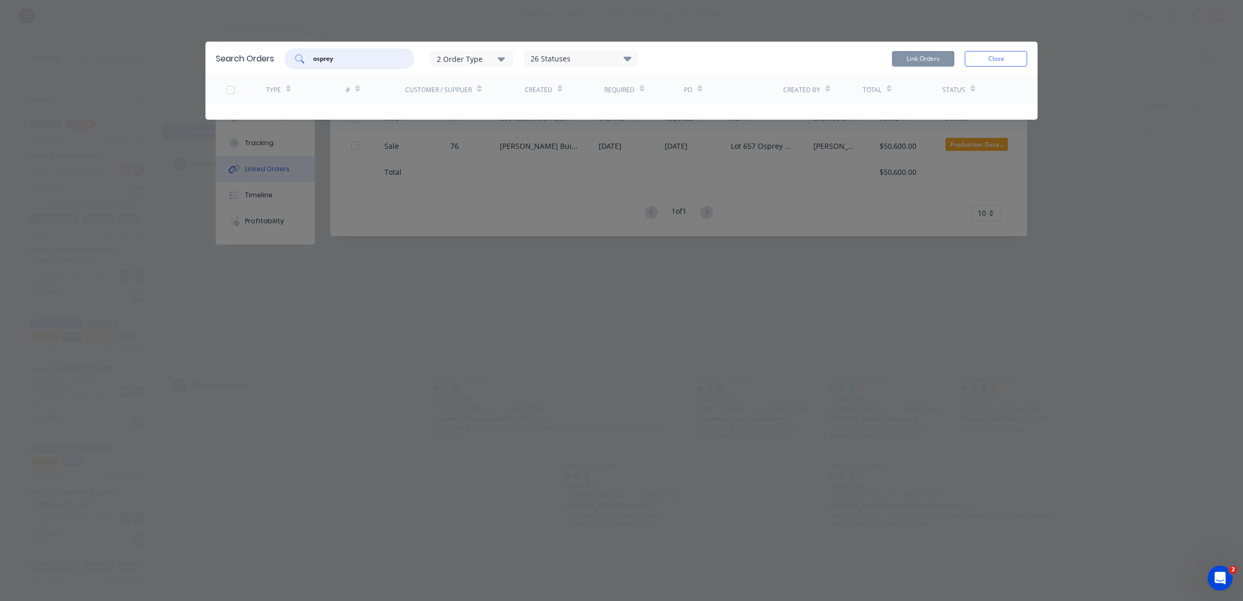
click at [488, 61] on div "2 Order Type" at bounding box center [472, 58] width 70 height 11
click at [555, 55] on div "26 Statuses" at bounding box center [580, 58] width 113 height 11
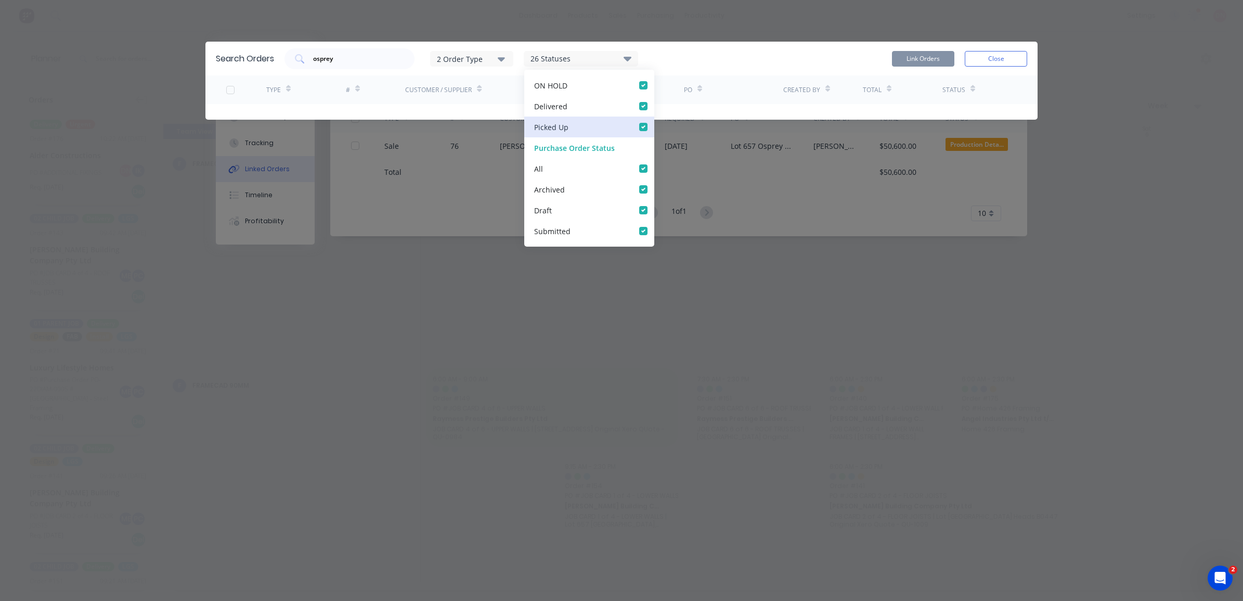
scroll to position [447, 0]
click at [396, 59] on div "osprey" at bounding box center [349, 58] width 130 height 21
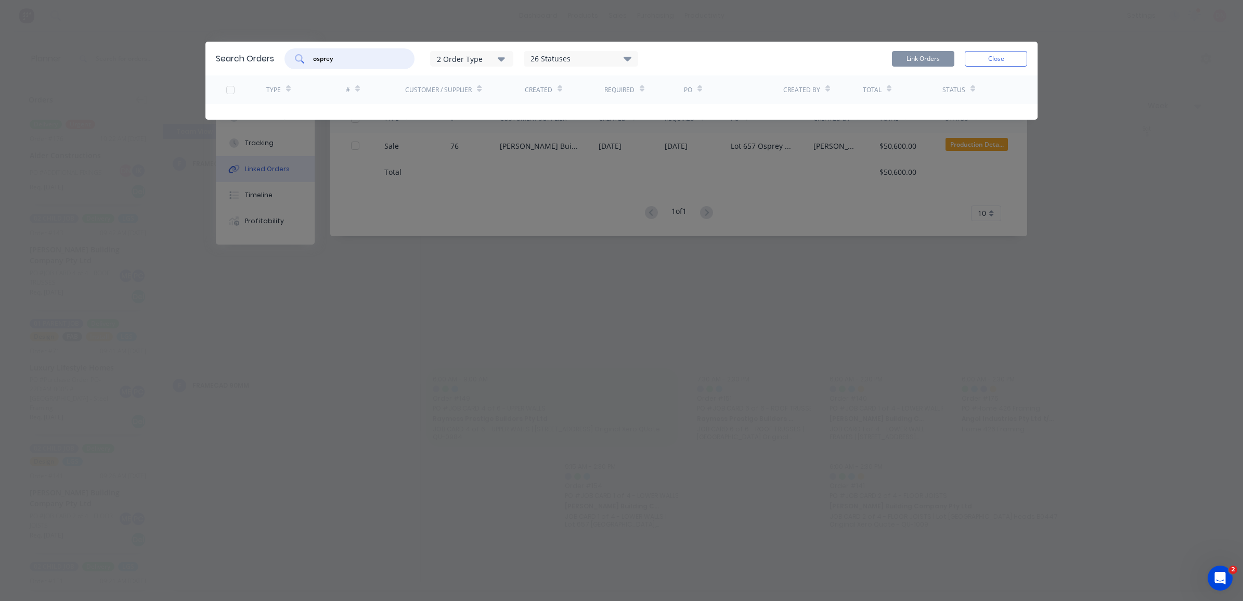
drag, startPoint x: 387, startPoint y: 63, endPoint x: 273, endPoint y: 62, distance: 114.4
click at [273, 62] on div "Search Orders osprey 2 Order Type 26 Statuses Sales Order Status All Archived D…" at bounding box center [621, 59] width 832 height 34
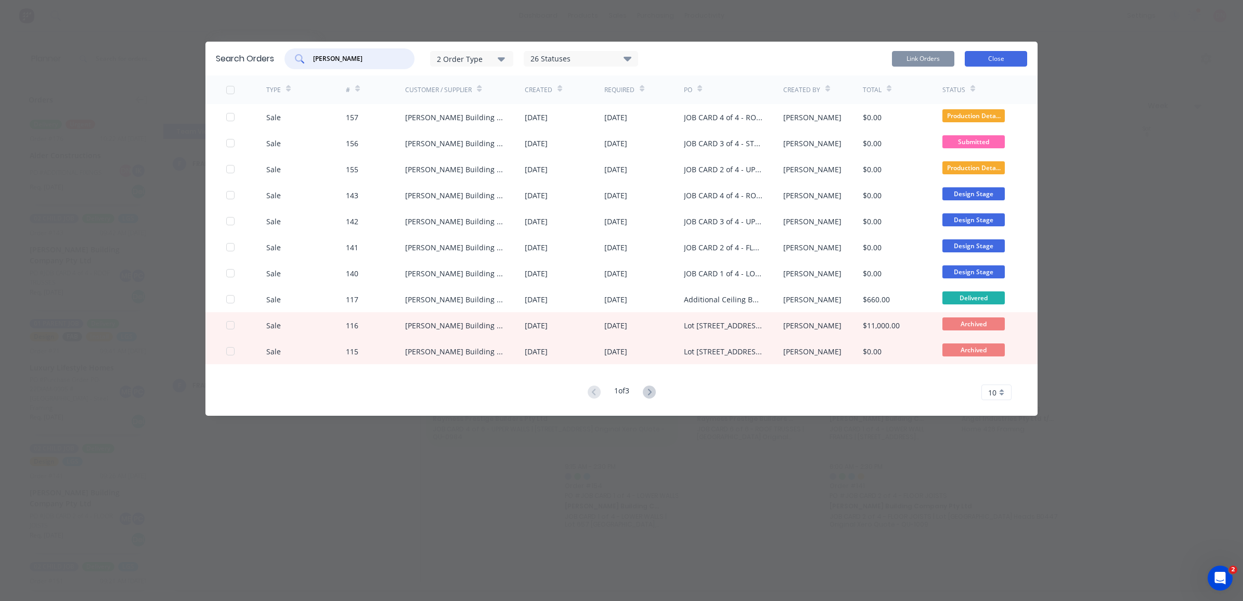
type input "blackwood"
click at [976, 58] on button "Close" at bounding box center [996, 59] width 62 height 16
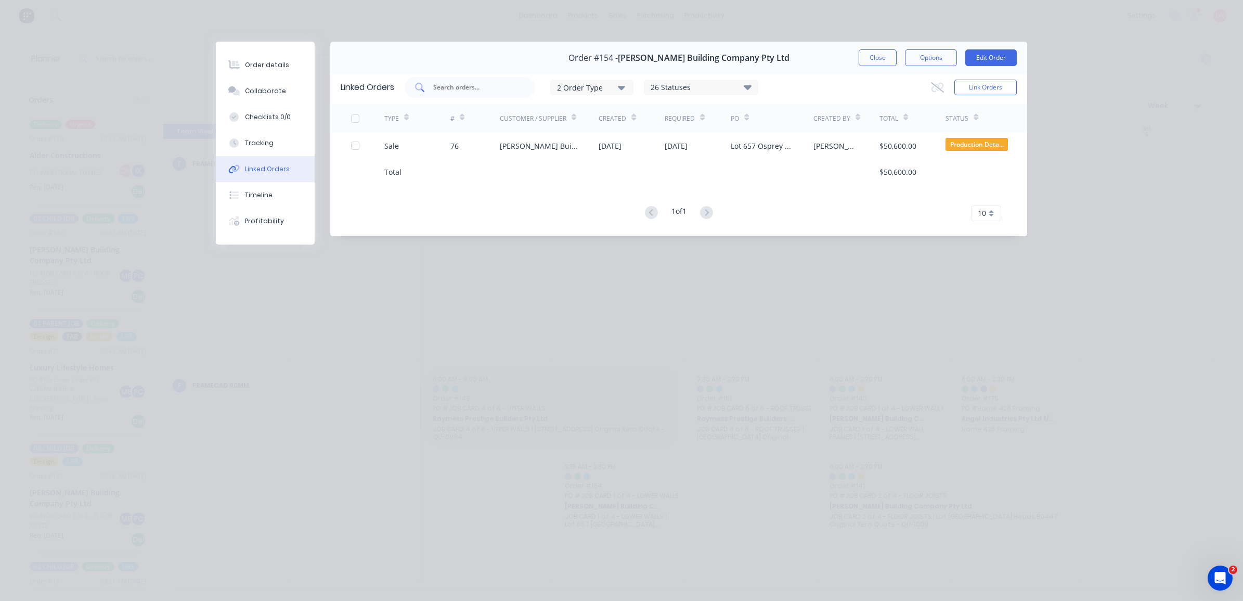
click at [485, 82] on input "text" at bounding box center [475, 87] width 86 height 10
type input "i"
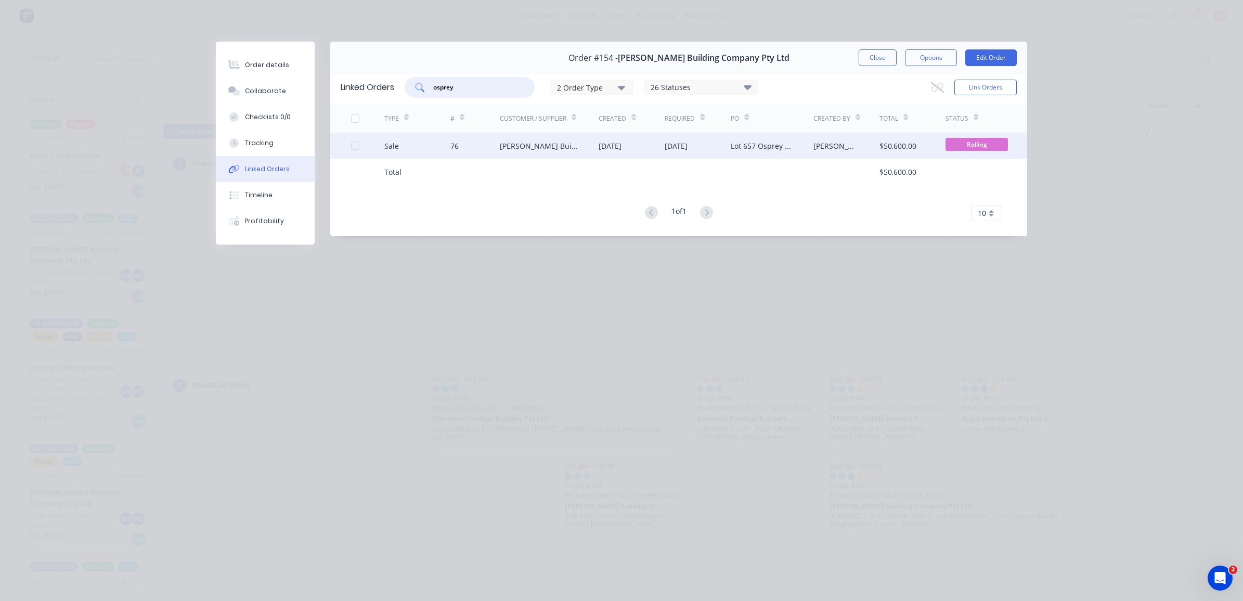
type input "osprey"
click at [643, 153] on div "[DATE]" at bounding box center [631, 146] width 66 height 26
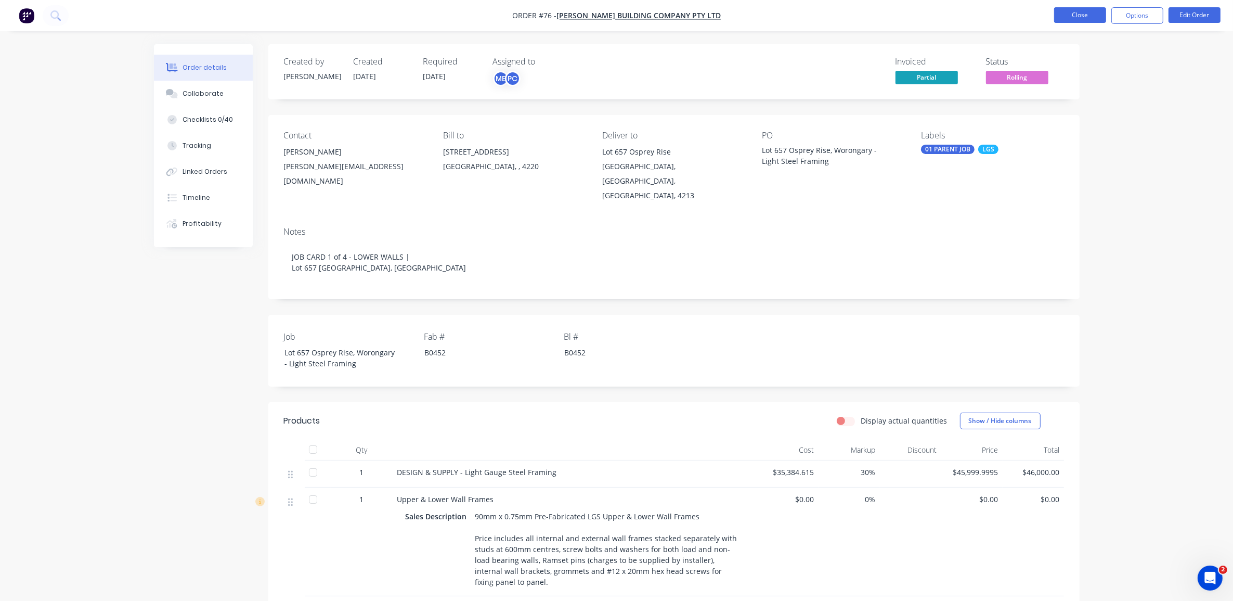
click at [1098, 19] on button "Close" at bounding box center [1080, 15] width 52 height 16
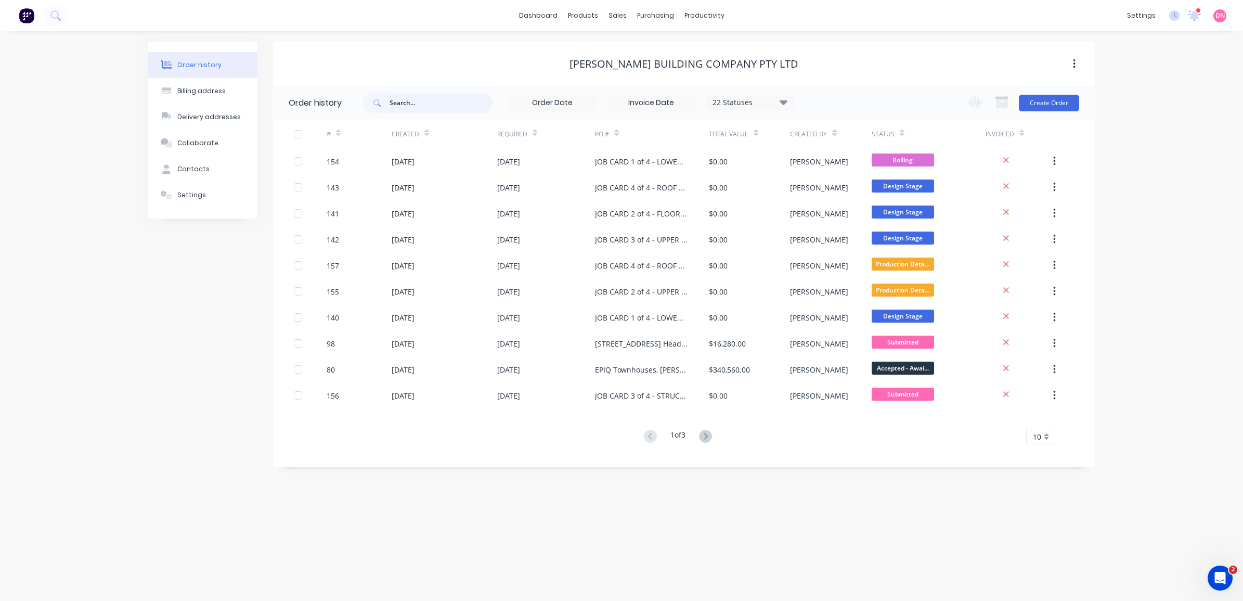
click at [442, 99] on input "text" at bounding box center [440, 103] width 103 height 21
type input "osprey"
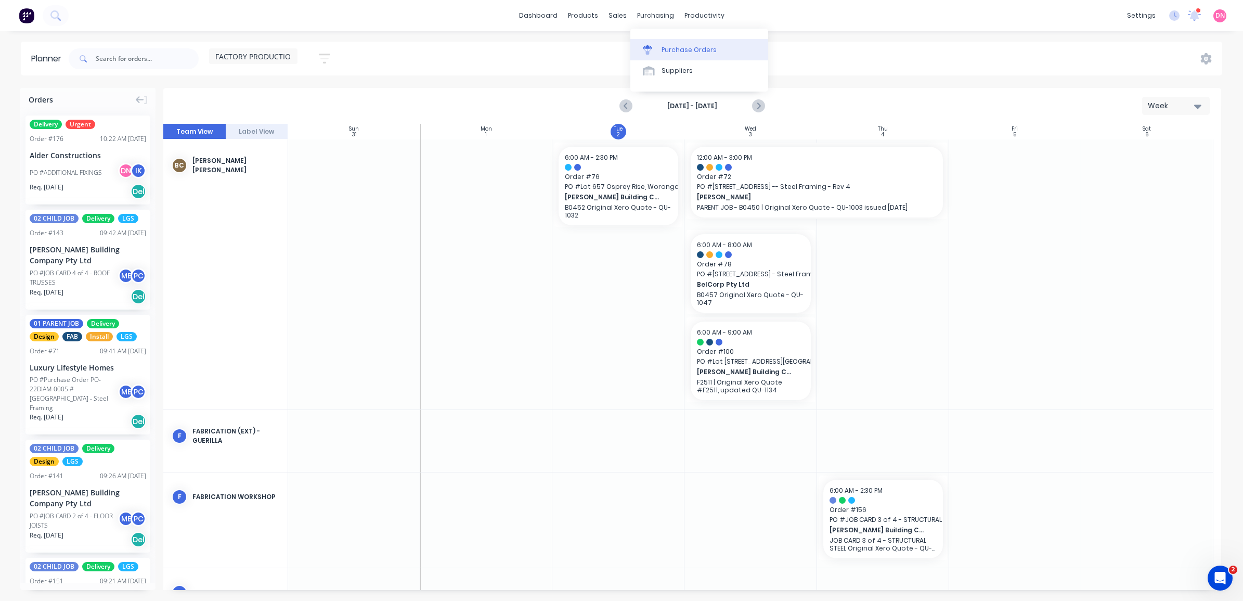
click at [667, 49] on div "Purchase Orders" at bounding box center [688, 49] width 55 height 9
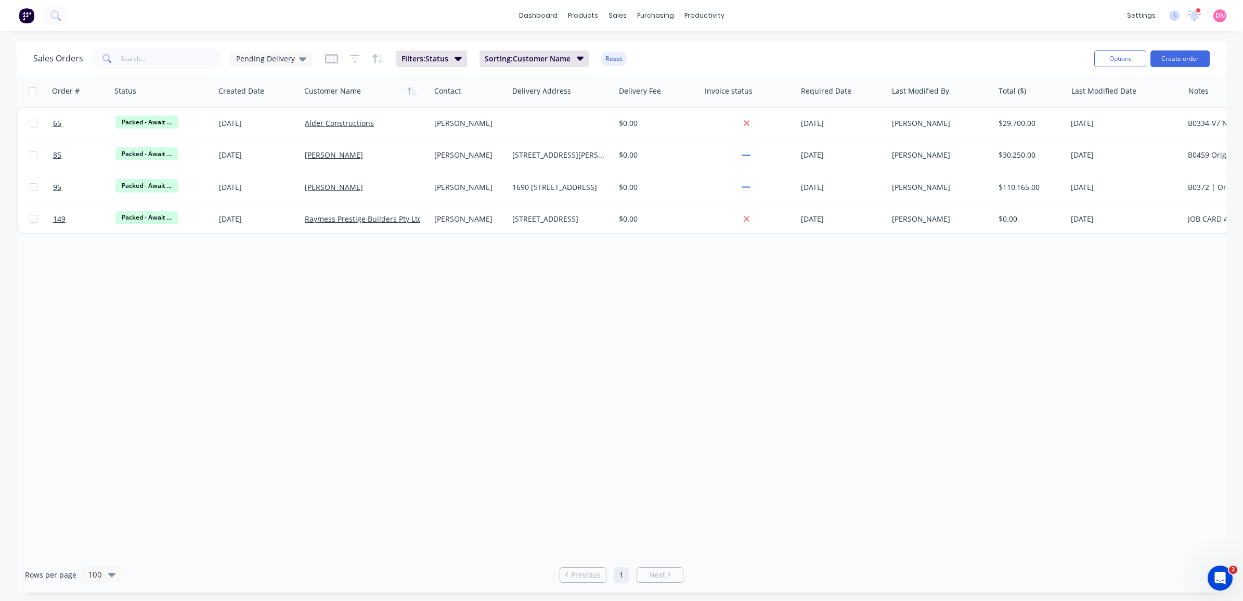
click at [314, 58] on div "Sales Orders Pending Delivery Filters: Status Sorting: Customer Name Reset" at bounding box center [559, 58] width 1052 height 25
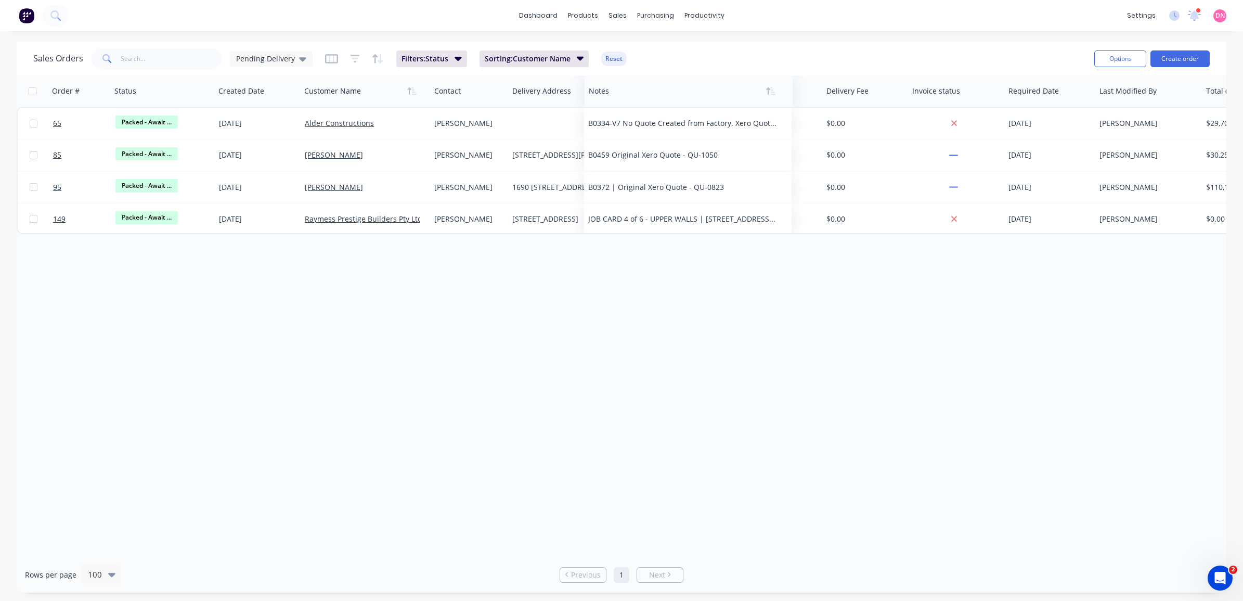
drag, startPoint x: 1199, startPoint y: 91, endPoint x: 610, endPoint y: 97, distance: 589.2
click at [610, 97] on div at bounding box center [684, 91] width 190 height 21
drag, startPoint x: 448, startPoint y: 95, endPoint x: 745, endPoint y: 97, distance: 297.4
click at [314, 61] on div "Sales Orders Pending Delivery Filters: Status Sorting: Customer Name Reset" at bounding box center [559, 58] width 1052 height 25
click at [305, 61] on div "Pending Delivery" at bounding box center [271, 59] width 83 height 16
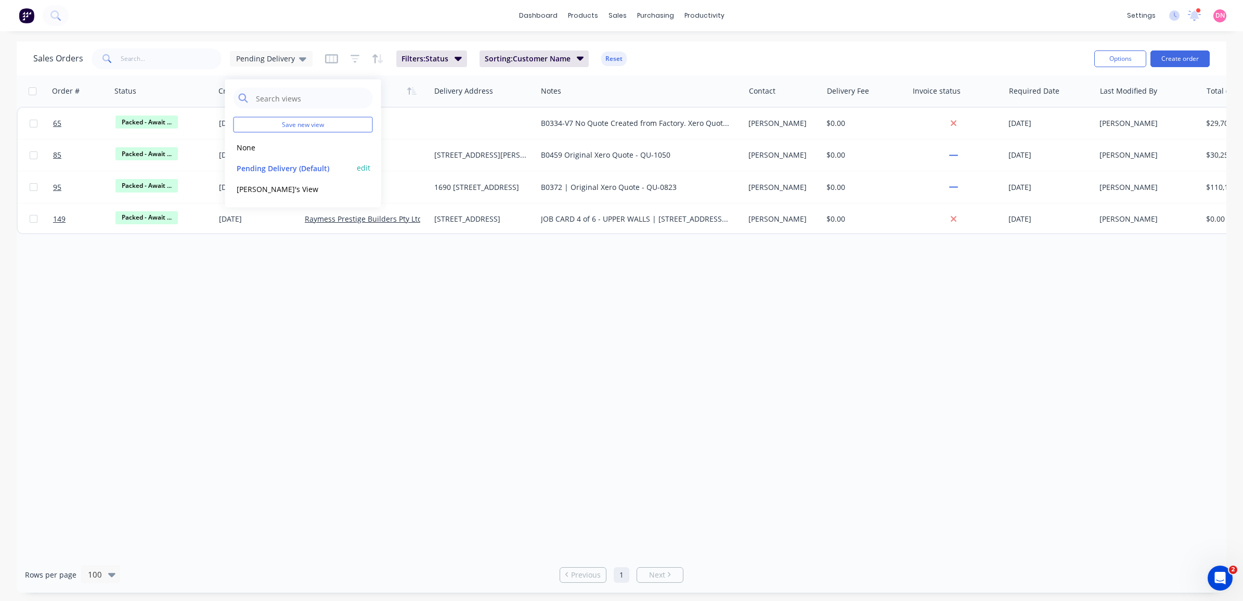
click at [365, 167] on button "edit" at bounding box center [364, 167] width 14 height 11
click at [422, 144] on button "Update" at bounding box center [436, 144] width 70 height 17
click at [515, 323] on div "Order # Status Created Date Customer Name Delivery Address Notes Contact Delive…" at bounding box center [621, 315] width 1209 height 481
click at [252, 61] on span "Pending Delivery" at bounding box center [265, 58] width 59 height 11
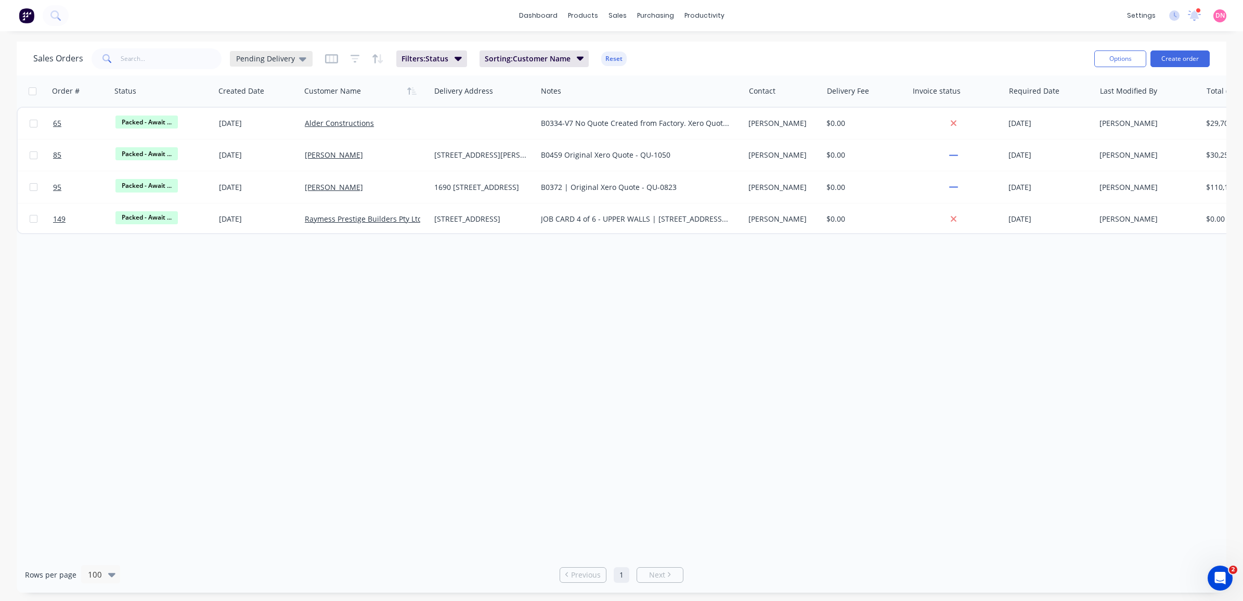
click at [252, 61] on span "Pending Delivery" at bounding box center [265, 58] width 59 height 11
click at [611, 35] on div "dashboard products sales purchasing productivity dashboard products Product Cat…" at bounding box center [621, 300] width 1243 height 601
click at [527, 55] on span "Sorting: Customer Name" at bounding box center [528, 59] width 86 height 10
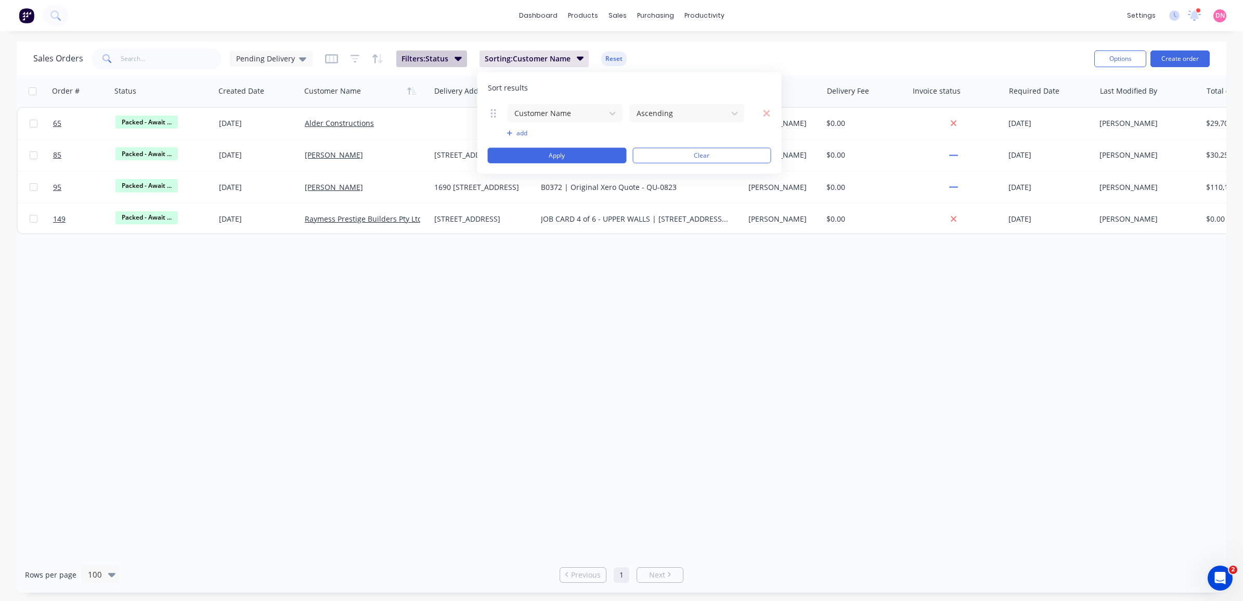
click at [454, 61] on icon "button" at bounding box center [457, 58] width 7 height 11
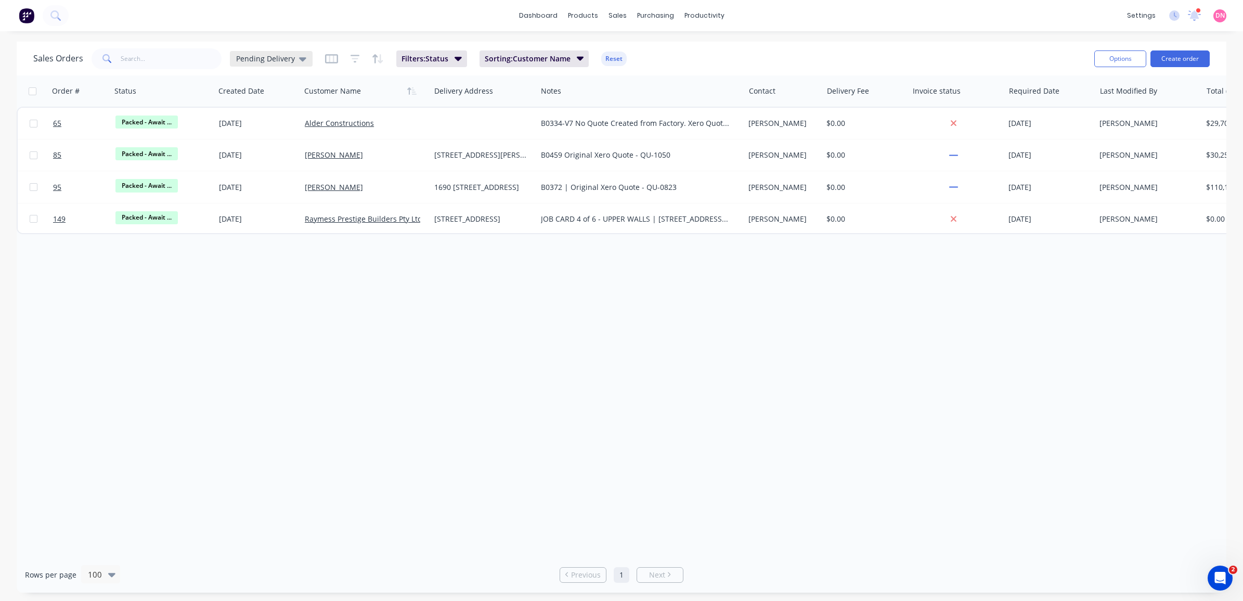
click at [289, 55] on span "Pending Delivery" at bounding box center [265, 58] width 59 height 11
click at [287, 147] on button "None" at bounding box center [292, 147] width 119 height 12
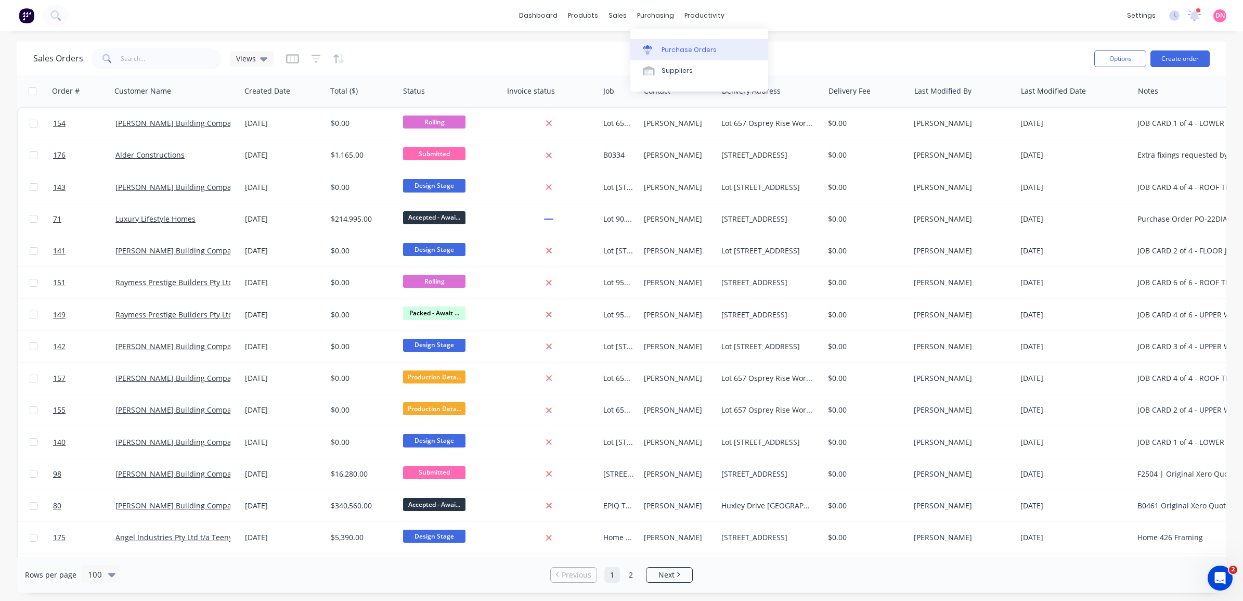
click at [647, 51] on icon at bounding box center [647, 51] width 8 height 6
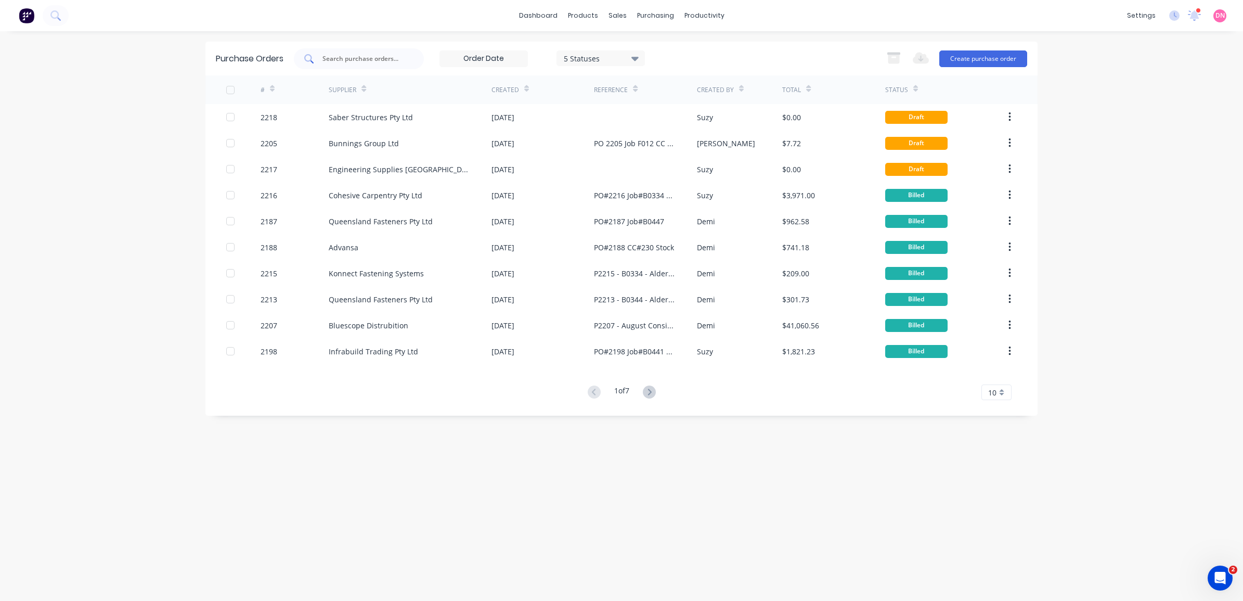
click at [404, 60] on div at bounding box center [359, 58] width 130 height 21
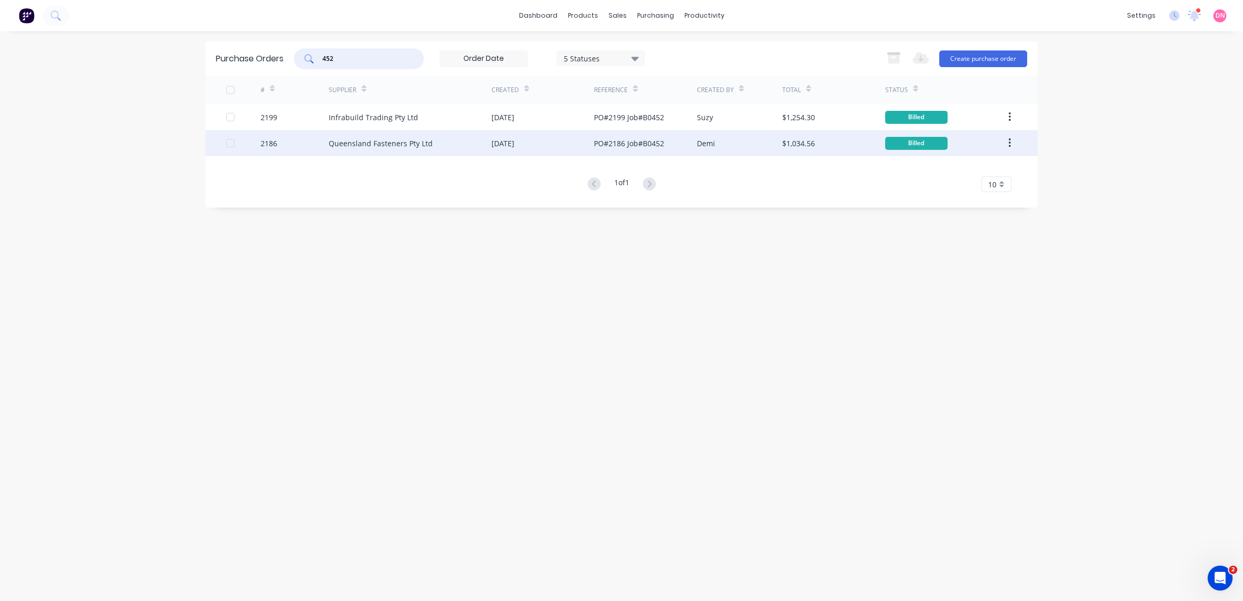
type input "452"
click at [810, 146] on div "$1,034.56" at bounding box center [798, 143] width 33 height 11
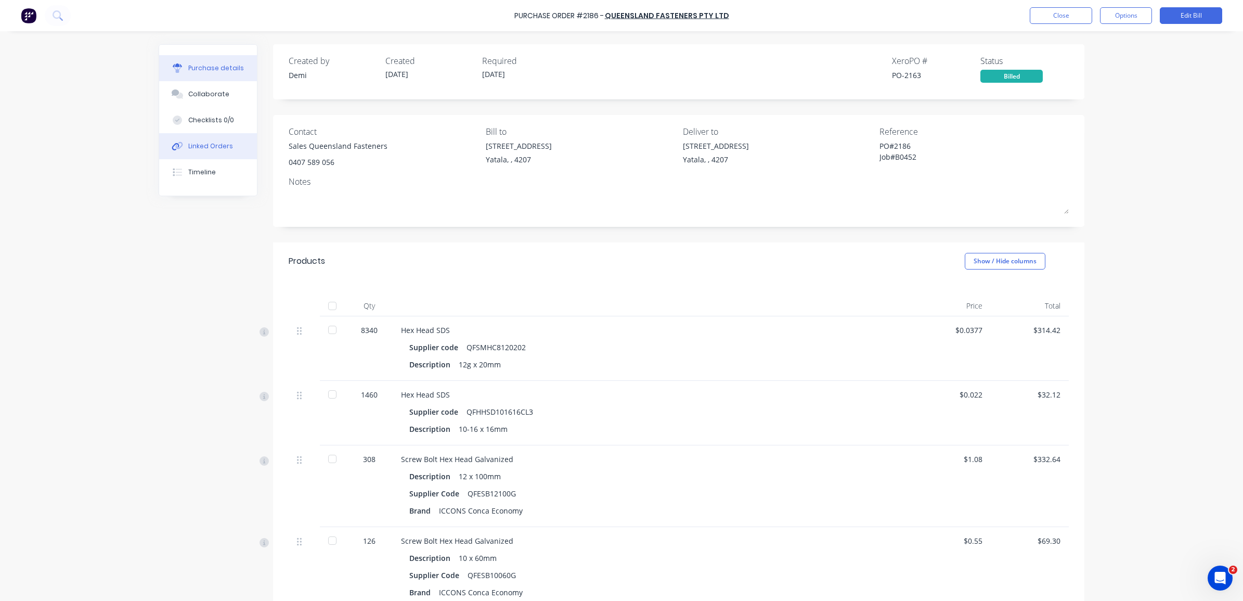
click at [227, 150] on button "Linked Orders" at bounding box center [208, 146] width 98 height 26
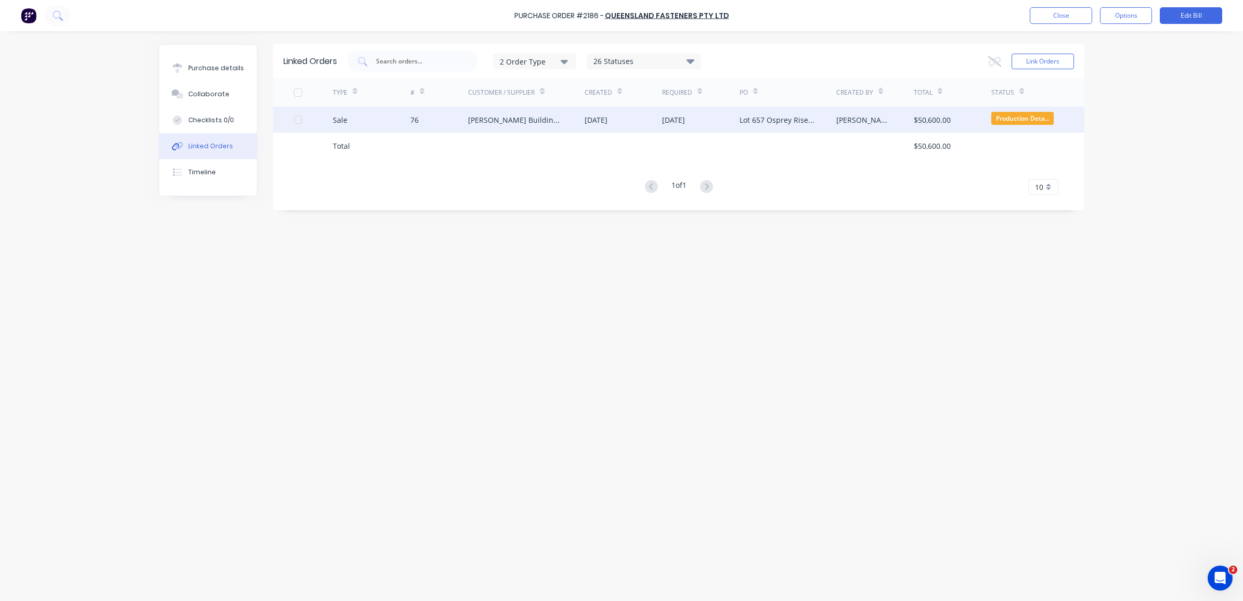
click at [986, 122] on div "$50,600.00" at bounding box center [952, 120] width 77 height 26
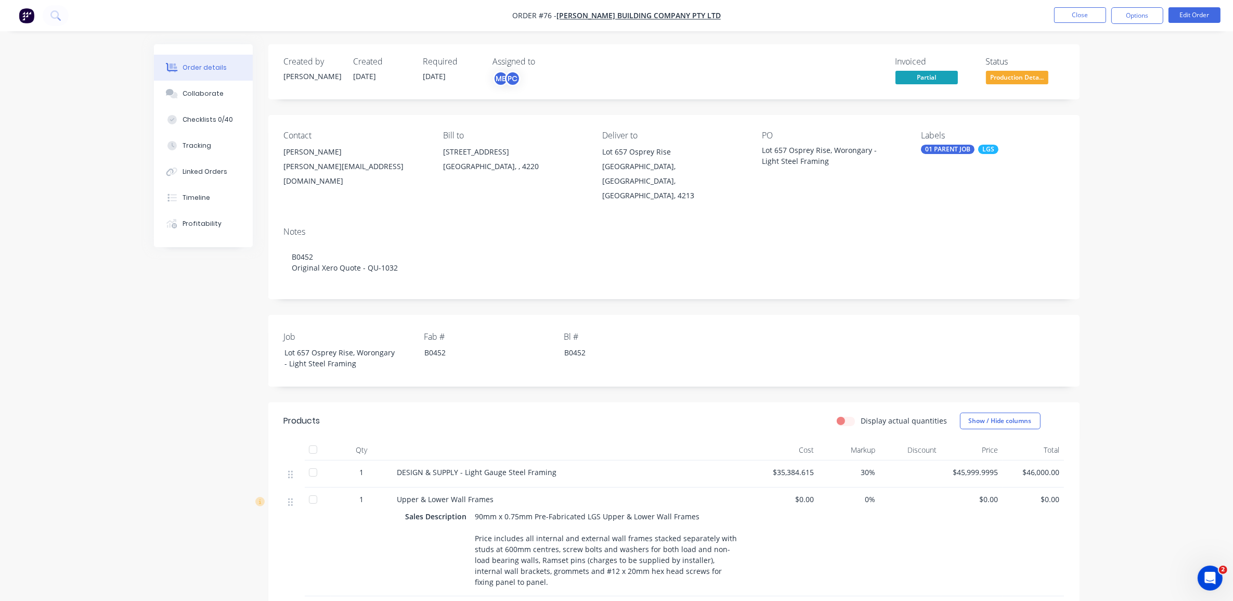
click at [1017, 78] on span "Production Deta..." at bounding box center [1017, 77] width 62 height 13
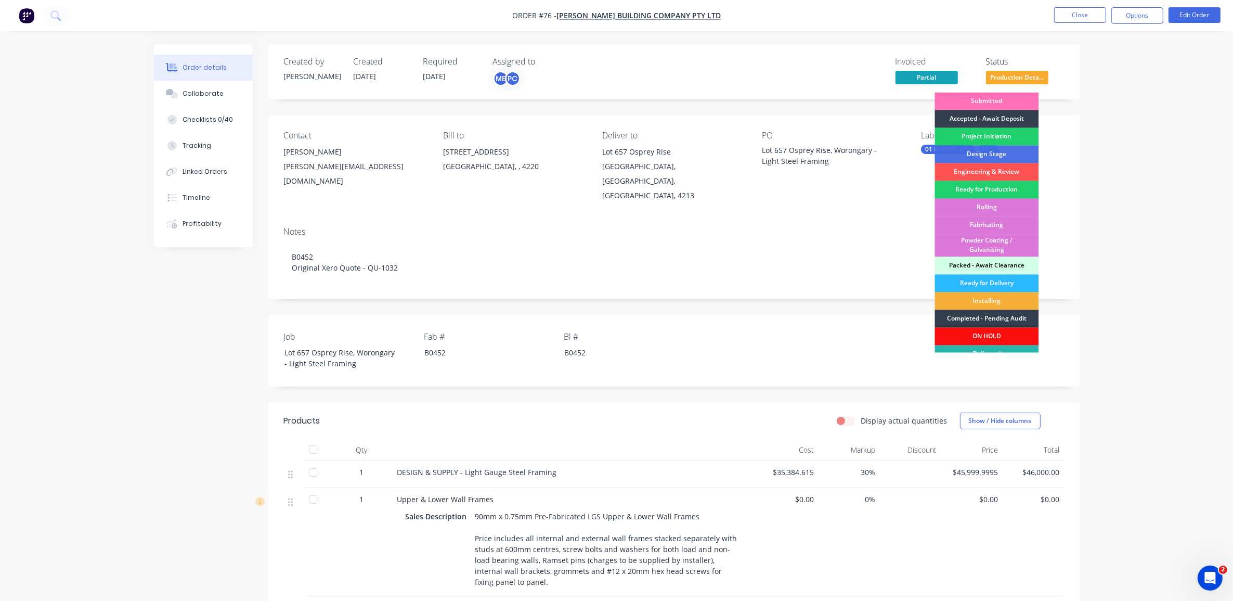
click at [1017, 209] on div "Rolling" at bounding box center [987, 208] width 104 height 18
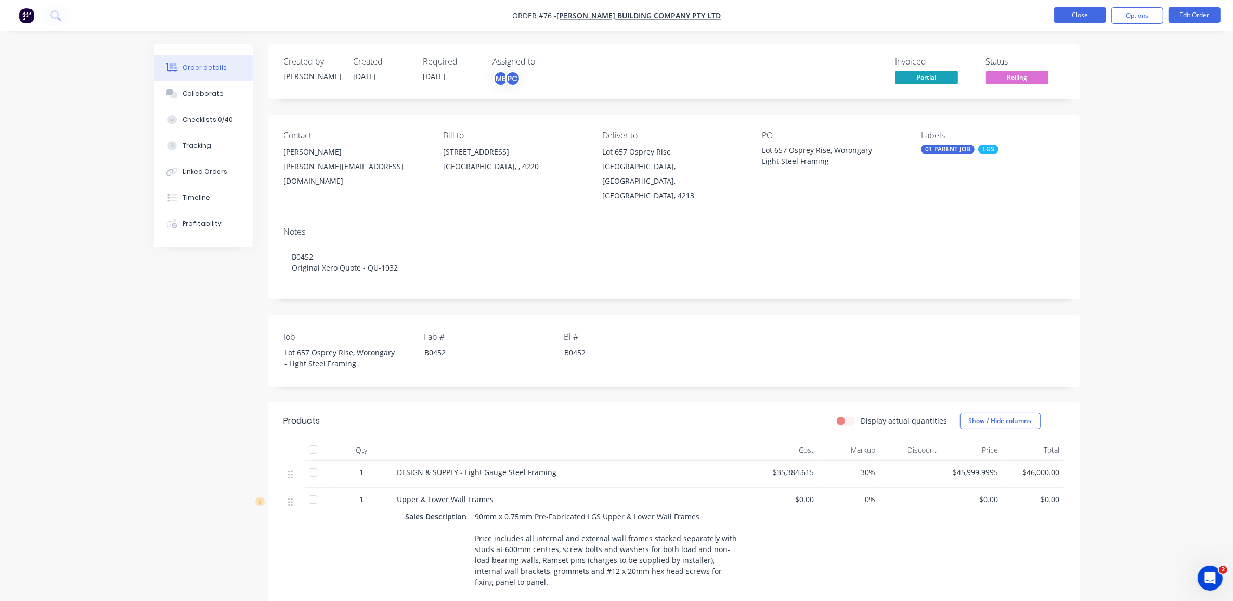
click at [1061, 13] on button "Close" at bounding box center [1080, 15] width 52 height 16
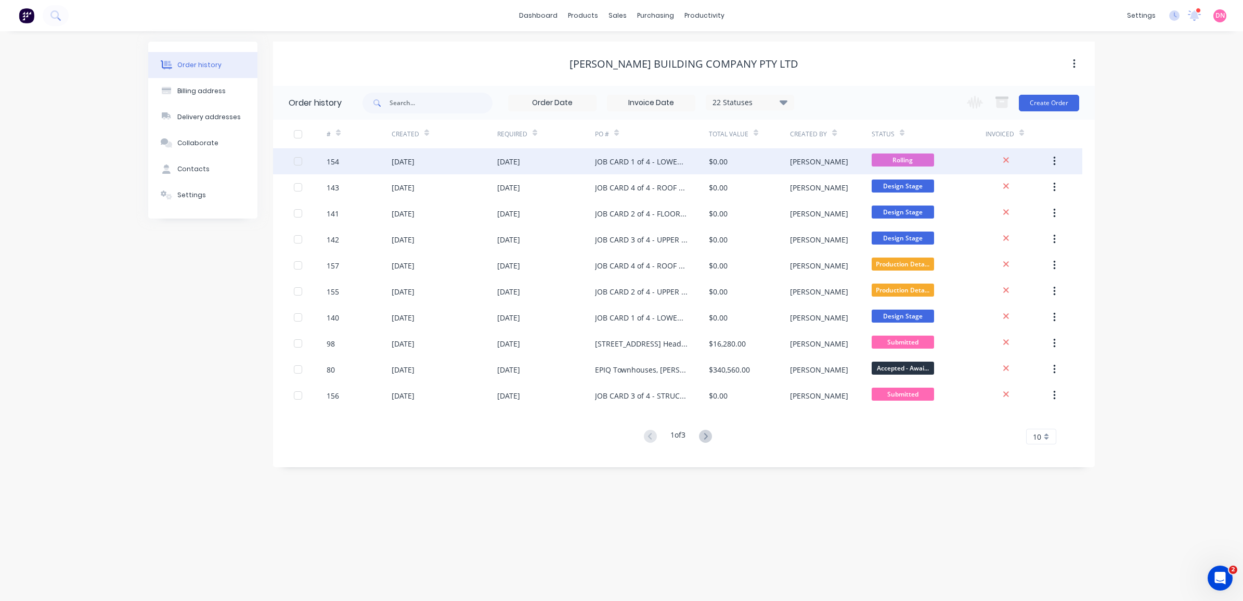
click at [622, 161] on div "JOB CARD 1 of 4 - LOWER WALLS" at bounding box center [641, 161] width 93 height 11
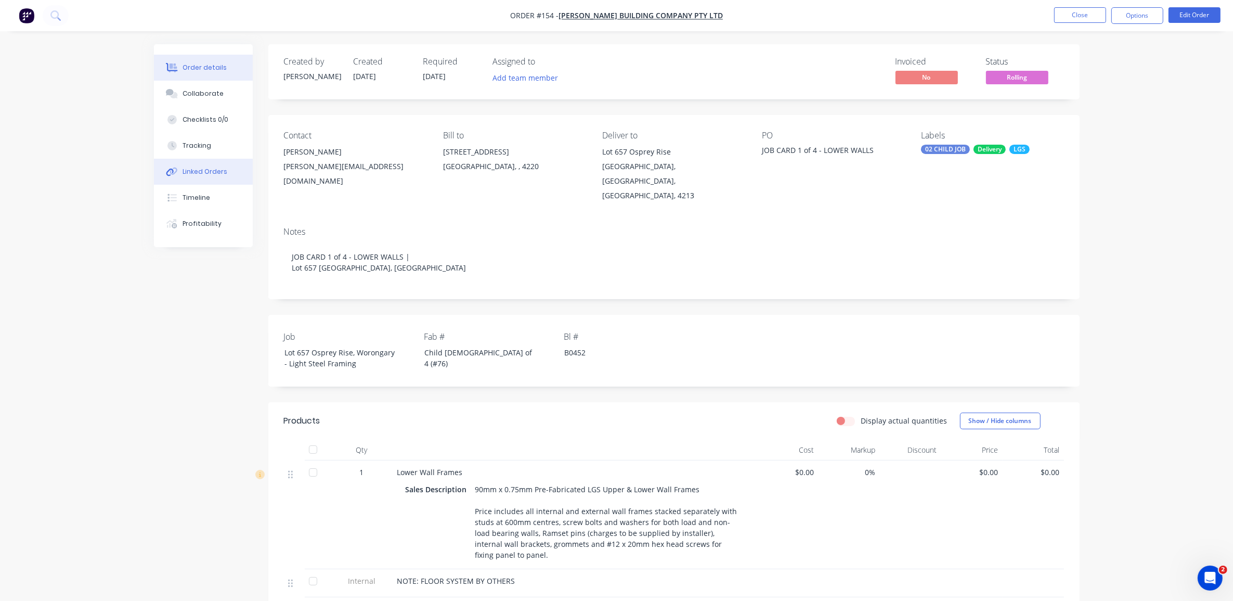
click at [202, 162] on button "Linked Orders" at bounding box center [203, 172] width 99 height 26
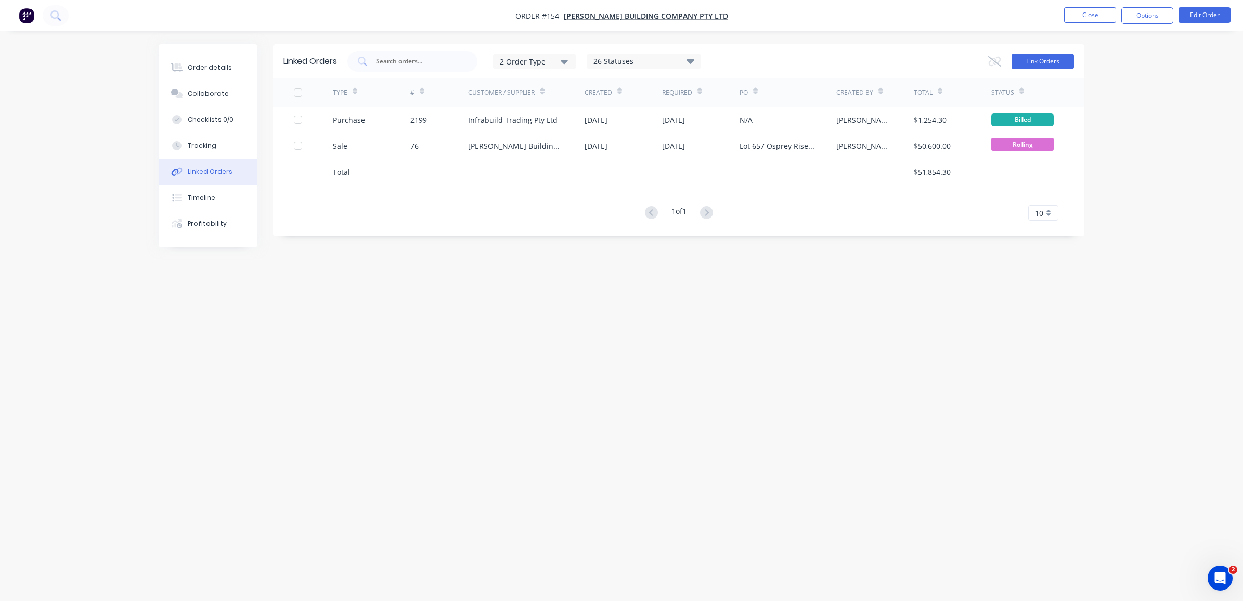
click at [1067, 57] on button "Link Orders" at bounding box center [1042, 62] width 62 height 16
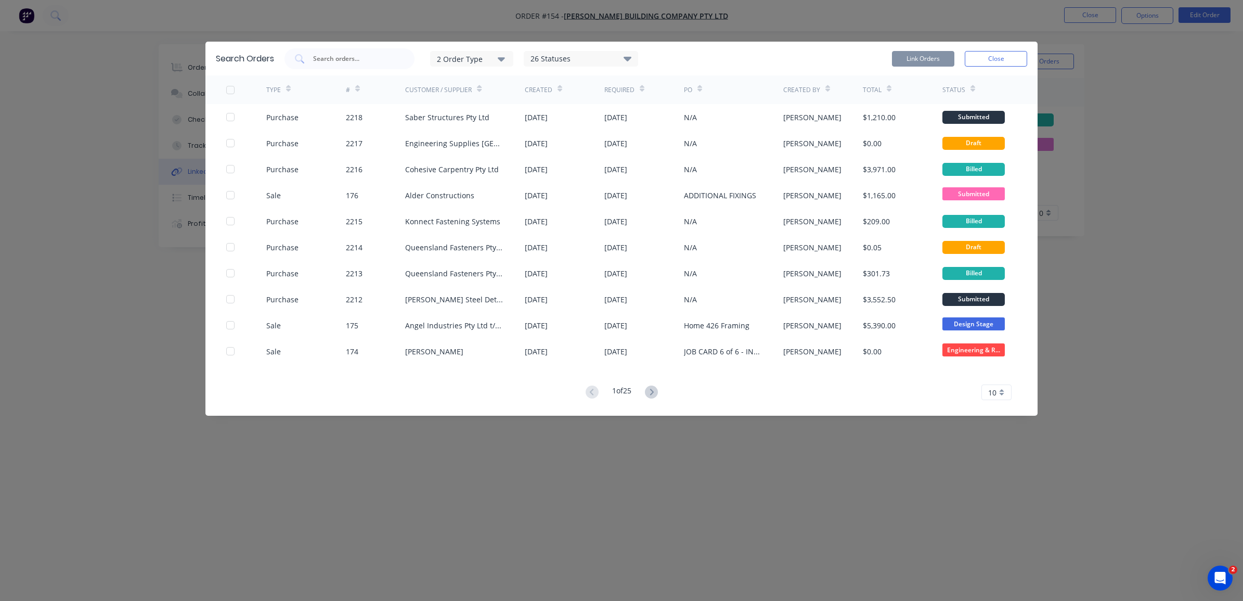
click at [505, 58] on icon "button" at bounding box center [501, 59] width 7 height 4
click at [517, 104] on div "button" at bounding box center [516, 105] width 21 height 21
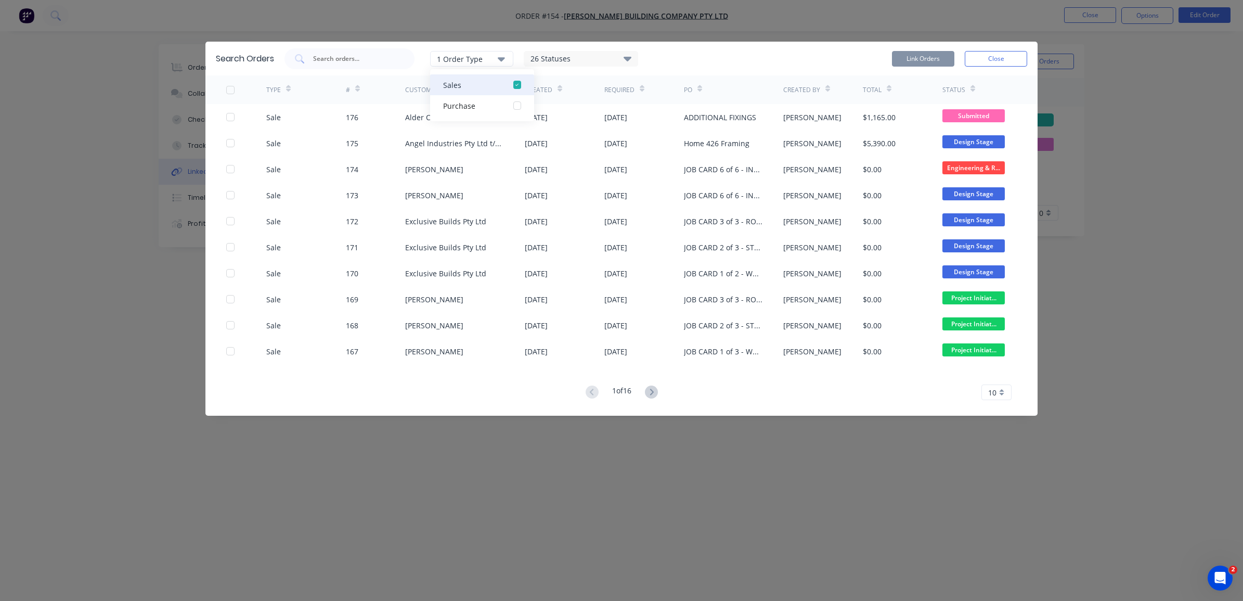
click at [518, 84] on div "button" at bounding box center [516, 84] width 21 height 21
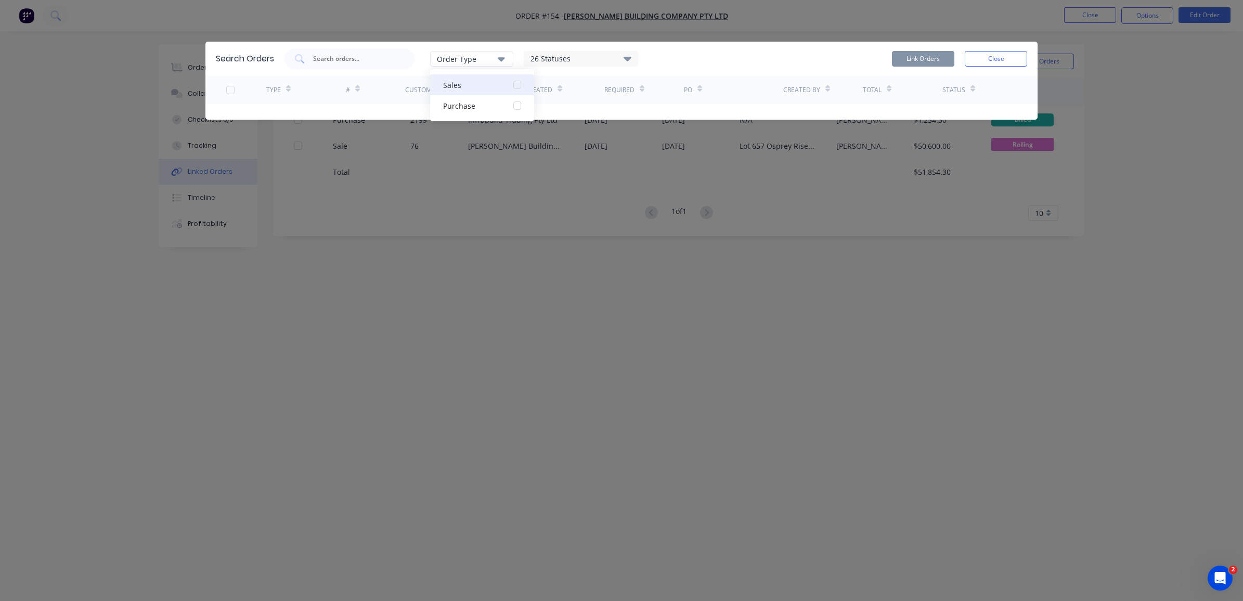
click at [517, 100] on div "button" at bounding box center [516, 105] width 21 height 21
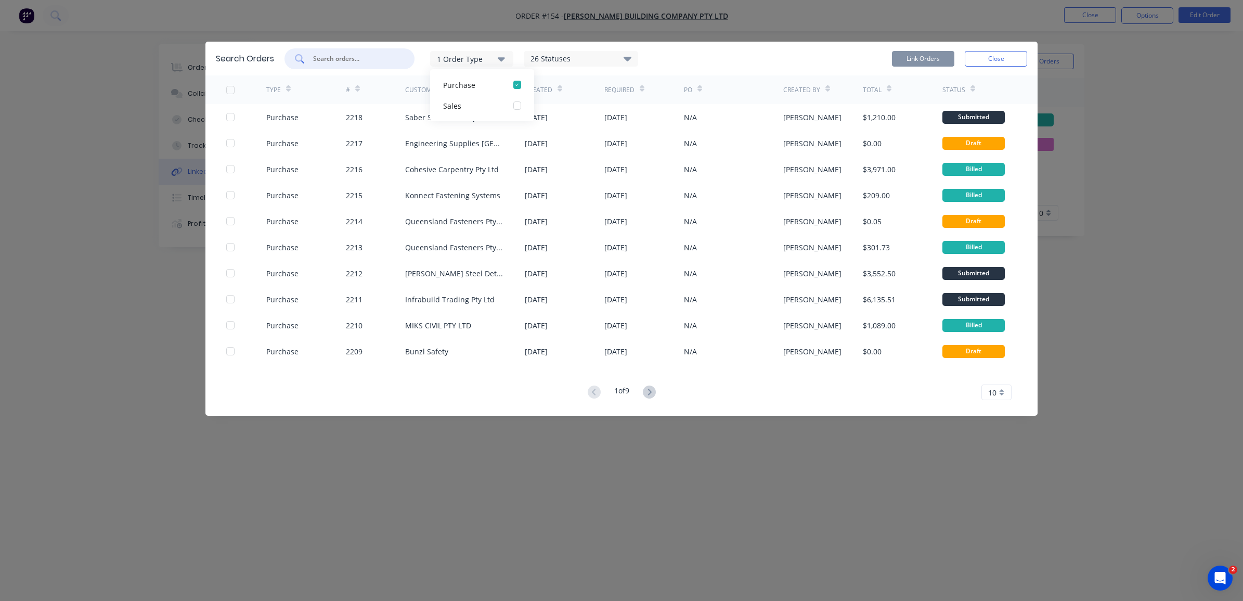
click at [351, 55] on input "text" at bounding box center [355, 59] width 86 height 10
click at [353, 59] on input "text" at bounding box center [355, 59] width 86 height 10
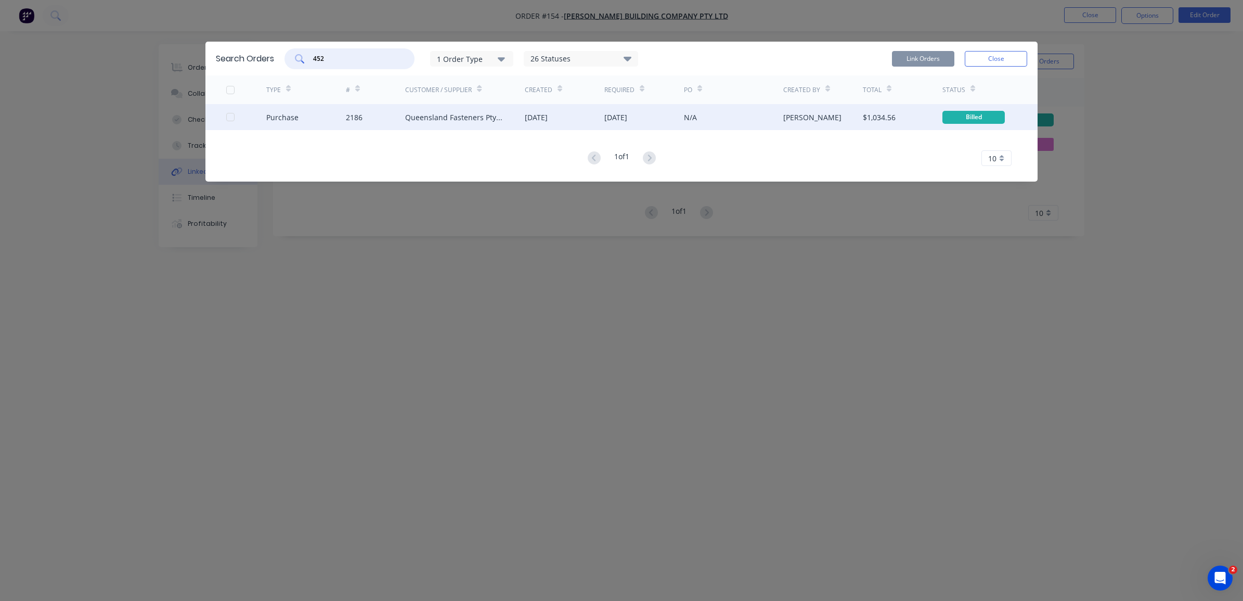
type input "452"
click at [394, 120] on div "2186" at bounding box center [376, 117] width 60 height 26
click at [225, 117] on div "Purchase 2186 Queensland Fasteners Pty Ltd 25 Aug 2025 01 Sep 2025 N/A Demi Ngu…" at bounding box center [621, 117] width 832 height 26
click at [229, 120] on div at bounding box center [230, 117] width 21 height 21
click at [925, 63] on button "Link Orders" at bounding box center [923, 59] width 62 height 16
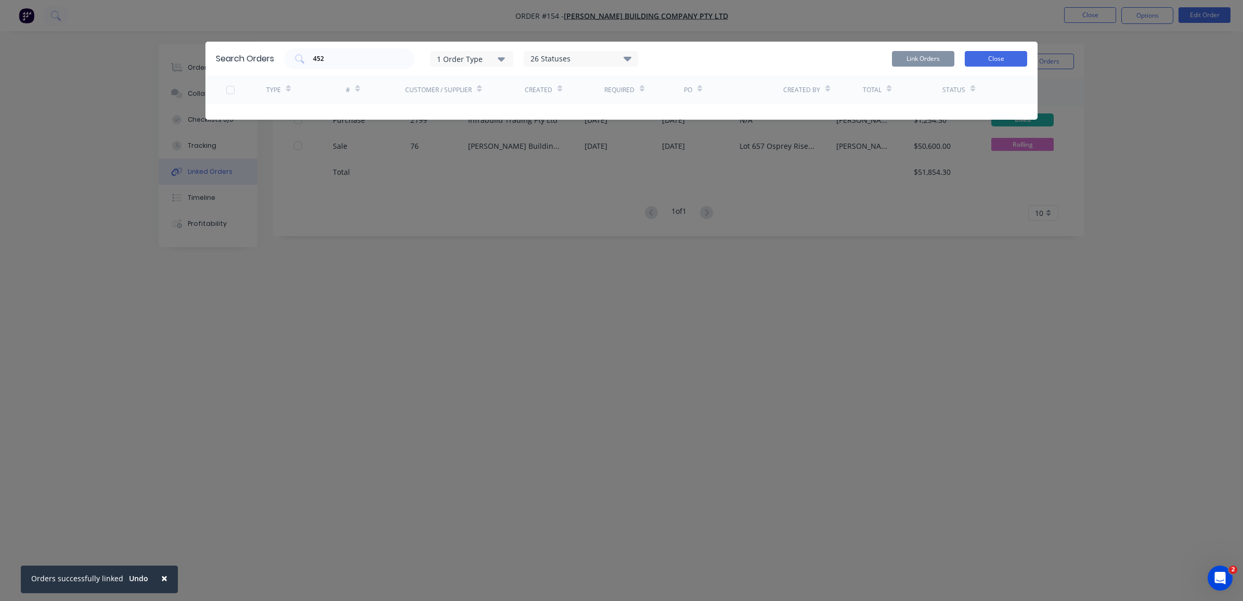
click at [993, 53] on button "Close" at bounding box center [996, 59] width 62 height 16
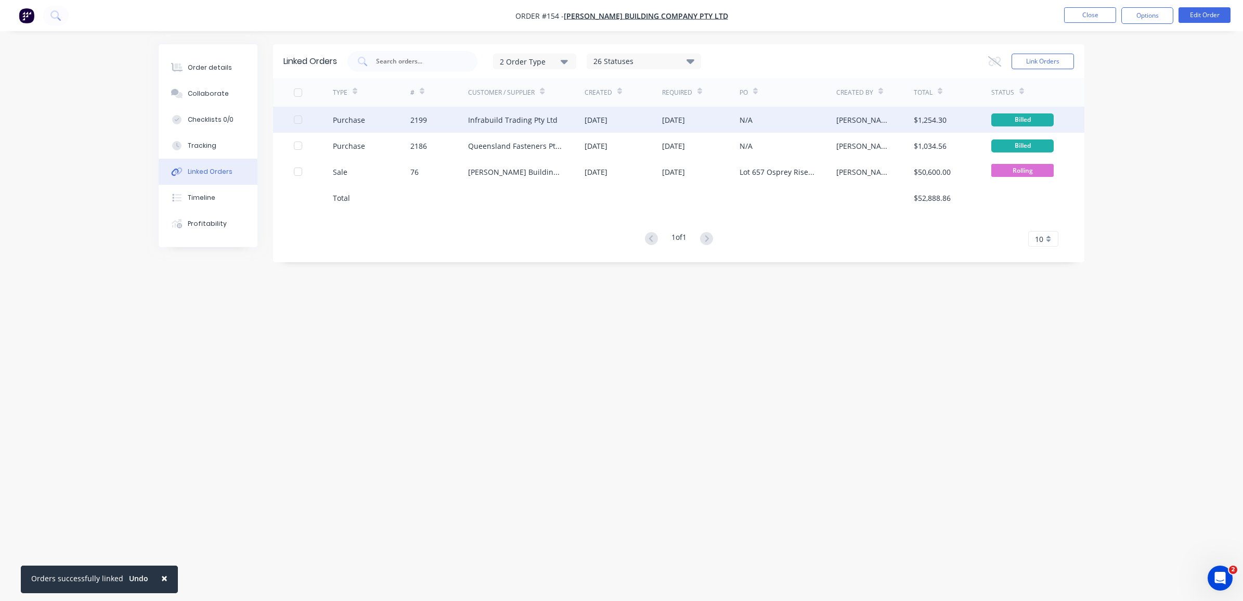
click at [848, 120] on div "[PERSON_NAME]" at bounding box center [864, 119] width 57 height 11
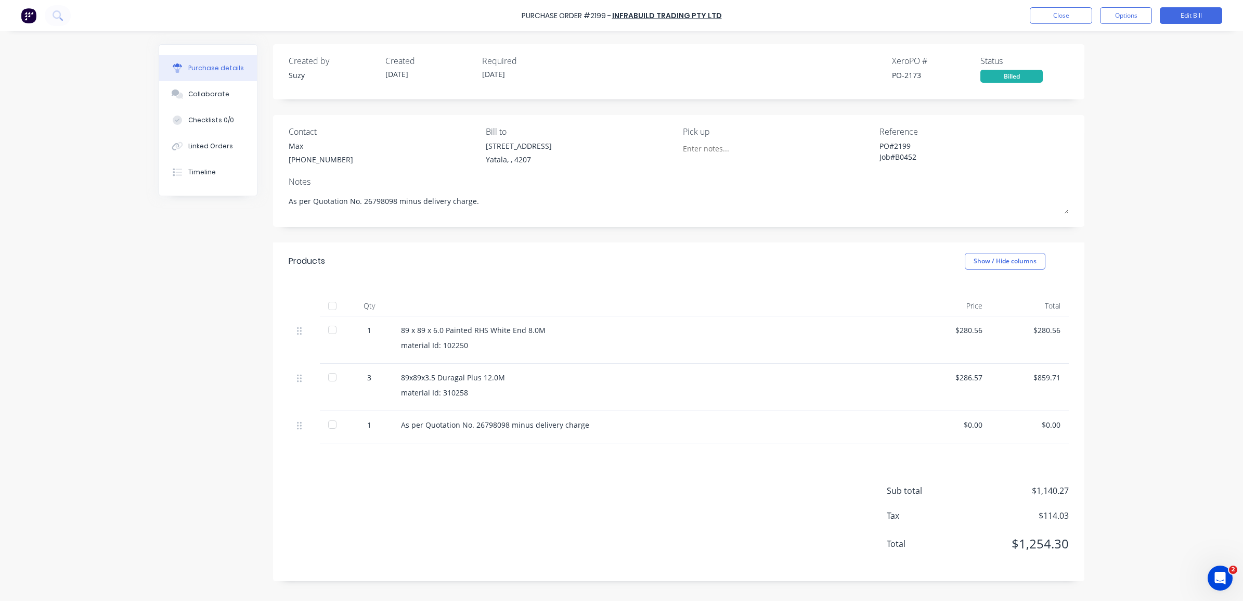
type textarea "x"
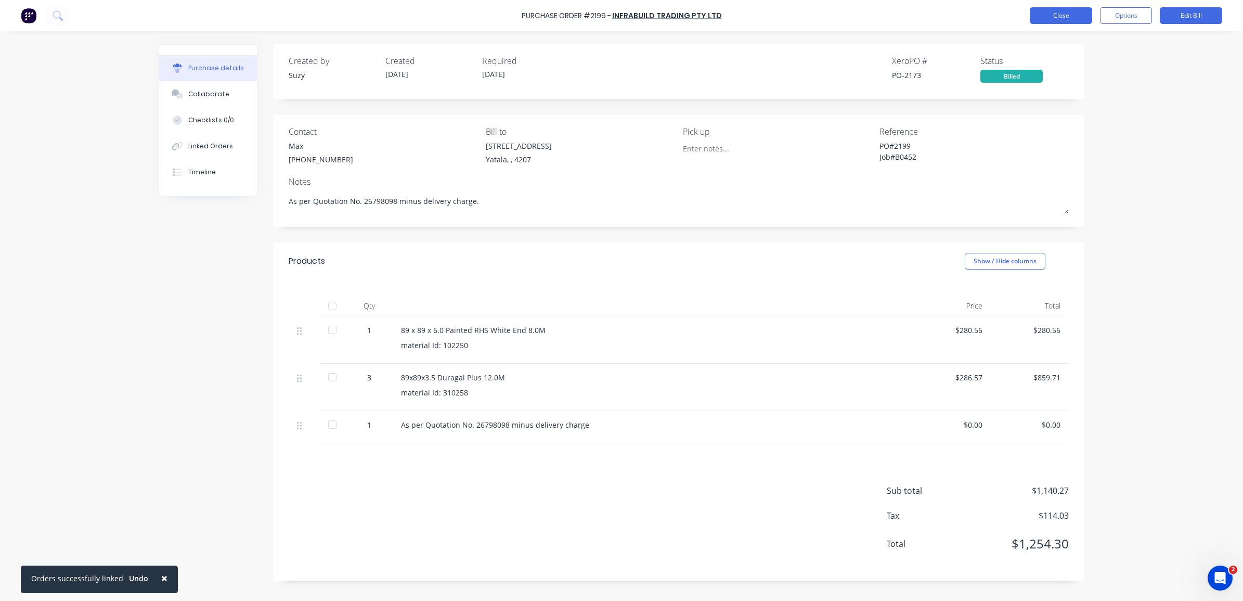
click at [1049, 14] on button "Close" at bounding box center [1061, 15] width 62 height 17
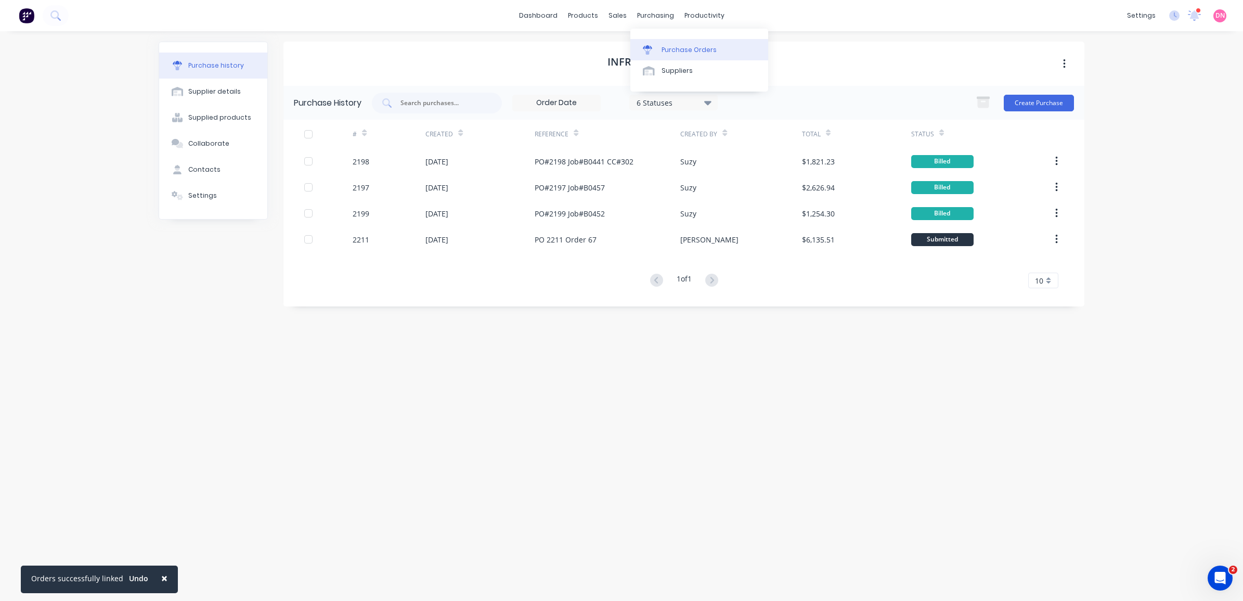
click at [661, 49] on div "Purchase Orders" at bounding box center [688, 49] width 55 height 9
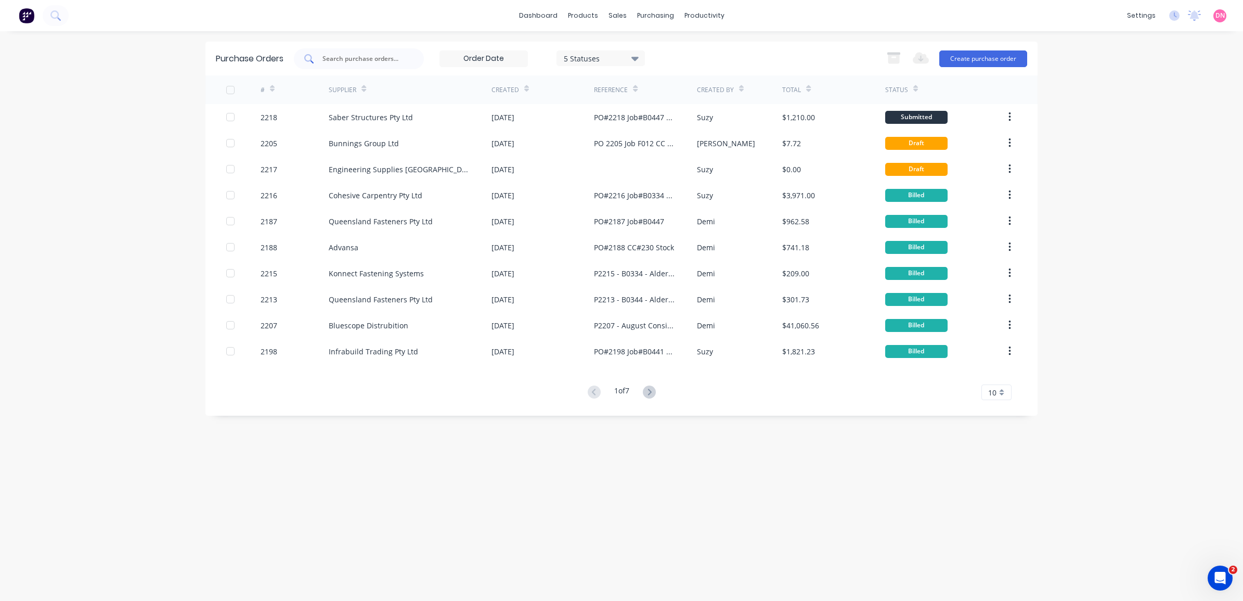
click at [393, 49] on div at bounding box center [359, 58] width 130 height 21
type input "452"
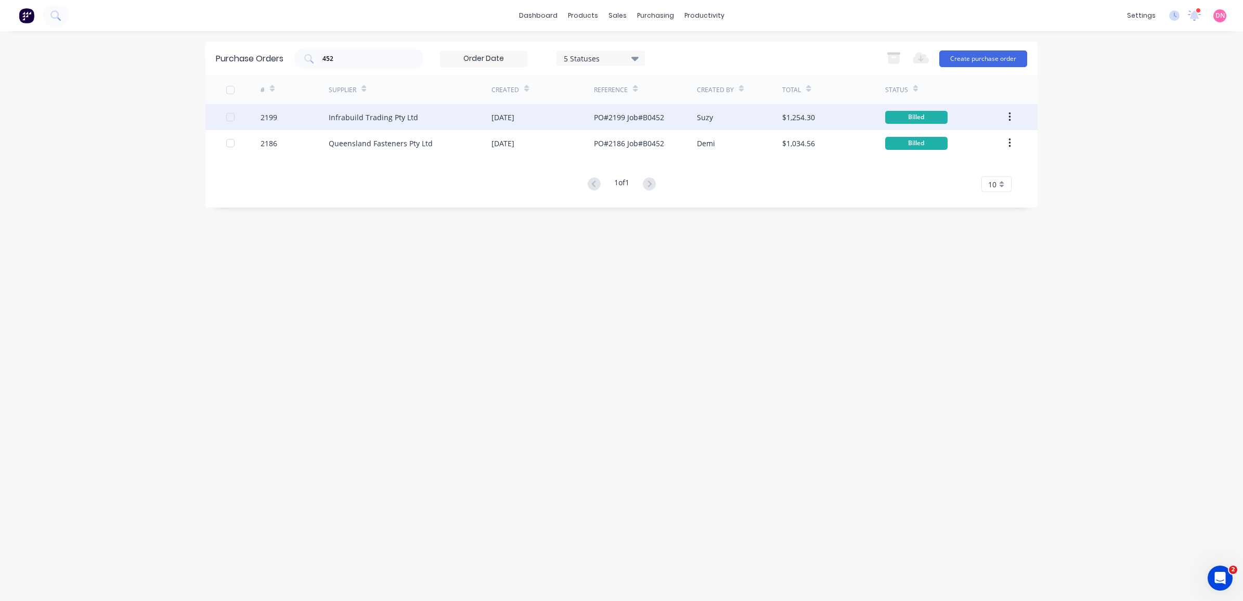
click at [834, 121] on div "$1,254.30" at bounding box center [833, 117] width 102 height 26
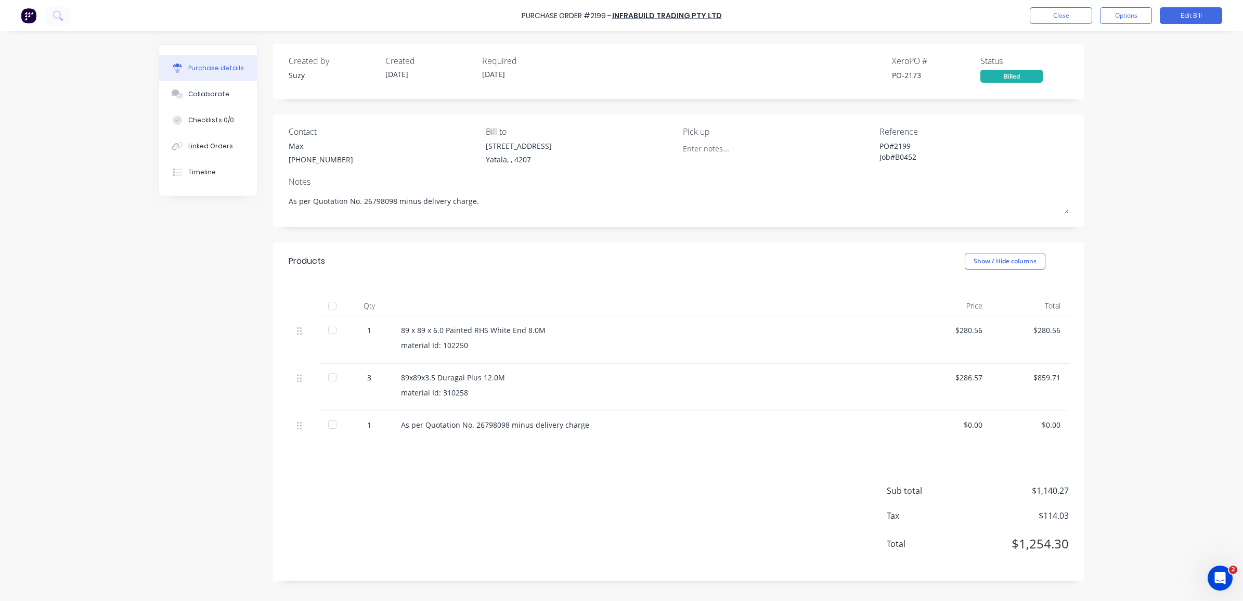
type textarea "x"
click at [175, 149] on icon at bounding box center [175, 146] width 7 height 7
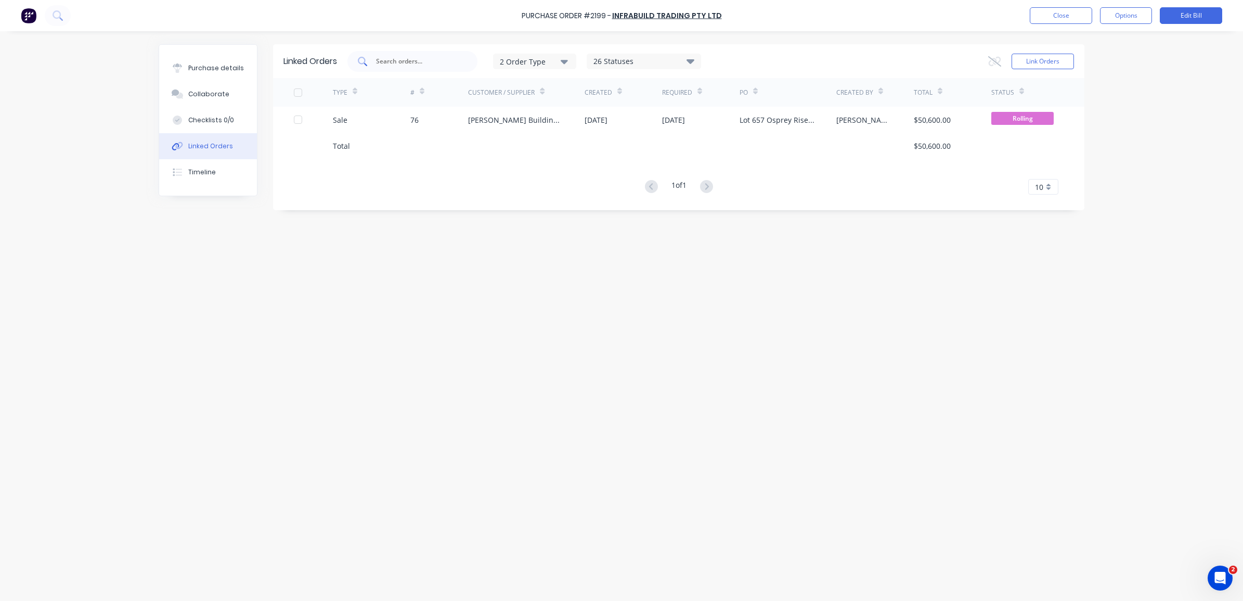
drag, startPoint x: 565, startPoint y: 95, endPoint x: 456, endPoint y: 66, distance: 113.1
click at [456, 66] on div at bounding box center [412, 61] width 130 height 21
click at [457, 65] on div at bounding box center [412, 61] width 130 height 21
click at [583, 57] on div "2 Order Type 26 Statuses Sales Order Status All Archived Draft Quote Submitted …" at bounding box center [597, 62] width 208 height 16
click at [609, 59] on div "26 Statuses" at bounding box center [643, 61] width 113 height 11
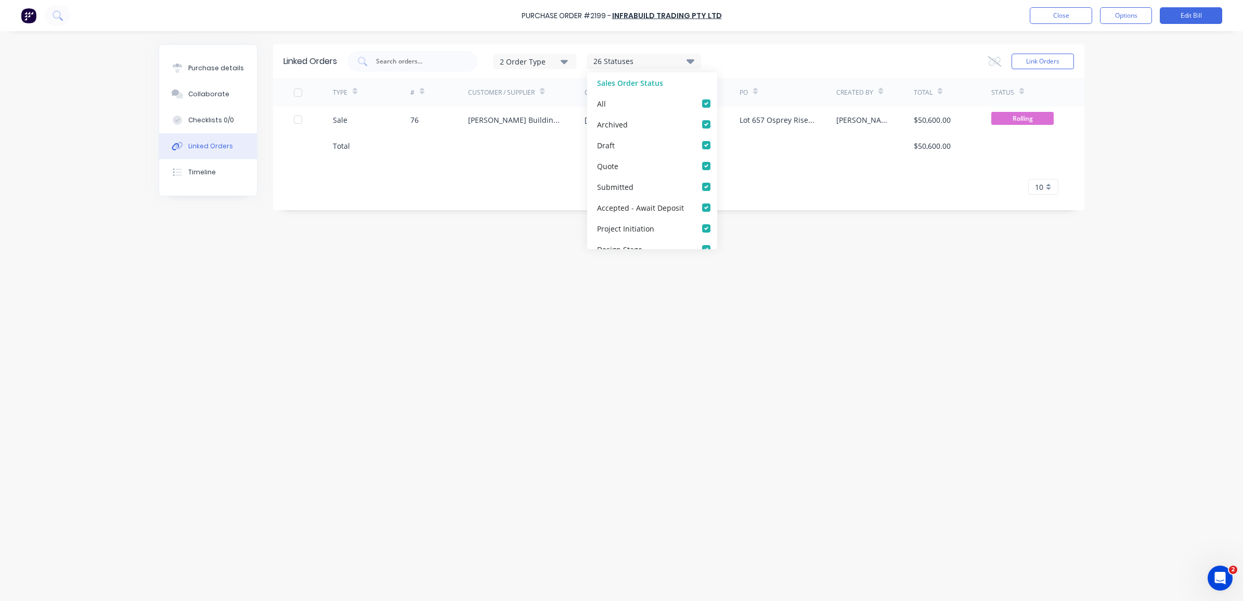
click at [609, 59] on div "26 Statuses" at bounding box center [643, 61] width 113 height 11
click at [552, 63] on div "2 Order Type" at bounding box center [535, 61] width 70 height 11
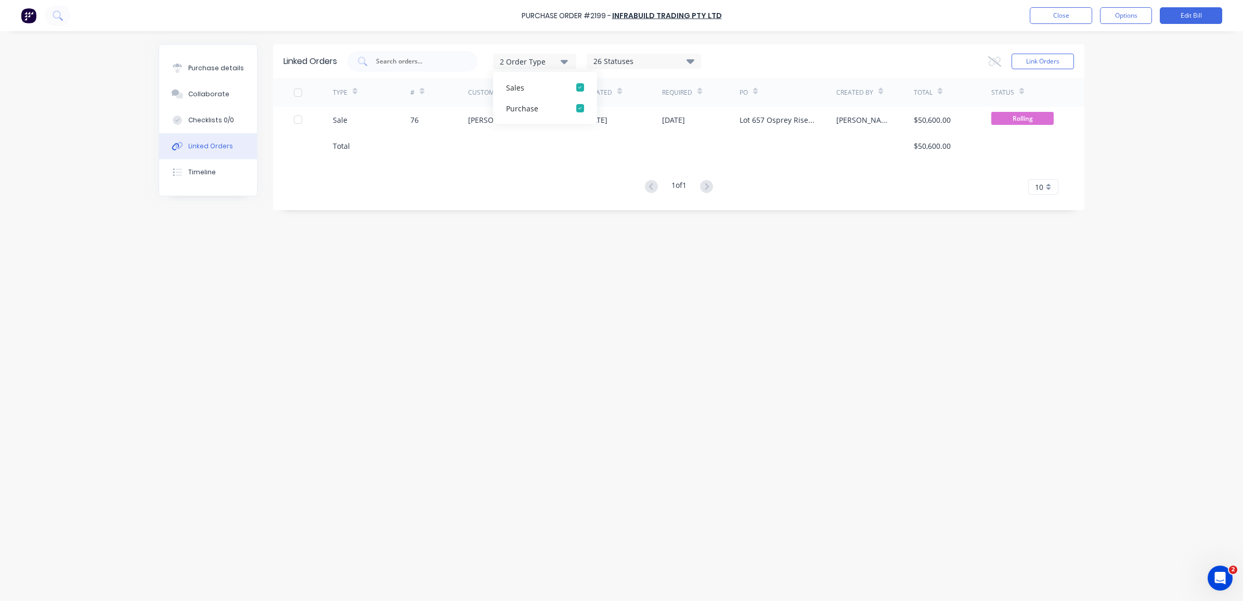
click at [552, 63] on div "2 Order Type" at bounding box center [535, 61] width 70 height 11
click at [1036, 61] on button "Link Orders" at bounding box center [1042, 62] width 62 height 16
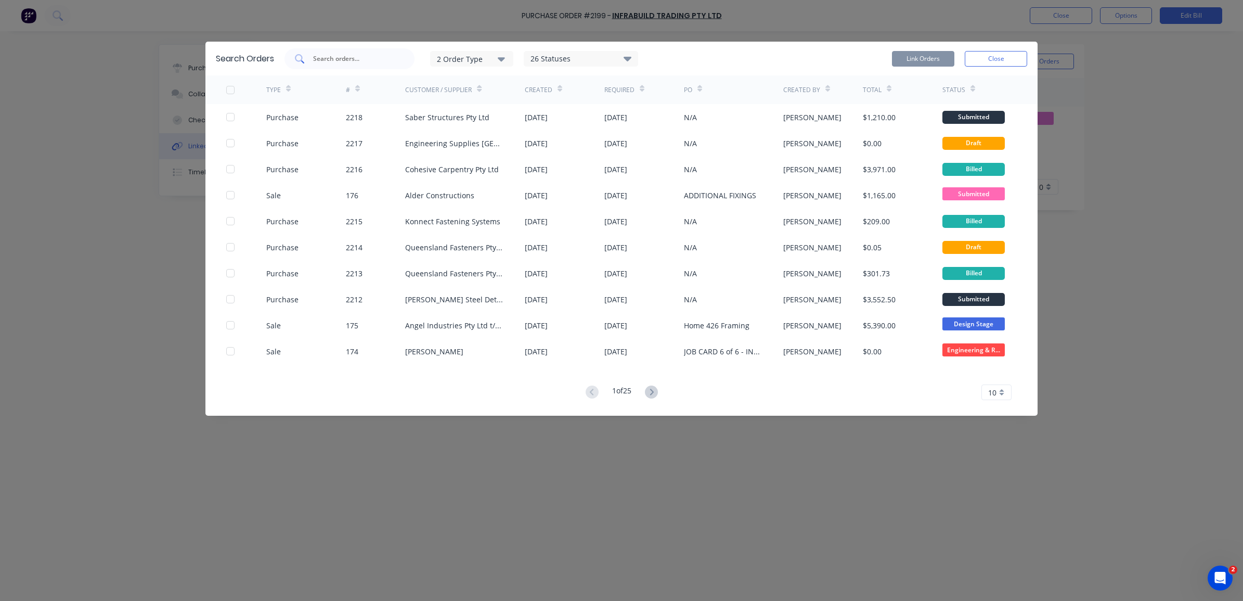
click at [394, 53] on div at bounding box center [349, 58] width 130 height 21
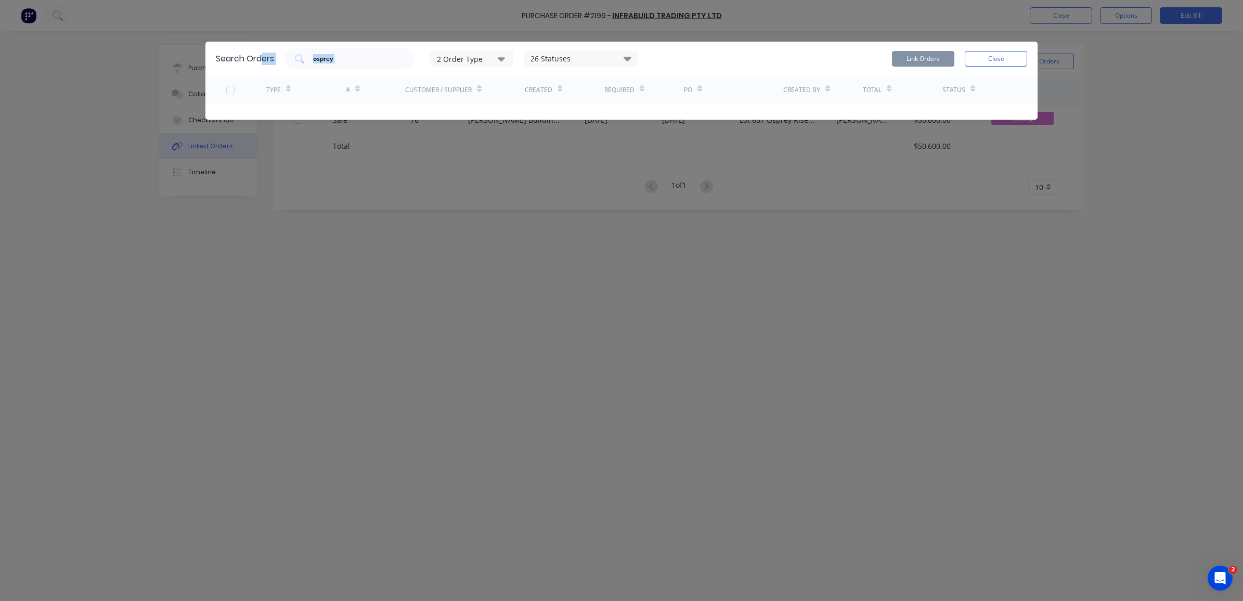
drag, startPoint x: 378, startPoint y: 48, endPoint x: 263, endPoint y: 50, distance: 114.9
click at [263, 50] on div "Search Orders osprey 2 Order Type 26 Statuses Sales Order Status All Archived D…" at bounding box center [621, 59] width 832 height 34
drag, startPoint x: 263, startPoint y: 50, endPoint x: 383, endPoint y: 61, distance: 120.6
click at [383, 61] on input "osprey" at bounding box center [355, 59] width 86 height 10
drag, startPoint x: 381, startPoint y: 67, endPoint x: 293, endPoint y: 60, distance: 88.1
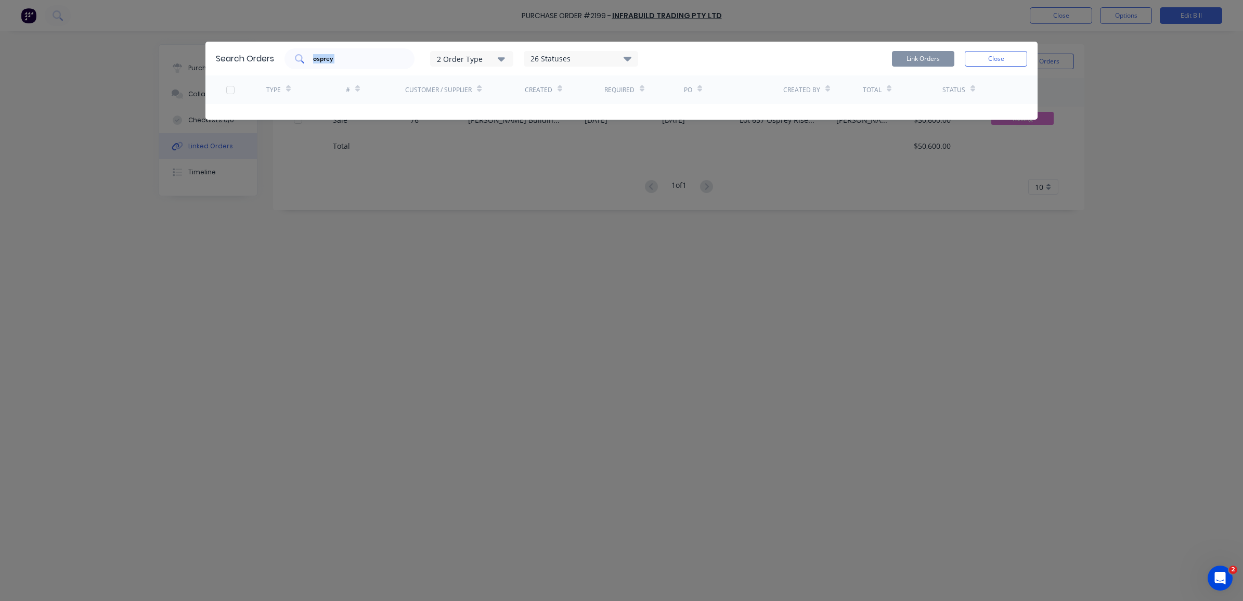
click at [293, 60] on div "osprey" at bounding box center [349, 58] width 130 height 21
type input "o"
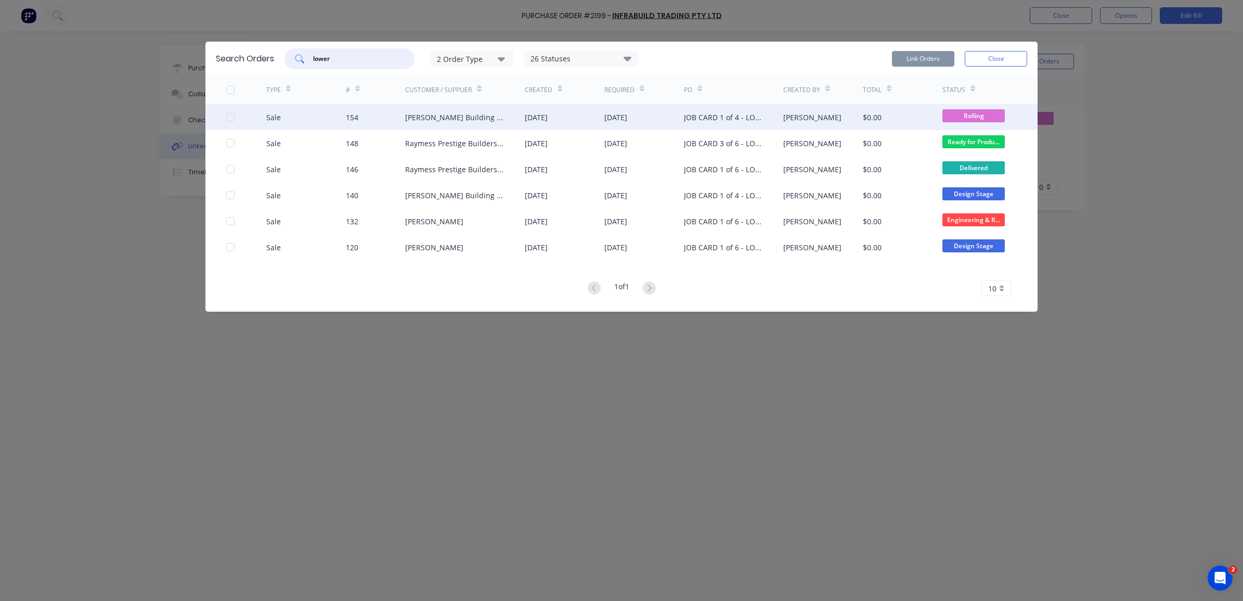
click at [230, 119] on div at bounding box center [230, 117] width 21 height 21
type input "lower"
click at [914, 51] on button "Link Orders" at bounding box center [923, 59] width 62 height 16
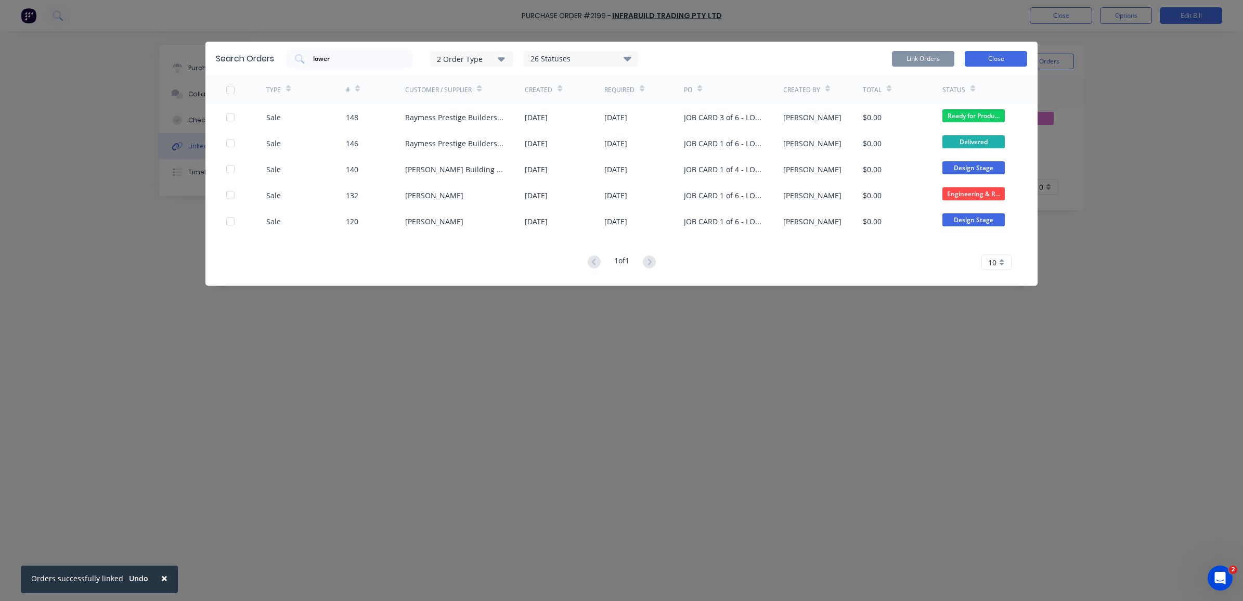
click at [990, 52] on button "Close" at bounding box center [996, 59] width 62 height 16
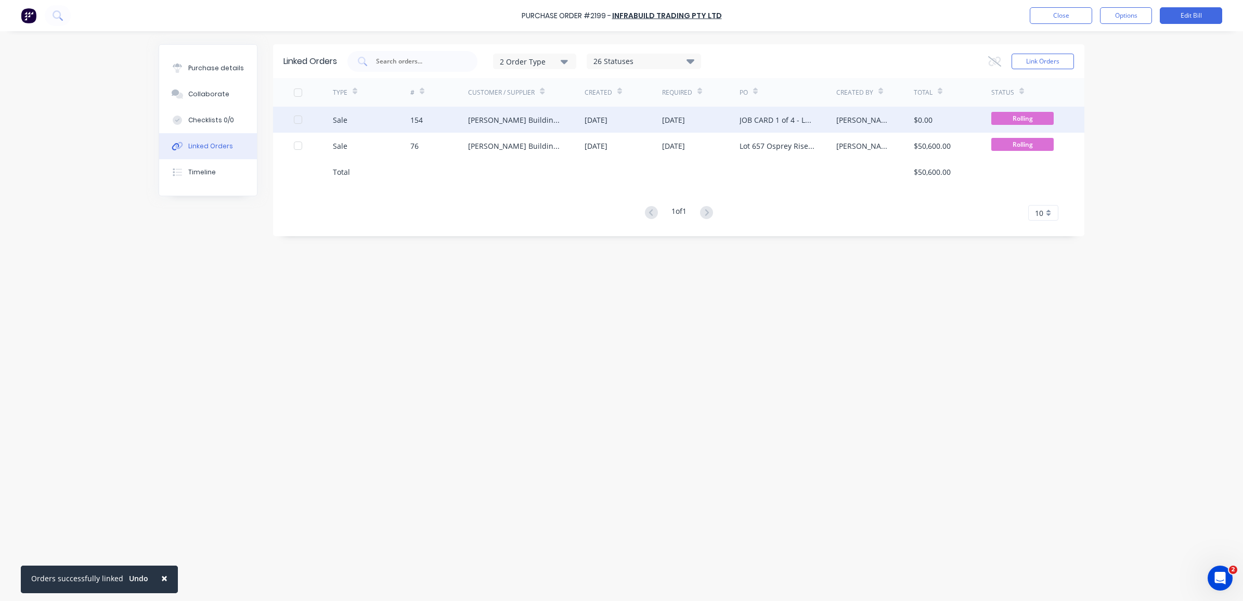
click at [817, 128] on div "JOB CARD 1 of 4 - LOWER WALLS" at bounding box center [787, 120] width 97 height 26
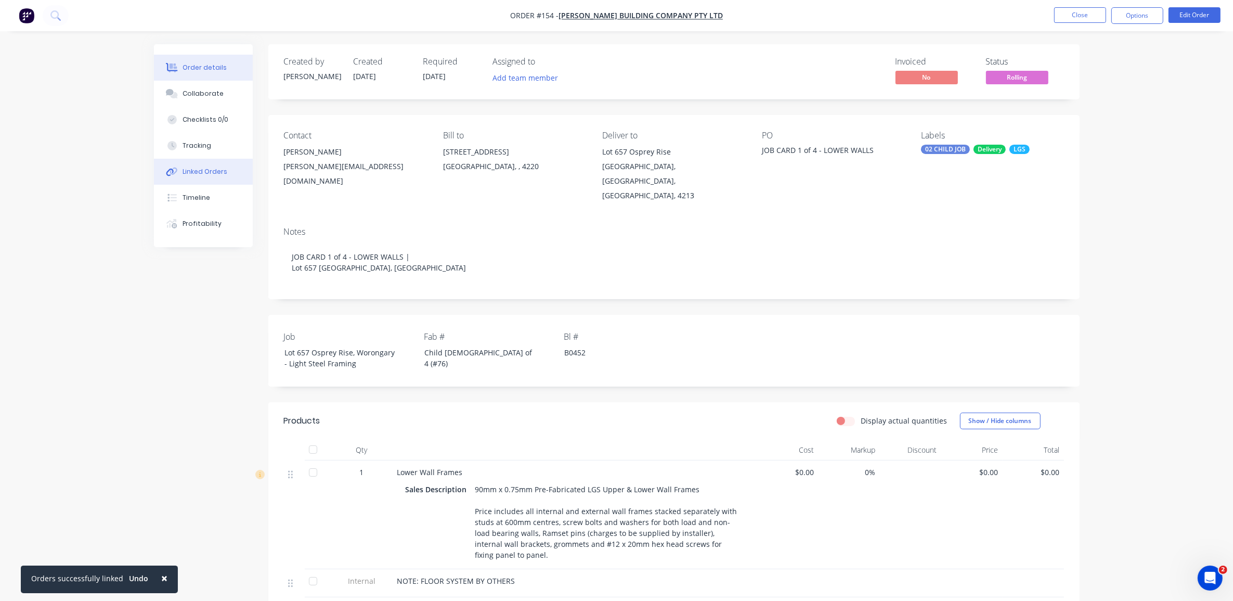
click at [212, 164] on button "Linked Orders" at bounding box center [203, 172] width 99 height 26
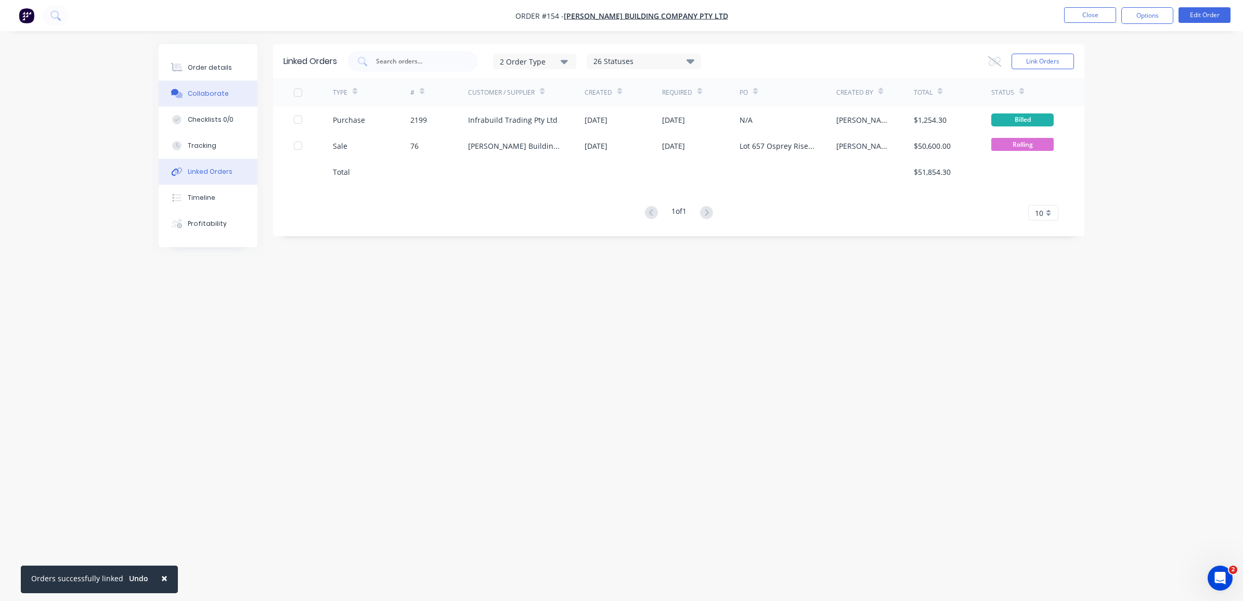
click at [201, 95] on div "Collaborate" at bounding box center [208, 93] width 41 height 9
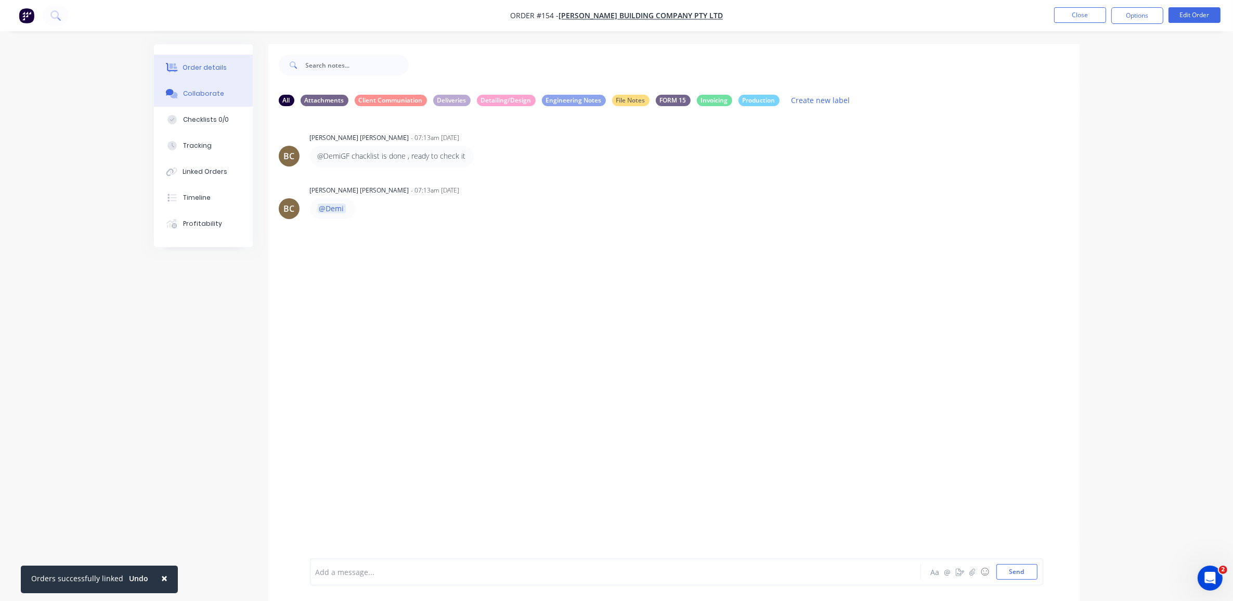
click at [219, 71] on div "Order details" at bounding box center [205, 67] width 44 height 9
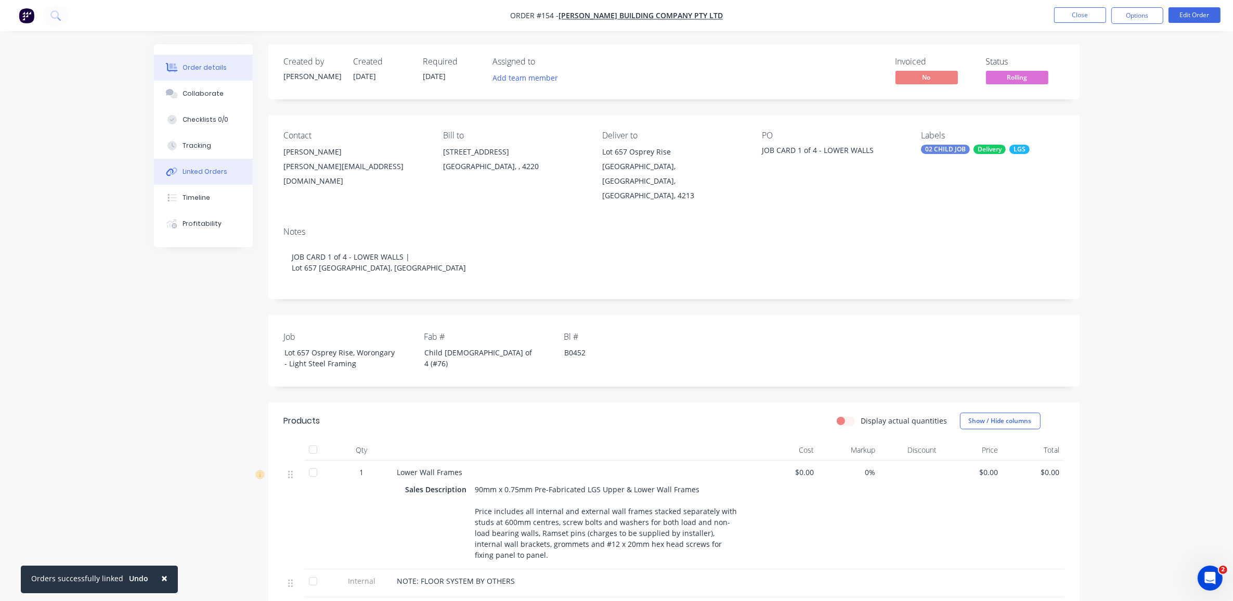
click at [213, 167] on div "Linked Orders" at bounding box center [205, 171] width 45 height 9
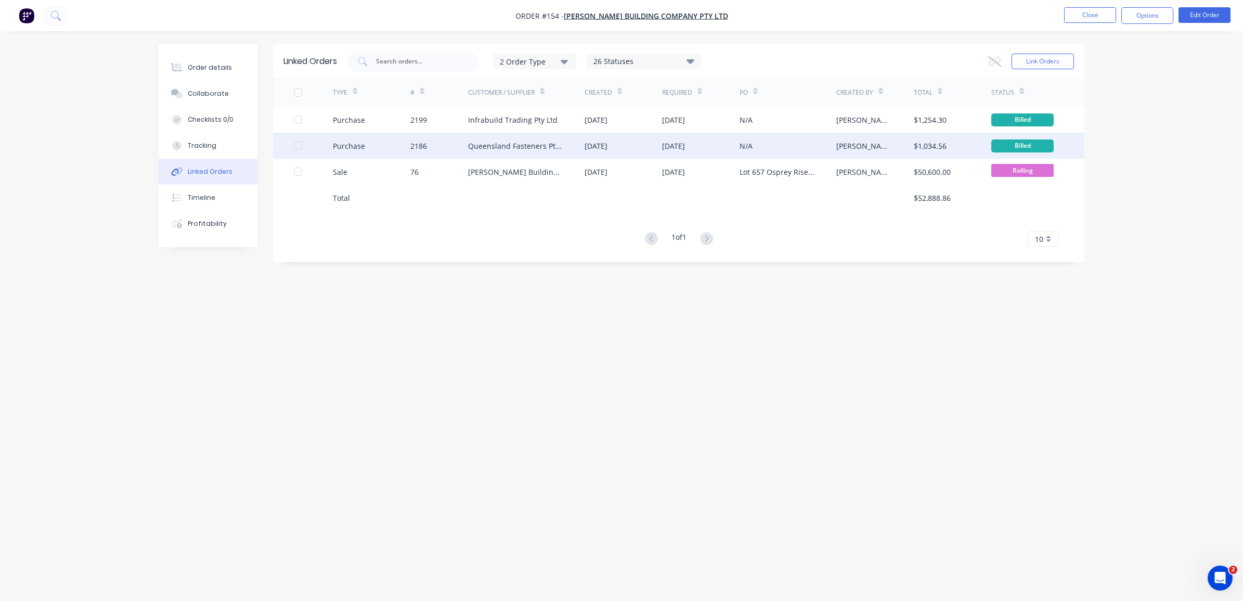
click at [650, 154] on div "[DATE]" at bounding box center [622, 146] width 77 height 26
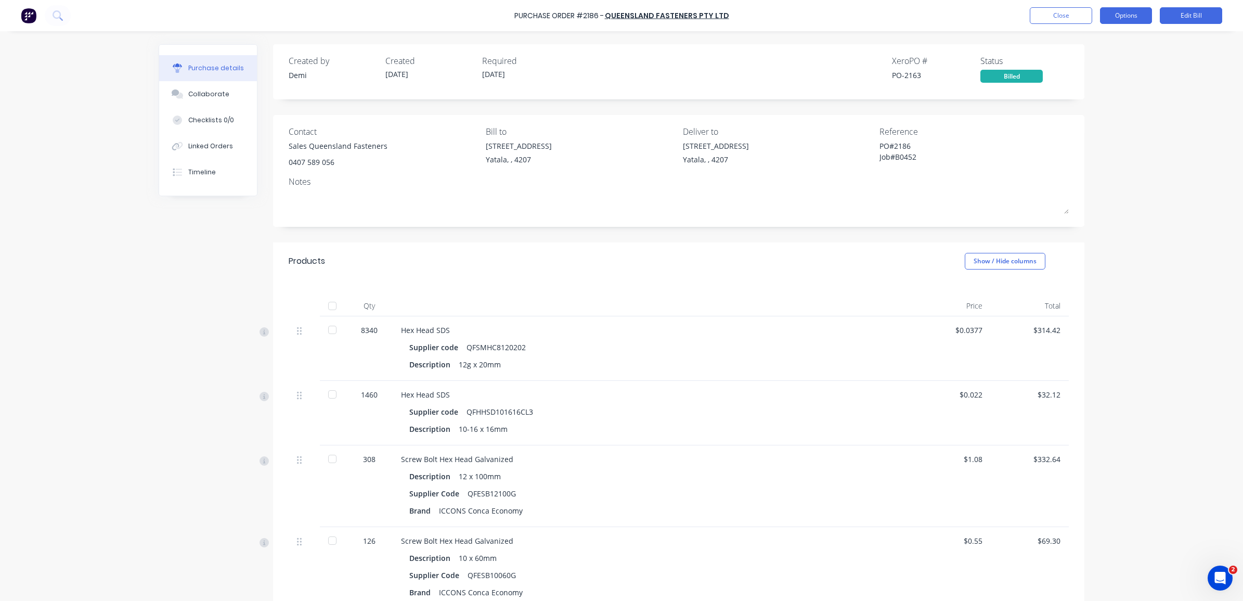
click at [1127, 17] on button "Options" at bounding box center [1126, 15] width 52 height 17
click at [917, 351] on div "$0.0377" at bounding box center [952, 348] width 78 height 64
click at [1129, 22] on button "Options" at bounding box center [1126, 15] width 52 height 17
click at [331, 311] on div at bounding box center [332, 305] width 21 height 21
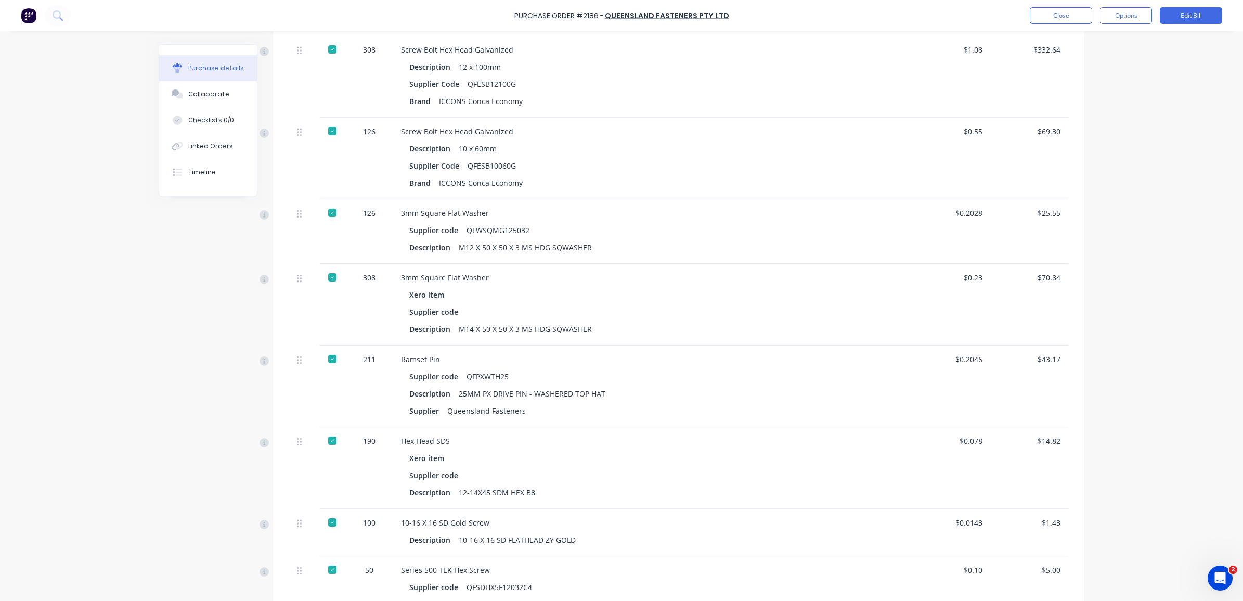
scroll to position [188, 0]
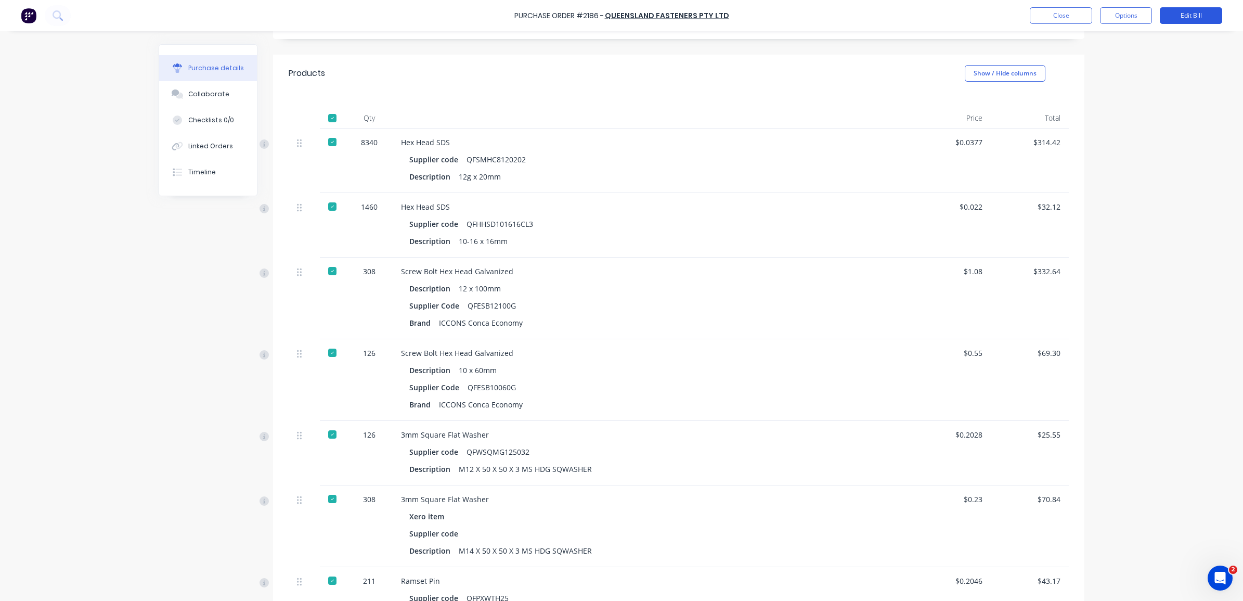
click at [1192, 8] on button "Edit Bill" at bounding box center [1191, 15] width 62 height 17
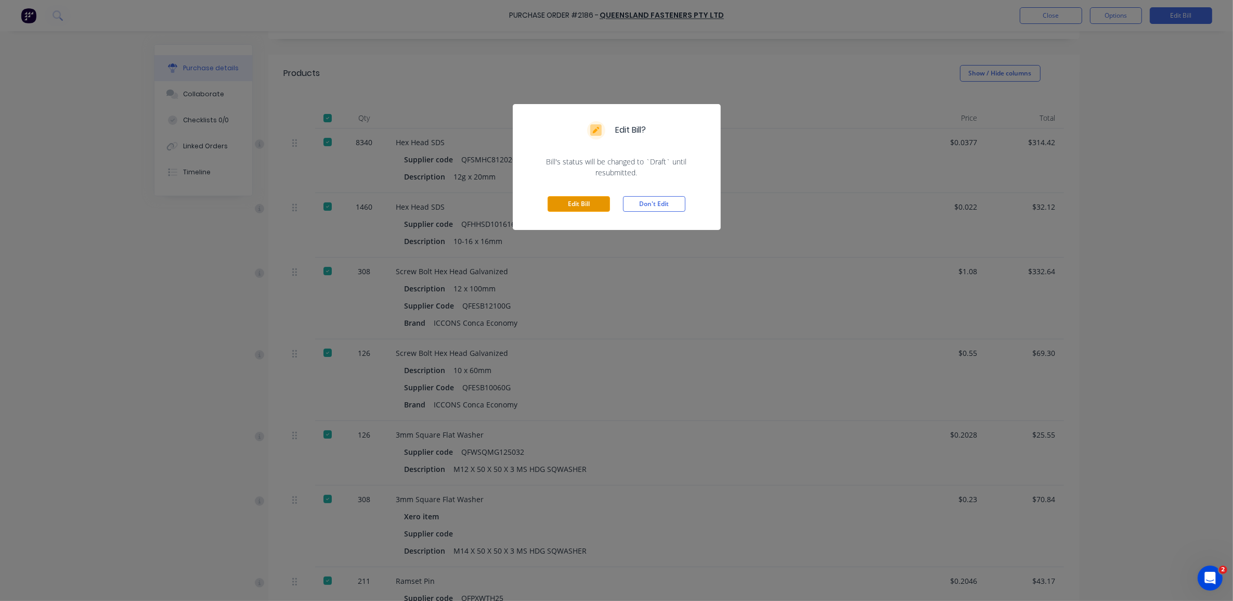
click at [575, 201] on button "Edit Bill" at bounding box center [579, 204] width 62 height 16
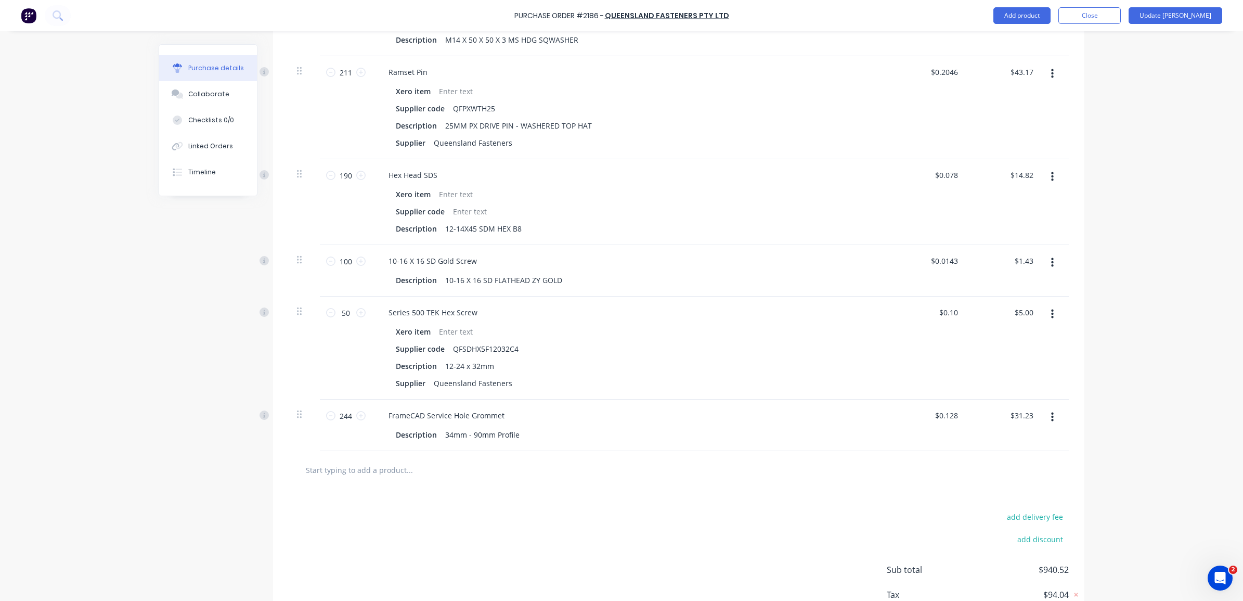
scroll to position [862, 0]
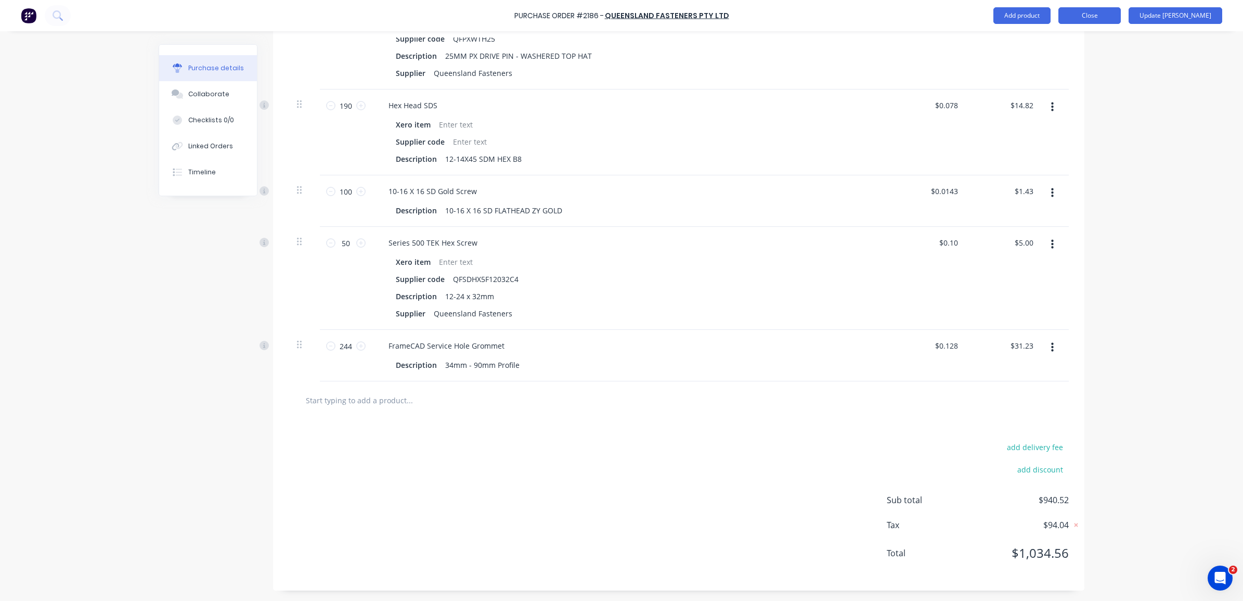
click at [1121, 19] on button "Close" at bounding box center [1089, 15] width 62 height 17
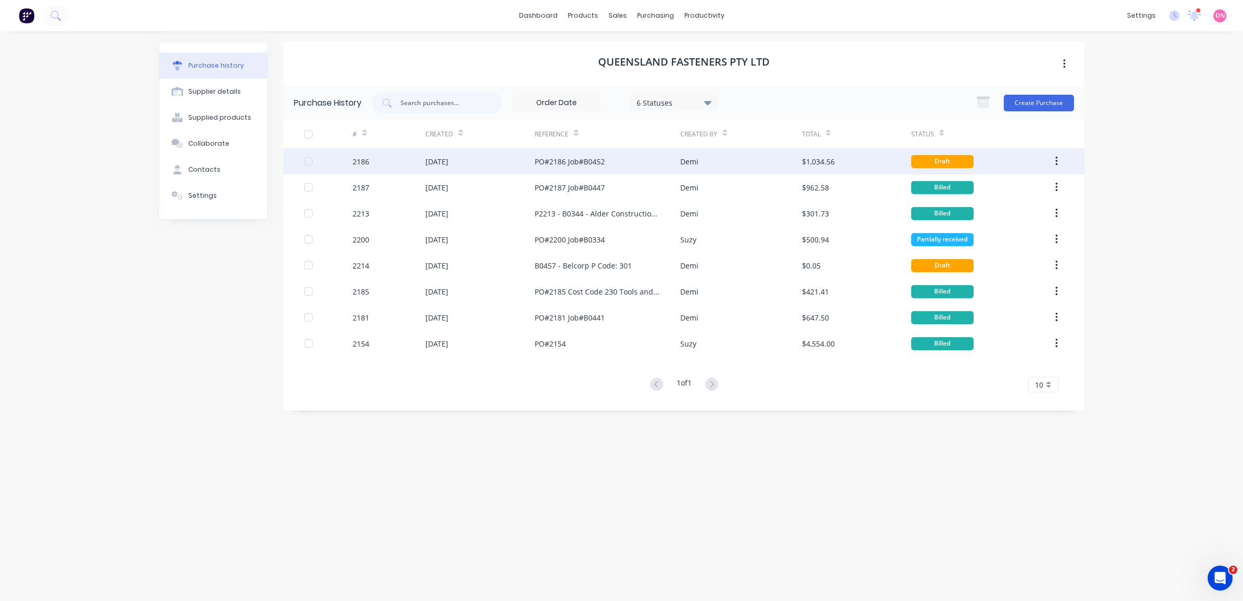
click at [547, 159] on div "PO#2186 Job#B0452" at bounding box center [570, 161] width 70 height 11
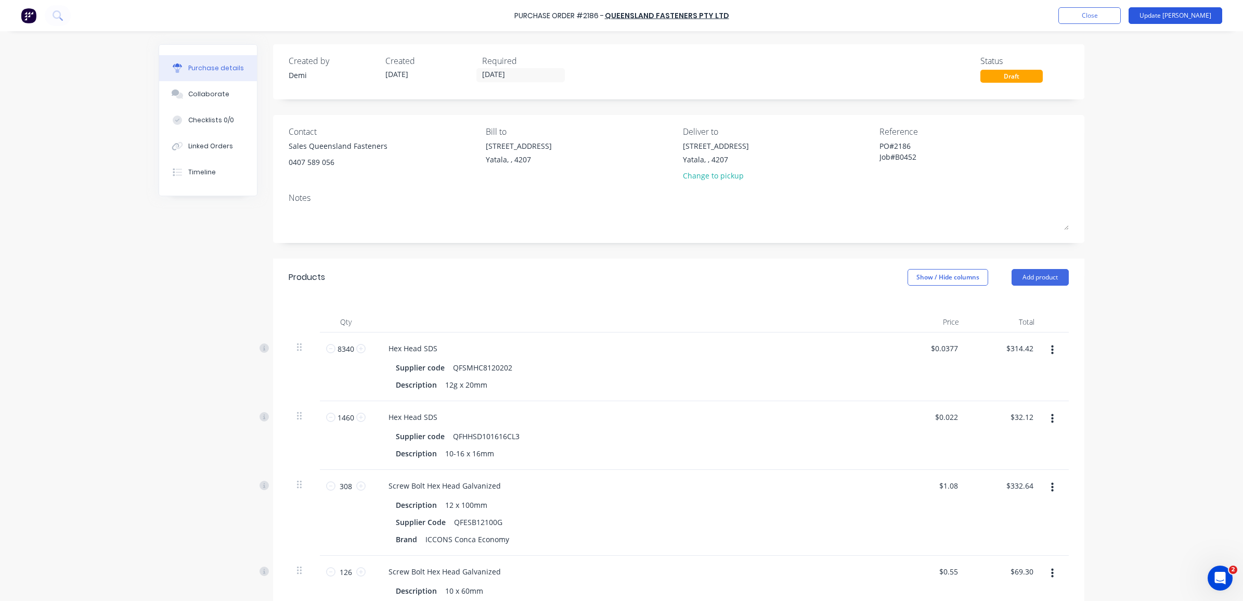
click at [1192, 11] on button "Update [PERSON_NAME]" at bounding box center [1175, 15] width 94 height 17
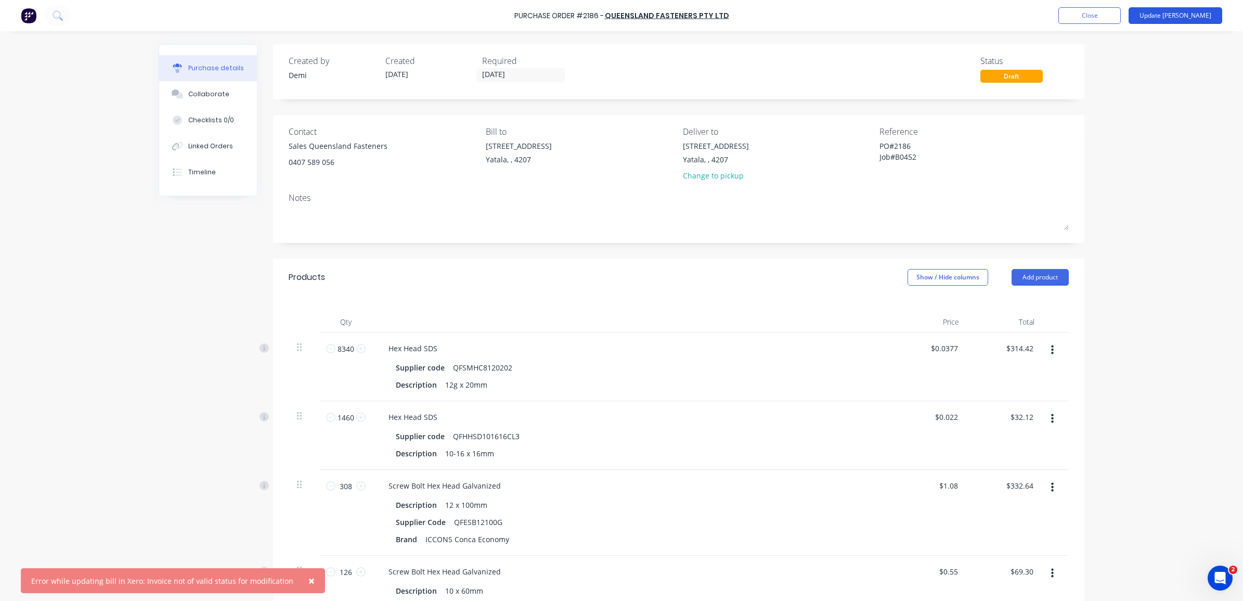
click at [1186, 17] on button "Update Bill" at bounding box center [1175, 15] width 94 height 17
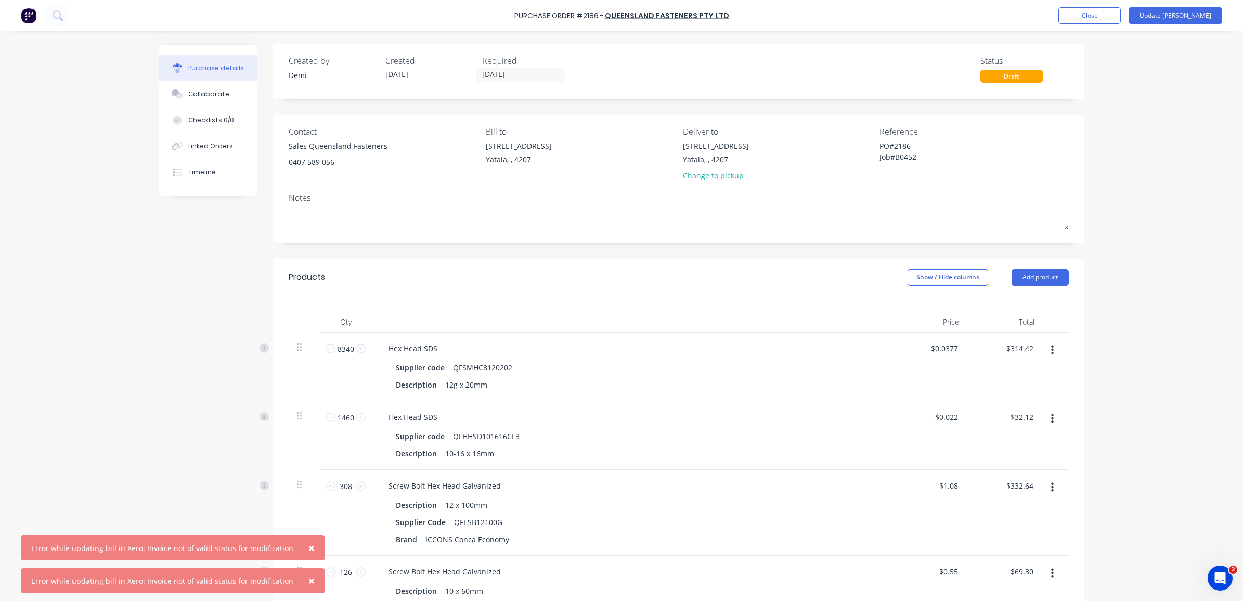
click at [383, 317] on div at bounding box center [632, 321] width 520 height 21
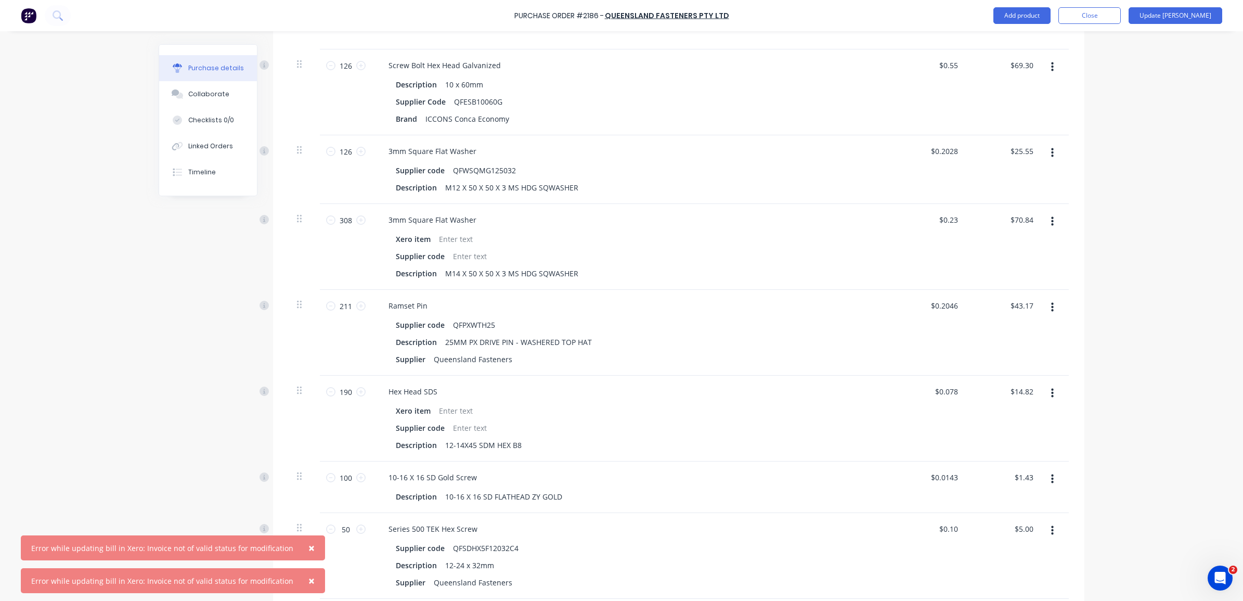
scroll to position [386, 0]
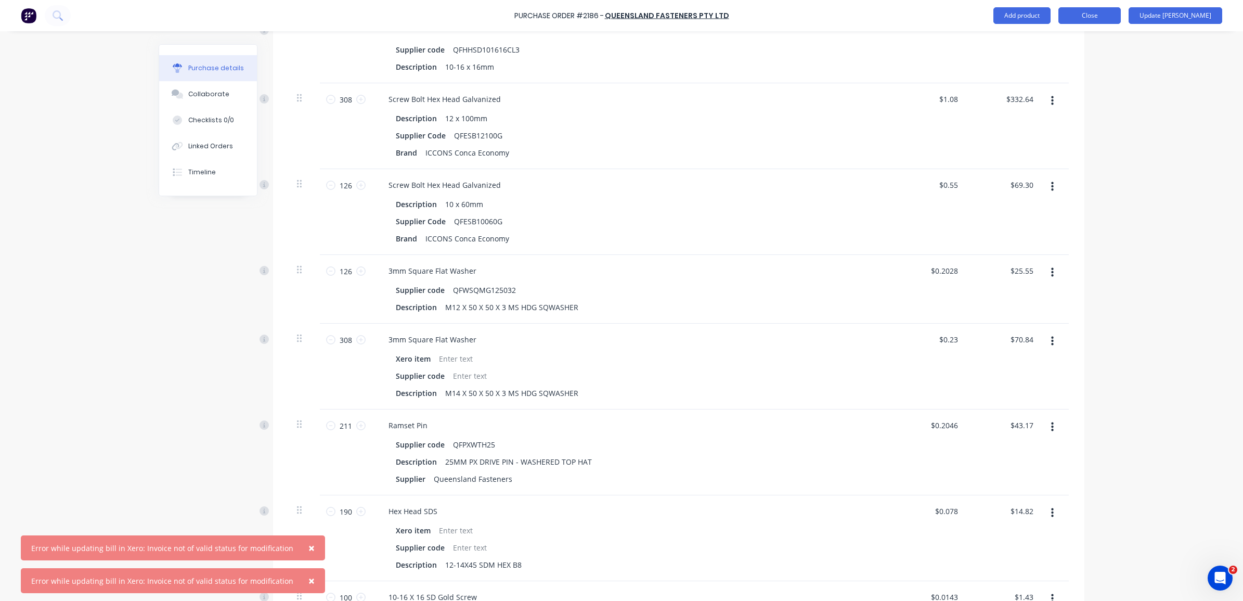
click at [1121, 20] on button "Close" at bounding box center [1089, 15] width 62 height 17
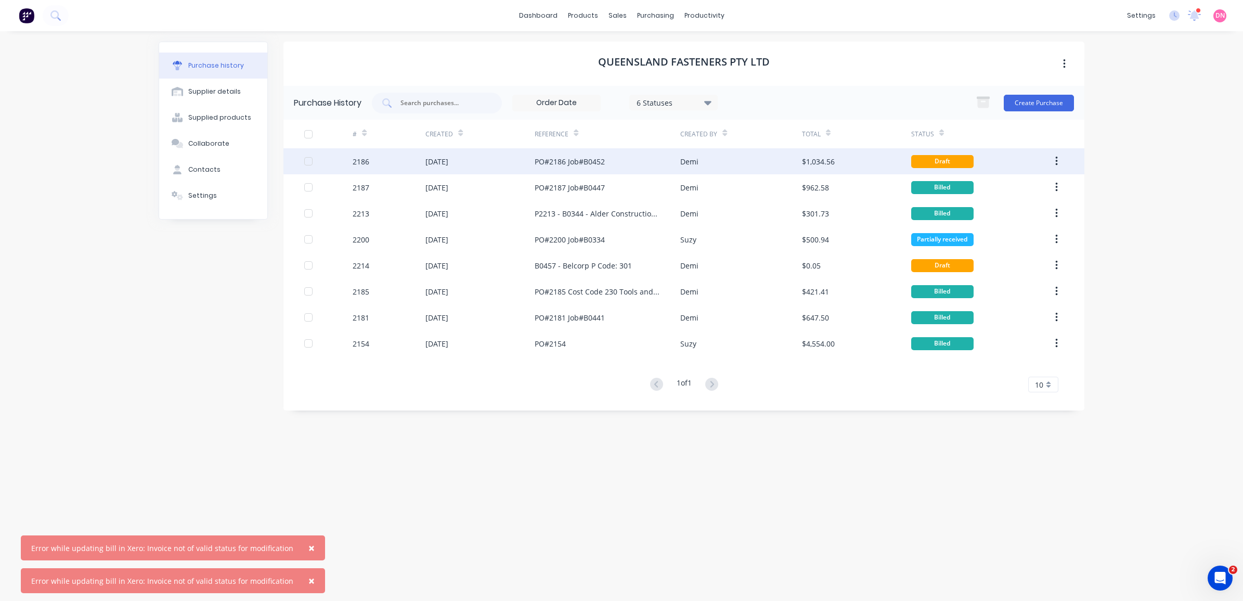
click at [1053, 161] on button "button" at bounding box center [1056, 161] width 24 height 19
click at [742, 167] on div "Demi" at bounding box center [740, 161] width 121 height 26
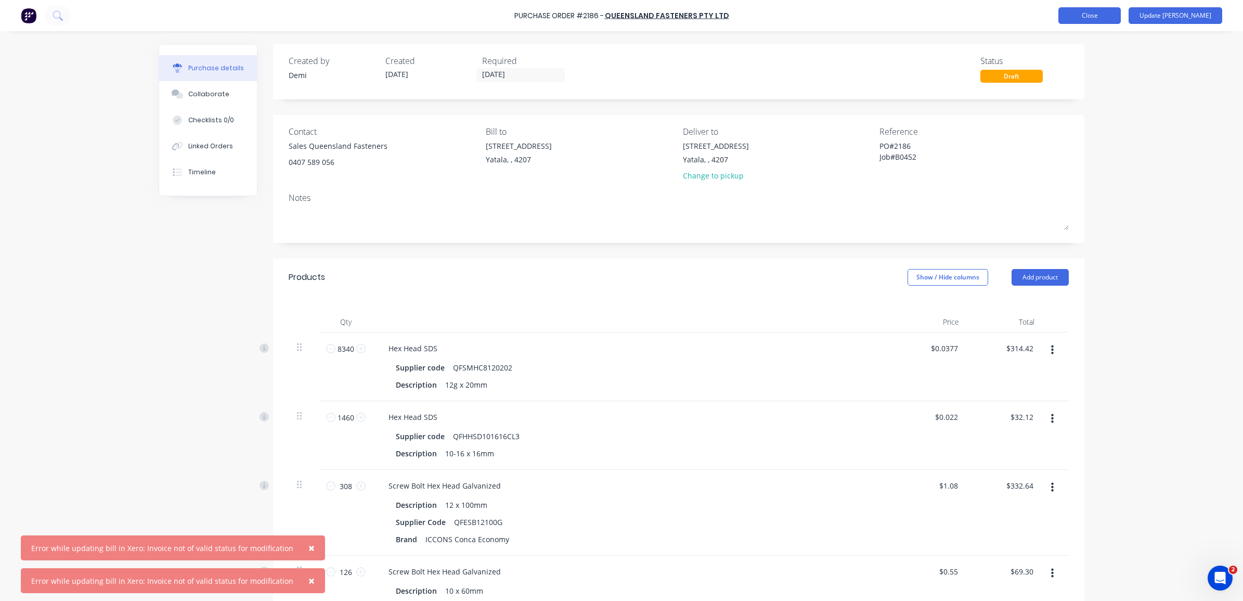
click at [1100, 16] on button "Close" at bounding box center [1089, 15] width 62 height 17
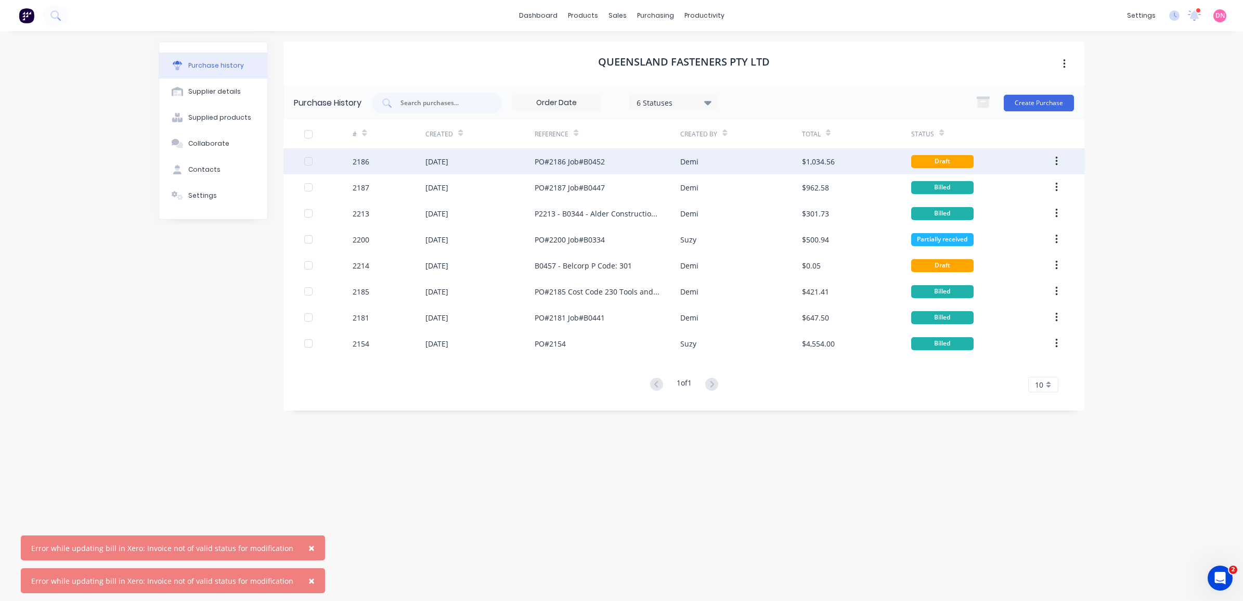
click at [486, 162] on div "25 Aug 2025" at bounding box center [479, 161] width 109 height 26
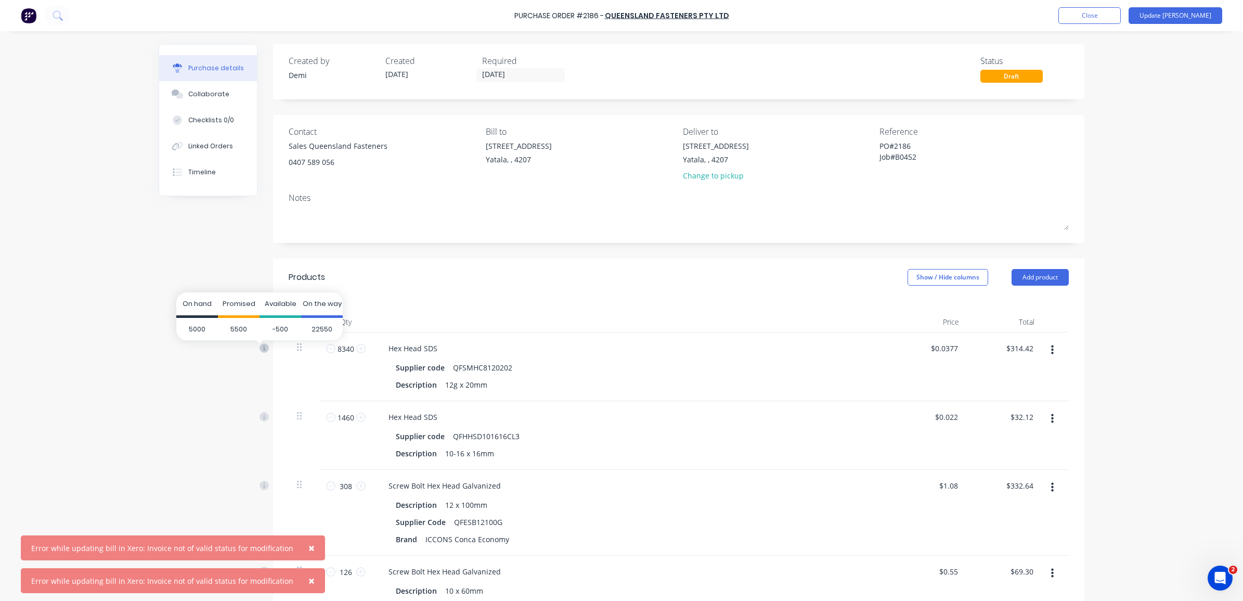
click at [259, 350] on icon at bounding box center [263, 347] width 9 height 9
click at [335, 349] on input "8340" at bounding box center [345, 349] width 21 height 16
click at [1185, 21] on button "Update Bill" at bounding box center [1175, 15] width 94 height 17
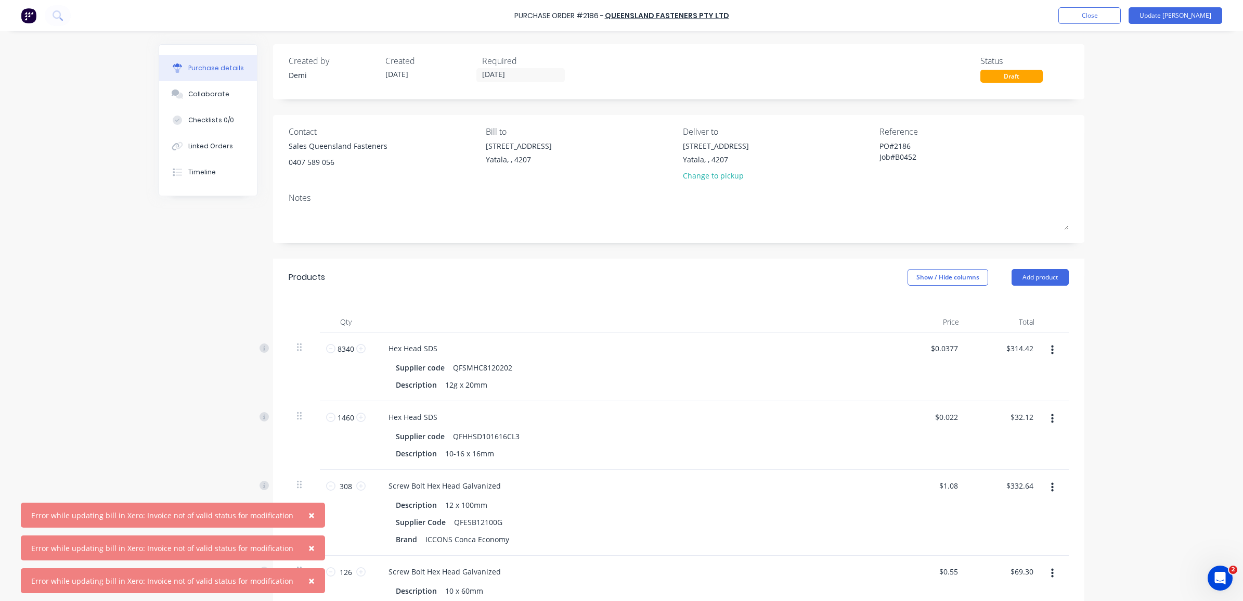
type textarea "x"
click at [1114, 15] on button "Close" at bounding box center [1089, 15] width 62 height 17
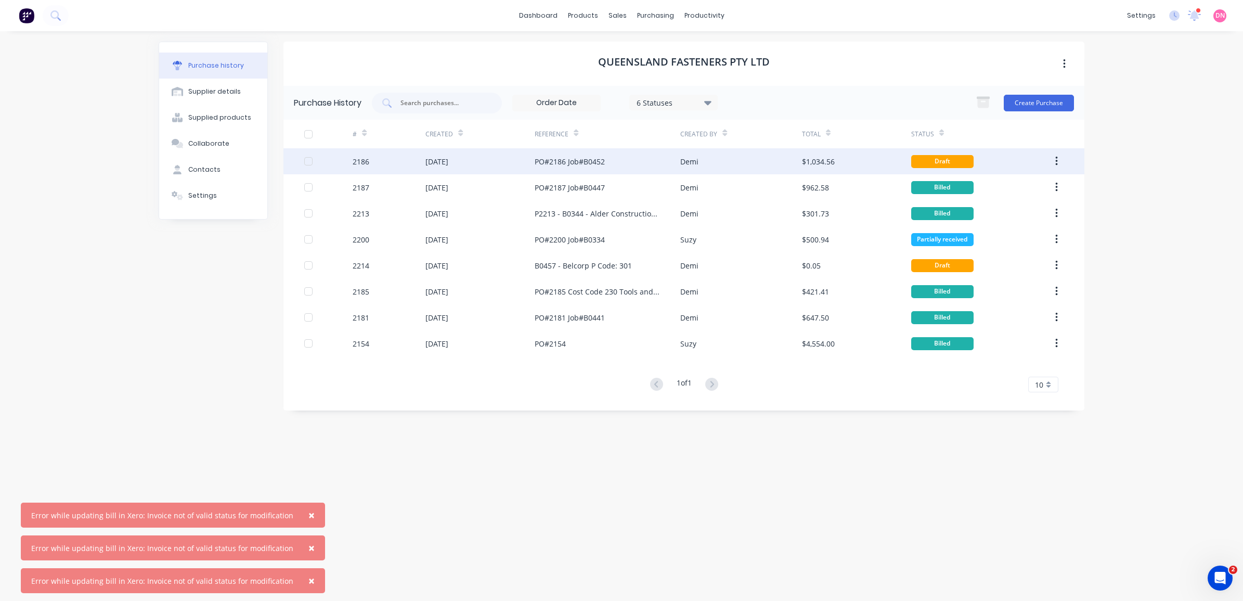
click at [859, 165] on div "$1,034.56" at bounding box center [856, 161] width 109 height 26
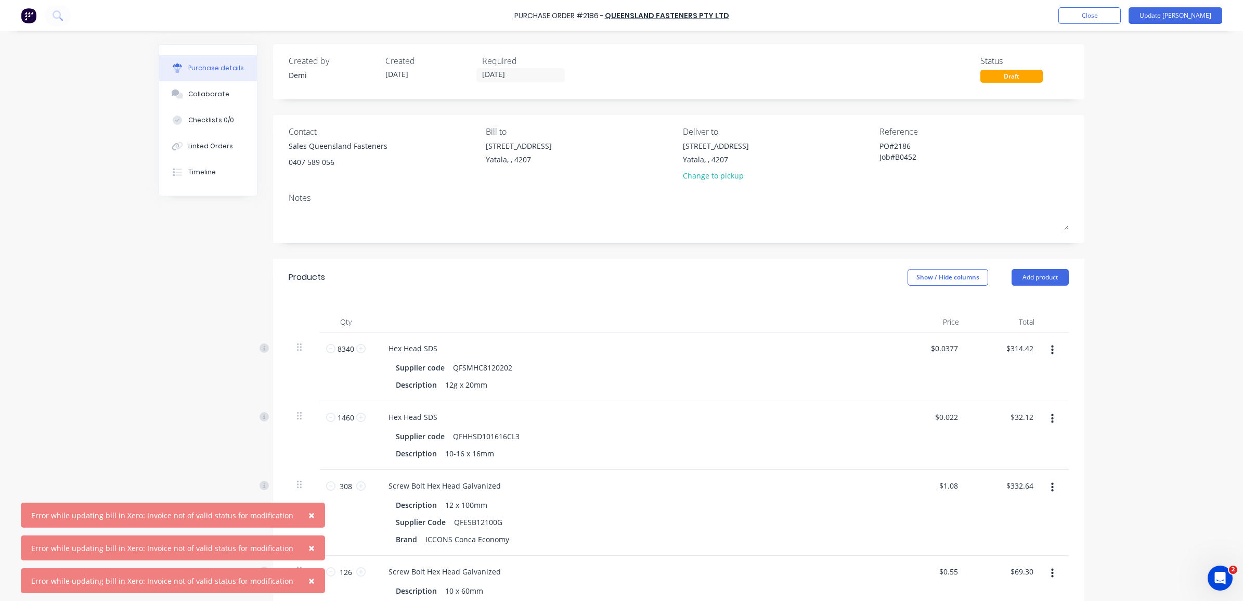
drag, startPoint x: 1111, startPoint y: 191, endPoint x: 1092, endPoint y: 141, distance: 52.8
click at [1092, 141] on div "× Error while updating bill in Xero: Invoice not of valid status for modificati…" at bounding box center [621, 300] width 1243 height 601
click at [1050, 265] on div "Products Show / Hide columns Add product" at bounding box center [678, 276] width 811 height 37
click at [1050, 270] on button "Add product" at bounding box center [1039, 277] width 57 height 17
click at [1050, 307] on div "Product catalogue" at bounding box center [1019, 303] width 80 height 15
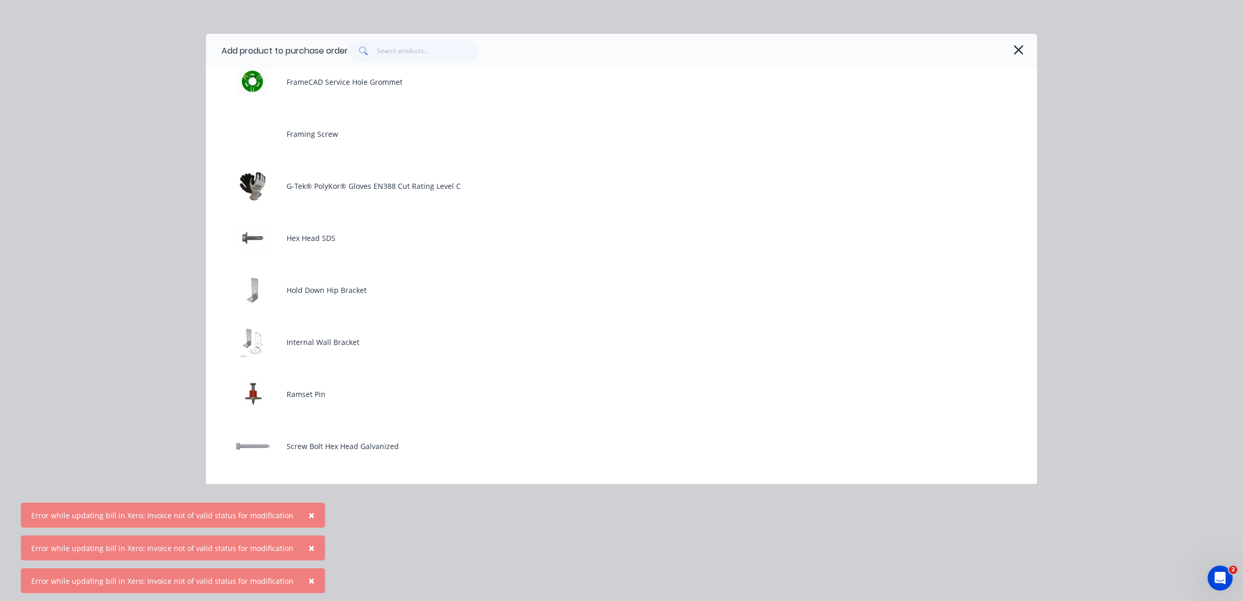
scroll to position [195, 0]
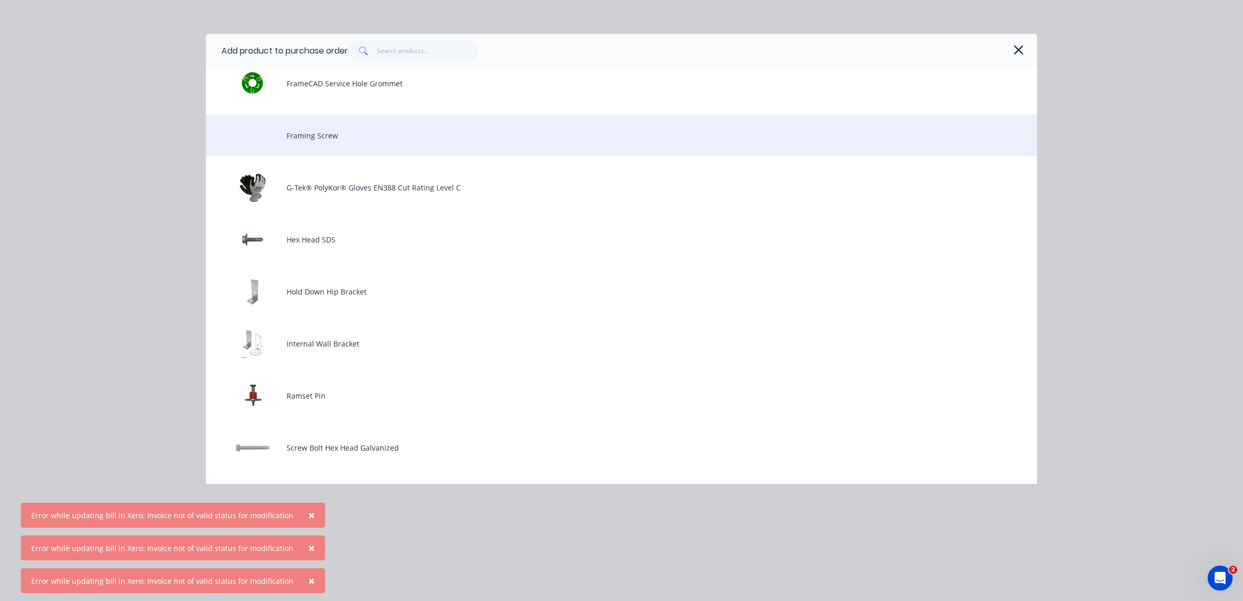
click at [344, 135] on div "Framing Screw" at bounding box center [621, 135] width 831 height 42
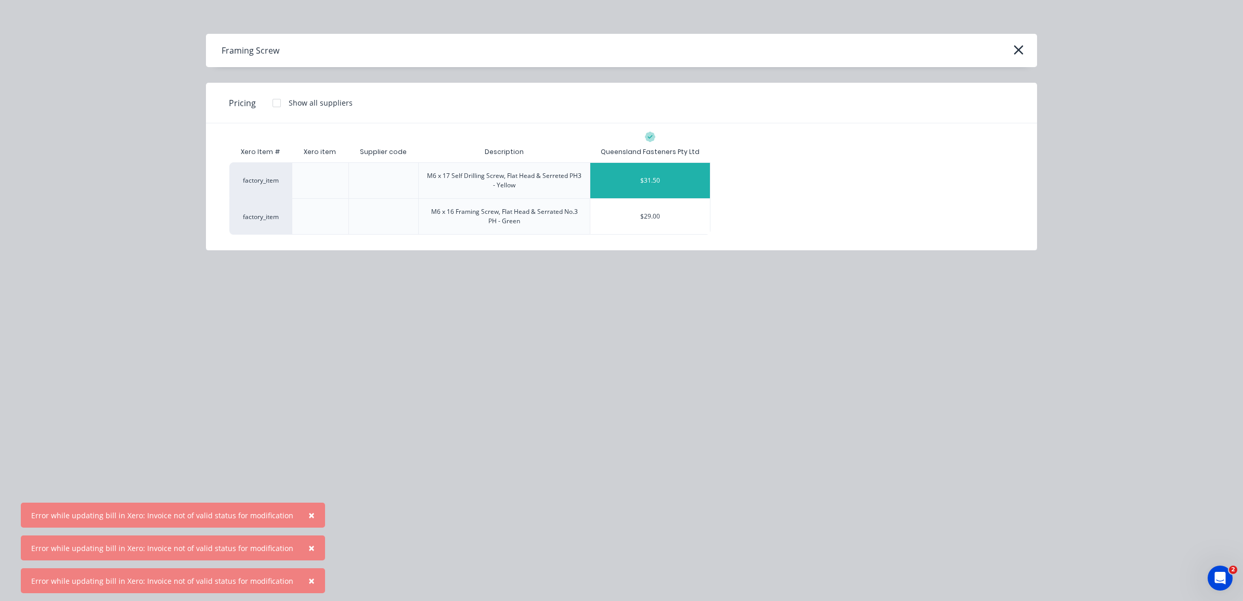
click at [645, 190] on div "$31.50" at bounding box center [650, 180] width 120 height 35
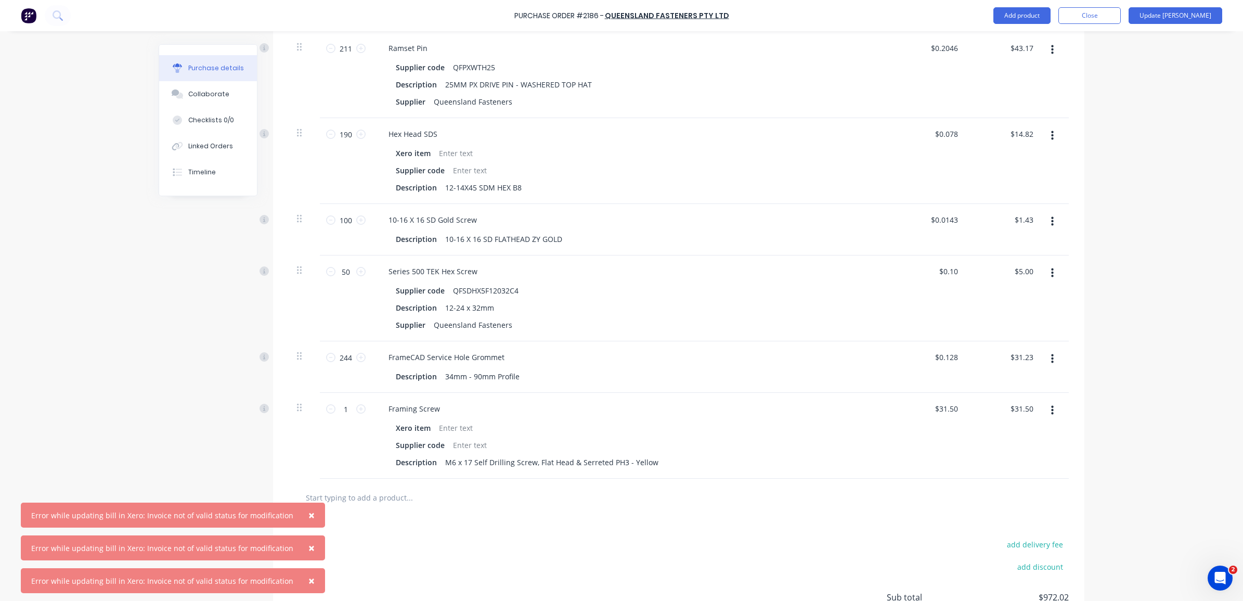
scroll to position [862, 0]
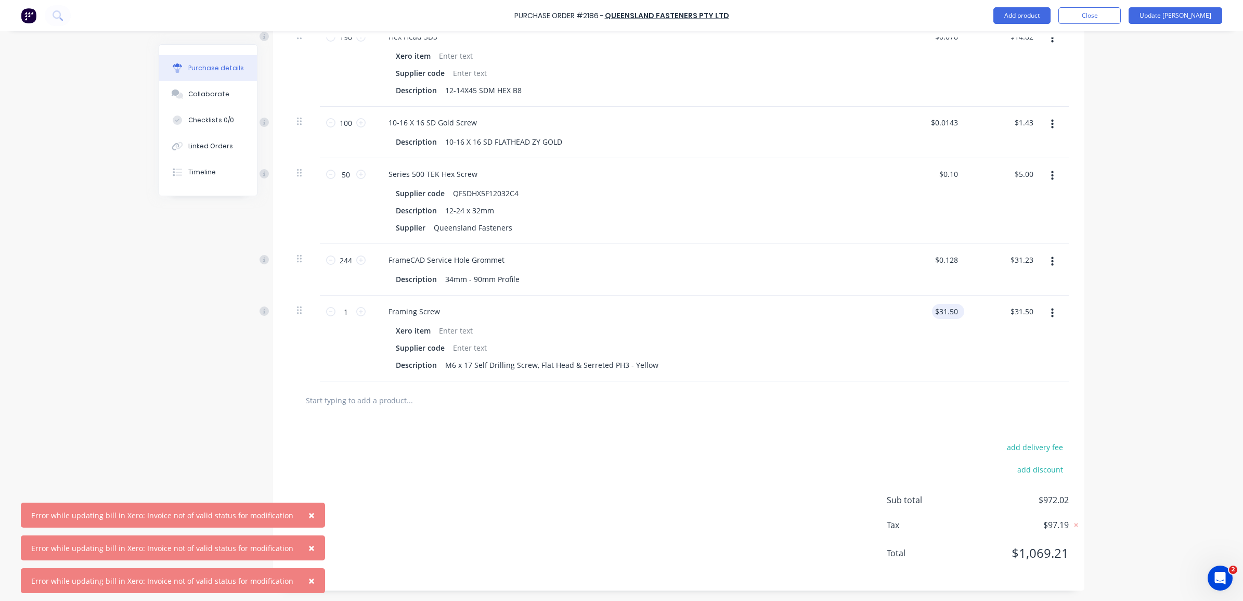
type textarea "x"
type input "31.5"
click at [950, 313] on input "31.5" at bounding box center [946, 311] width 28 height 15
type textarea "x"
drag, startPoint x: 954, startPoint y: 309, endPoint x: 928, endPoint y: 305, distance: 26.3
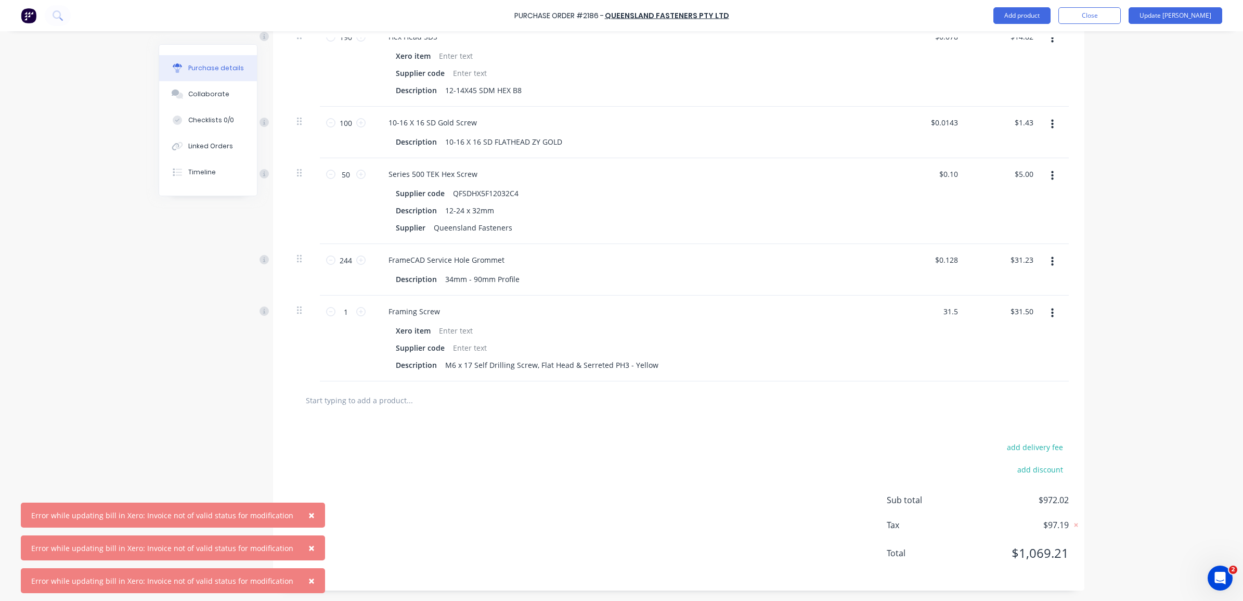
click at [928, 305] on div "31.5 31.5" at bounding box center [929, 338] width 75 height 86
type input "0"
click at [921, 367] on div "0 0" at bounding box center [929, 338] width 75 height 86
type textarea "x"
type input "$0.00"
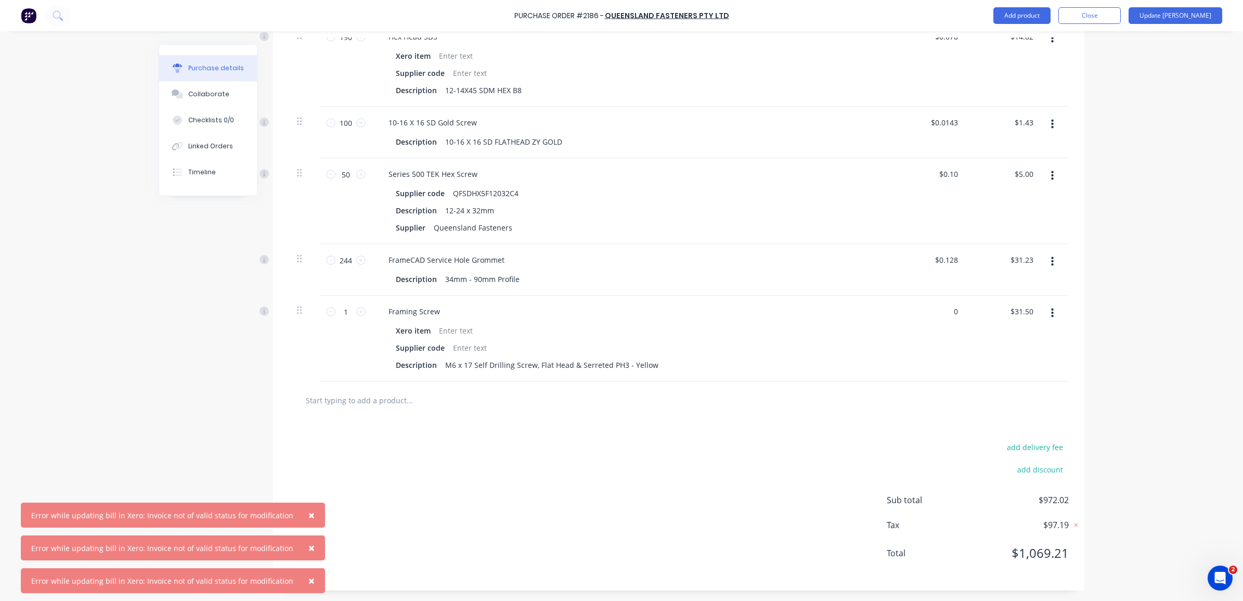
type input "$0.00"
drag, startPoint x: 343, startPoint y: 312, endPoint x: 329, endPoint y: 312, distance: 14.0
click at [329, 312] on div "1 1" at bounding box center [345, 312] width 35 height 16
click at [711, 381] on div at bounding box center [679, 400] width 780 height 38
click at [347, 312] on input "1" at bounding box center [345, 312] width 21 height 16
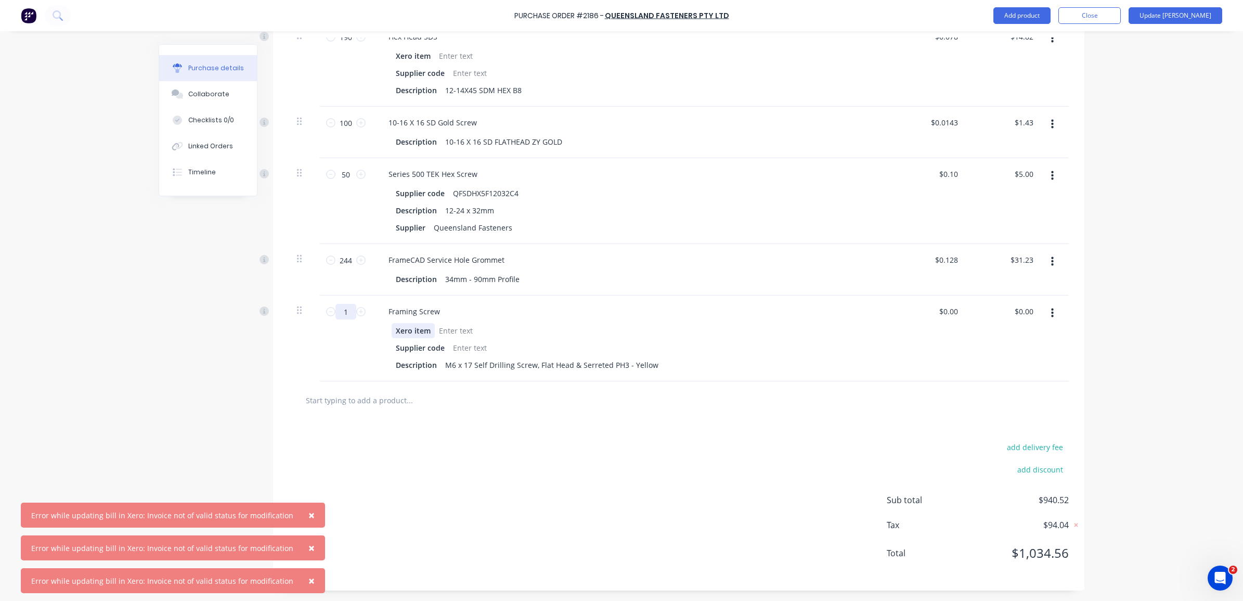
type textarea "x"
type input "3"
type textarea "x"
type input "37"
type textarea "x"
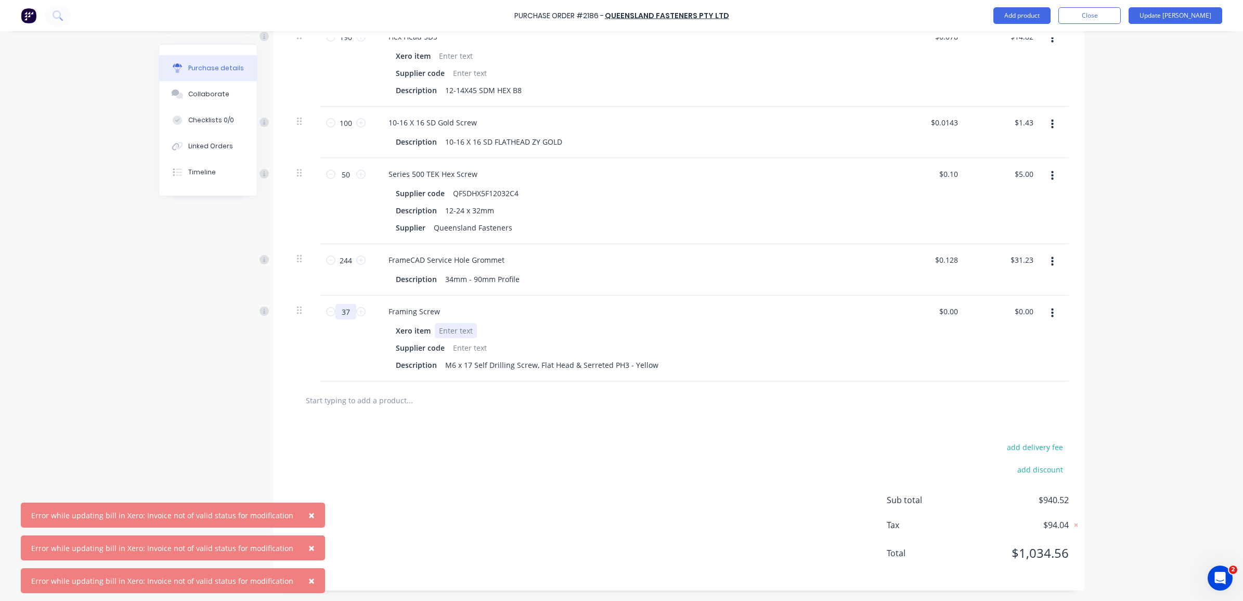
type input "370"
type textarea "x"
type input "37"
type textarea "x"
type input "3"
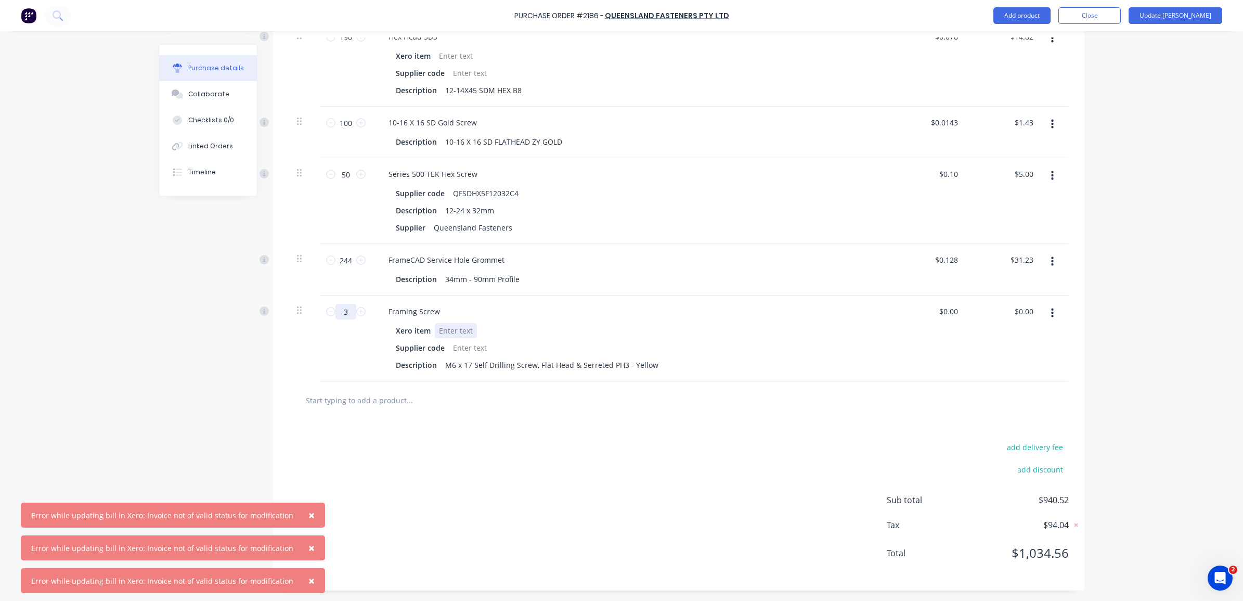
type textarea "x"
type input "34"
type textarea "x"
type input "340"
type textarea "x"
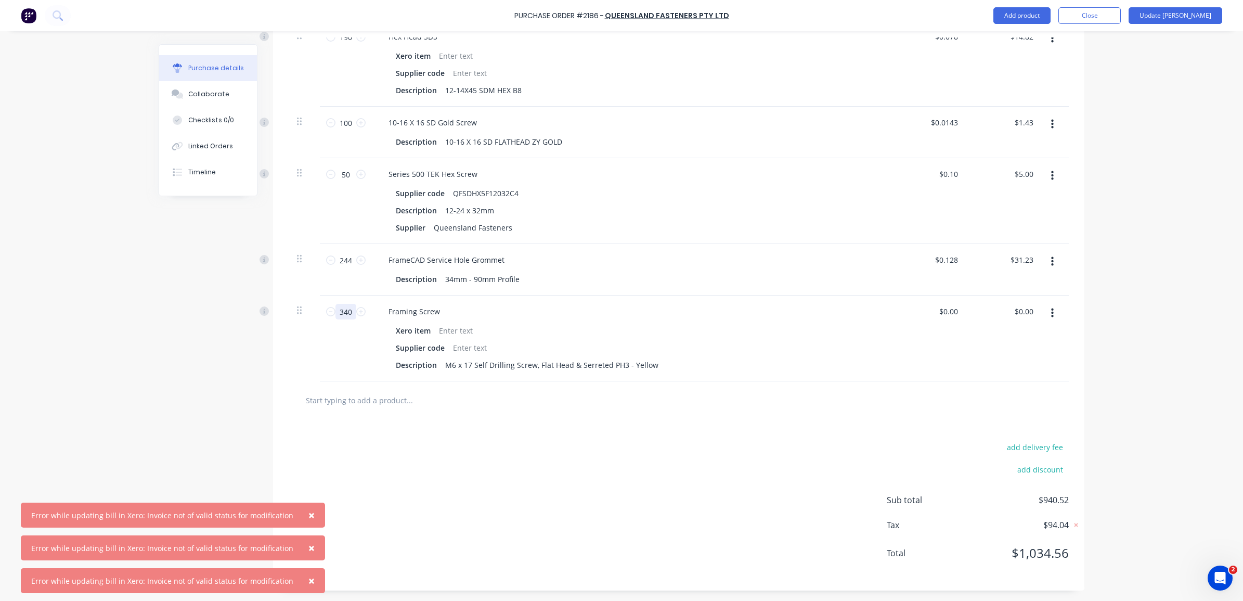
type input "340"
click at [583, 323] on div "Xero item" at bounding box center [630, 330] width 476 height 15
type textarea "x"
click at [466, 346] on div at bounding box center [470, 347] width 42 height 15
click at [739, 497] on div "add delivery fee add discount Sub total $940.52 Tax $94.04 Total $1,034.56" at bounding box center [678, 504] width 811 height 171
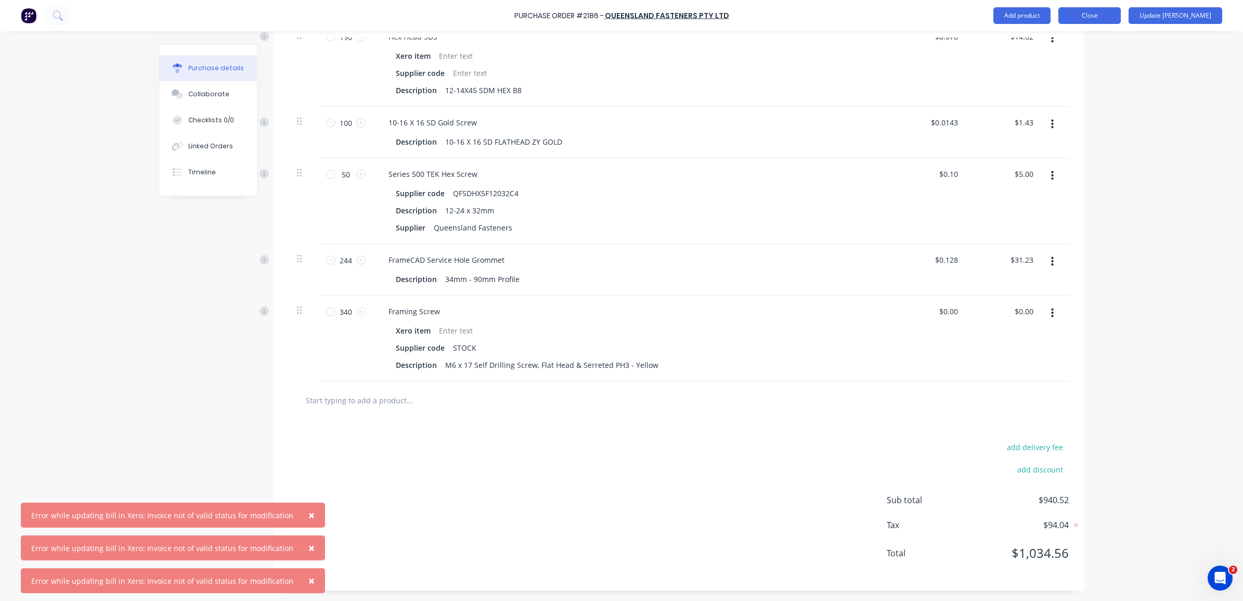
click at [1117, 21] on button "Close" at bounding box center [1089, 15] width 62 height 17
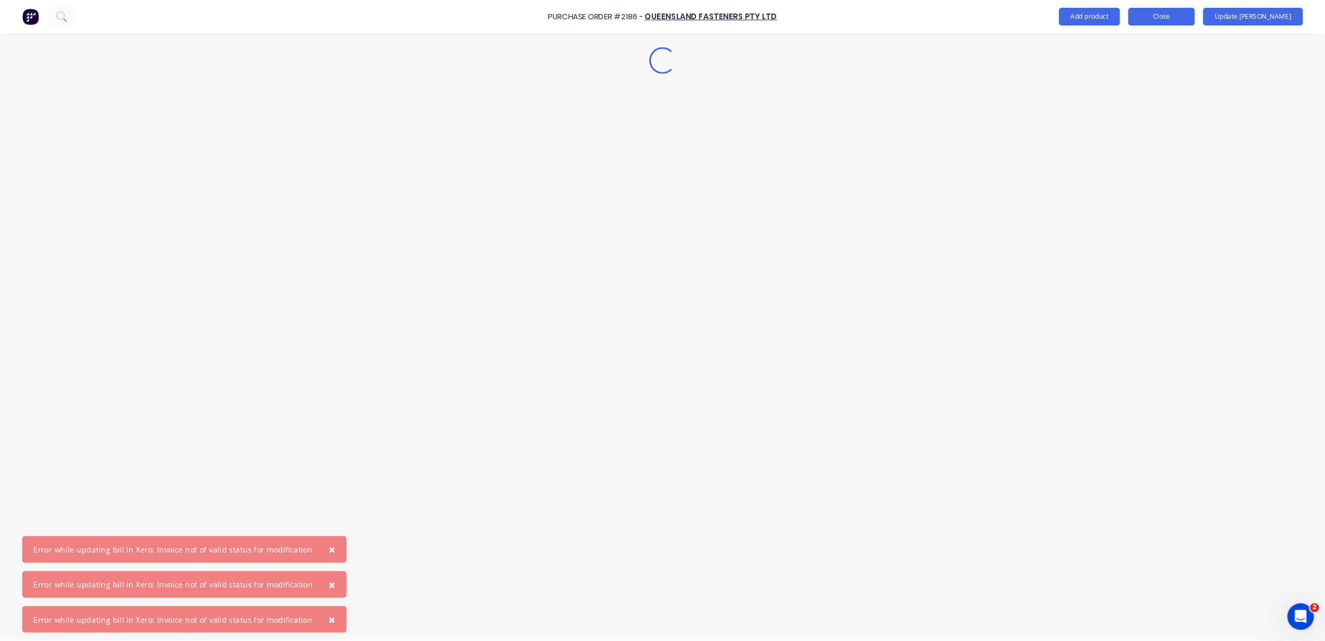
scroll to position [0, 0]
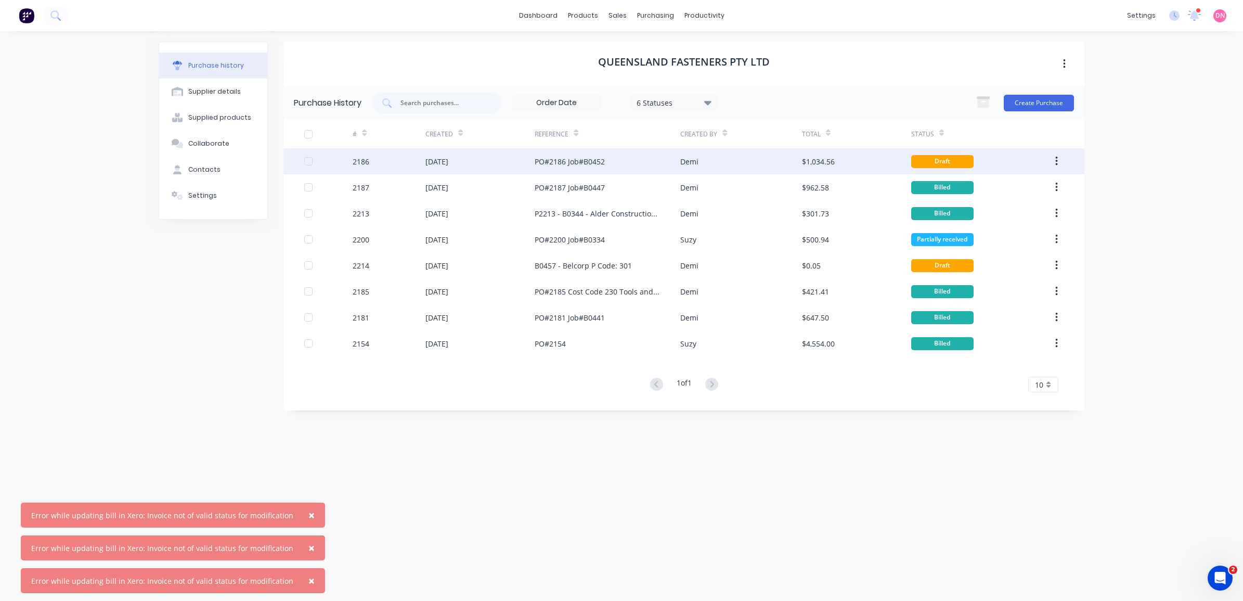
click at [710, 156] on div "Demi" at bounding box center [740, 161] width 121 height 26
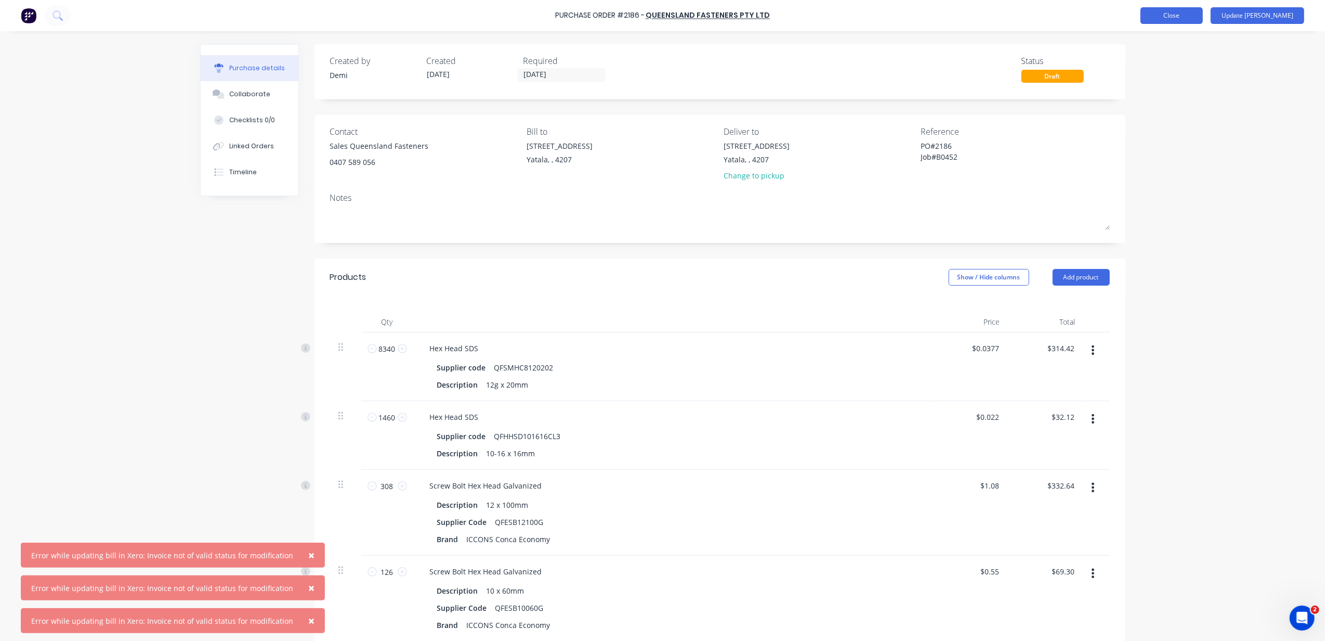
type textarea "x"
click at [1203, 19] on button "Close" at bounding box center [1172, 15] width 62 height 17
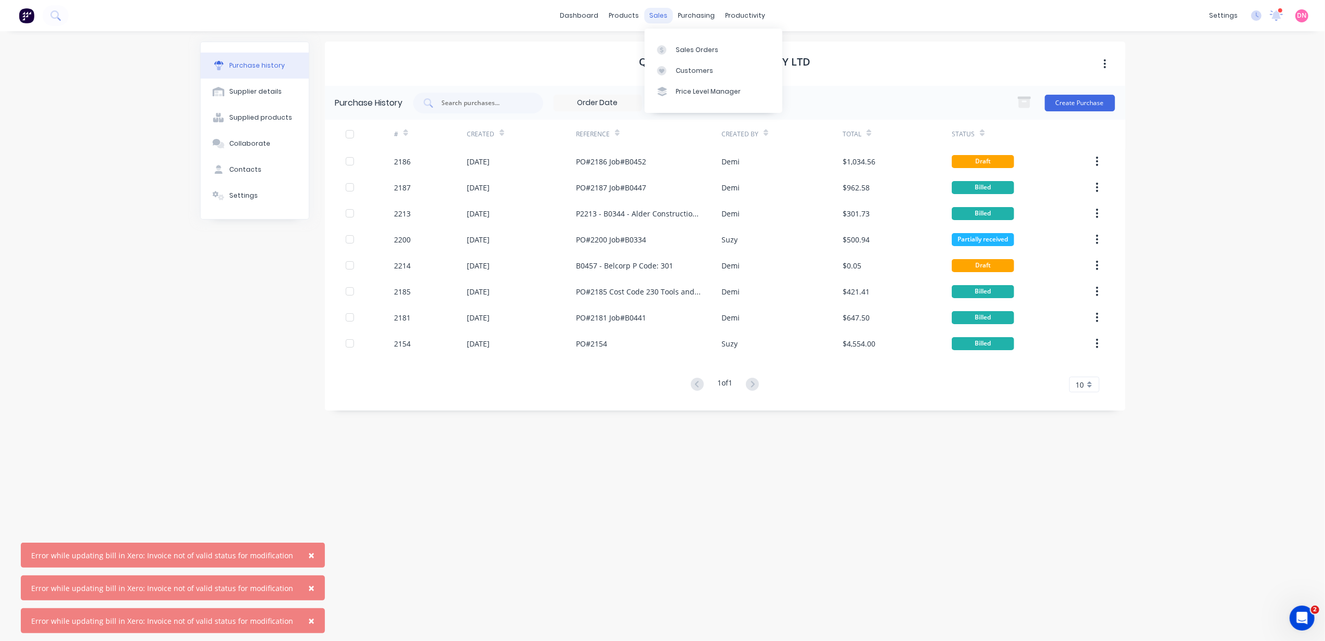
click at [661, 20] on div "sales" at bounding box center [658, 16] width 29 height 16
click at [659, 48] on icon at bounding box center [661, 49] width 9 height 9
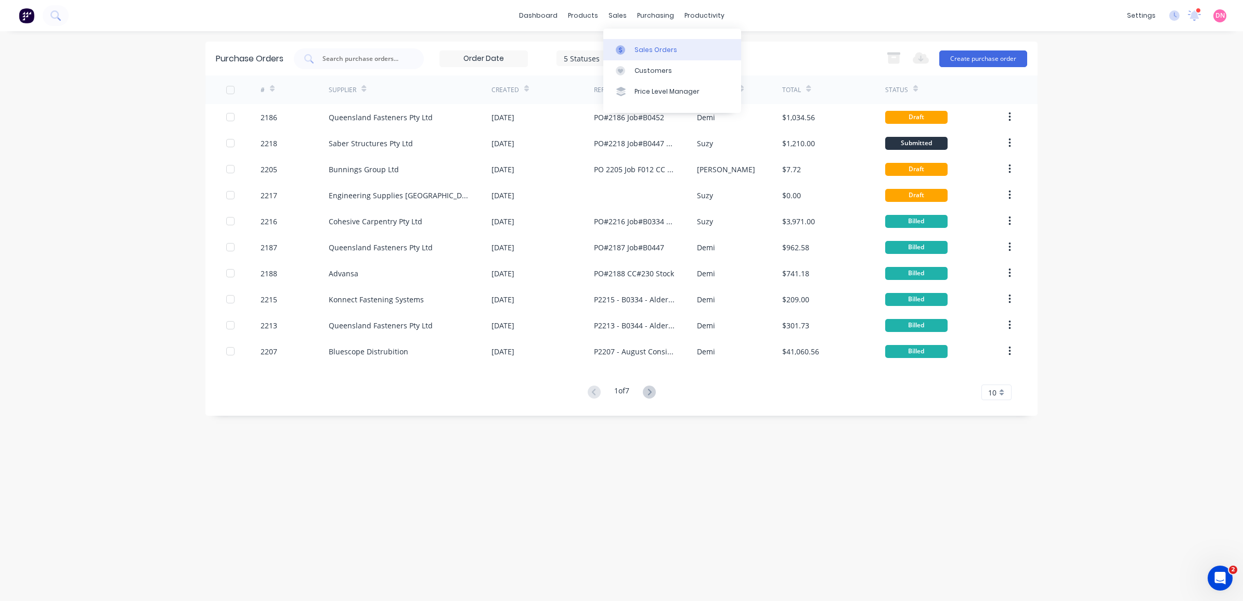
click at [627, 52] on div at bounding box center [624, 49] width 16 height 9
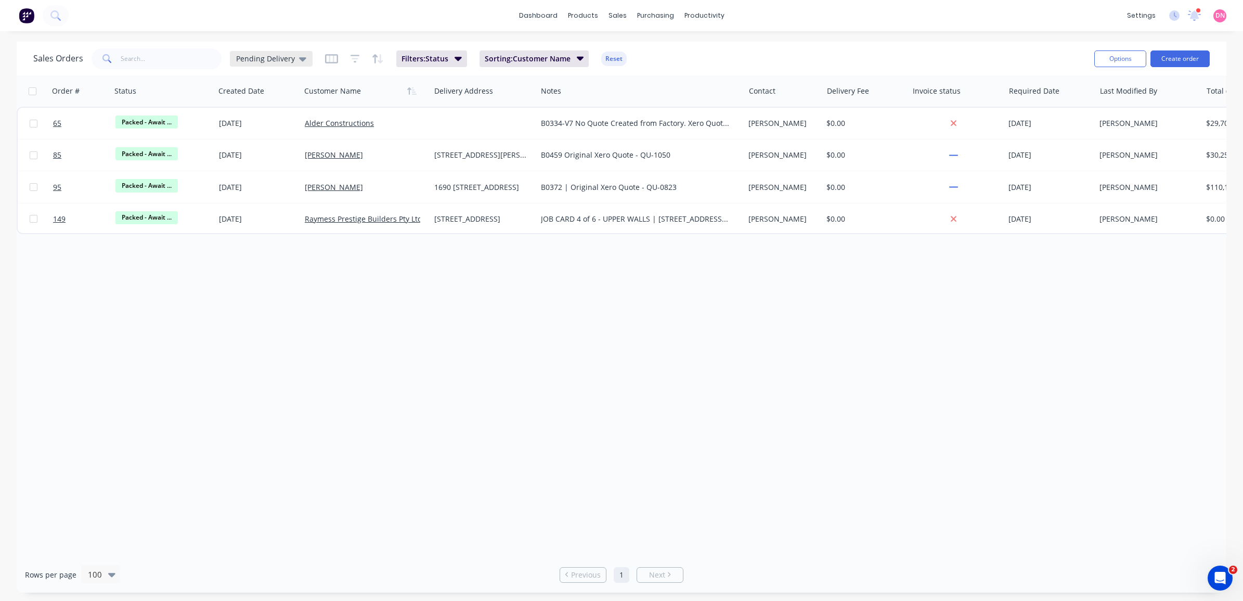
click at [303, 59] on icon at bounding box center [302, 58] width 7 height 11
drag, startPoint x: 303, startPoint y: 59, endPoint x: 285, endPoint y: 58, distance: 17.7
click at [286, 58] on span "Pending Delivery" at bounding box center [265, 58] width 59 height 11
click at [284, 58] on span "Pending Delivery" at bounding box center [265, 58] width 59 height 11
drag, startPoint x: 284, startPoint y: 58, endPoint x: 206, endPoint y: 49, distance: 79.0
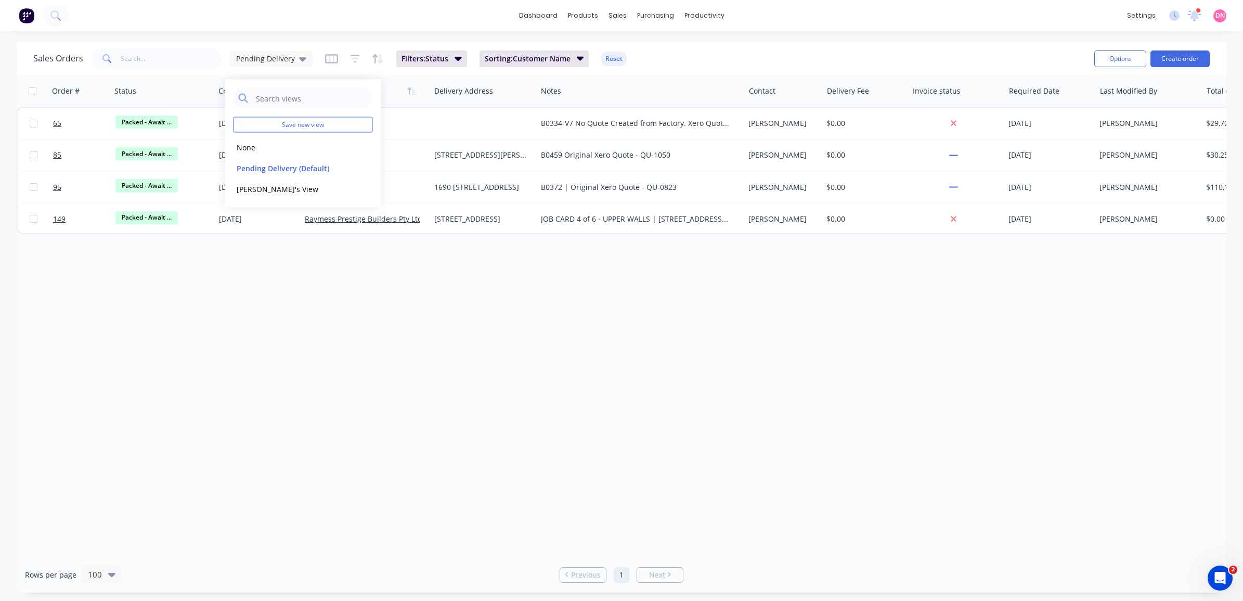
click at [217, 48] on div "Sales Orders Pending Delivery Filters: Status Sorting: Customer Name Reset" at bounding box center [559, 58] width 1052 height 25
click at [294, 58] on div "Pending Delivery" at bounding box center [271, 58] width 70 height 9
click at [275, 149] on button "None" at bounding box center [292, 147] width 119 height 12
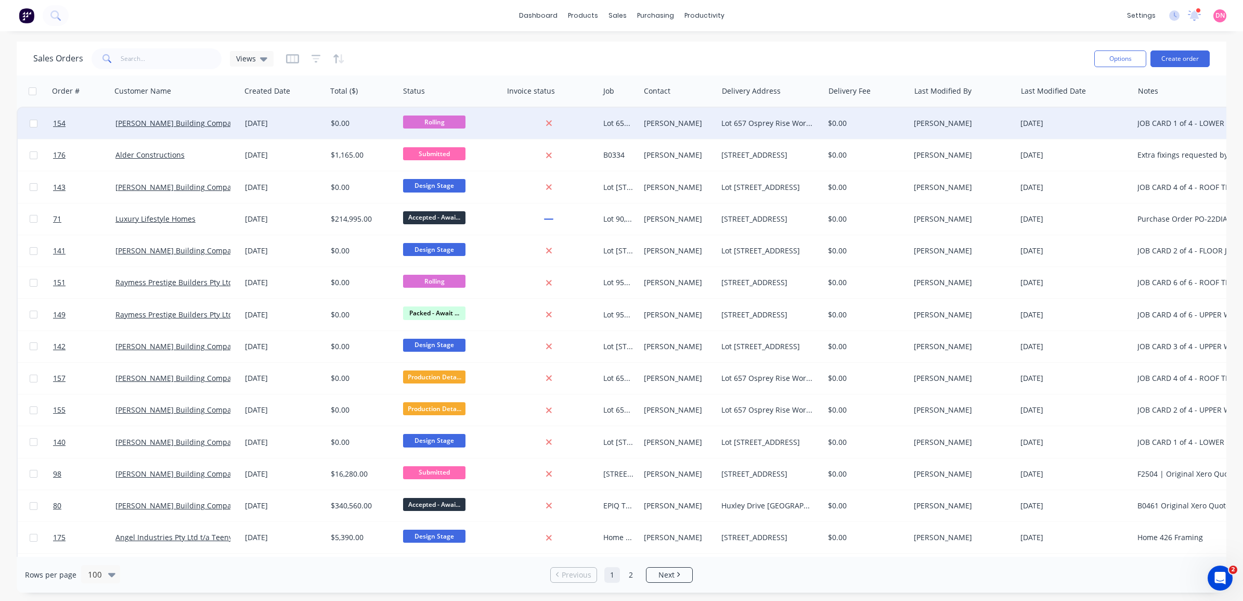
click at [472, 121] on div "Rolling" at bounding box center [448, 123] width 90 height 16
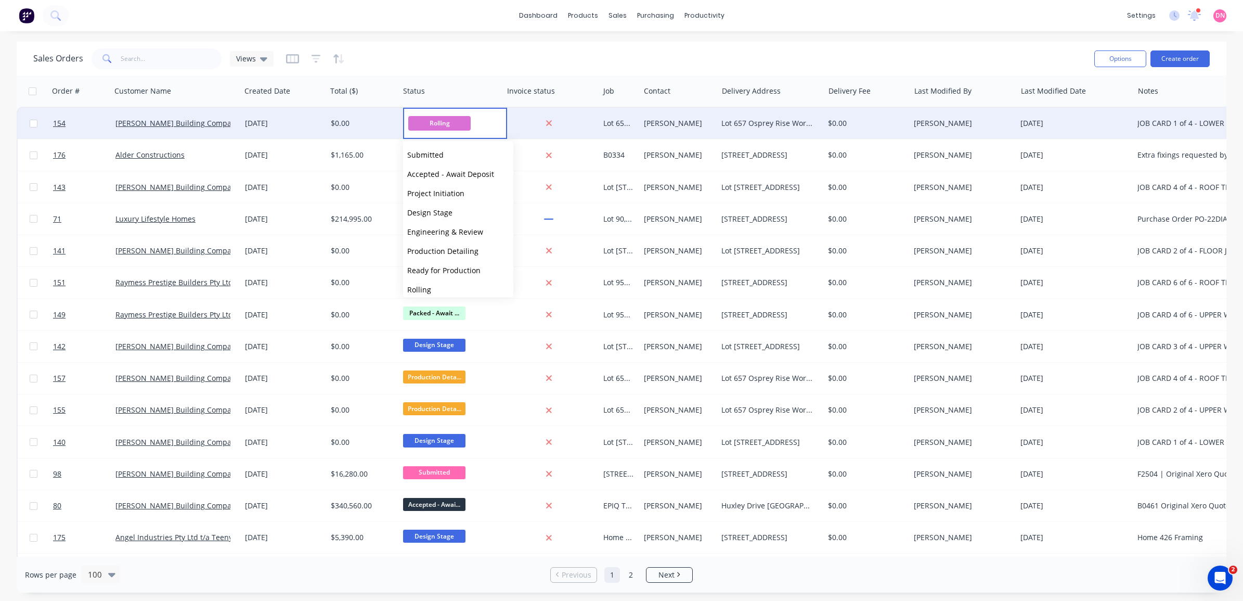
click at [489, 119] on div "Rolling" at bounding box center [454, 123] width 103 height 31
click at [527, 115] on div at bounding box center [551, 123] width 96 height 31
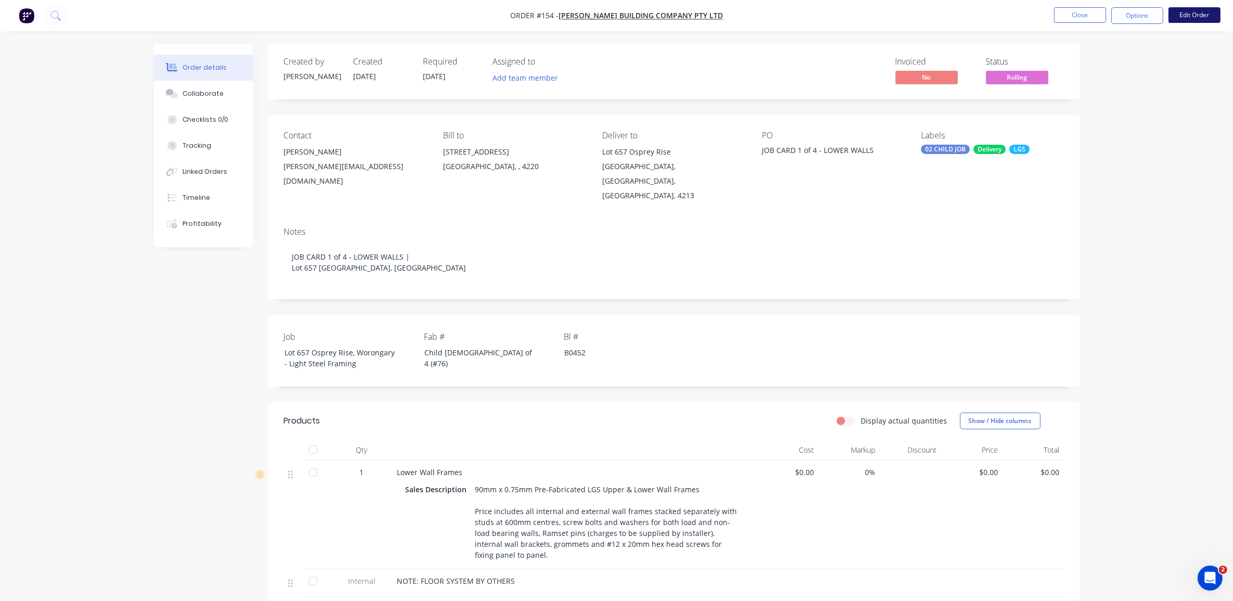
click at [1187, 14] on button "Edit Order" at bounding box center [1194, 15] width 52 height 16
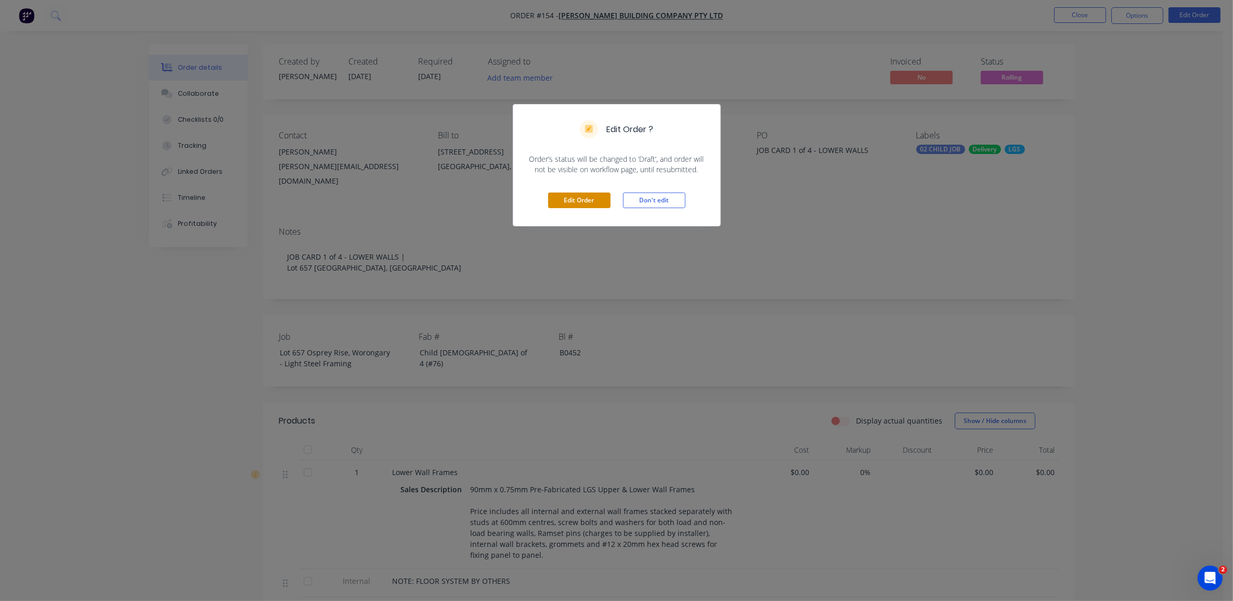
click at [589, 203] on button "Edit Order" at bounding box center [579, 200] width 62 height 16
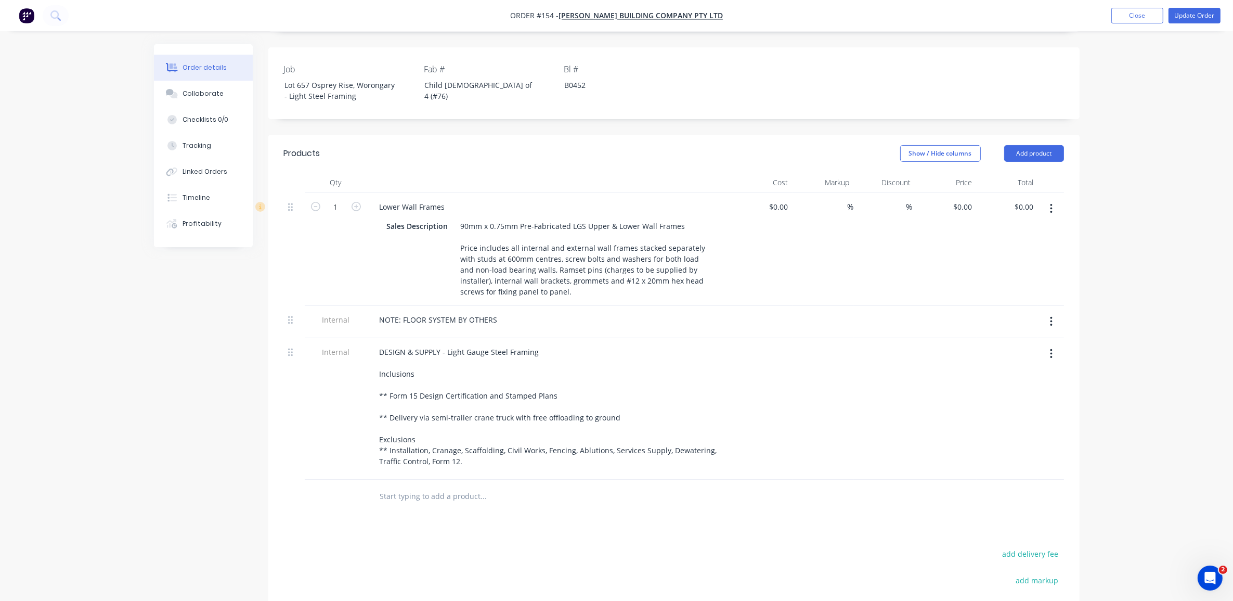
scroll to position [173, 0]
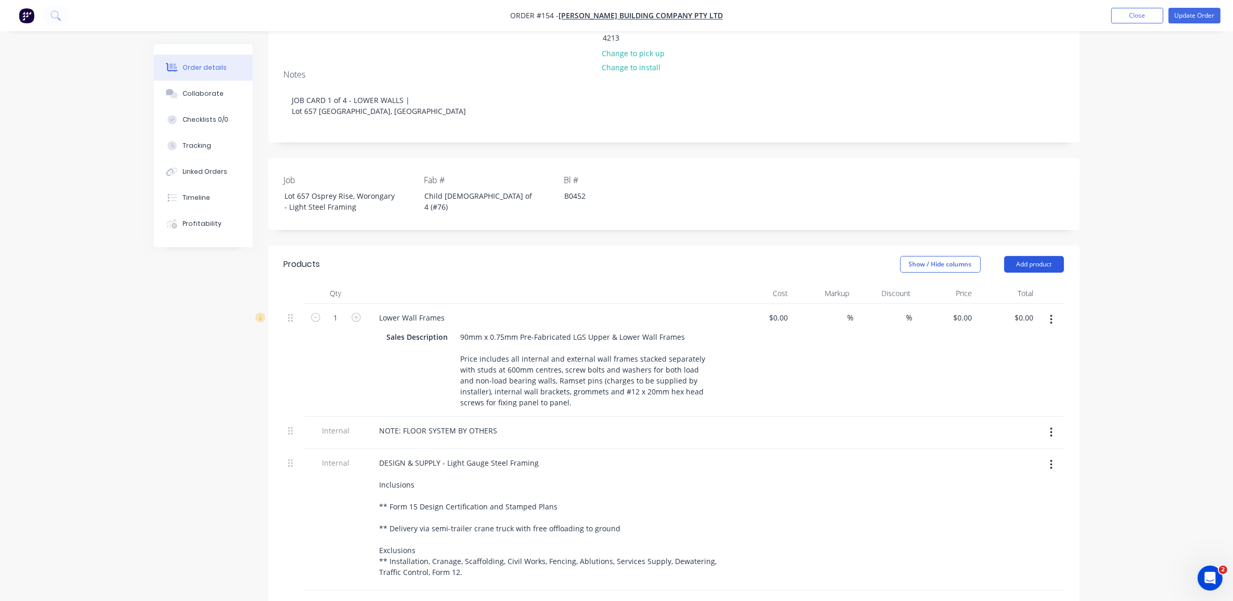
click at [1046, 256] on button "Add product" at bounding box center [1034, 264] width 60 height 17
click at [1046, 324] on div "Product Kit" at bounding box center [1014, 331] width 80 height 15
click at [1046, 324] on div "Custom pricing" at bounding box center [1014, 331] width 80 height 15
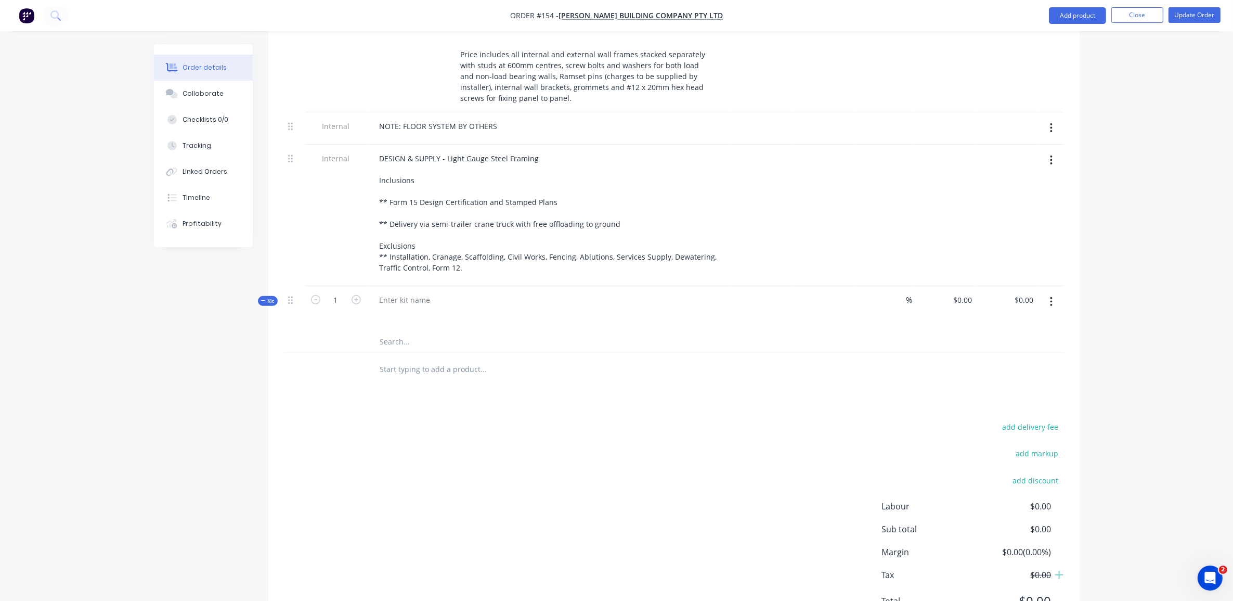
scroll to position [500, 0]
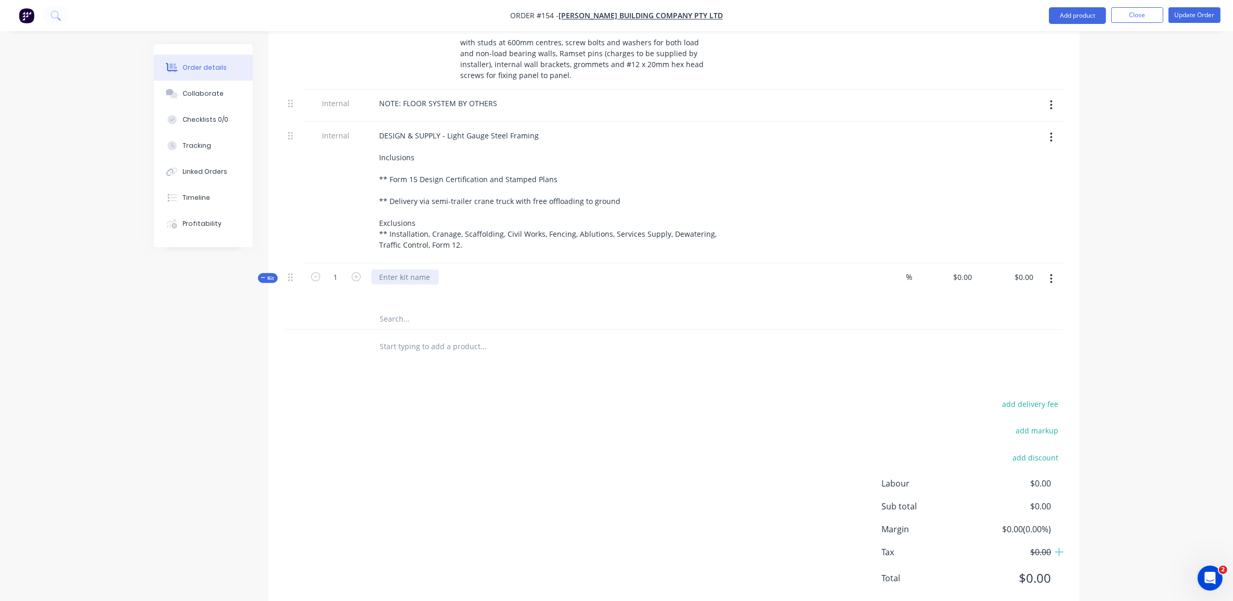
click at [404, 269] on div at bounding box center [405, 276] width 68 height 15
drag, startPoint x: 394, startPoint y: 243, endPoint x: 373, endPoint y: 243, distance: 21.3
click at [373, 269] on div "fixi" at bounding box center [384, 276] width 27 height 15
click at [411, 308] on input "text" at bounding box center [484, 318] width 208 height 21
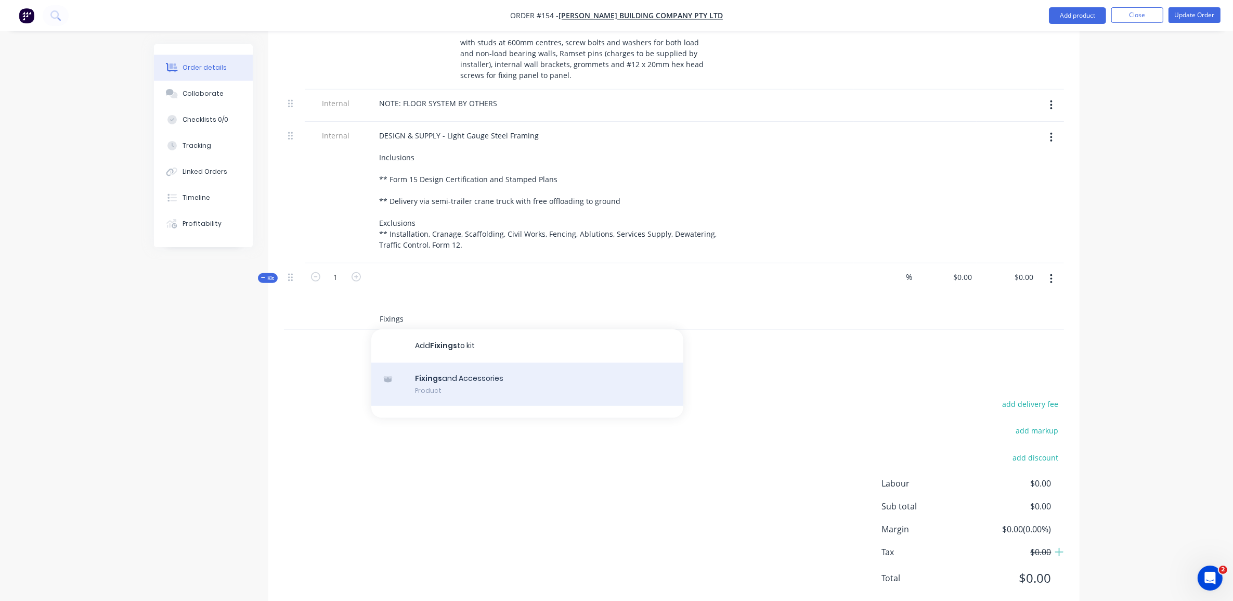
type input "Fixings"
click at [422, 368] on div "Fixings and Accessories Product" at bounding box center [527, 384] width 312 height 44
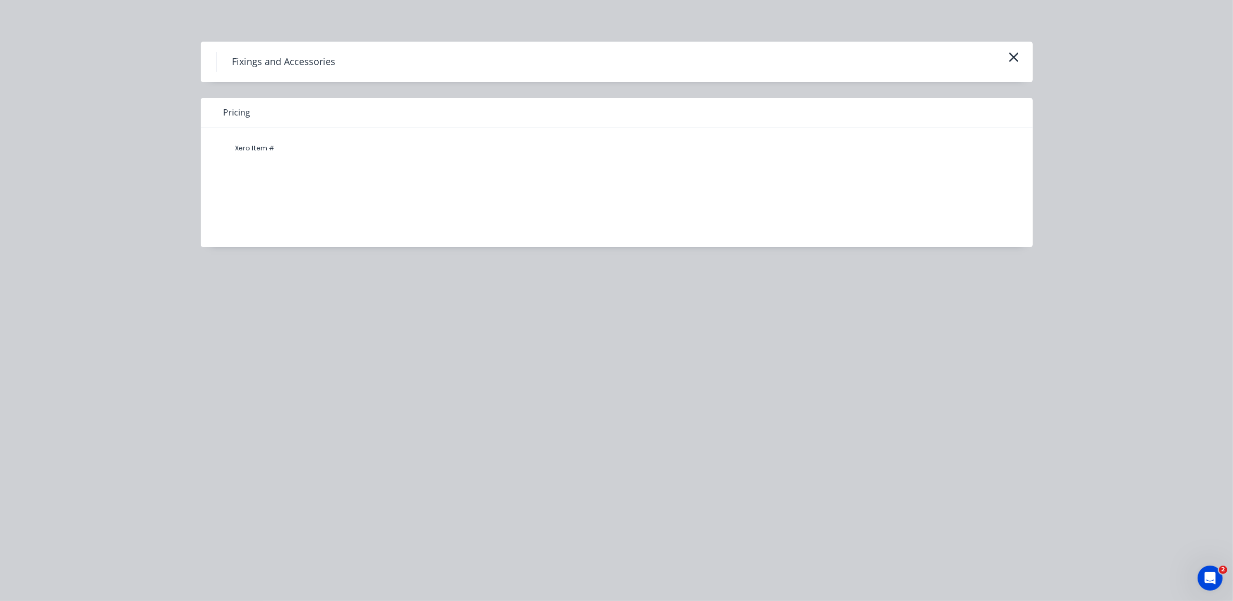
click at [258, 146] on div "Xero Item #" at bounding box center [255, 148] width 62 height 21
click at [261, 118] on div "Pricing" at bounding box center [617, 113] width 832 height 30
click at [270, 110] on div "Pricing" at bounding box center [617, 113] width 832 height 30
click at [270, 161] on div "Xero Item #" at bounding box center [609, 179] width 816 height 104
drag, startPoint x: 263, startPoint y: 164, endPoint x: 218, endPoint y: 151, distance: 46.6
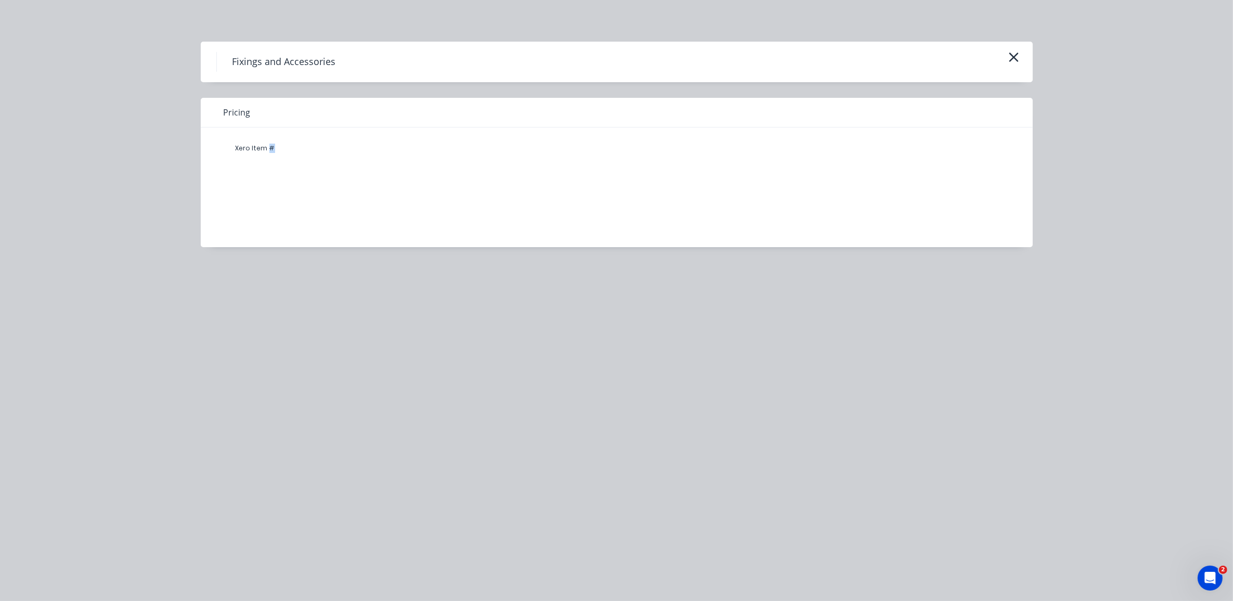
click at [252, 164] on div "Xero Item #" at bounding box center [609, 179] width 816 height 104
click at [218, 151] on div "Xero Item #" at bounding box center [609, 179] width 816 height 104
click at [235, 114] on span "Pricing" at bounding box center [237, 112] width 27 height 12
click at [232, 113] on span "Pricing" at bounding box center [237, 112] width 27 height 12
click at [315, 147] on div "Xero Item #" at bounding box center [609, 148] width 770 height 21
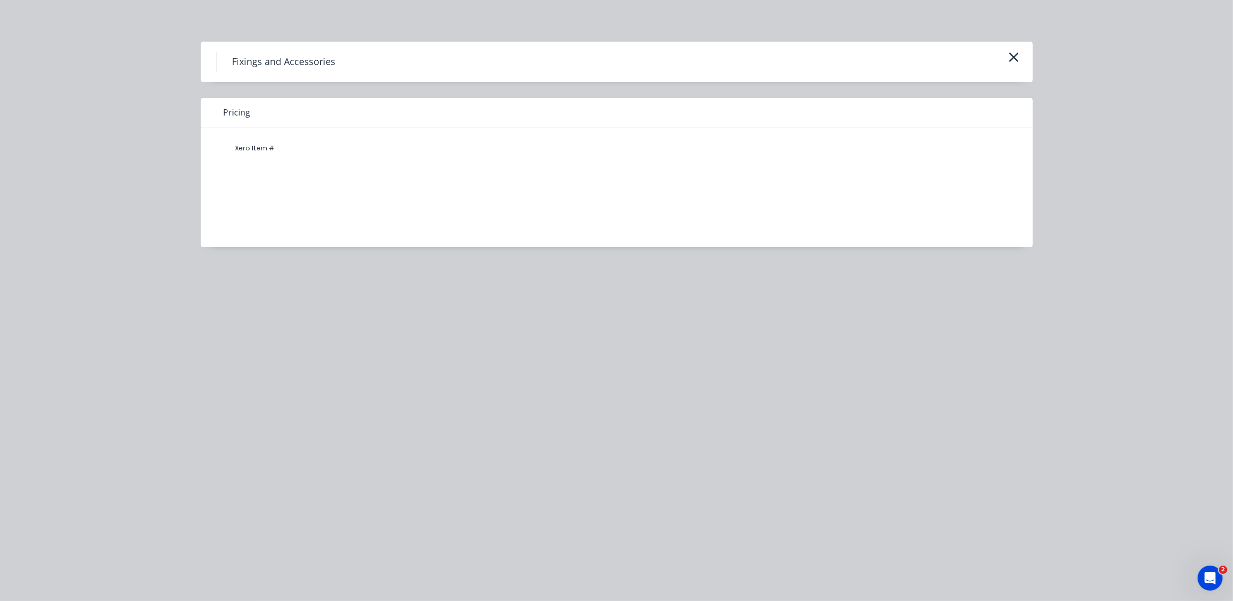
drag, startPoint x: 302, startPoint y: 43, endPoint x: 298, endPoint y: 56, distance: 13.5
click at [302, 47] on div "Fixings and Accessories" at bounding box center [617, 62] width 832 height 41
click at [298, 56] on h4 "Fixings and Accessories" at bounding box center [283, 62] width 135 height 20
click at [298, 57] on h4 "Fixings and Accessories" at bounding box center [283, 62] width 135 height 20
click at [1012, 54] on icon "button" at bounding box center [1013, 57] width 11 height 15
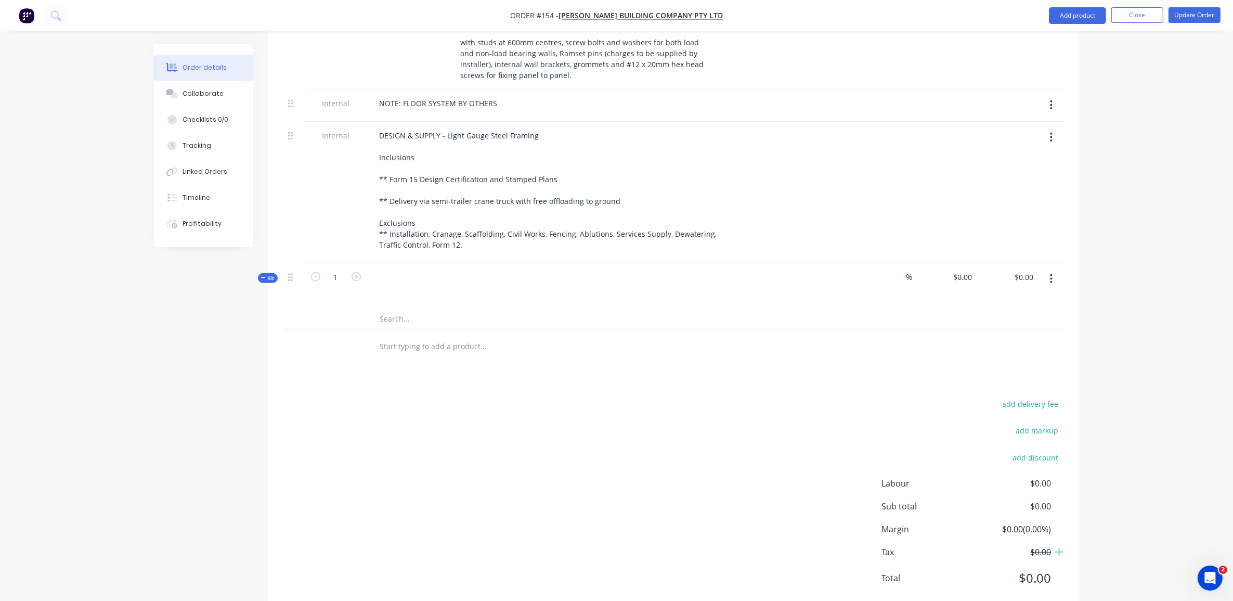
click at [399, 308] on input "text" at bounding box center [484, 318] width 208 height 21
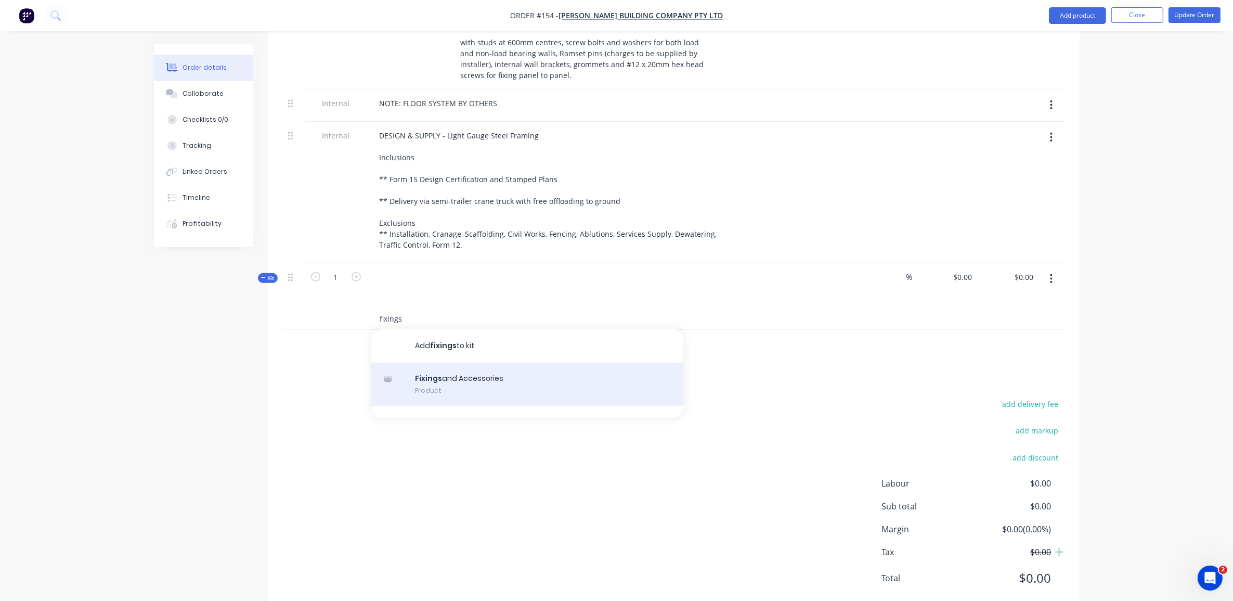
type input "fixings"
click at [430, 362] on div "Fixings and Accessories Product" at bounding box center [527, 384] width 312 height 44
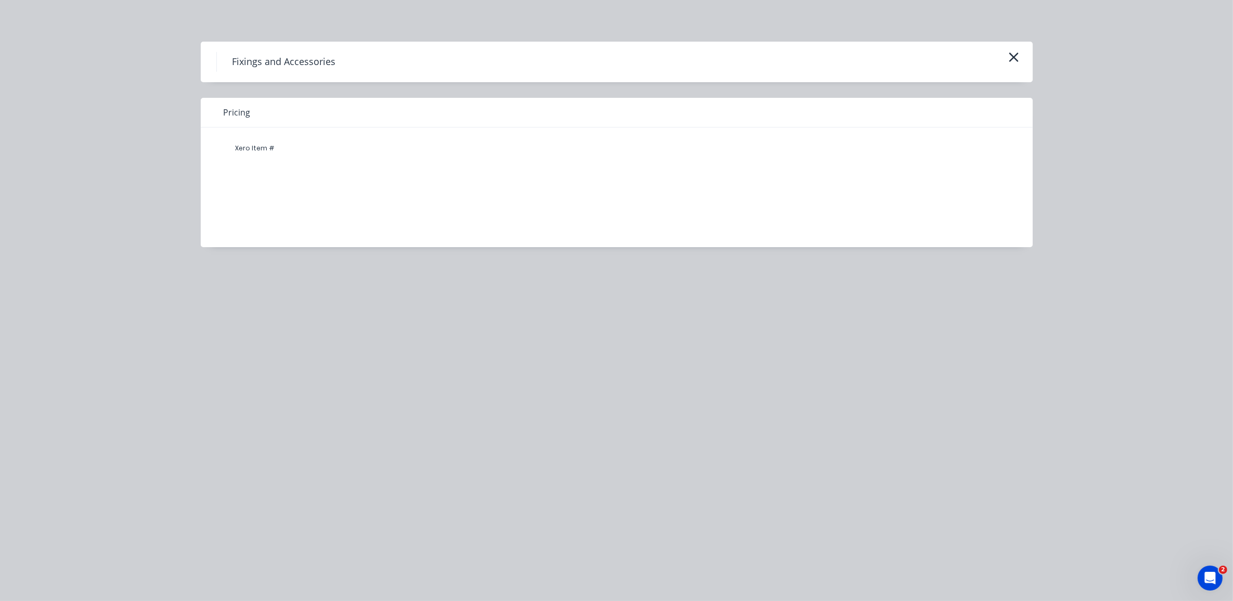
click at [1026, 50] on div "Fixings and Accessories" at bounding box center [617, 62] width 832 height 41
click at [1014, 56] on icon "button" at bounding box center [1013, 57] width 9 height 9
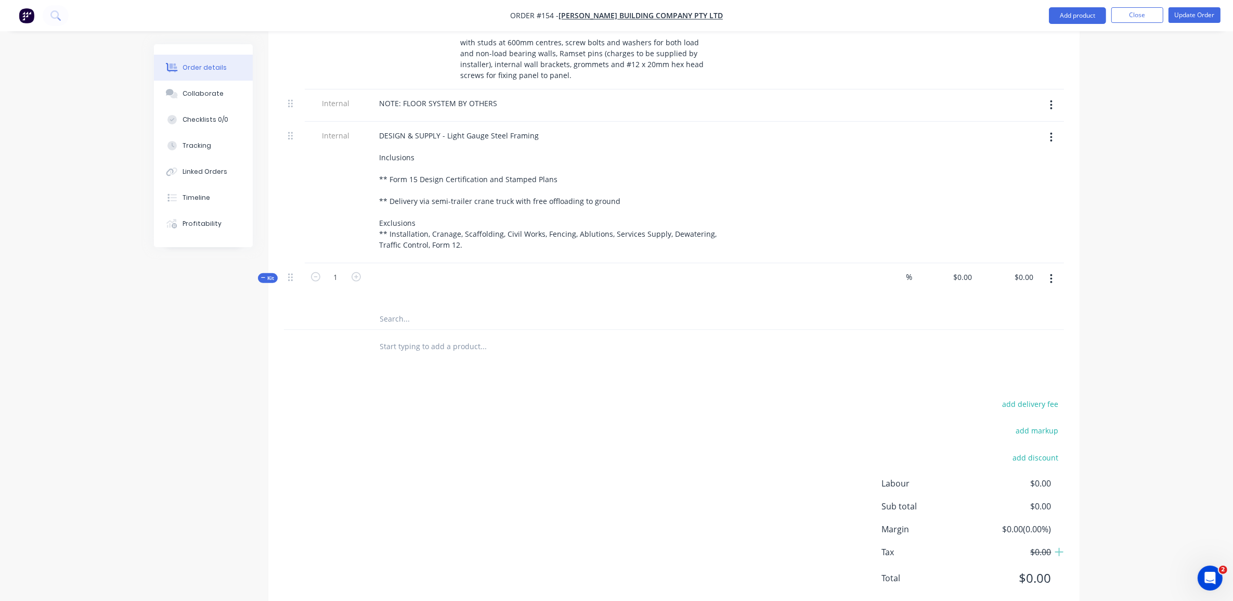
click at [1046, 269] on button "button" at bounding box center [1051, 278] width 24 height 19
click at [1022, 402] on div "Delete" at bounding box center [1014, 409] width 80 height 15
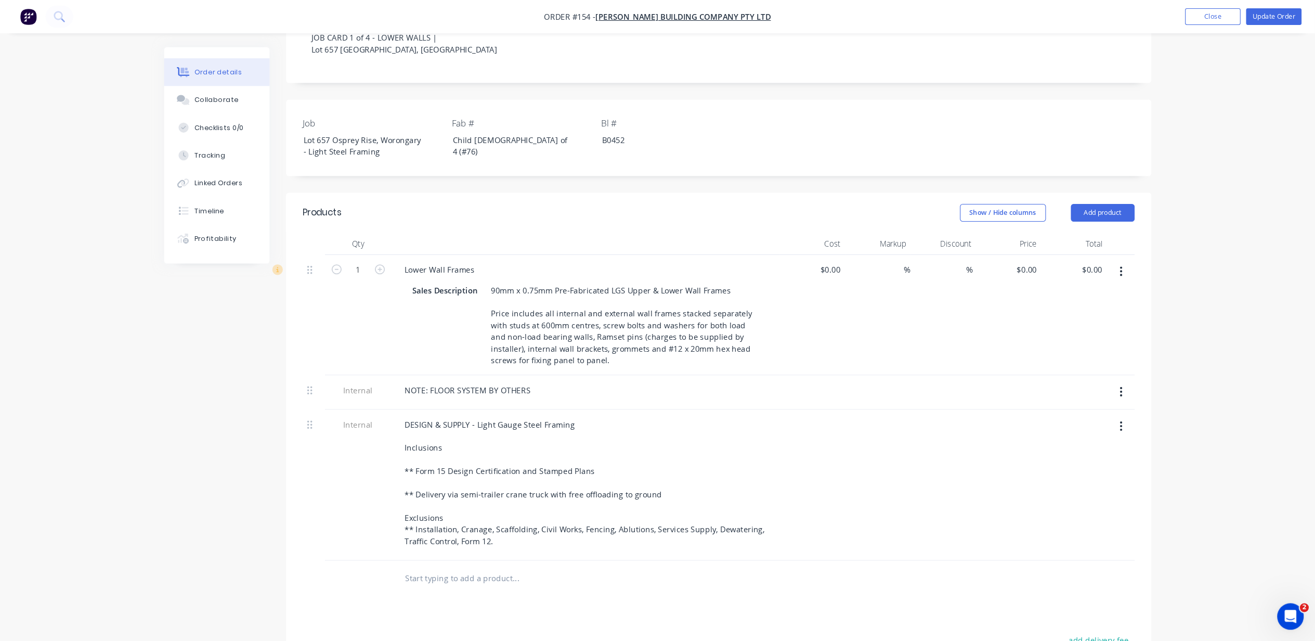
scroll to position [238, 0]
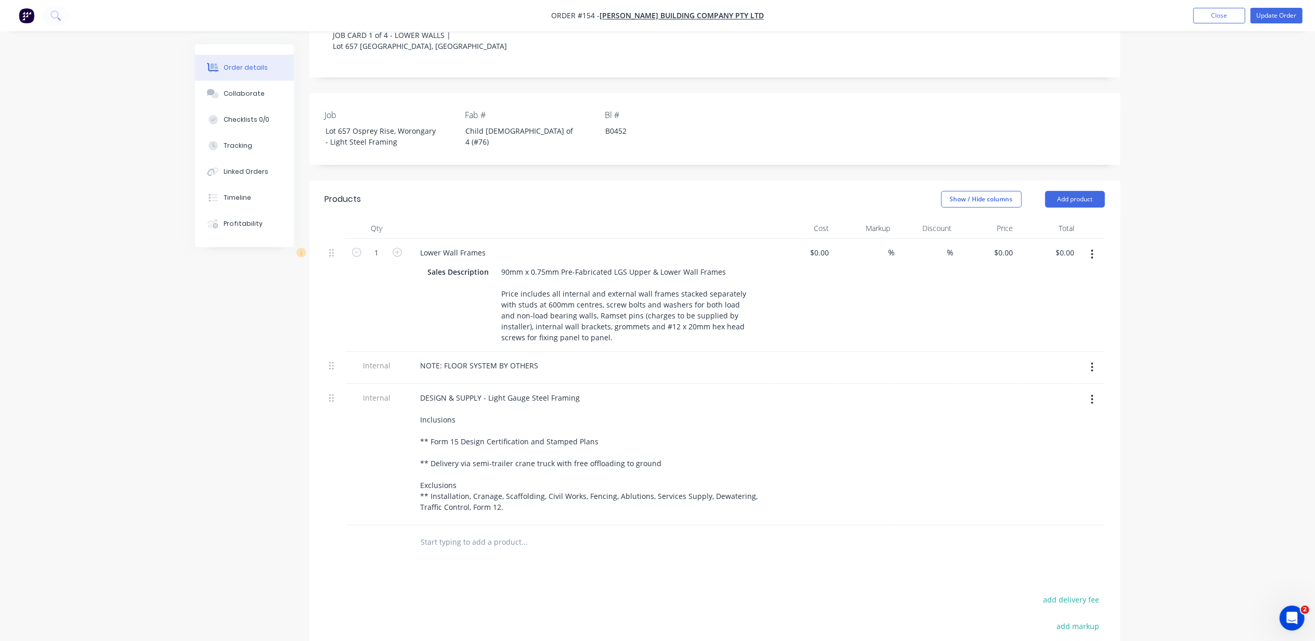
click at [494, 531] on input "text" at bounding box center [525, 541] width 208 height 21
click at [1076, 191] on button "Add product" at bounding box center [1075, 199] width 60 height 17
click at [1064, 259] on div "Product Kit" at bounding box center [1056, 266] width 80 height 15
click at [1065, 239] on div "Standard pricing" at bounding box center [1056, 246] width 80 height 15
click at [462, 531] on div at bounding box center [446, 538] width 68 height 15
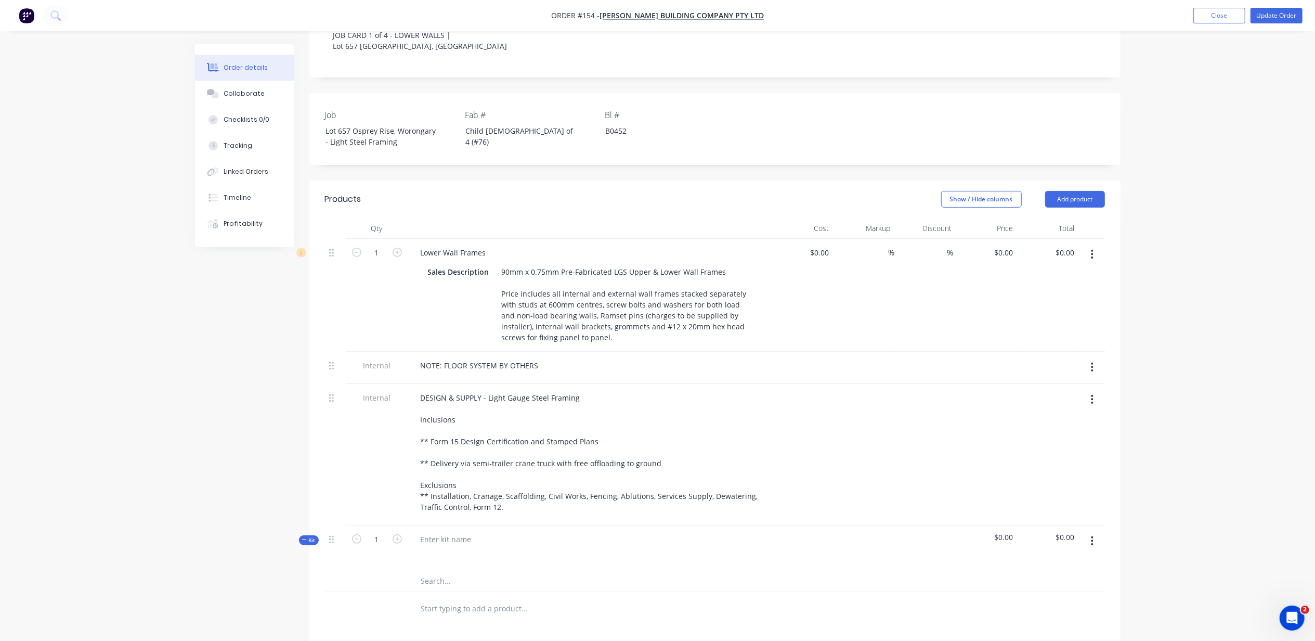
click at [452, 570] on input "text" at bounding box center [525, 580] width 208 height 21
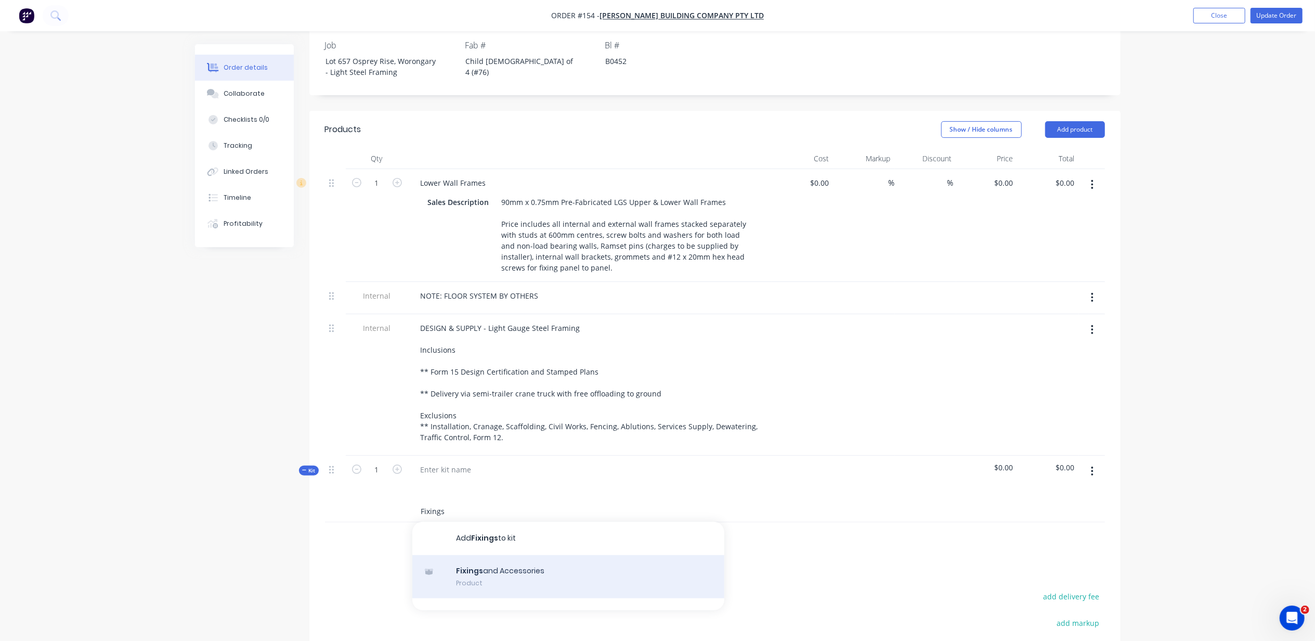
type input "Fixings"
click at [478, 555] on div "Fixings and Accessories Product" at bounding box center [568, 577] width 312 height 44
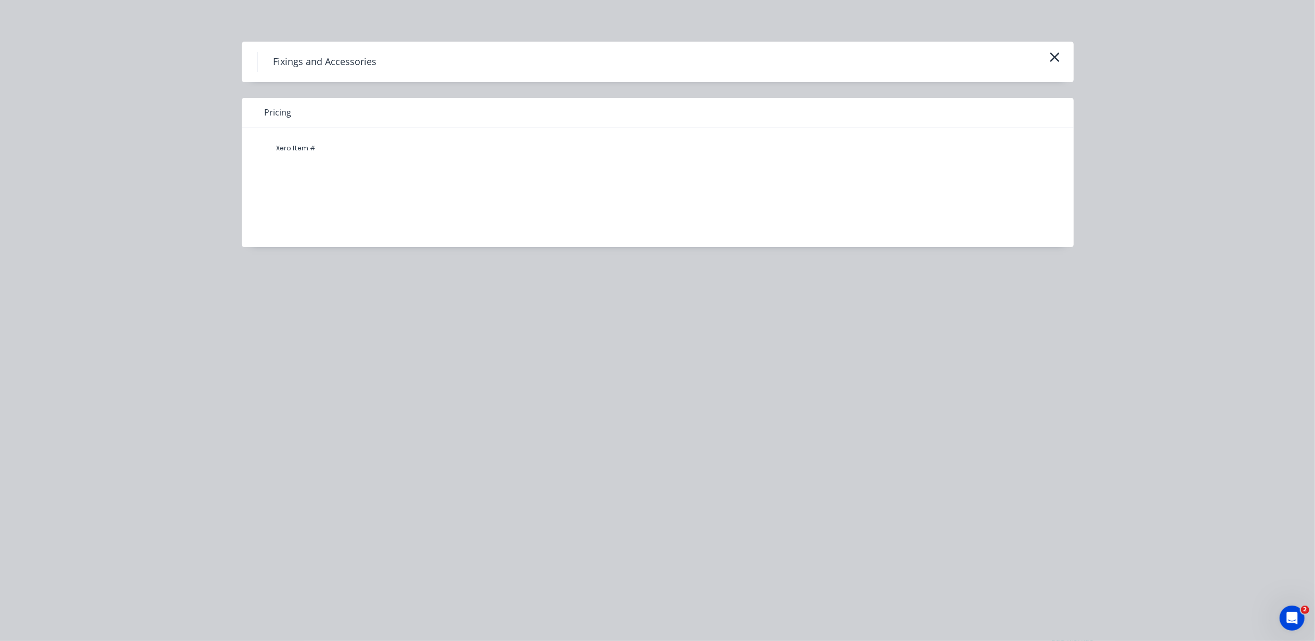
click at [258, 111] on div "Pricing" at bounding box center [658, 113] width 832 height 30
click at [312, 64] on h4 "Fixings and Accessories" at bounding box center [324, 62] width 135 height 20
click at [312, 63] on h4 "Fixings and Accessories" at bounding box center [324, 62] width 135 height 20
drag, startPoint x: 312, startPoint y: 63, endPoint x: 567, endPoint y: 164, distance: 274.0
click at [567, 164] on div "Xero Item #" at bounding box center [650, 179] width 816 height 104
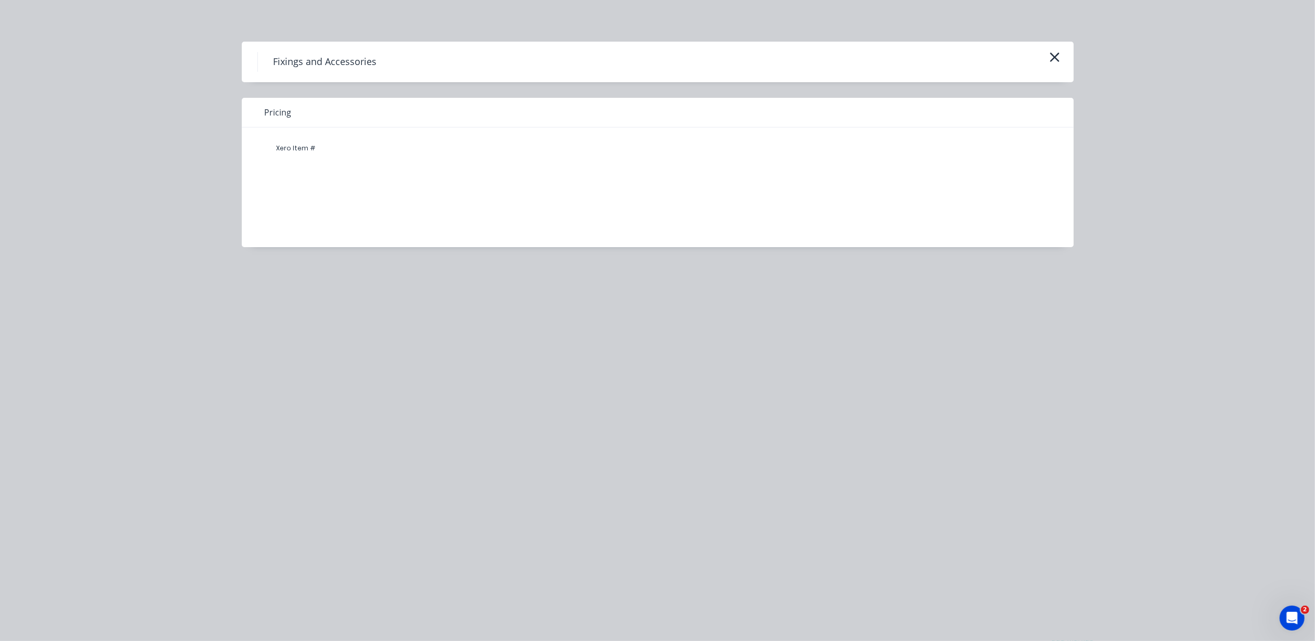
click at [549, 204] on div "Xero Item #" at bounding box center [650, 179] width 816 height 104
click at [425, 106] on div "Pricing" at bounding box center [658, 113] width 832 height 30
click at [354, 132] on div "Xero Item #" at bounding box center [650, 179] width 816 height 104
drag, startPoint x: 354, startPoint y: 132, endPoint x: 317, endPoint y: 150, distance: 40.9
click at [331, 147] on div "Xero Item #" at bounding box center [650, 148] width 770 height 21
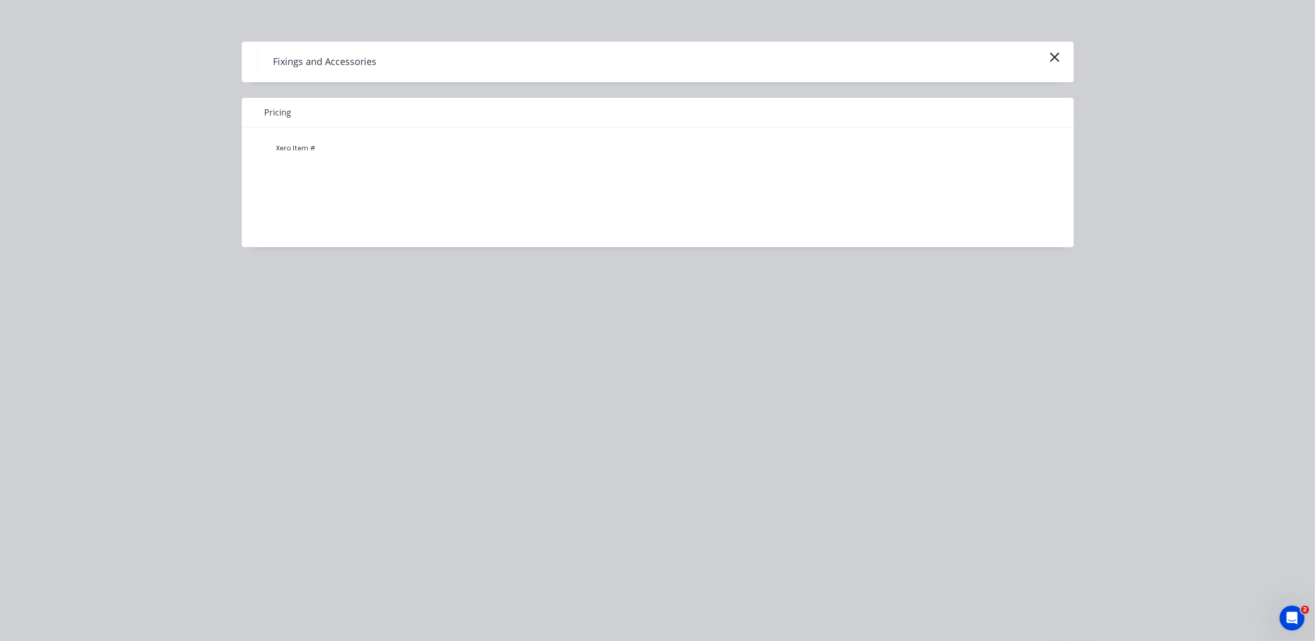
drag, startPoint x: 294, startPoint y: 152, endPoint x: 1061, endPoint y: 56, distance: 772.4
click at [1061, 56] on button "button" at bounding box center [1054, 57] width 17 height 17
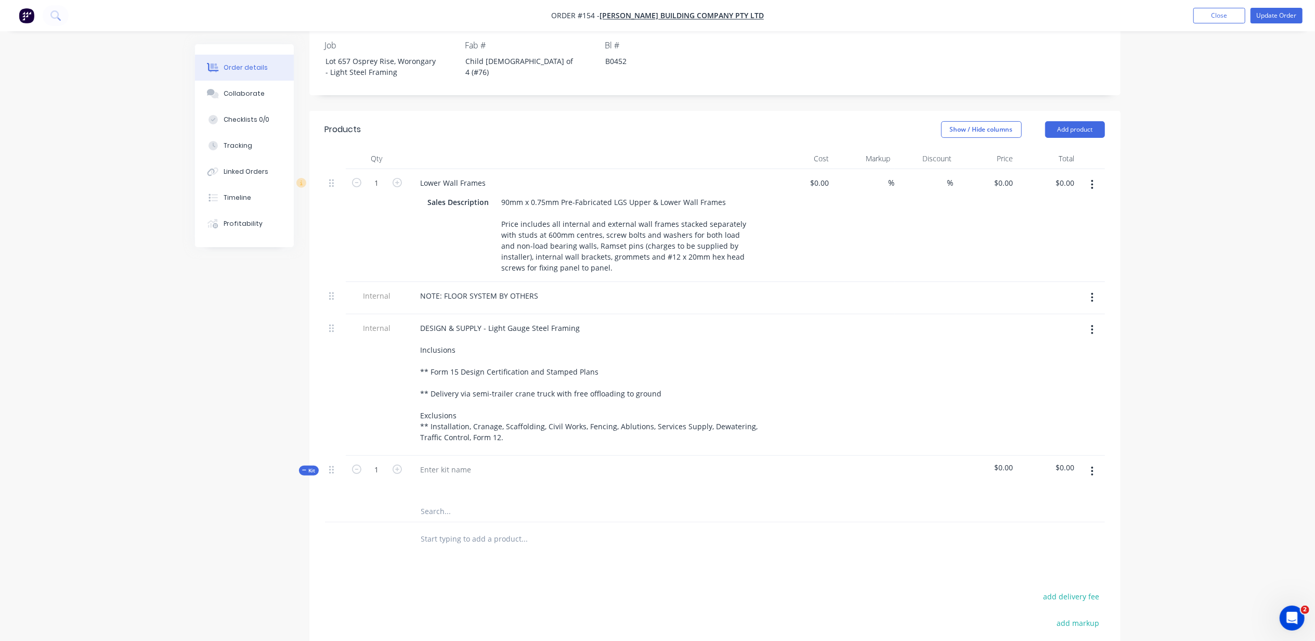
click at [1091, 465] on icon "button" at bounding box center [1092, 470] width 3 height 11
click at [467, 462] on div at bounding box center [446, 469] width 68 height 15
click at [1097, 462] on button "button" at bounding box center [1092, 471] width 24 height 19
click at [1079, 512] on div "Add product to kit" at bounding box center [1056, 519] width 80 height 15
click at [1078, 532] on div "Product catalogue" at bounding box center [1056, 539] width 80 height 15
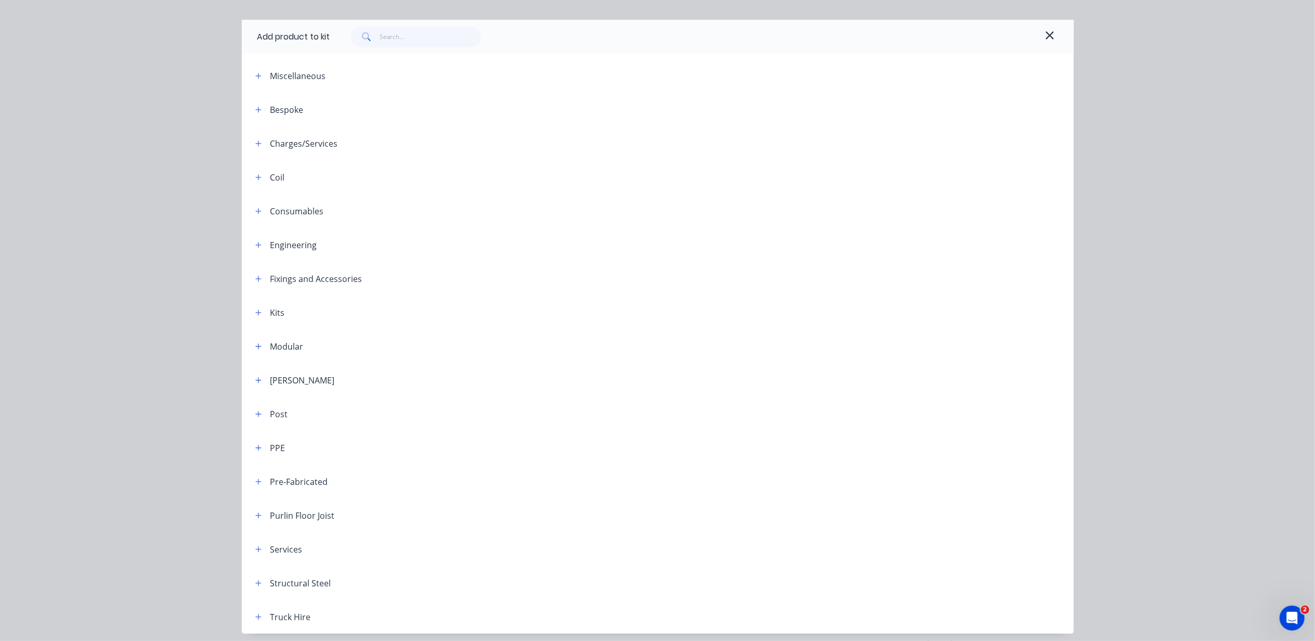
scroll to position [0, 0]
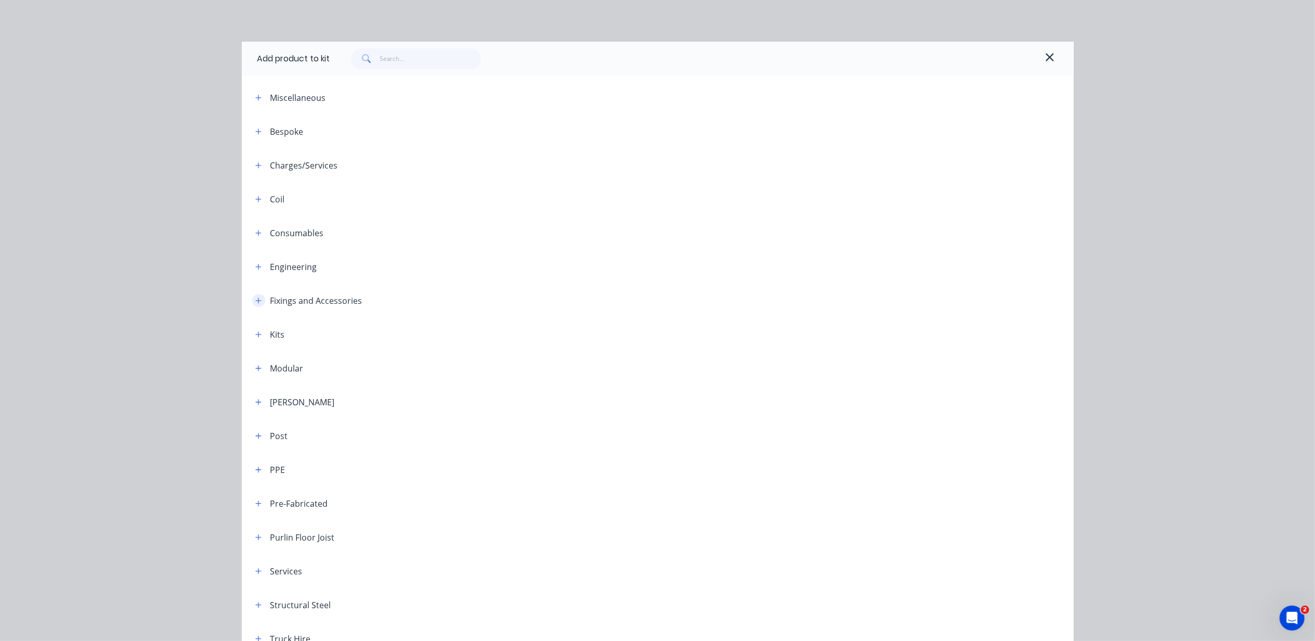
click at [256, 301] on button "button" at bounding box center [258, 300] width 13 height 13
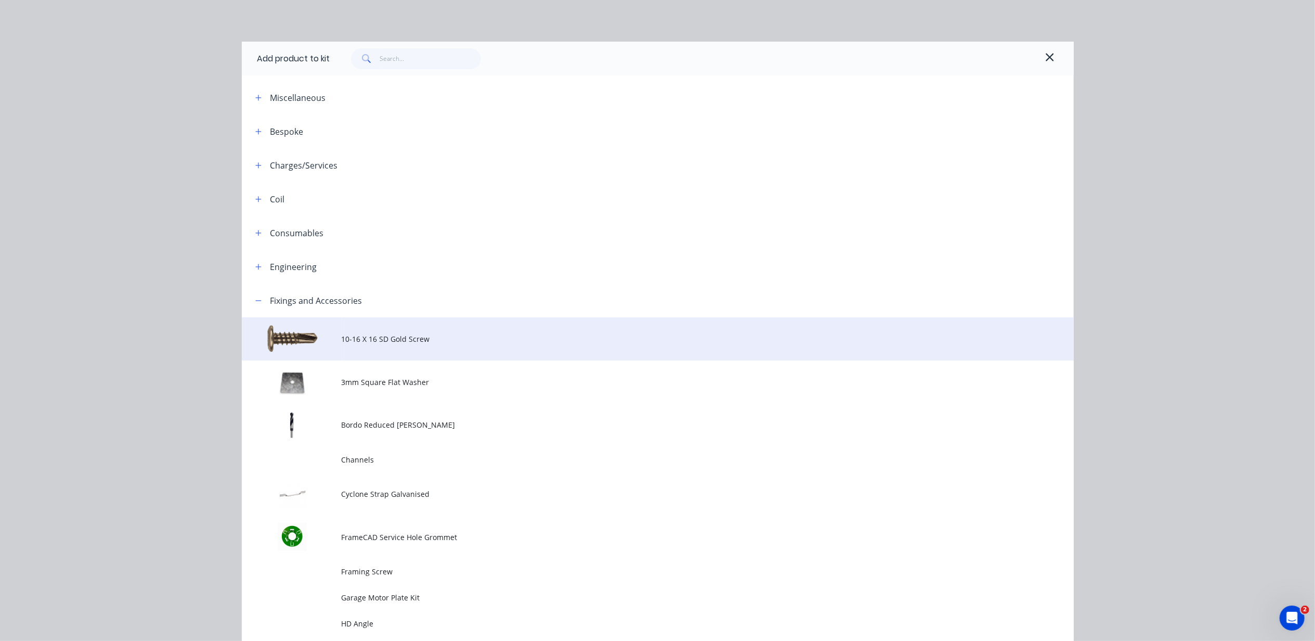
click at [314, 336] on td at bounding box center [292, 338] width 100 height 43
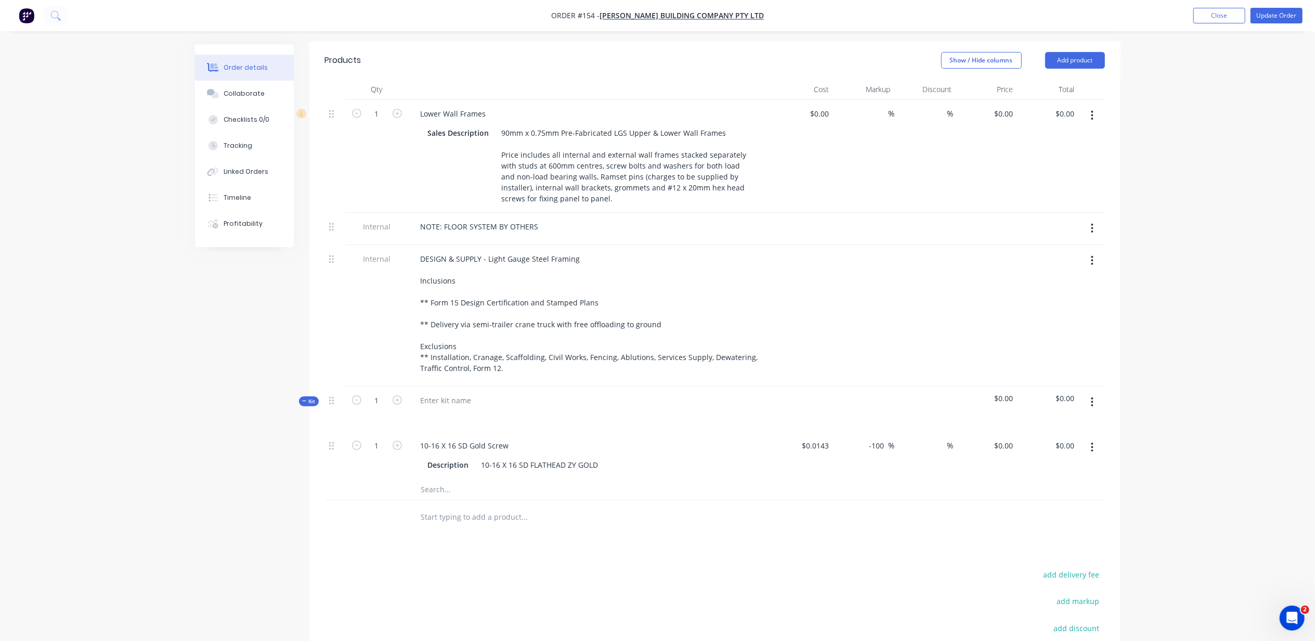
click at [1089, 393] on button "button" at bounding box center [1092, 402] width 24 height 19
click at [1084, 443] on div "Add product to kit" at bounding box center [1056, 450] width 80 height 15
click at [1075, 463] on div "Product catalogue" at bounding box center [1056, 470] width 80 height 15
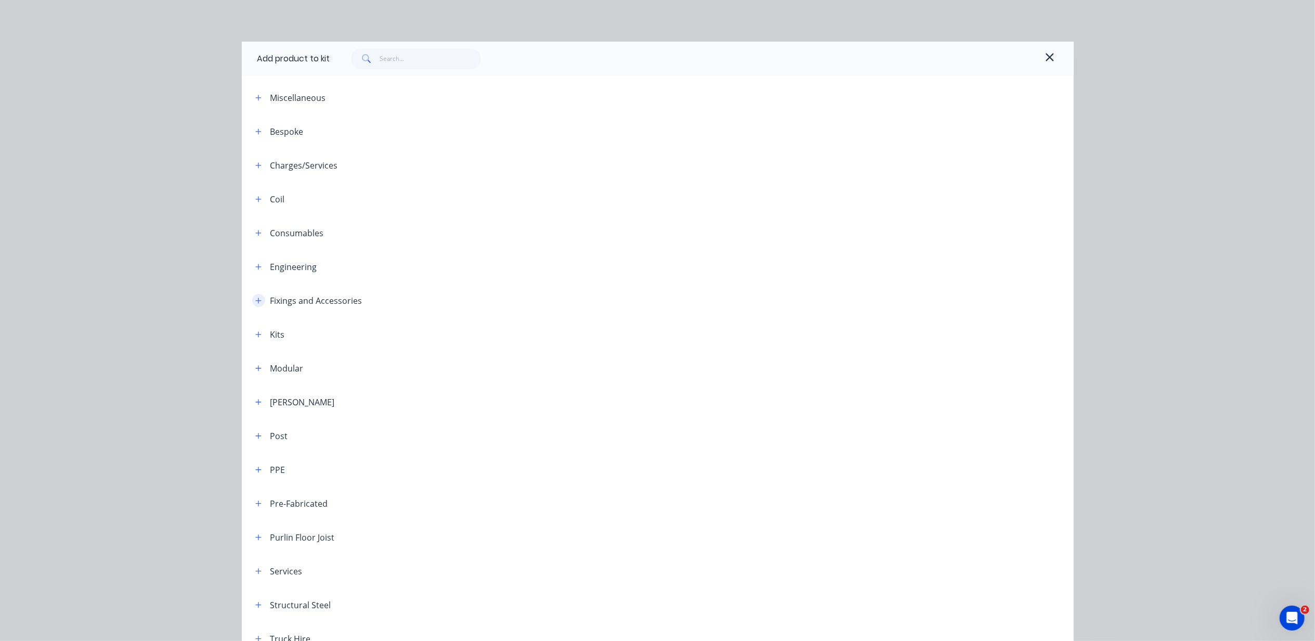
click at [257, 298] on button "button" at bounding box center [258, 300] width 13 height 13
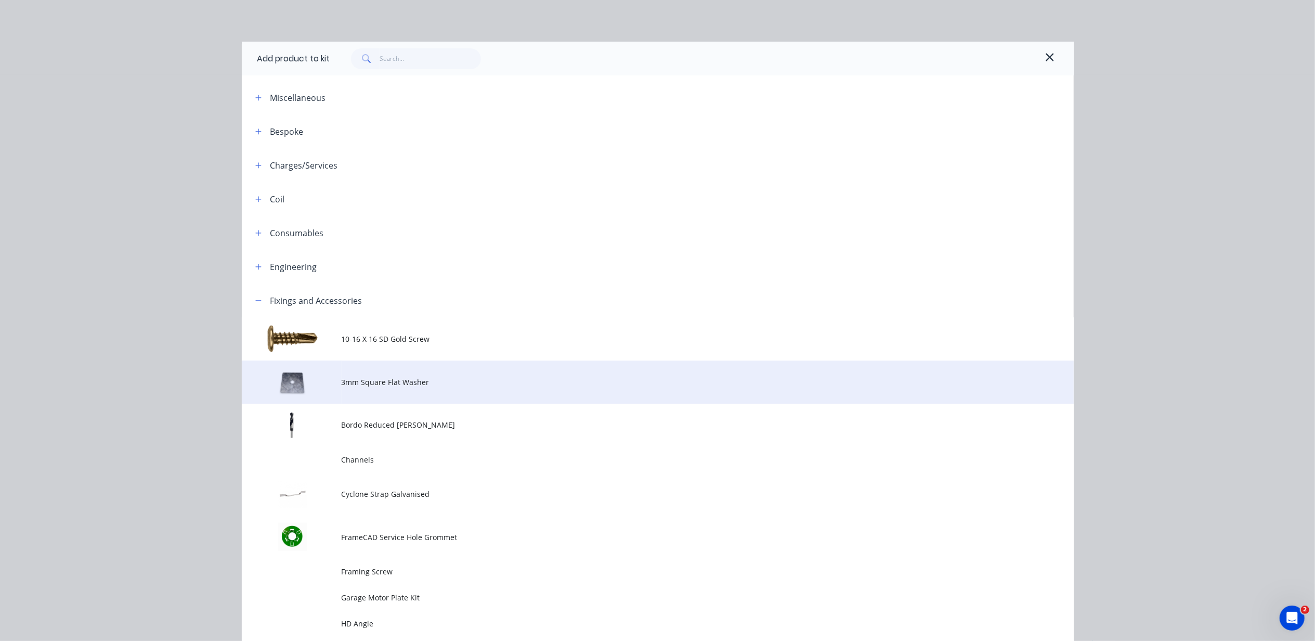
click at [376, 373] on td "3mm Square Flat Washer" at bounding box center [708, 381] width 732 height 43
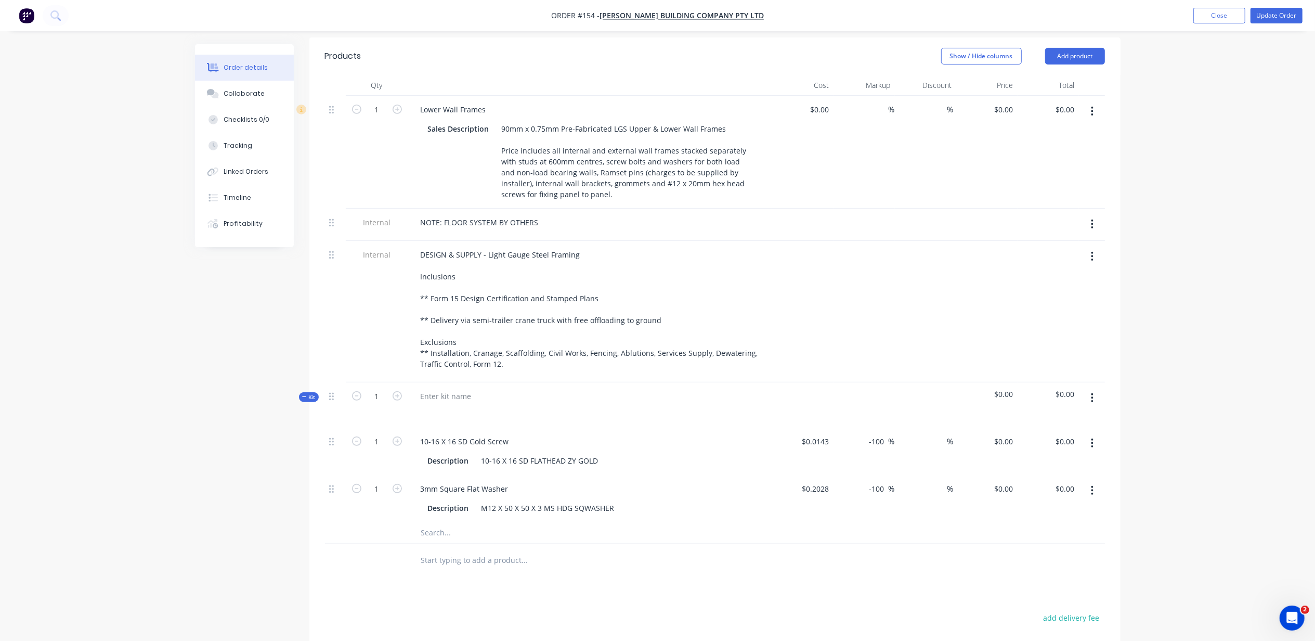
scroll to position [516, 0]
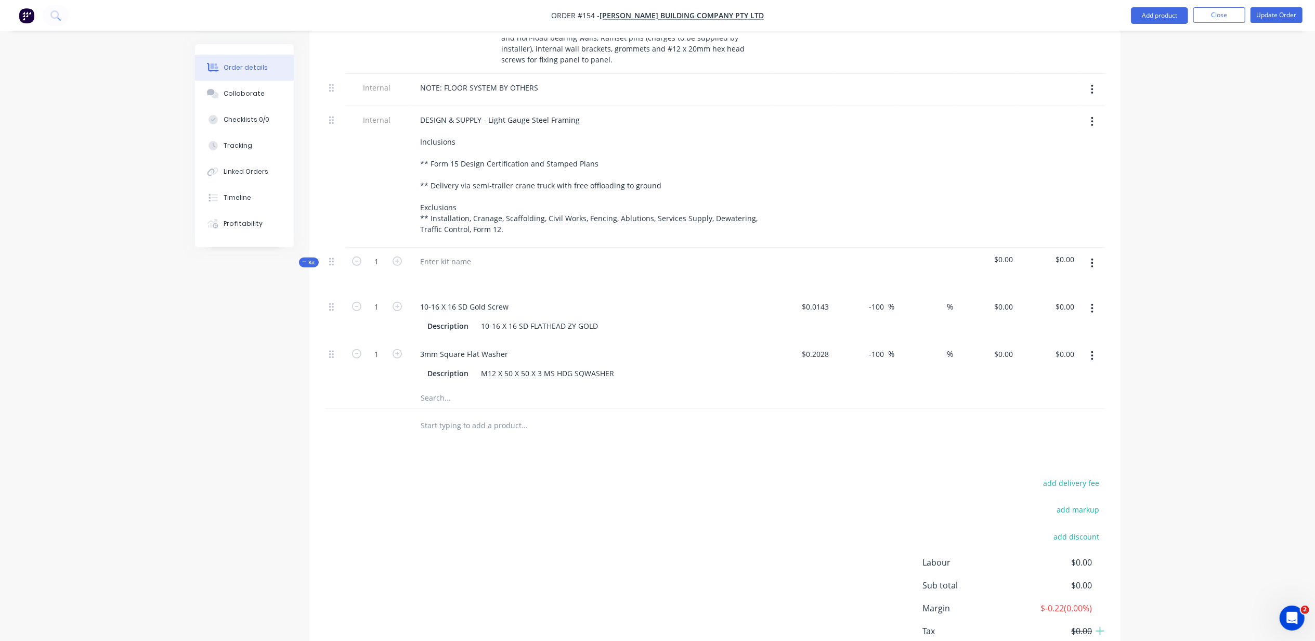
click at [1092, 257] on icon "button" at bounding box center [1092, 262] width 3 height 11
click at [1078, 304] on div "Add product to kit" at bounding box center [1056, 311] width 80 height 15
click at [1081, 324] on div "Product catalogue" at bounding box center [1056, 331] width 80 height 15
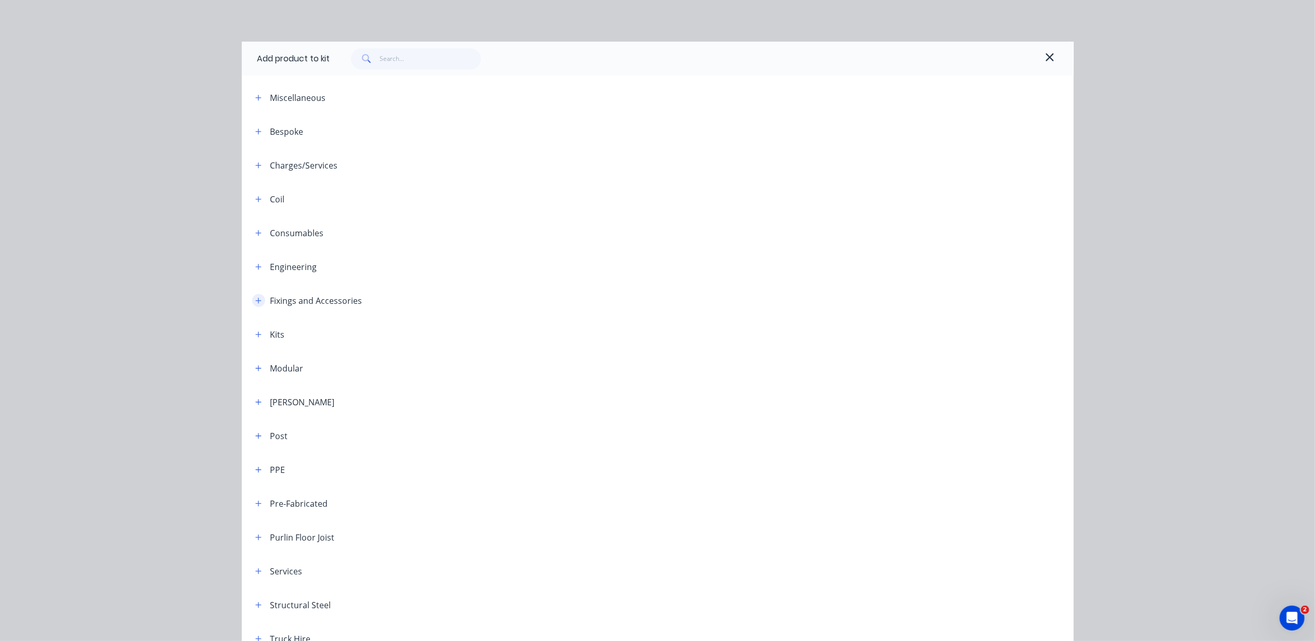
click at [255, 302] on icon "button" at bounding box center [258, 300] width 6 height 7
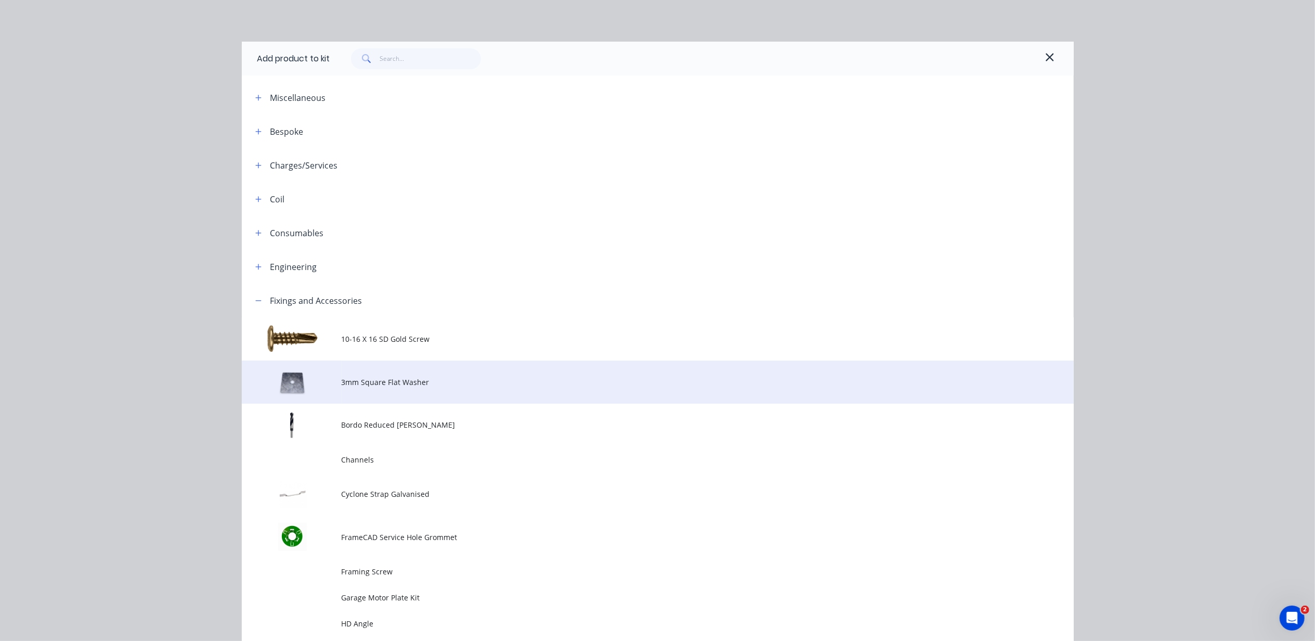
click at [354, 378] on span "3mm Square Flat Washer" at bounding box center [634, 381] width 585 height 11
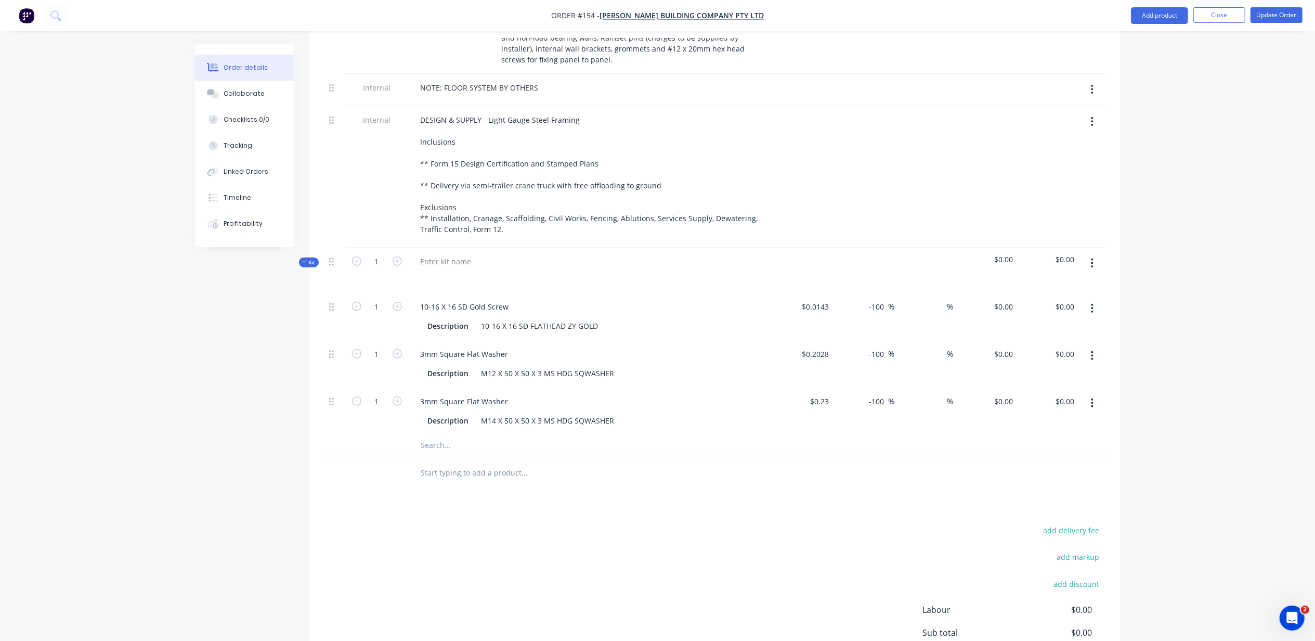
click at [1088, 254] on button "button" at bounding box center [1092, 263] width 24 height 19
click at [1061, 304] on div "Add product to kit" at bounding box center [1056, 311] width 80 height 15
click at [1068, 324] on div "Product catalogue" at bounding box center [1056, 331] width 80 height 15
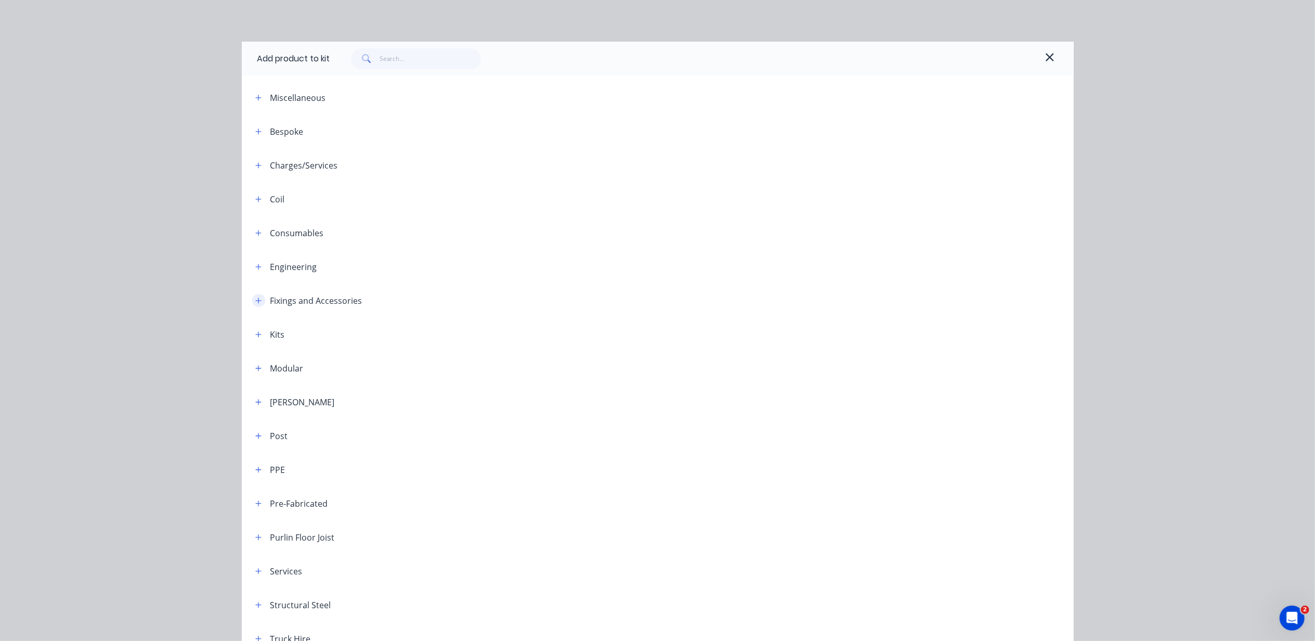
click at [255, 300] on icon "button" at bounding box center [258, 300] width 6 height 6
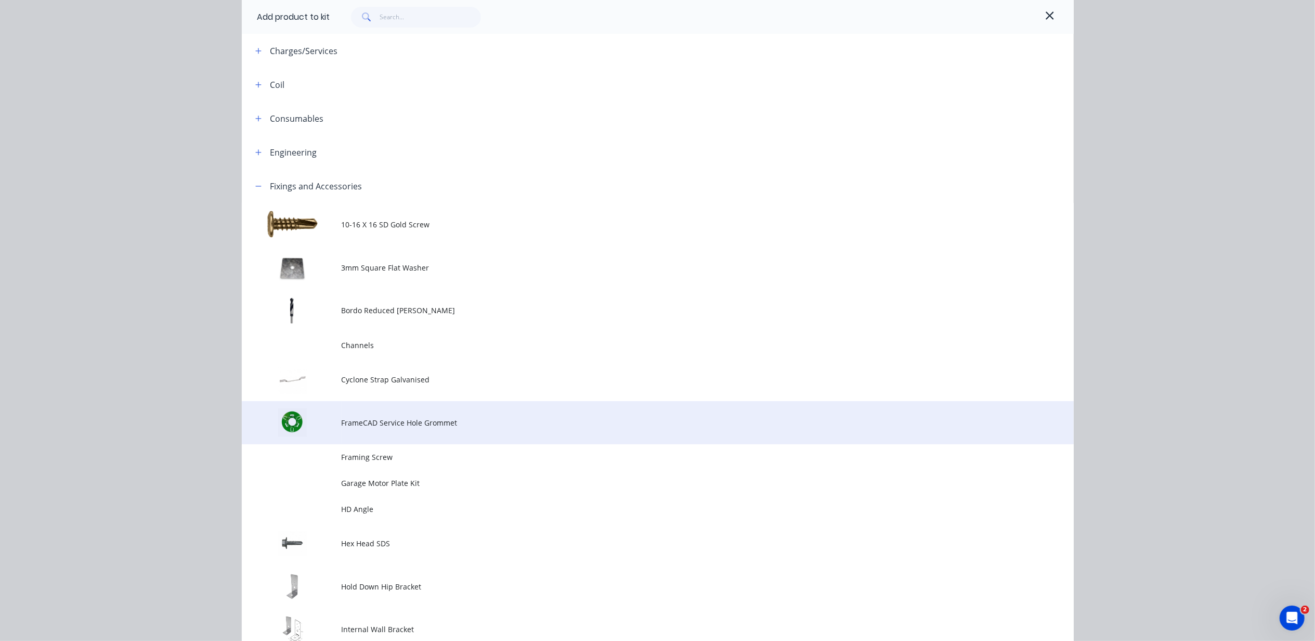
scroll to position [138, 0]
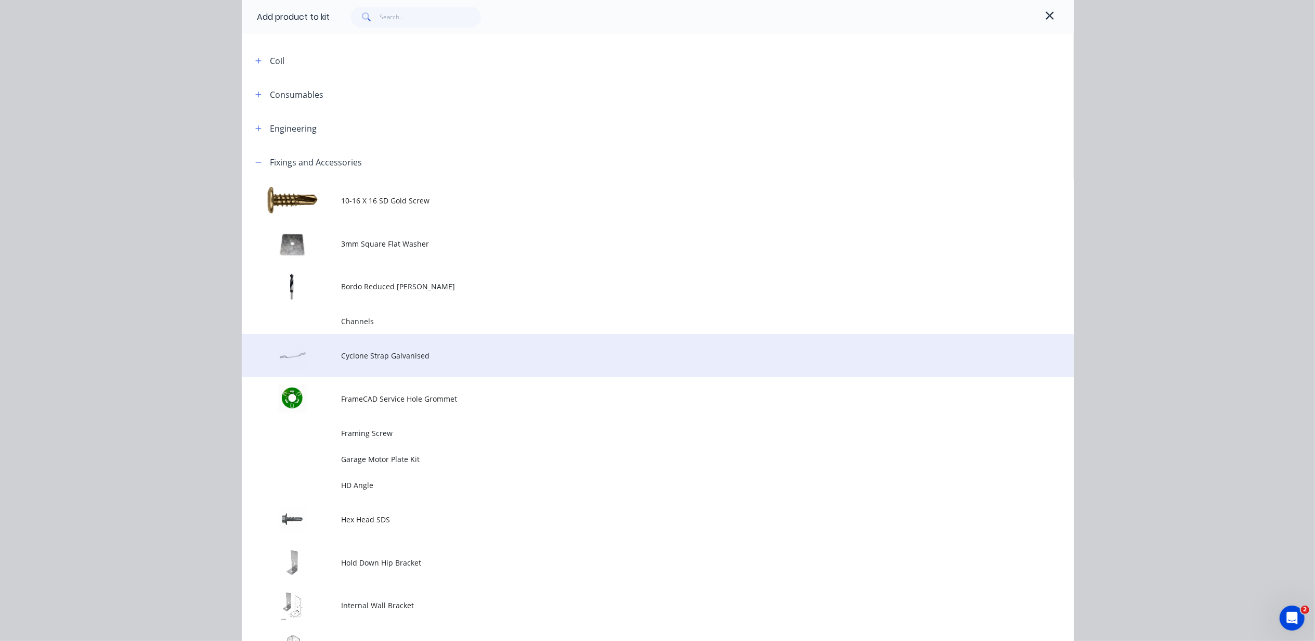
click at [461, 367] on td "Cyclone Strap Galvanised" at bounding box center [708, 355] width 732 height 43
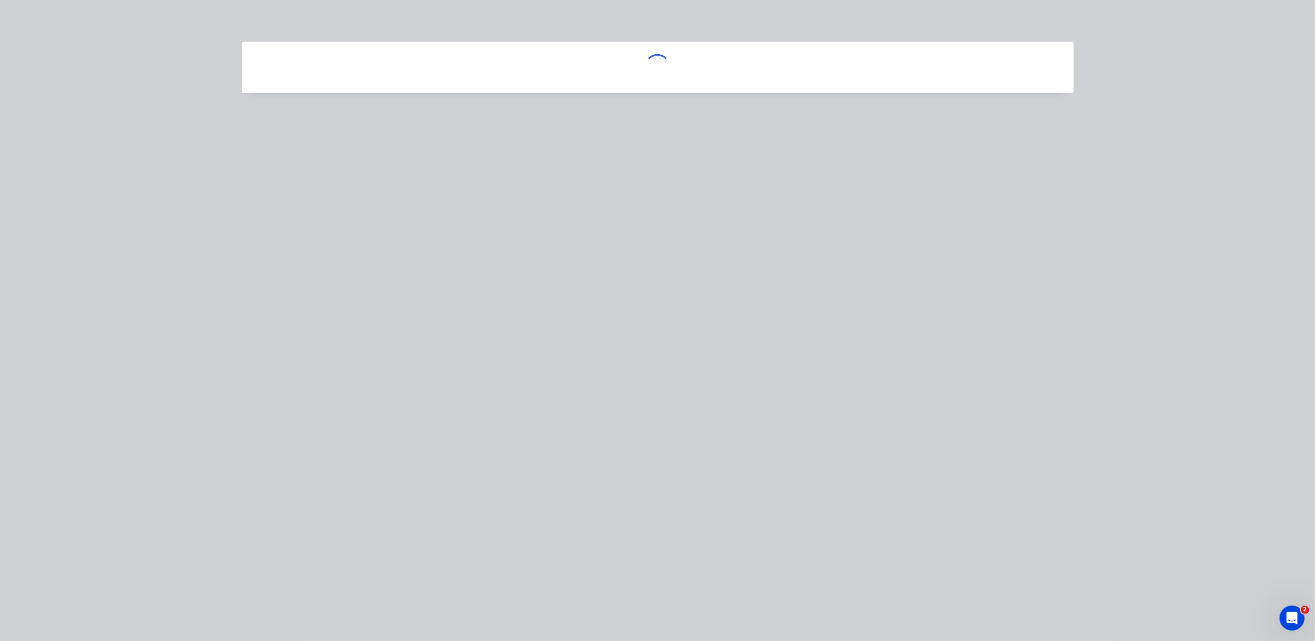
scroll to position [0, 0]
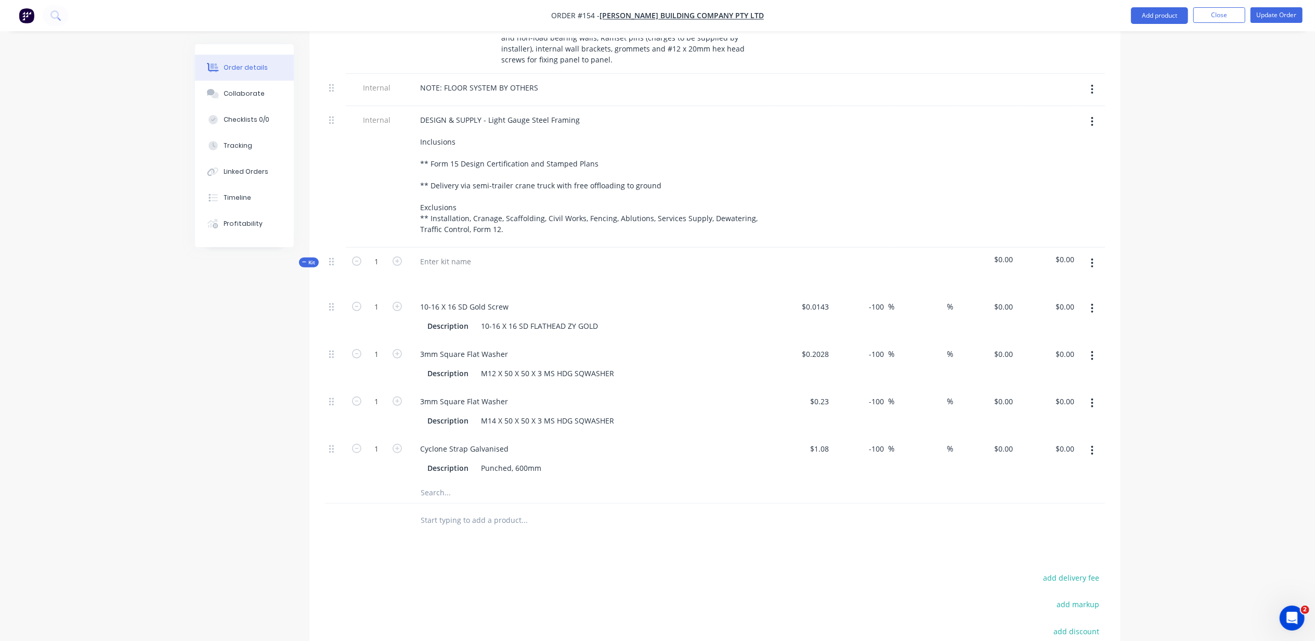
click at [1091, 257] on icon "button" at bounding box center [1092, 262] width 3 height 11
click at [1068, 304] on div "Add product to kit" at bounding box center [1056, 311] width 80 height 15
click at [1024, 324] on div "Product catalogue" at bounding box center [1056, 331] width 80 height 15
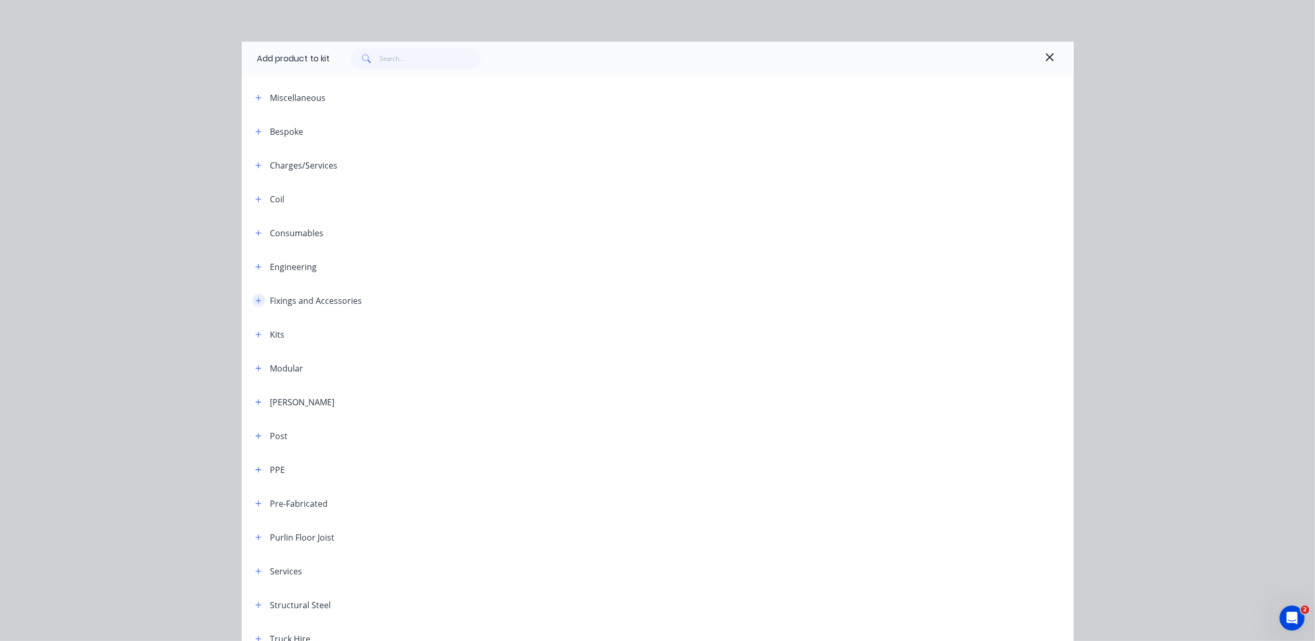
click at [255, 304] on icon "button" at bounding box center [258, 300] width 6 height 7
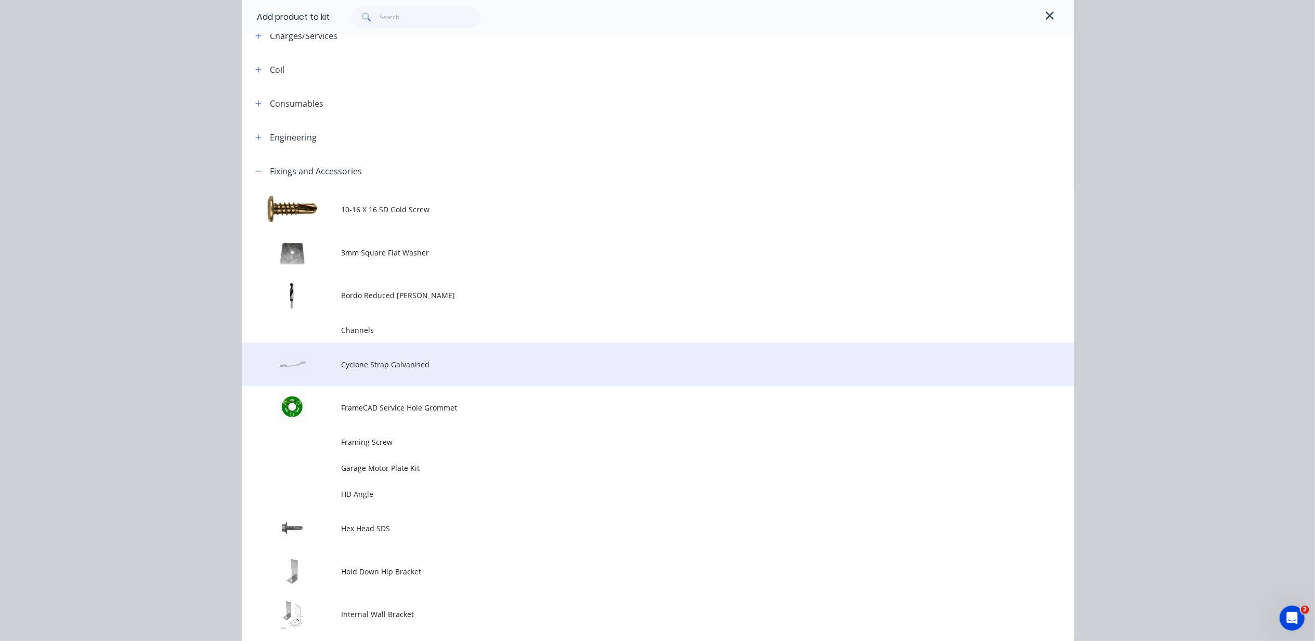
scroll to position [138, 0]
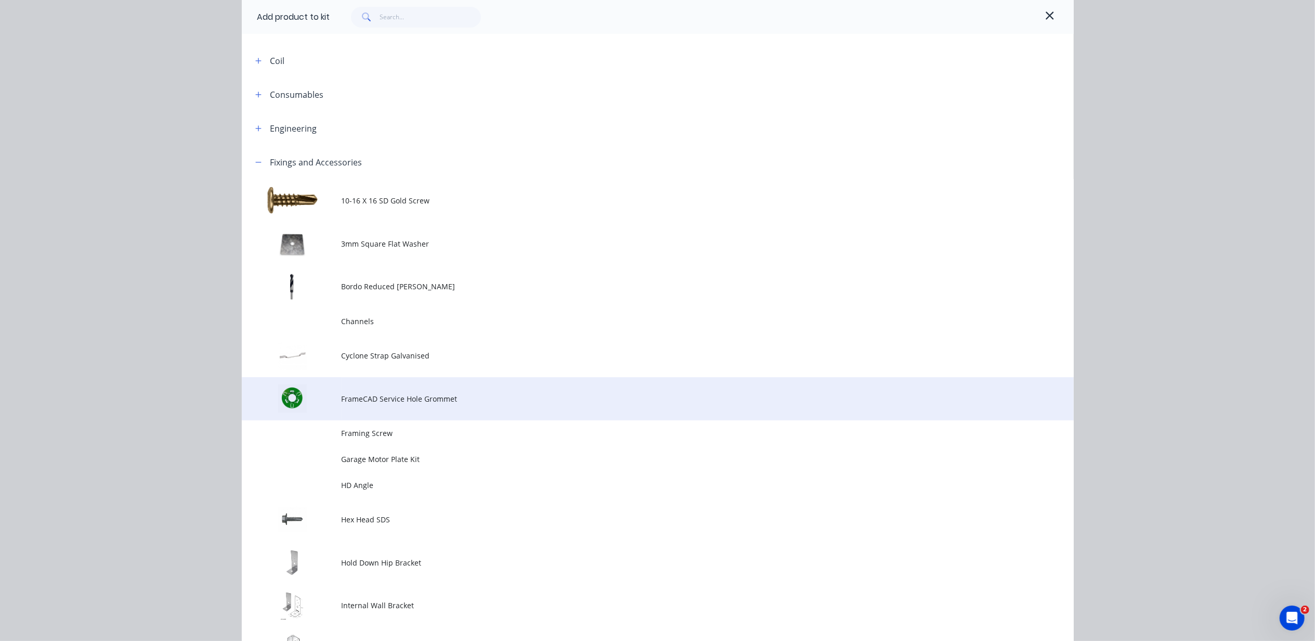
click at [381, 392] on td "FrameCAD Service Hole Grommet" at bounding box center [708, 398] width 732 height 43
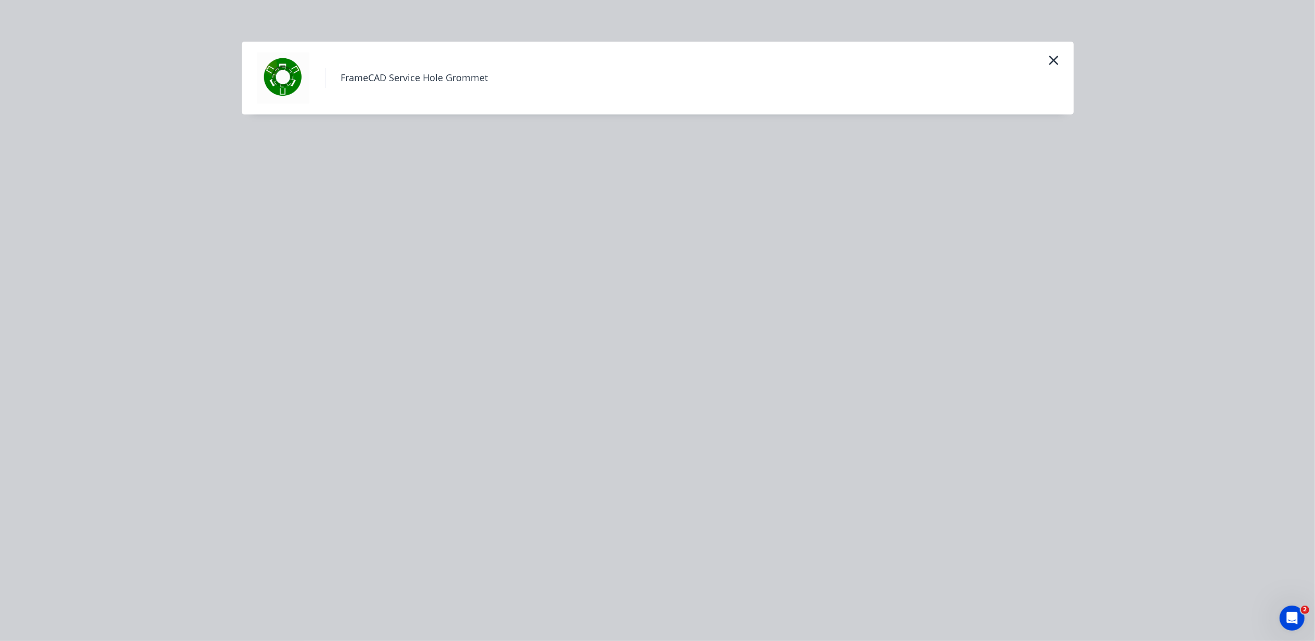
scroll to position [0, 0]
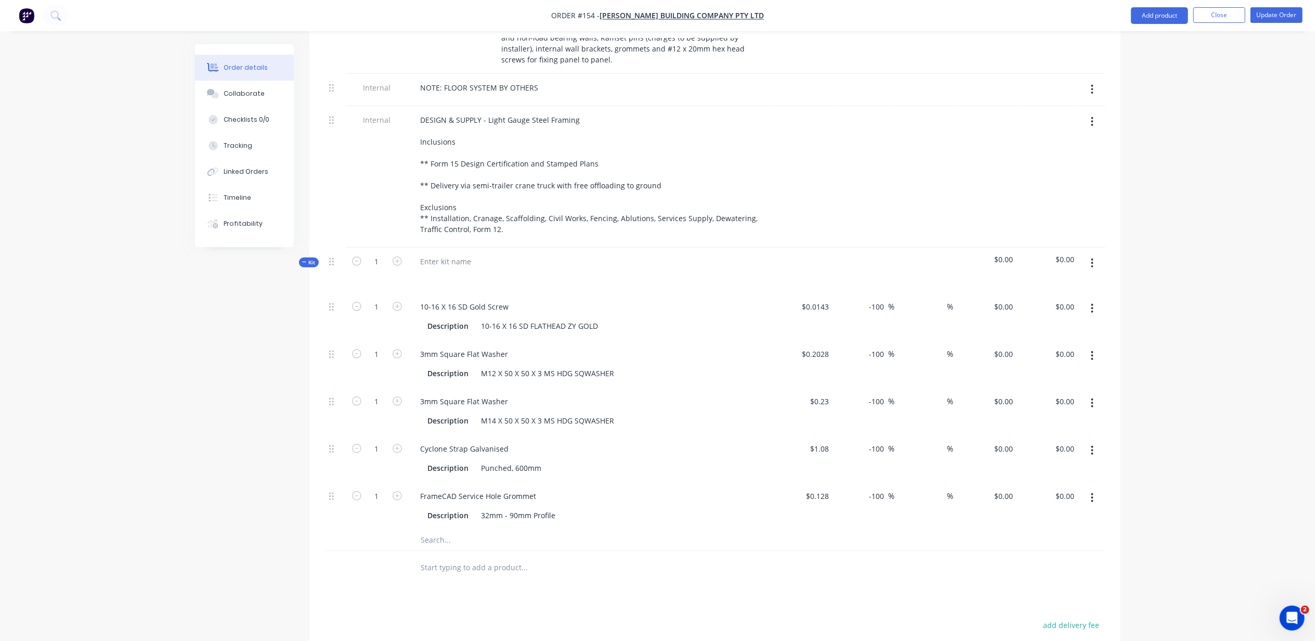
click at [1089, 254] on button "button" at bounding box center [1092, 263] width 24 height 19
click at [1074, 304] on div "Add product to kit" at bounding box center [1056, 311] width 80 height 15
click at [1046, 324] on div "Product catalogue" at bounding box center [1056, 331] width 80 height 15
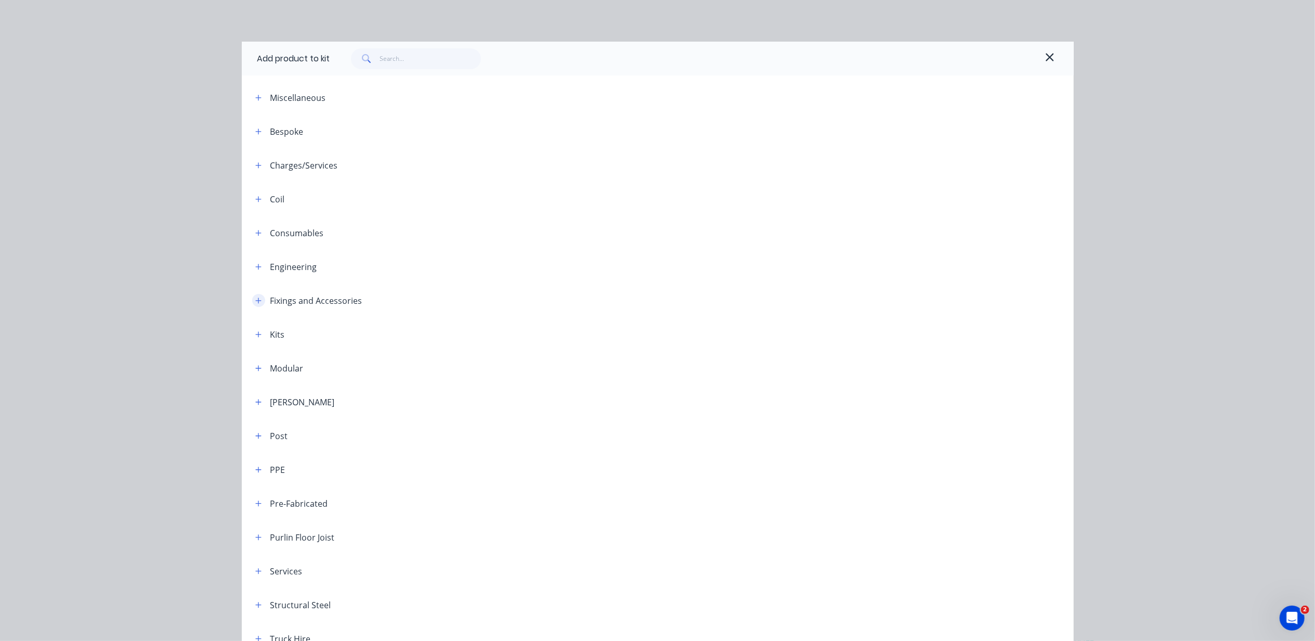
click at [254, 295] on button "button" at bounding box center [258, 300] width 13 height 13
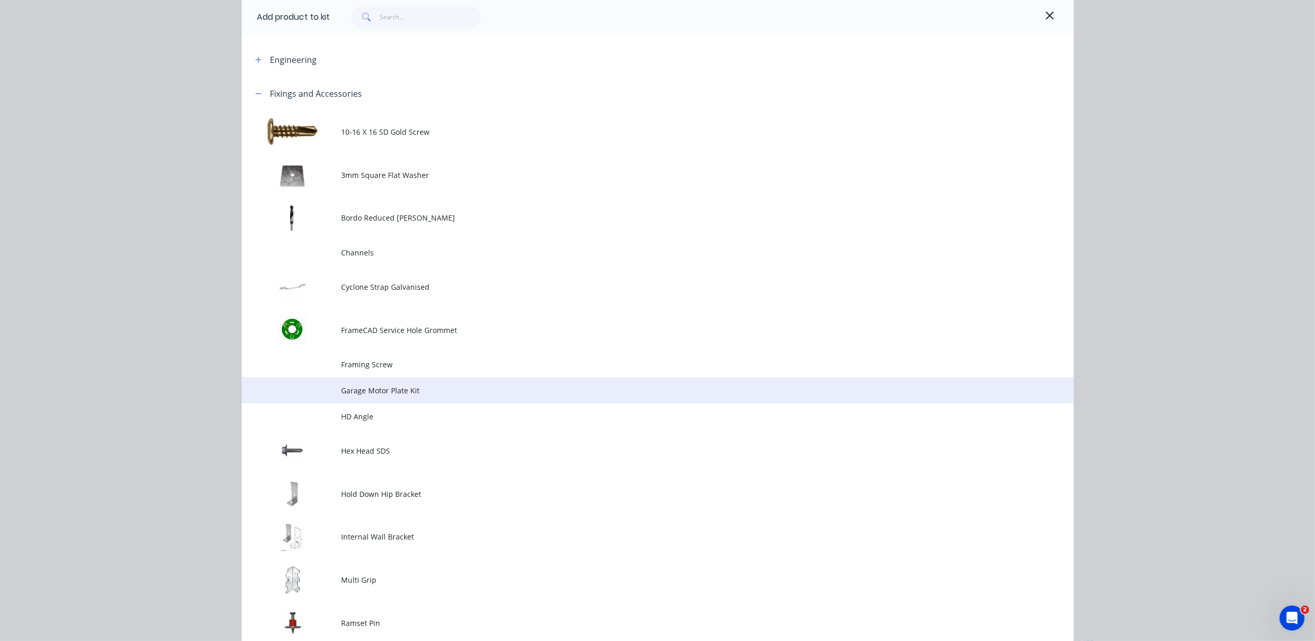
scroll to position [208, 0]
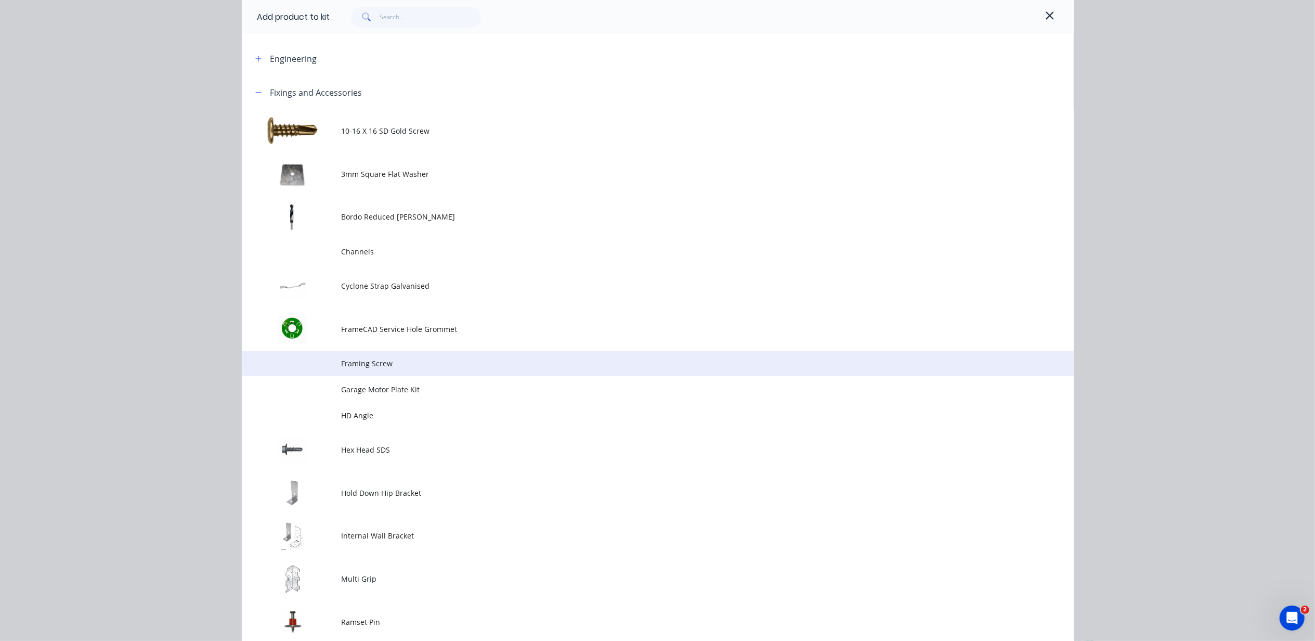
click at [391, 365] on span "Framing Screw" at bounding box center [634, 363] width 585 height 11
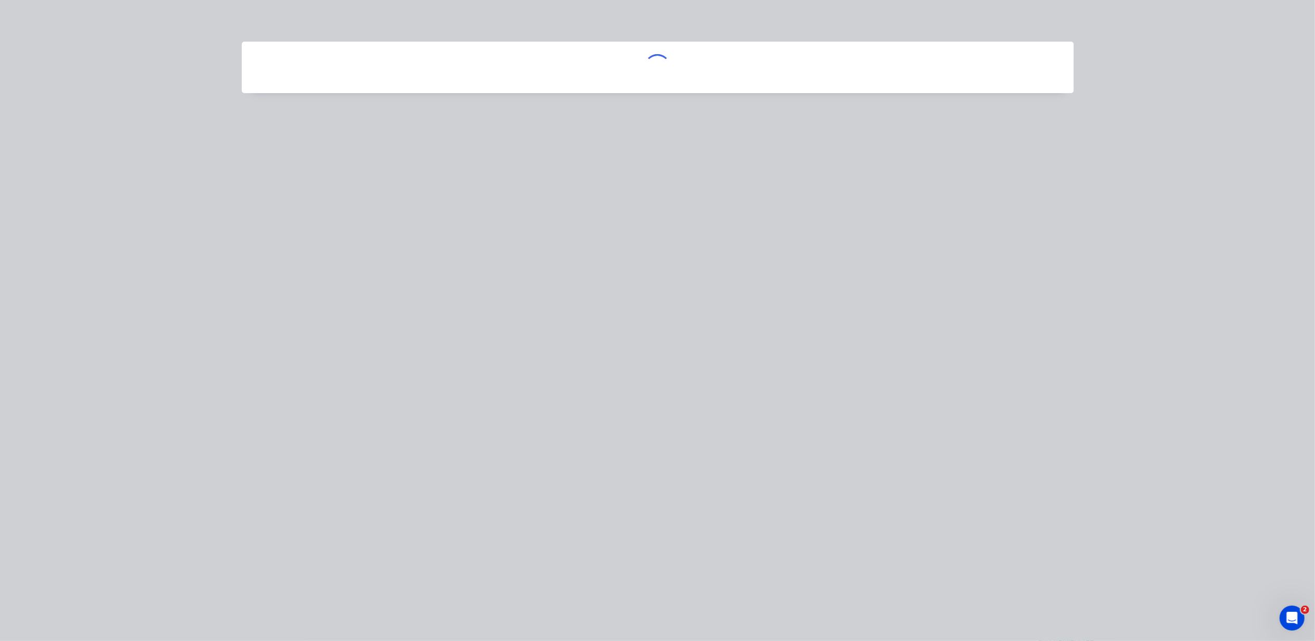
scroll to position [0, 0]
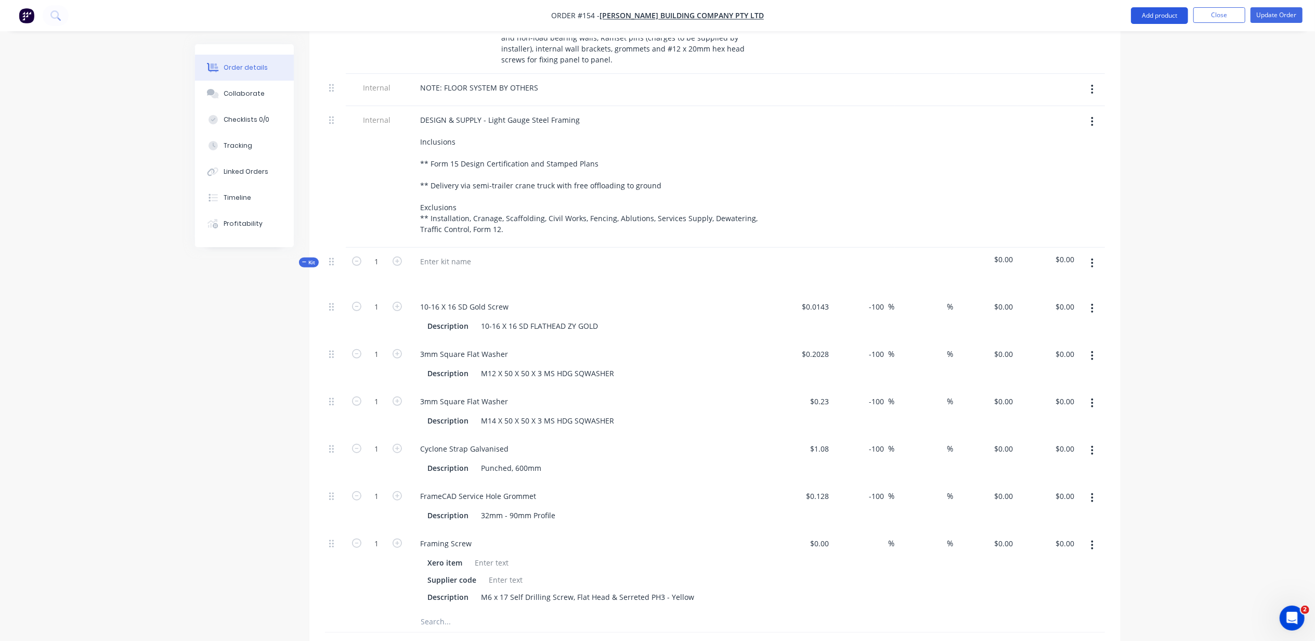
click at [1167, 11] on button "Add product" at bounding box center [1159, 15] width 57 height 17
click at [1155, 44] on div "Product catalogue" at bounding box center [1139, 42] width 80 height 15
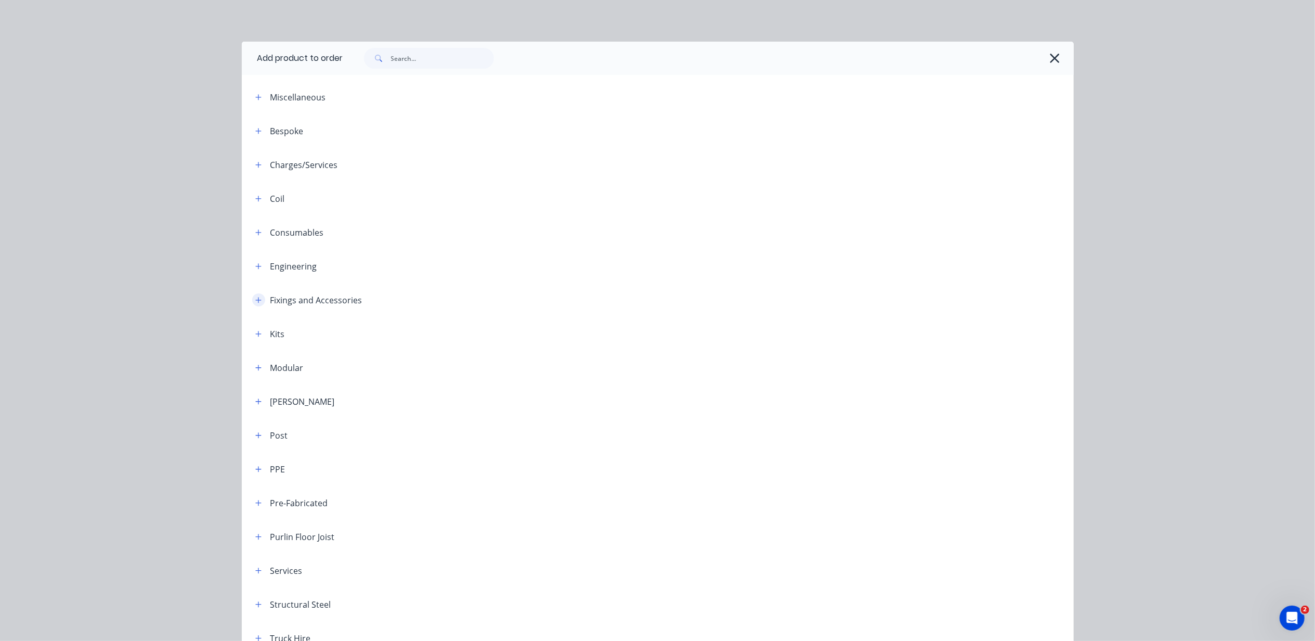
click at [255, 303] on icon "button" at bounding box center [258, 299] width 6 height 7
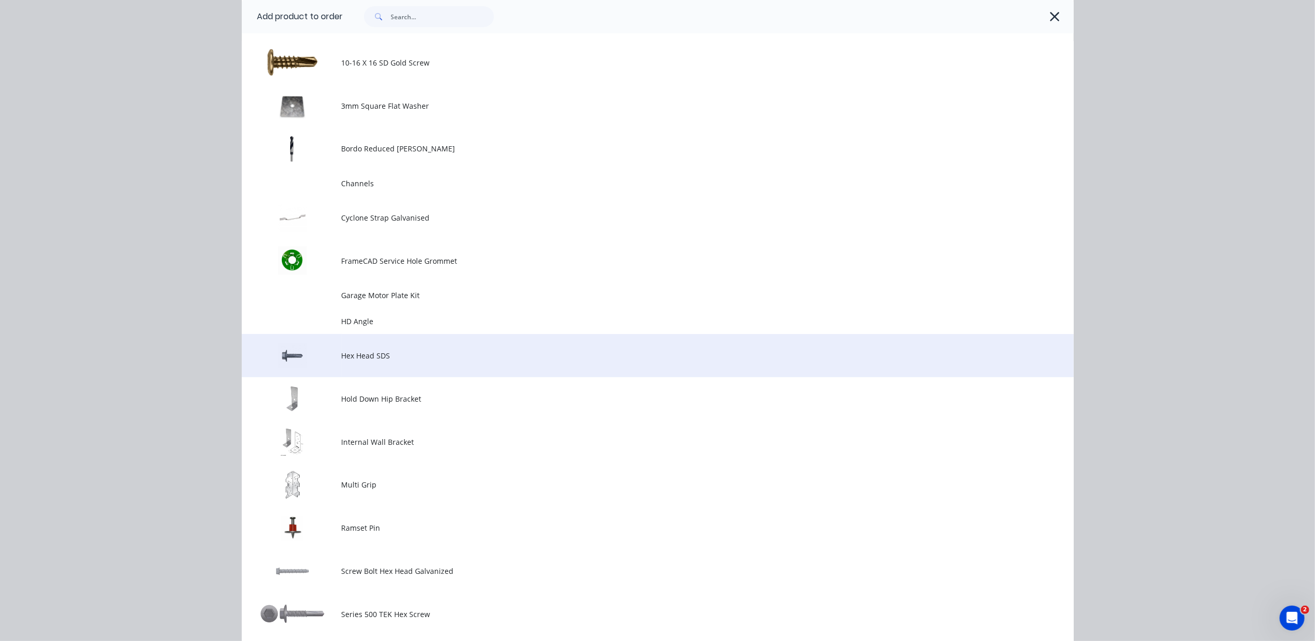
scroll to position [277, 0]
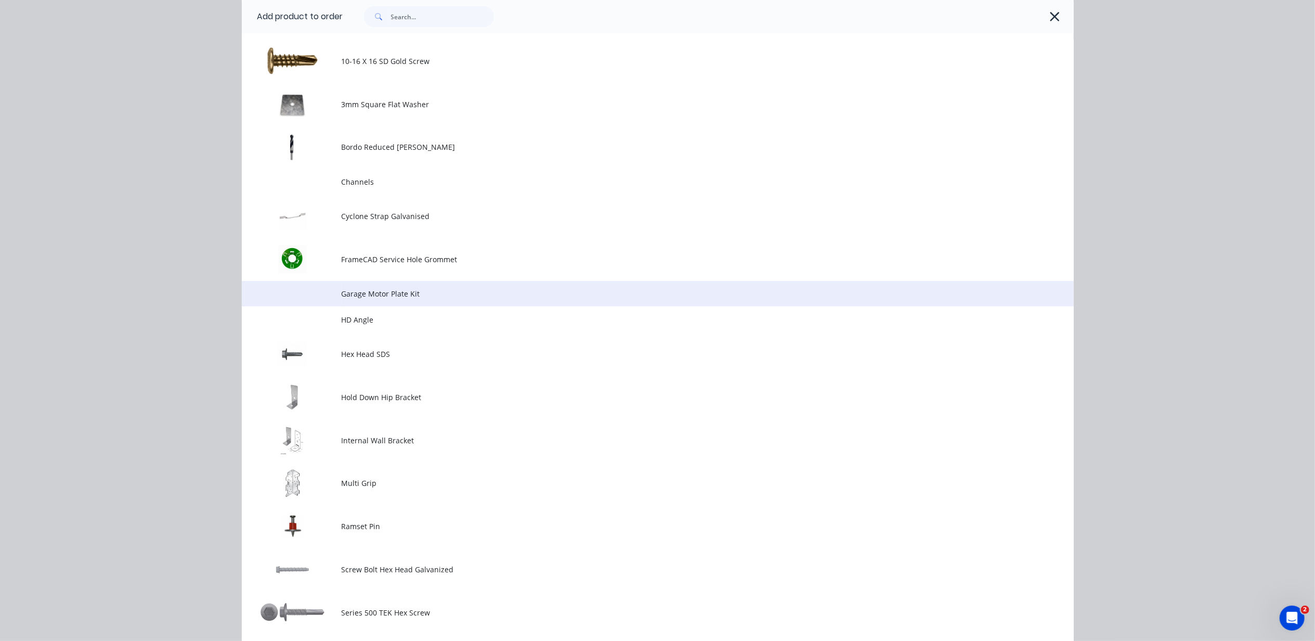
click at [398, 302] on td "Garage Motor Plate Kit" at bounding box center [708, 294] width 732 height 26
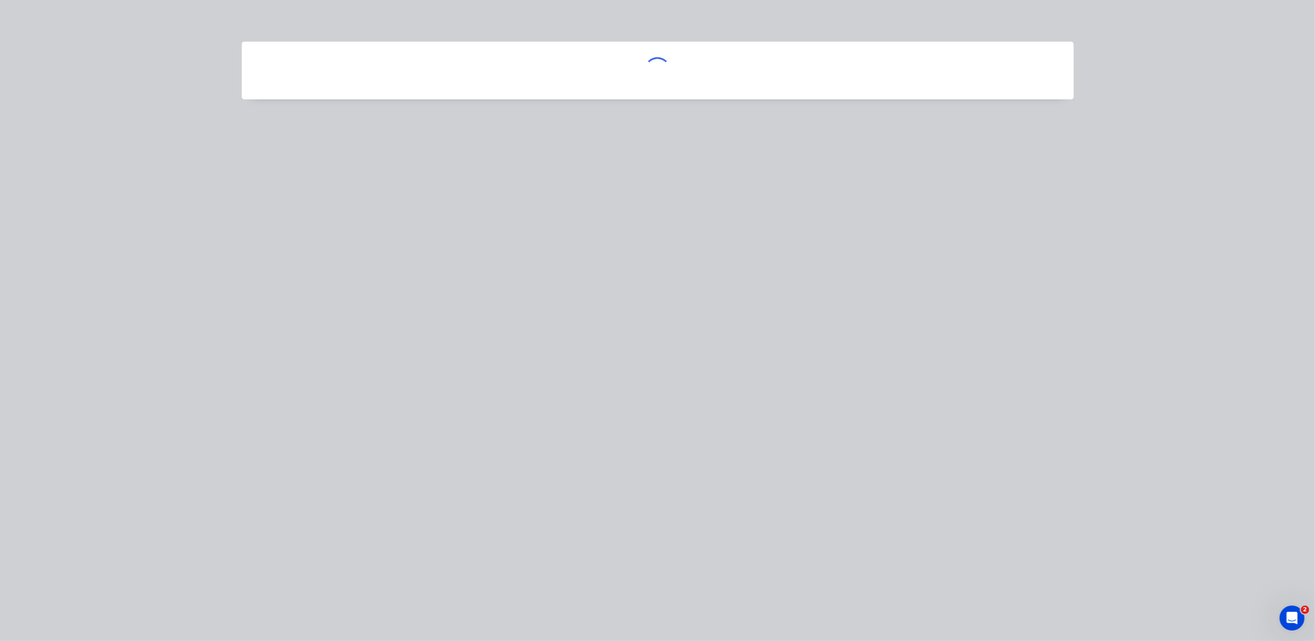
scroll to position [0, 0]
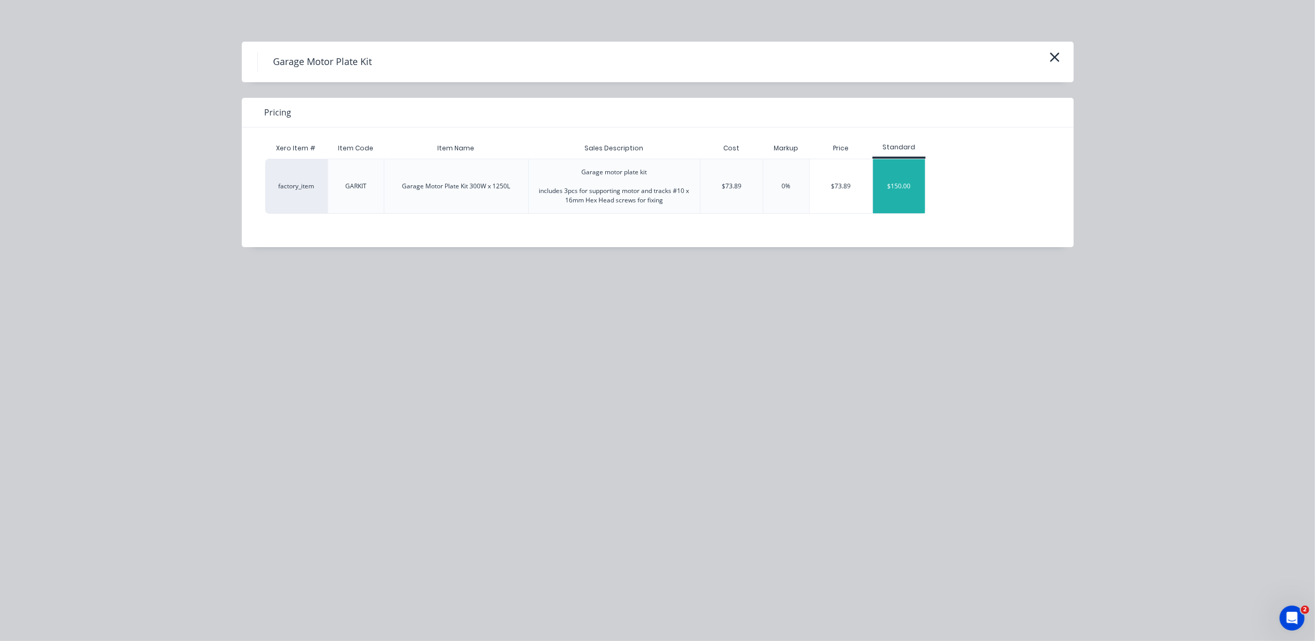
click at [891, 184] on div "$150.00" at bounding box center [899, 186] width 52 height 54
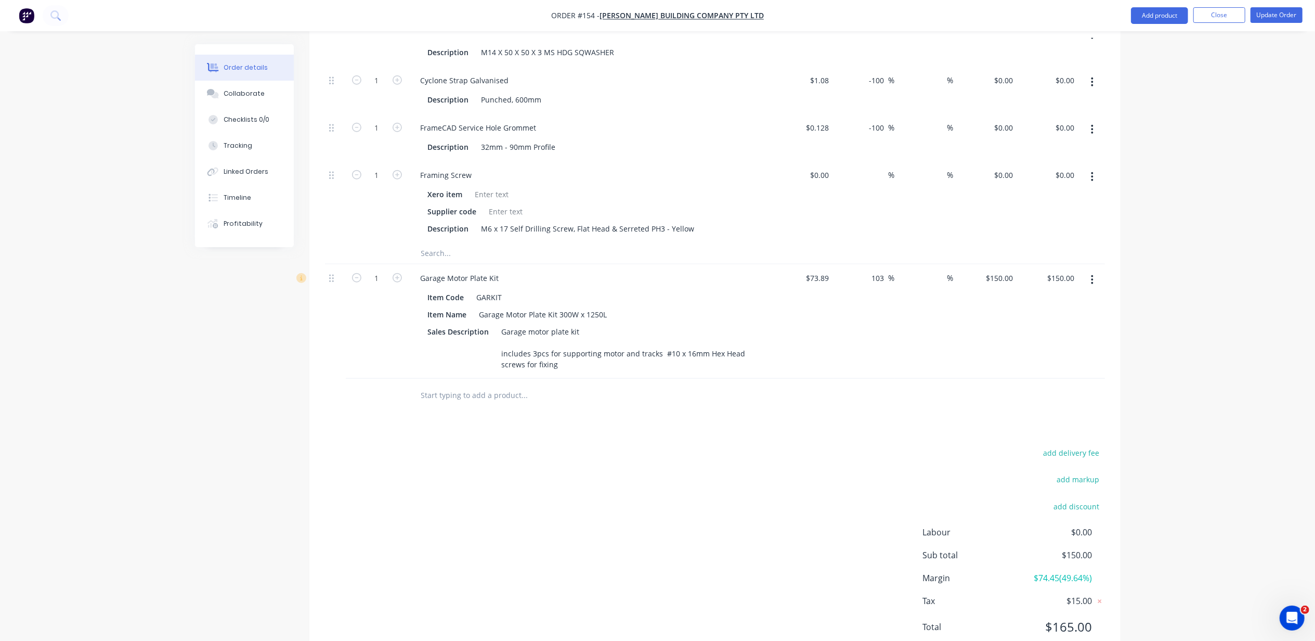
scroll to position [895, 0]
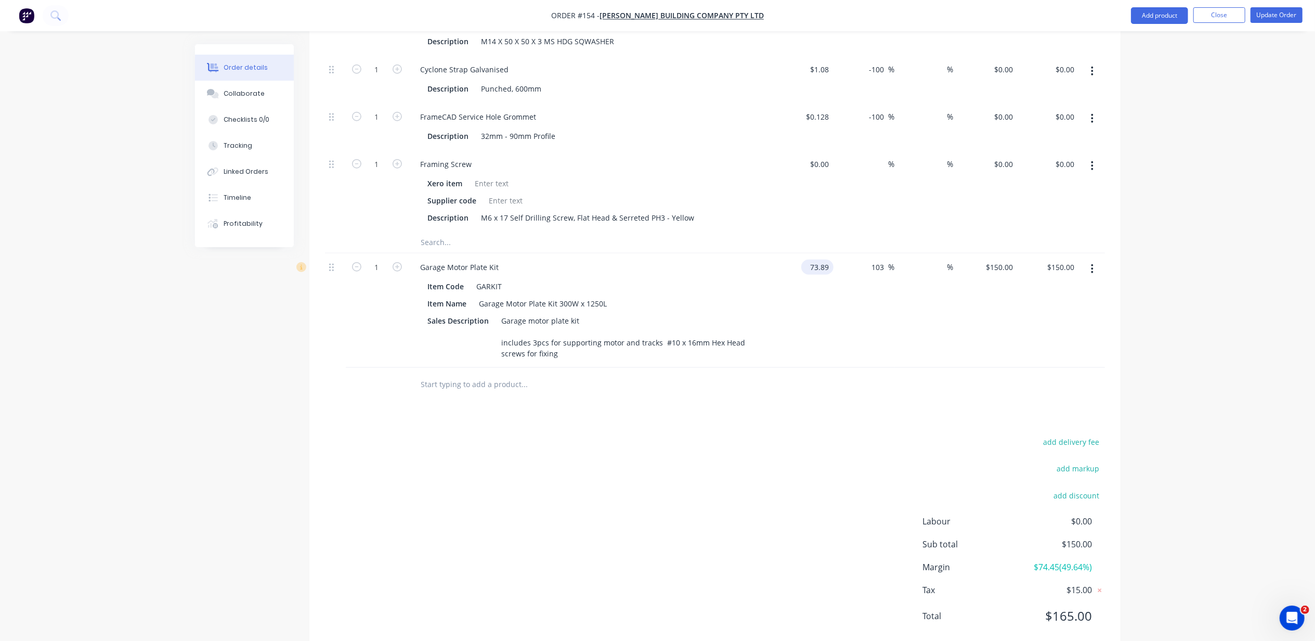
click at [822, 259] on input "73.89" at bounding box center [819, 266] width 28 height 15
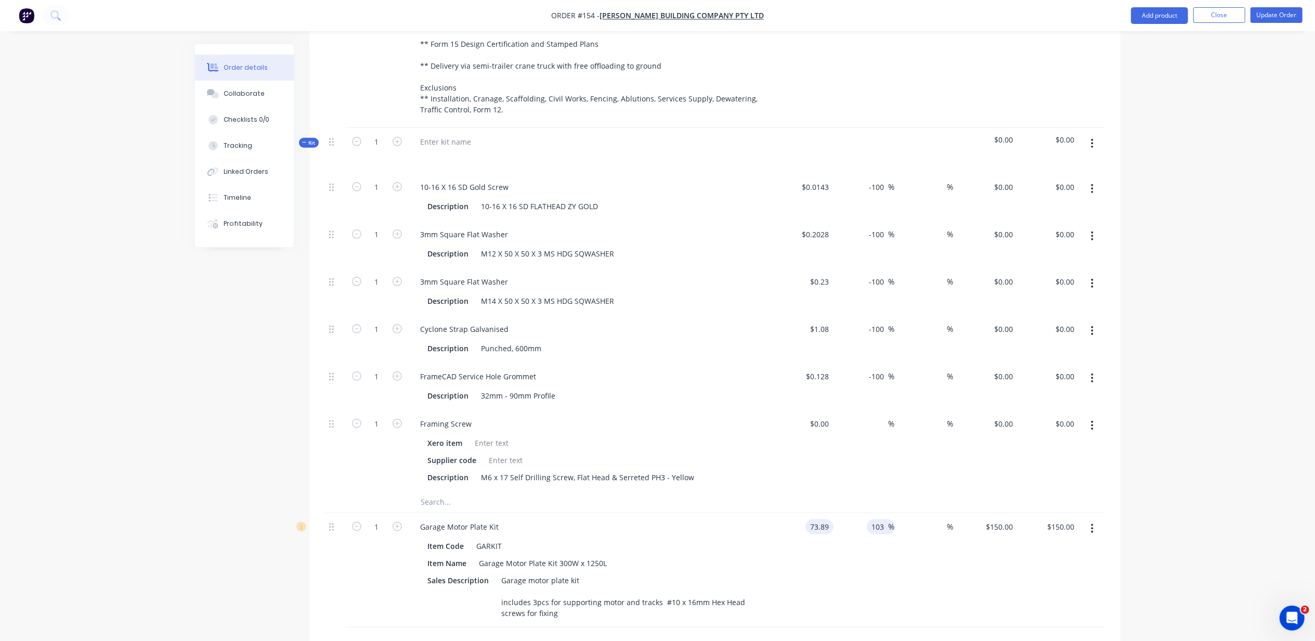
scroll to position [618, 0]
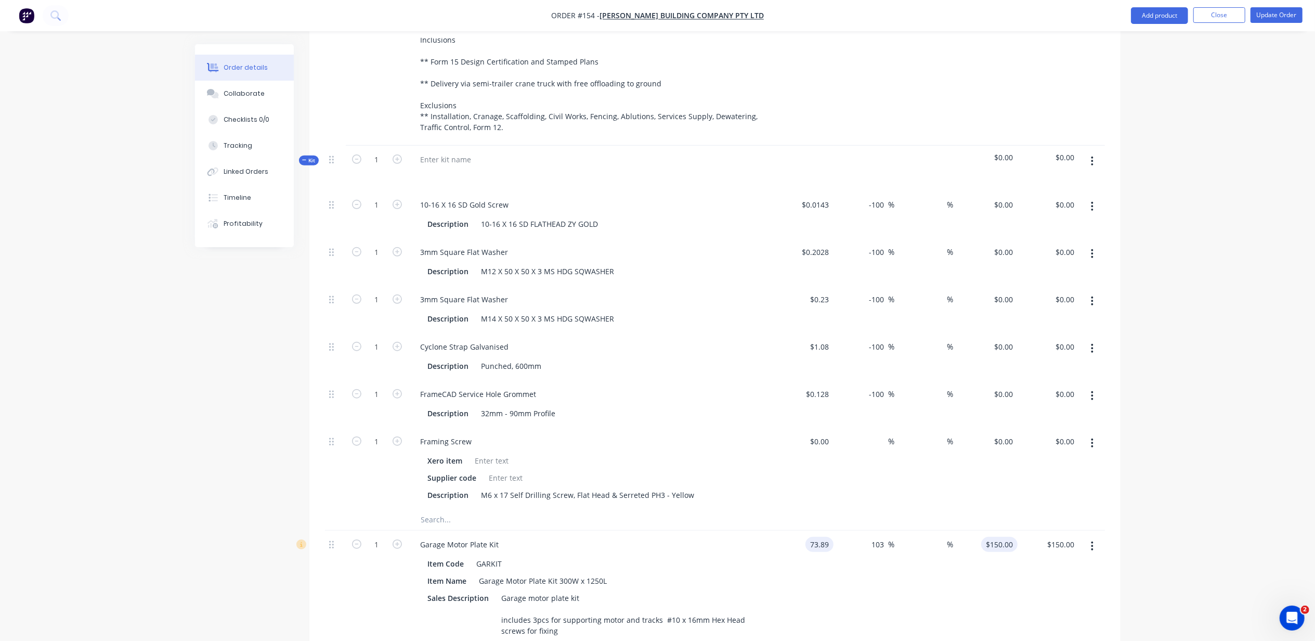
type input "$73.89"
type input "0"
type input "-100"
type input "$0.00"
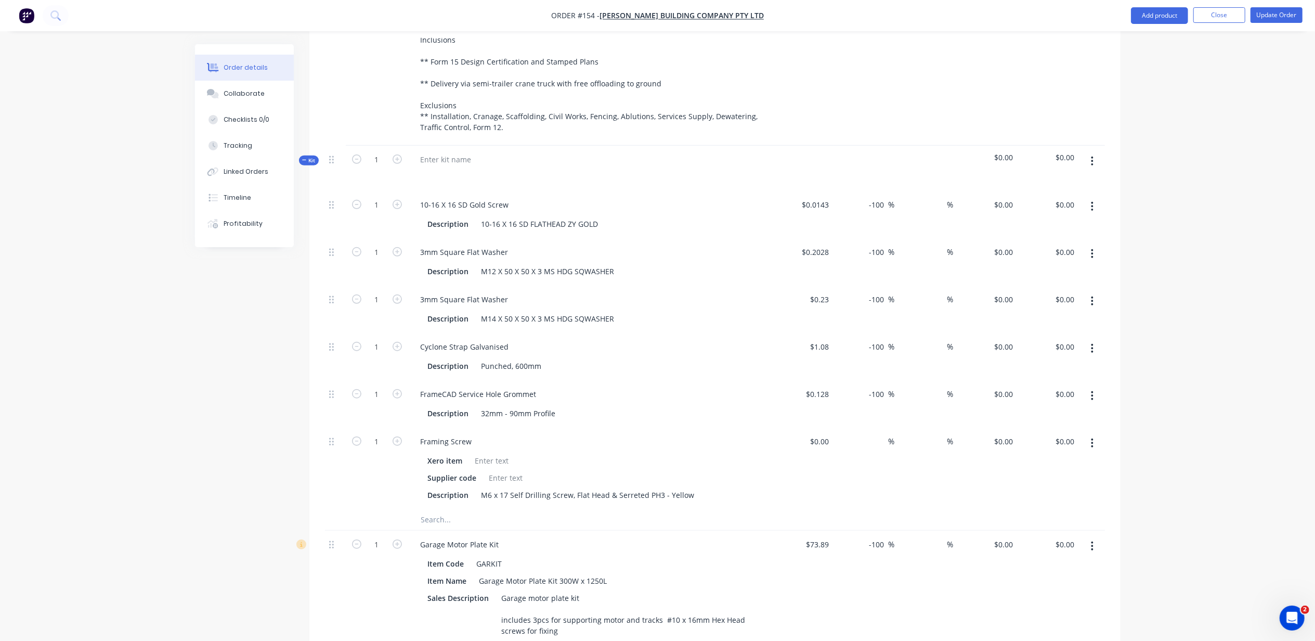
click at [999, 530] on div "$0.00 $0.00" at bounding box center [986, 587] width 61 height 114
click at [1180, 9] on button "Add product" at bounding box center [1159, 15] width 57 height 17
click at [1168, 42] on div "Product catalogue" at bounding box center [1139, 42] width 80 height 15
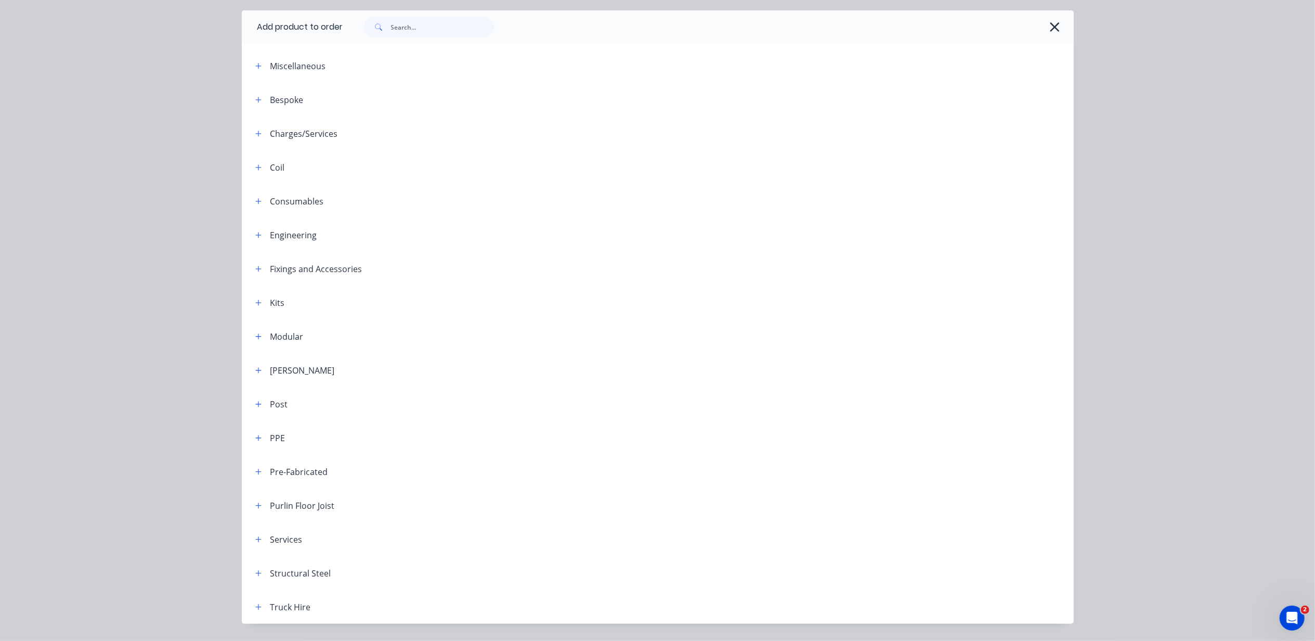
scroll to position [59, 0]
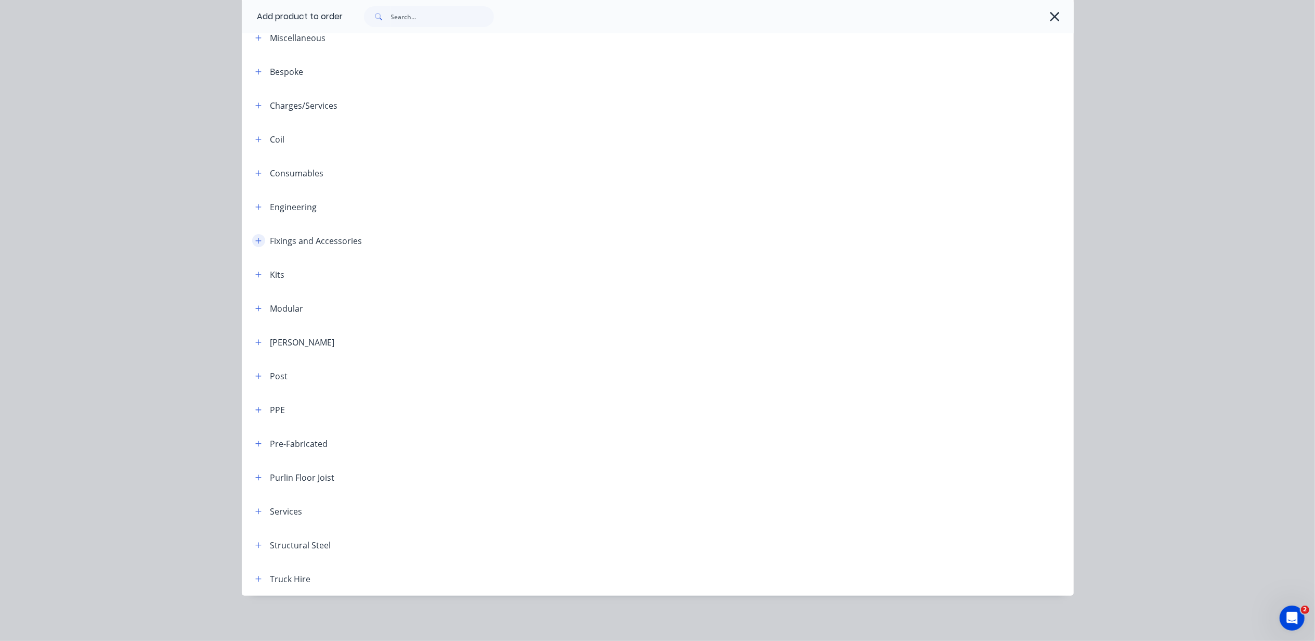
click at [255, 239] on icon "button" at bounding box center [258, 240] width 6 height 7
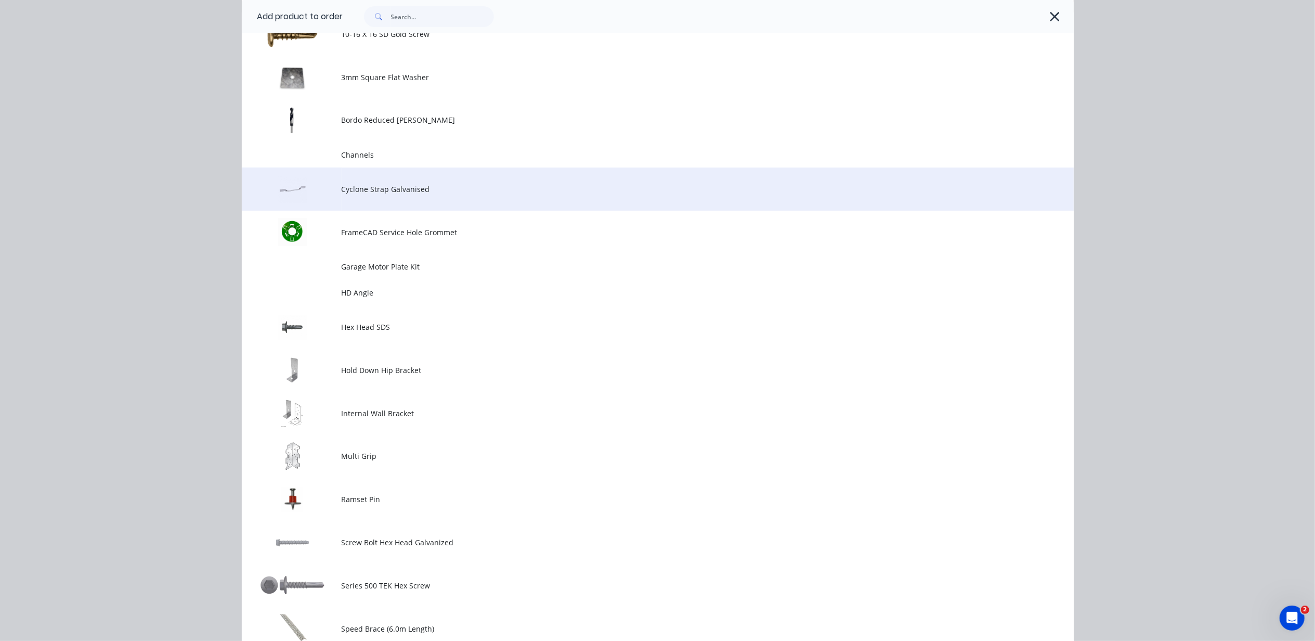
scroll to position [337, 0]
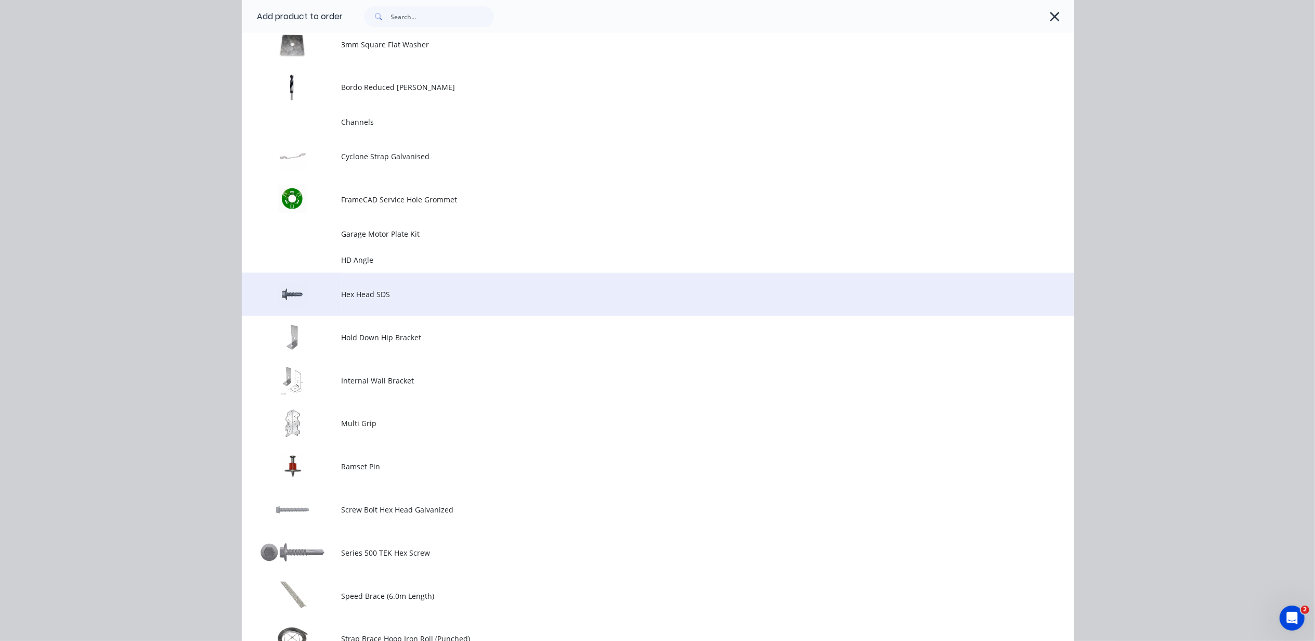
click at [460, 281] on td "Hex Head SDS" at bounding box center [708, 293] width 732 height 43
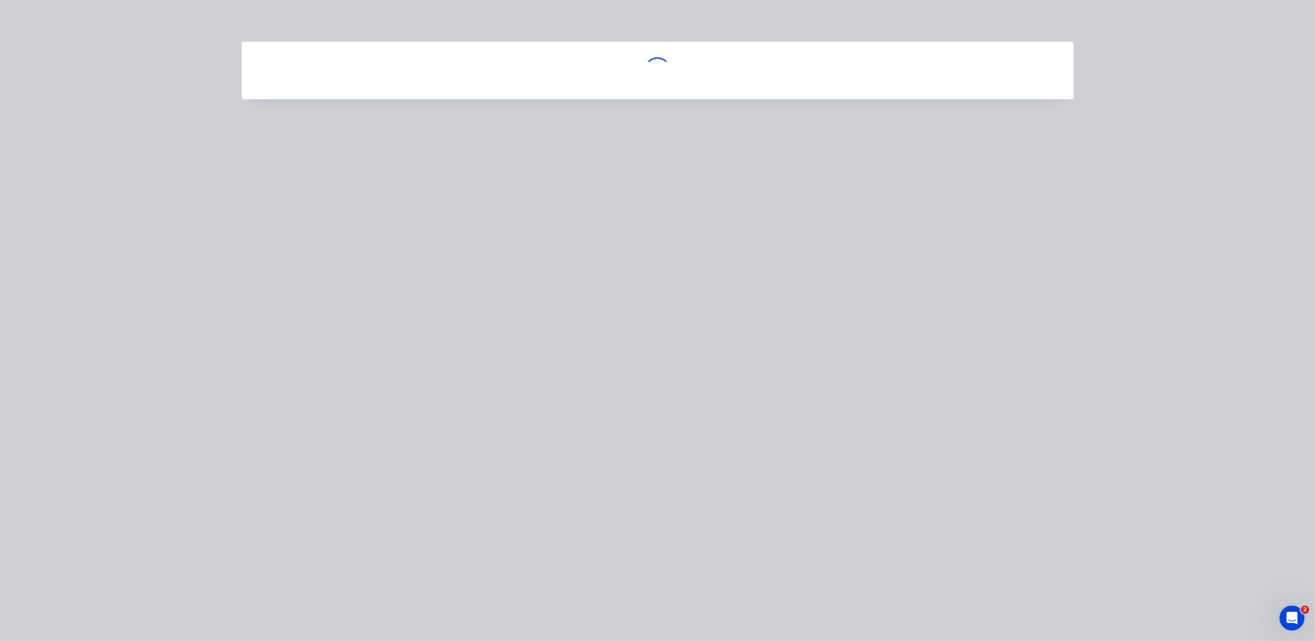
scroll to position [0, 0]
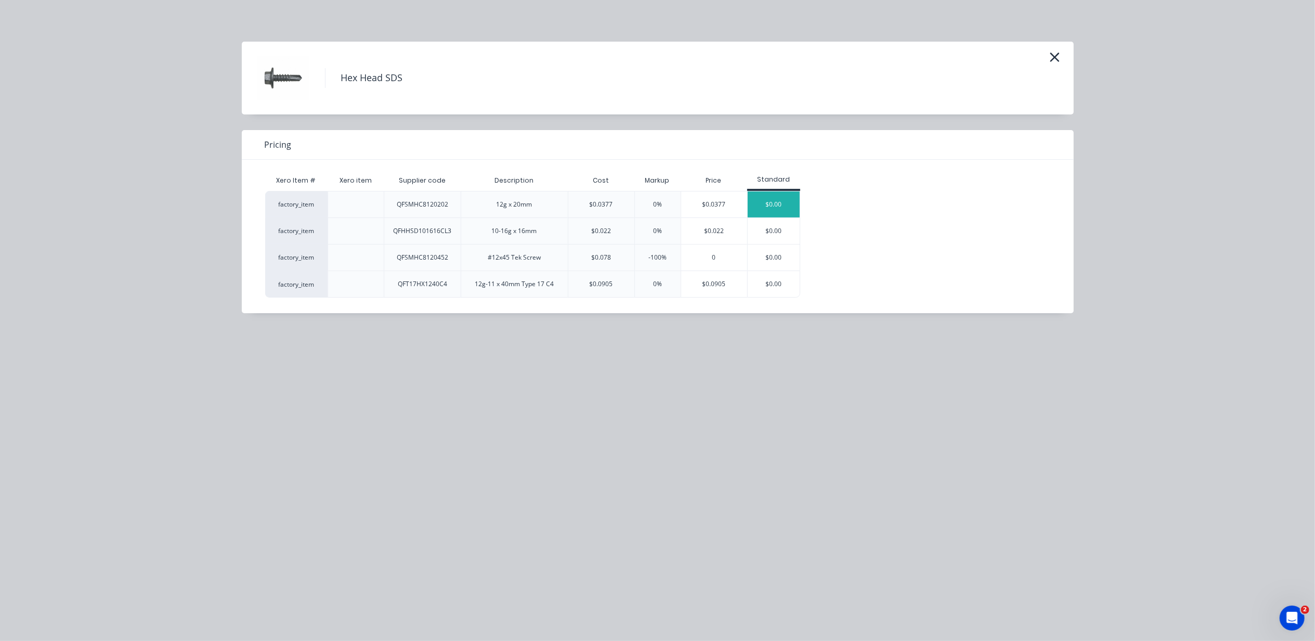
click at [760, 202] on div "$0.00" at bounding box center [774, 204] width 52 height 26
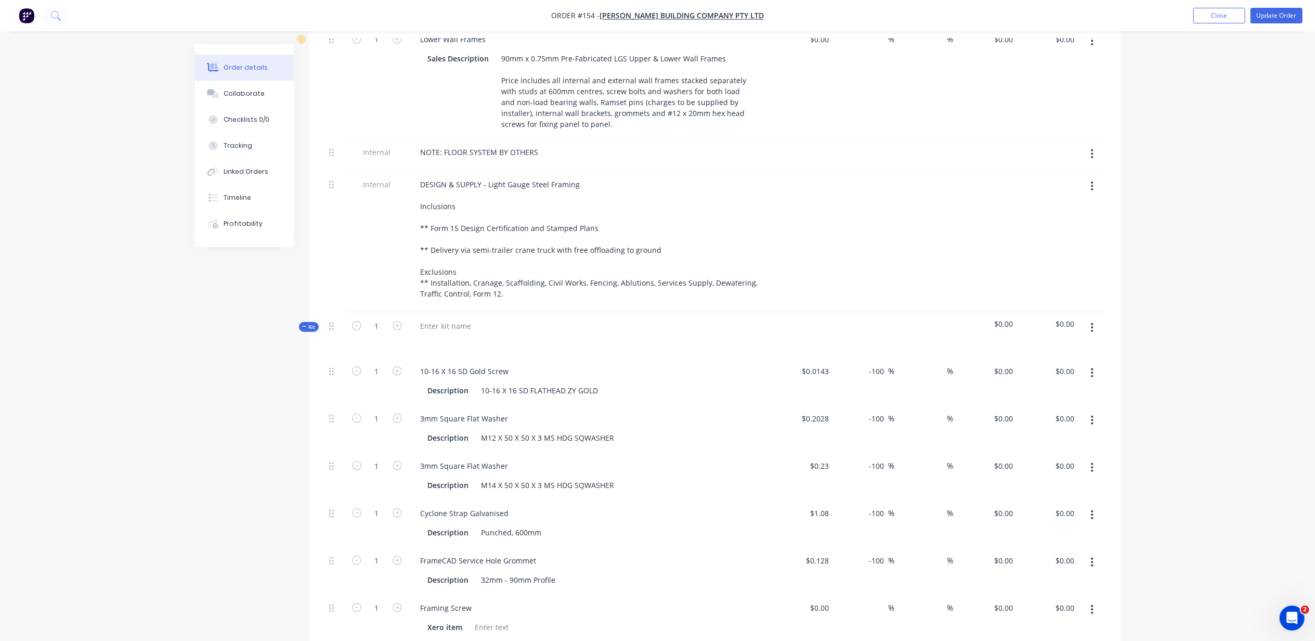
scroll to position [340, 0]
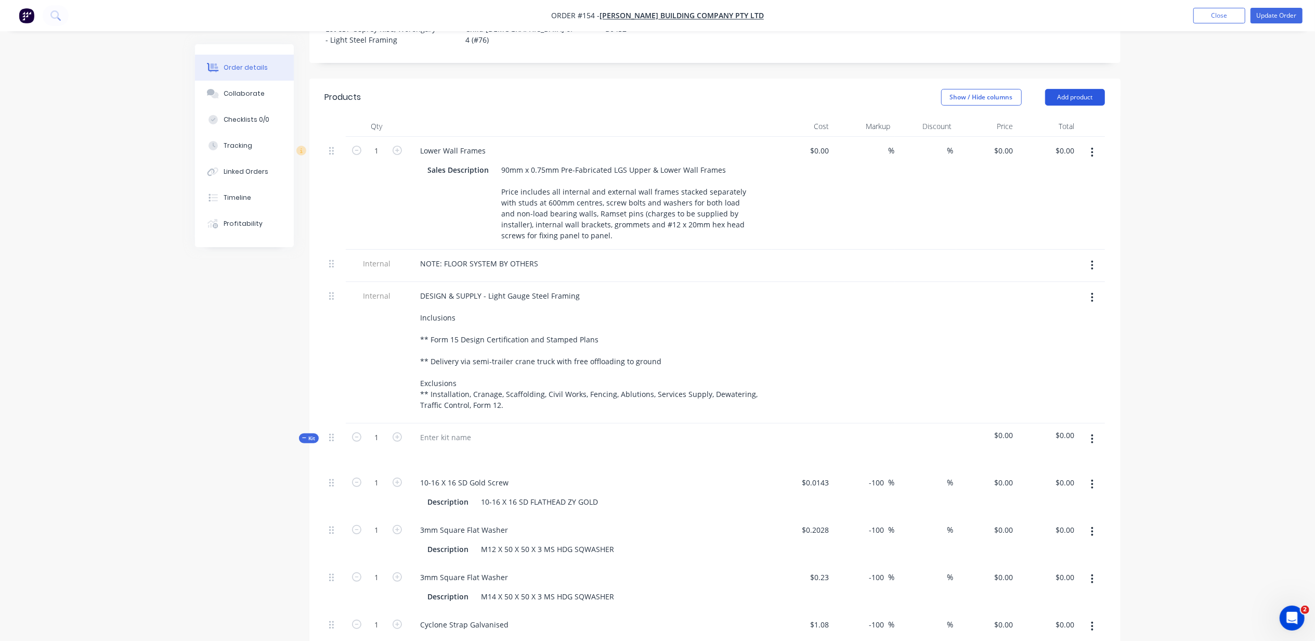
click at [1082, 89] on button "Add product" at bounding box center [1075, 97] width 60 height 17
click at [1080, 116] on div "Product catalogue" at bounding box center [1056, 123] width 80 height 15
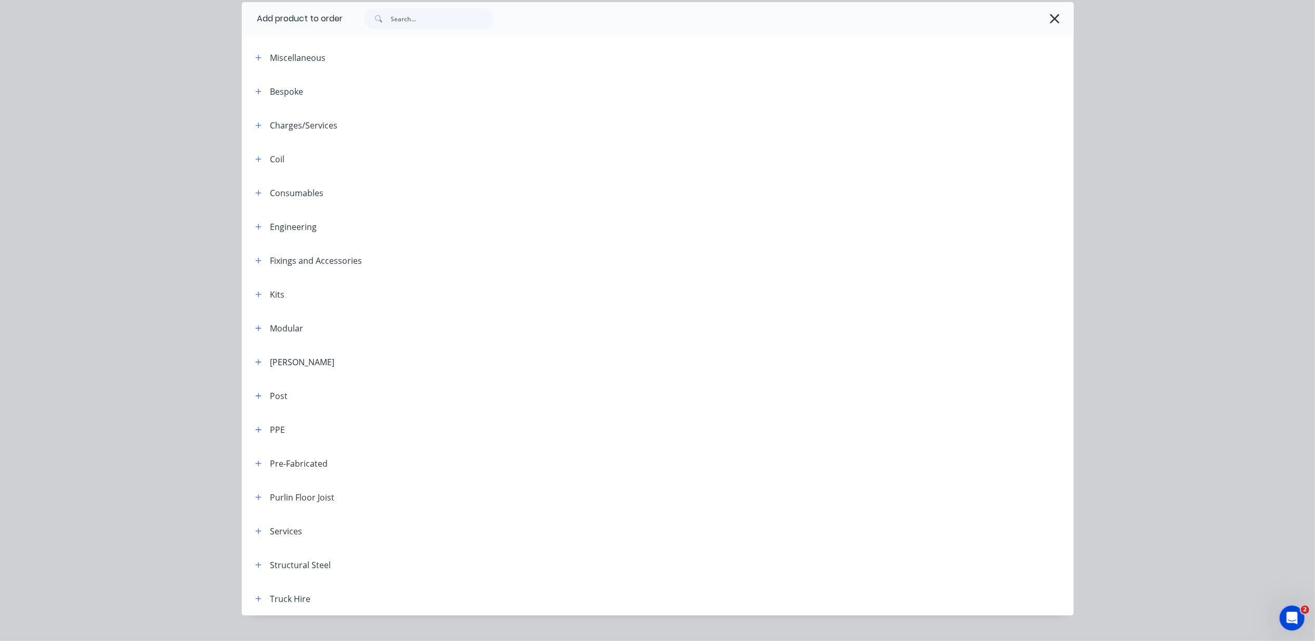
scroll to position [59, 0]
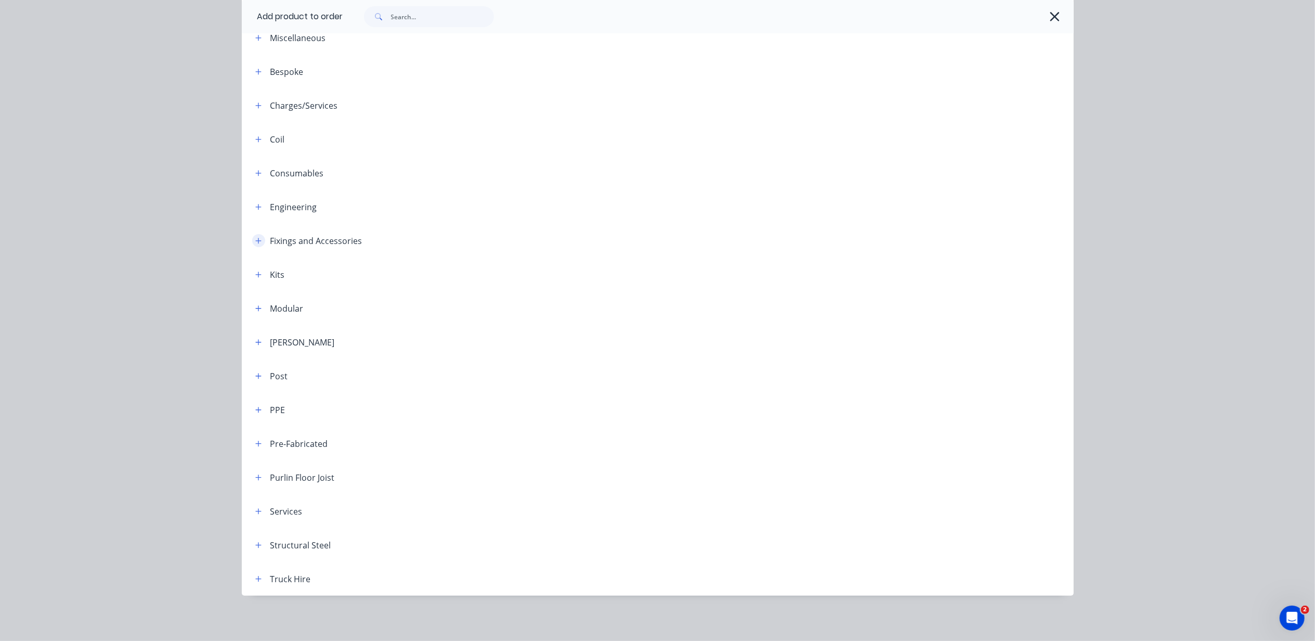
click at [258, 242] on button "button" at bounding box center [258, 240] width 13 height 13
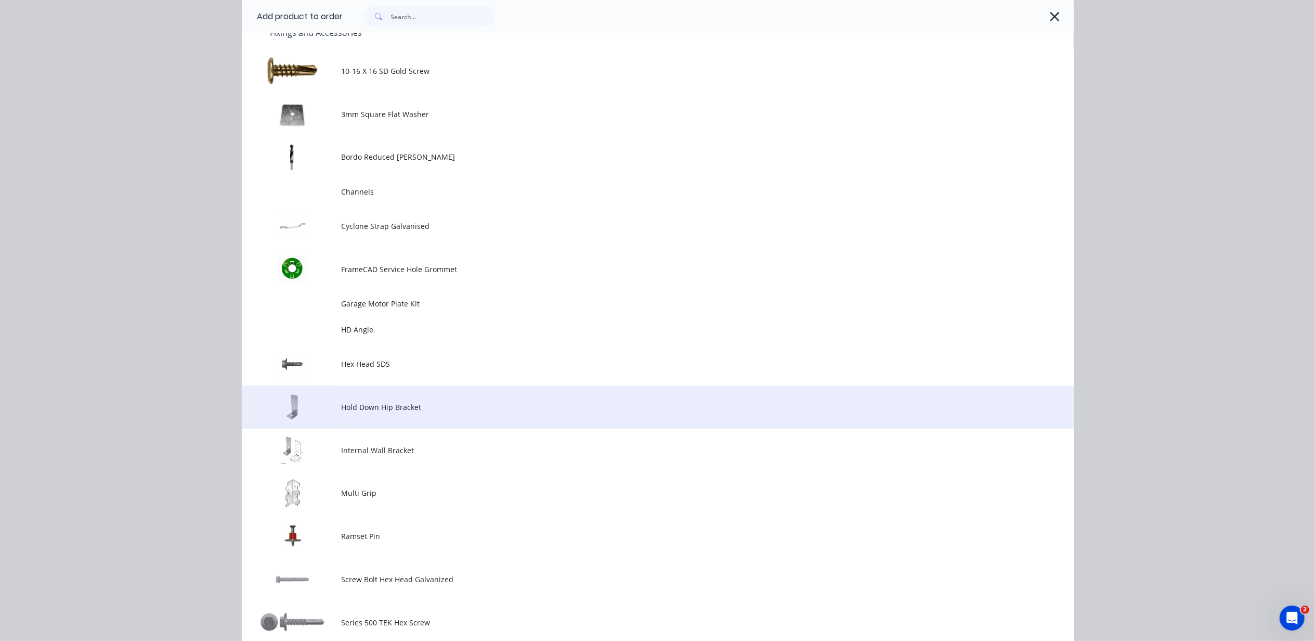
scroll to position [337, 0]
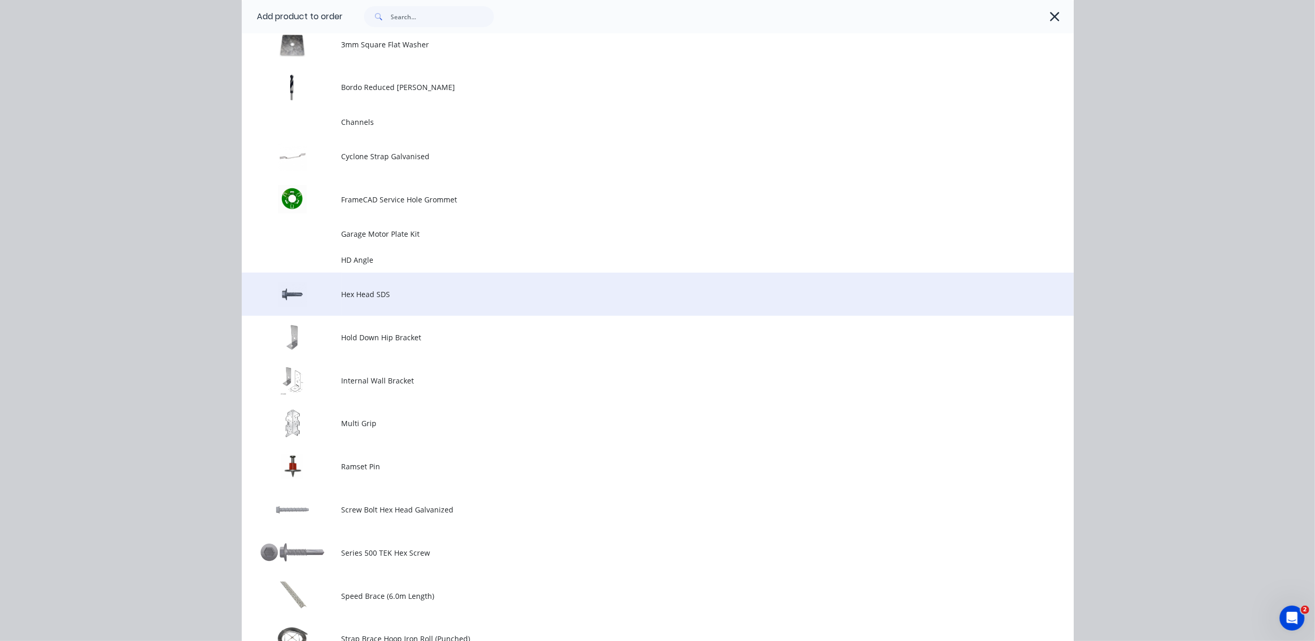
click at [439, 293] on span "Hex Head SDS" at bounding box center [634, 294] width 585 height 11
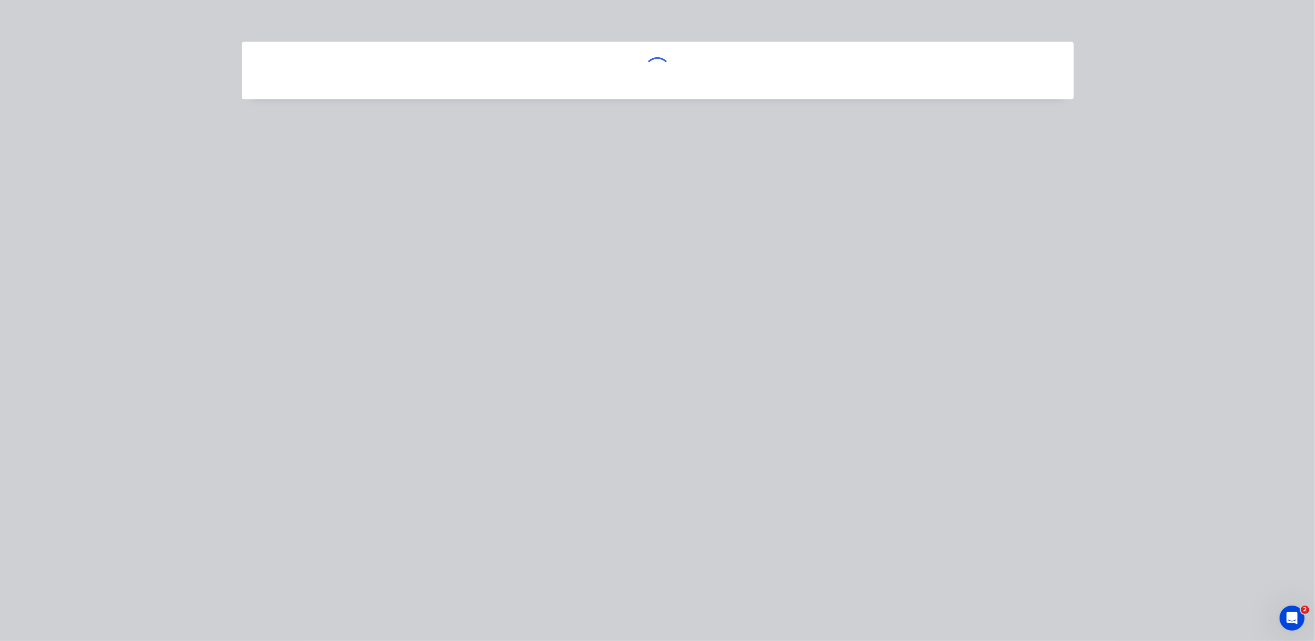
scroll to position [0, 0]
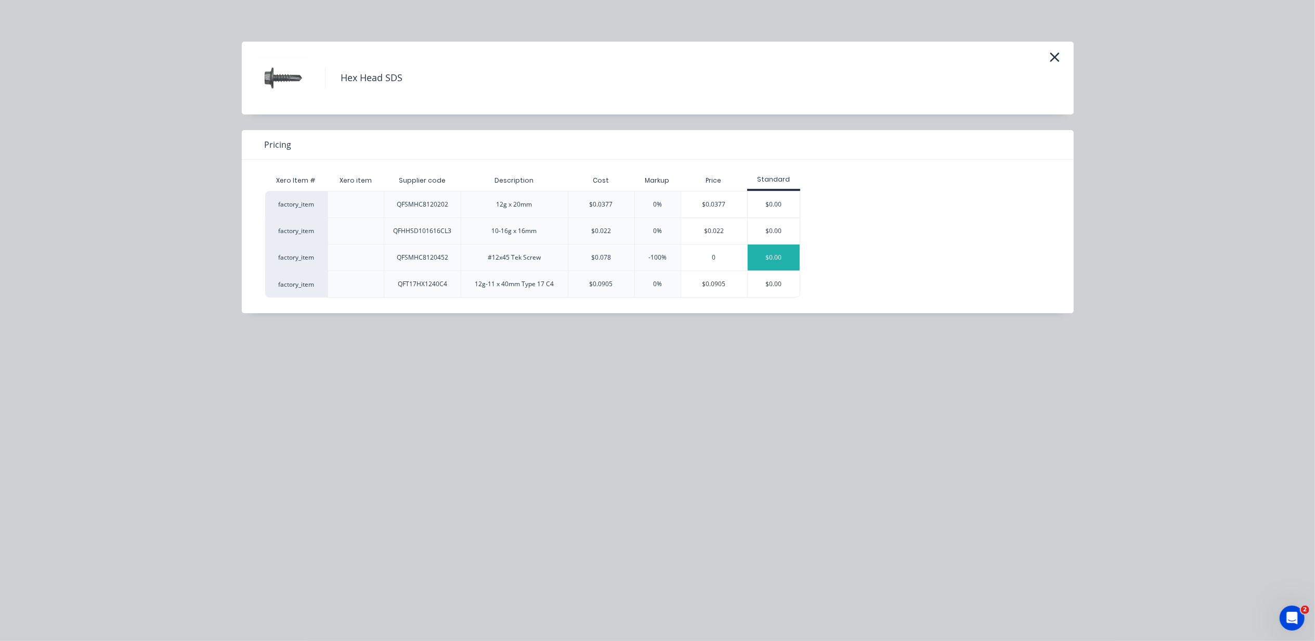
click at [762, 250] on div "$0.00" at bounding box center [774, 257] width 52 height 26
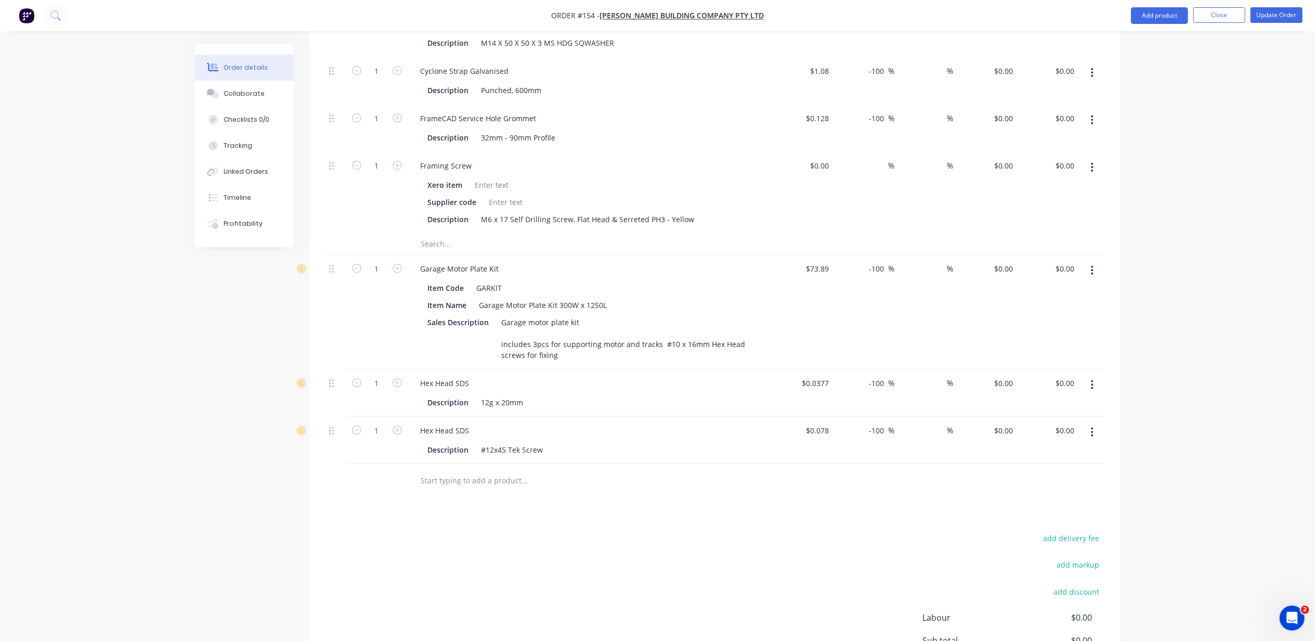
scroll to position [895, 0]
click at [1167, 11] on button "Add product" at bounding box center [1159, 15] width 57 height 17
click at [1163, 45] on div "Product catalogue" at bounding box center [1139, 42] width 80 height 15
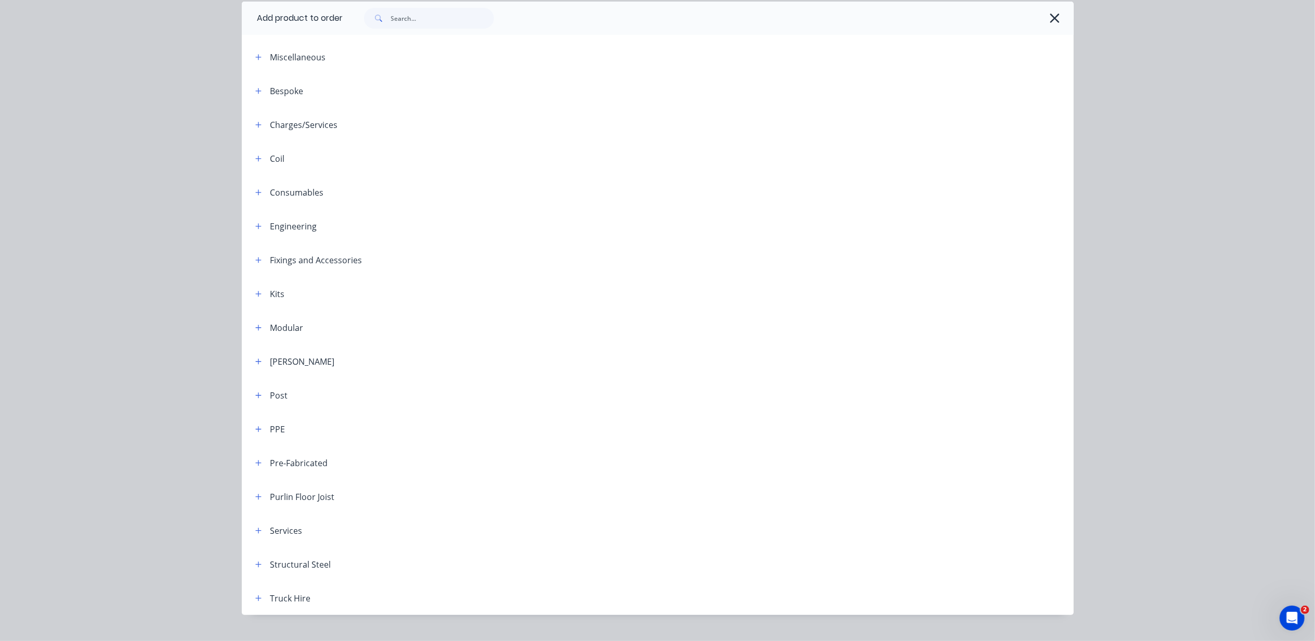
scroll to position [59, 0]
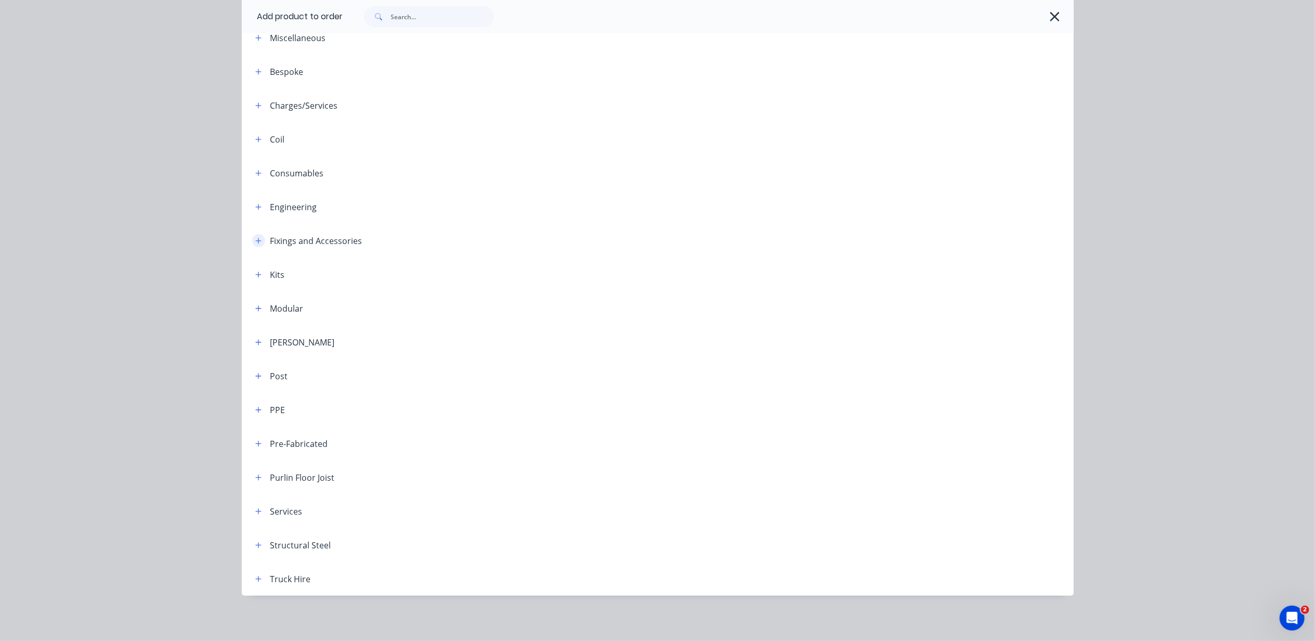
click at [255, 238] on icon "button" at bounding box center [258, 240] width 6 height 7
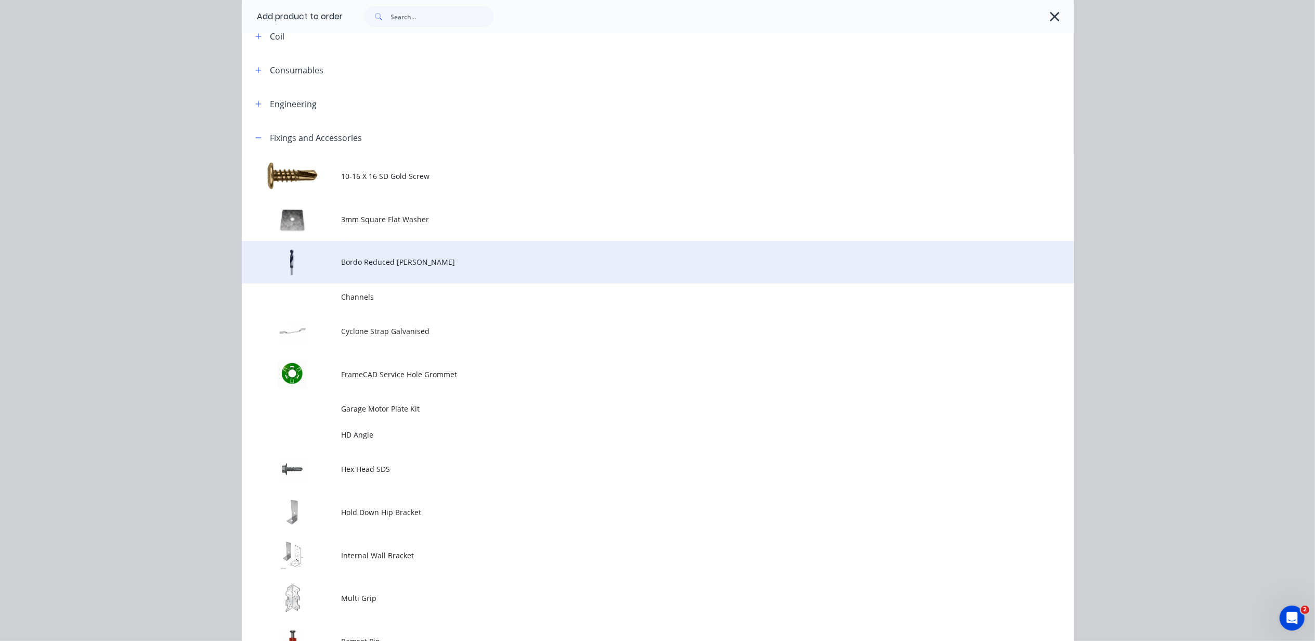
scroll to position [198, 0]
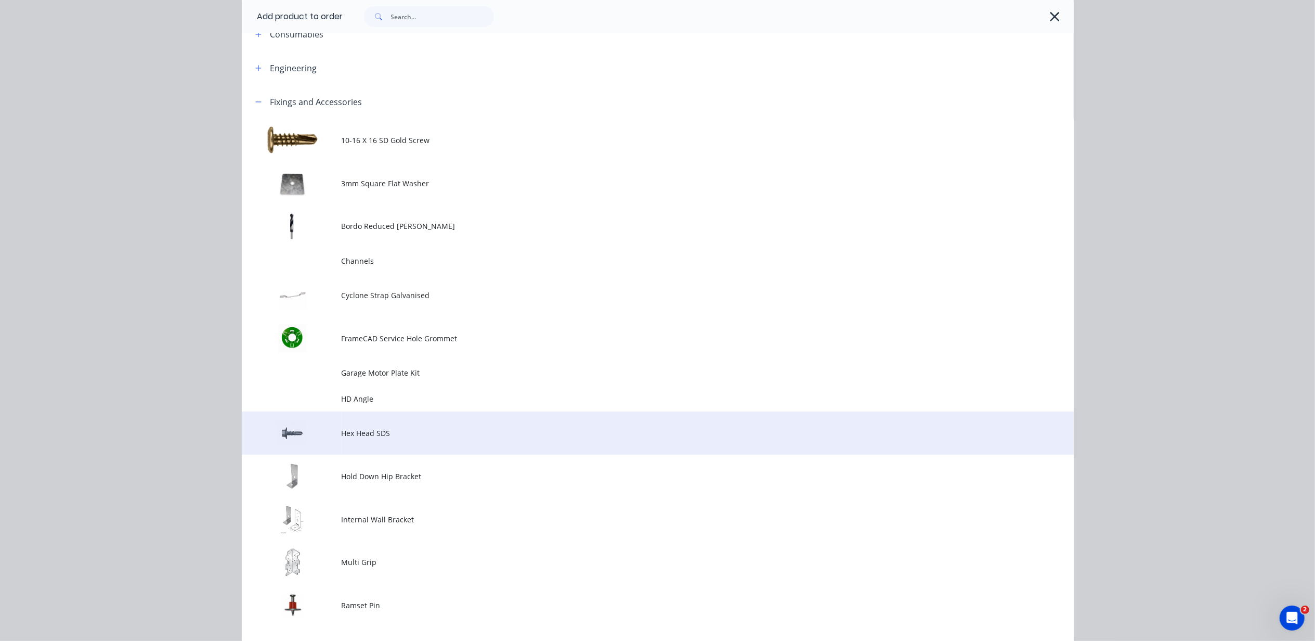
click at [381, 425] on td "Hex Head SDS" at bounding box center [708, 432] width 732 height 43
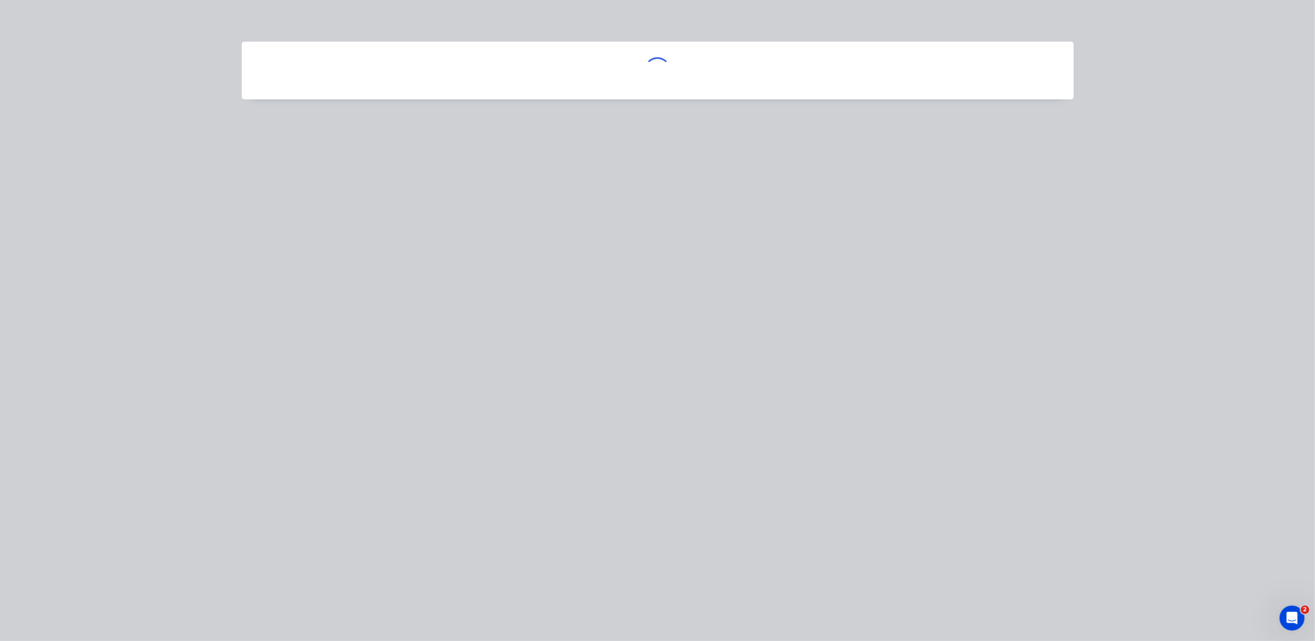
scroll to position [0, 0]
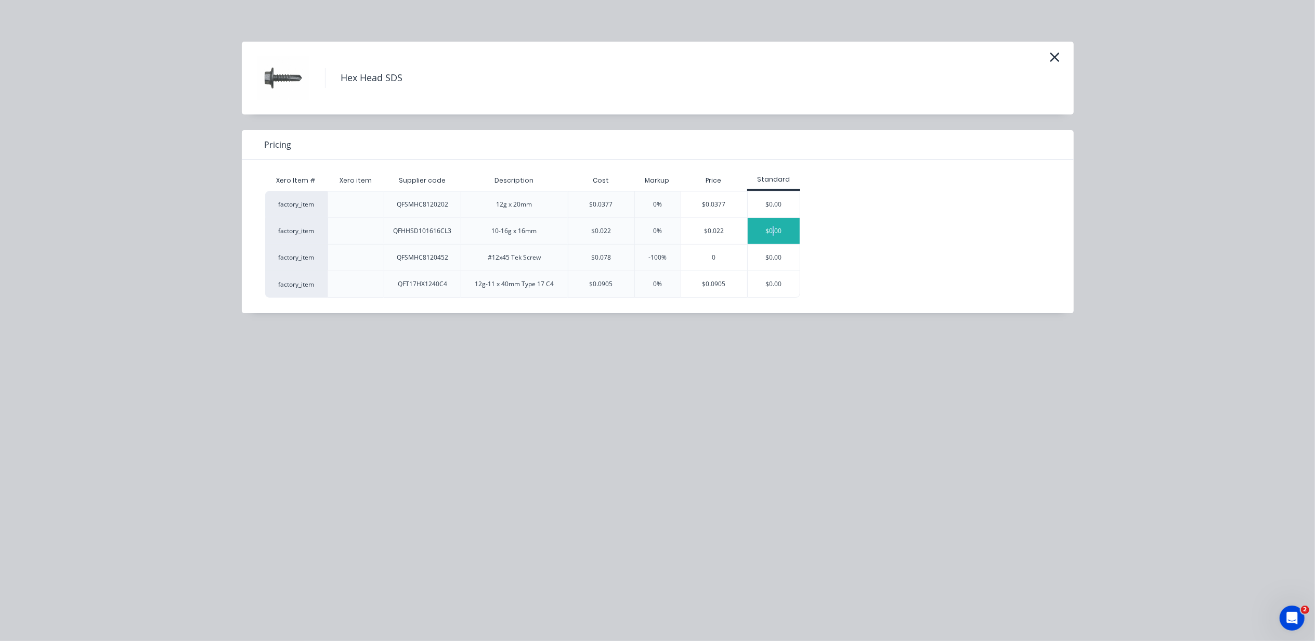
click at [774, 231] on div "$0.00" at bounding box center [774, 231] width 52 height 26
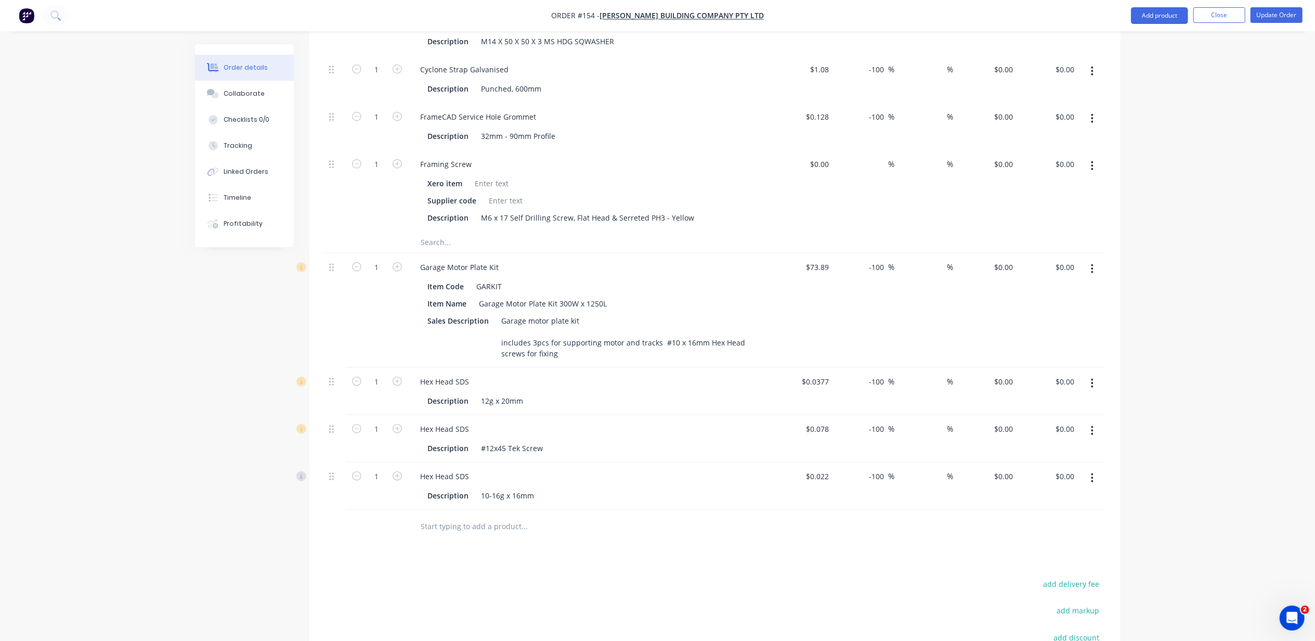
drag, startPoint x: 1092, startPoint y: 450, endPoint x: 1093, endPoint y: 389, distance: 61.4
click at [1093, 389] on div "1 Lower Wall Frames Sales Description 90mm x 0.75mm Pre-Fabricated LGS Upper & …" at bounding box center [715, 46] width 780 height 928
drag, startPoint x: 334, startPoint y: 450, endPoint x: 332, endPoint y: 395, distance: 54.6
click at [332, 395] on div "1 Lower Wall Frames Sales Description 90mm x 0.75mm Pre-Fabricated LGS Upper & …" at bounding box center [715, 46] width 780 height 928
click at [1161, 12] on button "Add product" at bounding box center [1159, 15] width 57 height 17
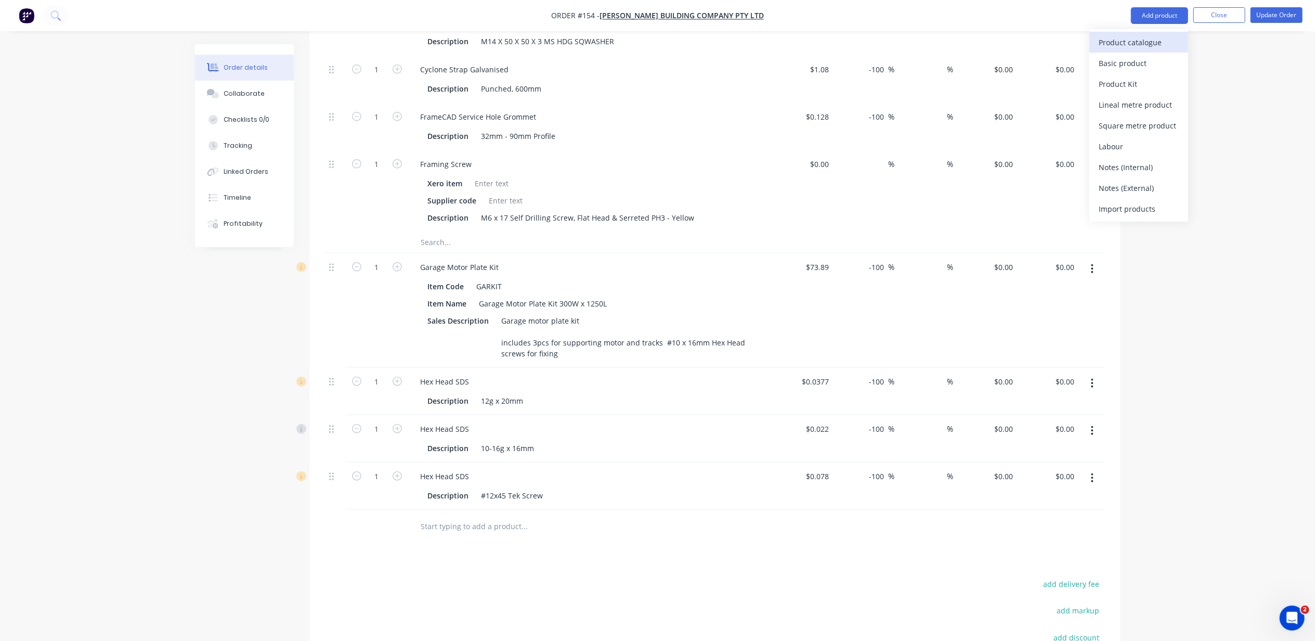
click at [1172, 51] on button "Product catalogue" at bounding box center [1138, 42] width 99 height 21
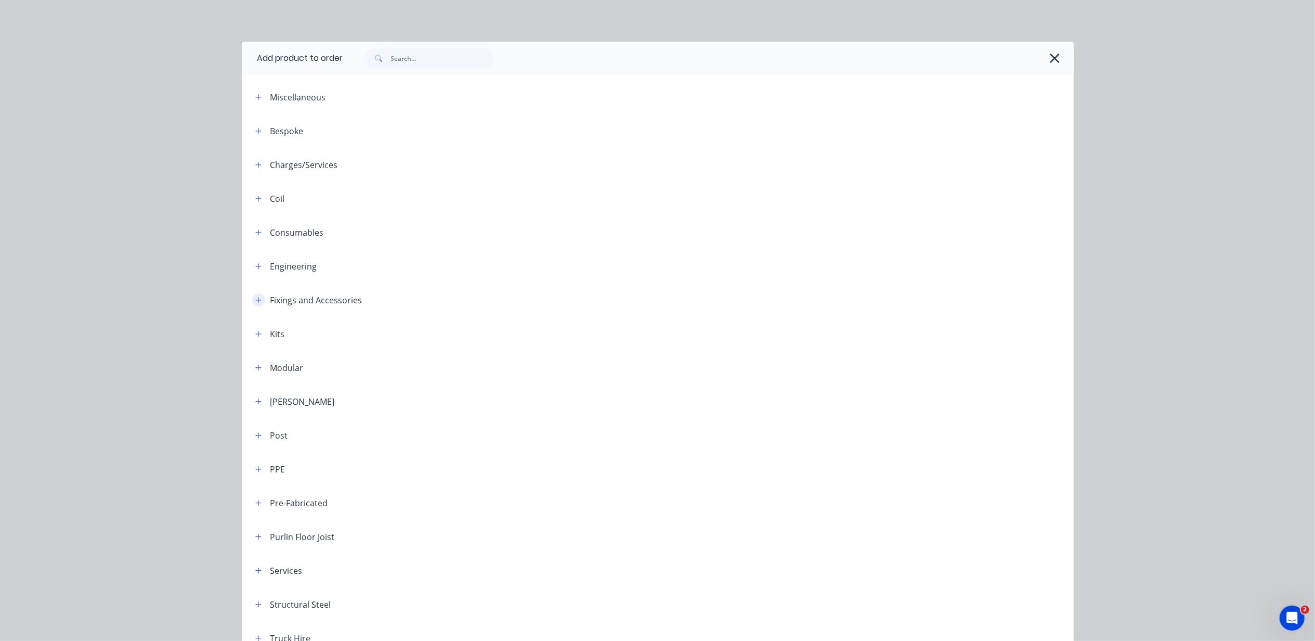
click at [259, 300] on button "button" at bounding box center [258, 299] width 13 height 13
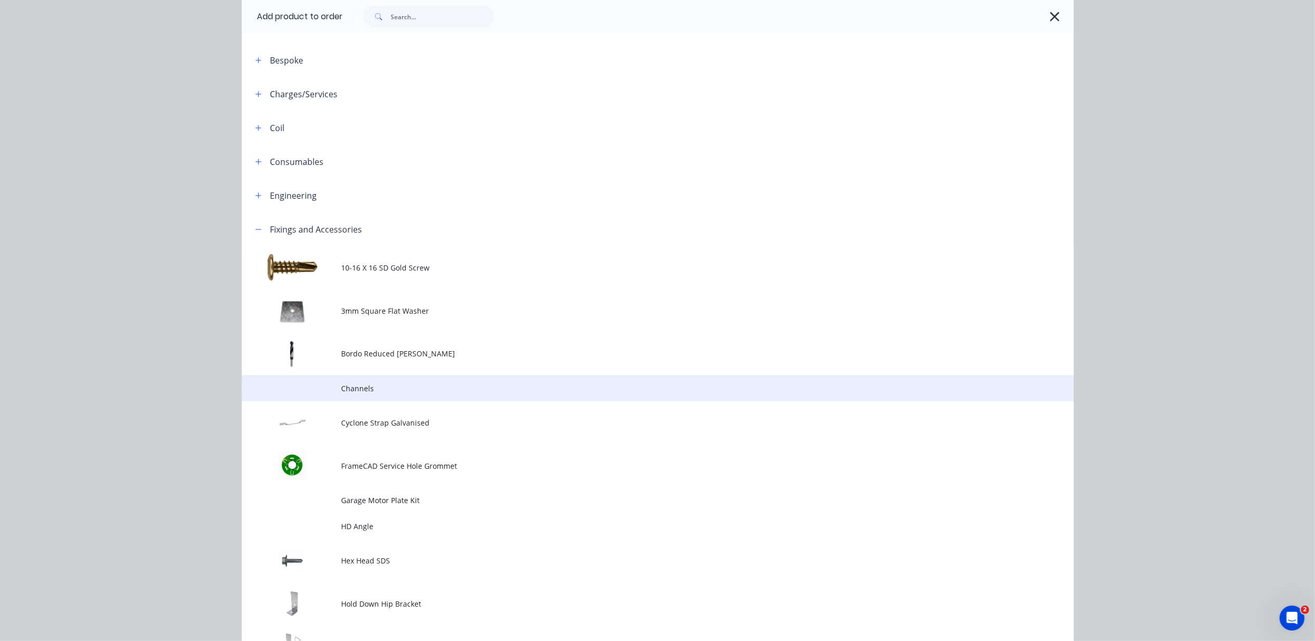
scroll to position [416, 0]
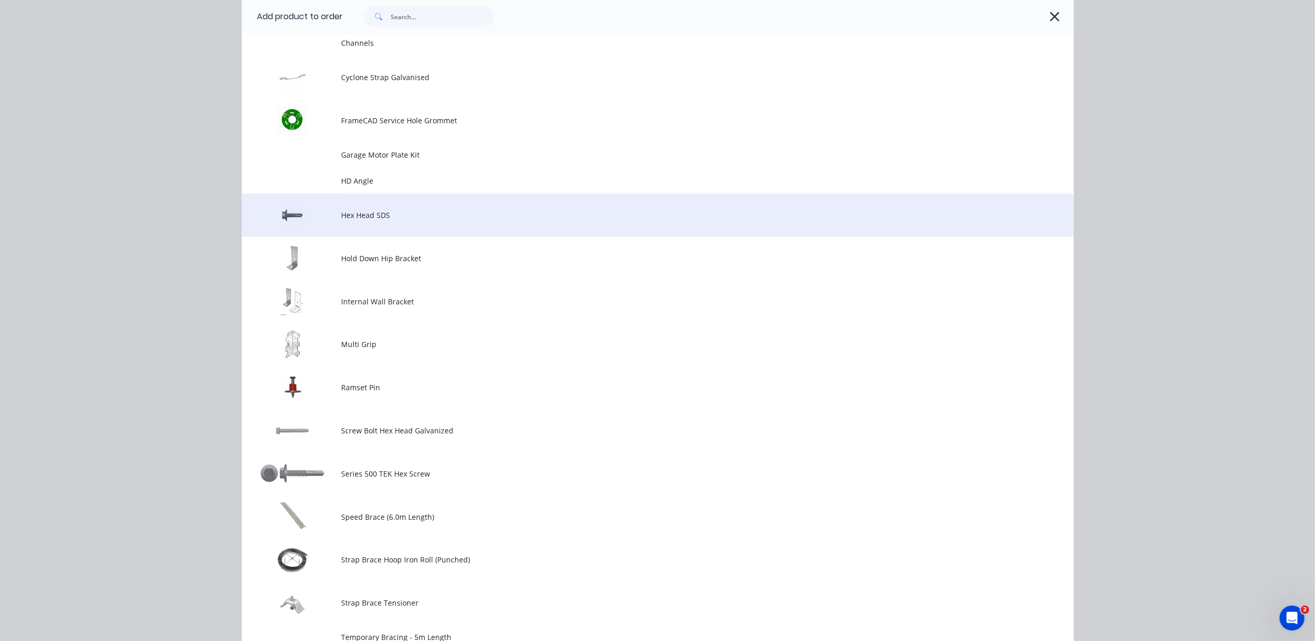
click at [480, 226] on td "Hex Head SDS" at bounding box center [708, 214] width 732 height 43
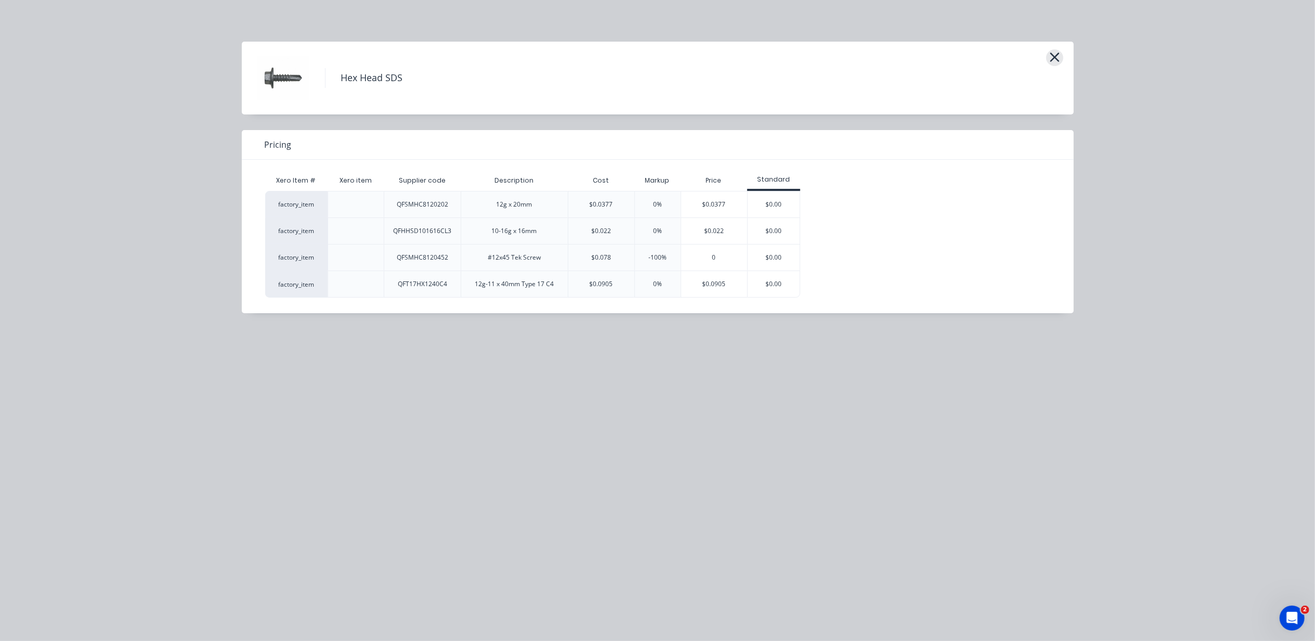
click at [1059, 54] on icon "button" at bounding box center [1054, 57] width 9 height 9
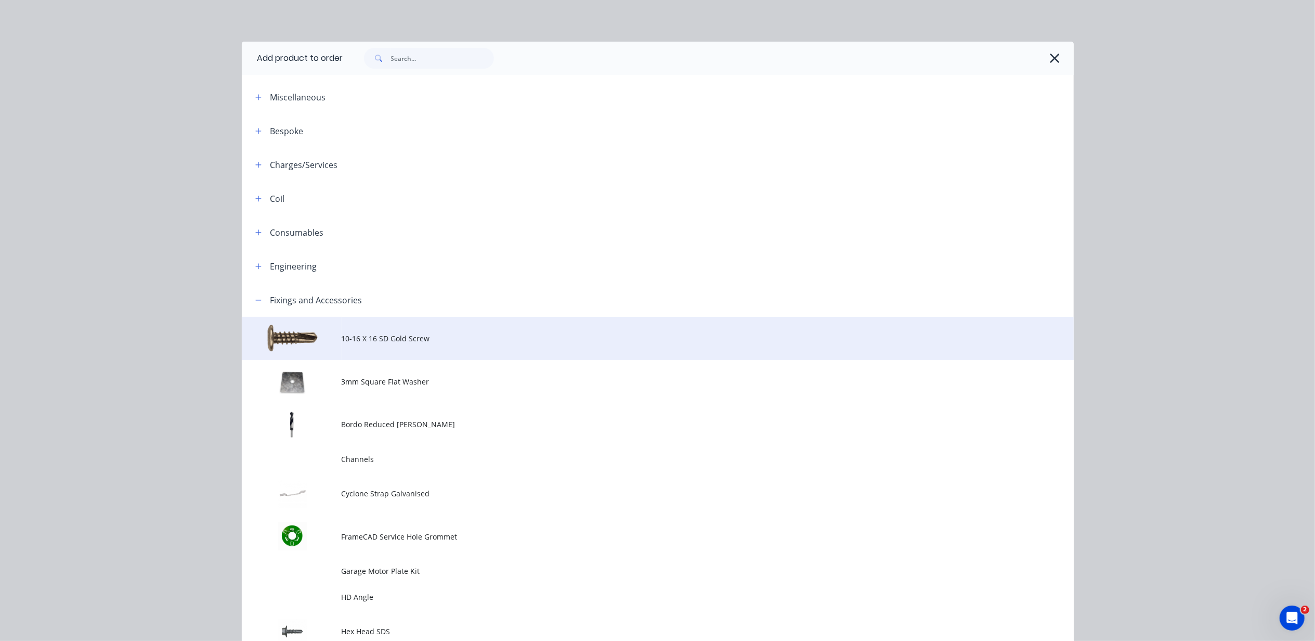
scroll to position [283, 0]
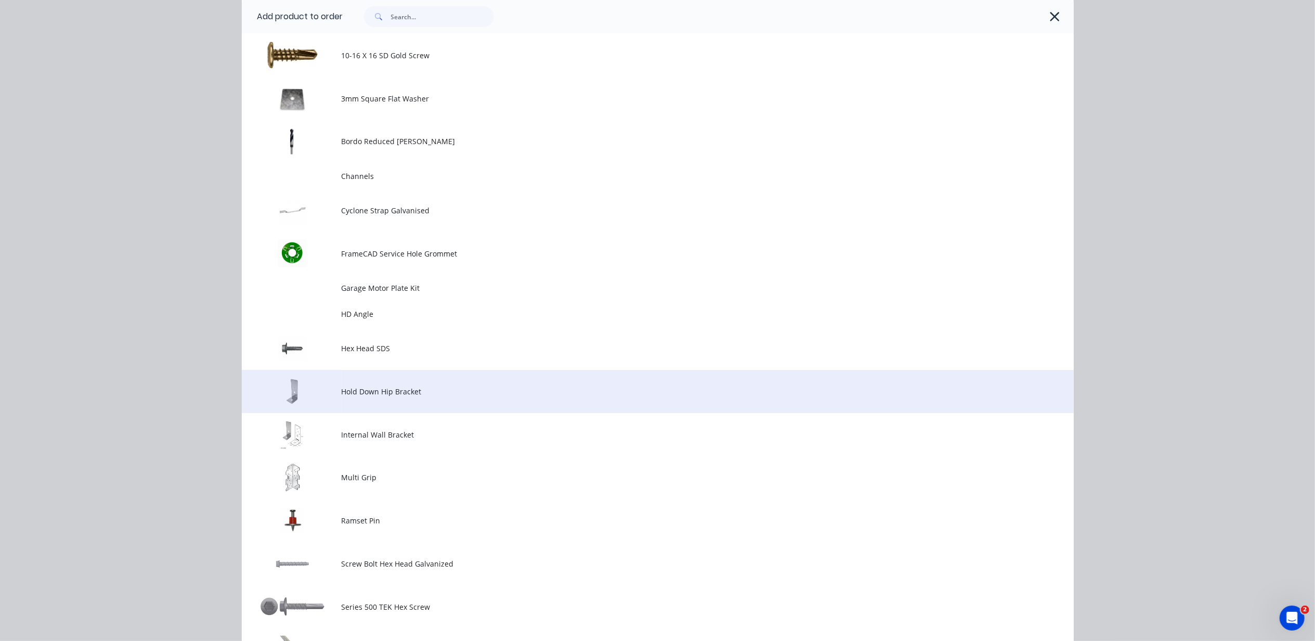
click at [502, 392] on span "Hold Down Hip Bracket" at bounding box center [634, 391] width 585 height 11
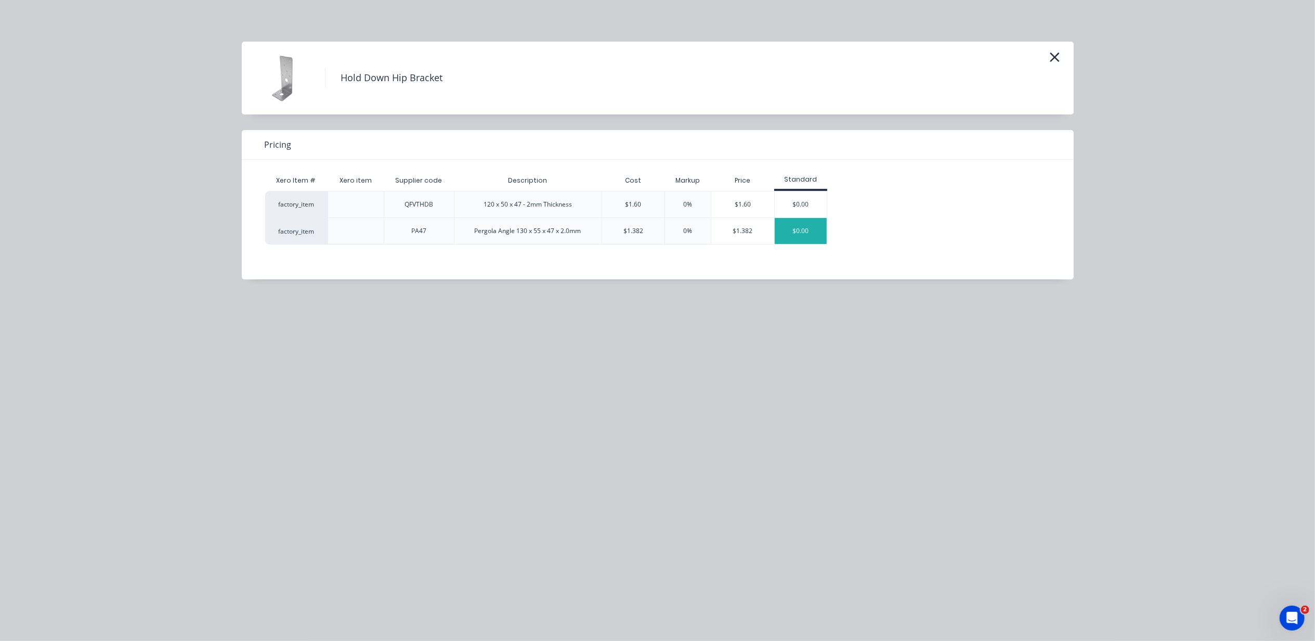
click at [783, 230] on div "$0.00" at bounding box center [801, 231] width 52 height 26
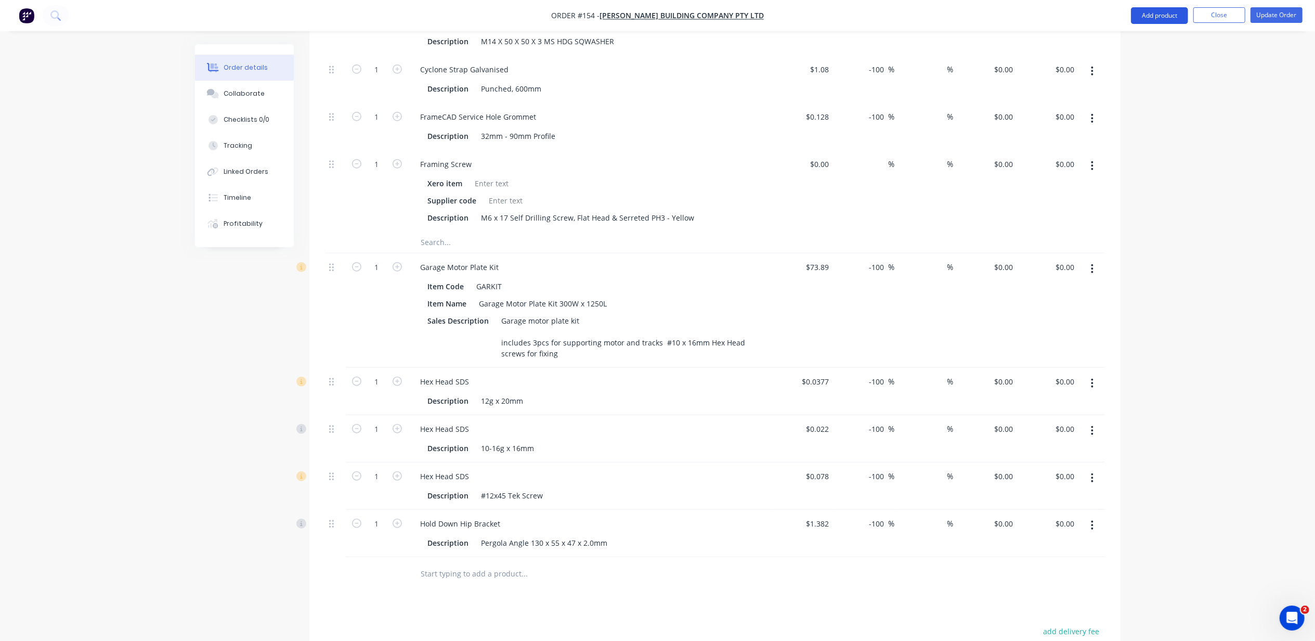
click at [1175, 17] on button "Add product" at bounding box center [1159, 15] width 57 height 17
click at [1163, 42] on div "Product catalogue" at bounding box center [1139, 42] width 80 height 15
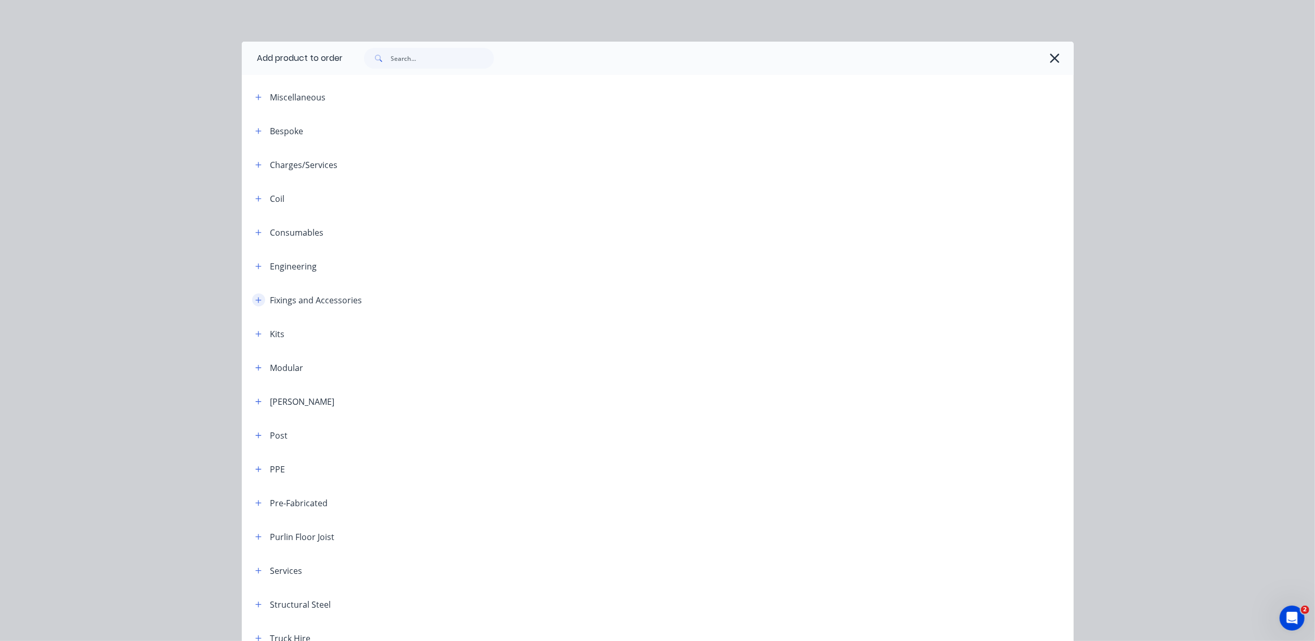
click at [255, 296] on icon "button" at bounding box center [258, 299] width 6 height 7
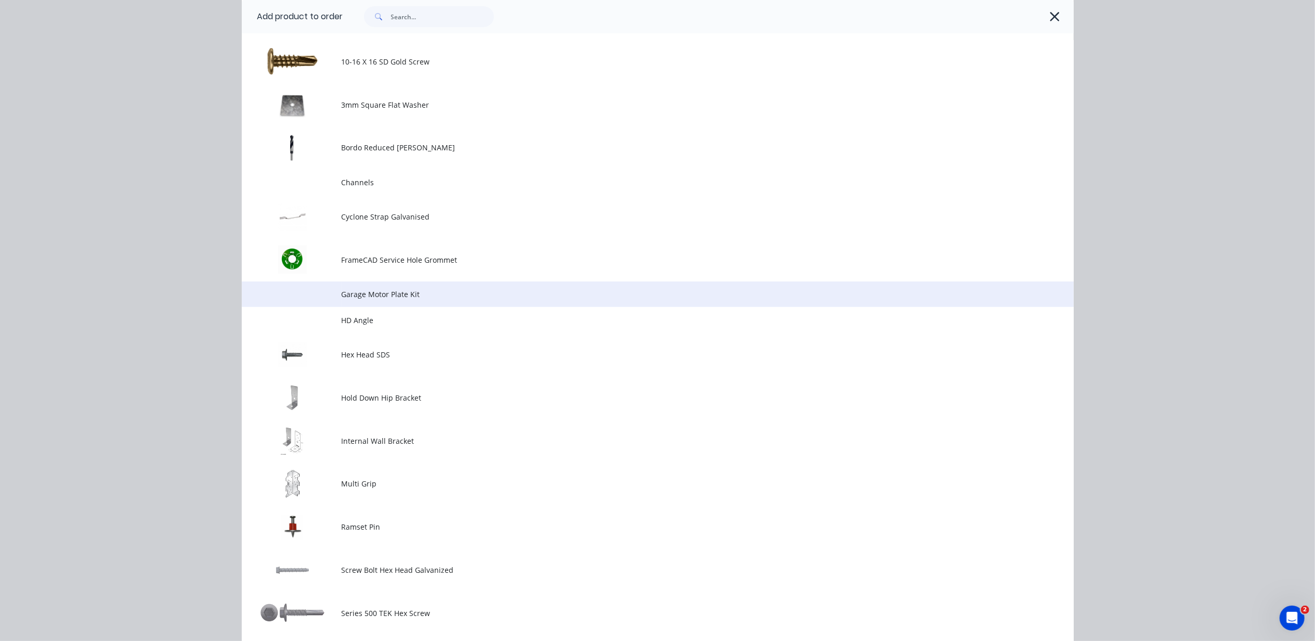
scroll to position [277, 0]
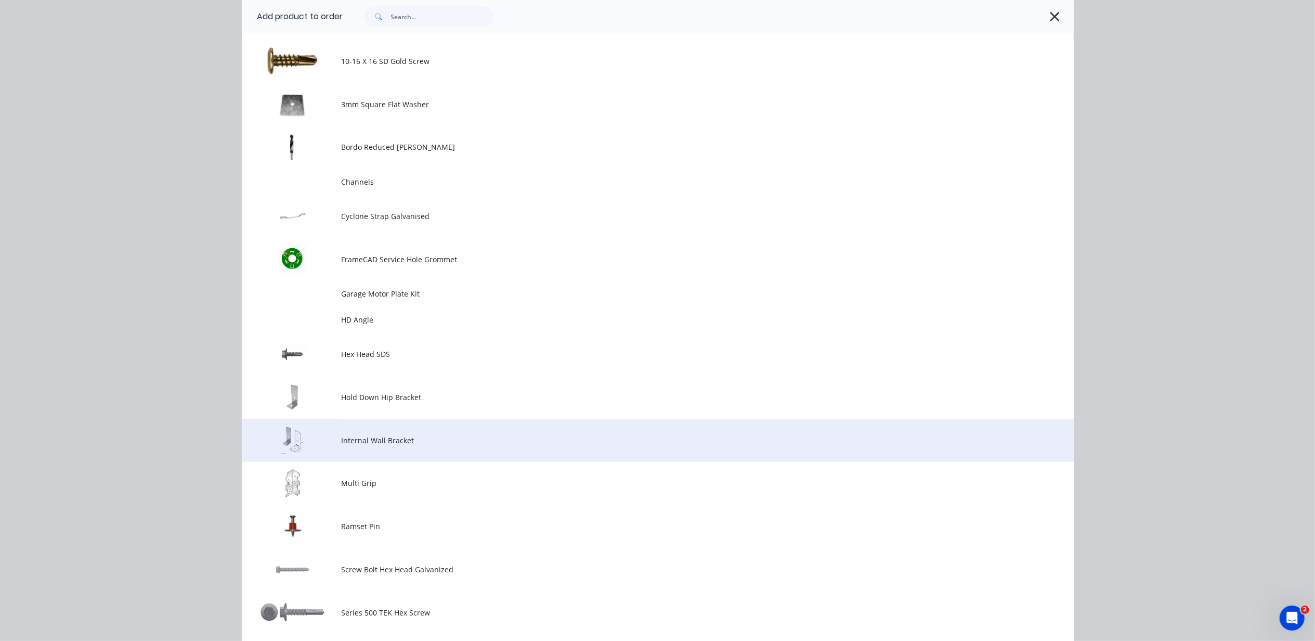
click at [290, 440] on td at bounding box center [292, 440] width 100 height 43
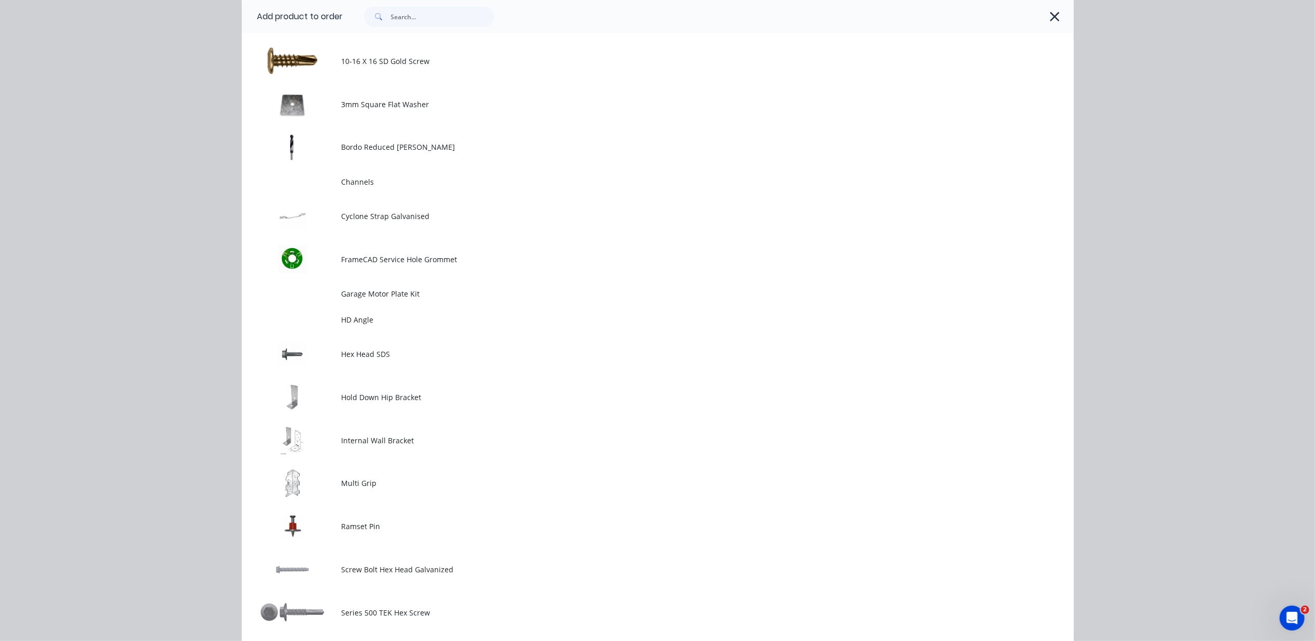
scroll to position [0, 0]
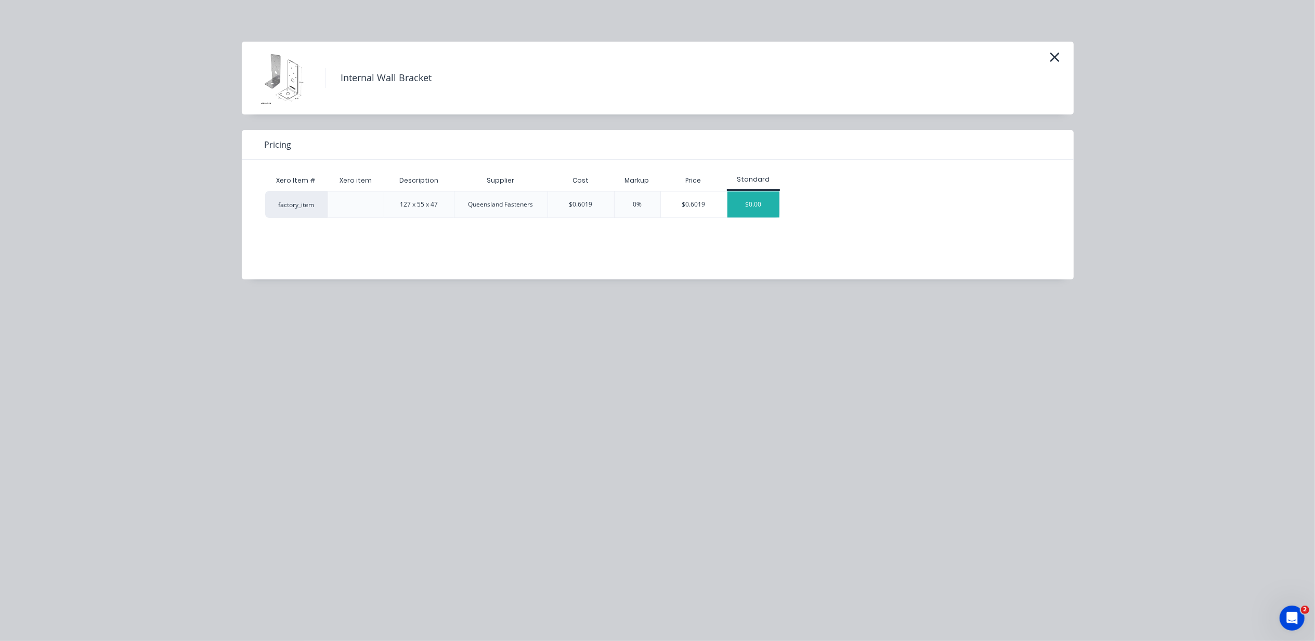
click at [736, 206] on div "$0.00" at bounding box center [753, 204] width 52 height 26
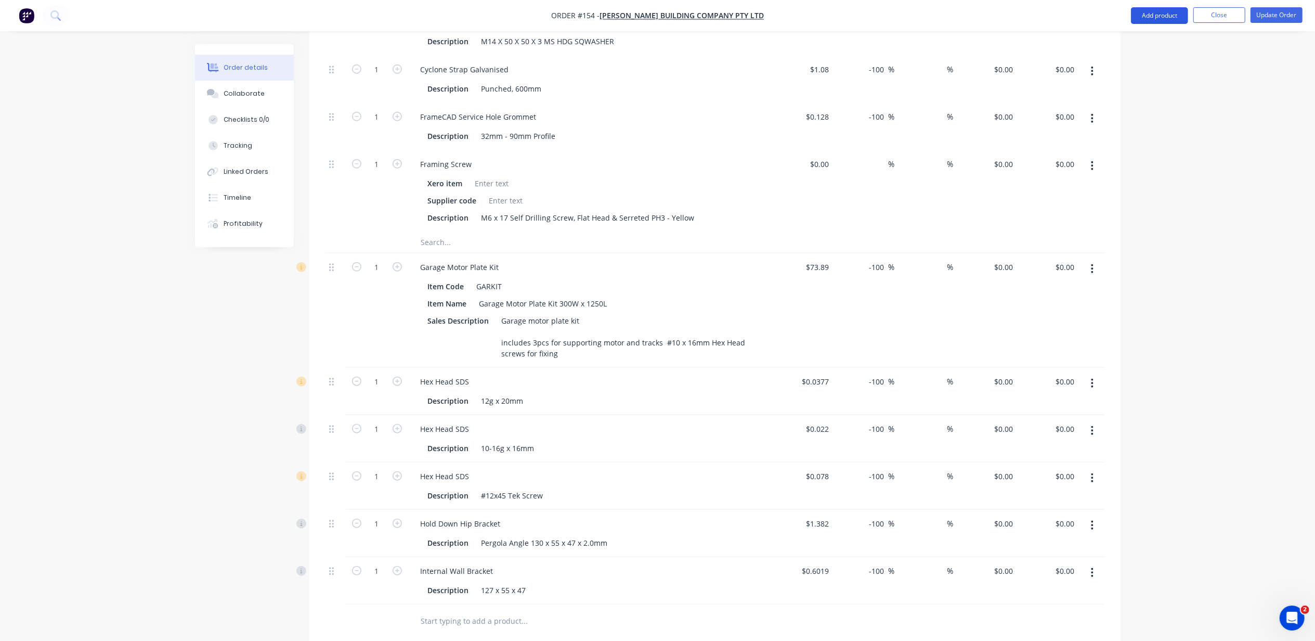
click at [1151, 9] on button "Add product" at bounding box center [1159, 15] width 57 height 17
click at [1147, 46] on div "Product catalogue" at bounding box center [1139, 42] width 80 height 15
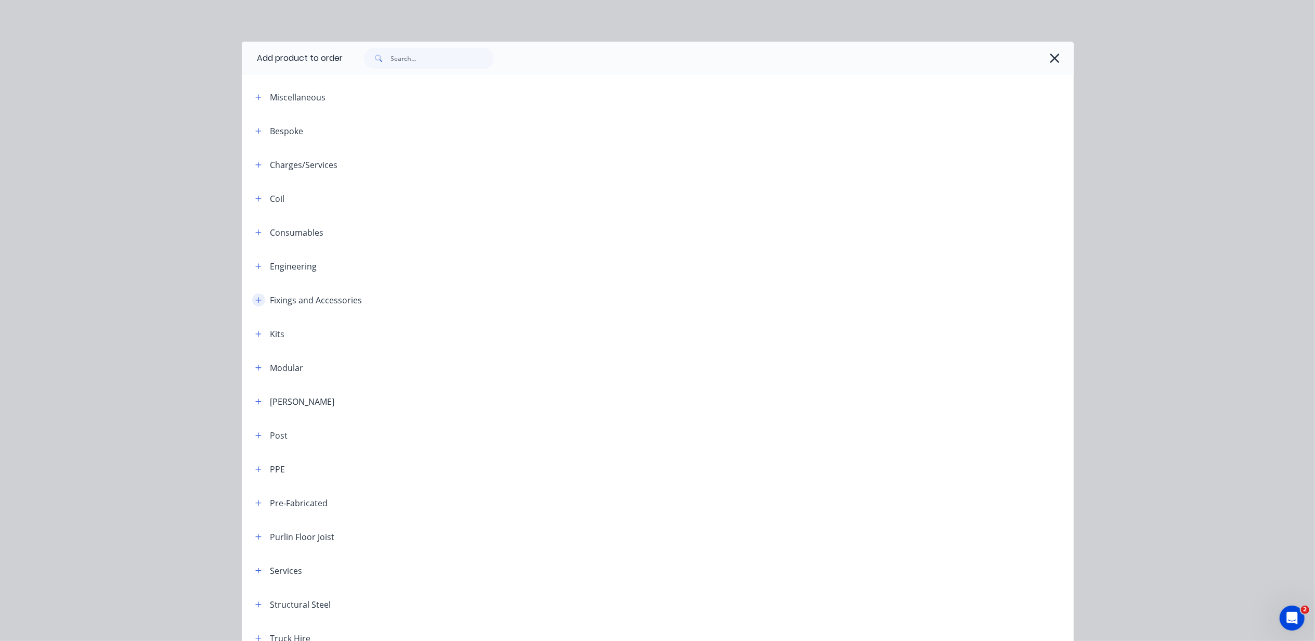
click at [257, 296] on button "button" at bounding box center [258, 299] width 13 height 13
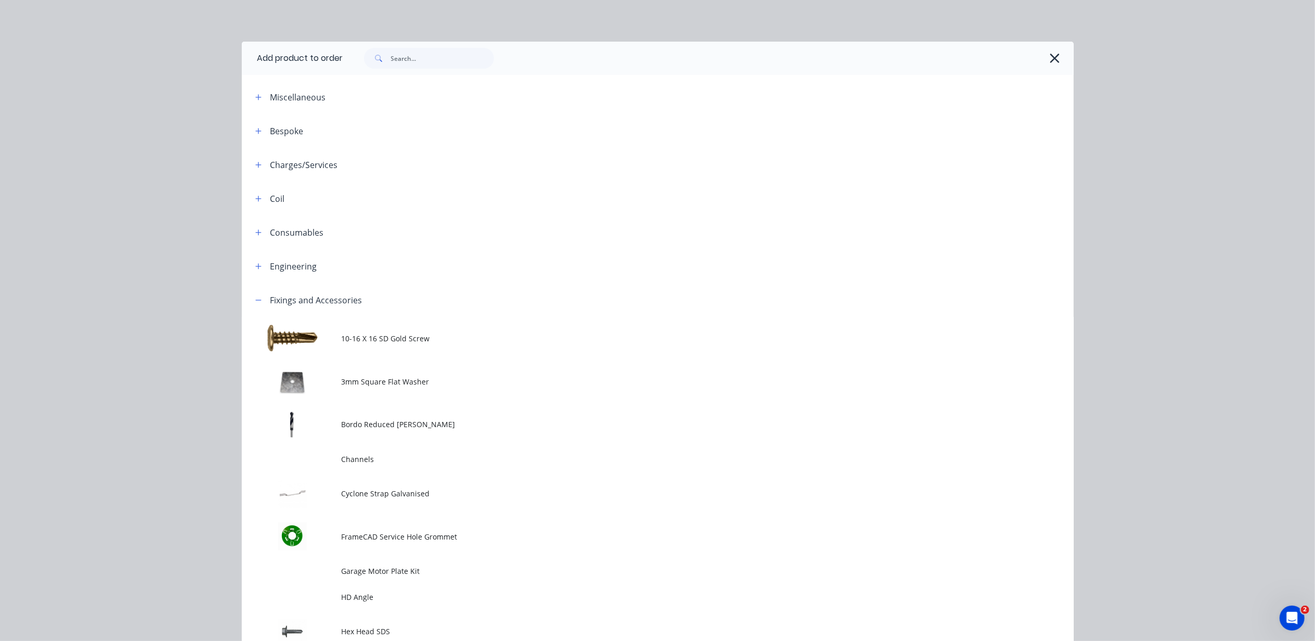
scroll to position [485, 0]
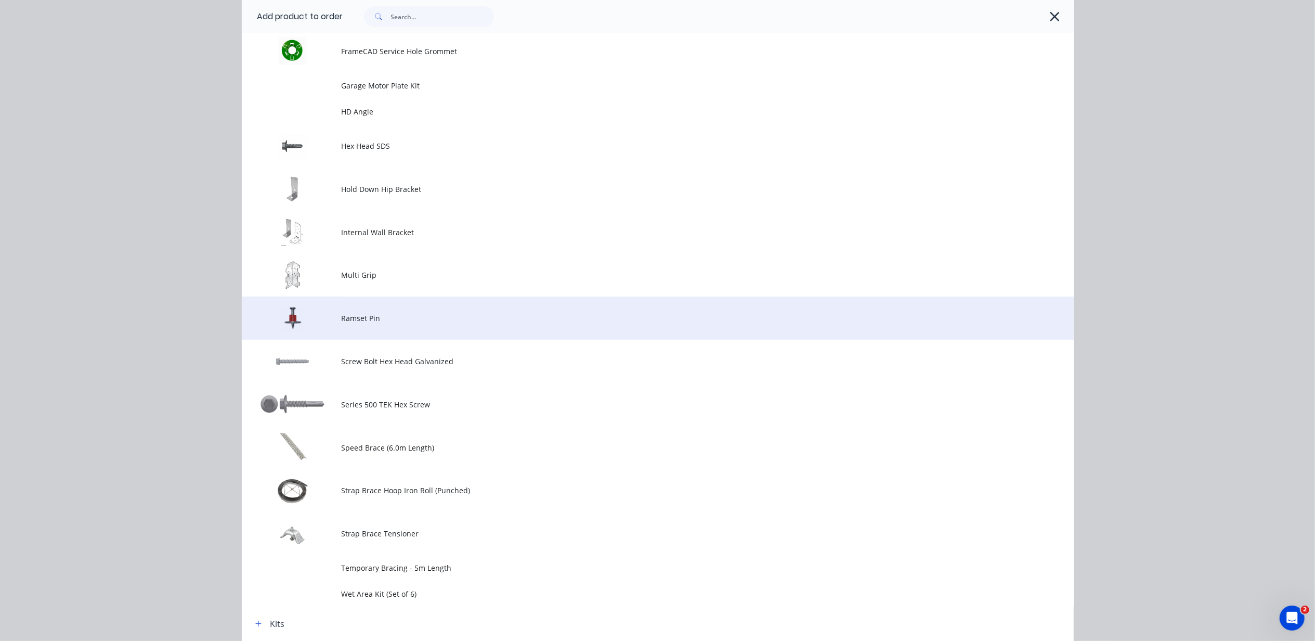
click at [329, 329] on td at bounding box center [292, 317] width 100 height 43
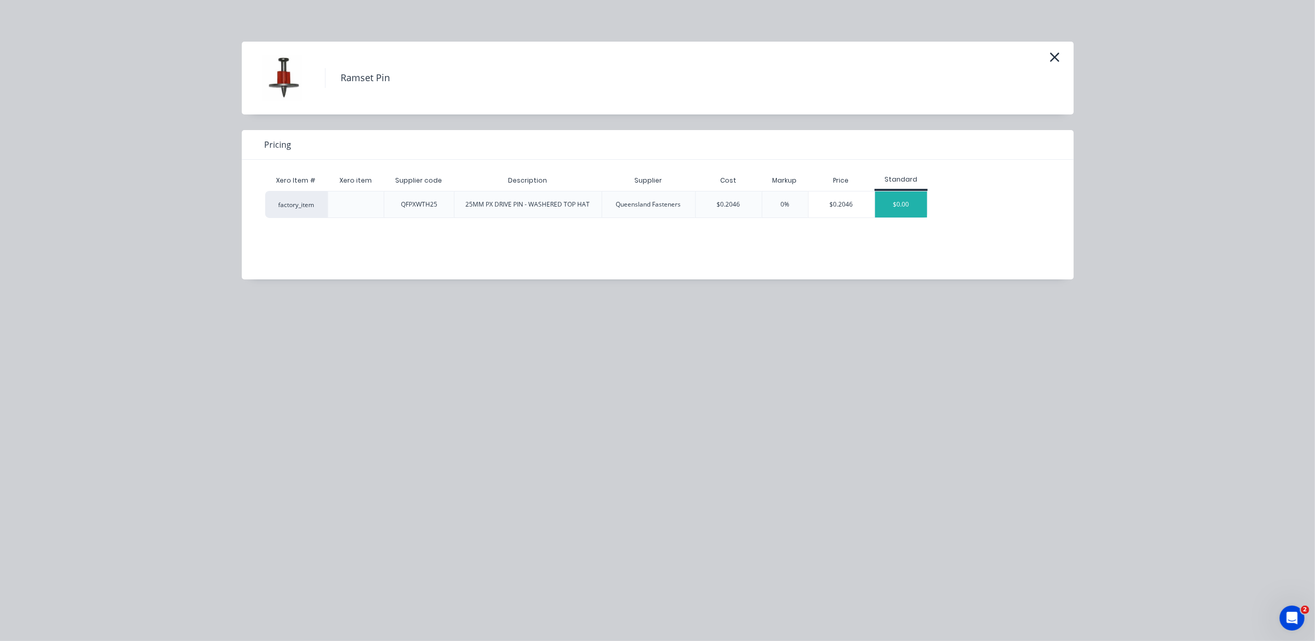
click at [896, 211] on div "$0.00" at bounding box center [901, 204] width 52 height 26
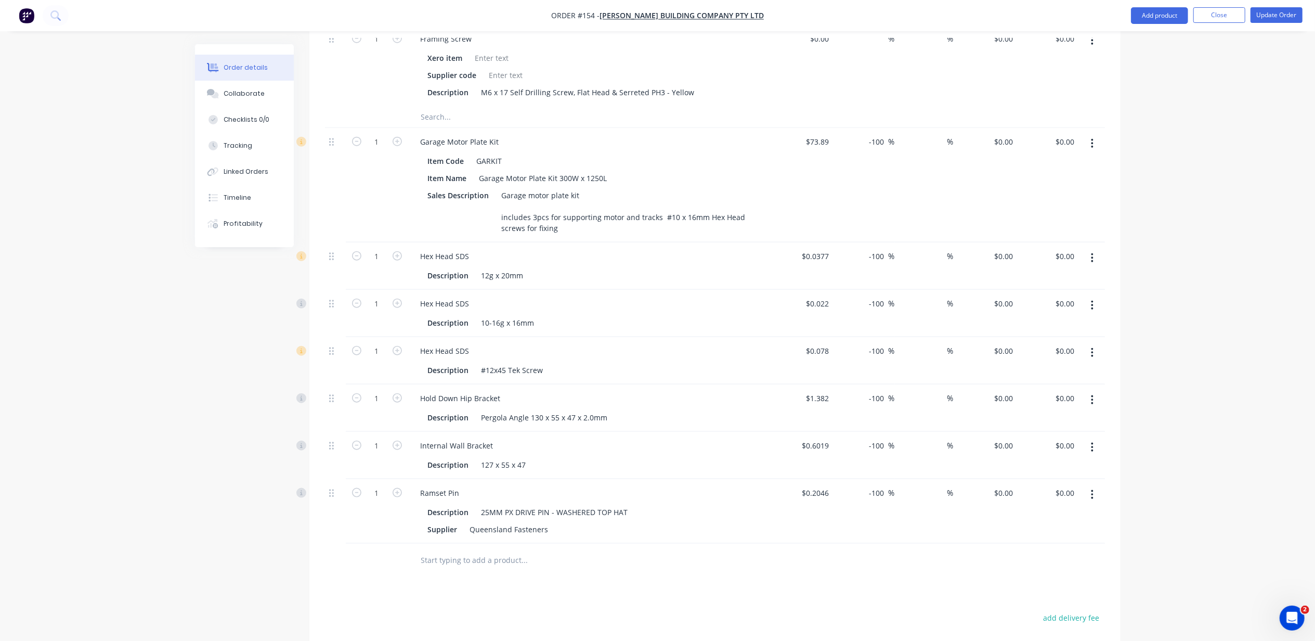
scroll to position [895, 0]
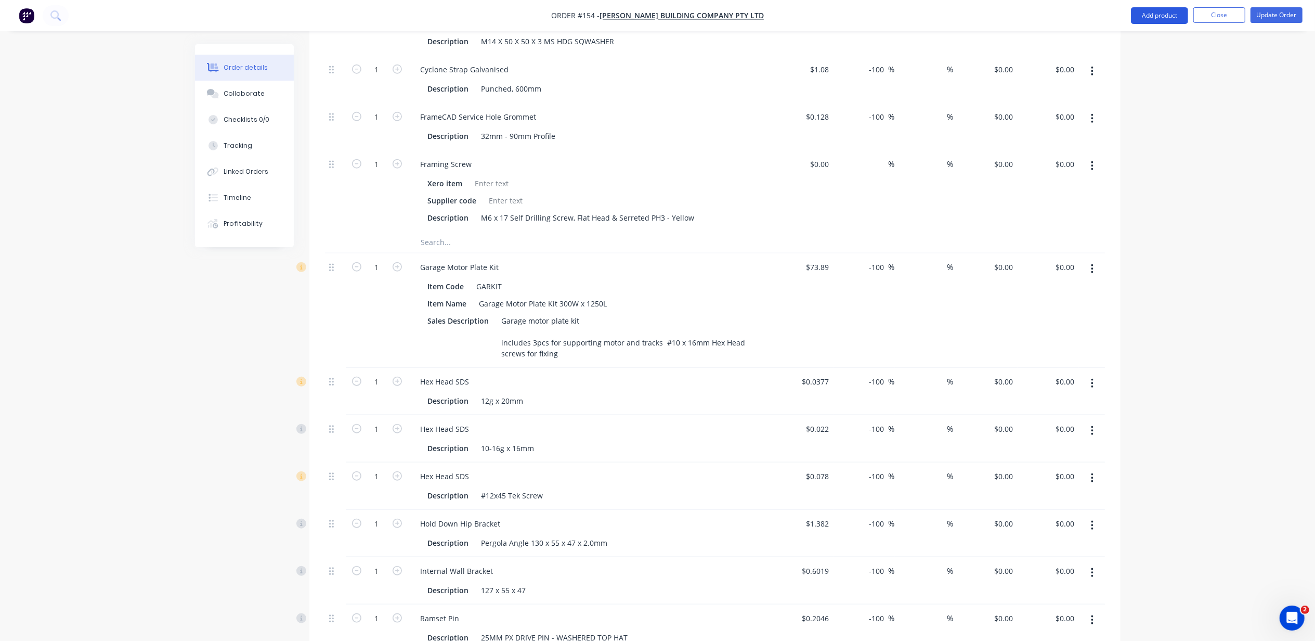
click at [1161, 20] on button "Add product" at bounding box center [1159, 15] width 57 height 17
click at [1151, 47] on div "Product catalogue" at bounding box center [1139, 42] width 80 height 15
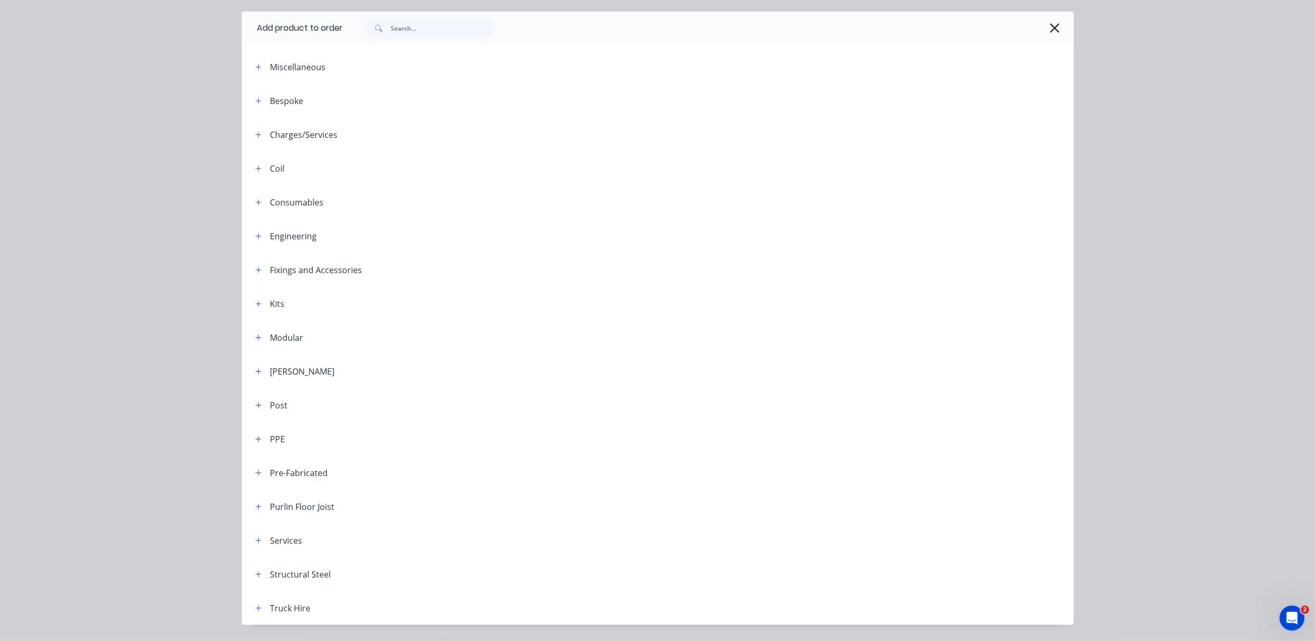
scroll to position [59, 0]
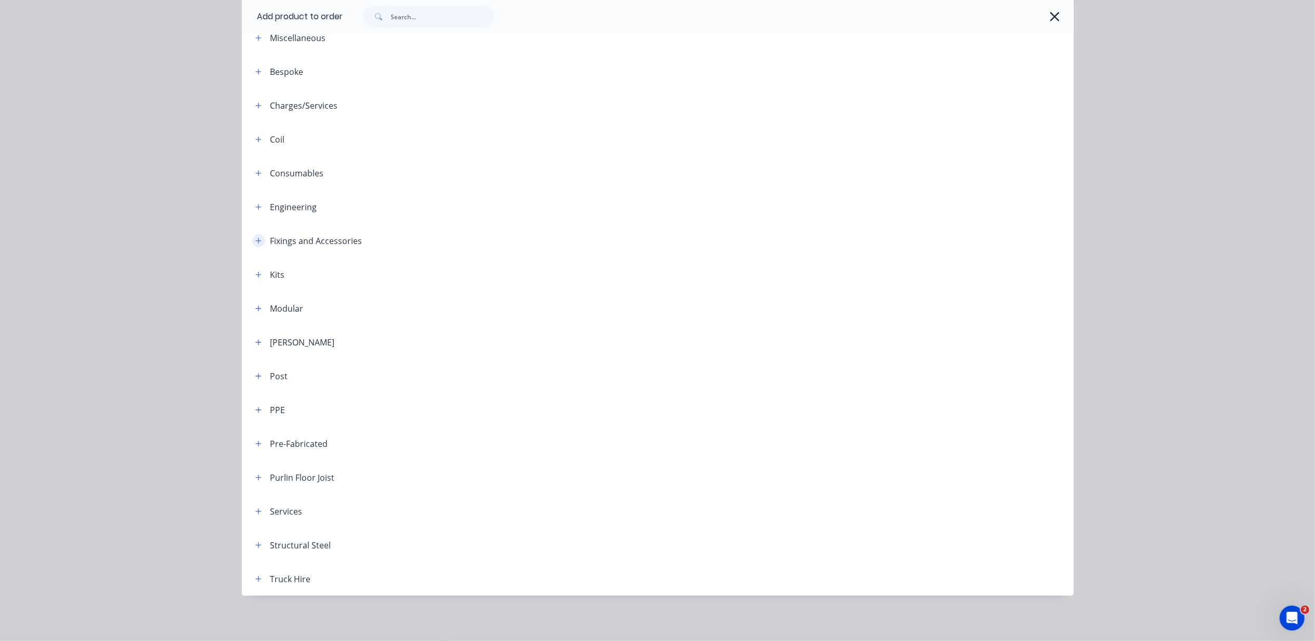
click at [255, 243] on icon "button" at bounding box center [258, 240] width 6 height 7
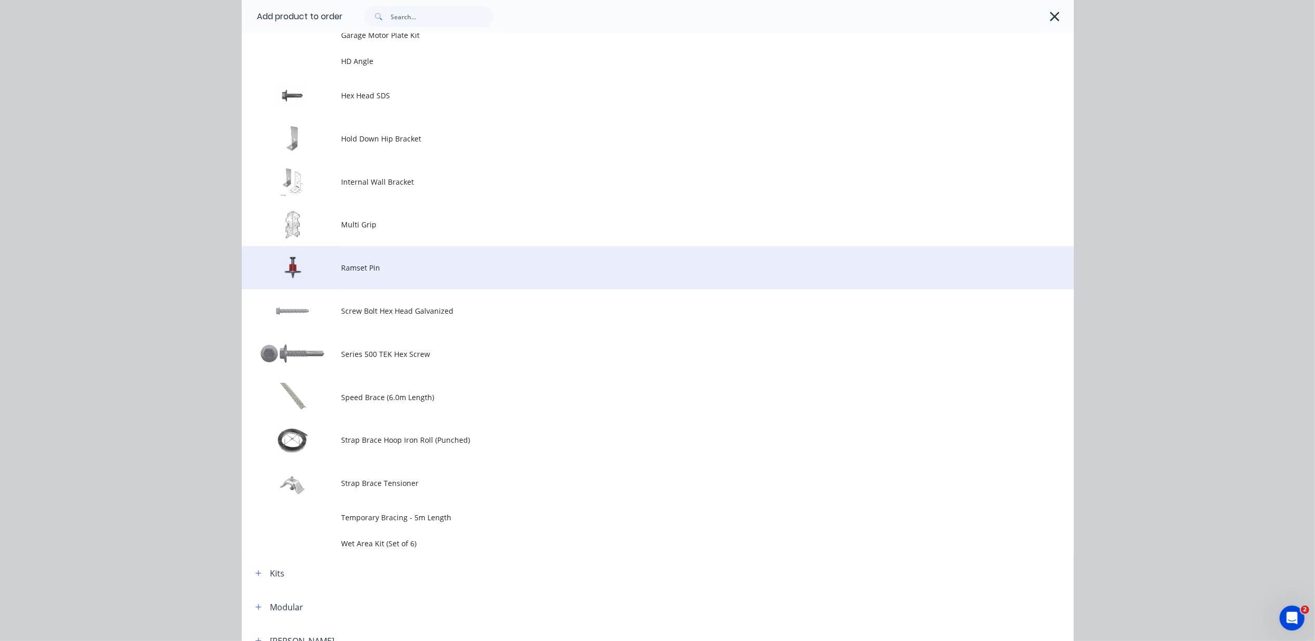
scroll to position [545, 0]
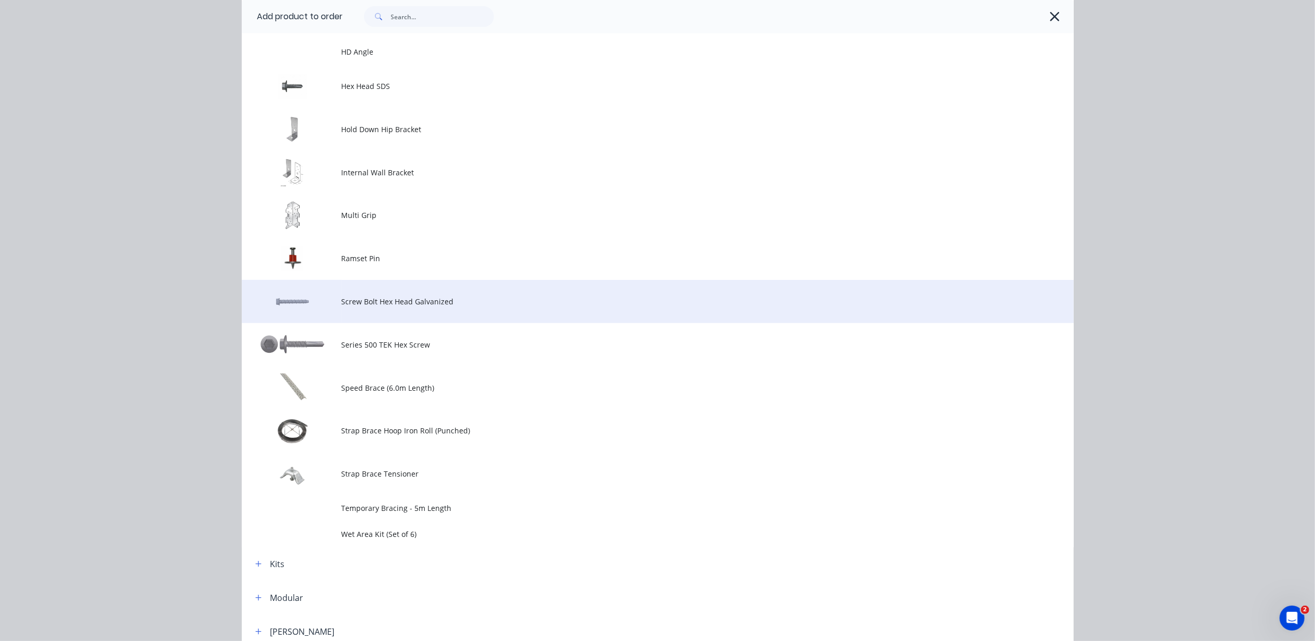
click at [290, 296] on td at bounding box center [292, 301] width 100 height 43
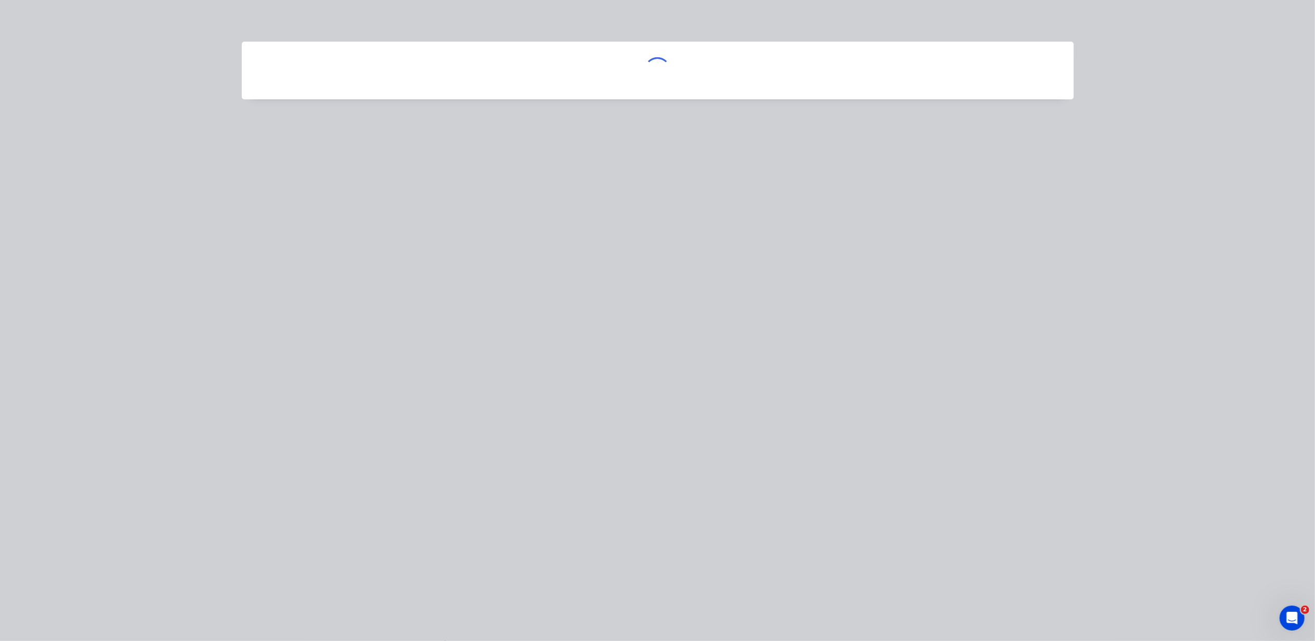
scroll to position [0, 0]
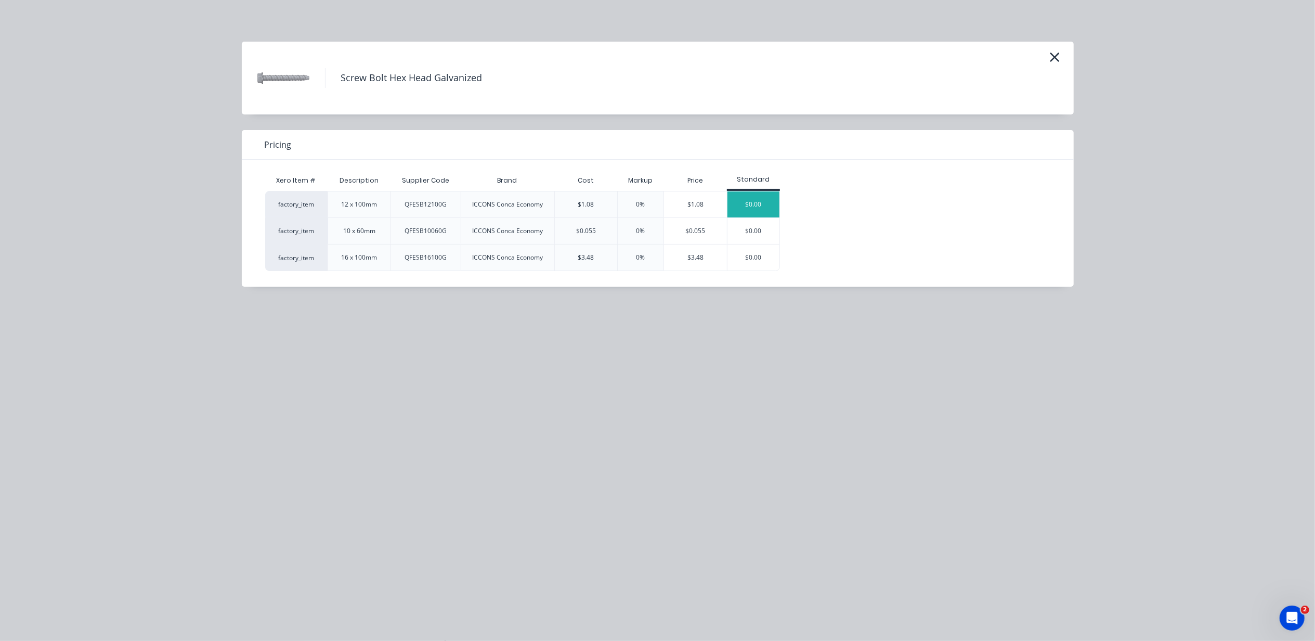
click at [735, 198] on div "$0.00" at bounding box center [753, 204] width 52 height 26
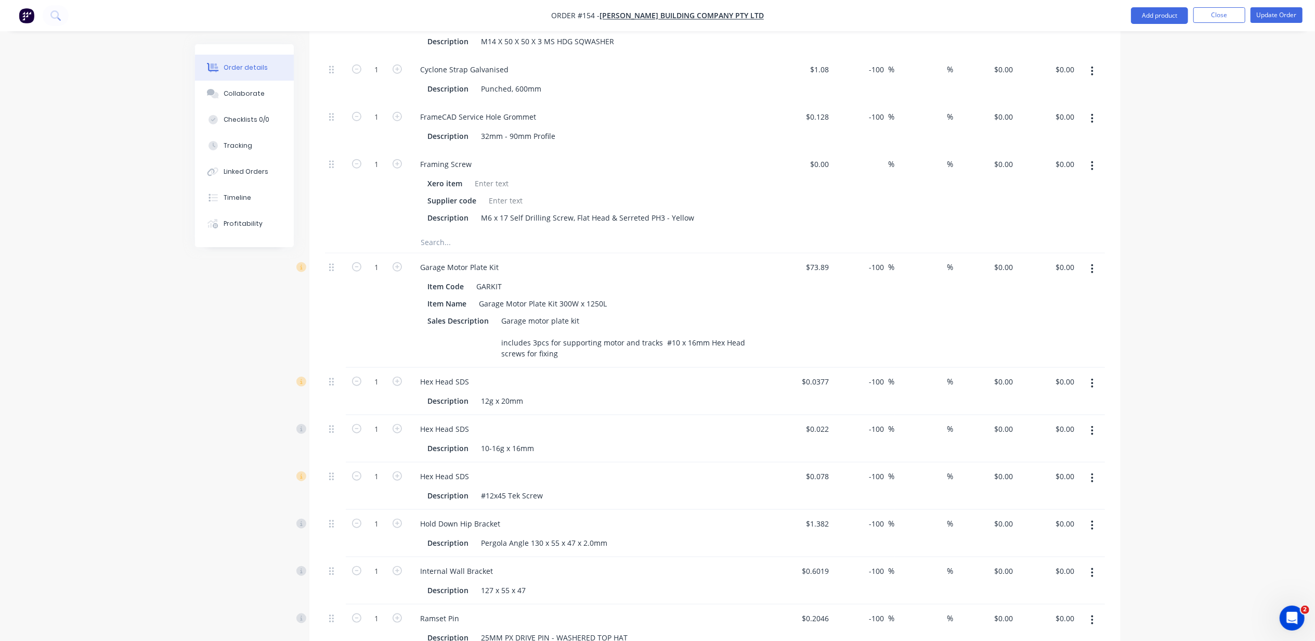
scroll to position [1103, 0]
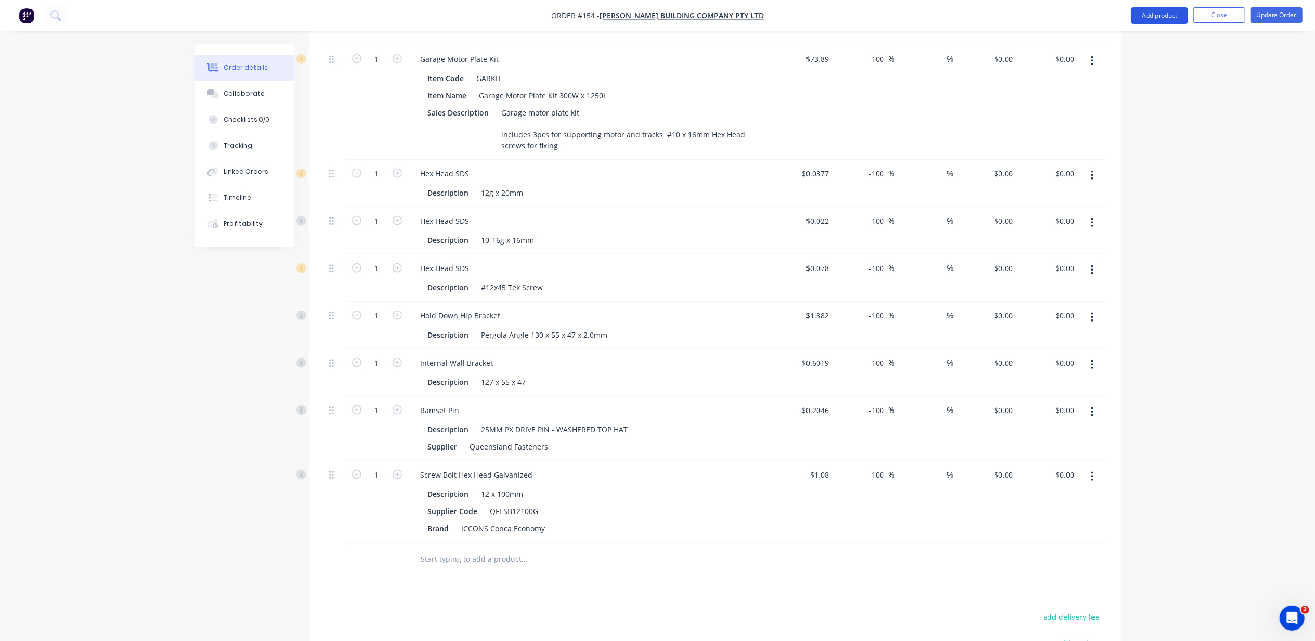
click at [1139, 17] on button "Add product" at bounding box center [1159, 15] width 57 height 17
click at [1157, 46] on div "Product catalogue" at bounding box center [1139, 42] width 80 height 15
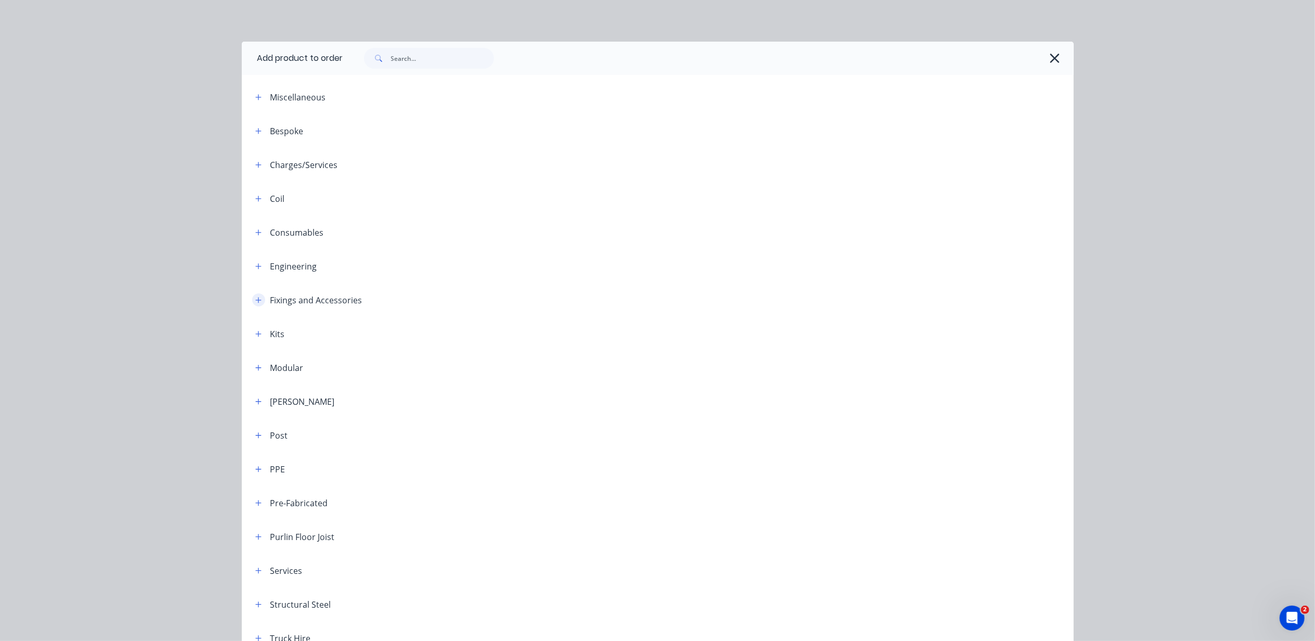
click at [256, 296] on button "button" at bounding box center [258, 299] width 13 height 13
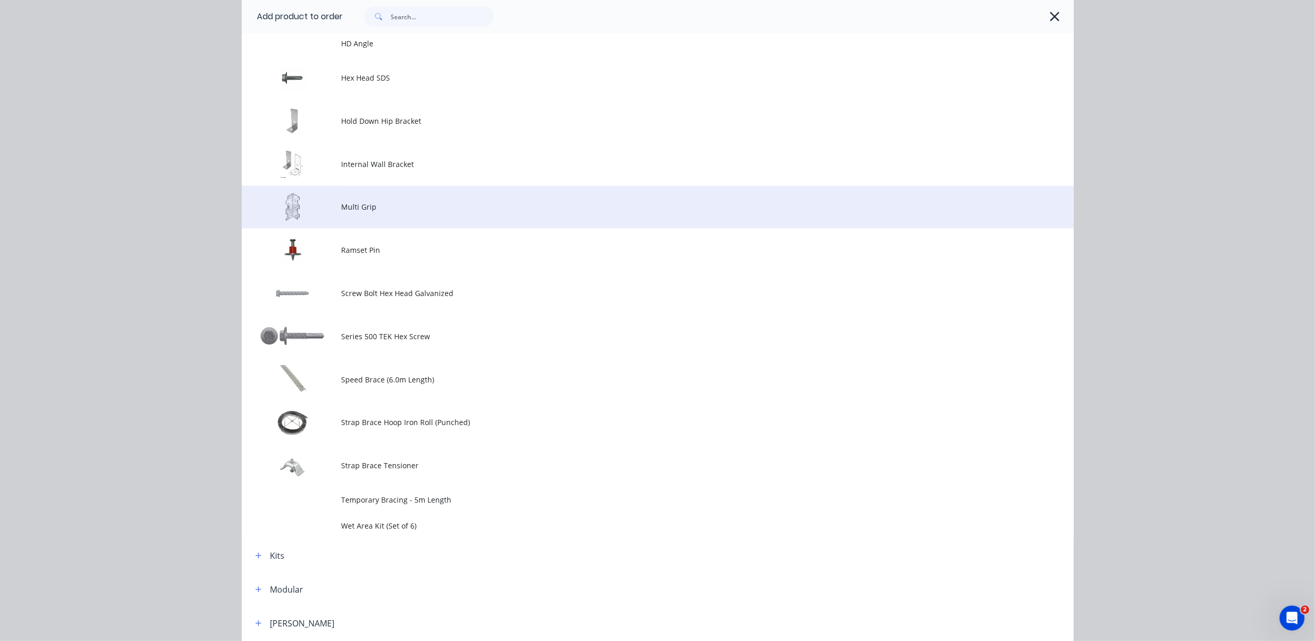
scroll to position [554, 0]
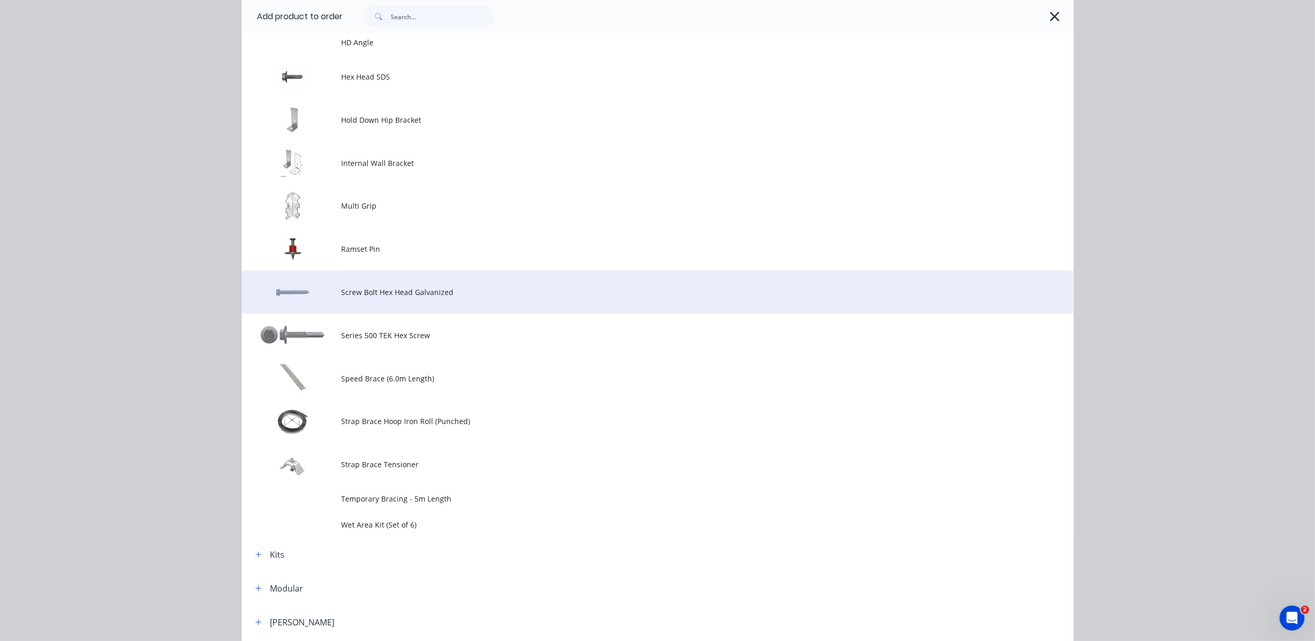
click at [333, 292] on td at bounding box center [292, 291] width 100 height 43
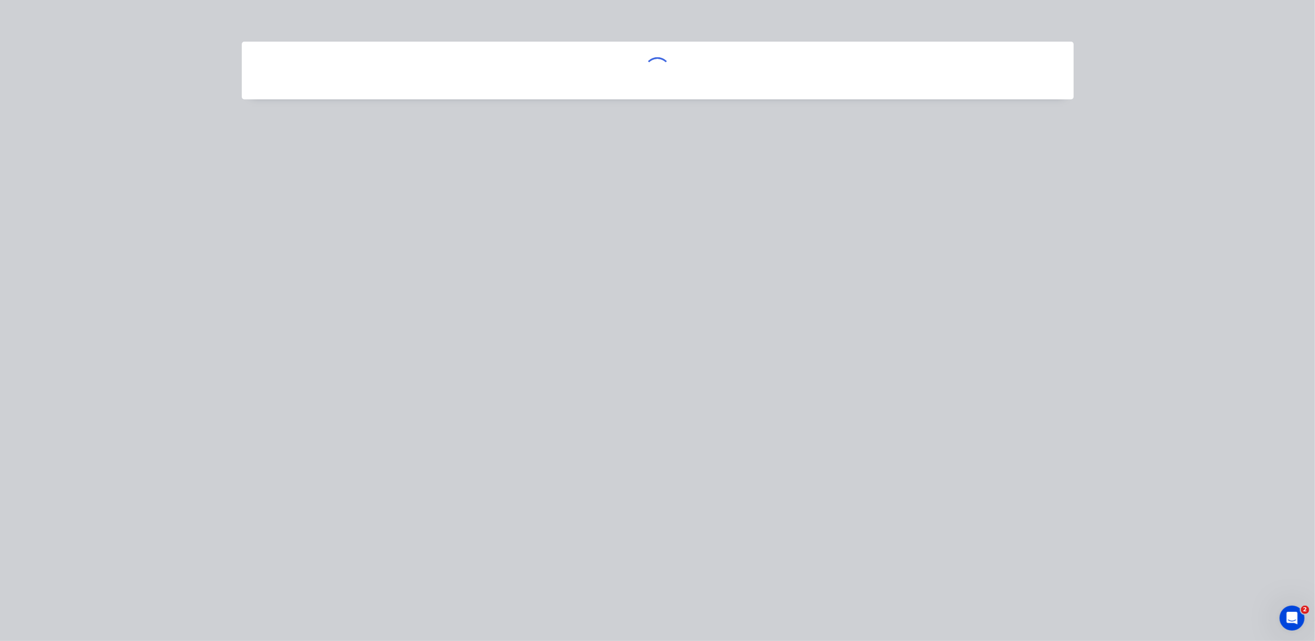
scroll to position [0, 0]
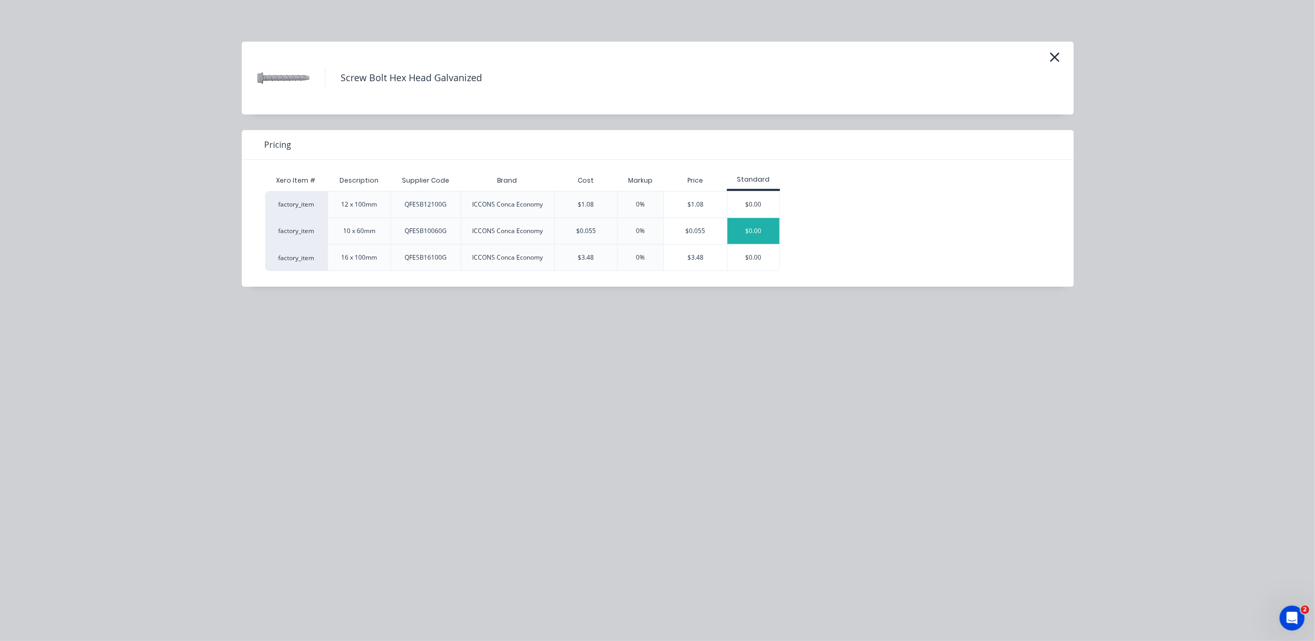
click at [759, 232] on div "$0.00" at bounding box center [753, 231] width 52 height 26
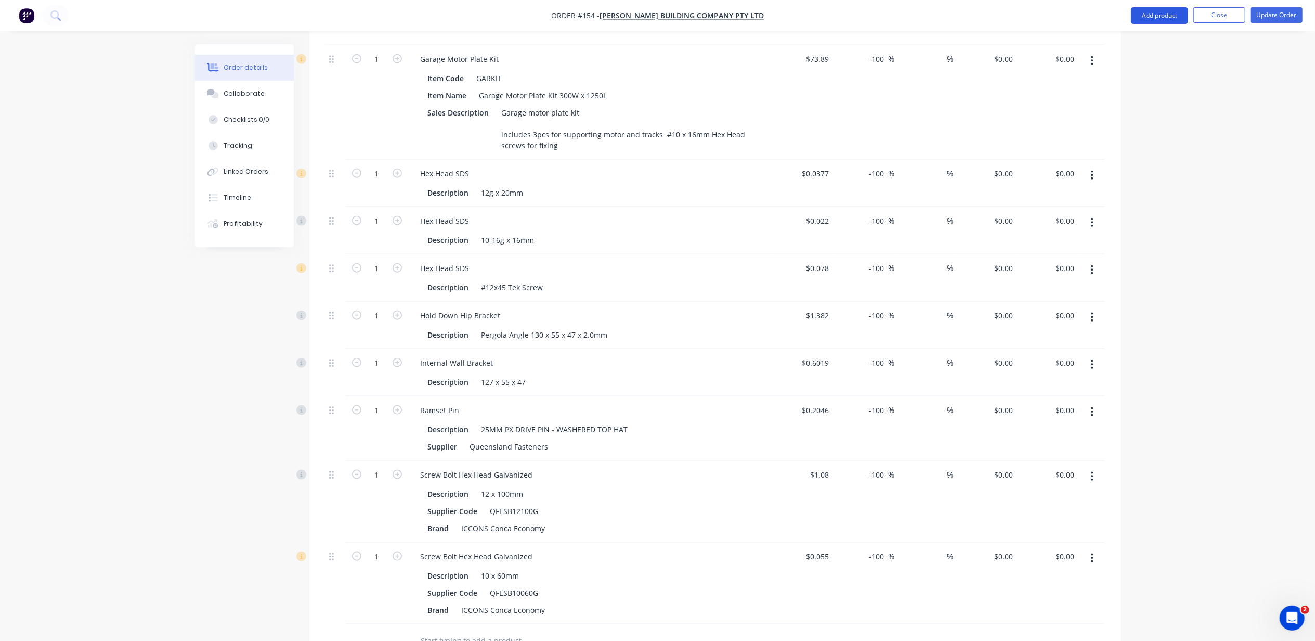
click at [1151, 14] on button "Add product" at bounding box center [1159, 15] width 57 height 17
click at [1125, 42] on div "Product catalogue" at bounding box center [1139, 42] width 80 height 15
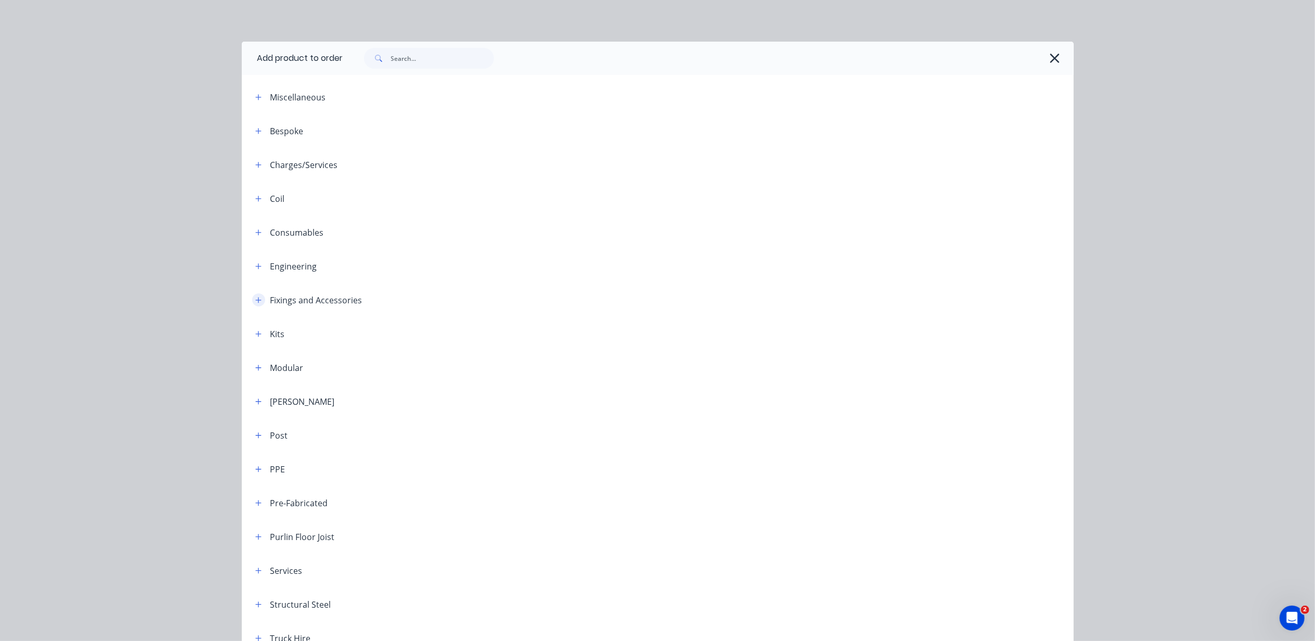
click at [253, 294] on button "button" at bounding box center [258, 299] width 13 height 13
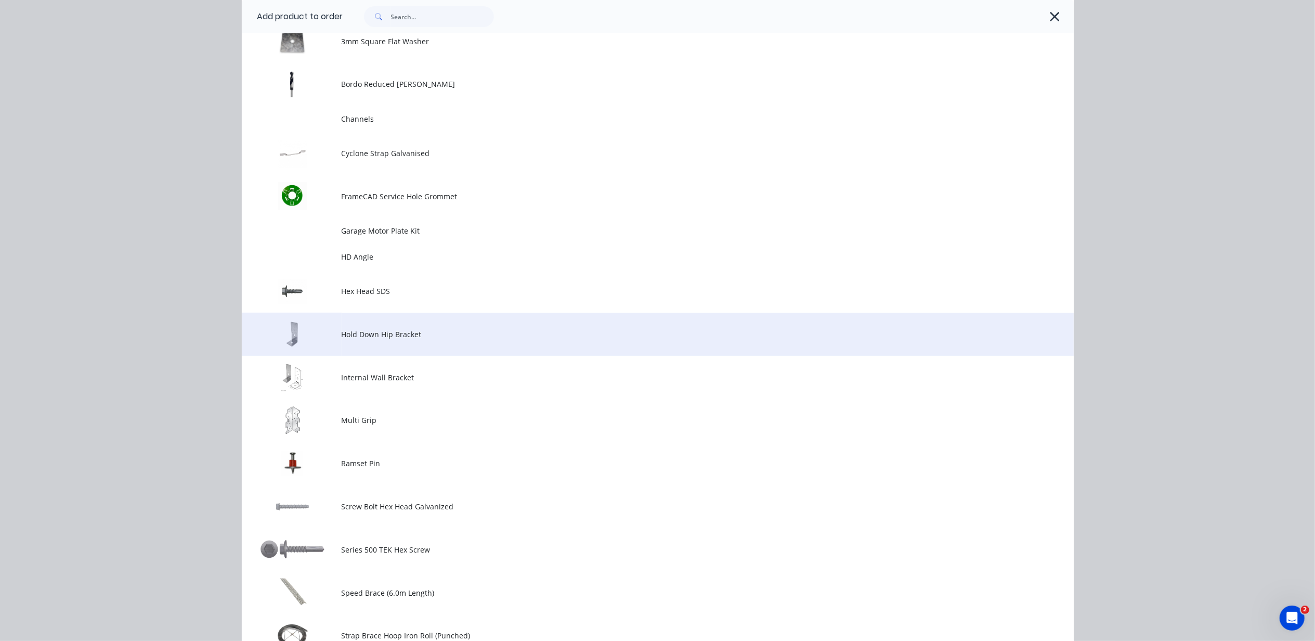
scroll to position [346, 0]
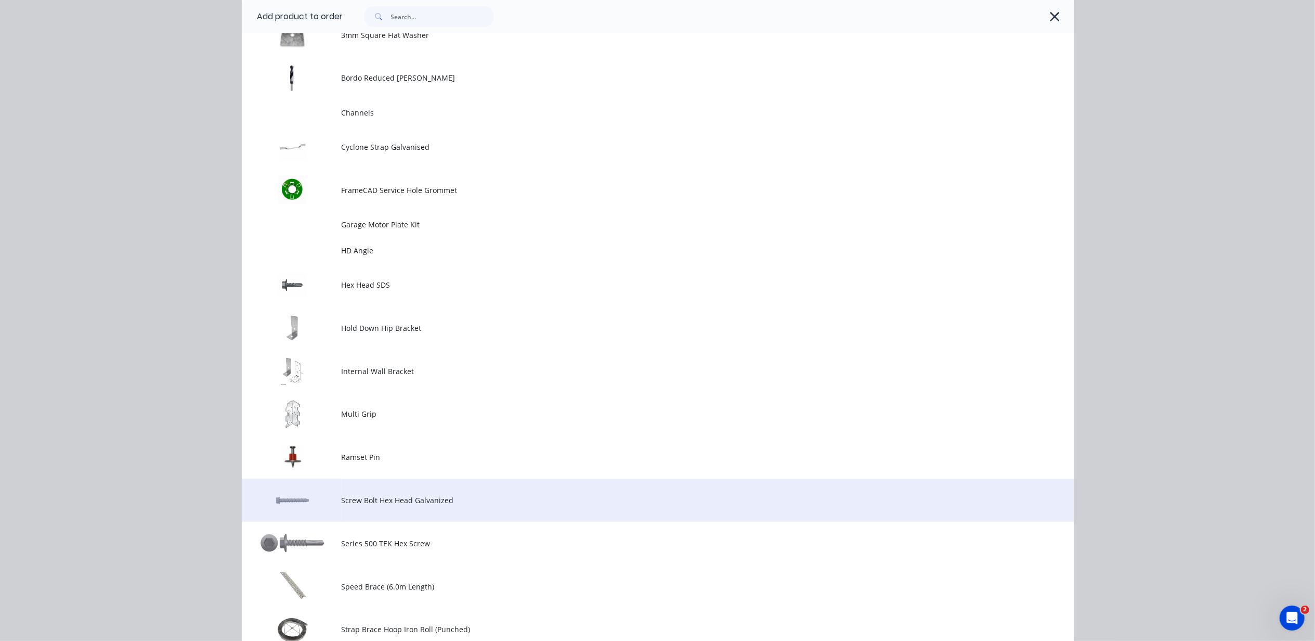
click at [381, 491] on td "Screw Bolt Hex Head Galvanized" at bounding box center [708, 499] width 732 height 43
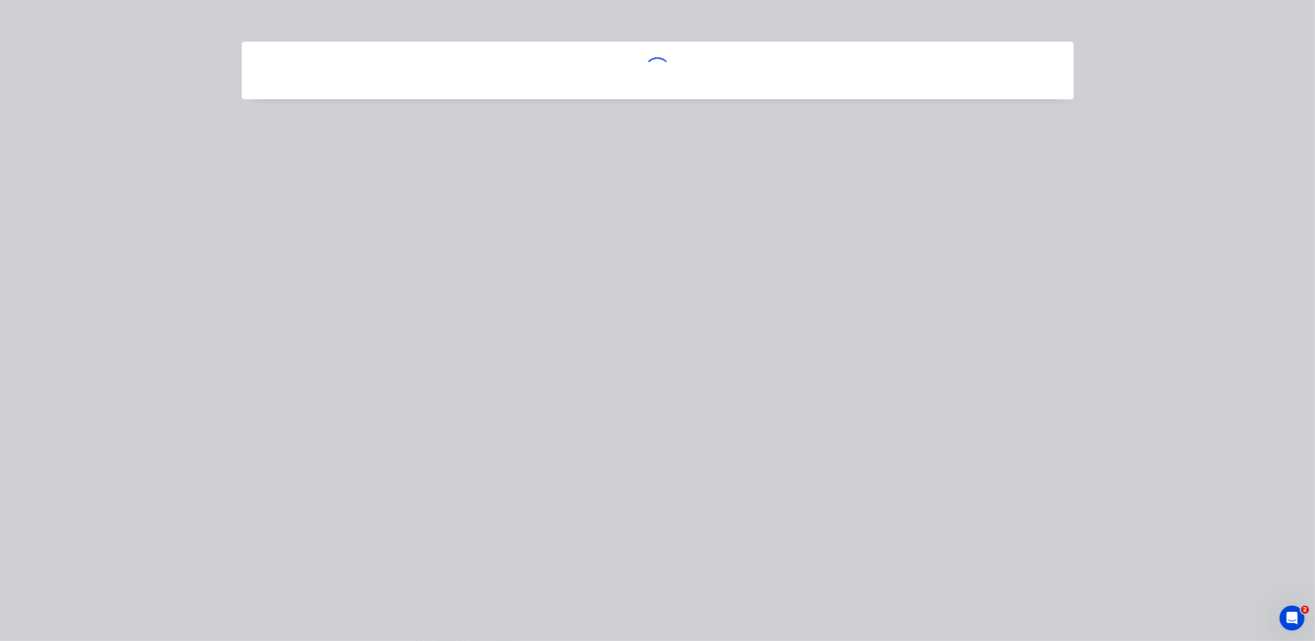
scroll to position [0, 0]
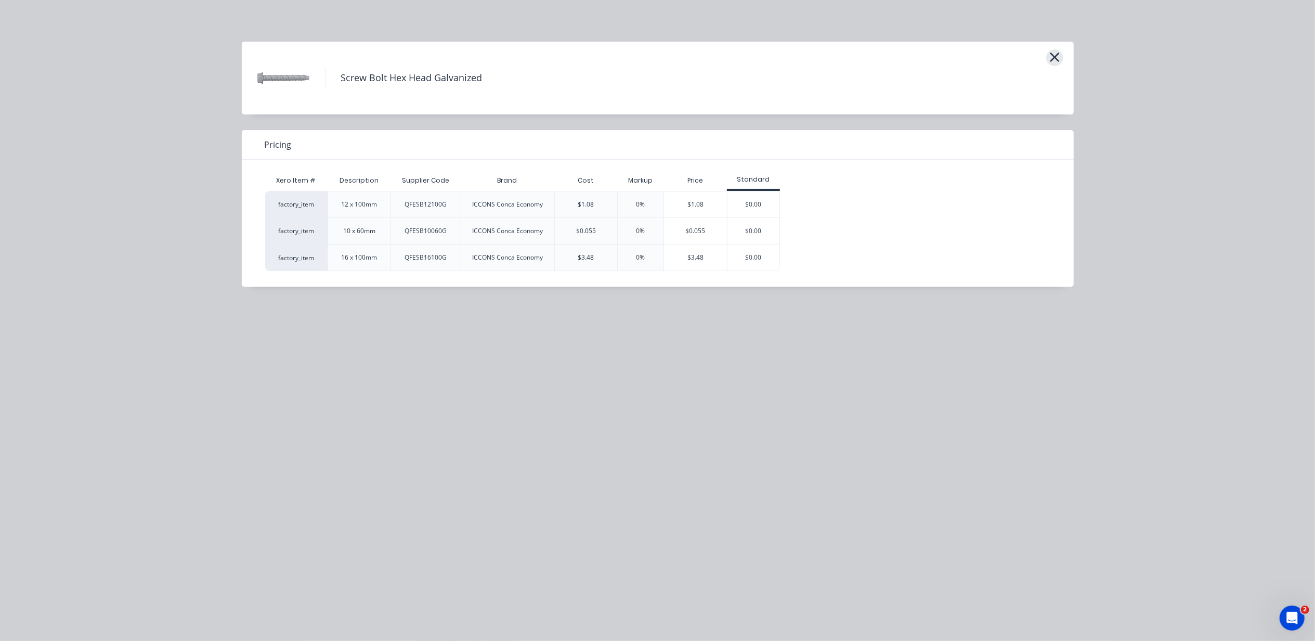
click at [1055, 58] on icon "button" at bounding box center [1054, 57] width 9 height 9
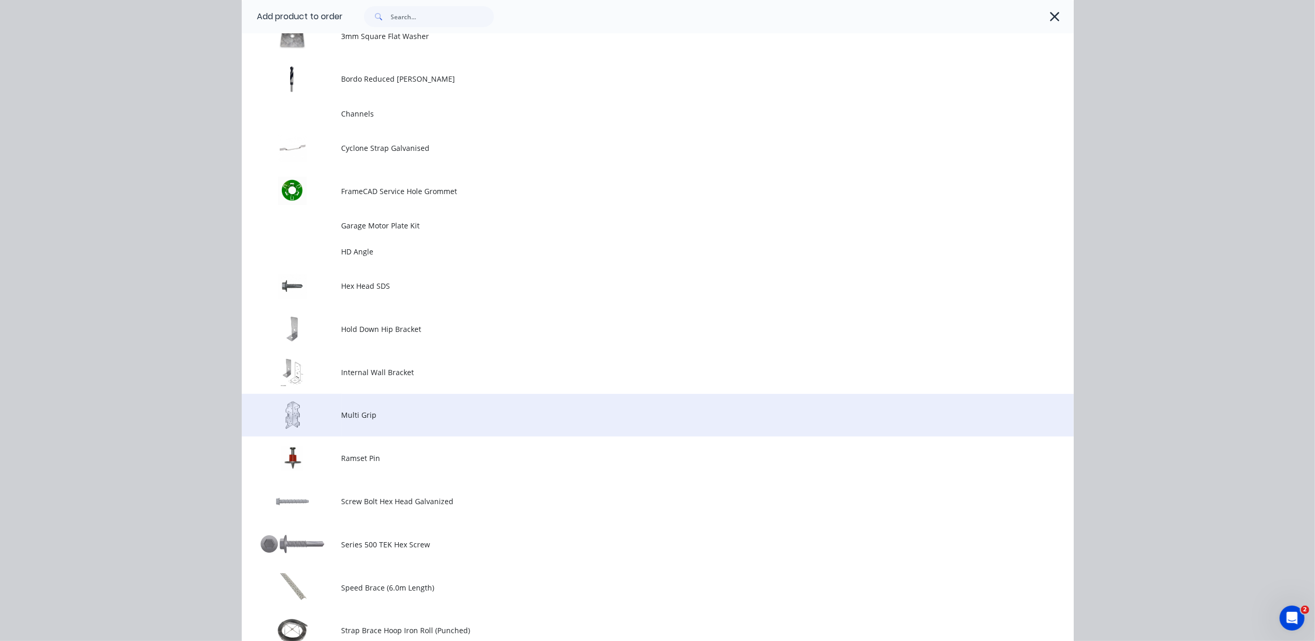
scroll to position [421, 0]
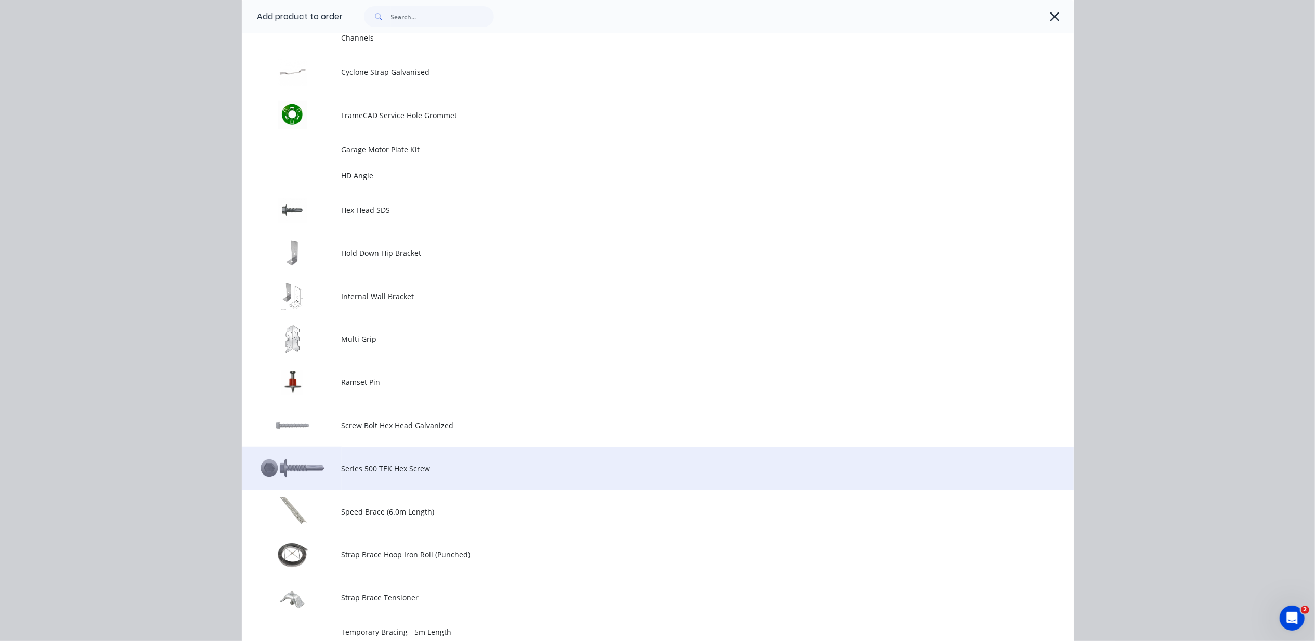
click at [298, 468] on td at bounding box center [292, 468] width 100 height 43
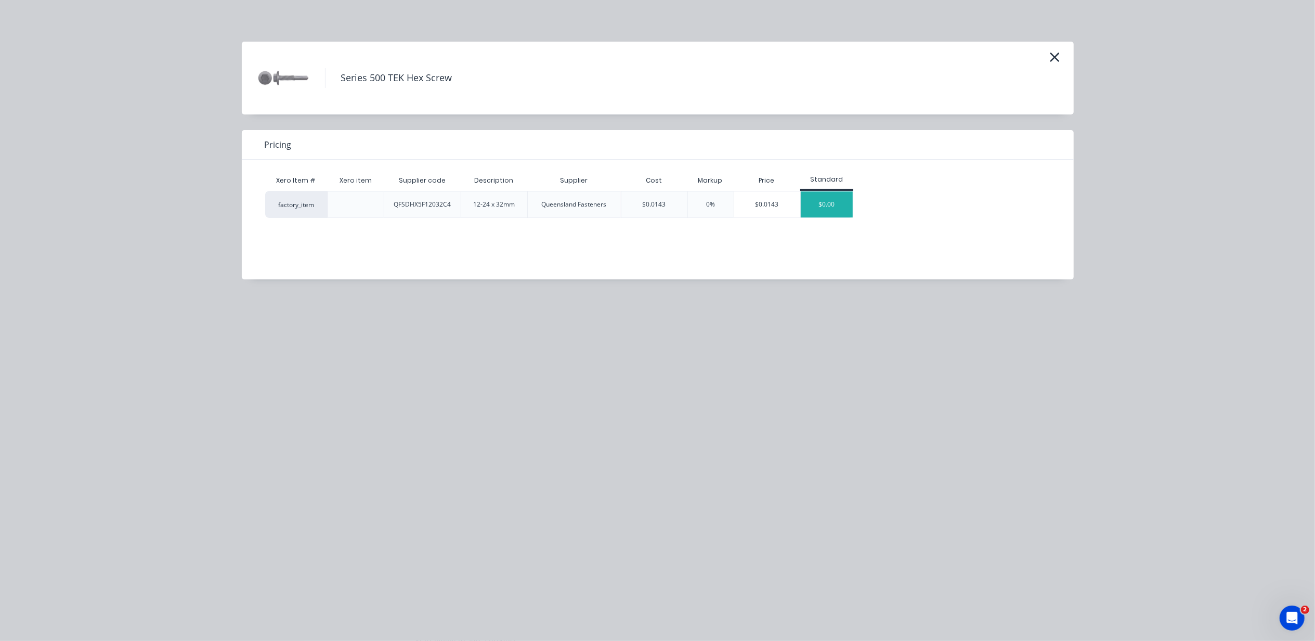
click at [810, 202] on div "$0.00" at bounding box center [827, 204] width 52 height 26
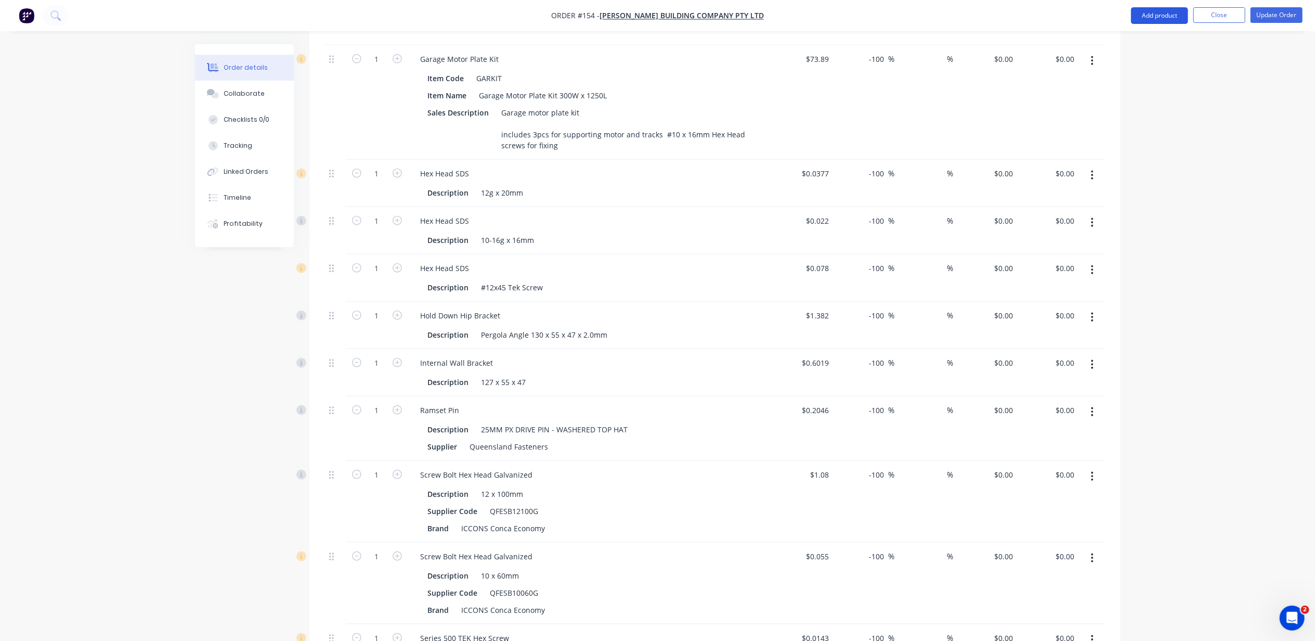
click at [1165, 17] on button "Add product" at bounding box center [1159, 15] width 57 height 17
click at [1138, 45] on div "Product catalogue" at bounding box center [1139, 42] width 80 height 15
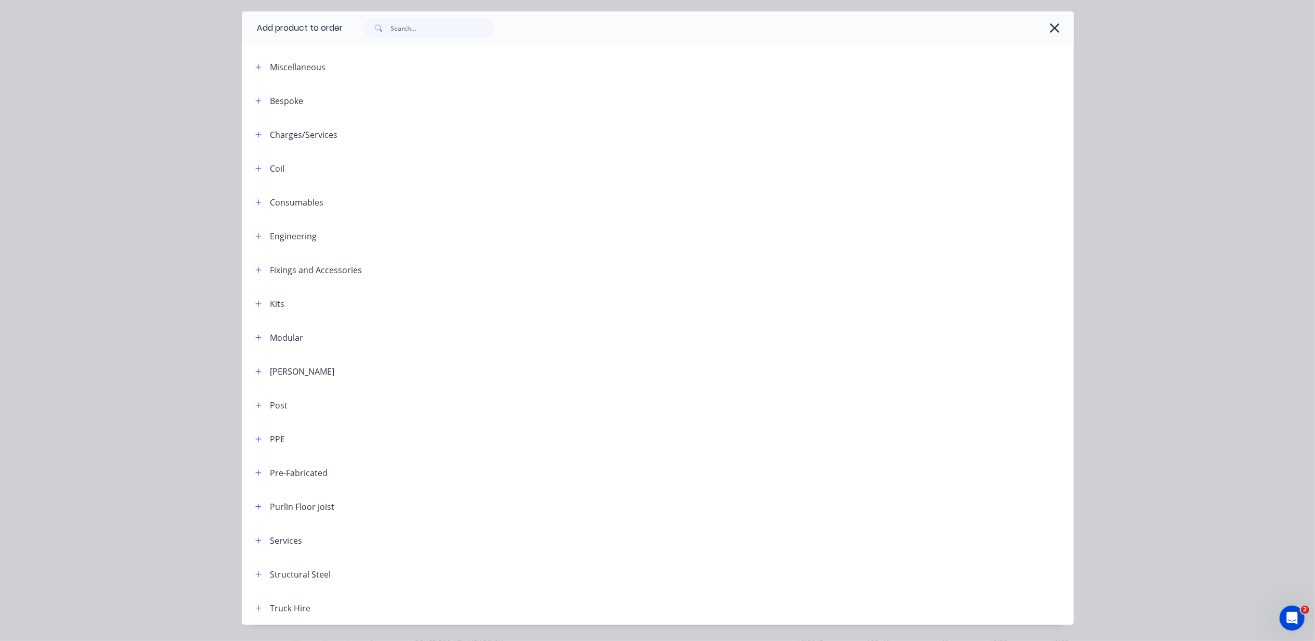
scroll to position [59, 0]
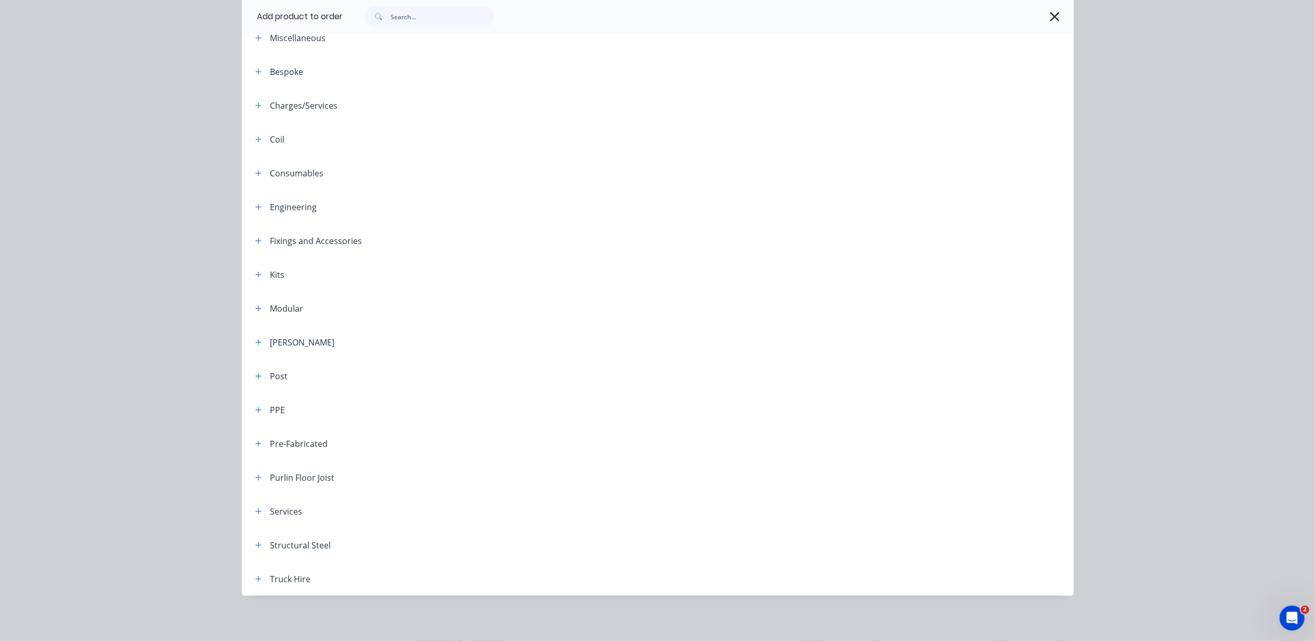
click at [262, 241] on div "Fixings and Accessories" at bounding box center [304, 240] width 115 height 13
click at [252, 239] on button "button" at bounding box center [258, 240] width 13 height 13
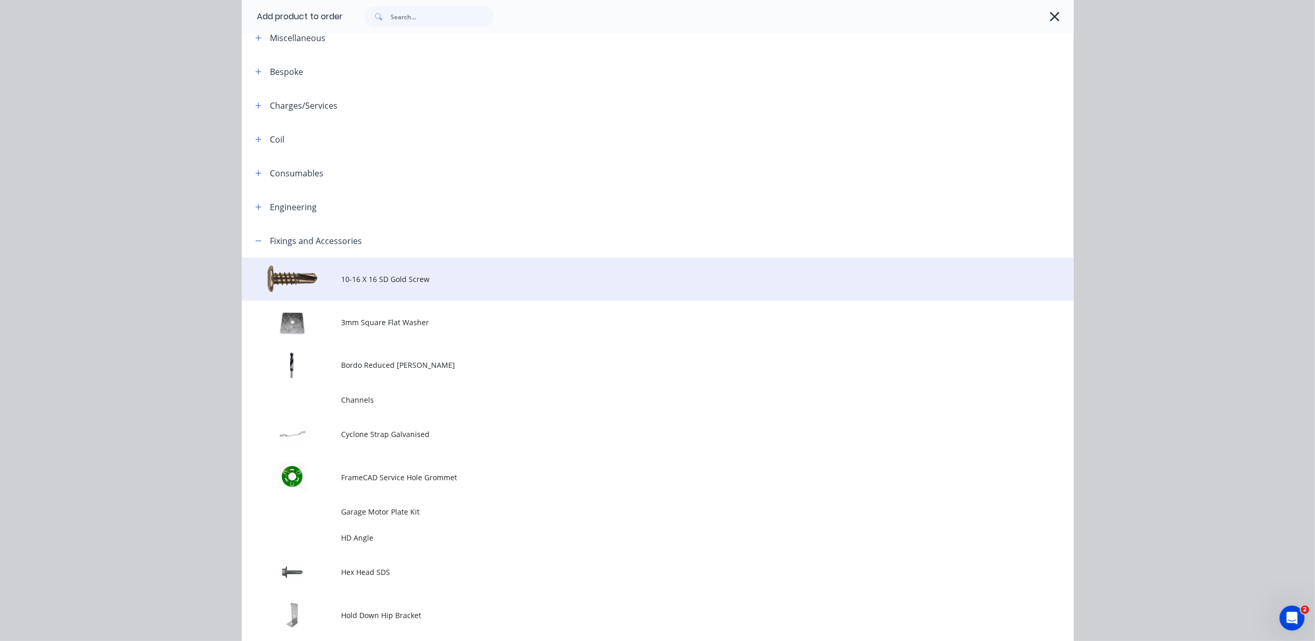
drag, startPoint x: 248, startPoint y: 239, endPoint x: 389, endPoint y: 266, distance: 143.5
click at [614, 250] on header "Fixings and Accessories" at bounding box center [658, 241] width 832 height 34
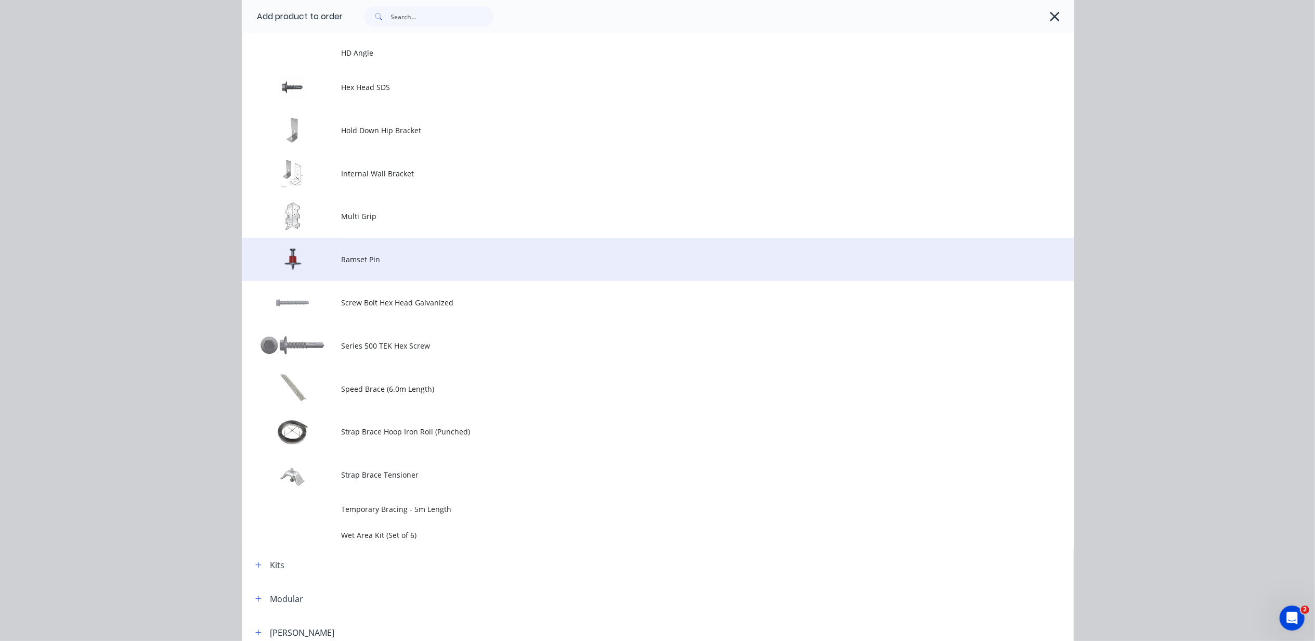
scroll to position [545, 0]
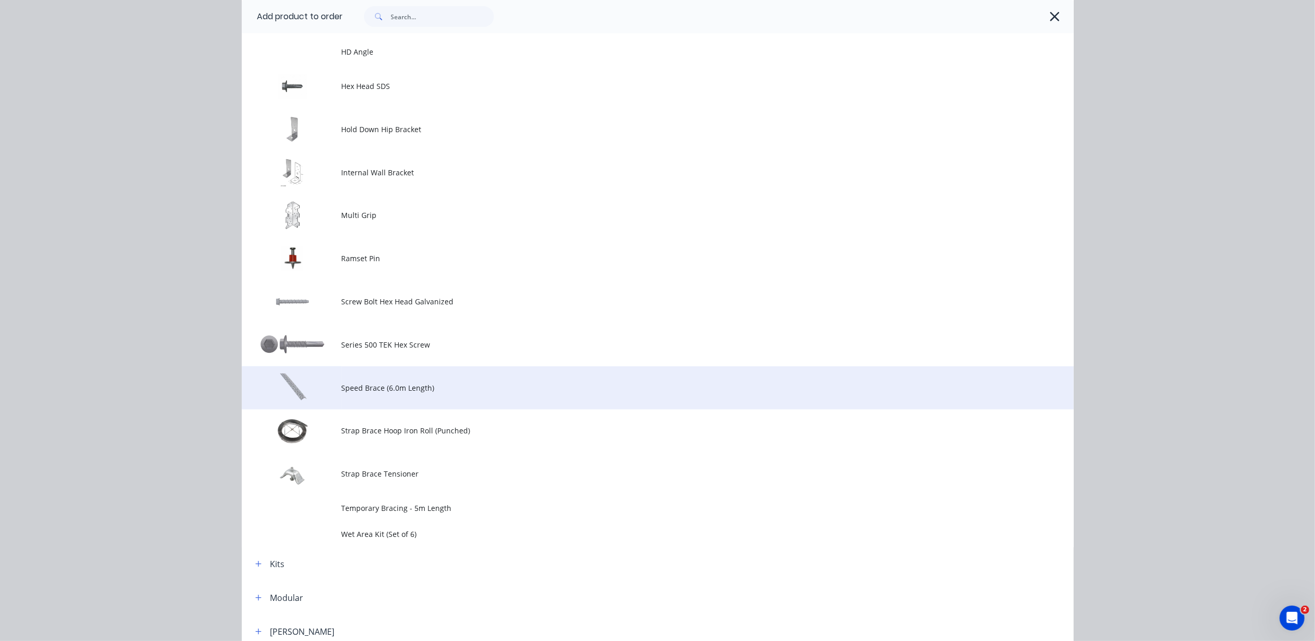
click at [381, 379] on td "Speed Brace (6.0m Length)" at bounding box center [708, 387] width 732 height 43
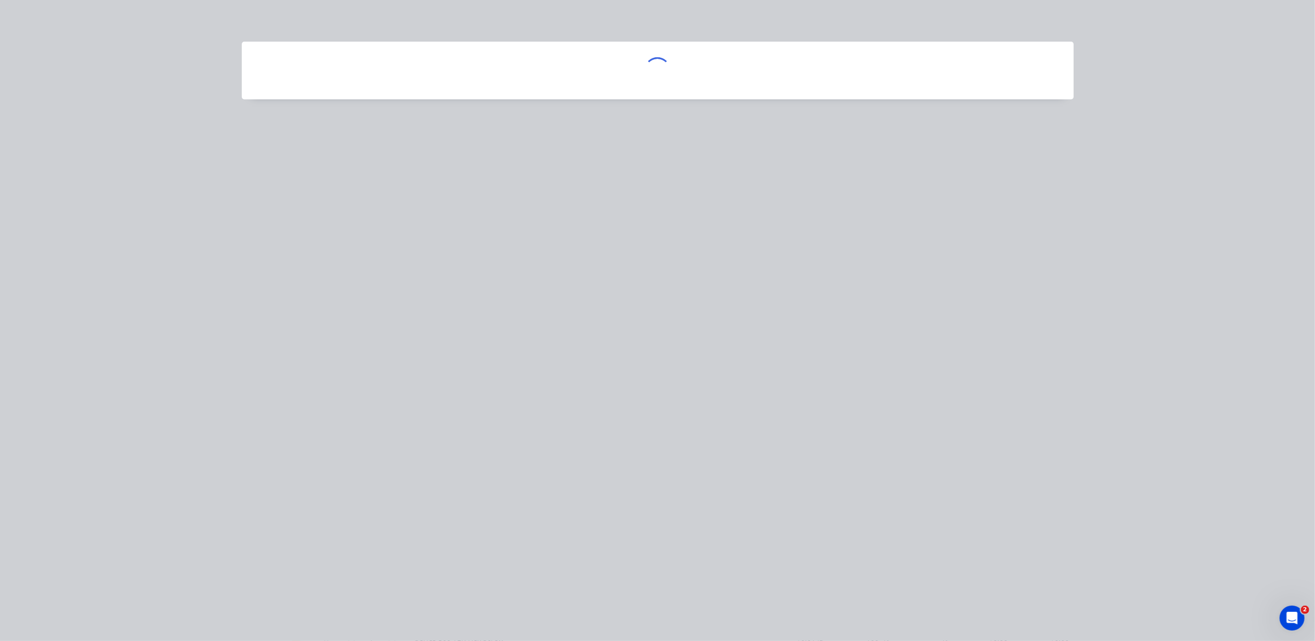
scroll to position [0, 0]
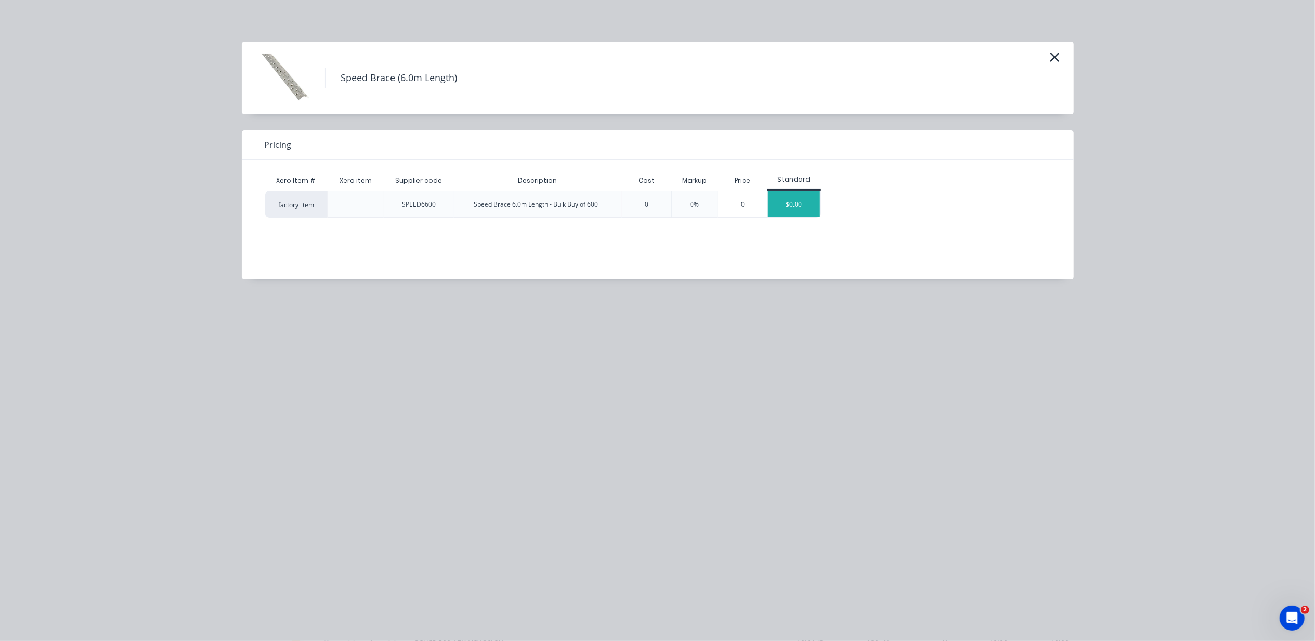
click at [798, 212] on div "$0.00" at bounding box center [794, 204] width 52 height 26
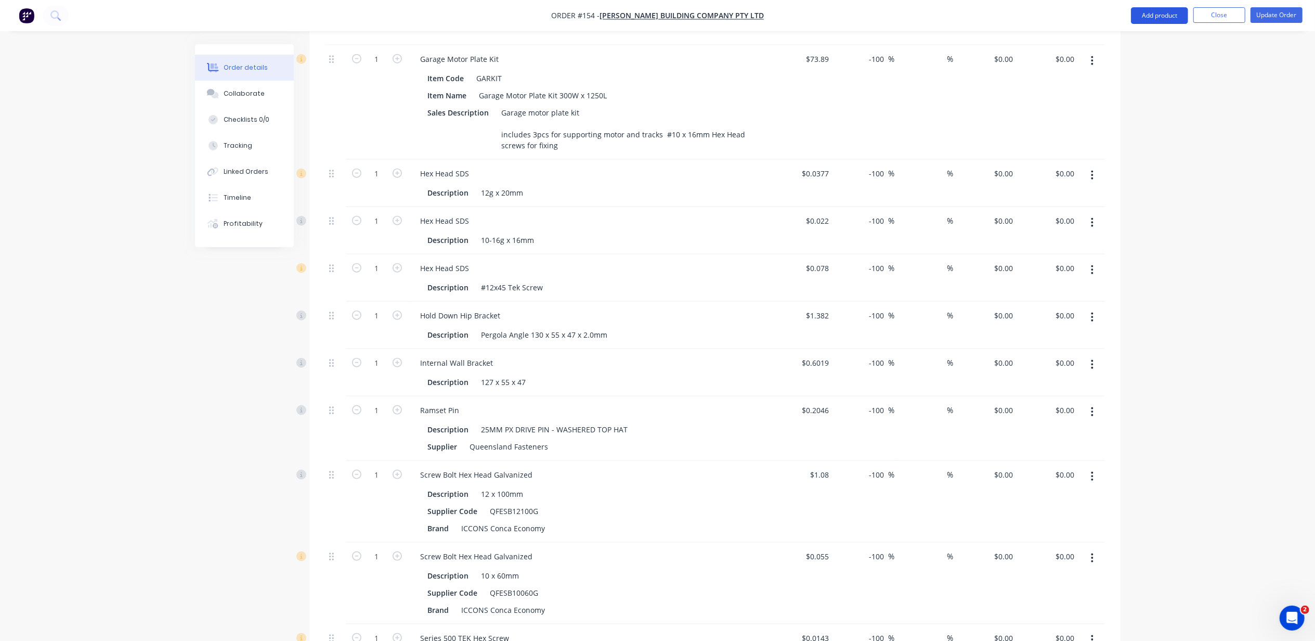
click at [1160, 17] on button "Add product" at bounding box center [1159, 15] width 57 height 17
click at [1161, 44] on div "Product catalogue" at bounding box center [1139, 42] width 80 height 15
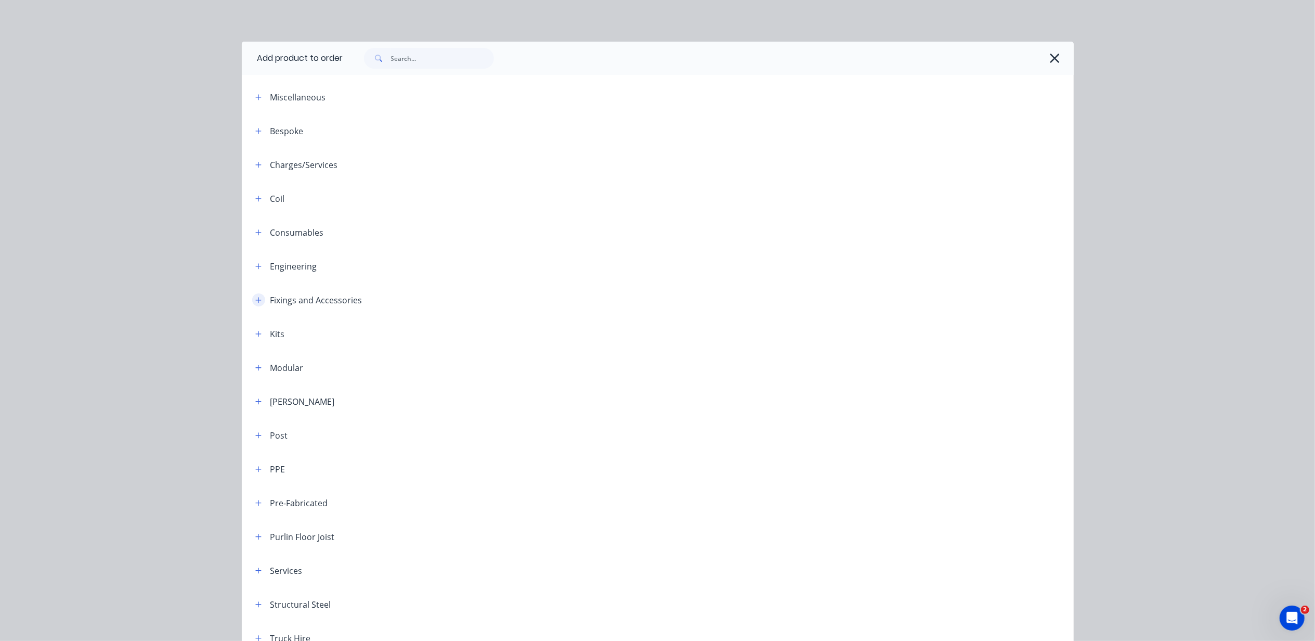
click at [255, 298] on icon "button" at bounding box center [258, 299] width 6 height 7
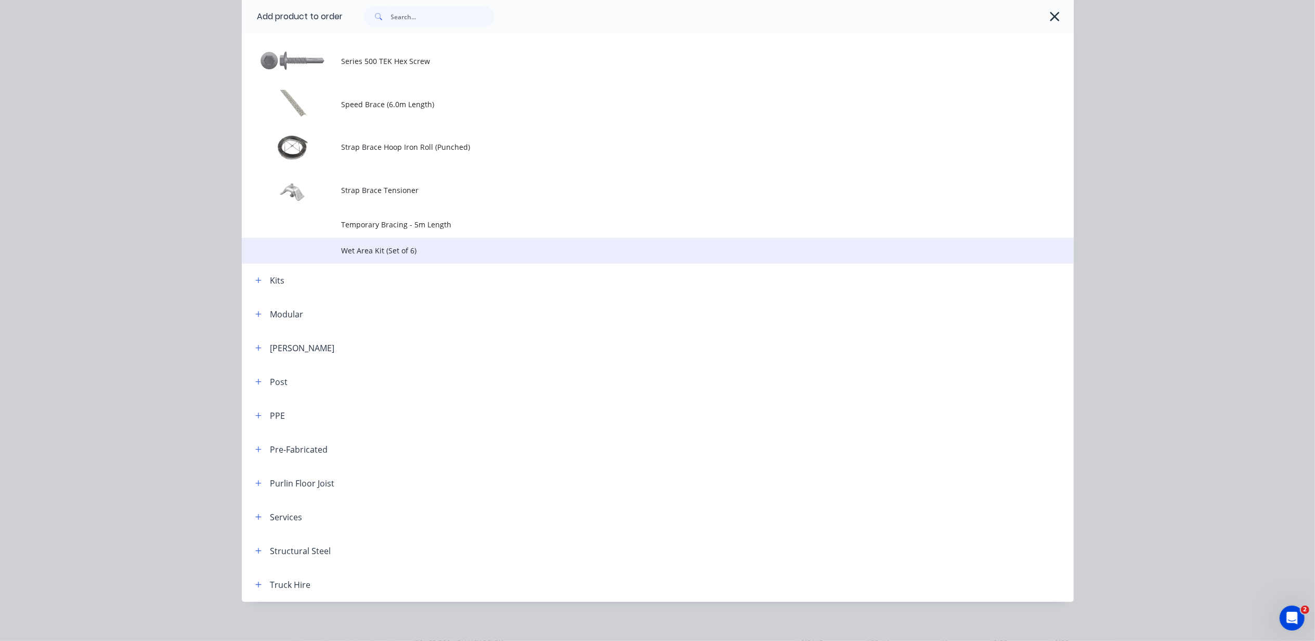
scroll to position [835, 0]
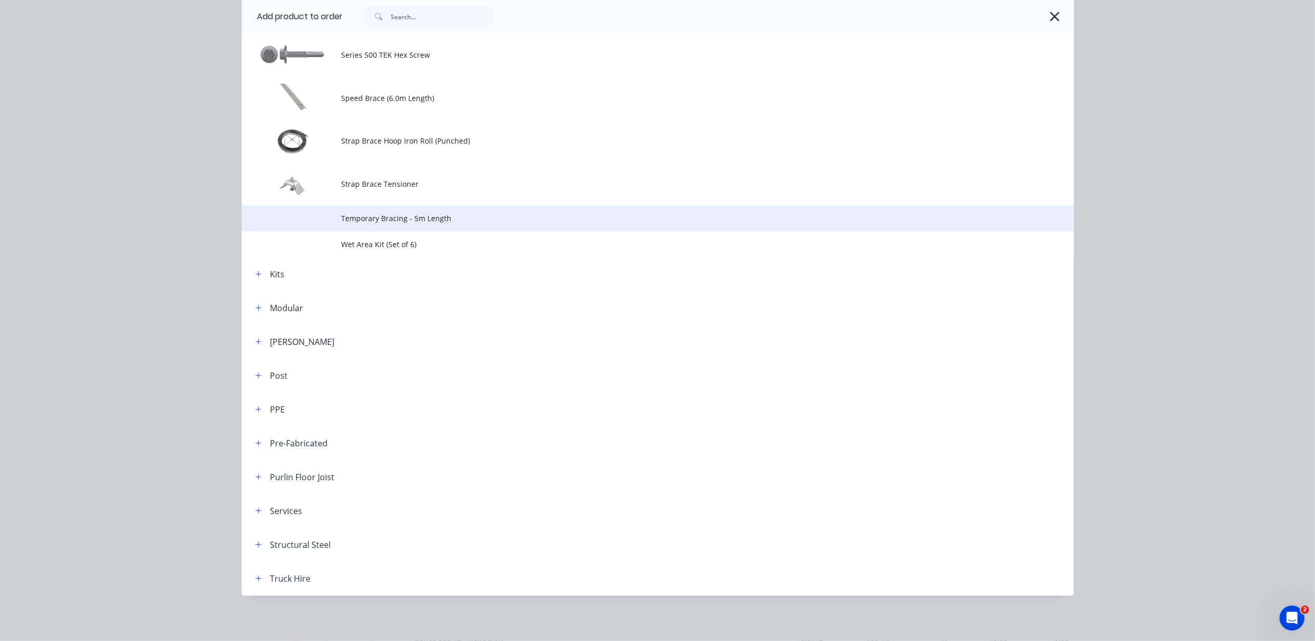
click at [404, 215] on span "Temporary Bracing - 5m Length" at bounding box center [634, 218] width 585 height 11
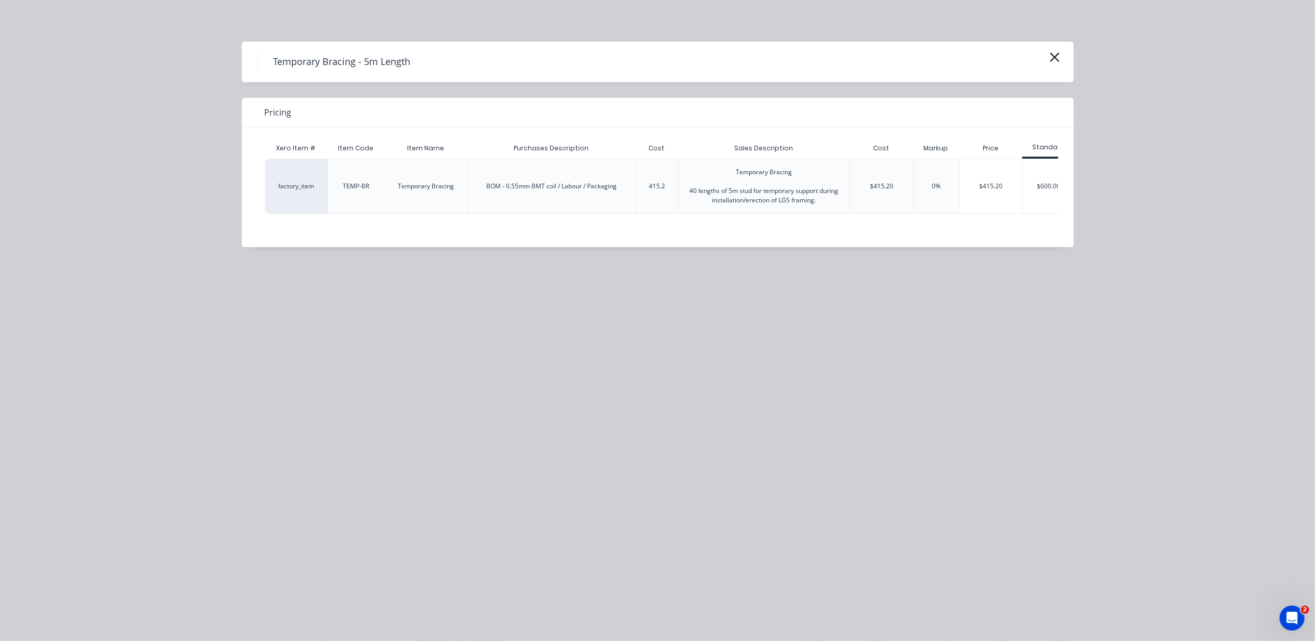
scroll to position [0, 17]
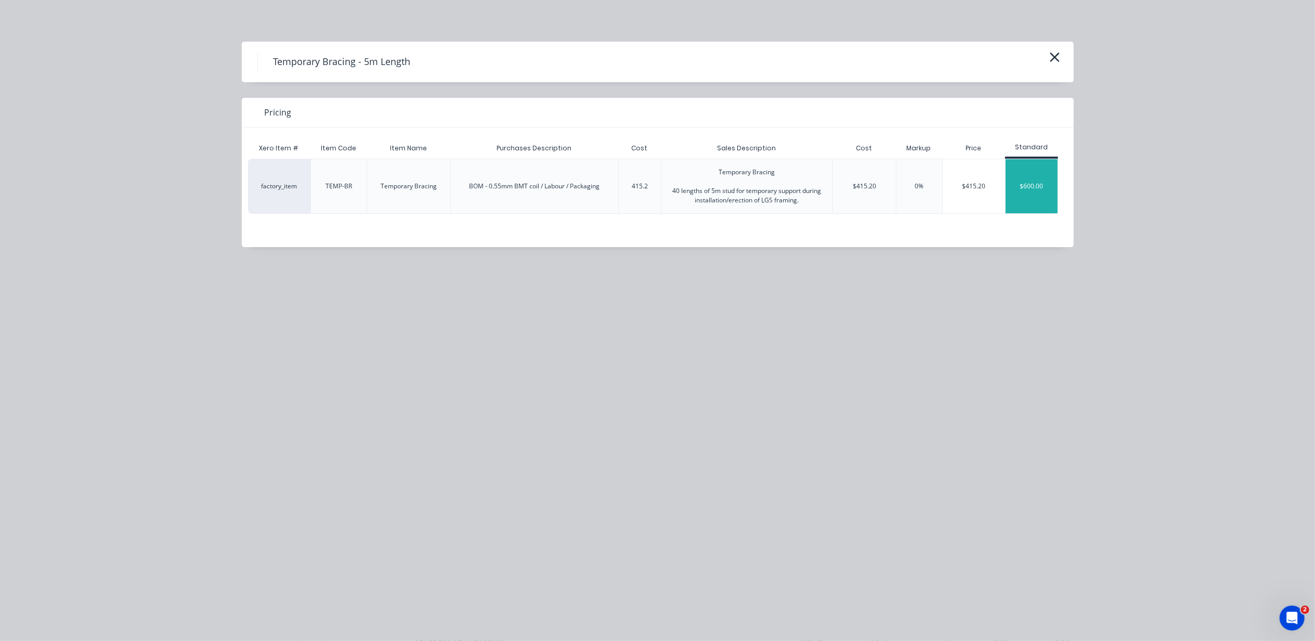
click at [1038, 186] on div "$600.00" at bounding box center [1032, 186] width 52 height 54
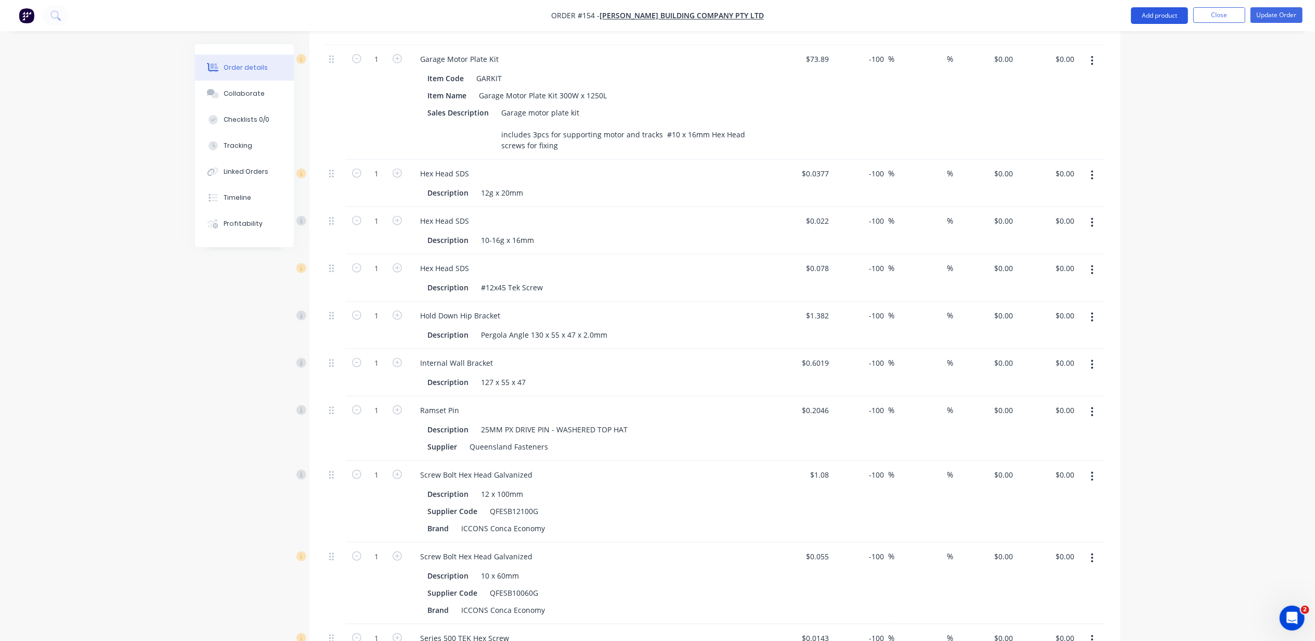
click at [1145, 17] on button "Add product" at bounding box center [1159, 15] width 57 height 17
click at [1148, 40] on div "Product catalogue" at bounding box center [1139, 42] width 80 height 15
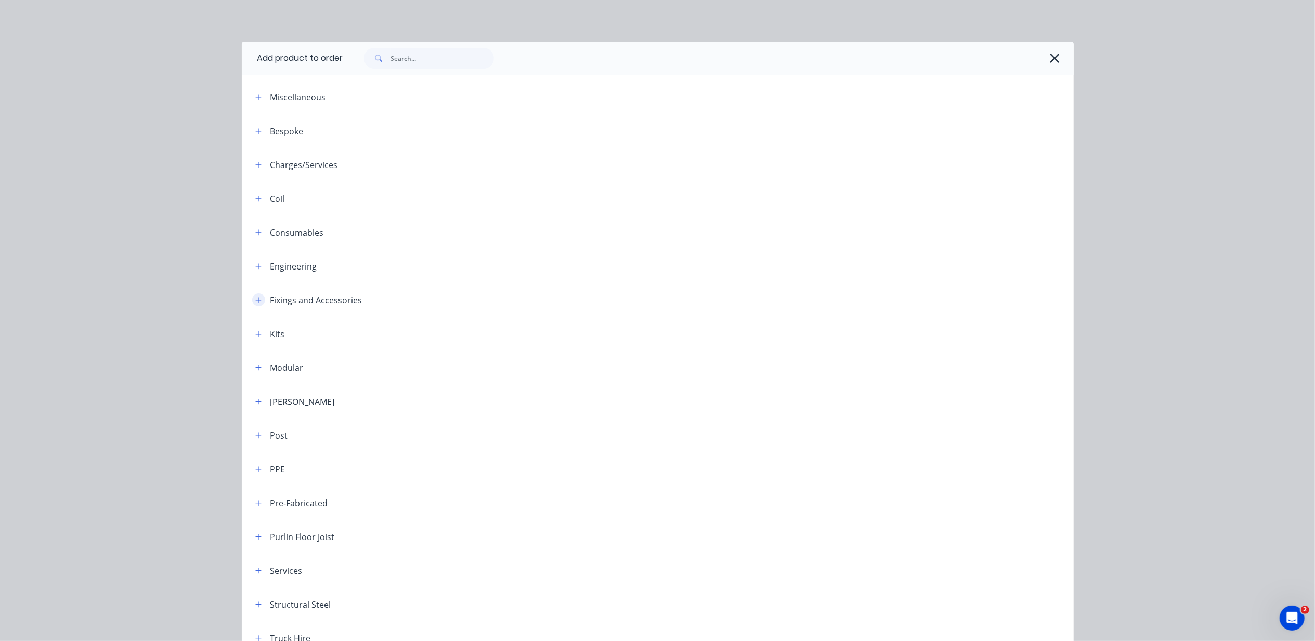
click at [255, 302] on icon "button" at bounding box center [258, 299] width 6 height 7
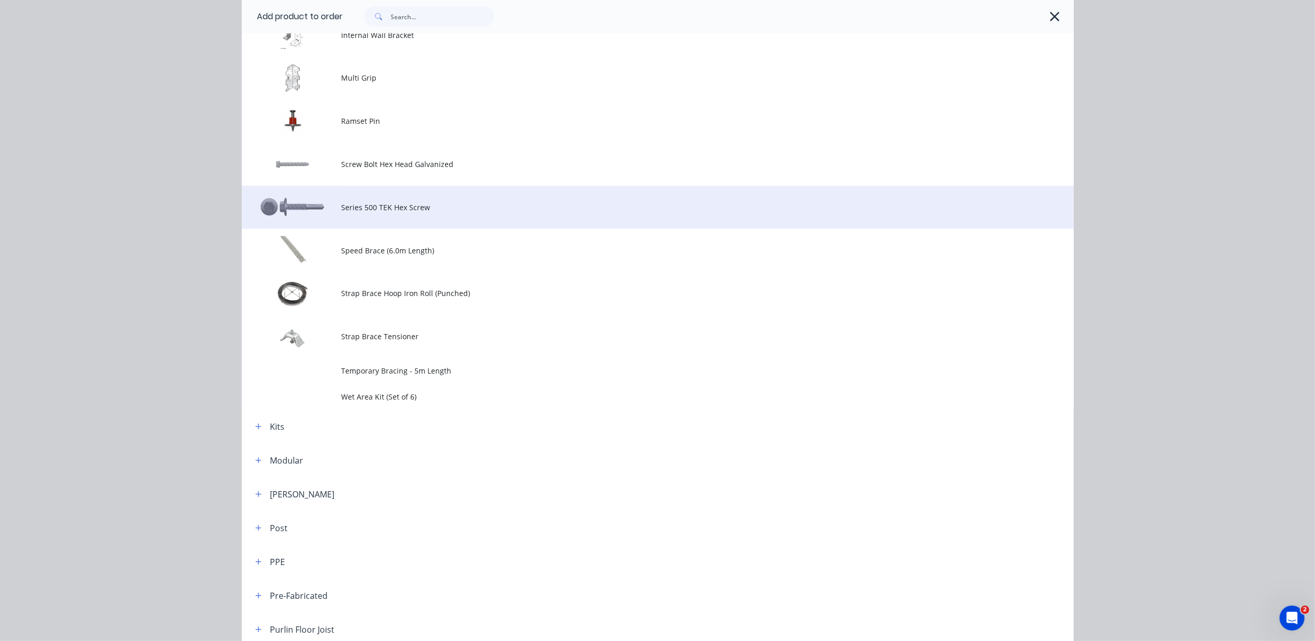
scroll to position [832, 0]
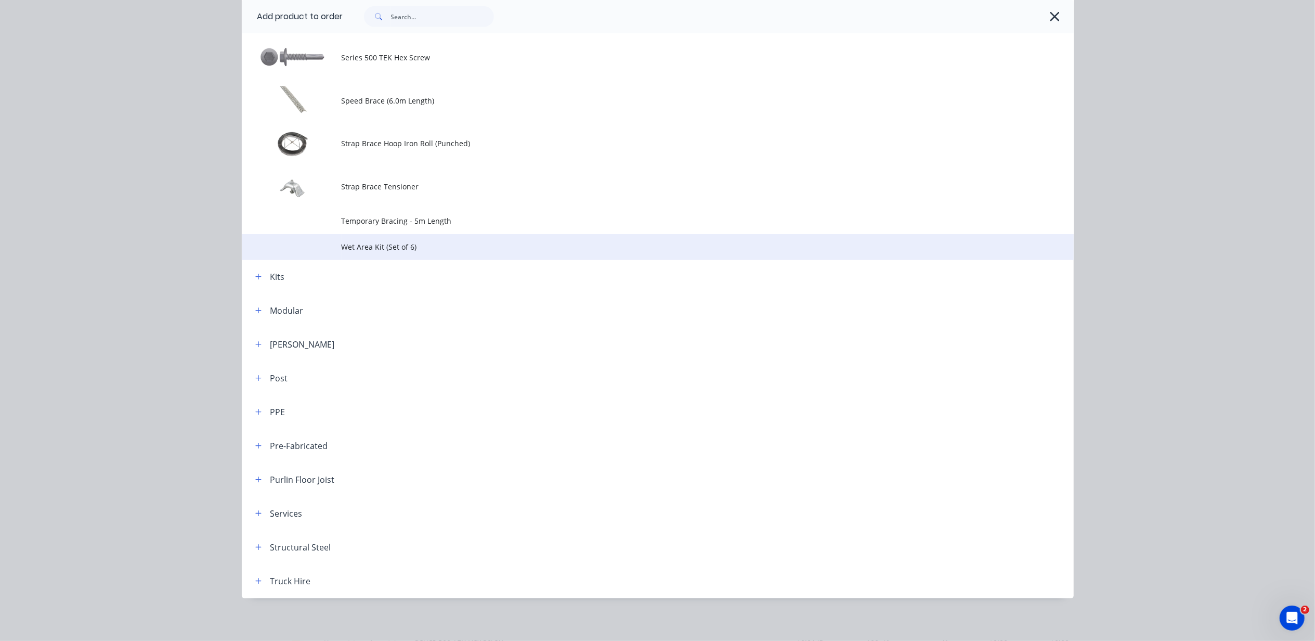
click at [414, 245] on span "Wet Area Kit (Set of 6)" at bounding box center [634, 246] width 585 height 11
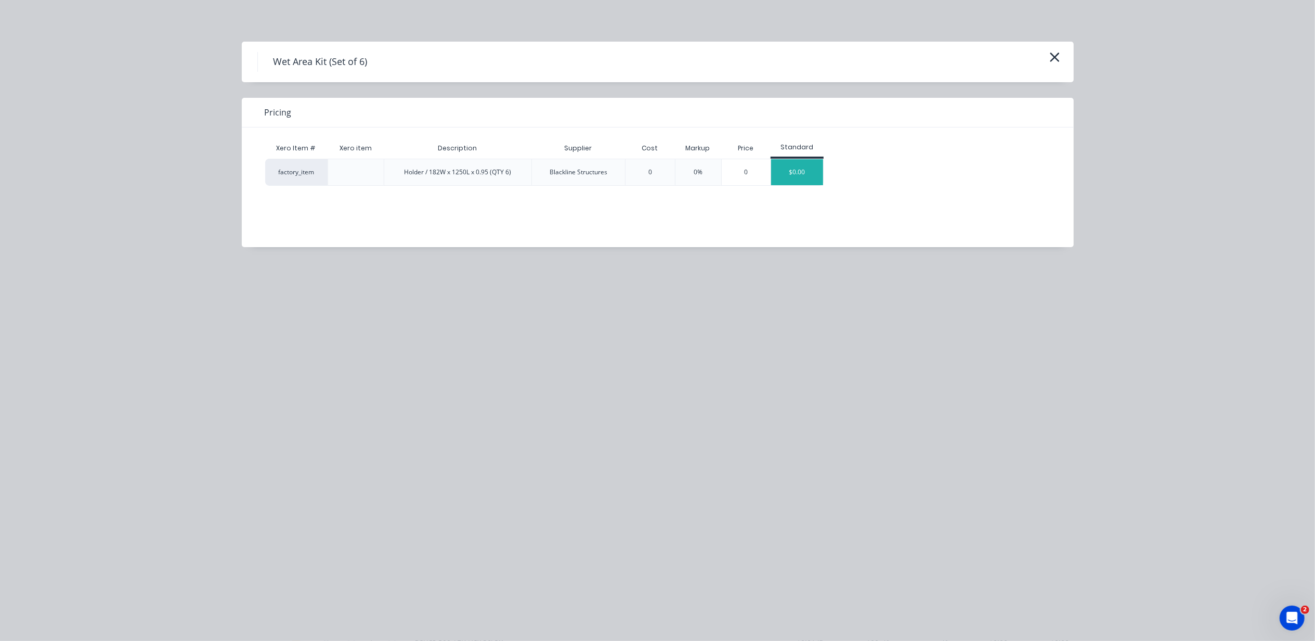
click at [815, 177] on div "$0.00" at bounding box center [797, 172] width 52 height 26
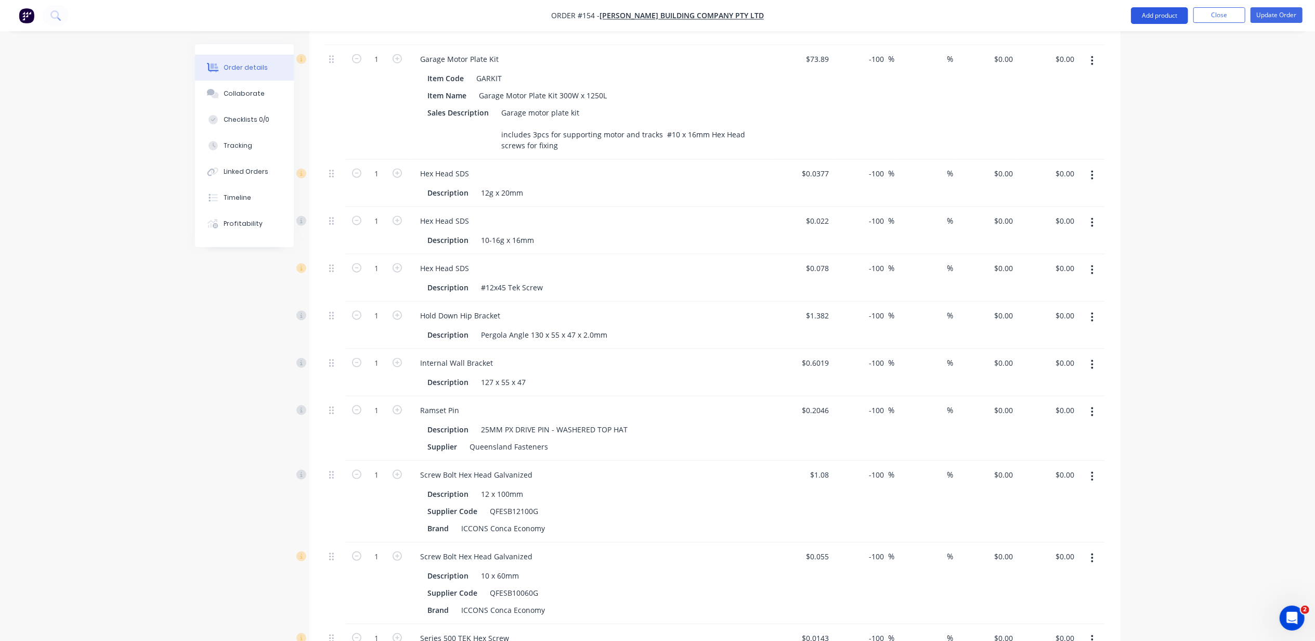
click at [1142, 21] on button "Add product" at bounding box center [1159, 15] width 57 height 17
click at [1159, 104] on div "Lineal metre product" at bounding box center [1139, 104] width 80 height 15
click at [1165, 15] on button "Add product" at bounding box center [1159, 15] width 57 height 17
click at [1168, 102] on div "Lineal metre product" at bounding box center [1139, 104] width 80 height 15
click at [1162, 18] on button "Add product" at bounding box center [1159, 15] width 57 height 17
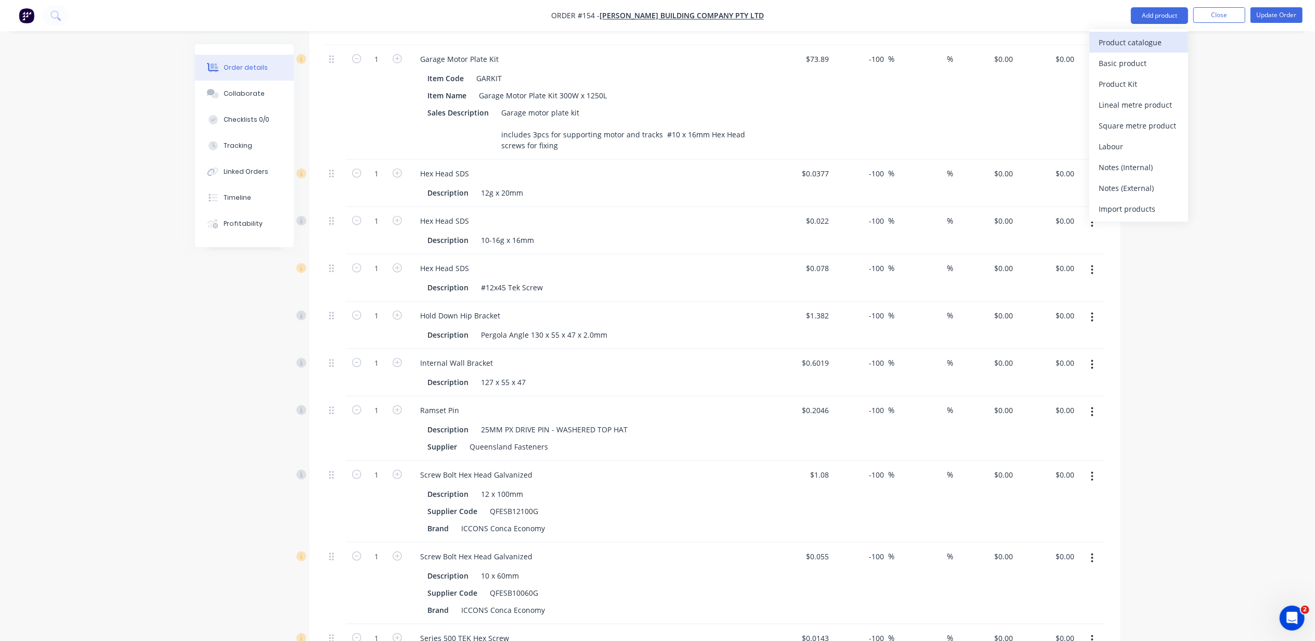
click at [1162, 37] on div "Product catalogue" at bounding box center [1139, 42] width 80 height 15
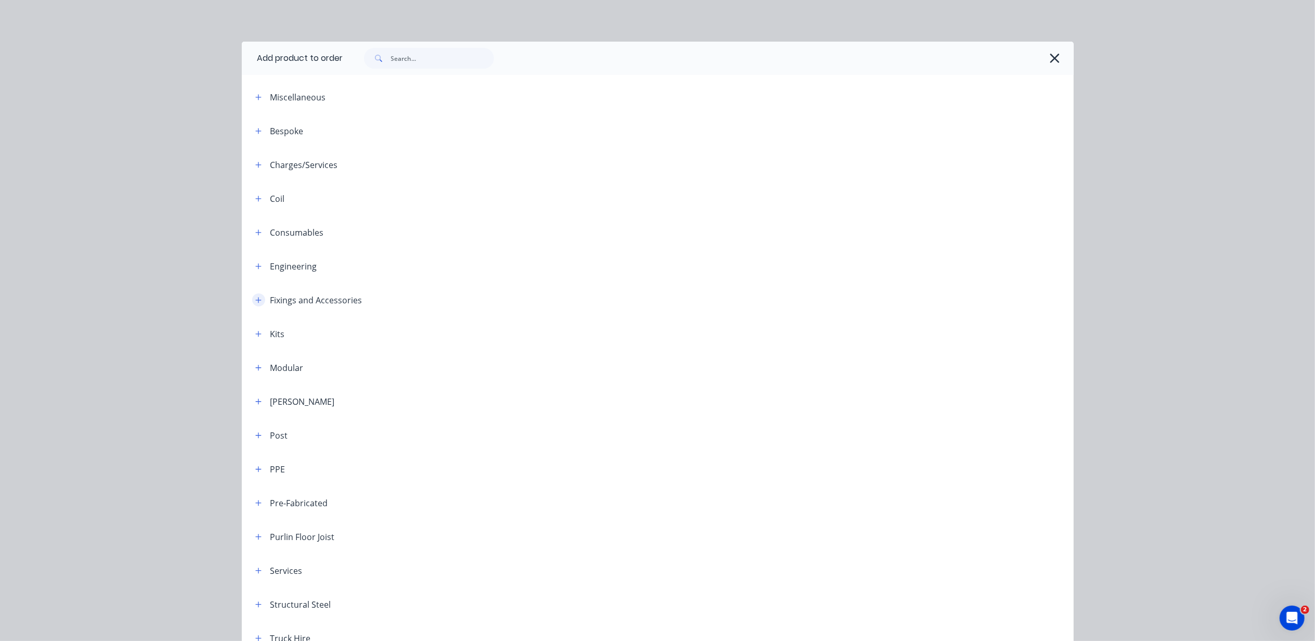
click at [255, 302] on icon "button" at bounding box center [258, 300] width 6 height 6
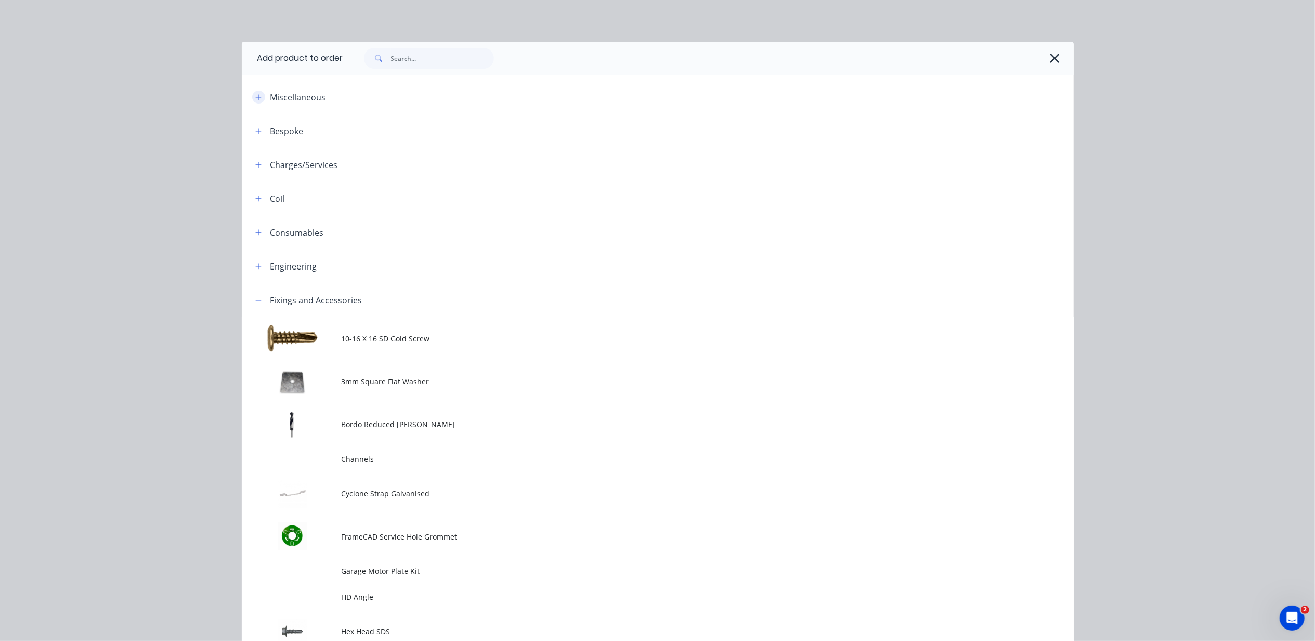
click at [255, 98] on icon "button" at bounding box center [258, 97] width 6 height 7
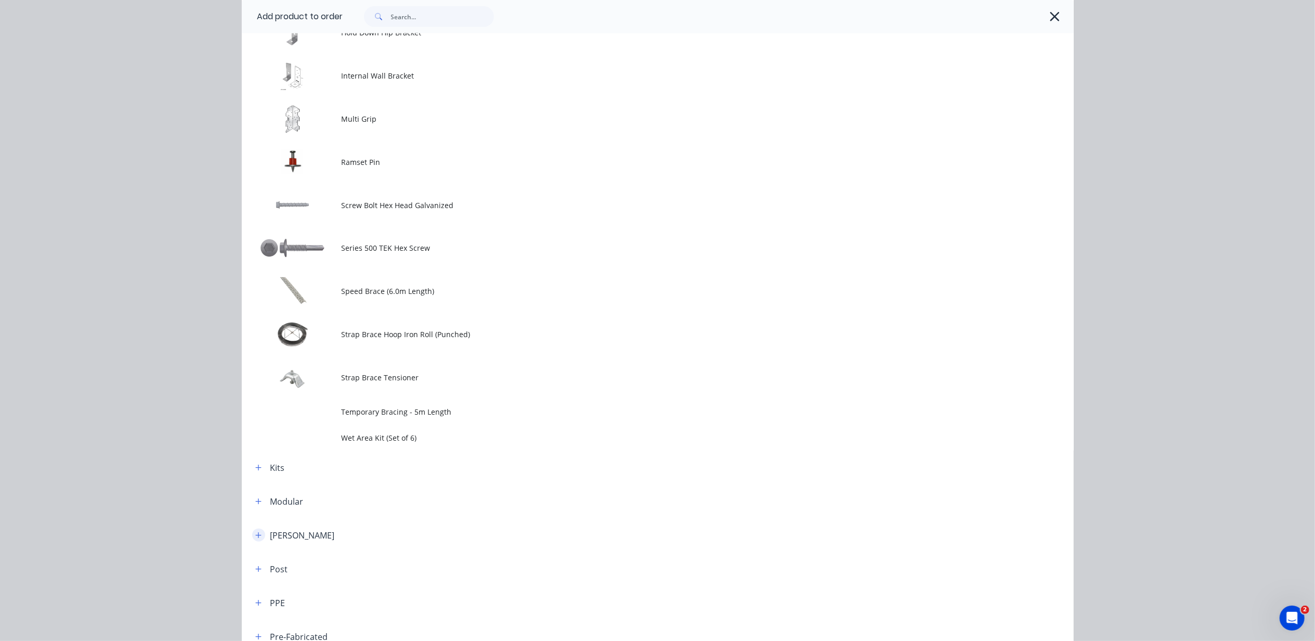
scroll to position [832, 0]
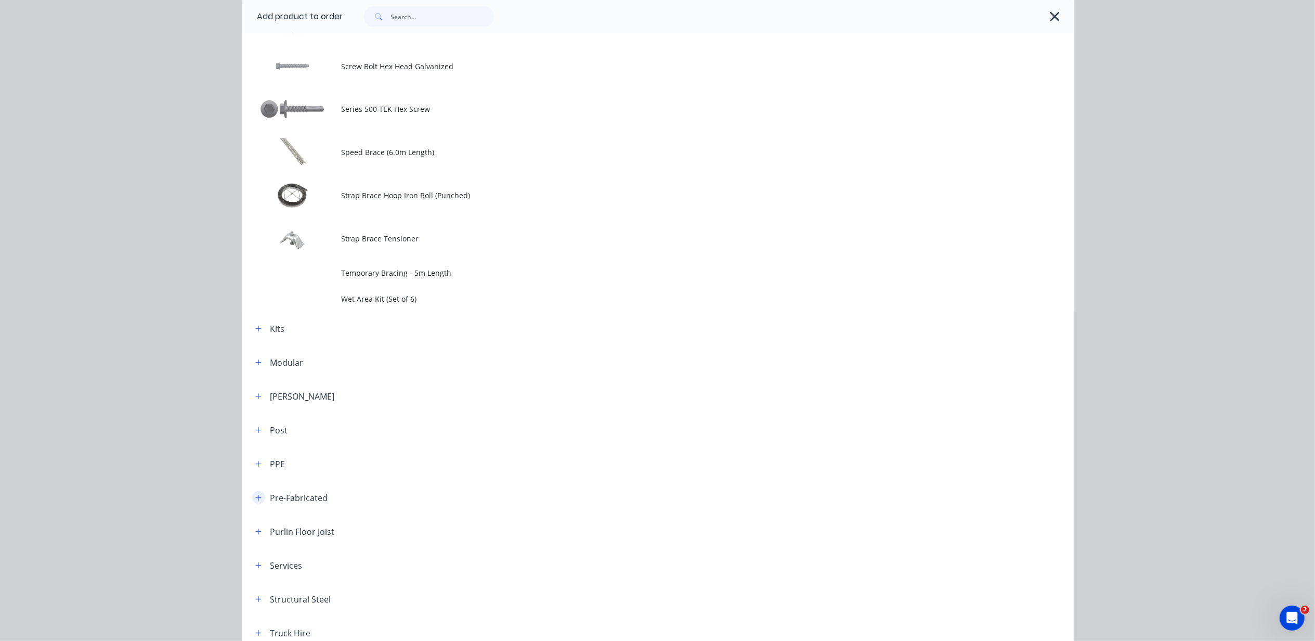
click at [255, 496] on icon "button" at bounding box center [258, 498] width 6 height 6
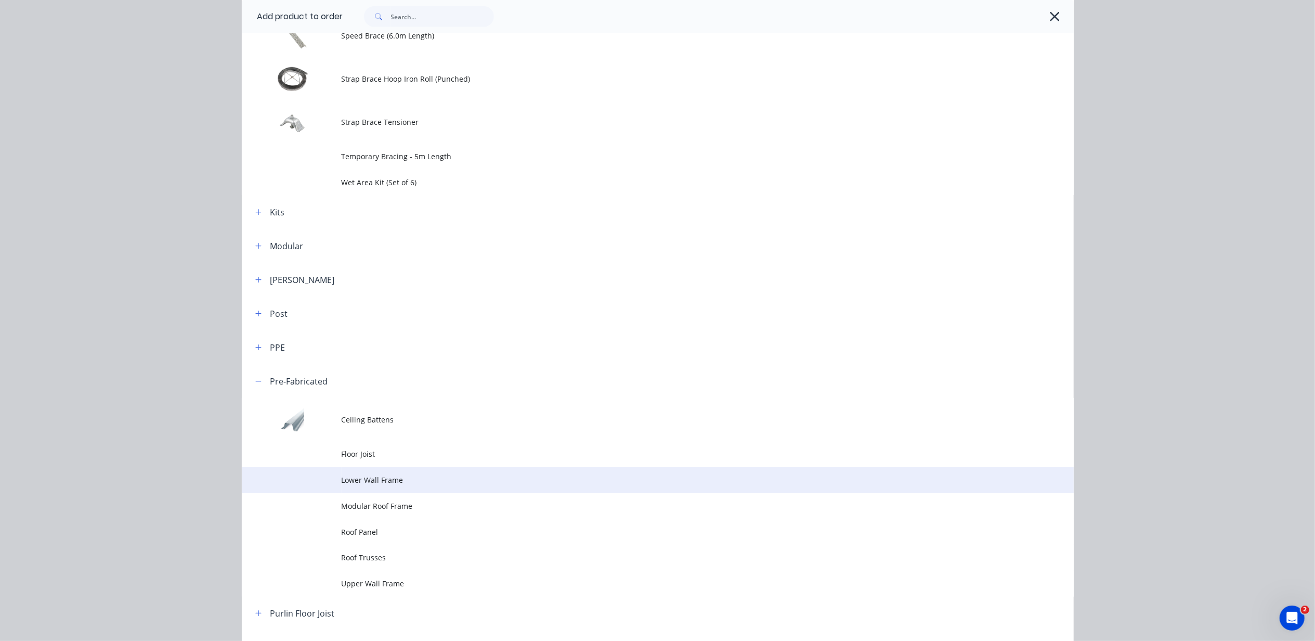
scroll to position [970, 0]
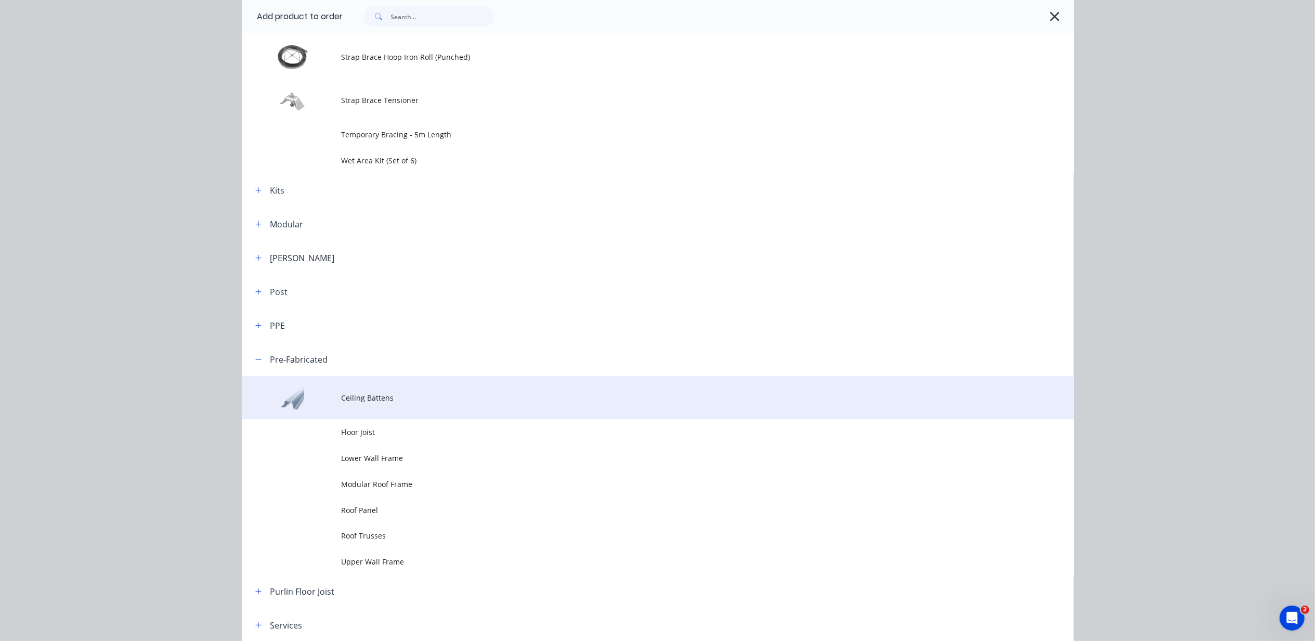
click at [331, 408] on td at bounding box center [292, 397] width 100 height 43
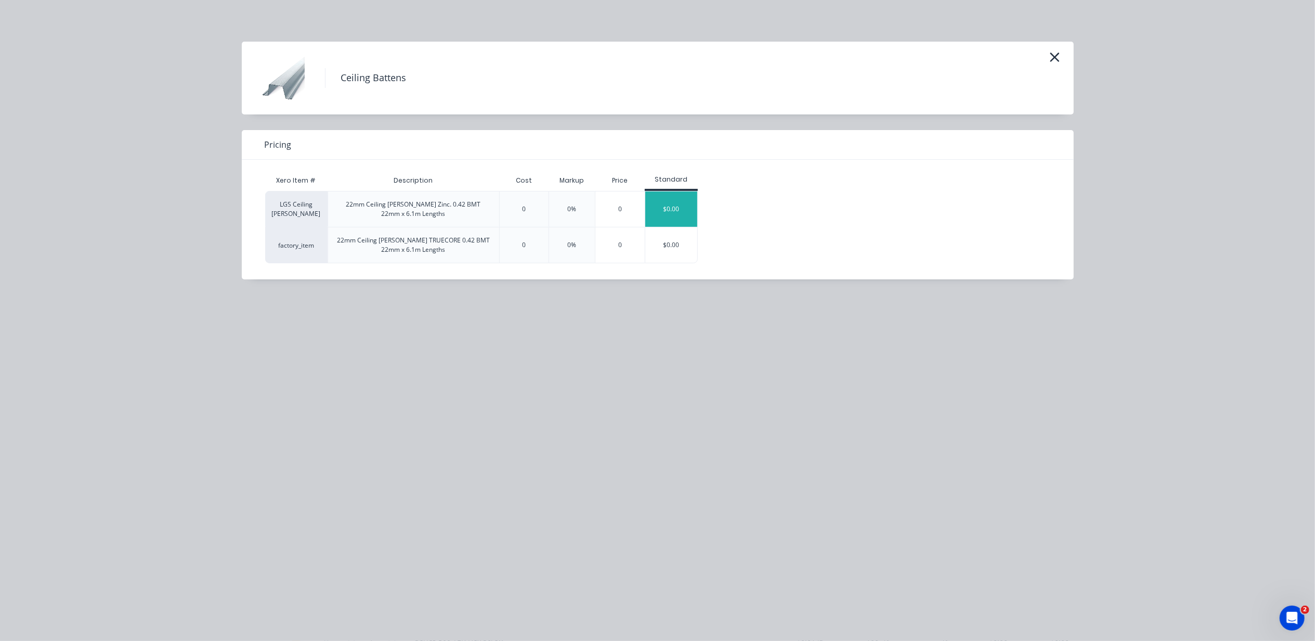
click at [679, 211] on div "$0.00" at bounding box center [671, 208] width 52 height 35
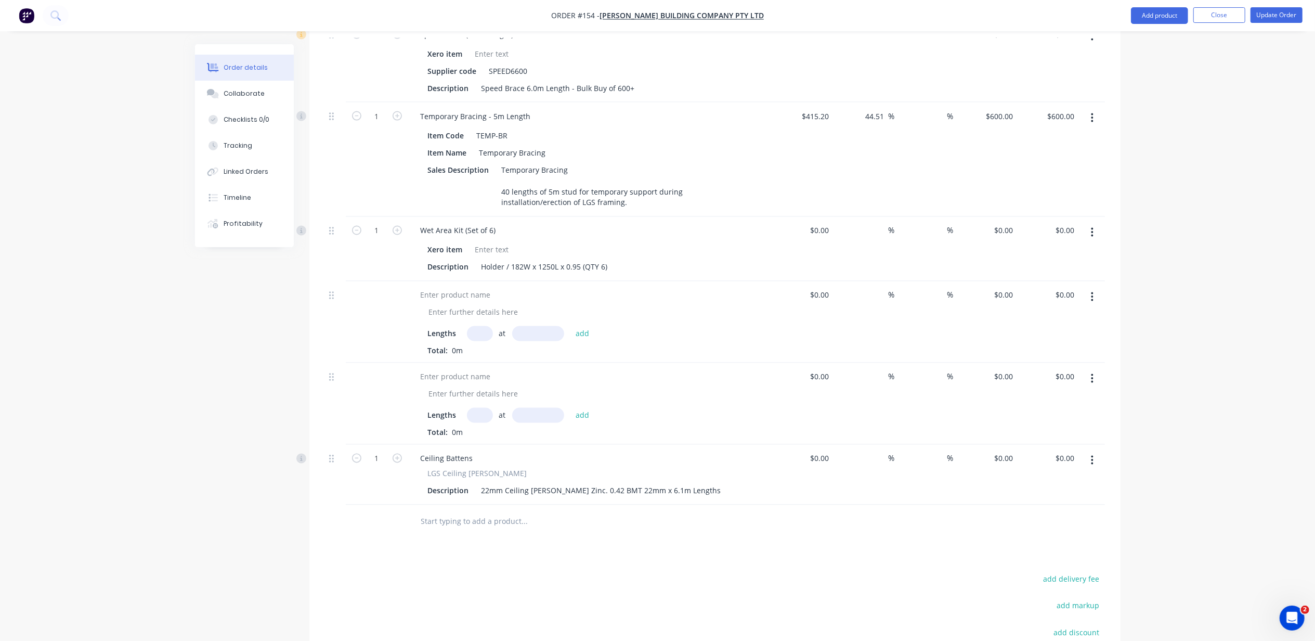
scroll to position [1910, 0]
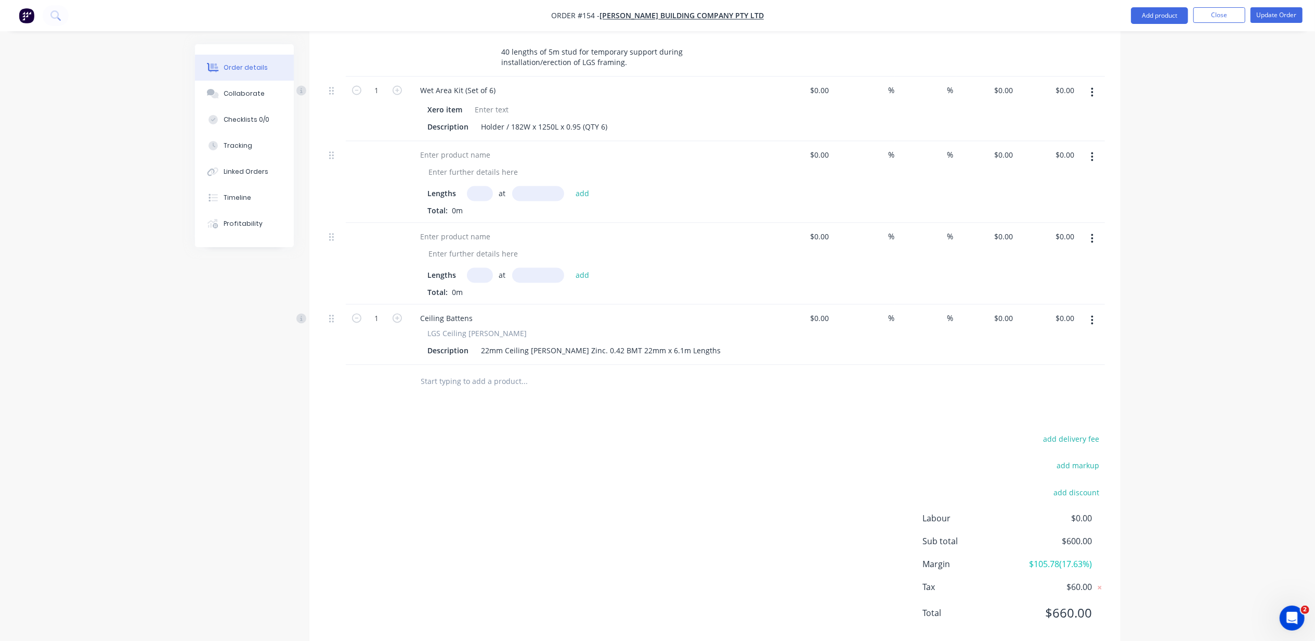
click at [1090, 229] on button "button" at bounding box center [1092, 238] width 24 height 19
click at [1069, 321] on div "Delete" at bounding box center [1056, 328] width 80 height 15
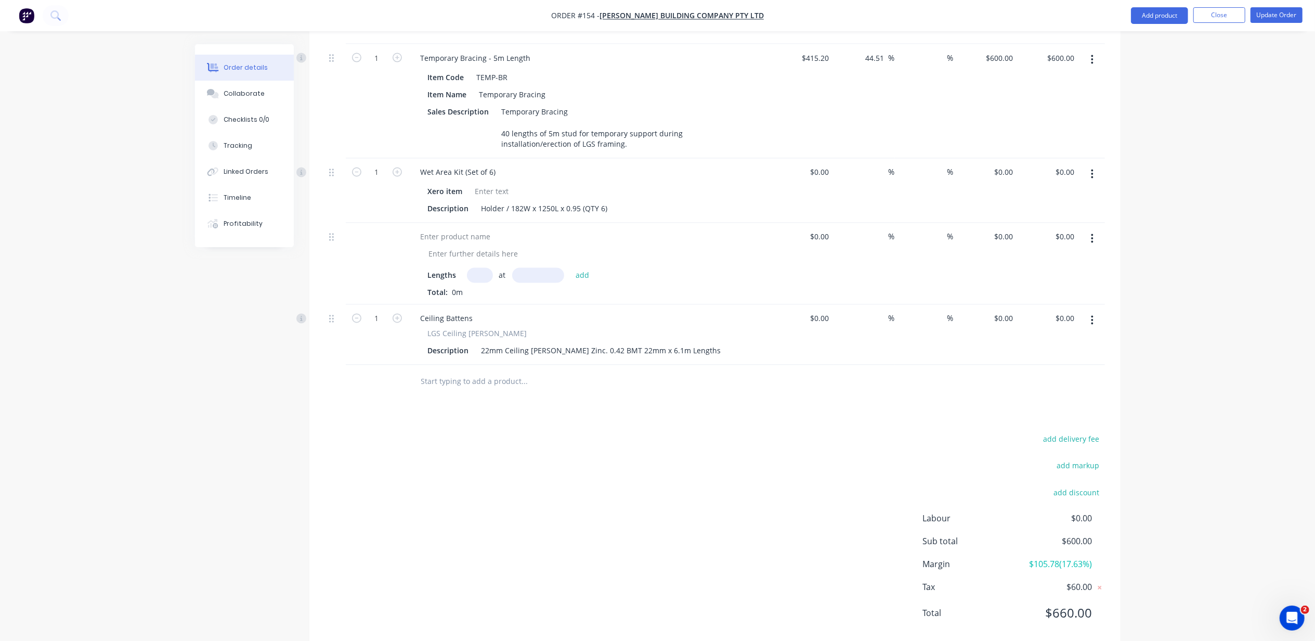
click at [1099, 229] on button "button" at bounding box center [1092, 238] width 24 height 19
click at [1096, 318] on button "Delete" at bounding box center [1055, 328] width 99 height 21
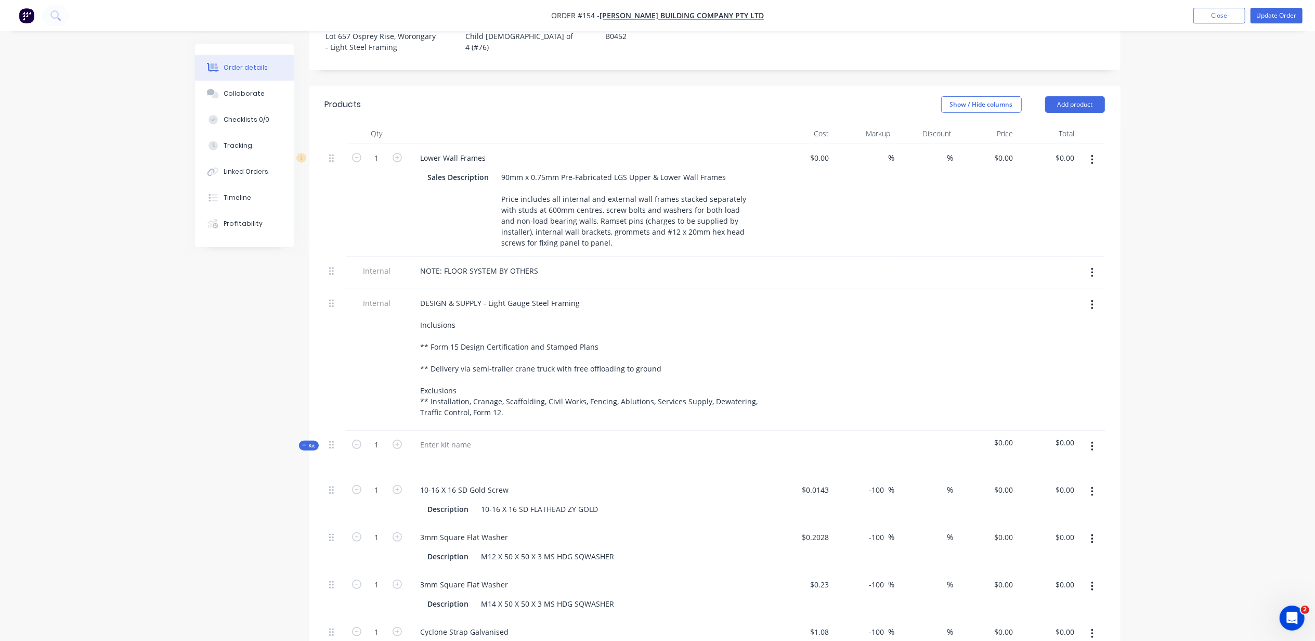
scroll to position [222, 0]
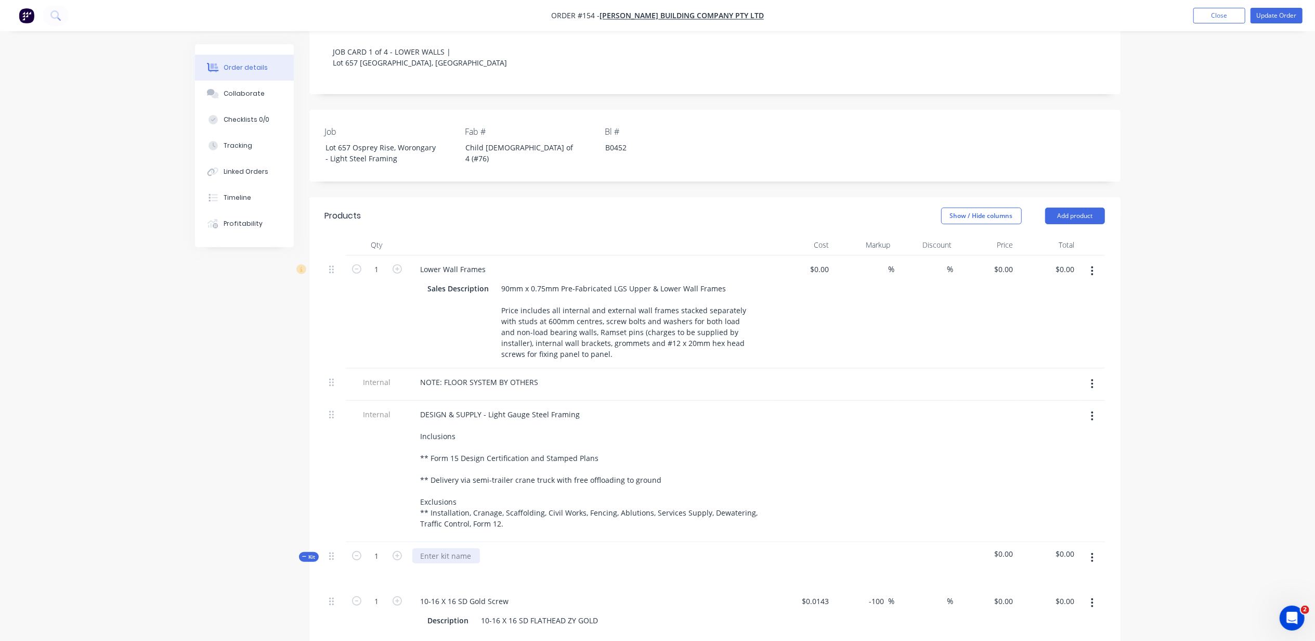
click at [468, 548] on div at bounding box center [446, 555] width 68 height 15
click at [1088, 548] on button "button" at bounding box center [1092, 557] width 24 height 19
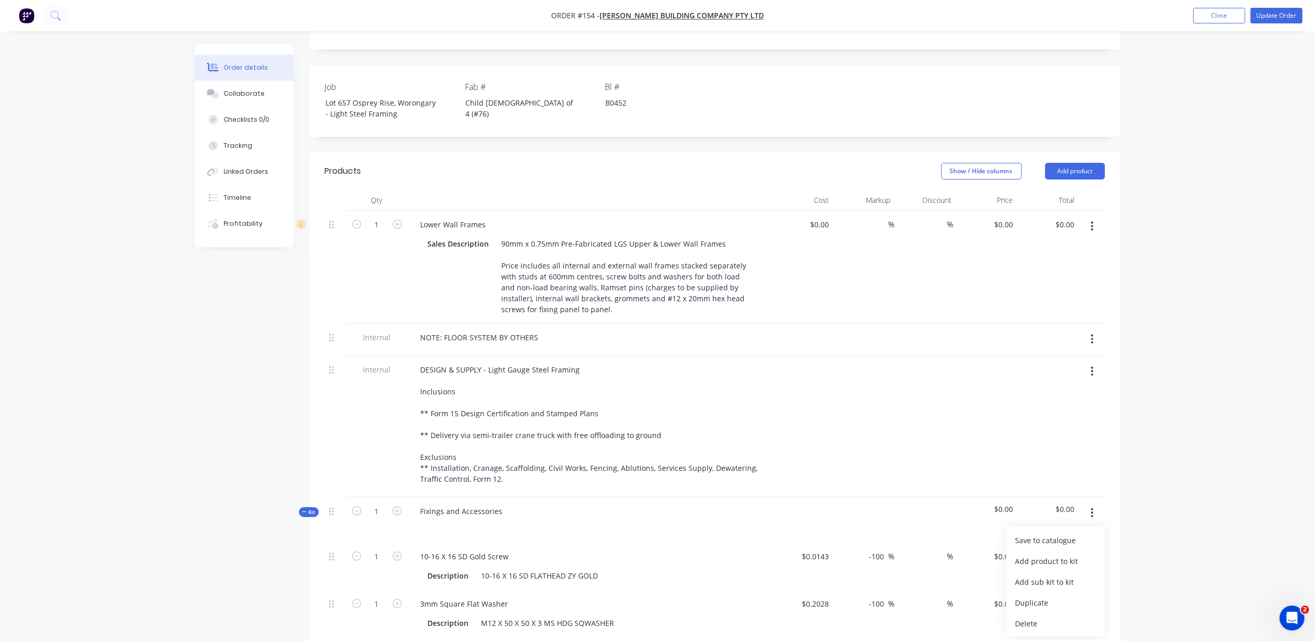
scroll to position [291, 0]
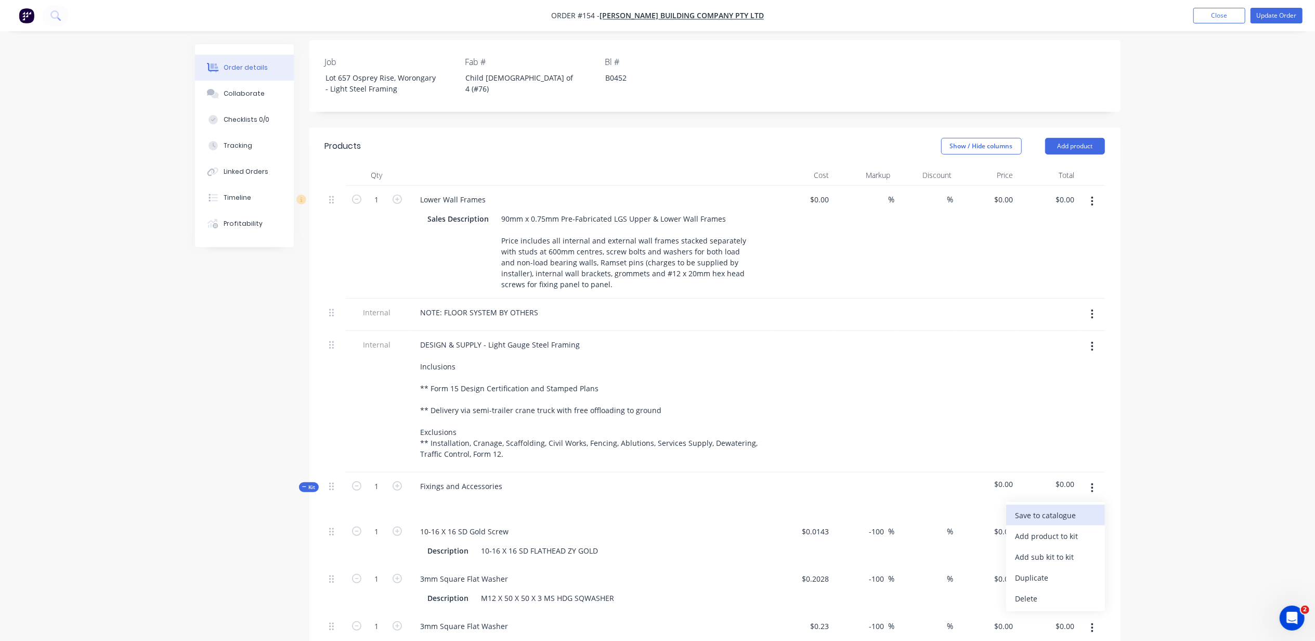
click at [1076, 508] on div "Save to catalogue" at bounding box center [1056, 515] width 80 height 15
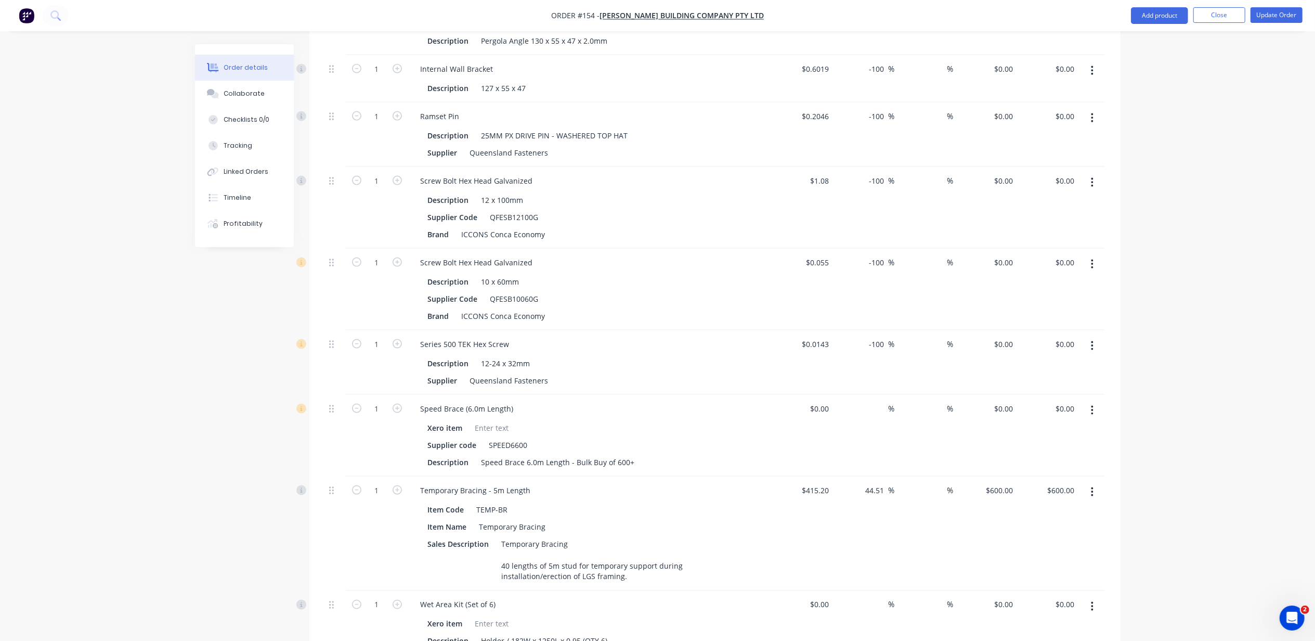
scroll to position [1608, 0]
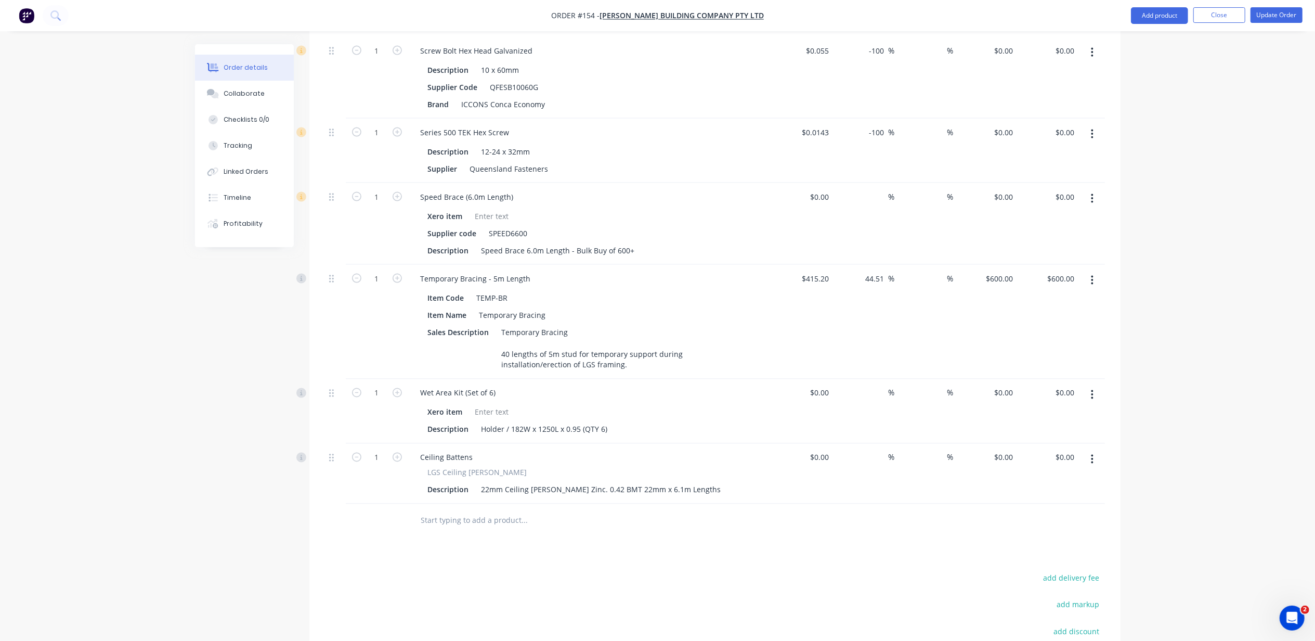
click at [508, 510] on input "text" at bounding box center [525, 520] width 208 height 21
click at [498, 510] on input "text" at bounding box center [525, 520] width 208 height 21
paste input "40x40 Equal Angle"
type input "40x40 Equal Angle"
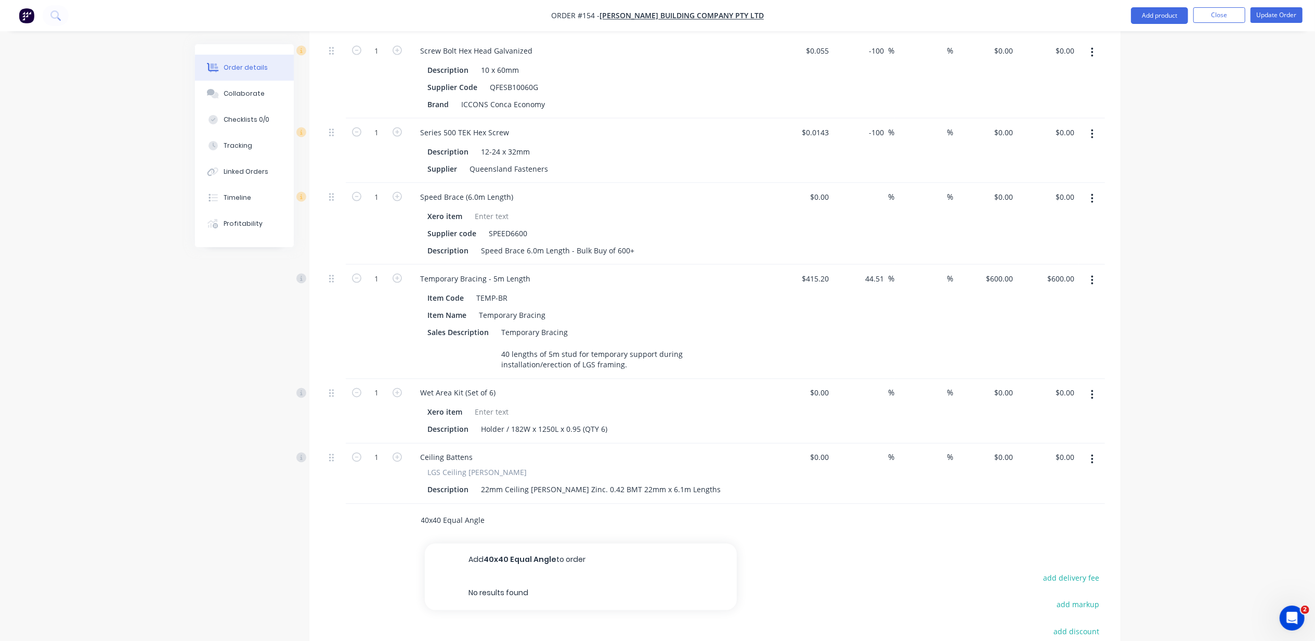
click at [563, 543] on button "Add 40x40 Equal Angle to order" at bounding box center [581, 559] width 312 height 33
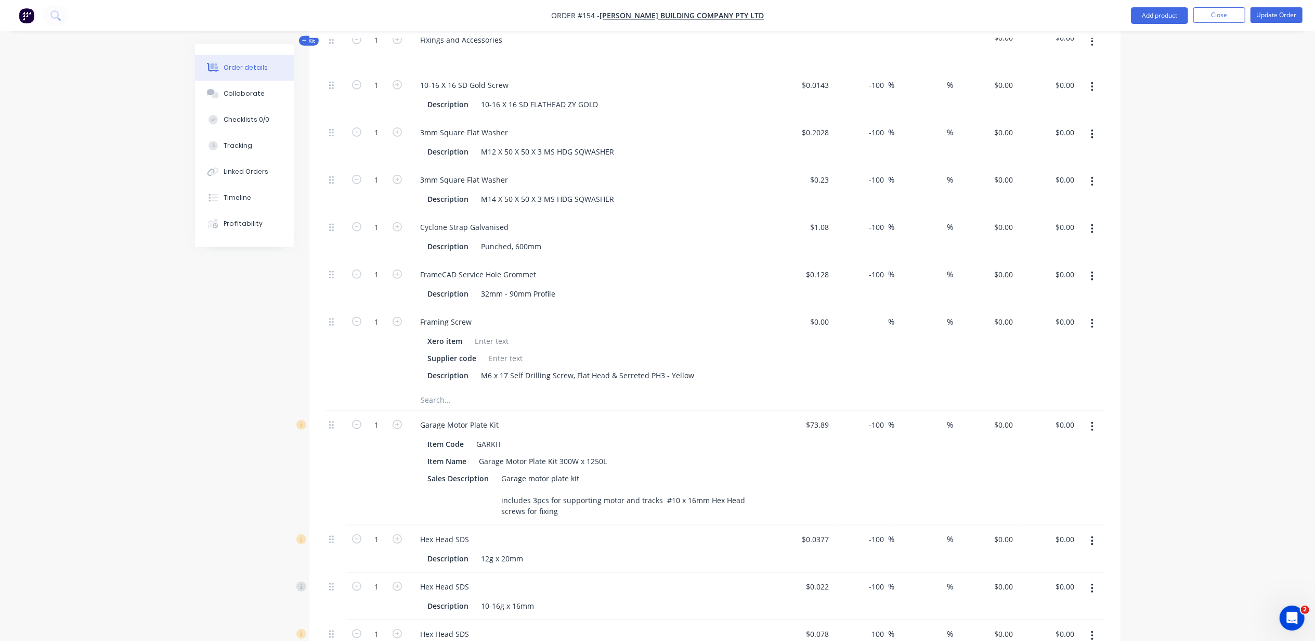
scroll to position [499, 0]
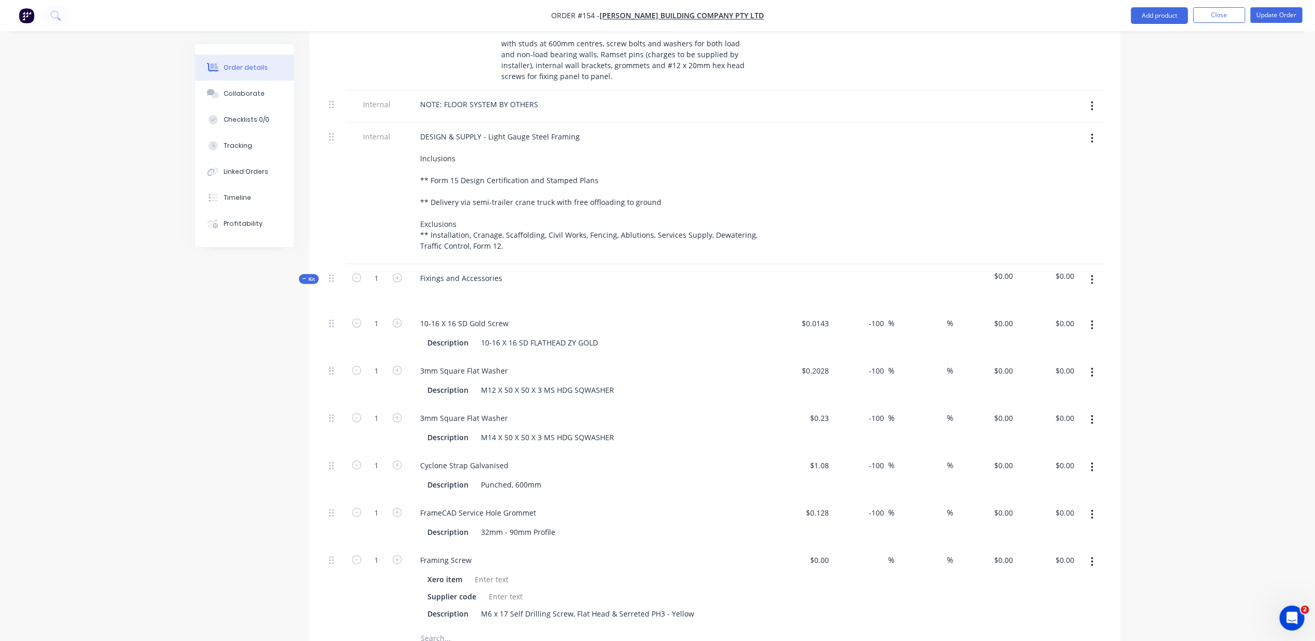
click at [1097, 270] on button "button" at bounding box center [1092, 279] width 24 height 19
click at [1092, 274] on icon "button" at bounding box center [1092, 279] width 3 height 11
type input "8"
type input "50"
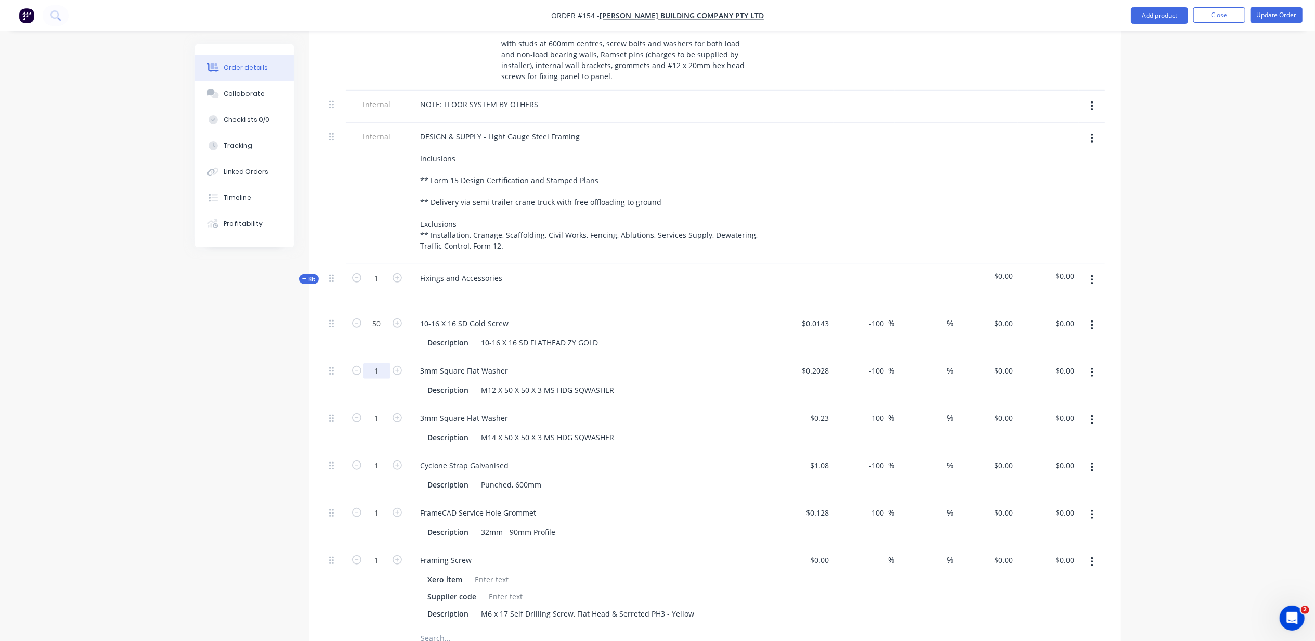
drag, startPoint x: 379, startPoint y: 341, endPoint x: 384, endPoint y: 339, distance: 5.6
click at [379, 331] on input "1" at bounding box center [376, 324] width 27 height 16
type input "126"
click at [379, 331] on input "1" at bounding box center [376, 324] width 27 height 16
type input "308"
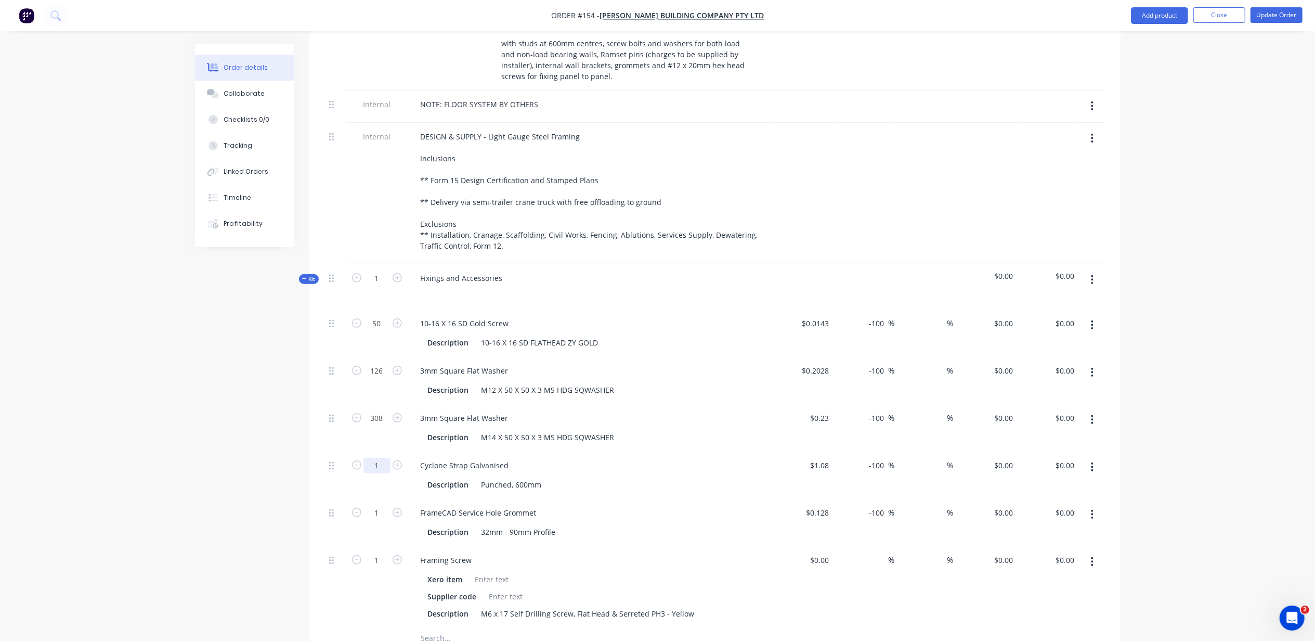
click at [383, 331] on input "1" at bounding box center [376, 324] width 27 height 16
type input "109"
click at [492, 524] on div "32mm - 90mm Profile" at bounding box center [518, 531] width 83 height 15
type input "244"
click at [381, 331] on input "1" at bounding box center [376, 324] width 27 height 16
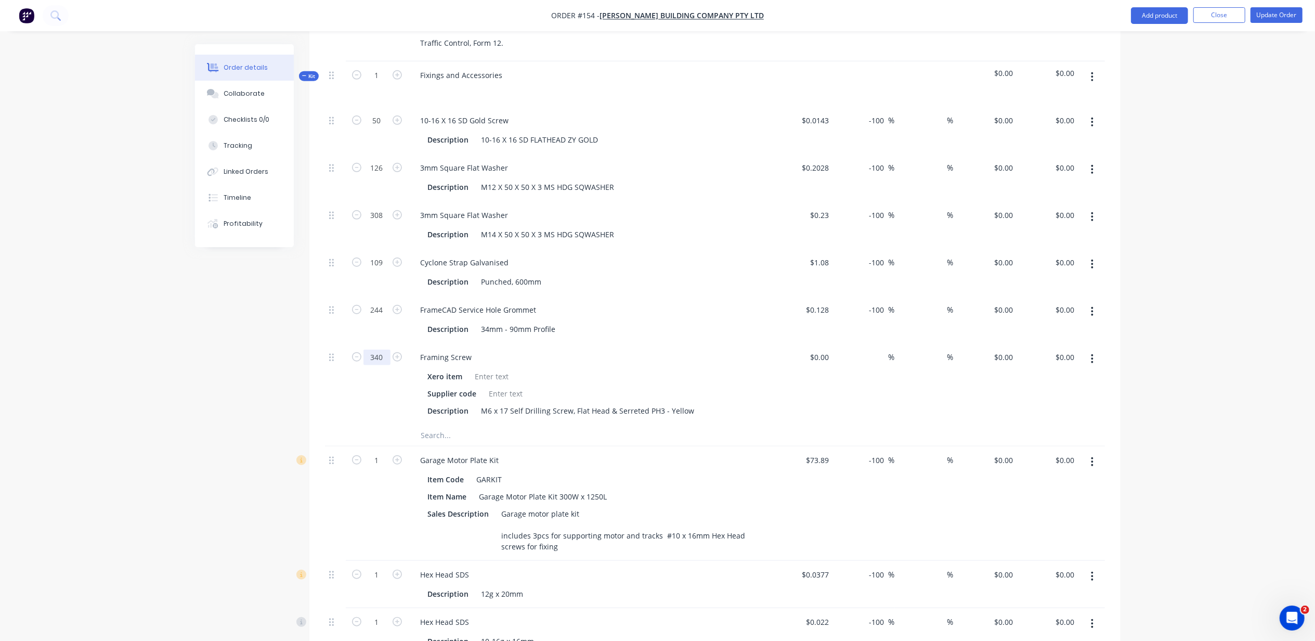
scroll to position [707, 0]
type input "340"
type input "3"
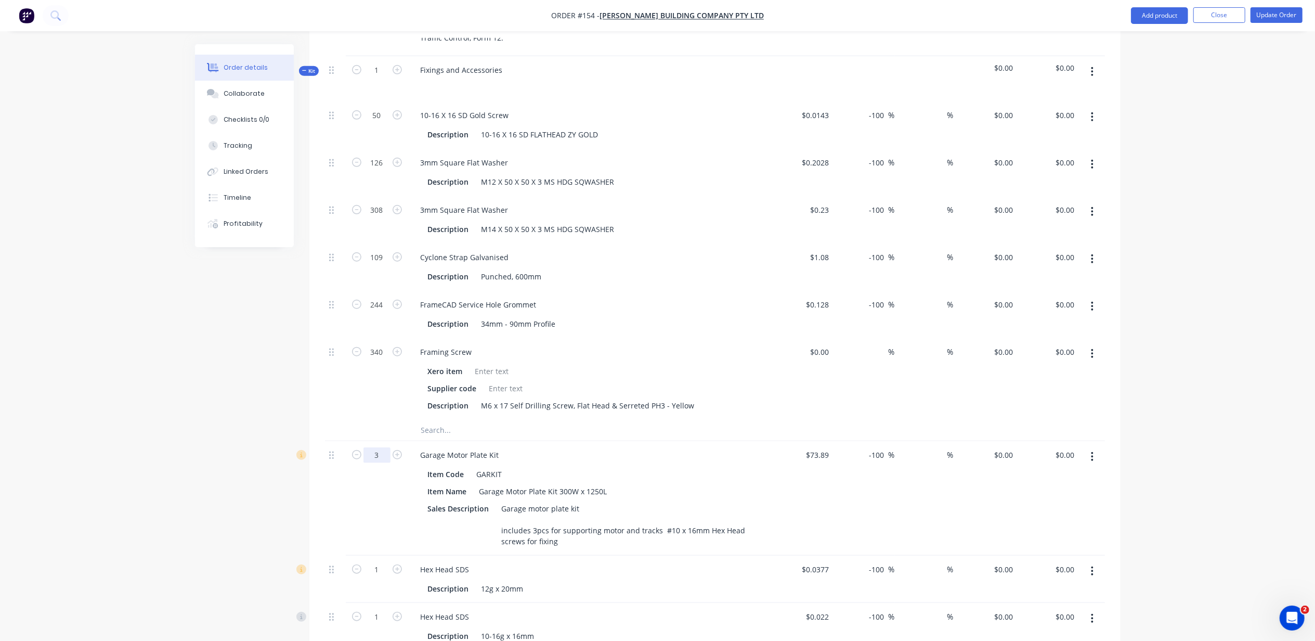
type input "3"
click at [702, 447] on div "Garage Motor Plate Kit" at bounding box center [590, 454] width 356 height 15
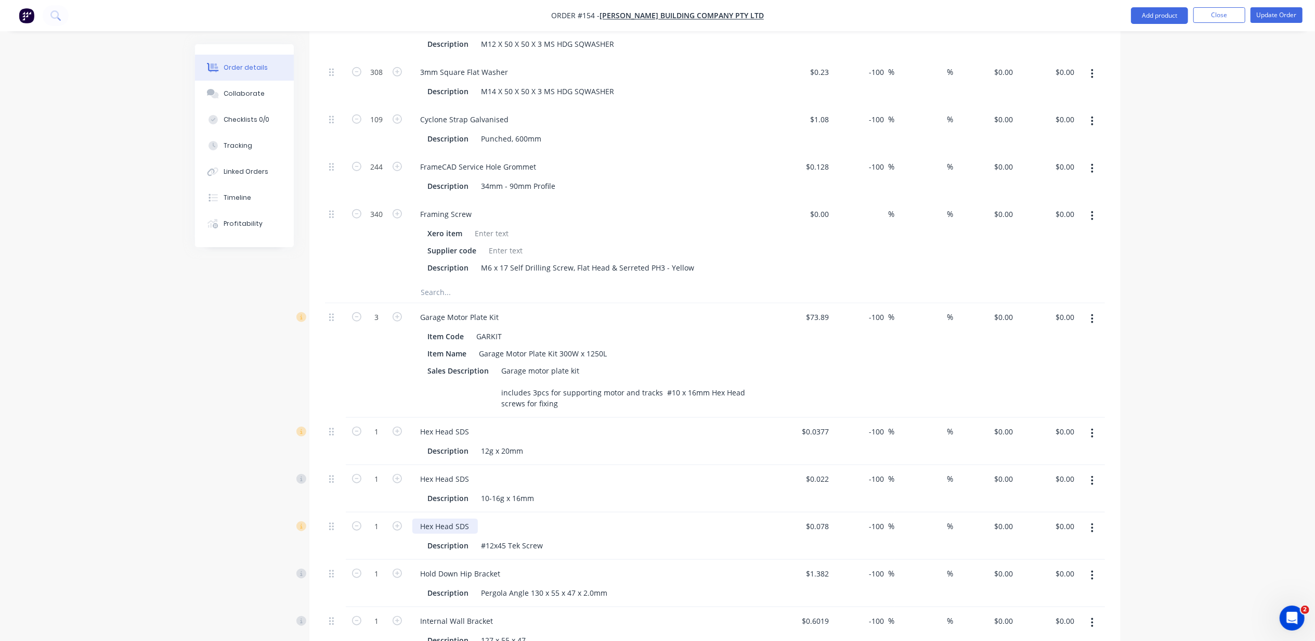
scroll to position [845, 0]
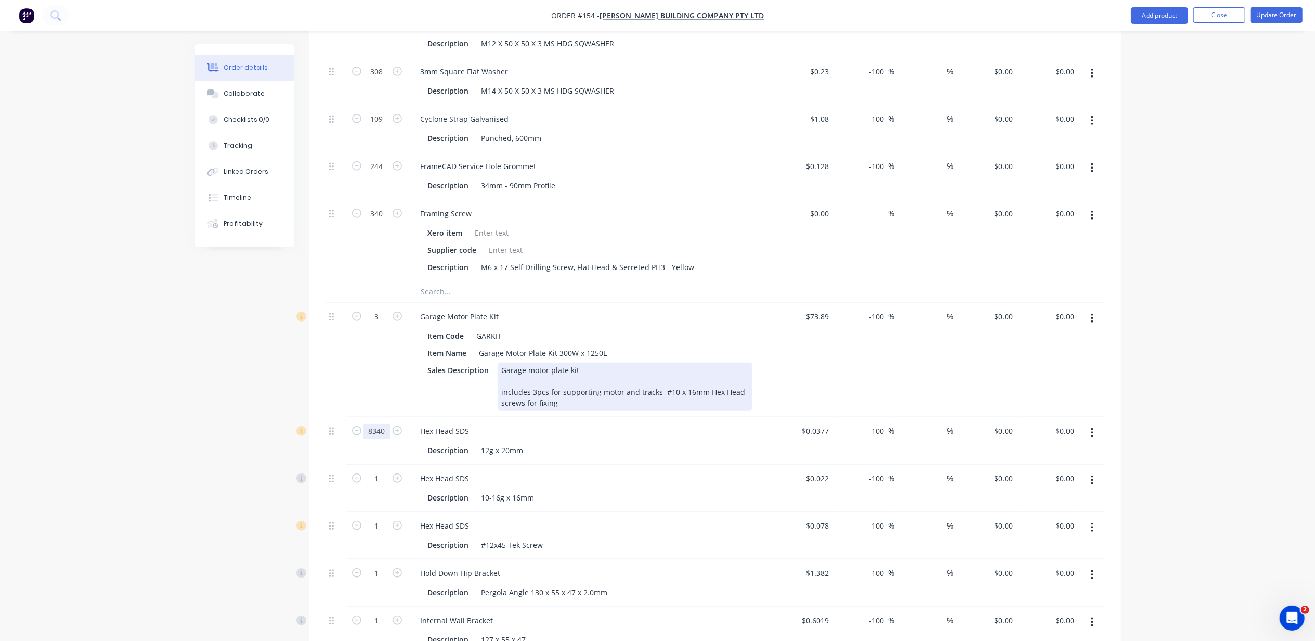
type input "8340"
click at [642, 368] on div "Garage motor plate kit includes 3pcs for supporting motor and tracks #10 x 16mm…" at bounding box center [625, 386] width 255 height 48
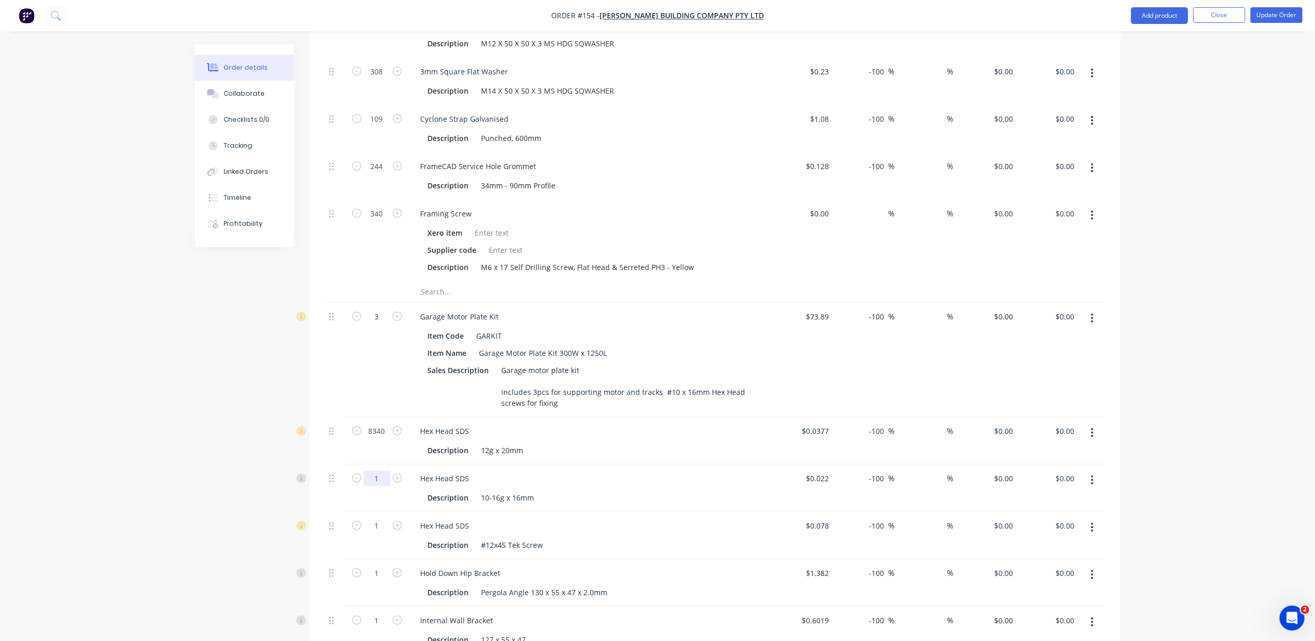
type input "1460"
type input "40"
click at [729, 488] on div "Description 10-16g x 16mm" at bounding box center [590, 496] width 356 height 17
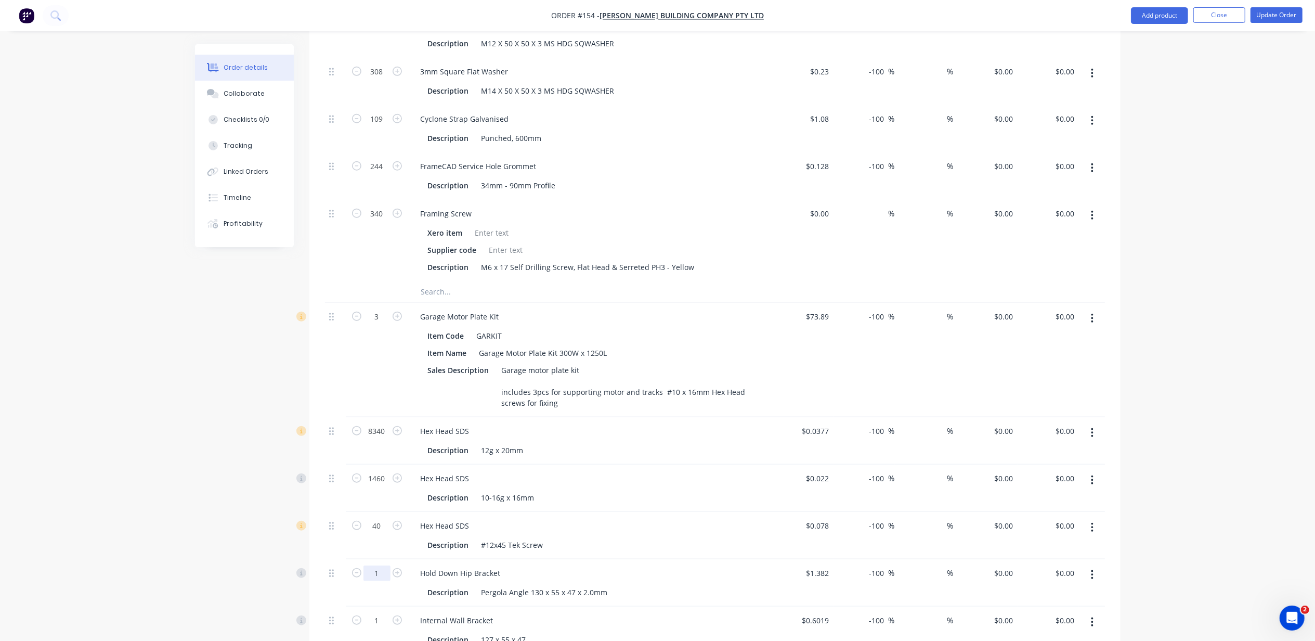
type input "60"
click at [695, 518] on div "Hex Head SDS" at bounding box center [590, 525] width 356 height 15
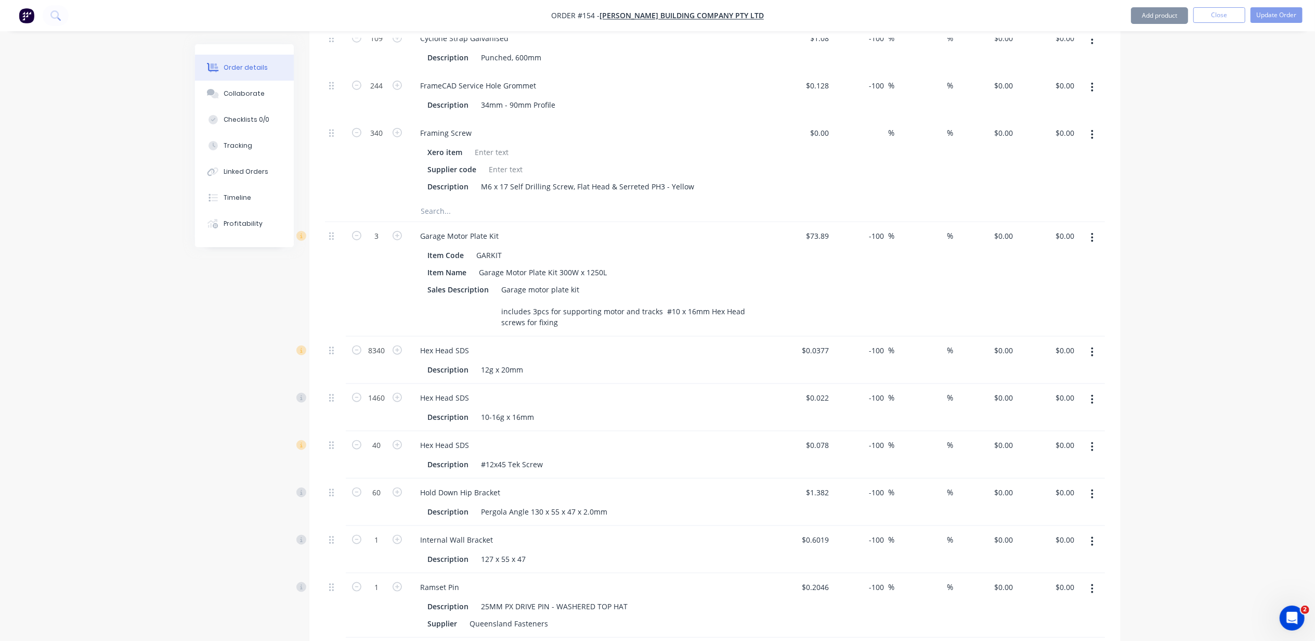
scroll to position [1053, 0]
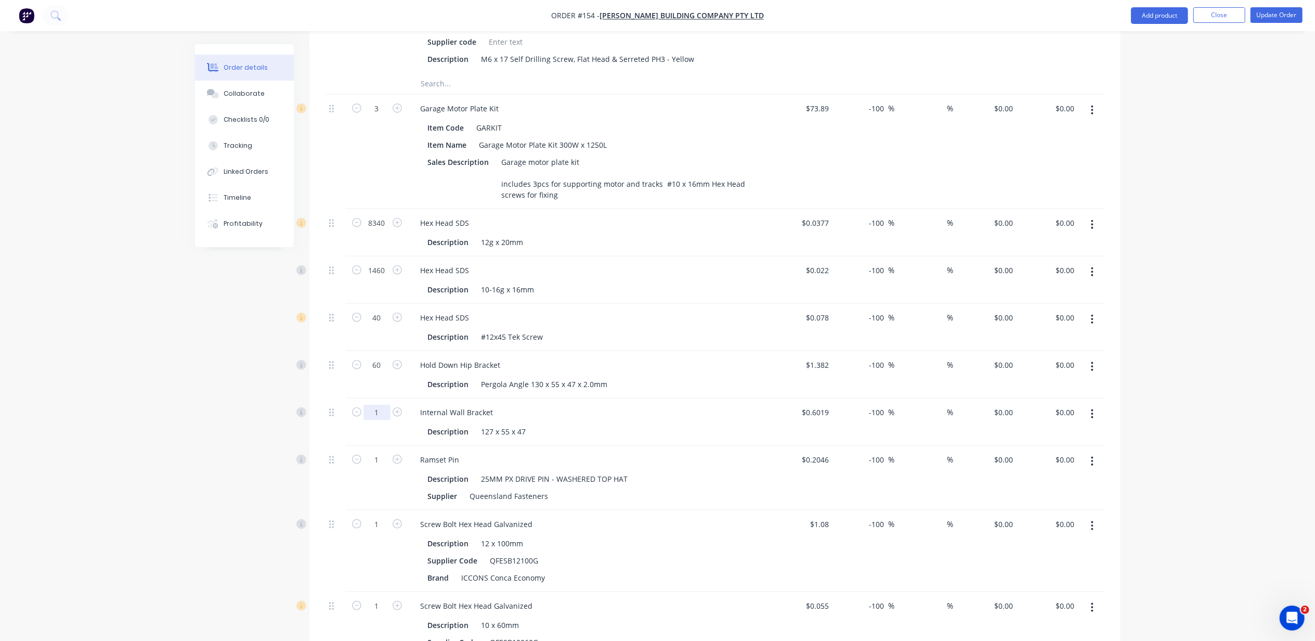
type input "15"
click at [677, 422] on div "Description 127 x 55 x 47" at bounding box center [590, 430] width 356 height 17
click at [679, 446] on div "Ramset Pin Description 25MM PX DRIVE PIN - WASHERED TOP HAT Supplier Queensland…" at bounding box center [590, 478] width 364 height 64
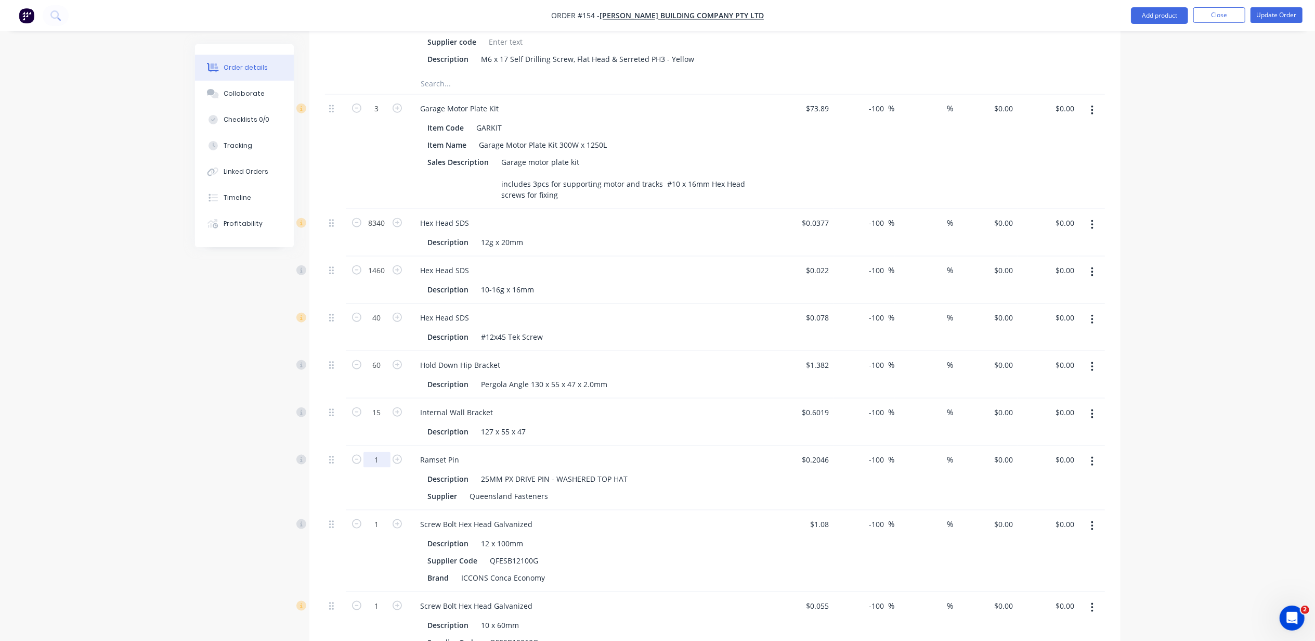
type input "211"
type input "308"
click at [706, 536] on div "Description 12 x 100mm" at bounding box center [588, 543] width 329 height 15
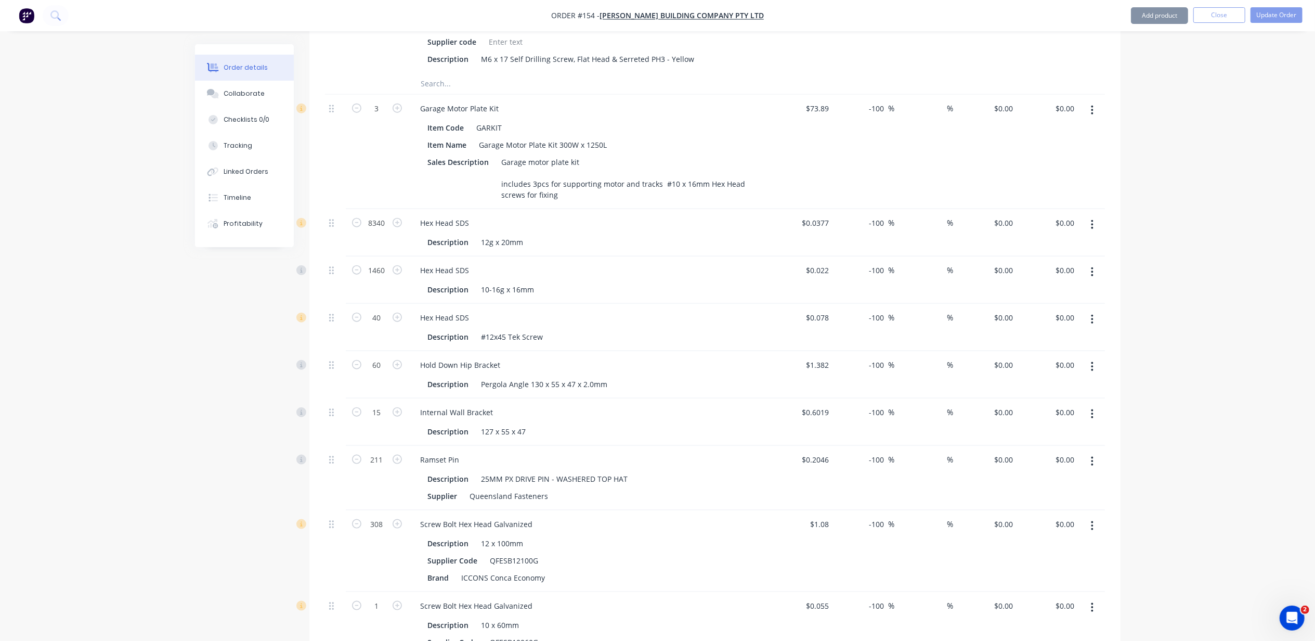
scroll to position [1123, 0]
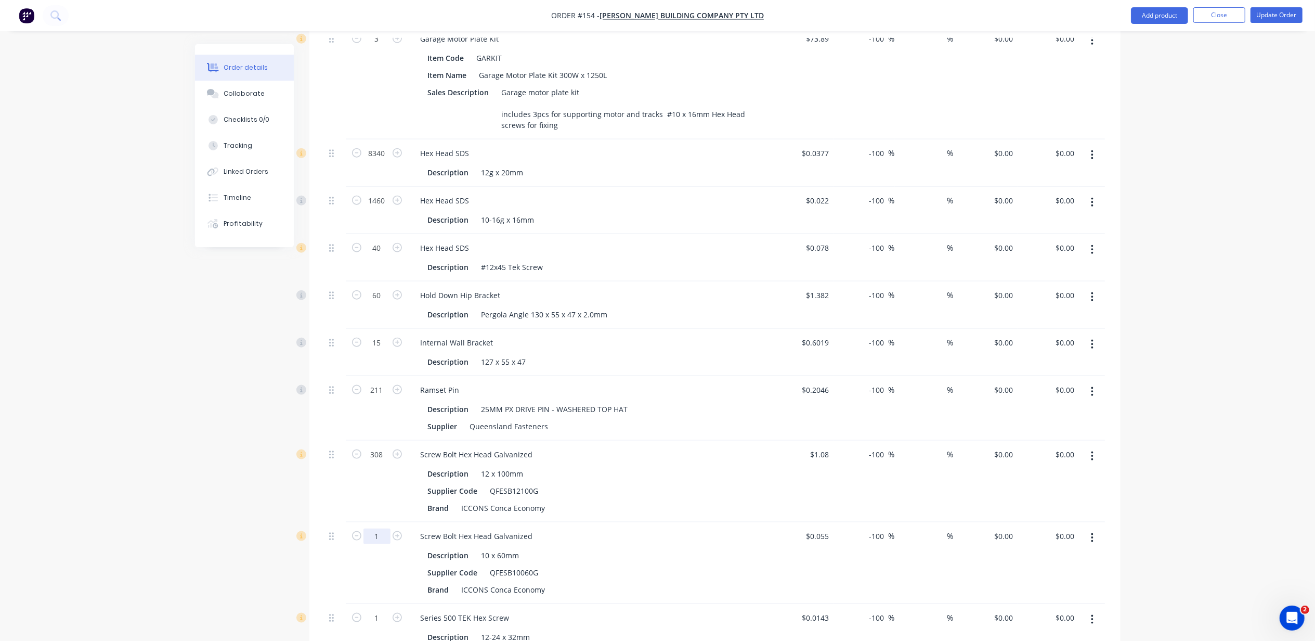
drag, startPoint x: 373, startPoint y: 510, endPoint x: 378, endPoint y: 514, distance: 5.9
type input "126"
click at [751, 466] on div "Description 12 x 100mm" at bounding box center [588, 473] width 329 height 15
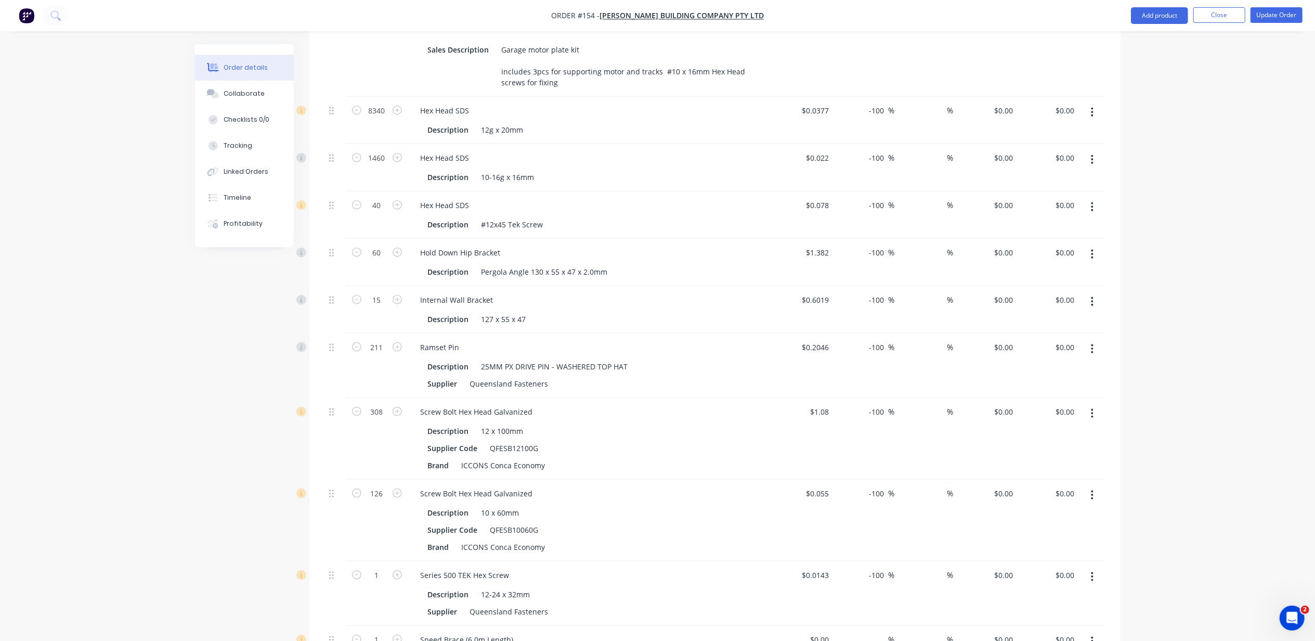
scroll to position [1261, 0]
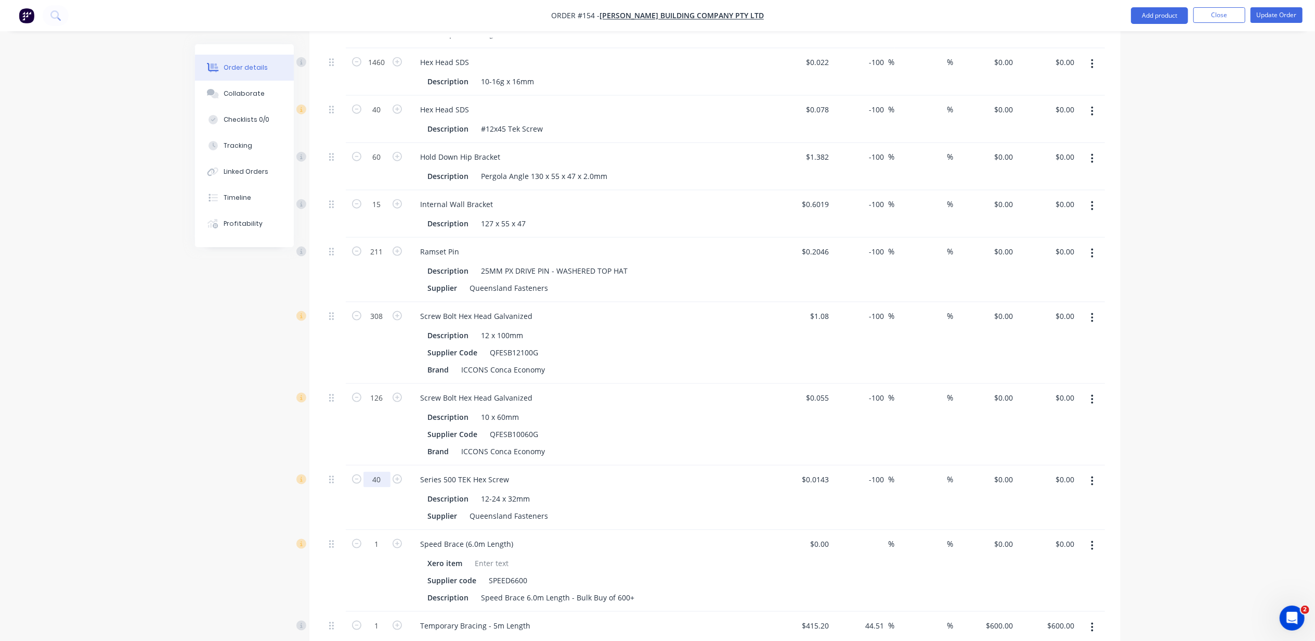
type input "40"
click at [673, 465] on div "Series 500 TEK Hex Screw Description 12-24 x 32mm Supplier Queensland Fasteners" at bounding box center [590, 497] width 364 height 64
type input "190"
click at [659, 390] on div "Screw Bolt Hex Head Galvanized" at bounding box center [590, 397] width 356 height 15
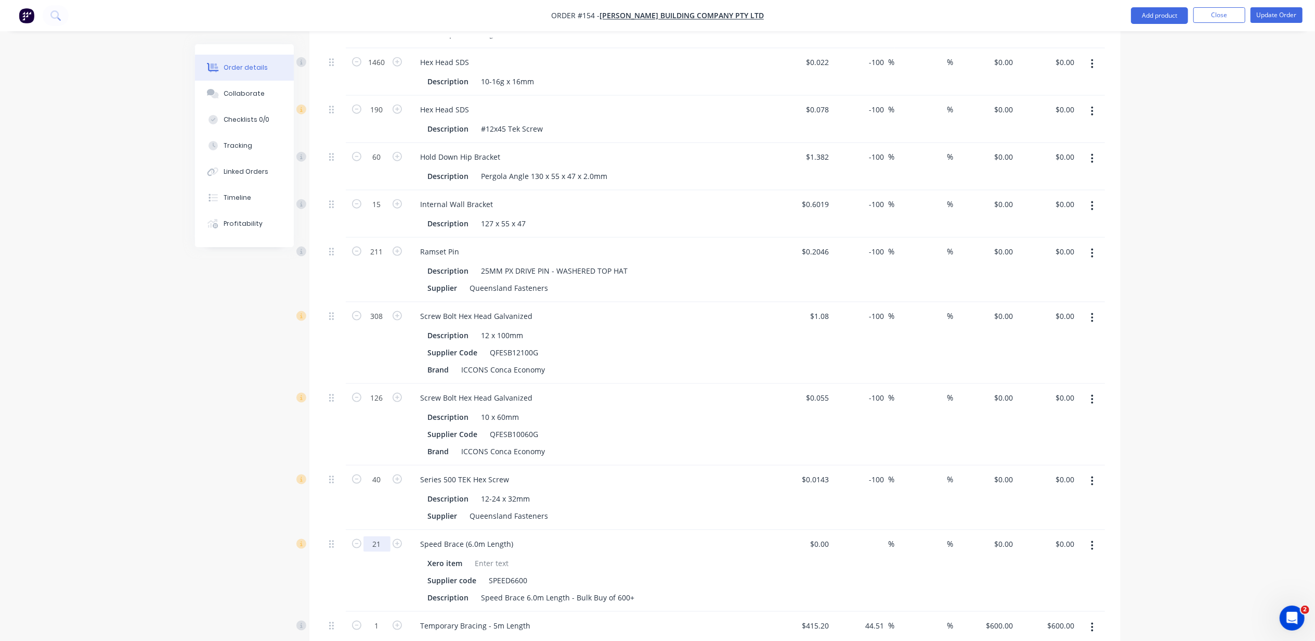
scroll to position [1400, 0]
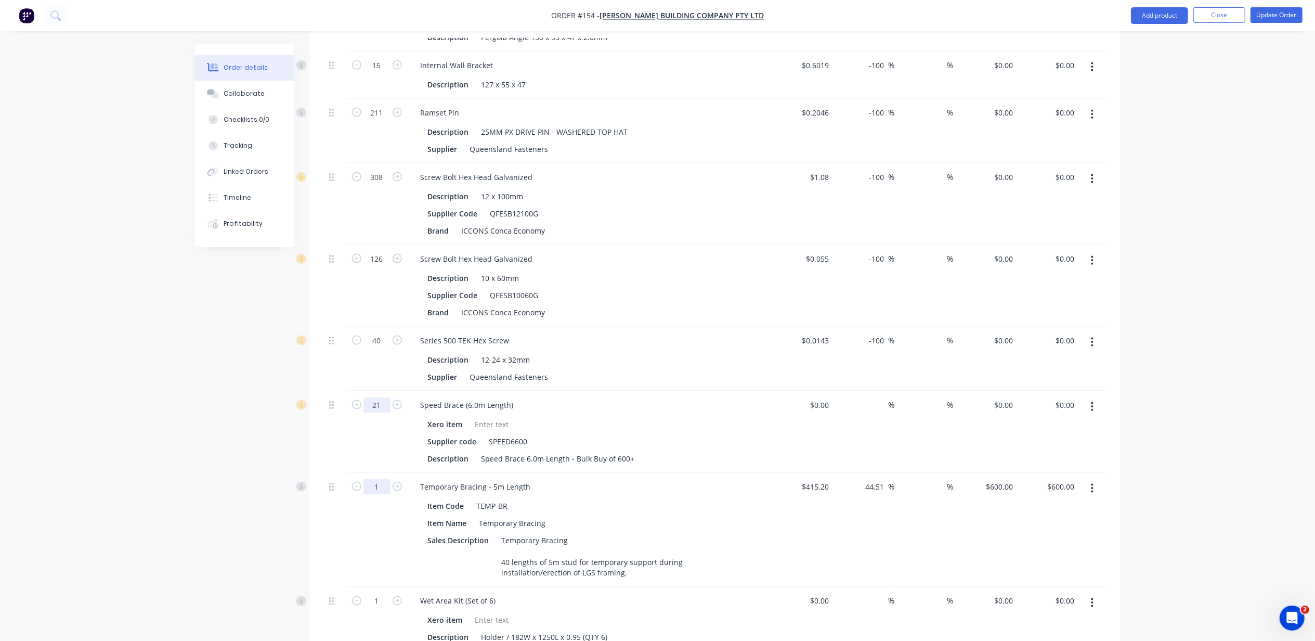
type input "21"
type input "40"
click at [681, 498] on div "Item Code TEMP-BR" at bounding box center [588, 505] width 329 height 15
type input "$24,000.00"
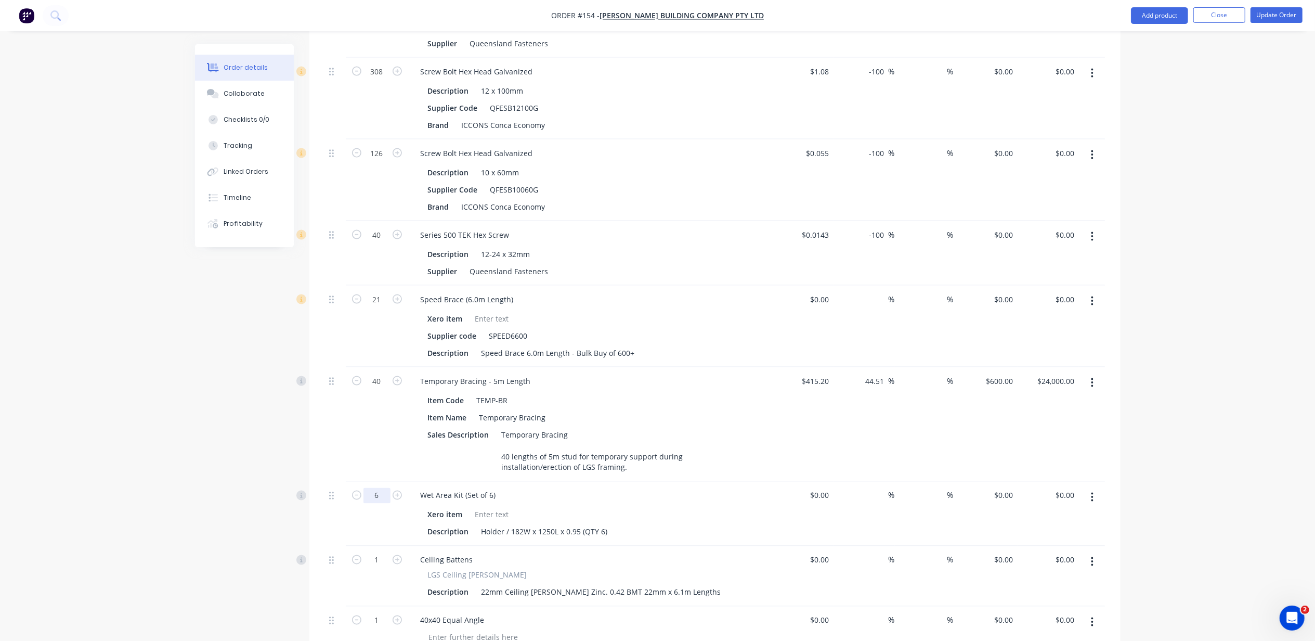
scroll to position [1747, 0]
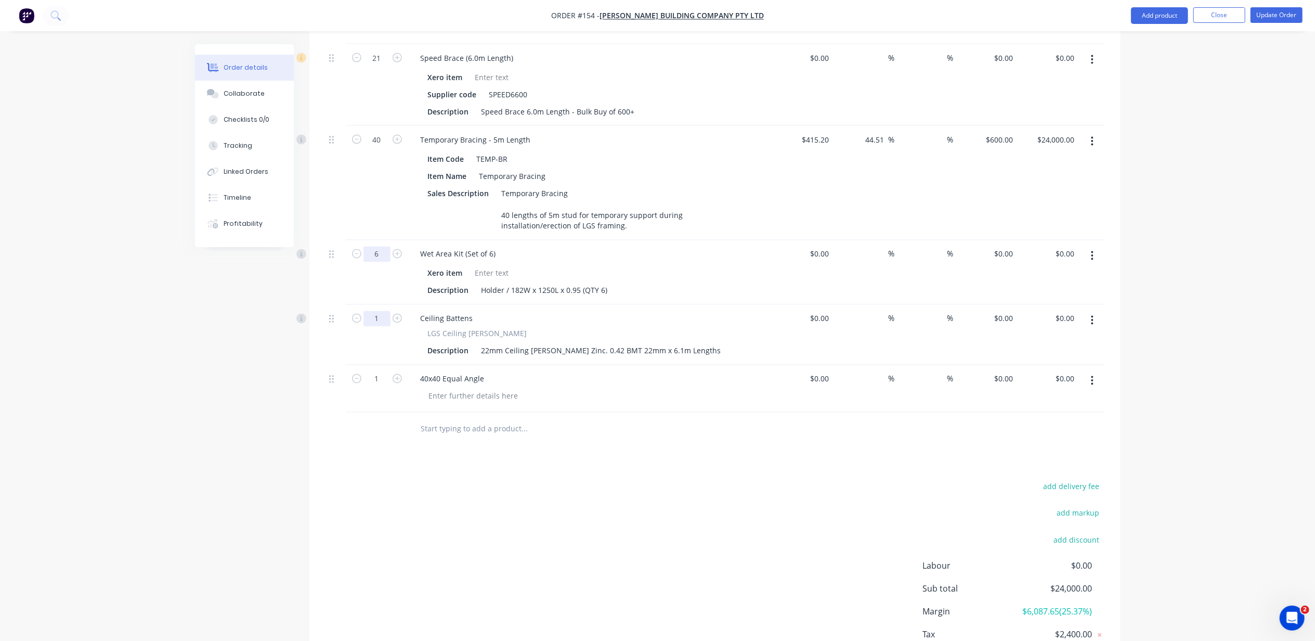
type input "6"
type input "121"
click at [724, 328] on div "LGS Ceiling Batten" at bounding box center [590, 333] width 324 height 11
click at [826, 311] on input at bounding box center [822, 318] width 24 height 15
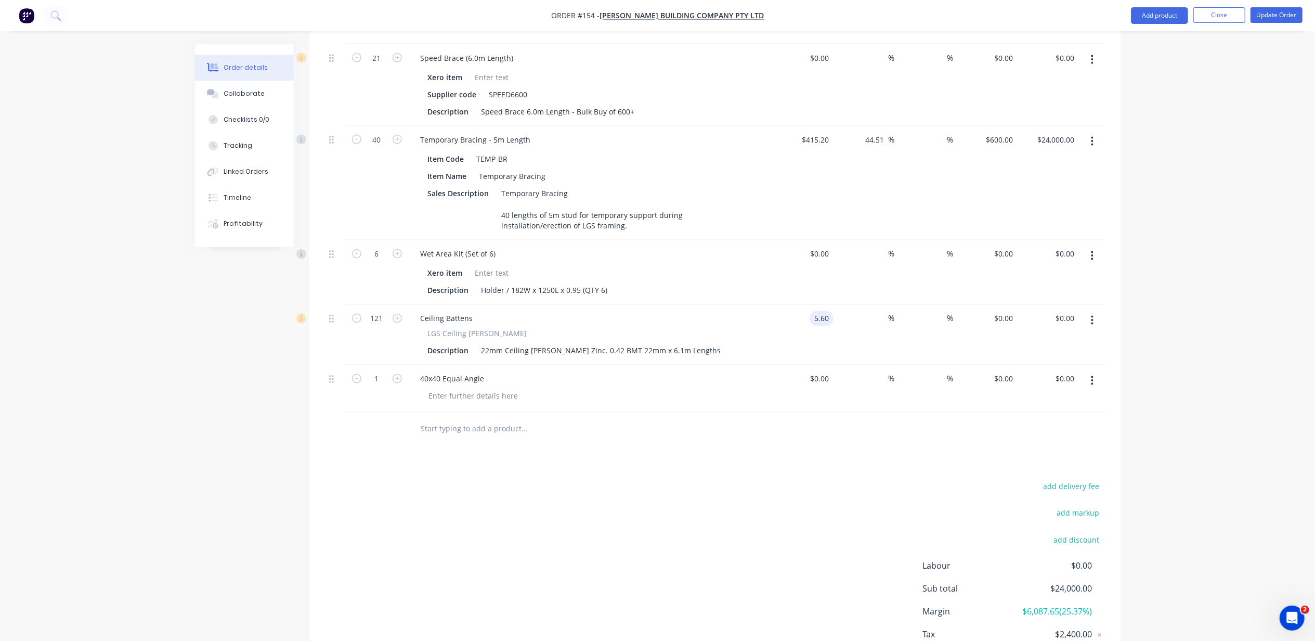
type input "$5.60"
type input "$677.60"
click at [863, 311] on div "%" at bounding box center [864, 335] width 61 height 60
click at [1011, 311] on input "5.6" at bounding box center [1006, 318] width 24 height 15
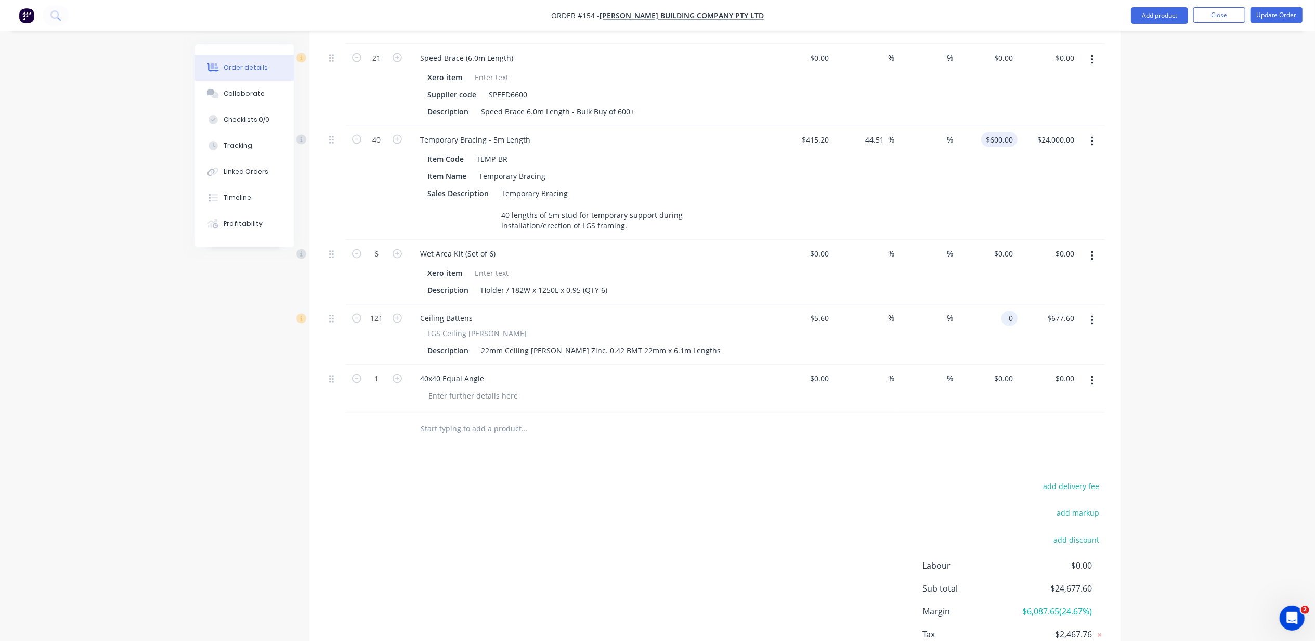
type input "0"
type input "600"
type input "-100"
type input "$0.00"
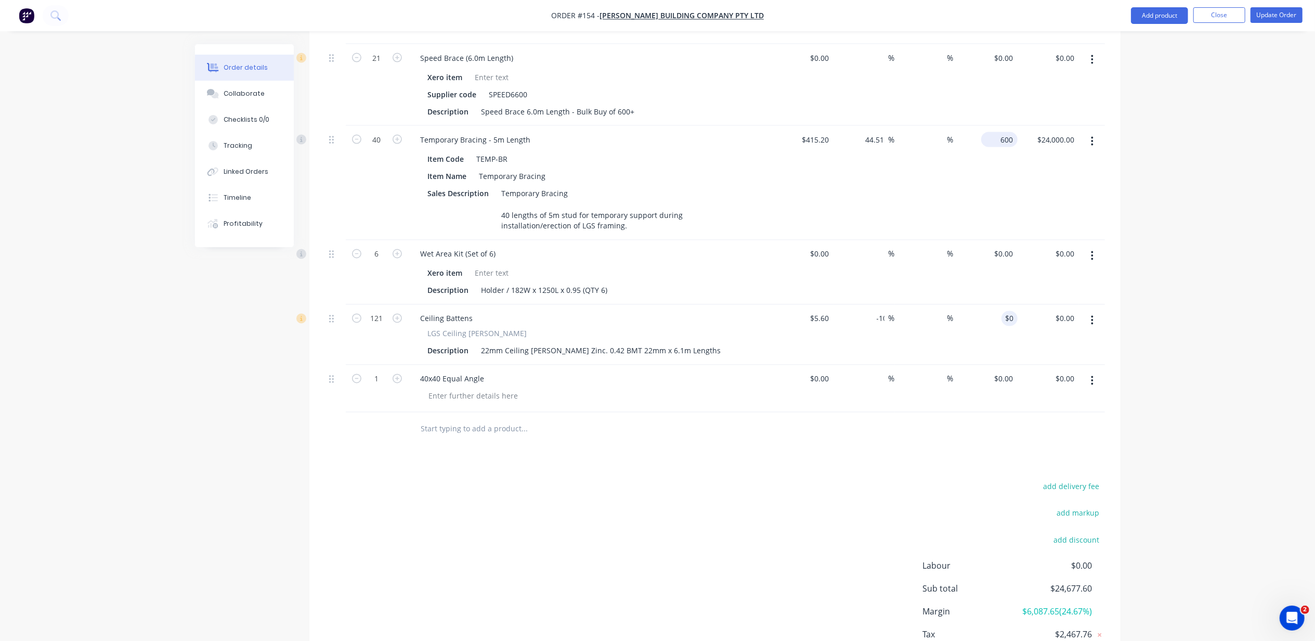
click at [1007, 132] on input "600" at bounding box center [1001, 139] width 32 height 15
type input "0"
type input "-100"
type input "$0.00"
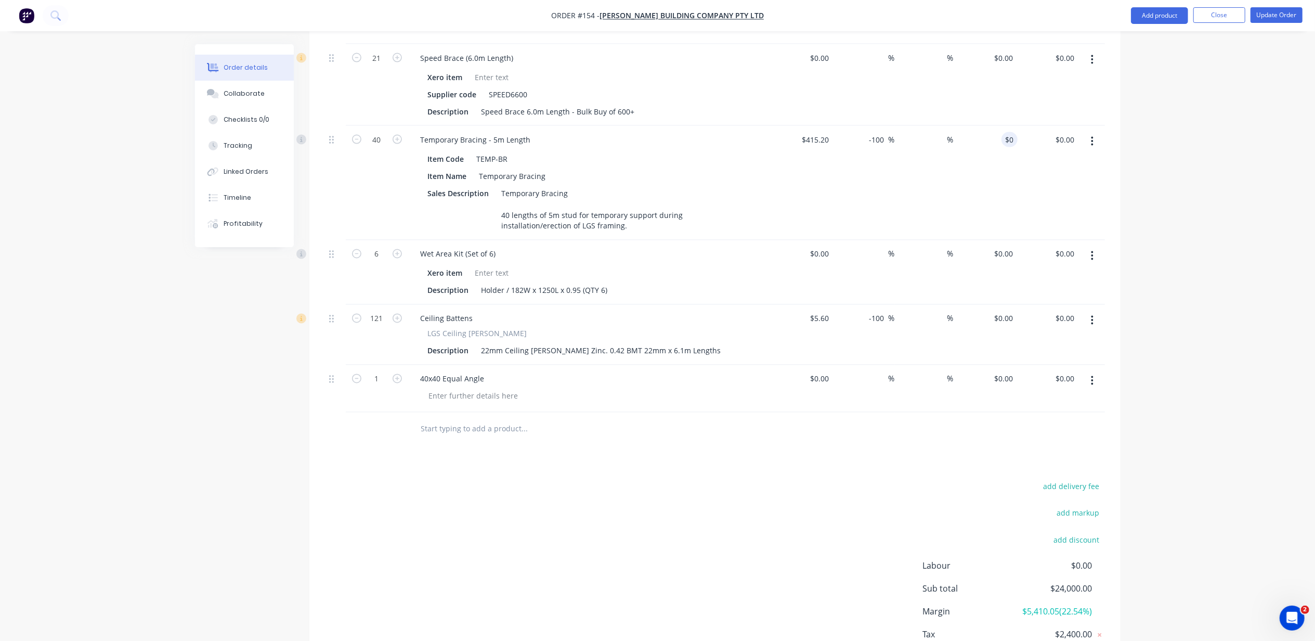
click at [1052, 174] on div "$0.00 $24,000.00" at bounding box center [1048, 183] width 61 height 114
click at [816, 365] on div "$0.00" at bounding box center [802, 388] width 61 height 47
type input "$21.00"
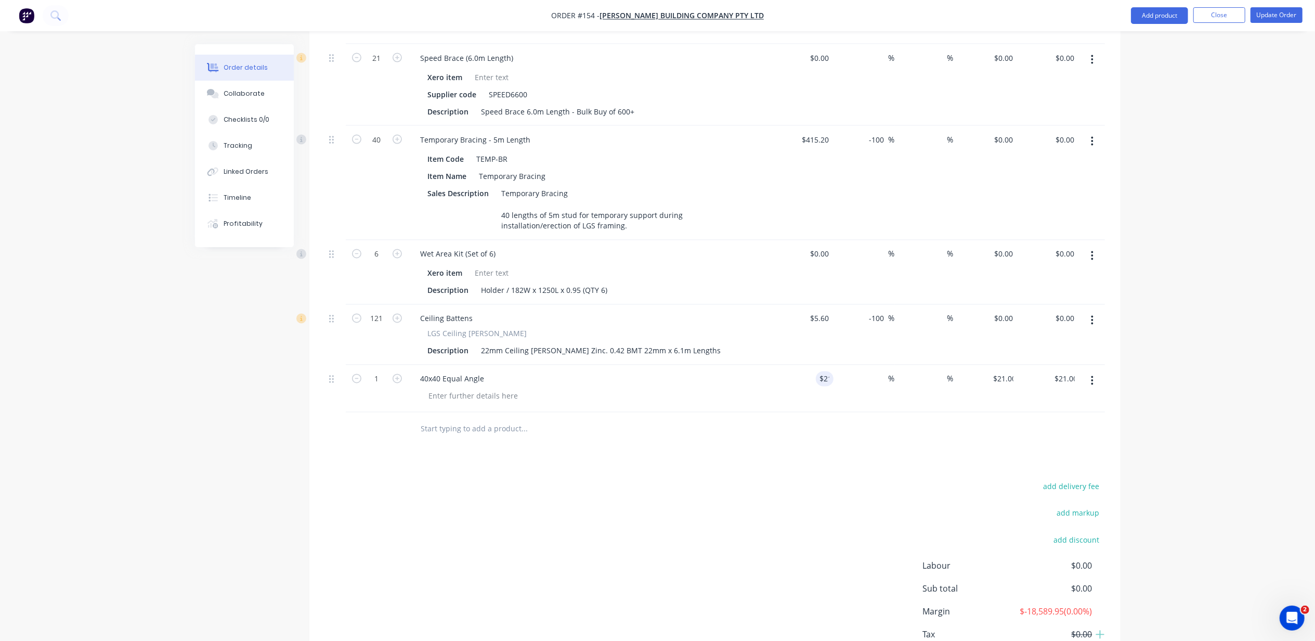
click at [941, 373] on div "%" at bounding box center [925, 388] width 61 height 47
click at [995, 365] on div "21 21" at bounding box center [986, 388] width 61 height 47
type input "0"
type input "-100"
type input "$0.00"
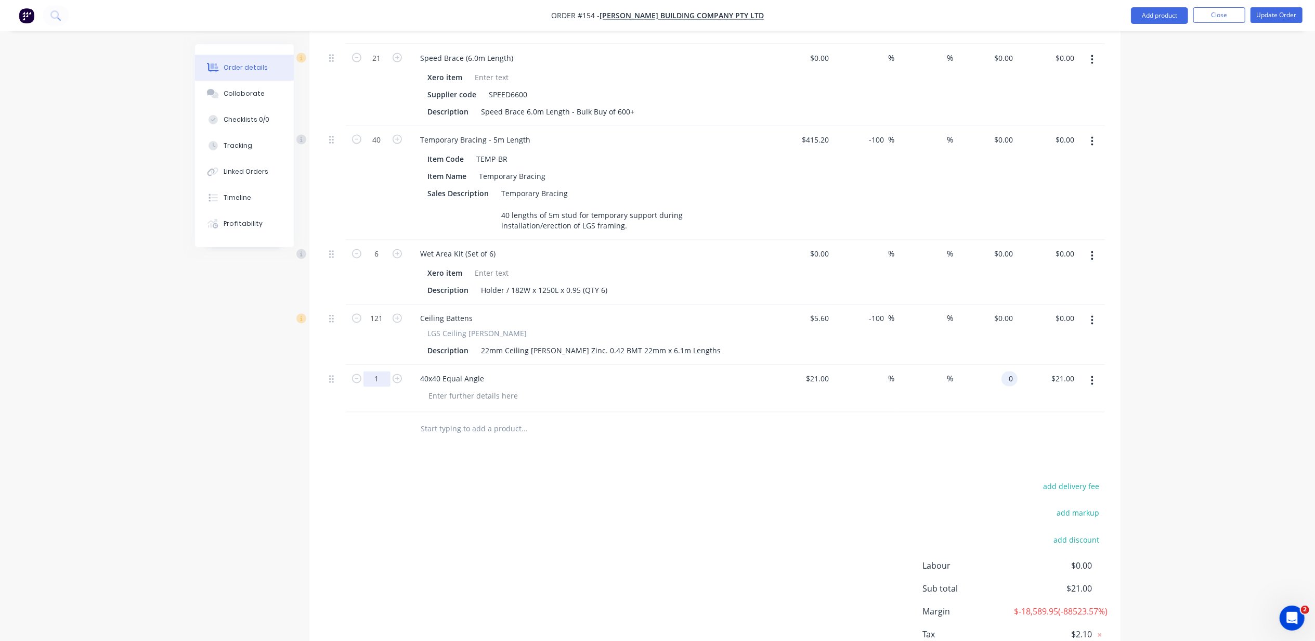
type input "$0.00"
type input "34"
click at [658, 365] on div "40x40 Equal Angle" at bounding box center [590, 388] width 364 height 47
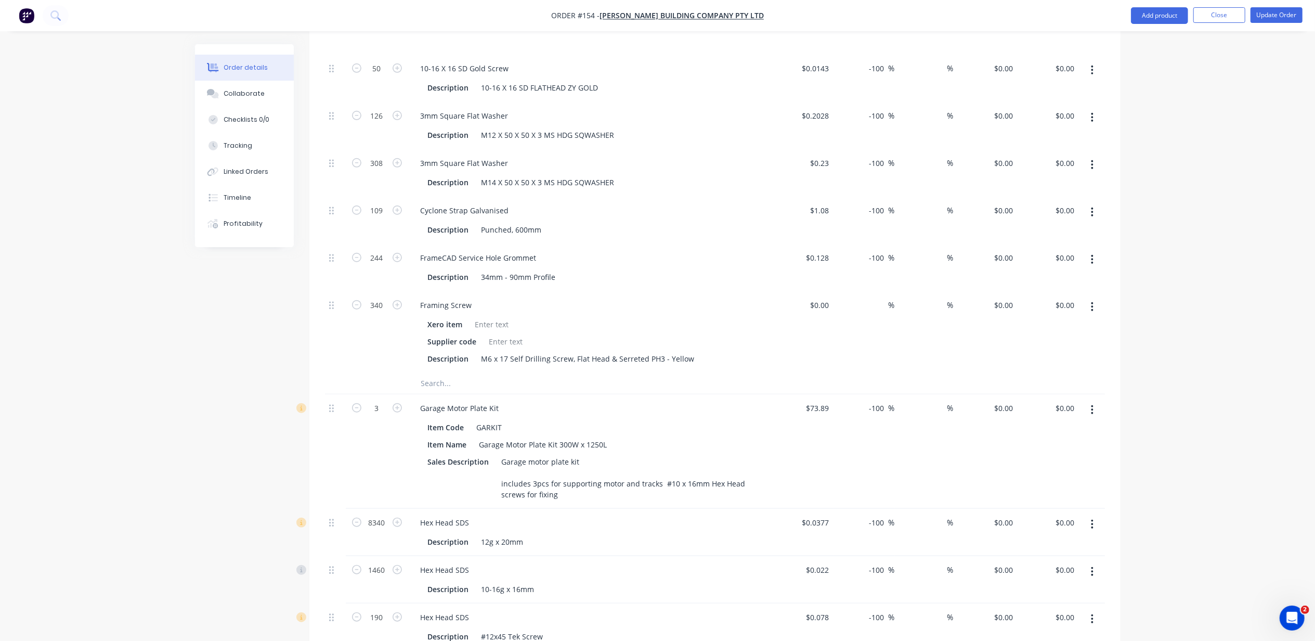
scroll to position [546, 0]
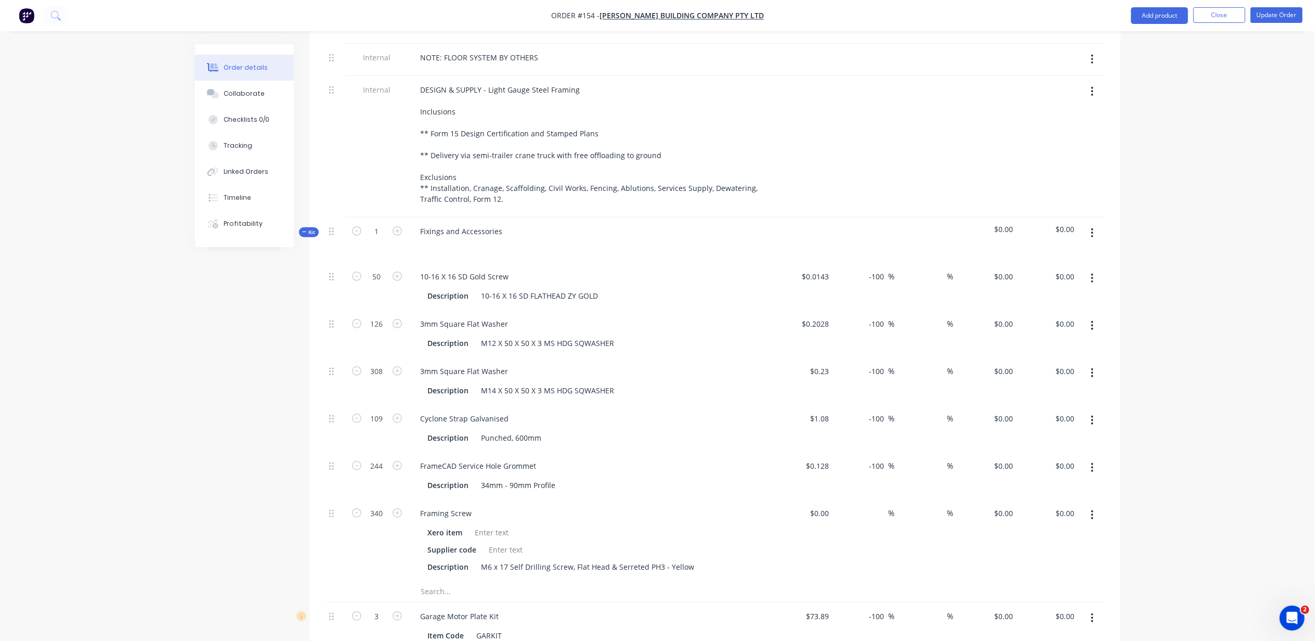
click at [1088, 224] on button "button" at bounding box center [1092, 233] width 24 height 19
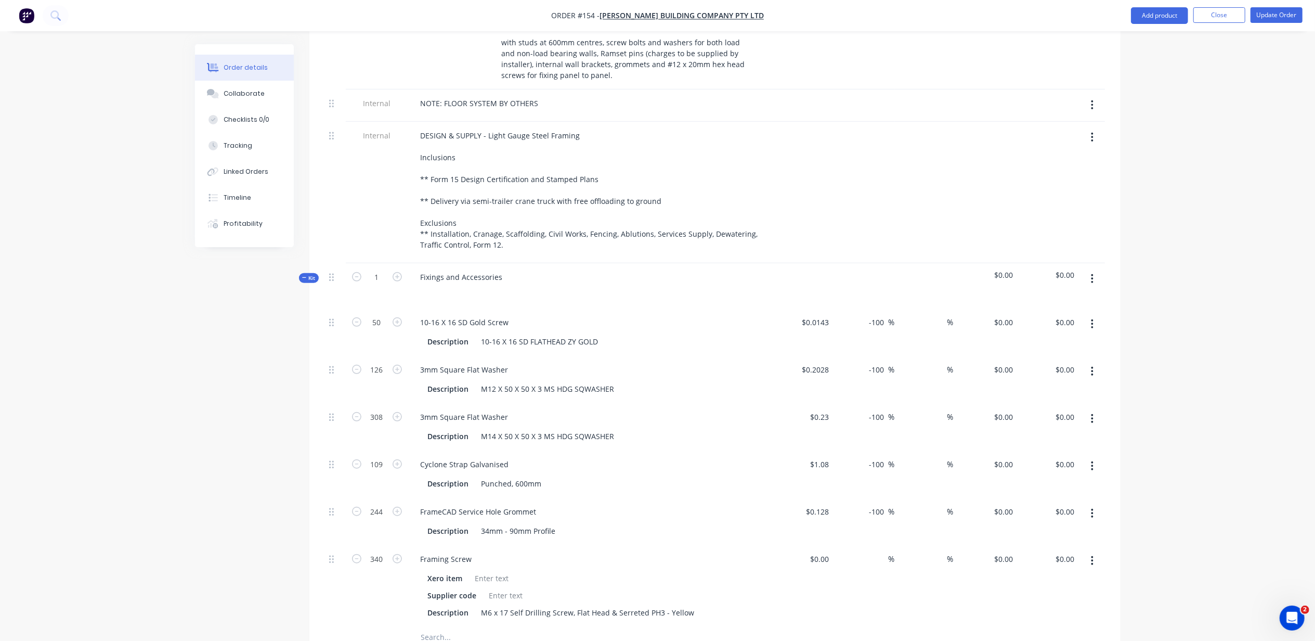
scroll to position [477, 0]
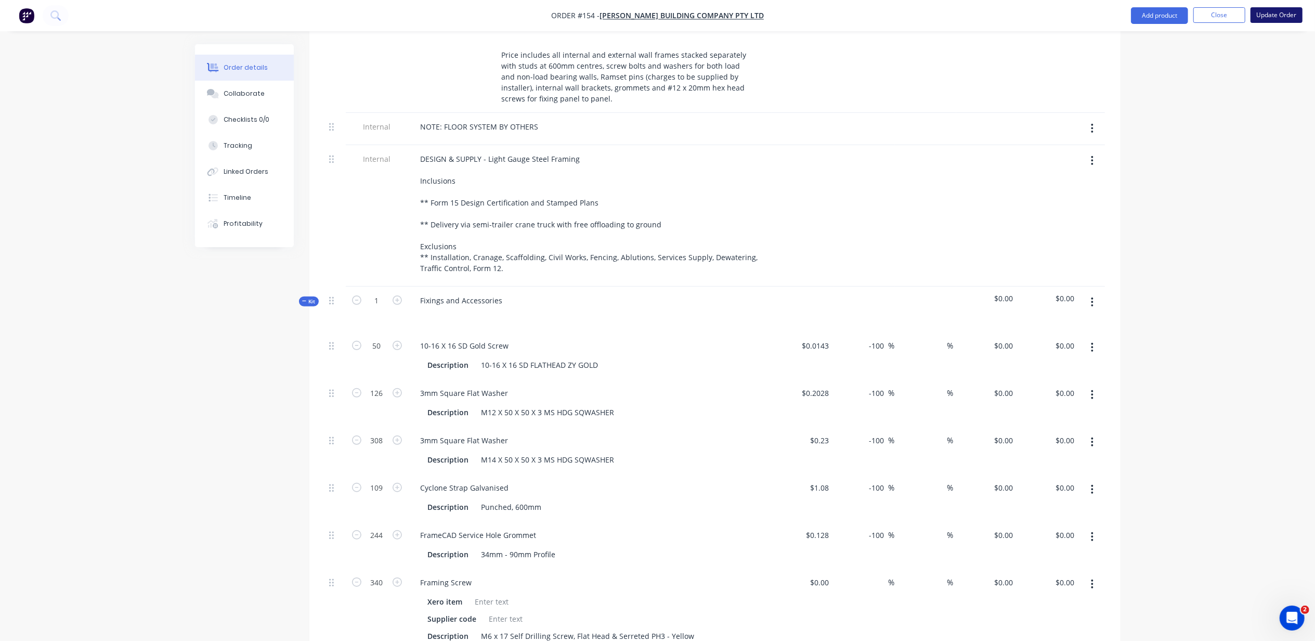
click at [1242, 15] on button "Update Order" at bounding box center [1277, 15] width 52 height 16
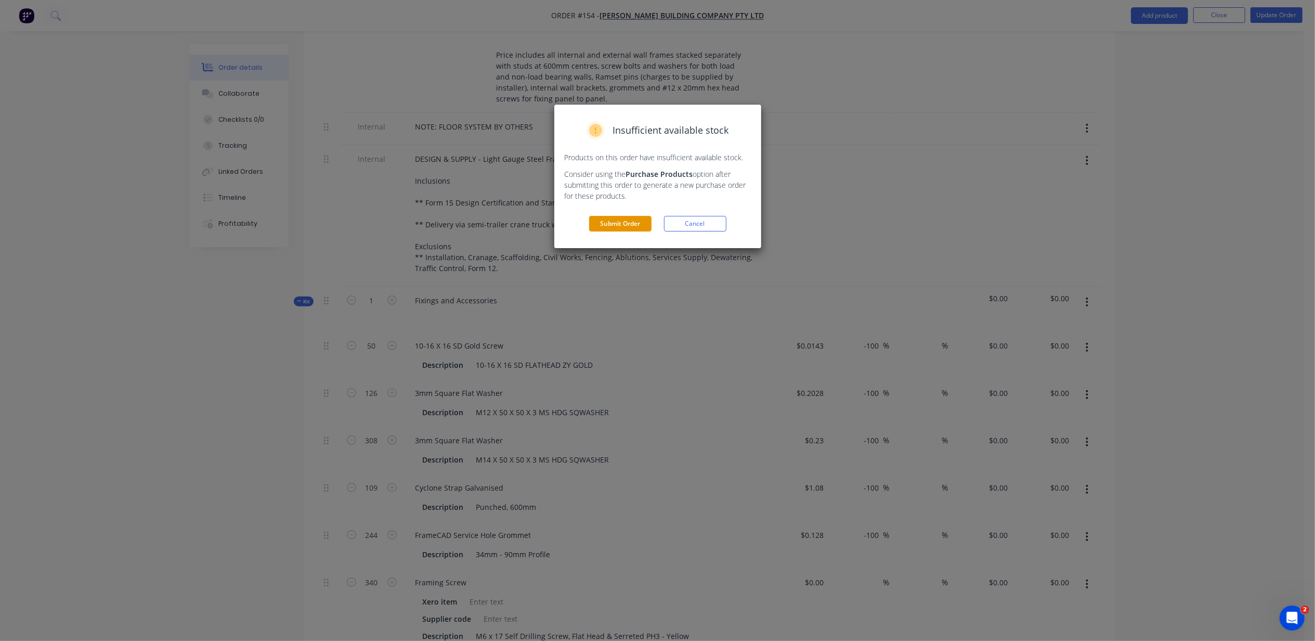
click at [635, 219] on button "Submit Order" at bounding box center [620, 224] width 62 height 16
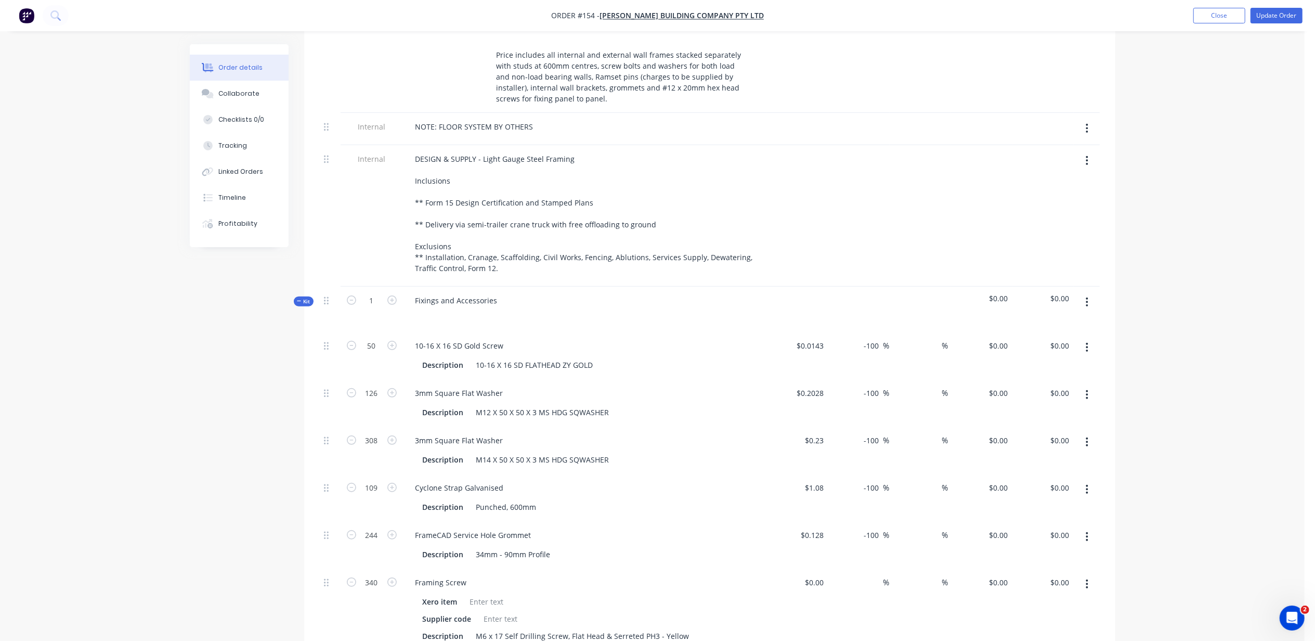
scroll to position [0, 0]
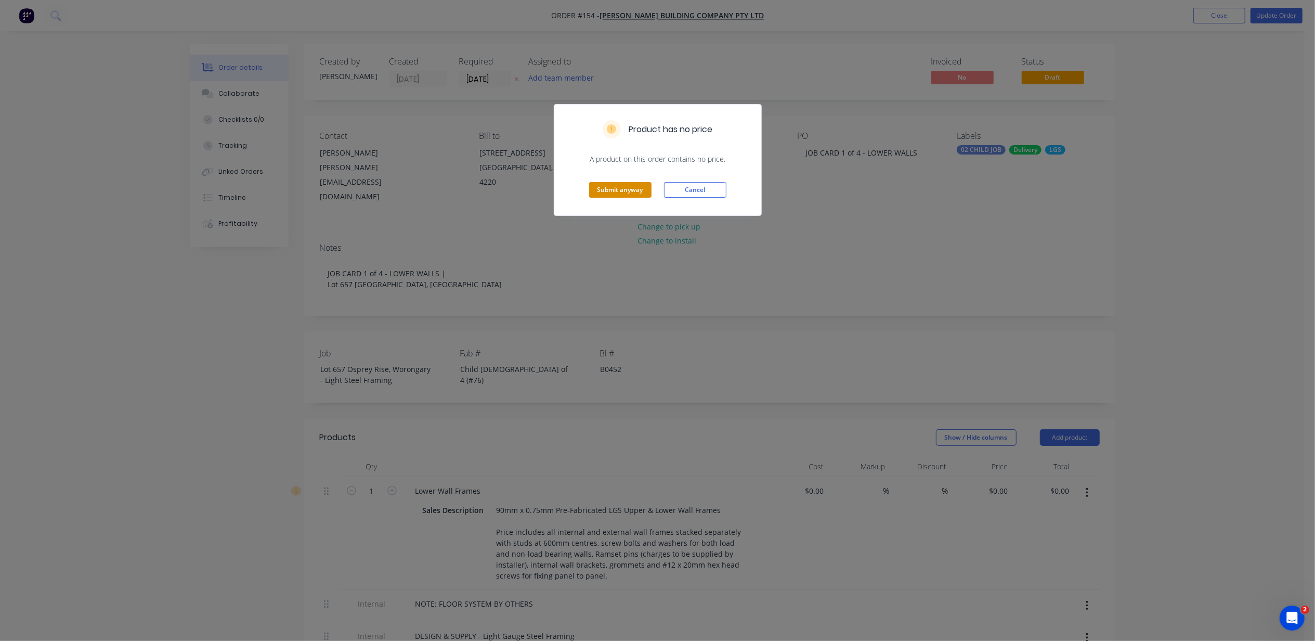
click at [644, 192] on button "Submit anyway" at bounding box center [620, 190] width 62 height 16
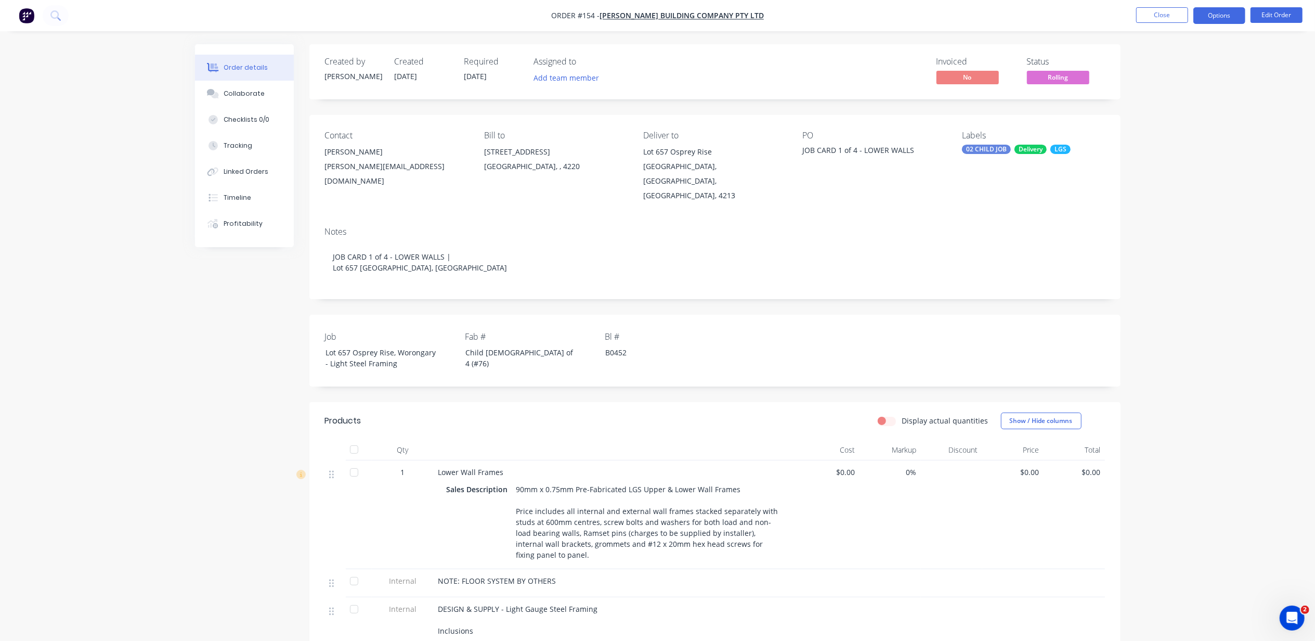
click at [1207, 15] on button "Options" at bounding box center [1219, 15] width 52 height 17
click at [1197, 130] on div "Work Order" at bounding box center [1188, 125] width 96 height 15
click at [1198, 102] on div "Without pricing" at bounding box center [1188, 104] width 96 height 15
click at [1202, 152] on div "Delivery Docket" at bounding box center [1188, 146] width 96 height 15
click at [1189, 96] on button "Without pricing" at bounding box center [1188, 104] width 114 height 21
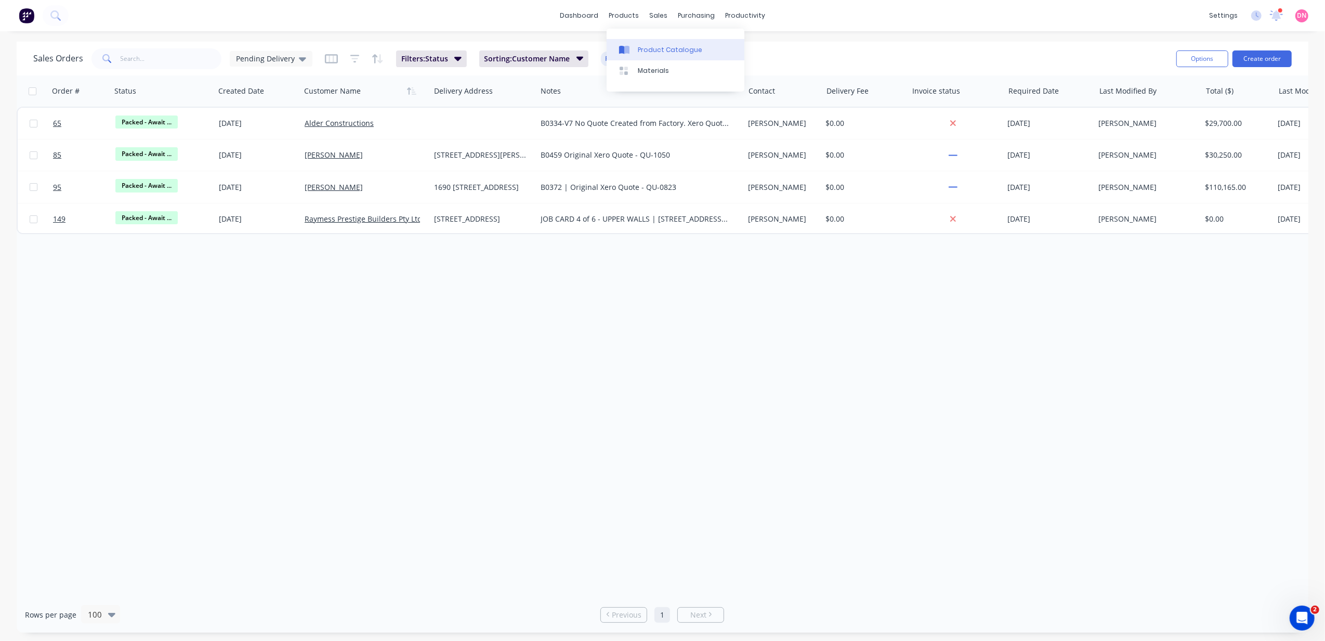
click at [639, 45] on div "Product Catalogue" at bounding box center [670, 49] width 64 height 9
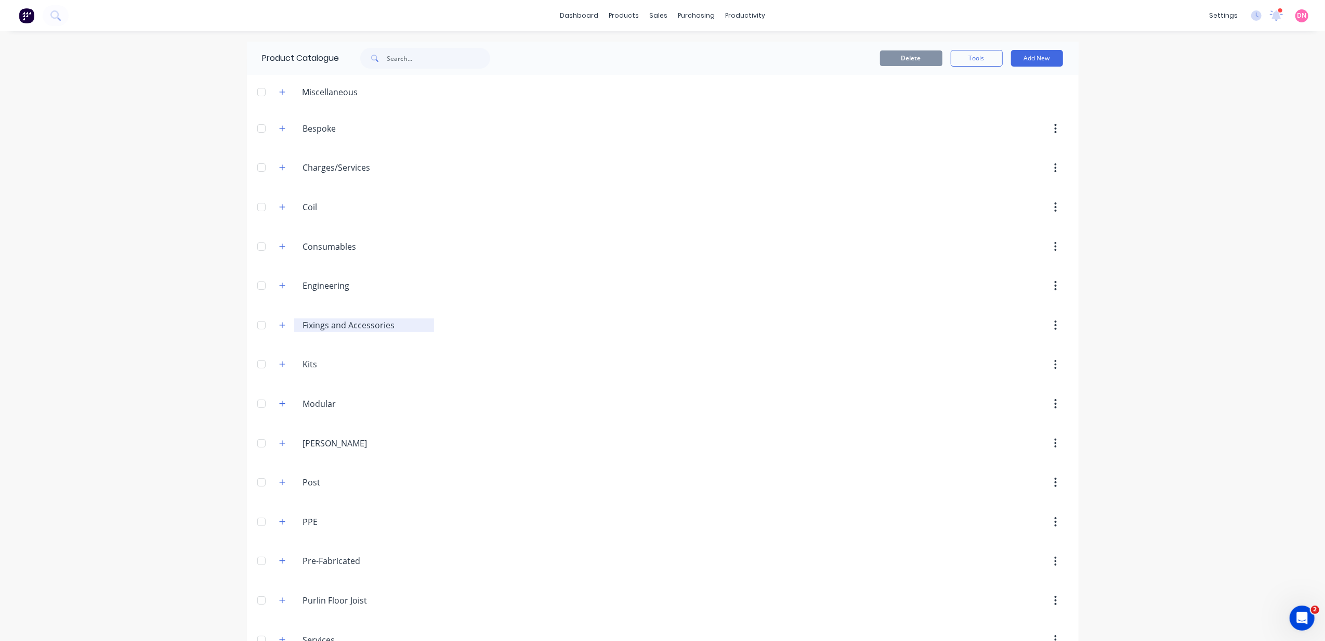
click at [354, 325] on input "Fixings and Accessories" at bounding box center [365, 325] width 124 height 12
click at [281, 364] on button "button" at bounding box center [282, 364] width 13 height 13
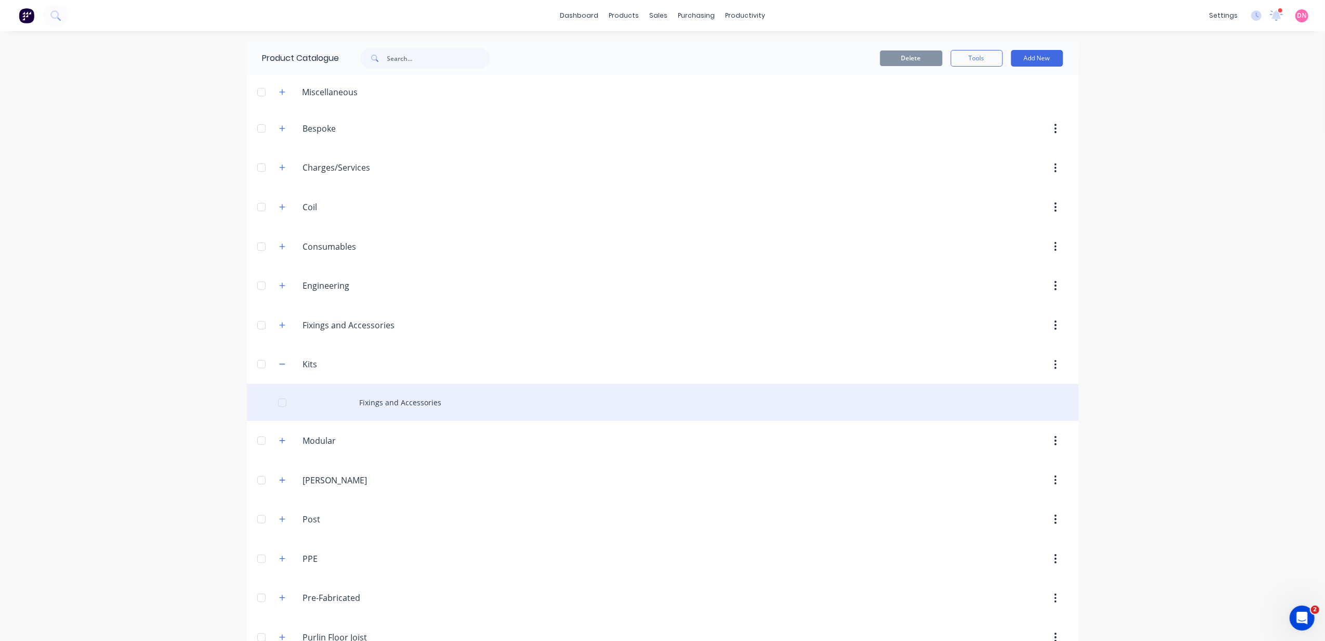
click at [350, 394] on div "Fixings and Accessories" at bounding box center [663, 402] width 832 height 37
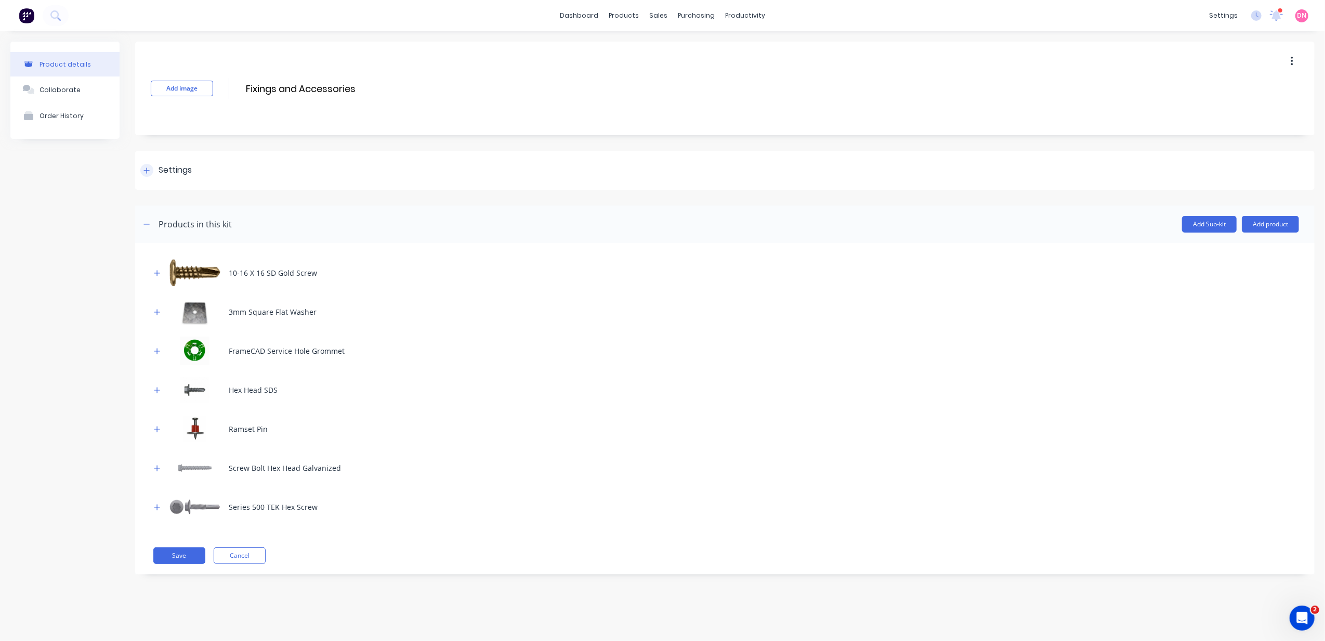
click at [199, 167] on div "Settings" at bounding box center [725, 170] width 1180 height 39
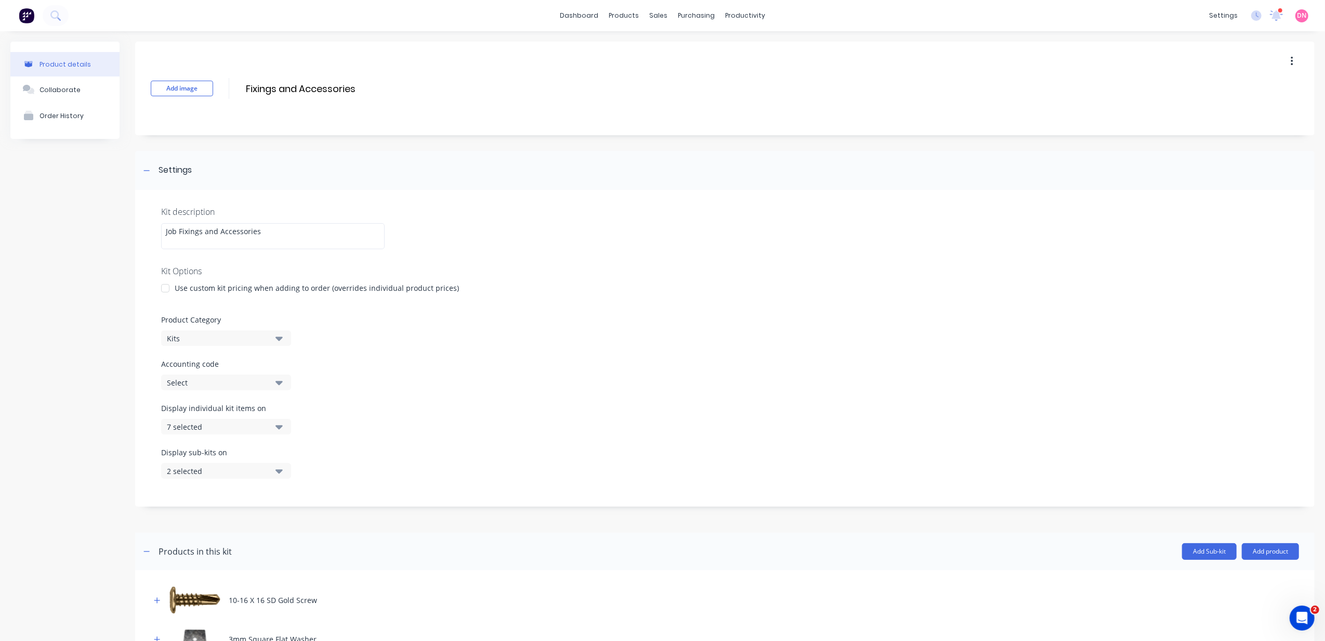
click at [166, 289] on div at bounding box center [165, 288] width 21 height 21
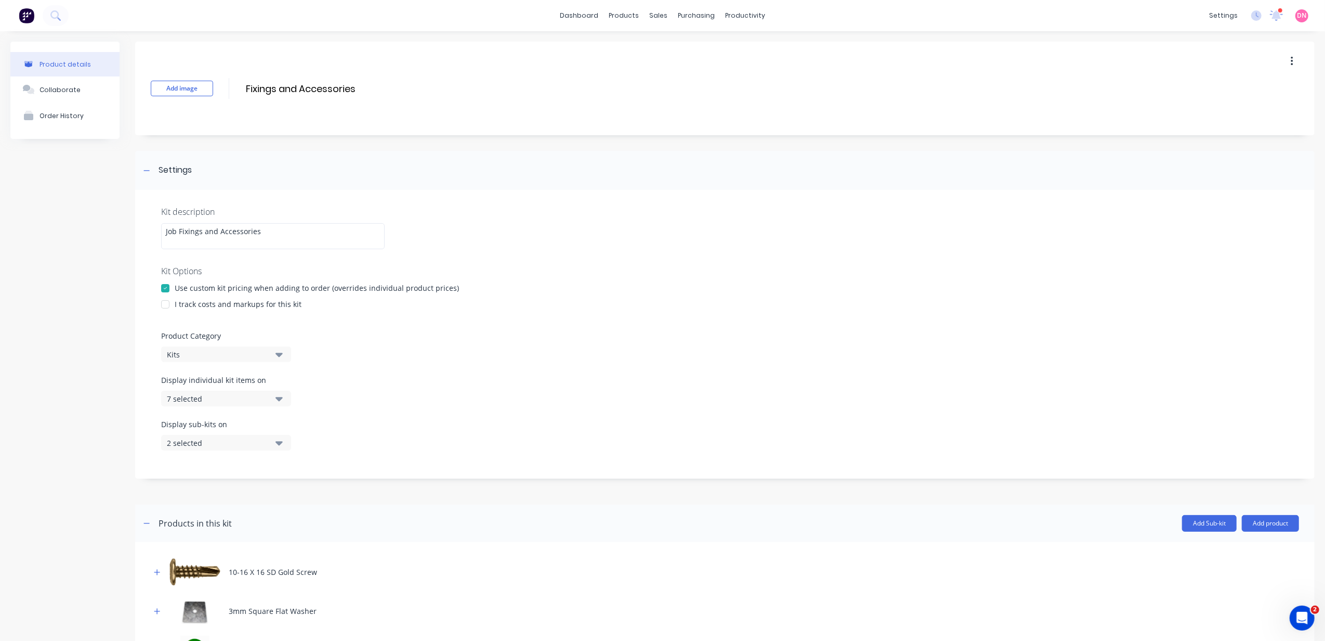
drag, startPoint x: 167, startPoint y: 300, endPoint x: 330, endPoint y: 302, distance: 162.2
click at [394, 294] on div "Kit description Job Fixings and Accessories Kit Options Use custom kit pricing …" at bounding box center [725, 334] width 1180 height 289
click at [170, 304] on div at bounding box center [165, 304] width 21 height 21
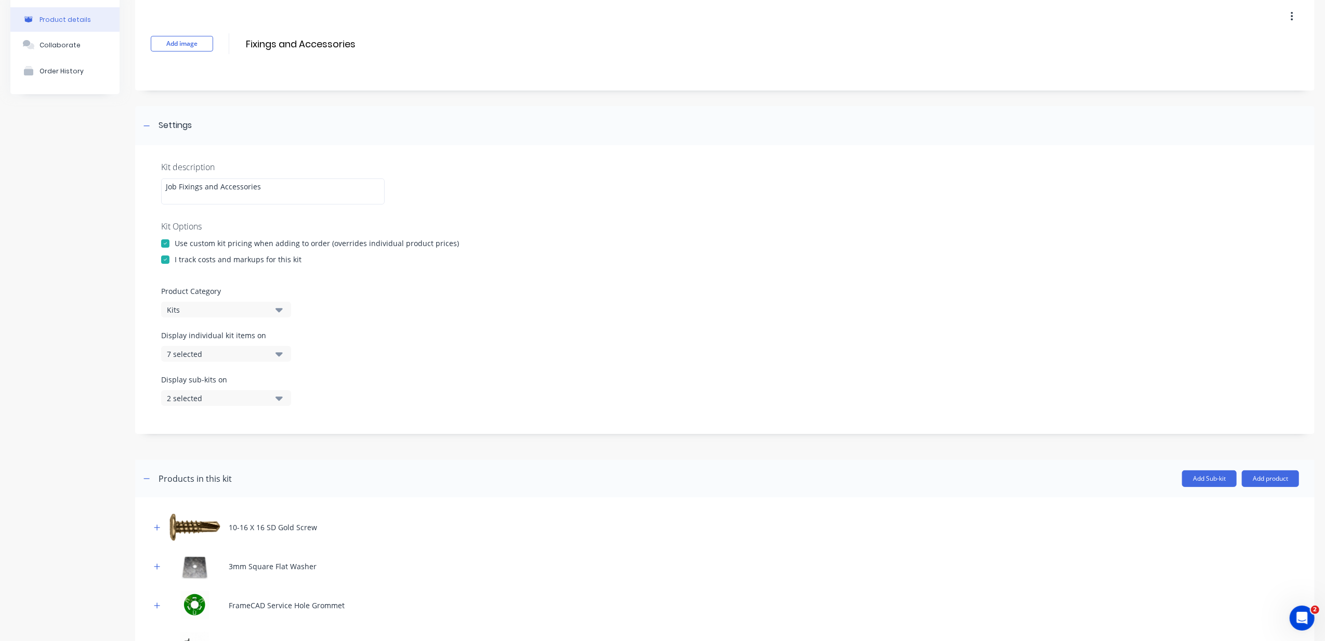
scroll to position [69, 0]
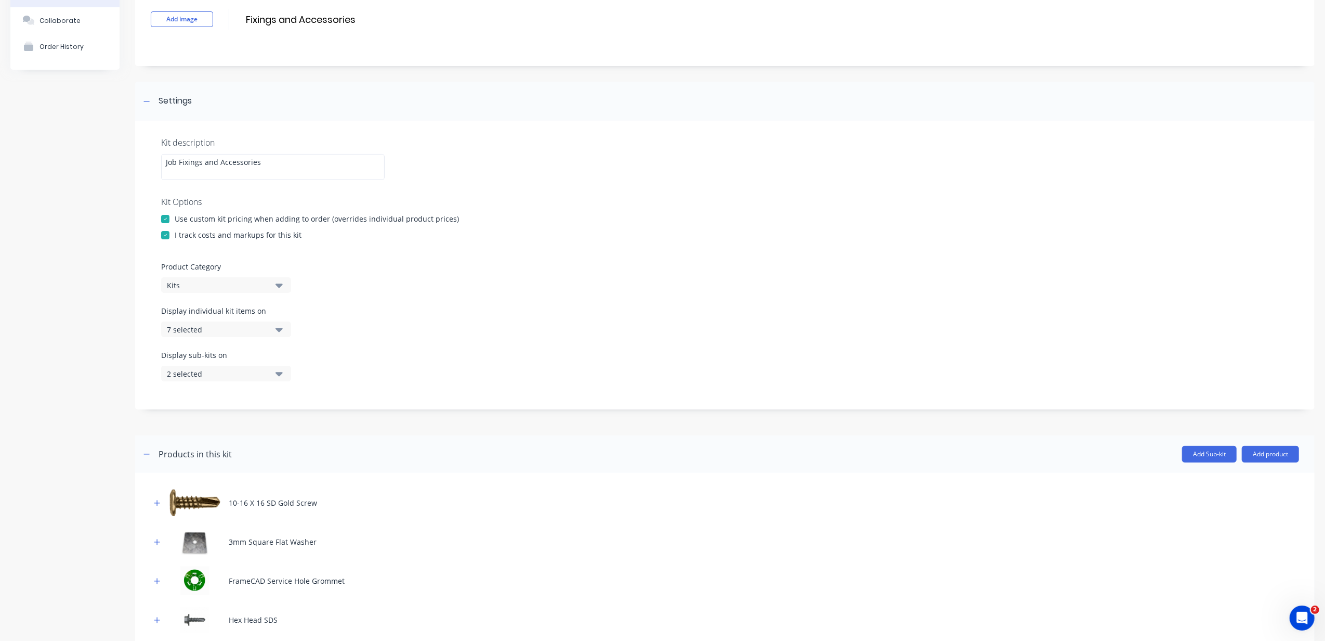
click at [270, 324] on button "7 selected" at bounding box center [226, 329] width 130 height 16
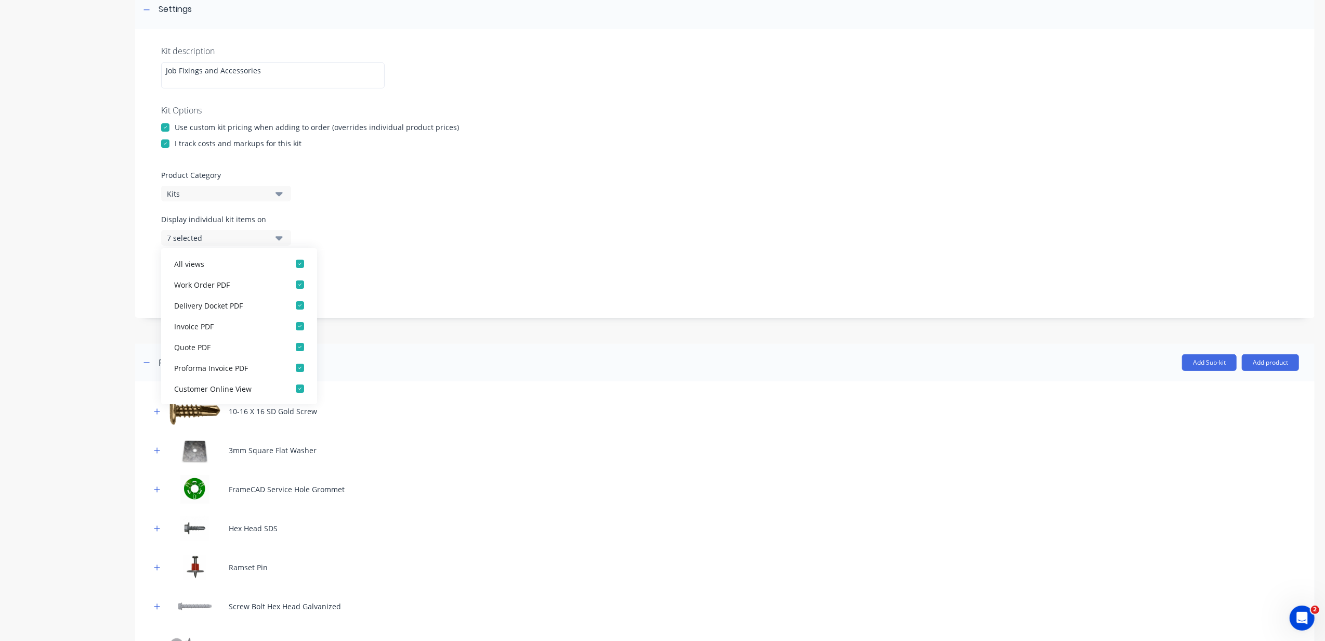
scroll to position [346, 0]
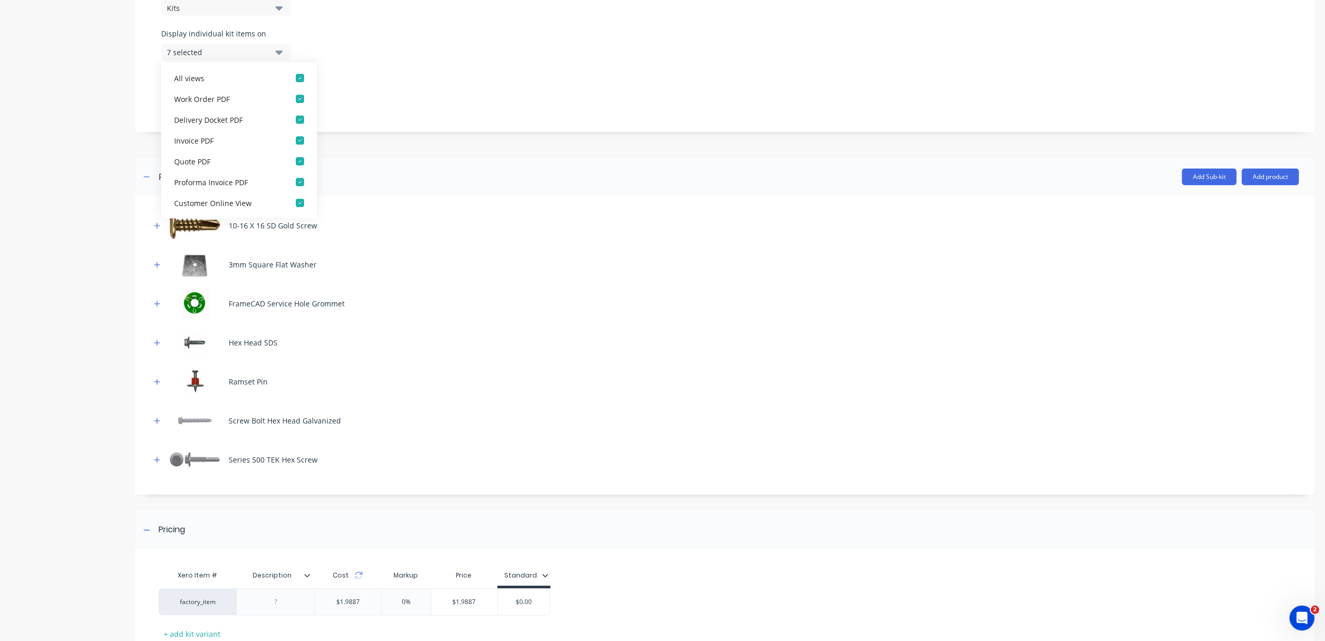
click at [439, 89] on div "Display sub-kits on 2 selected" at bounding box center [725, 94] width 1128 height 44
click at [275, 90] on button "2 selected" at bounding box center [226, 96] width 130 height 16
click at [275, 48] on button "7 selected" at bounding box center [226, 52] width 130 height 16
click at [356, 59] on div "Display individual kit items on 7 selected" at bounding box center [725, 50] width 1128 height 44
click at [344, 96] on div "Display sub-kits on 2 selected" at bounding box center [725, 94] width 1128 height 44
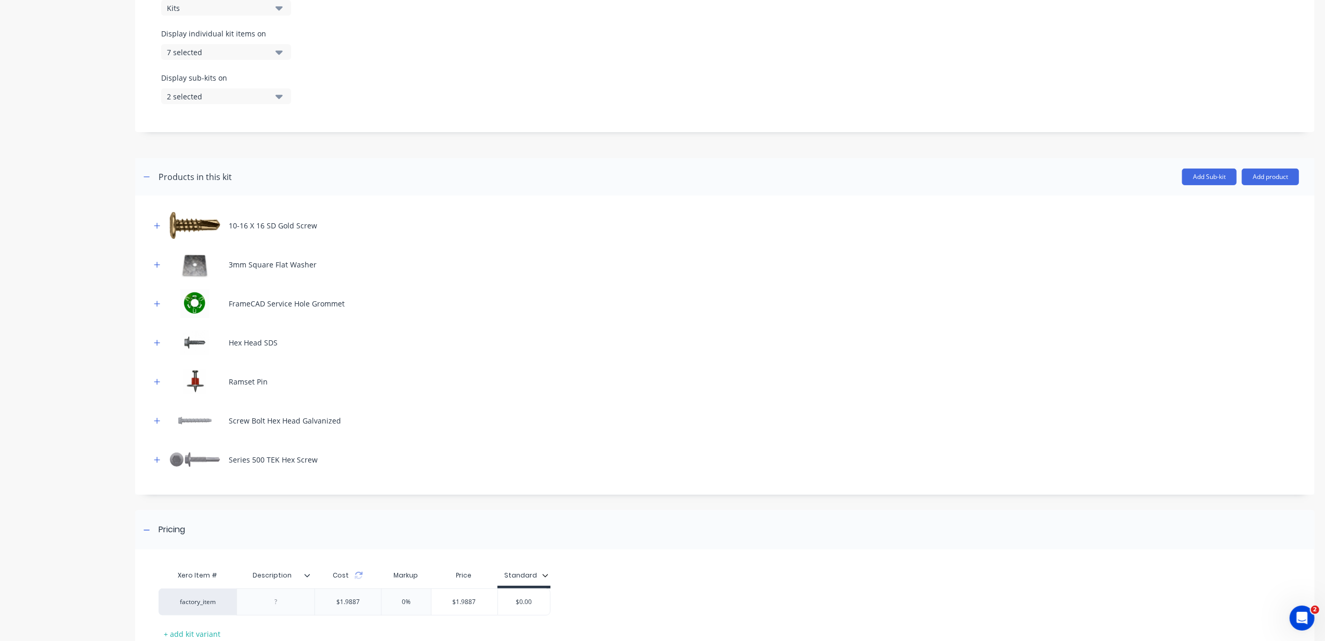
click at [269, 96] on button "2 selected" at bounding box center [226, 96] width 130 height 16
click at [290, 177] on div "button" at bounding box center [300, 184] width 21 height 21
click at [290, 242] on div "button" at bounding box center [300, 247] width 21 height 21
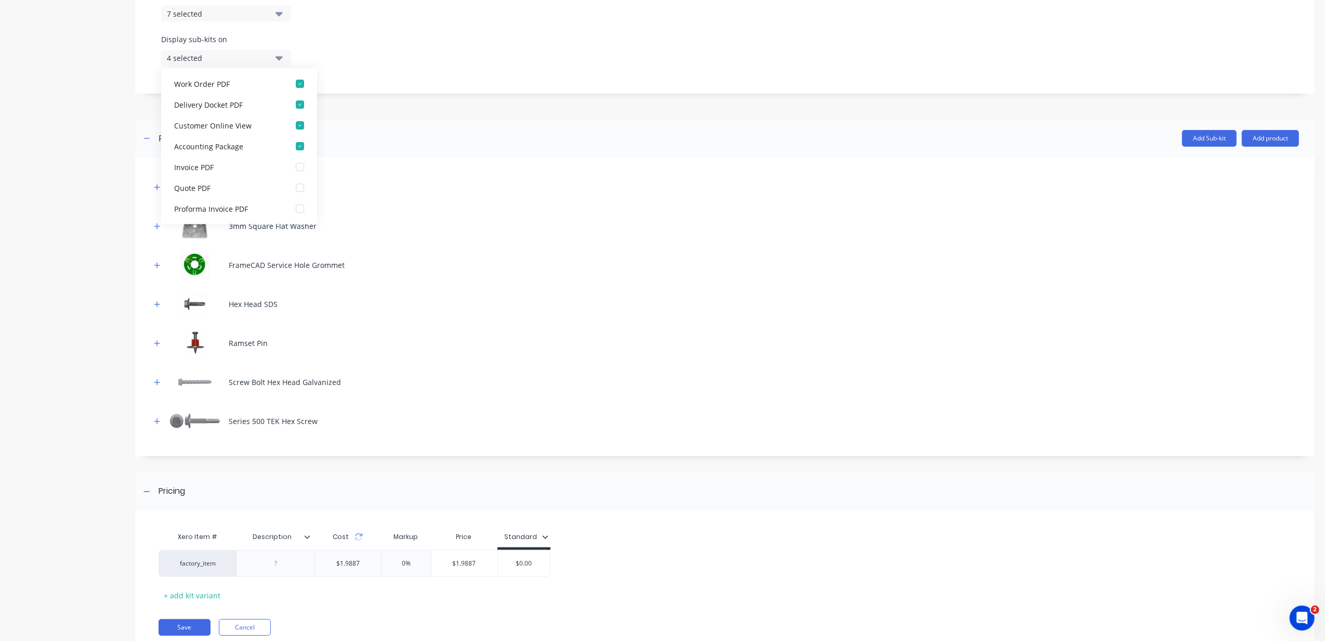
scroll to position [422, 0]
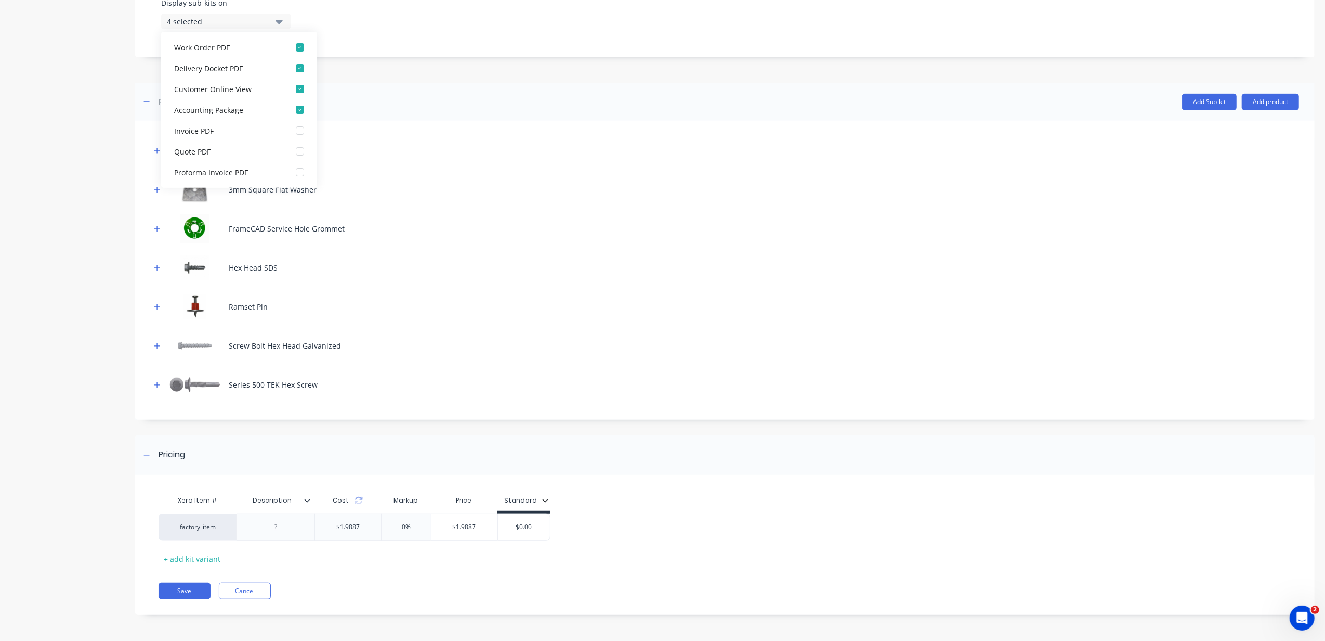
click at [392, 185] on div "3mm Square Flat Washer" at bounding box center [725, 189] width 1149 height 29
click at [156, 151] on icon "button" at bounding box center [157, 150] width 6 height 7
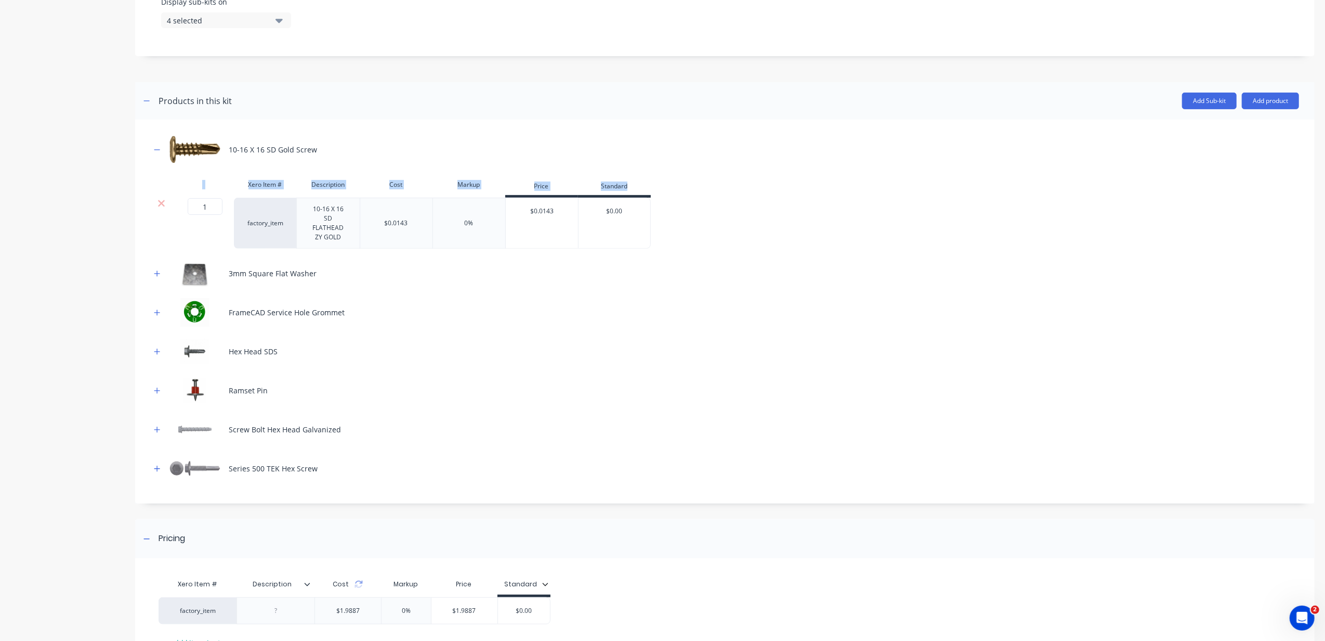
drag, startPoint x: 214, startPoint y: 198, endPoint x: 200, endPoint y: 191, distance: 15.8
click at [200, 191] on div "Xero Item # Description Cost Markup Price Standard 1 1 ? factory_item 10-16 X 1…" at bounding box center [725, 211] width 1149 height 74
drag, startPoint x: 200, startPoint y: 191, endPoint x: 159, endPoint y: 275, distance: 92.8
click at [159, 273] on icon "button" at bounding box center [157, 273] width 6 height 7
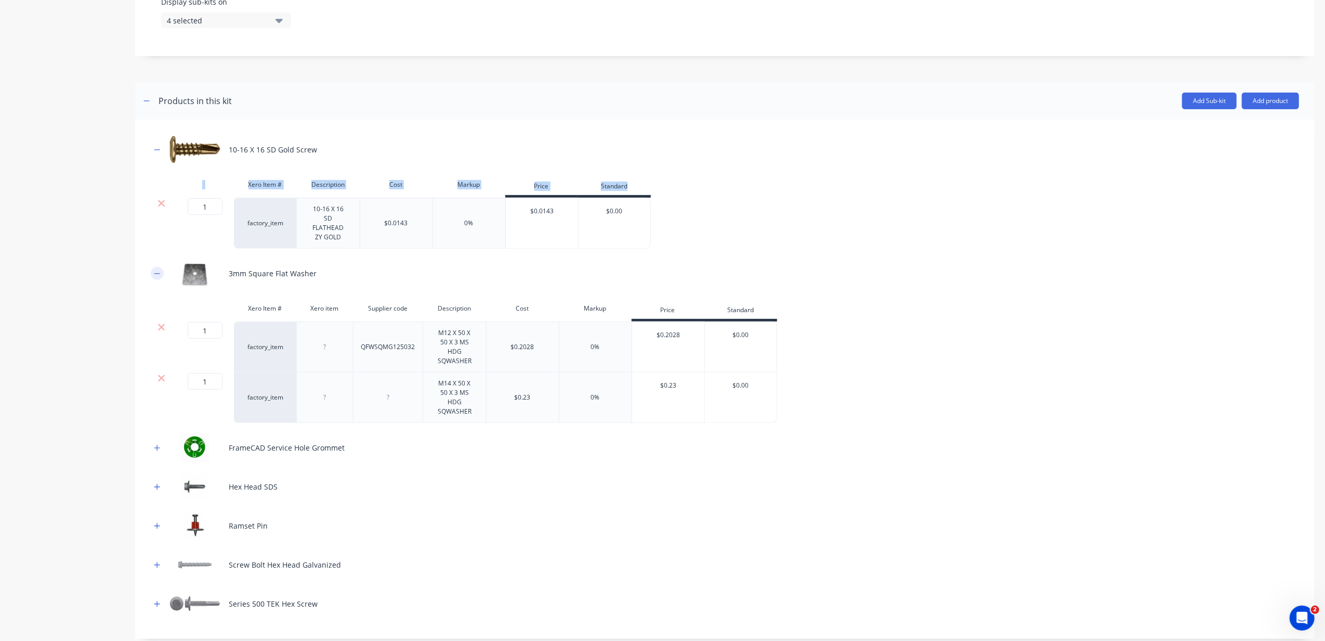
click at [159, 271] on icon "button" at bounding box center [157, 273] width 6 height 7
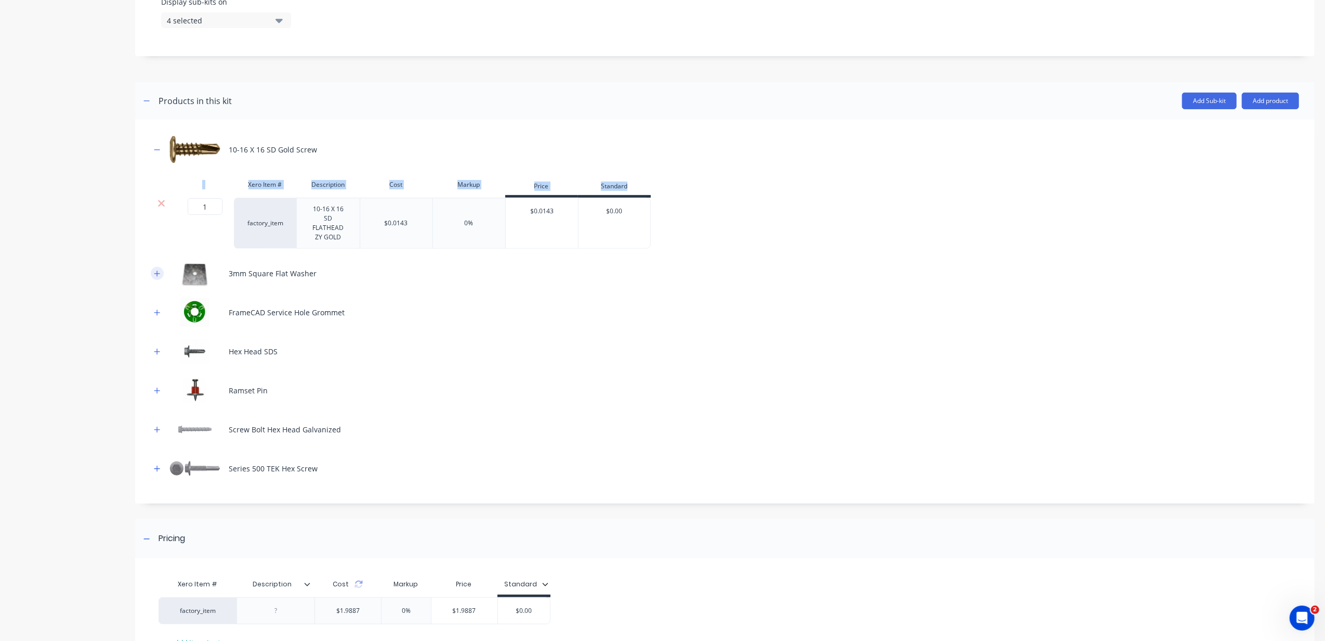
click at [157, 277] on icon "button" at bounding box center [157, 273] width 6 height 7
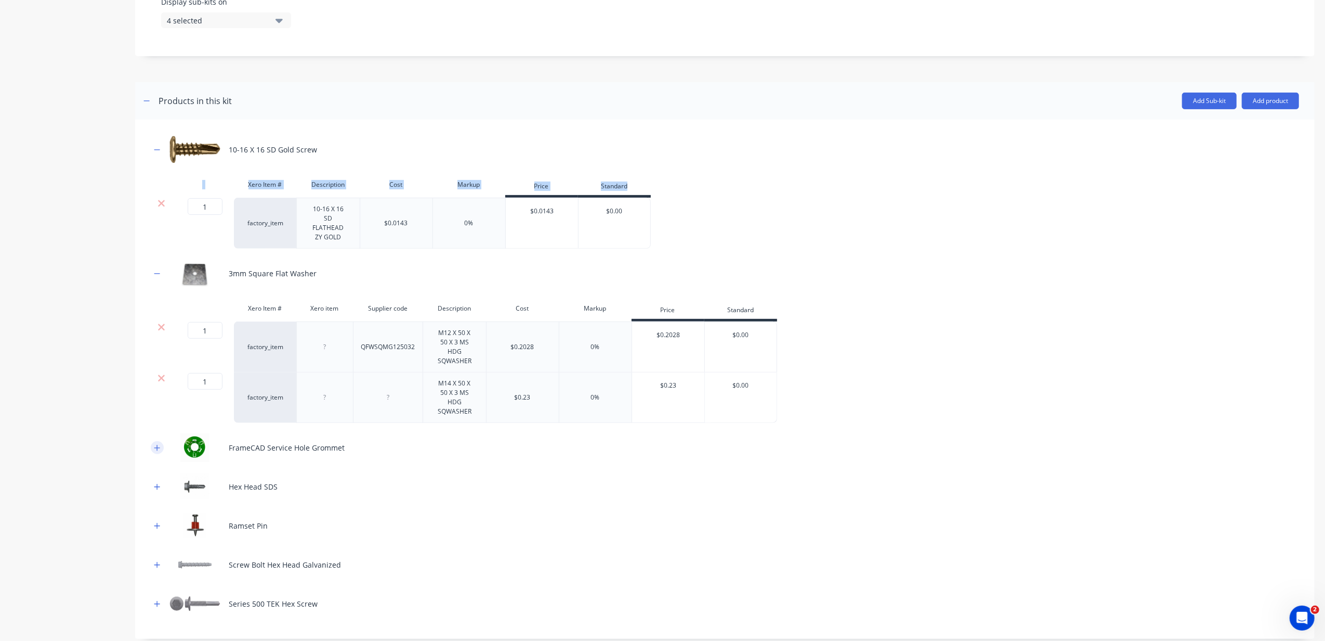
click at [158, 443] on button "button" at bounding box center [157, 447] width 13 height 13
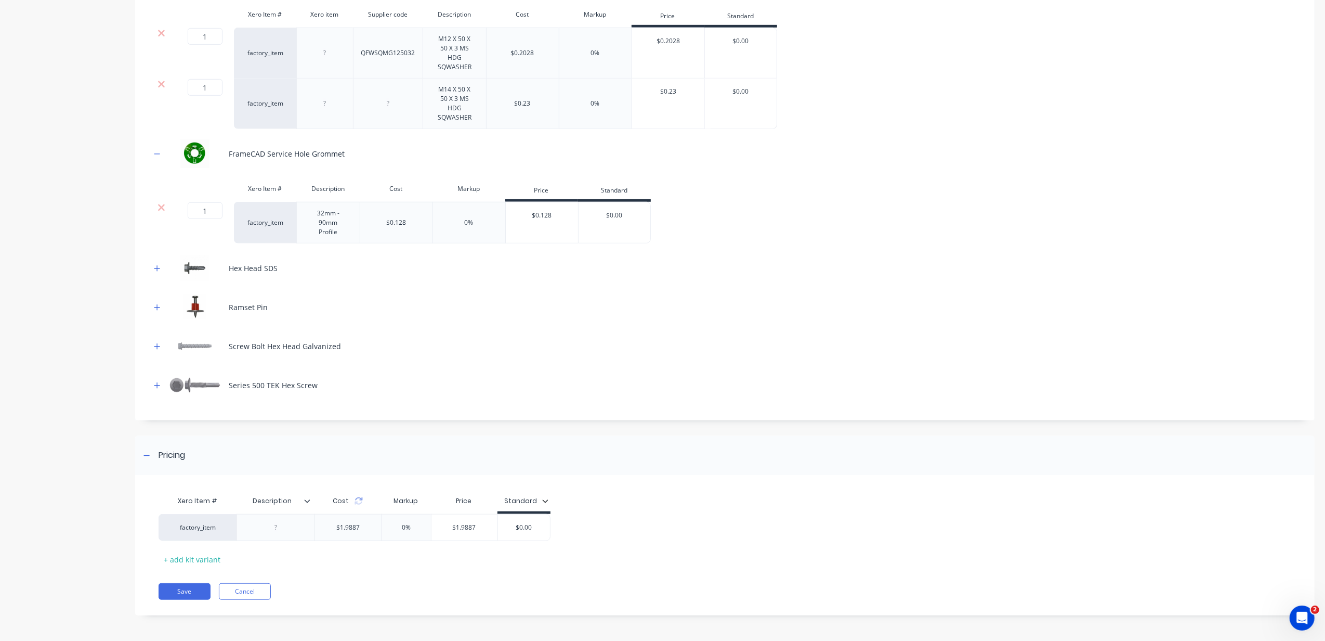
scroll to position [719, 0]
click at [157, 265] on icon "button" at bounding box center [157, 268] width 6 height 6
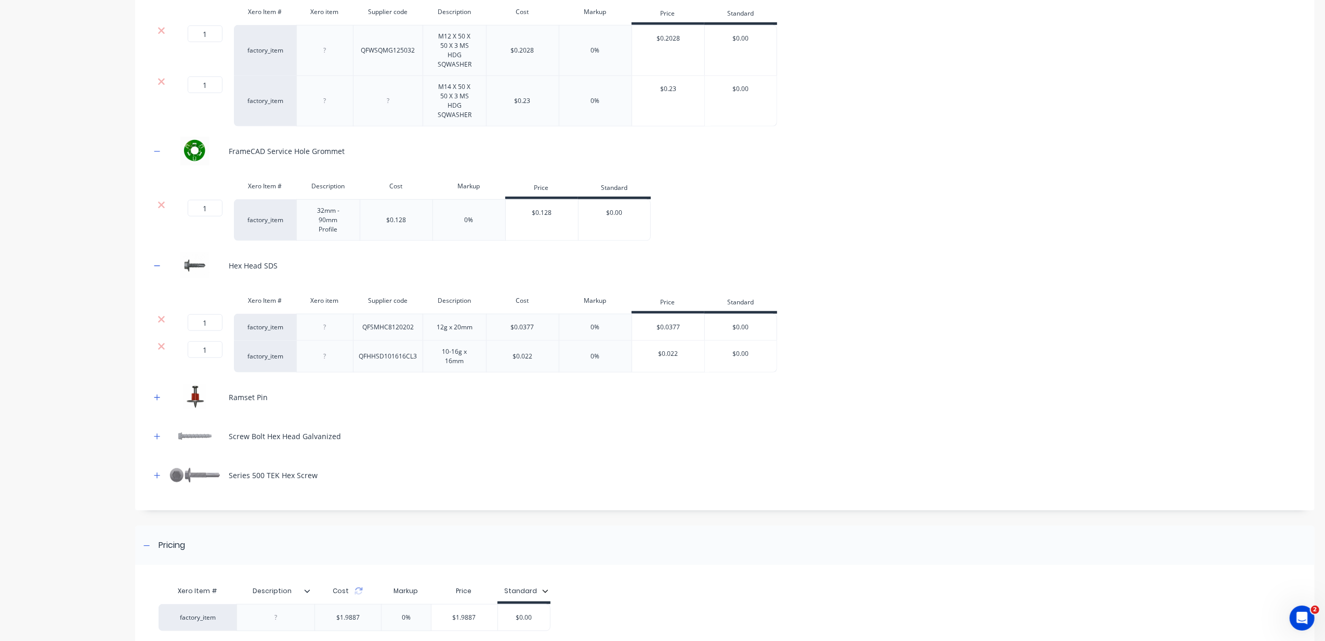
click at [151, 385] on div "Ramset Pin" at bounding box center [725, 397] width 1149 height 29
click at [151, 396] on button "button" at bounding box center [157, 397] width 13 height 13
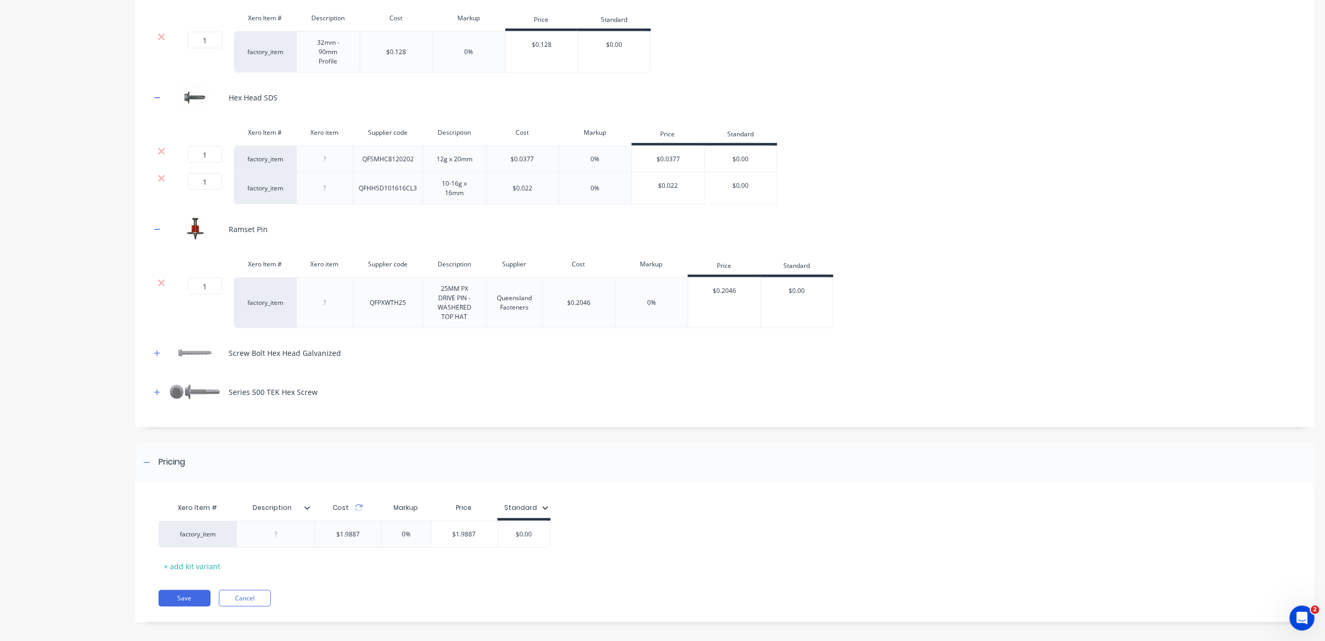
scroll to position [897, 0]
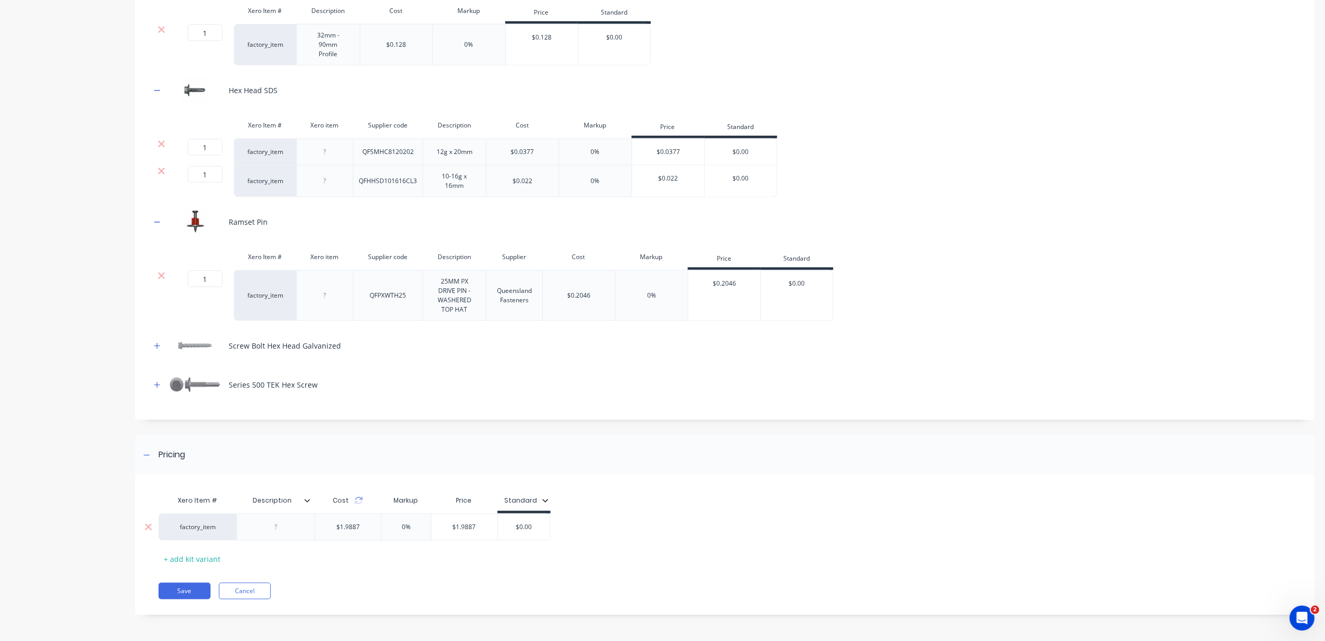
click at [279, 521] on div at bounding box center [276, 527] width 52 height 14
type input "$0.00"
click at [516, 524] on div "factory_item Fixings and Accessories $1.9887 0% $1.9887 $0.00 $0.00" at bounding box center [368, 526] width 418 height 27
click at [165, 560] on div "+ add kit variant" at bounding box center [192, 559] width 67 height 16
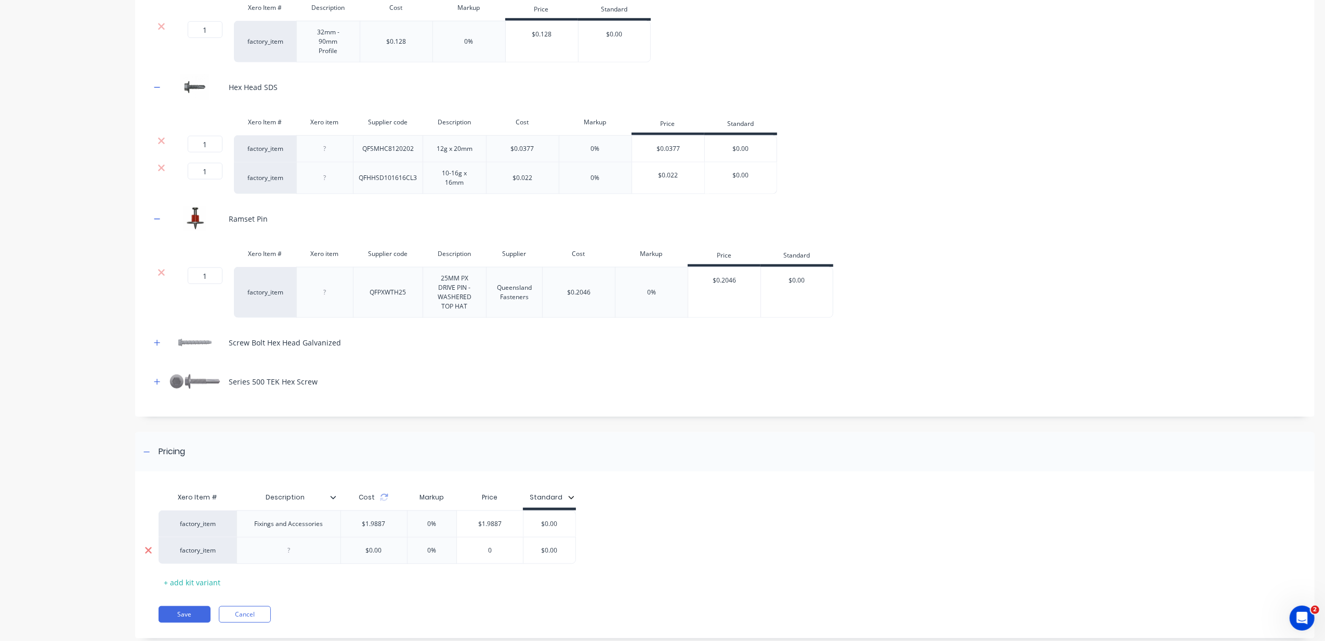
click at [149, 555] on icon at bounding box center [149, 550] width 8 height 10
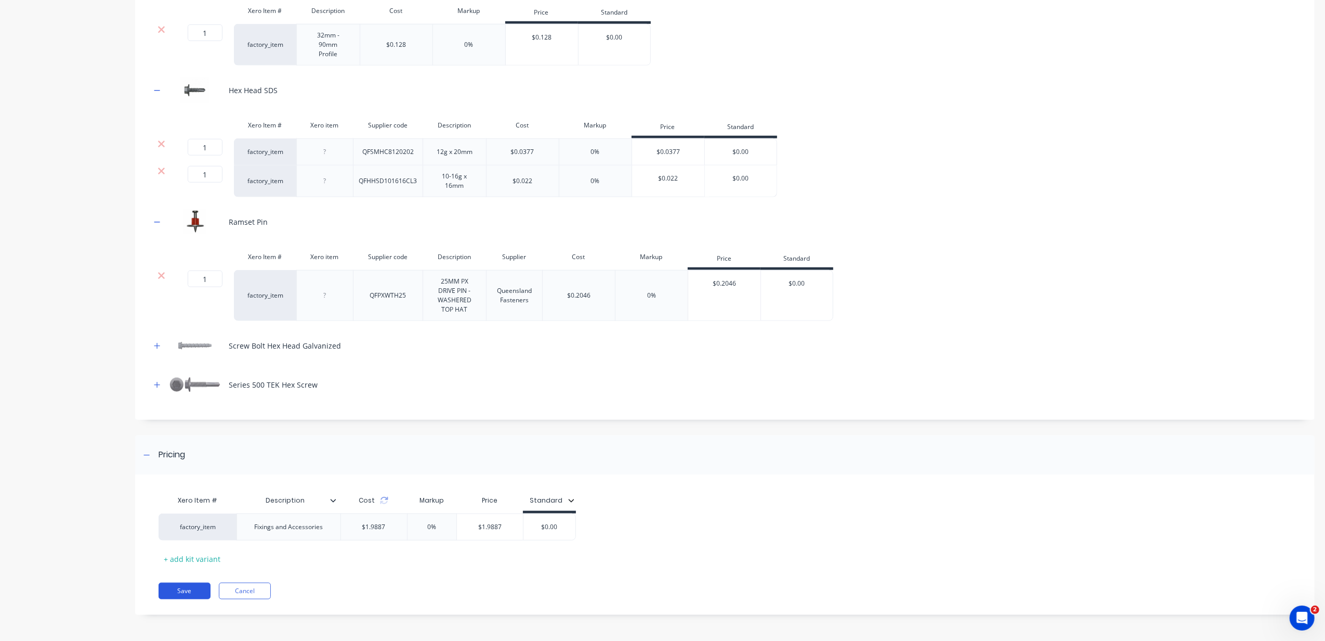
click at [192, 584] on button "Save" at bounding box center [185, 590] width 52 height 17
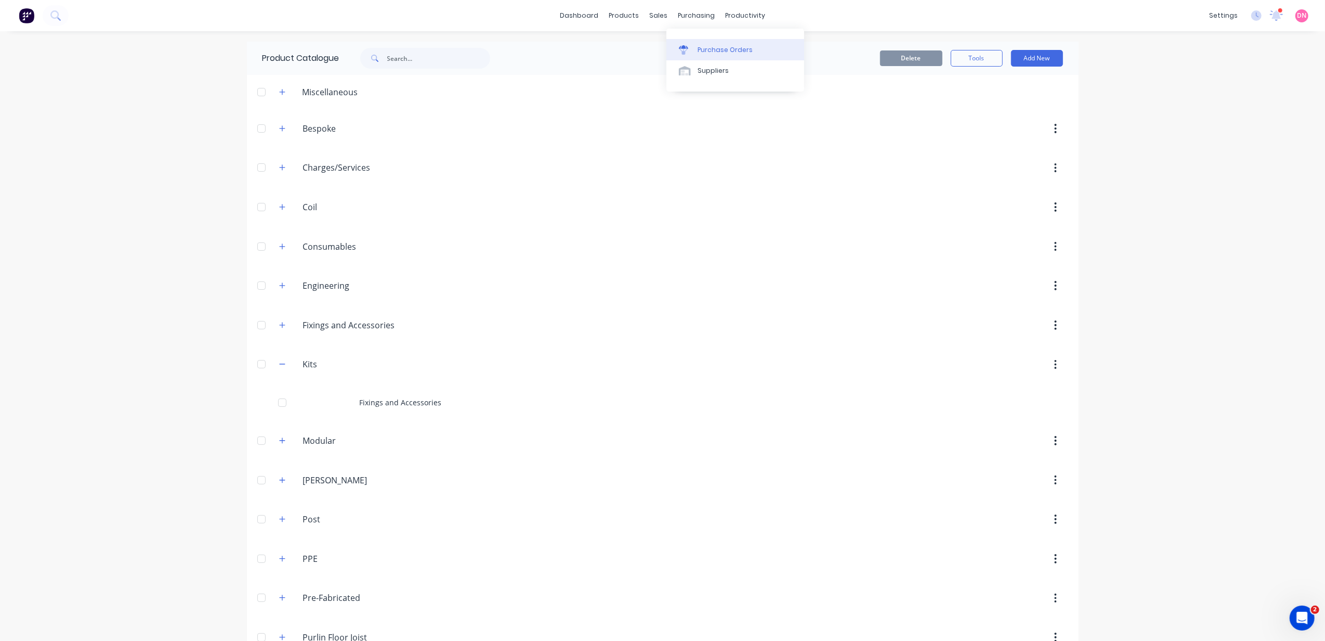
click at [695, 44] on link "Purchase Orders" at bounding box center [736, 49] width 138 height 21
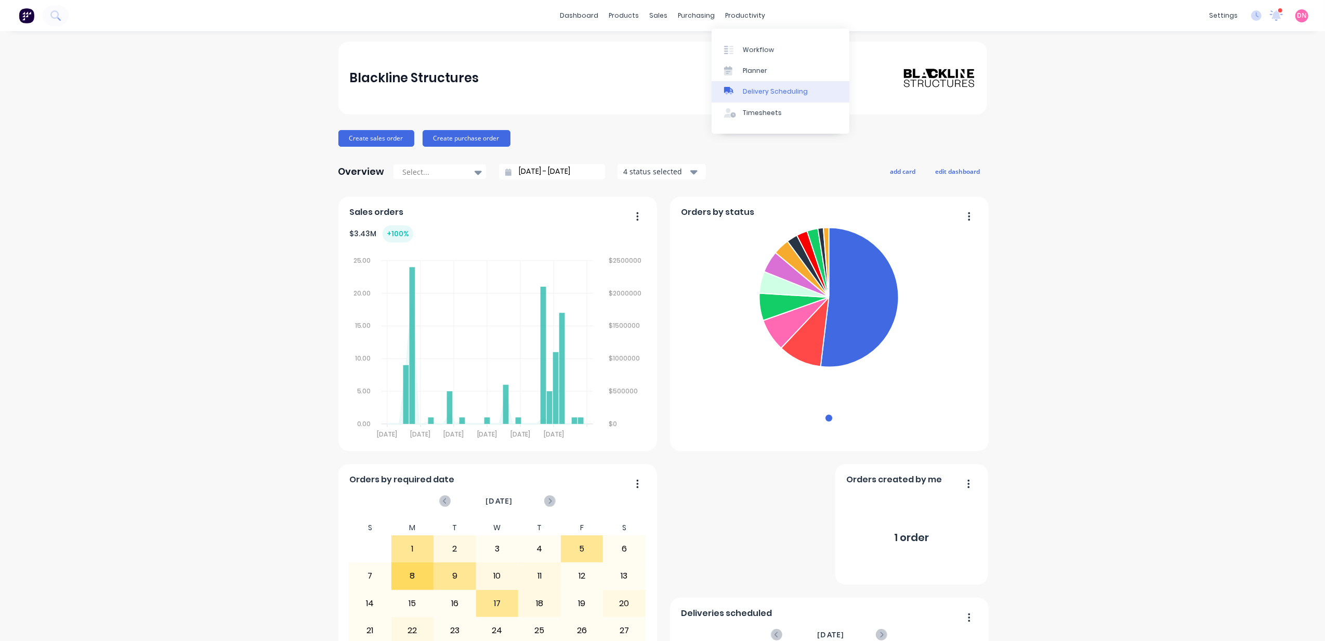
click at [779, 94] on div "Delivery Scheduling" at bounding box center [775, 91] width 65 height 9
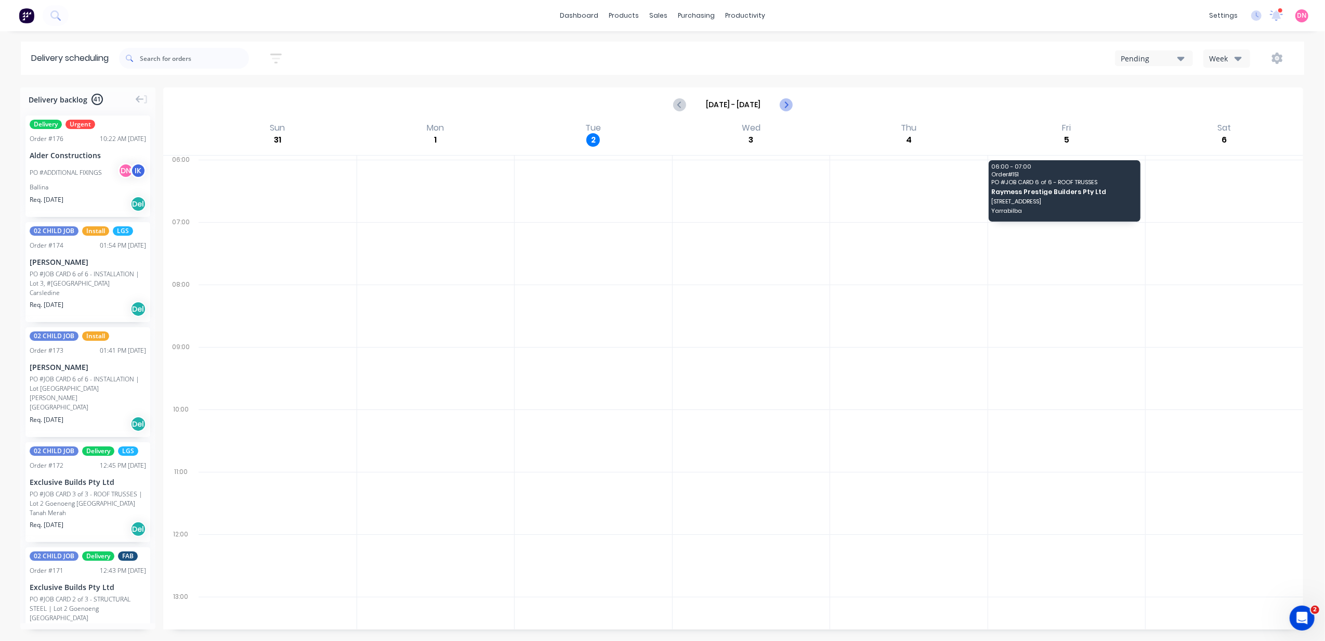
click at [785, 102] on icon "Next page" at bounding box center [786, 104] width 5 height 8
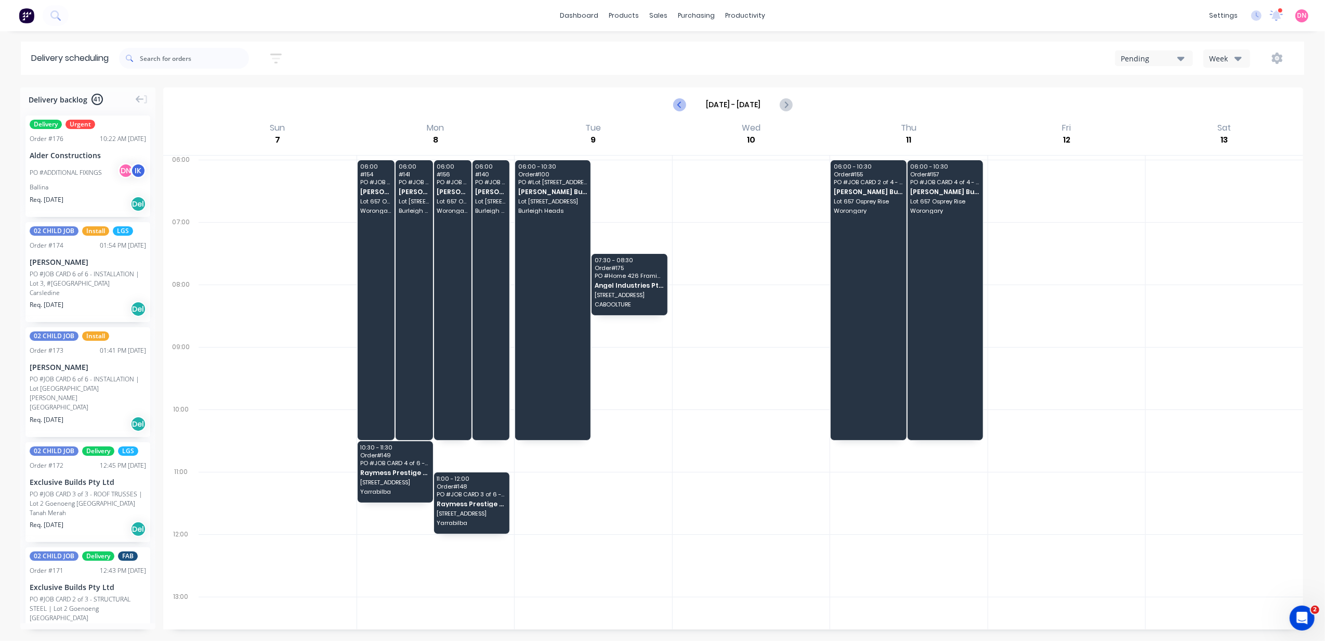
click at [679, 101] on icon "Previous page" at bounding box center [680, 104] width 12 height 12
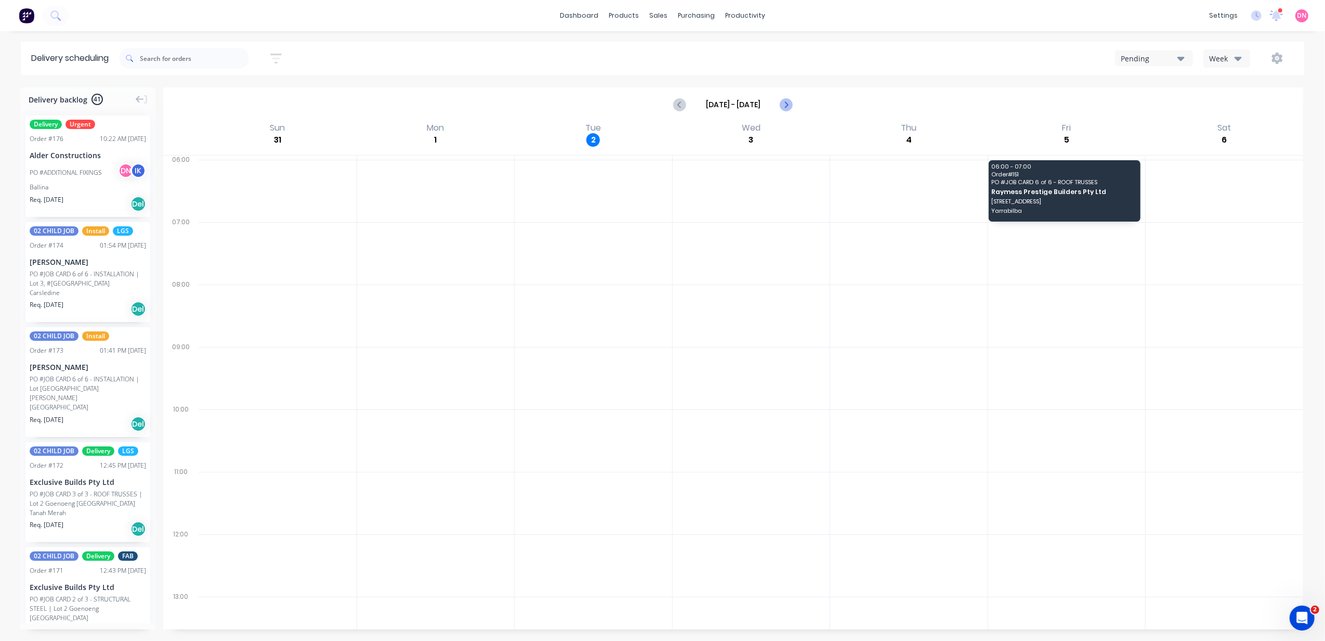
click at [785, 107] on icon "Next page" at bounding box center [786, 104] width 5 height 8
type input "[DATE] - [DATE]"
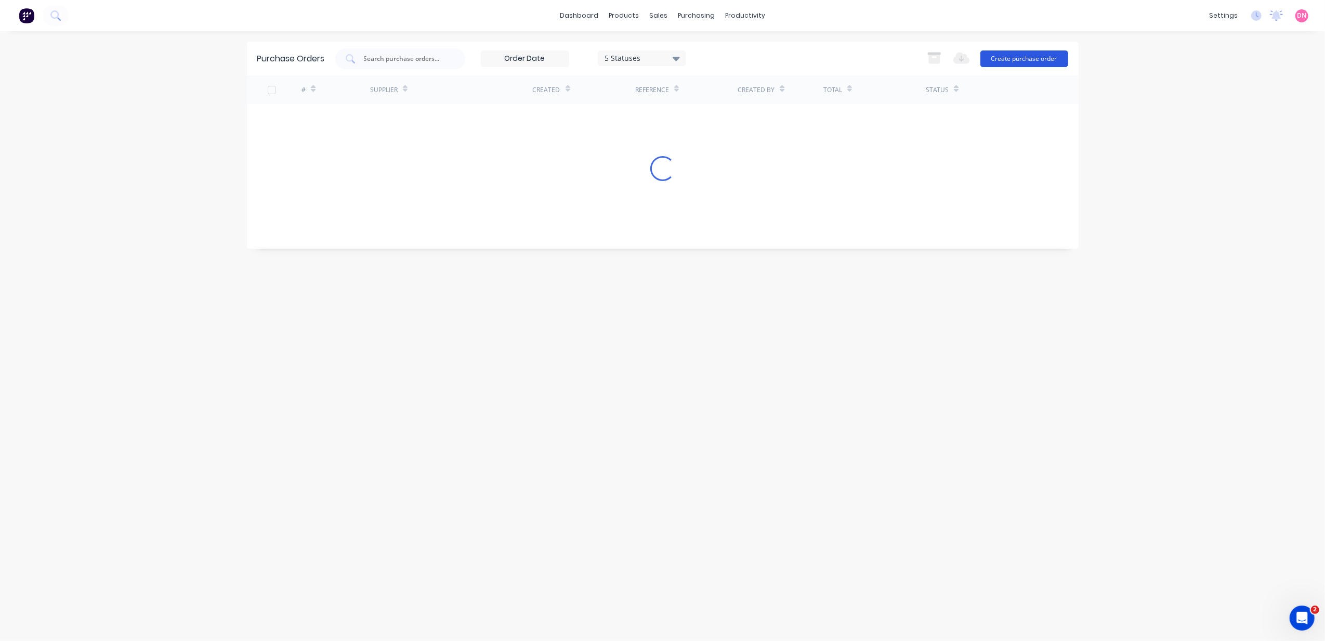
click at [1005, 57] on button "Create purchase order" at bounding box center [1025, 58] width 88 height 17
